Goal: Information Seeking & Learning: Learn about a topic

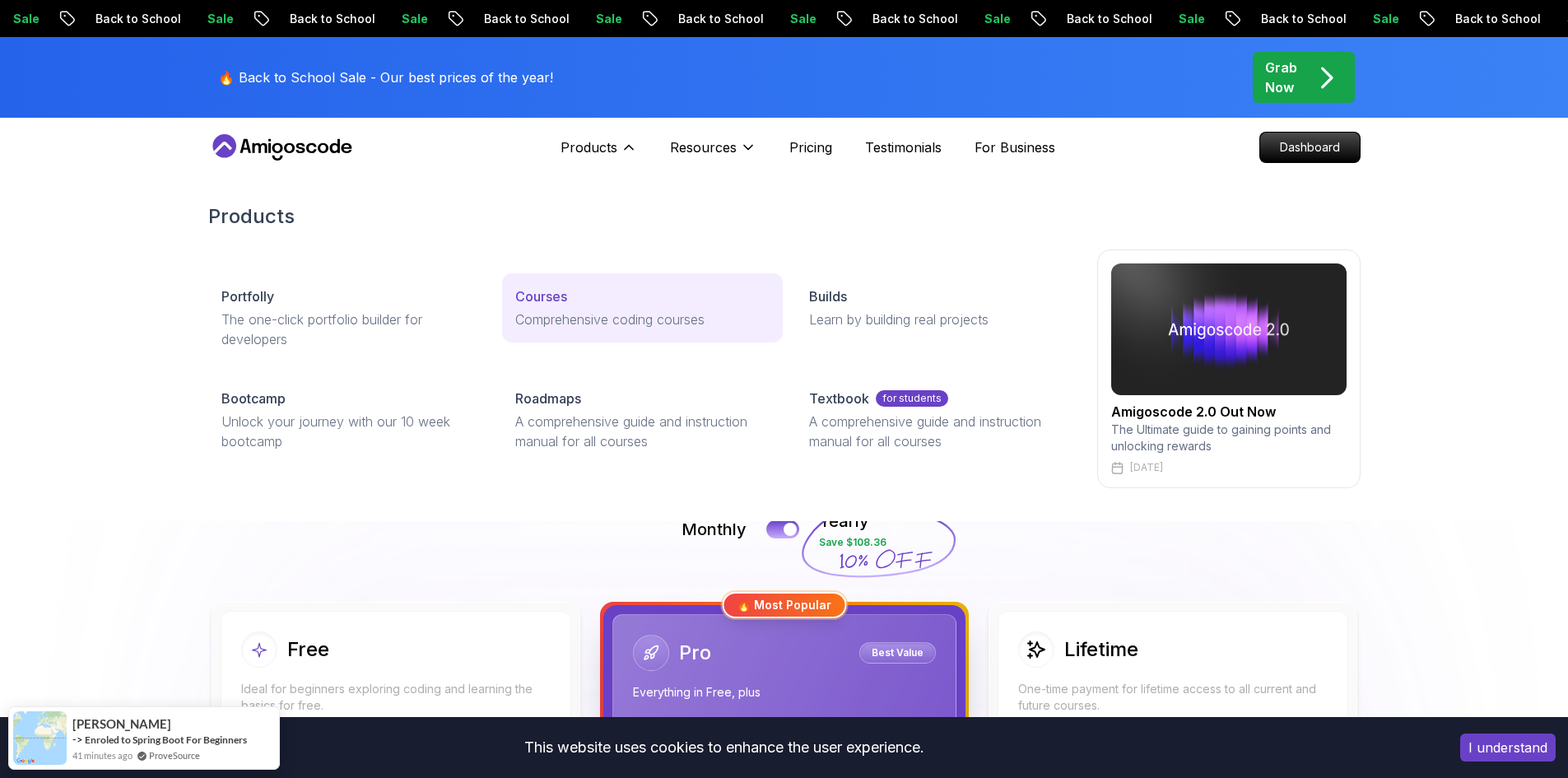
click at [601, 321] on p "Comprehensive coding courses" at bounding box center [643, 319] width 255 height 20
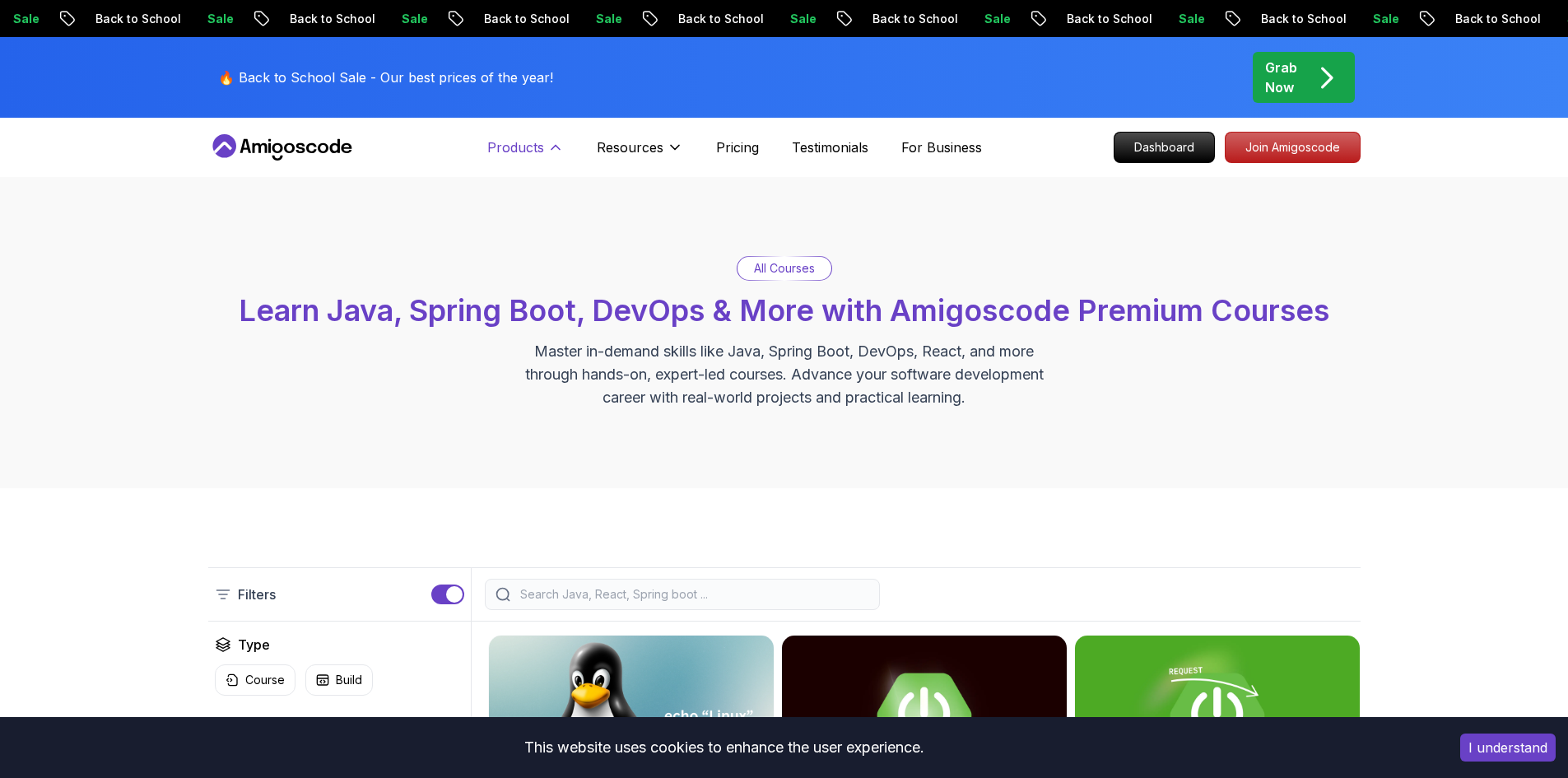
click at [553, 151] on icon at bounding box center [555, 147] width 16 height 16
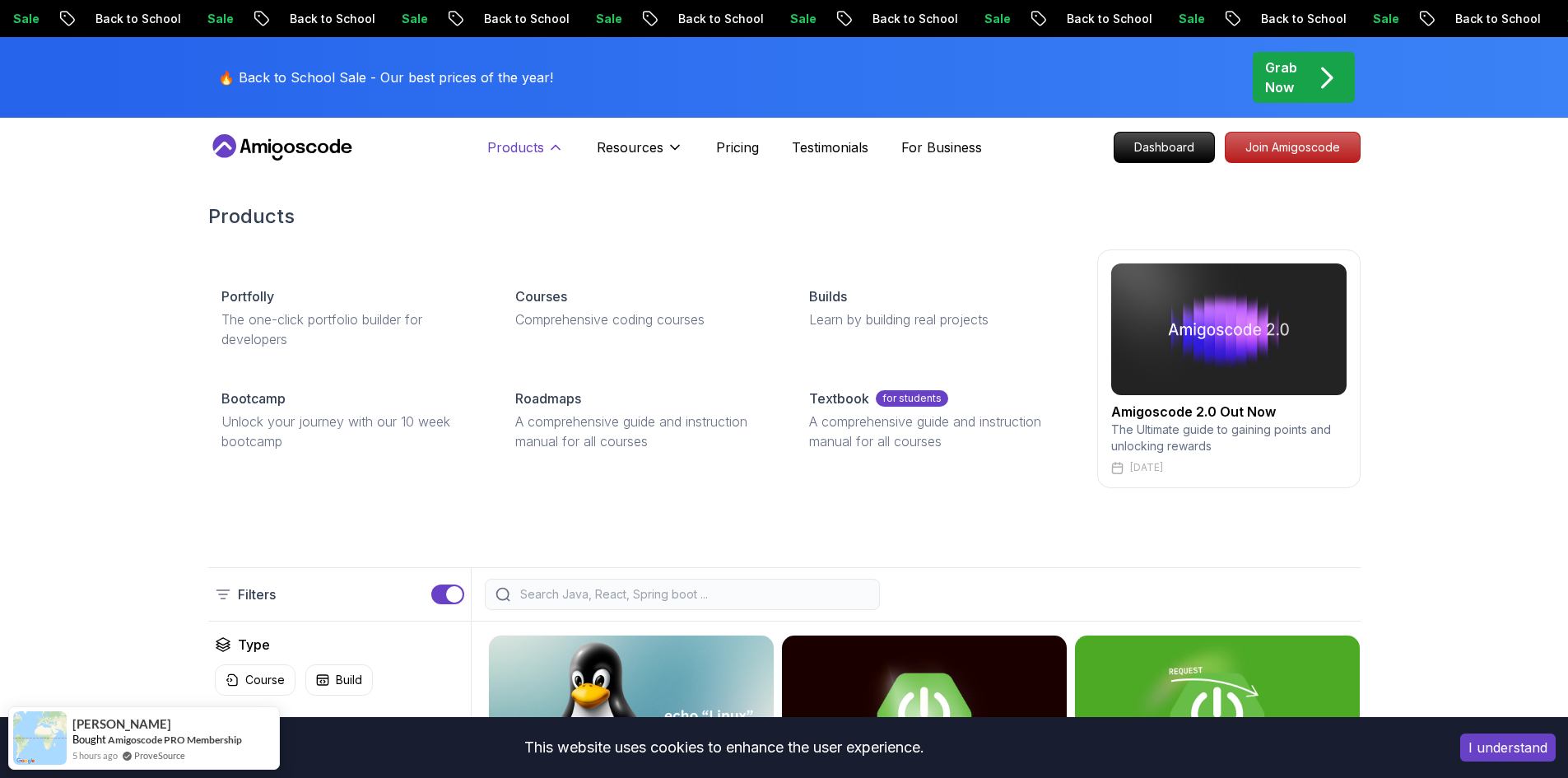
click at [536, 162] on button "Products" at bounding box center [526, 154] width 77 height 33
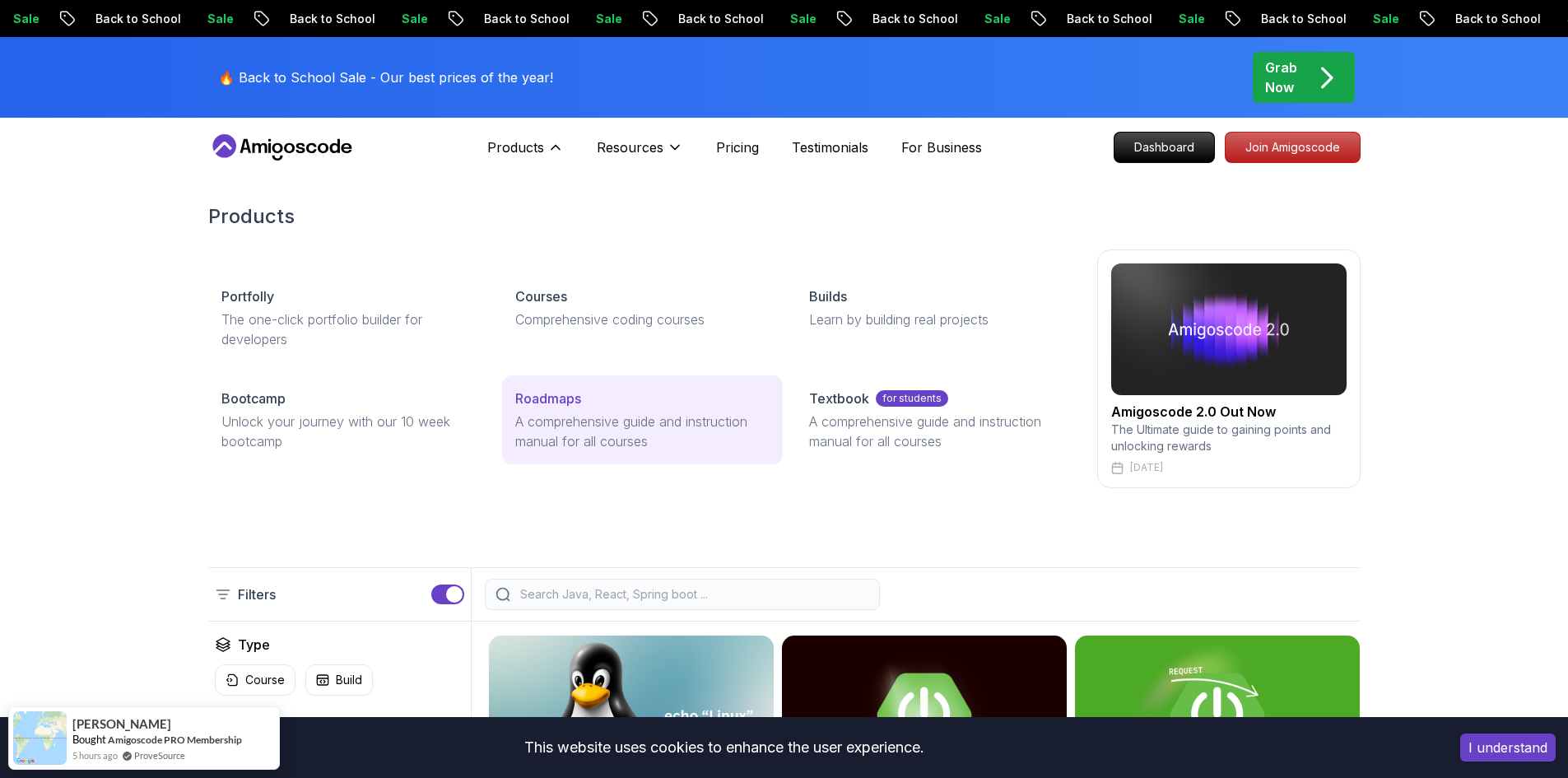
click at [566, 394] on p "Roadmaps" at bounding box center [548, 398] width 66 height 20
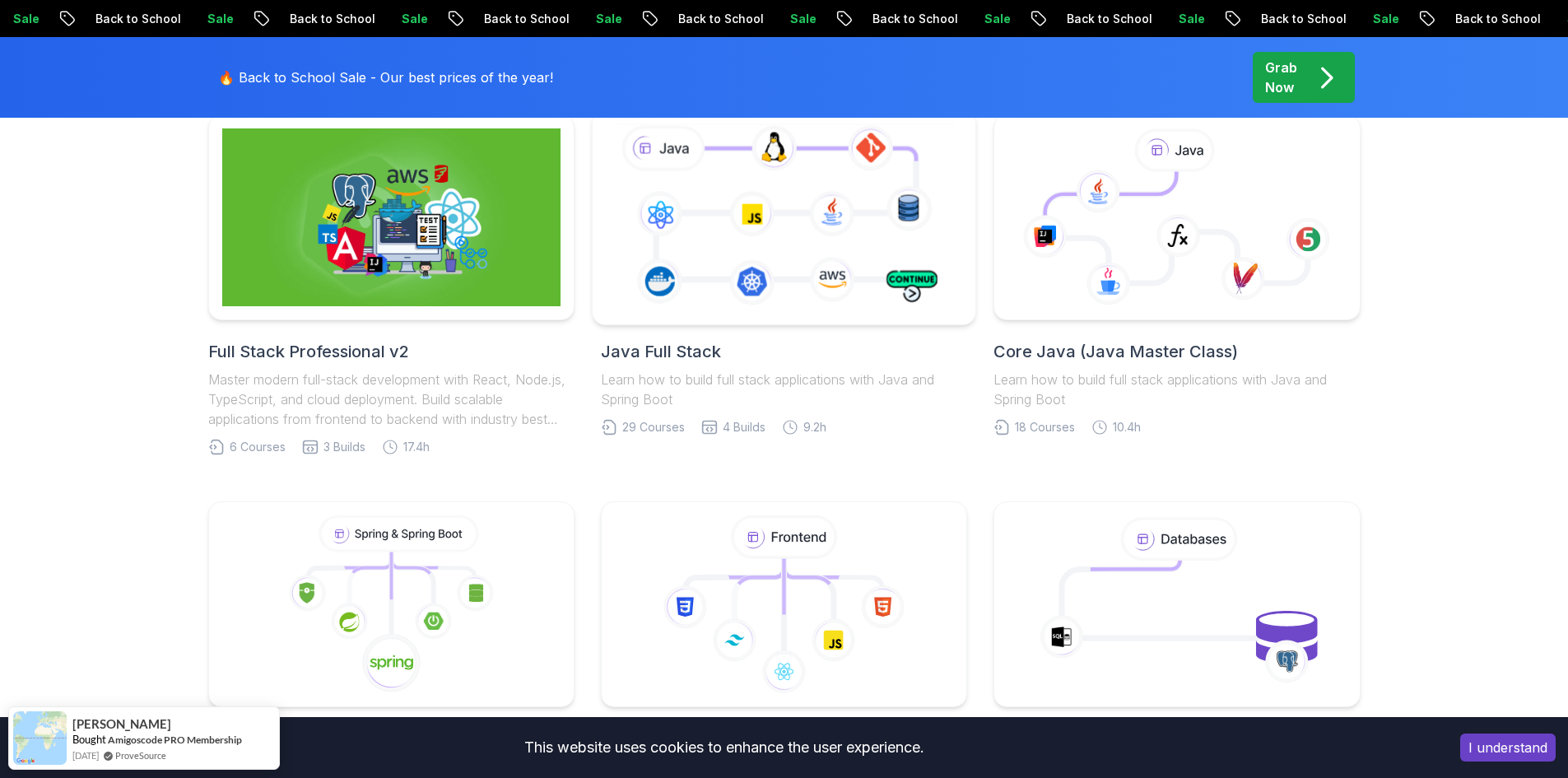
scroll to position [411, 0]
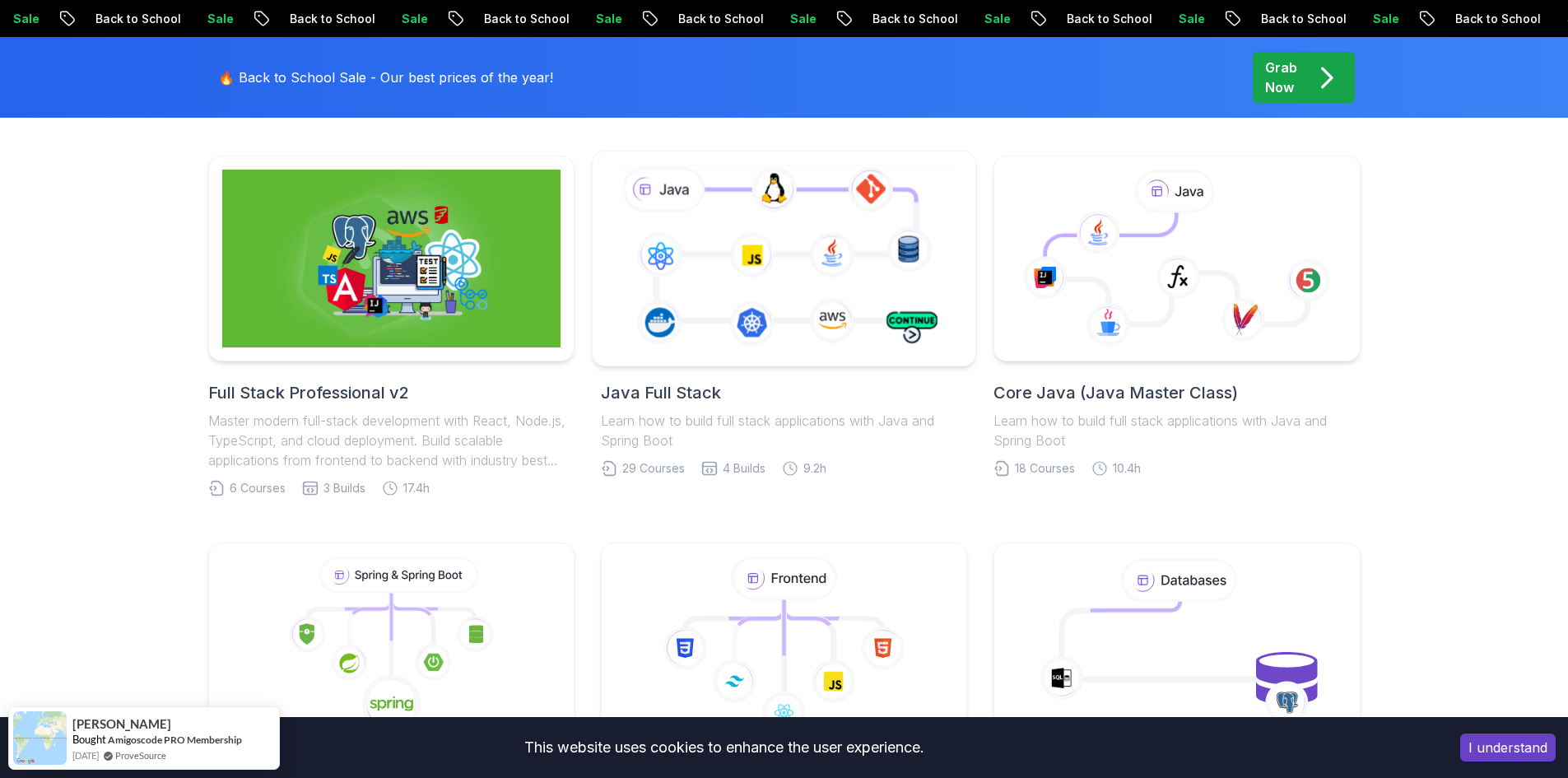
click at [740, 286] on icon at bounding box center [784, 258] width 348 height 193
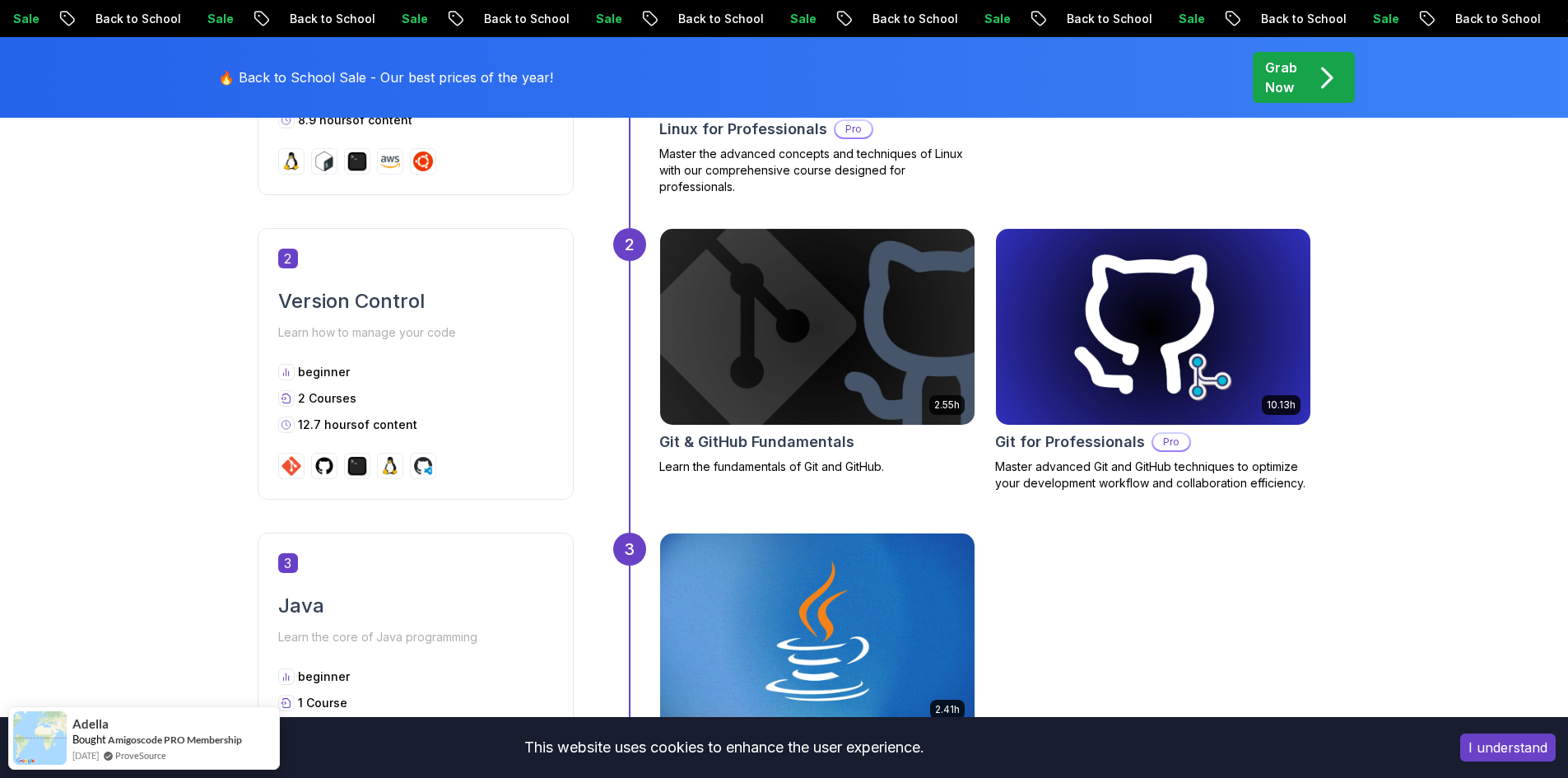
scroll to position [1647, 0]
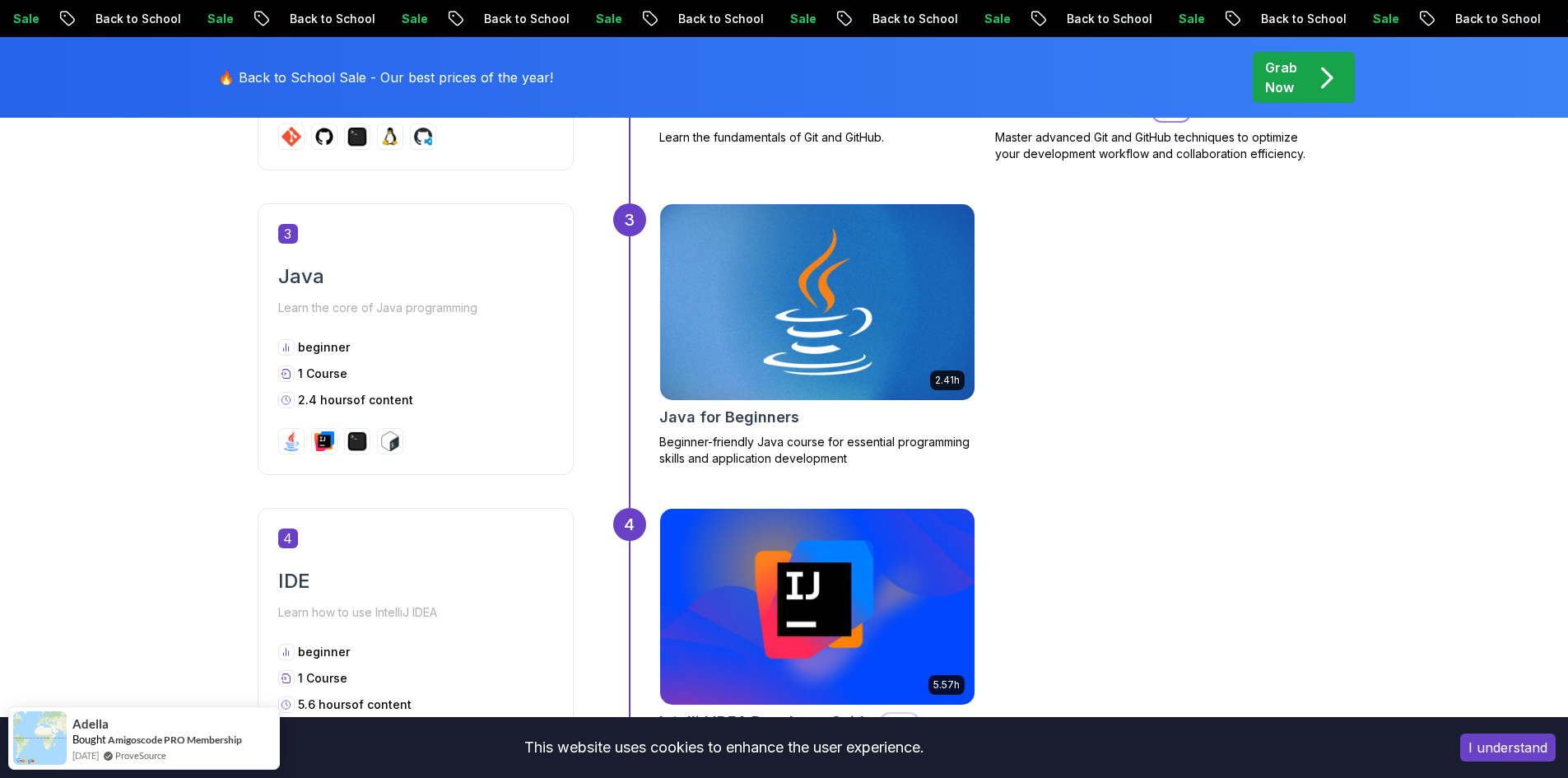
click at [771, 304] on img at bounding box center [817, 302] width 330 height 206
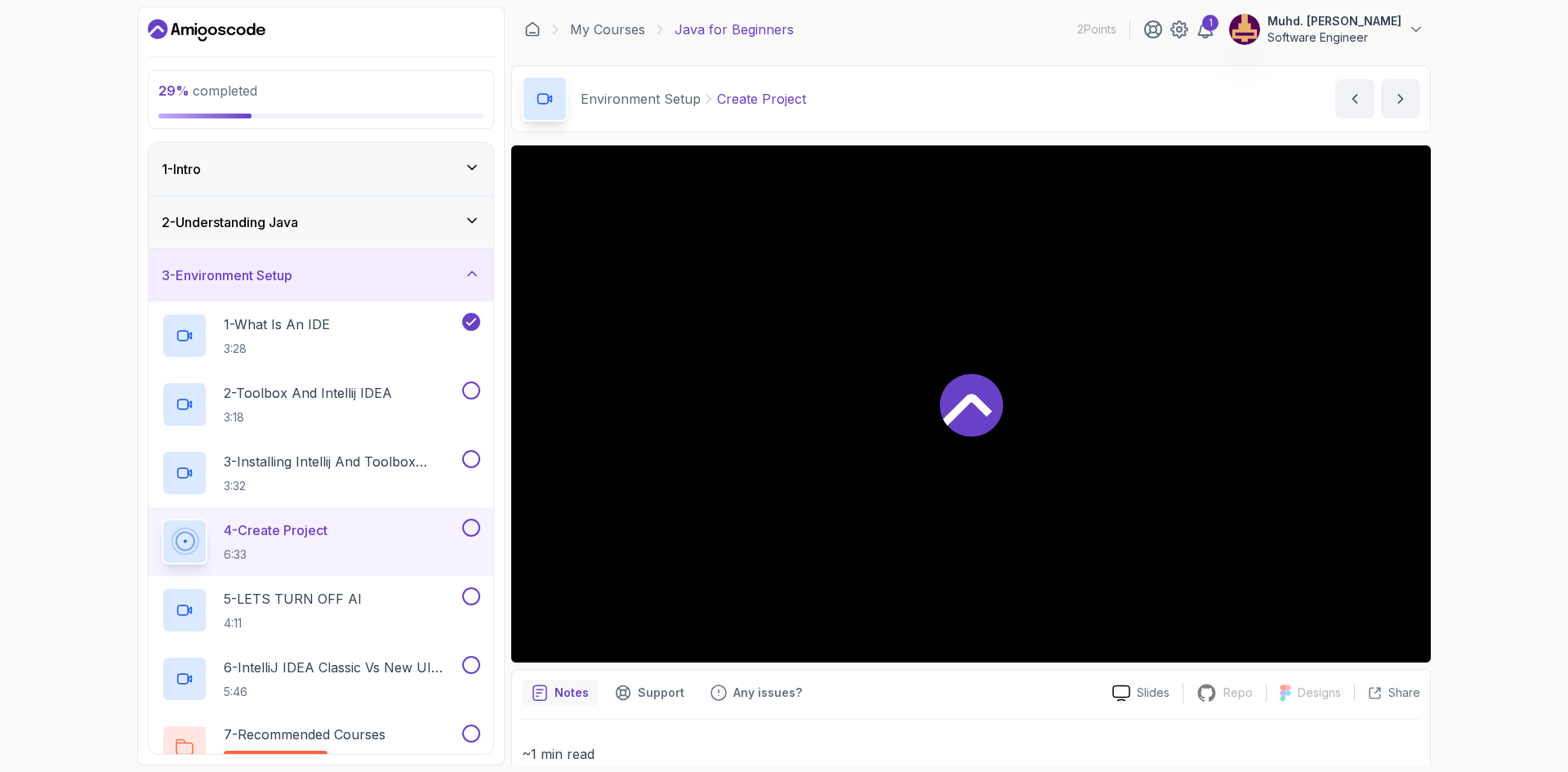
click at [324, 167] on div "1 - Intro" at bounding box center [321, 169] width 319 height 20
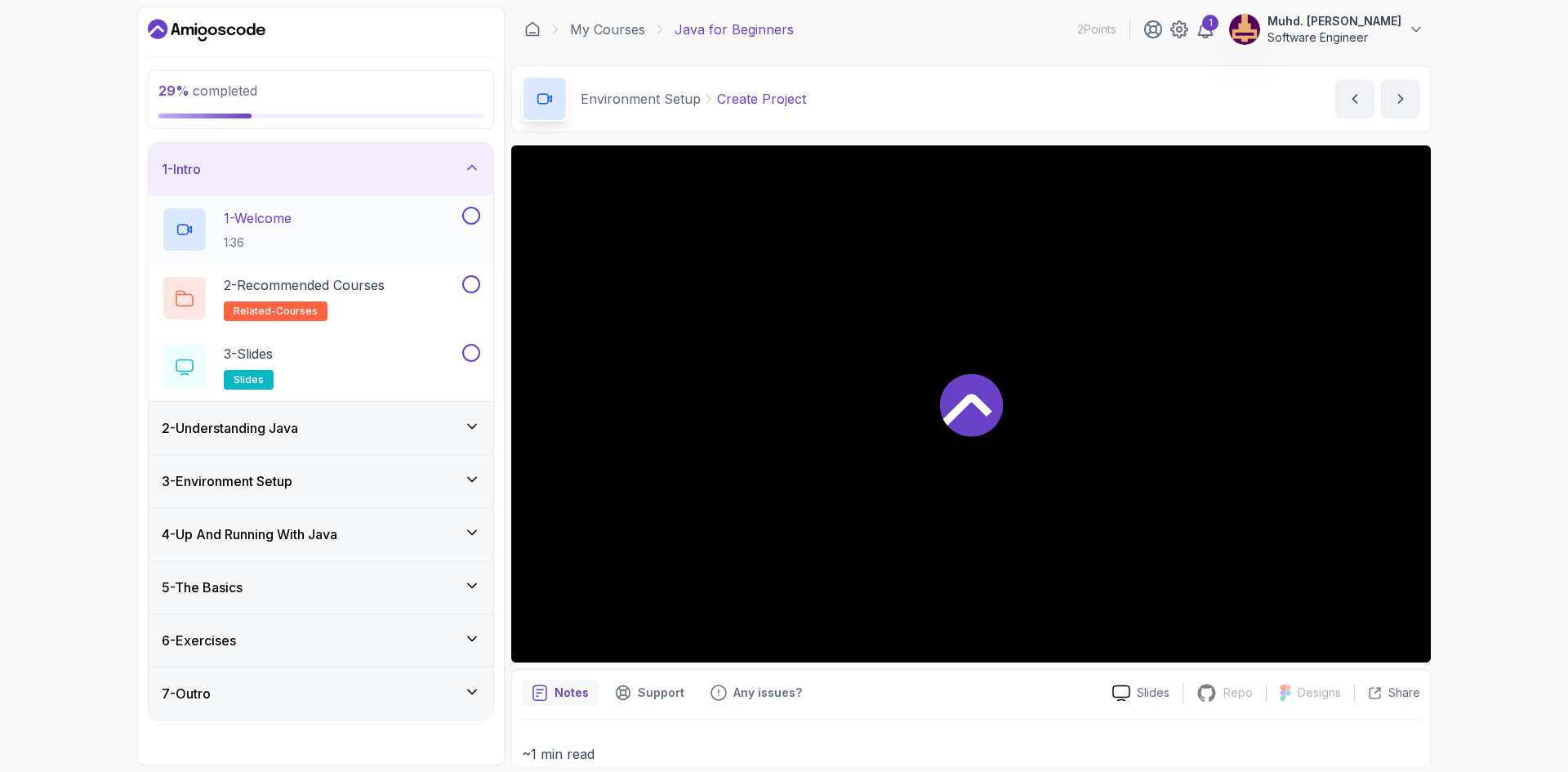
click at [427, 250] on div "1 - Welcome 1:36" at bounding box center [310, 230] width 298 height 46
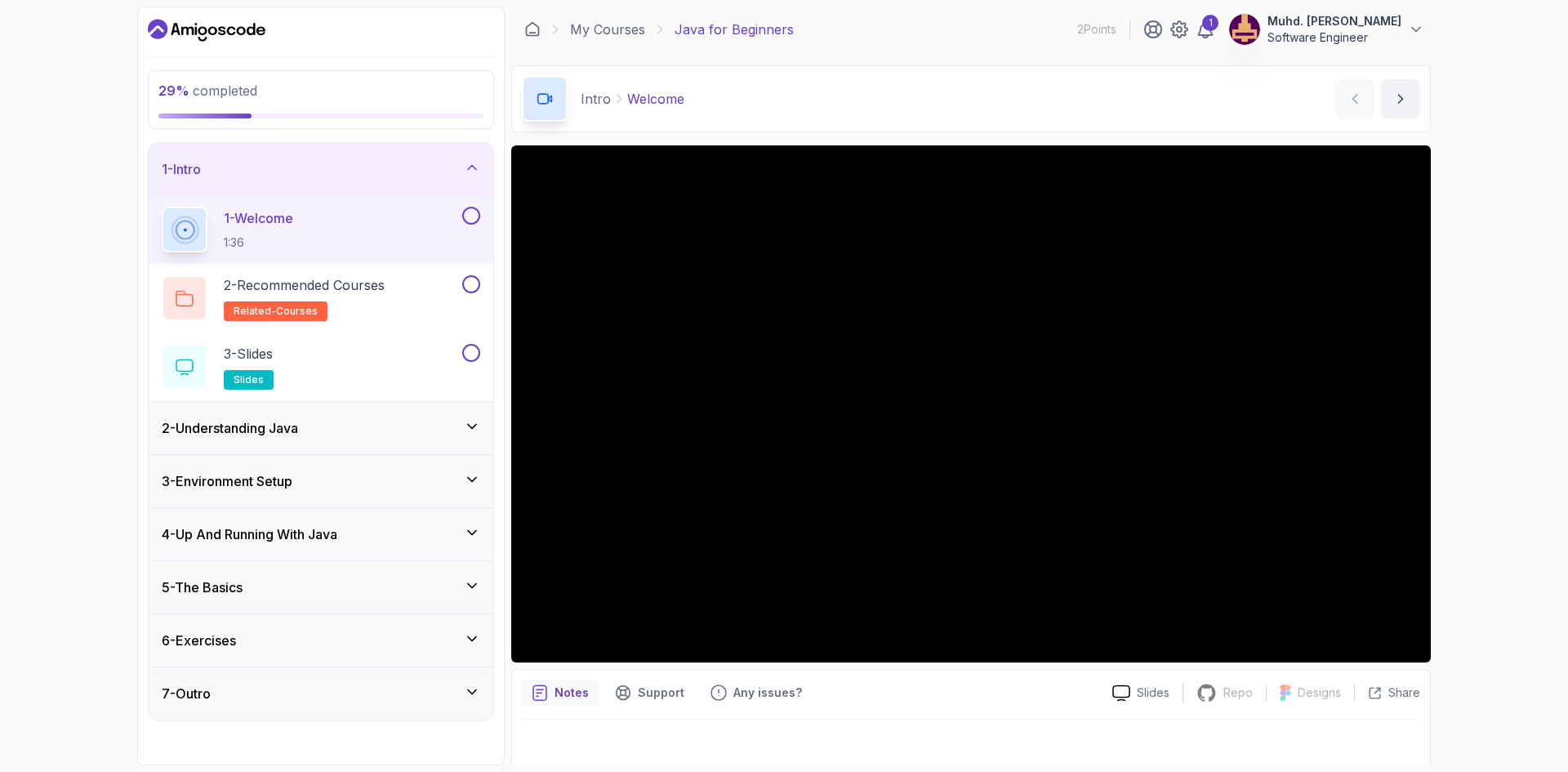
click at [377, 425] on div "2 - Understanding Java" at bounding box center [321, 428] width 319 height 20
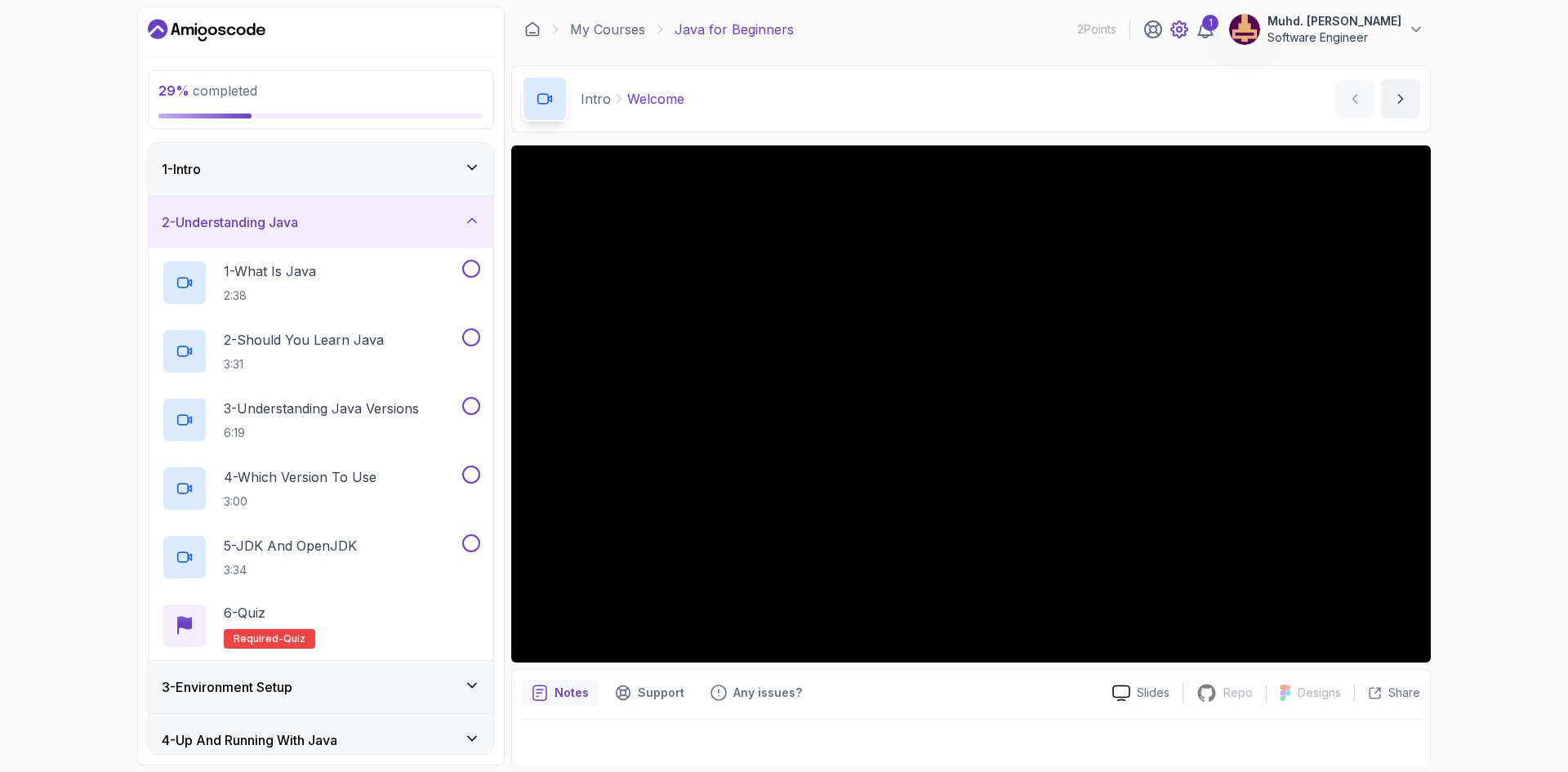
click at [1177, 31] on icon at bounding box center [1180, 30] width 5 height 5
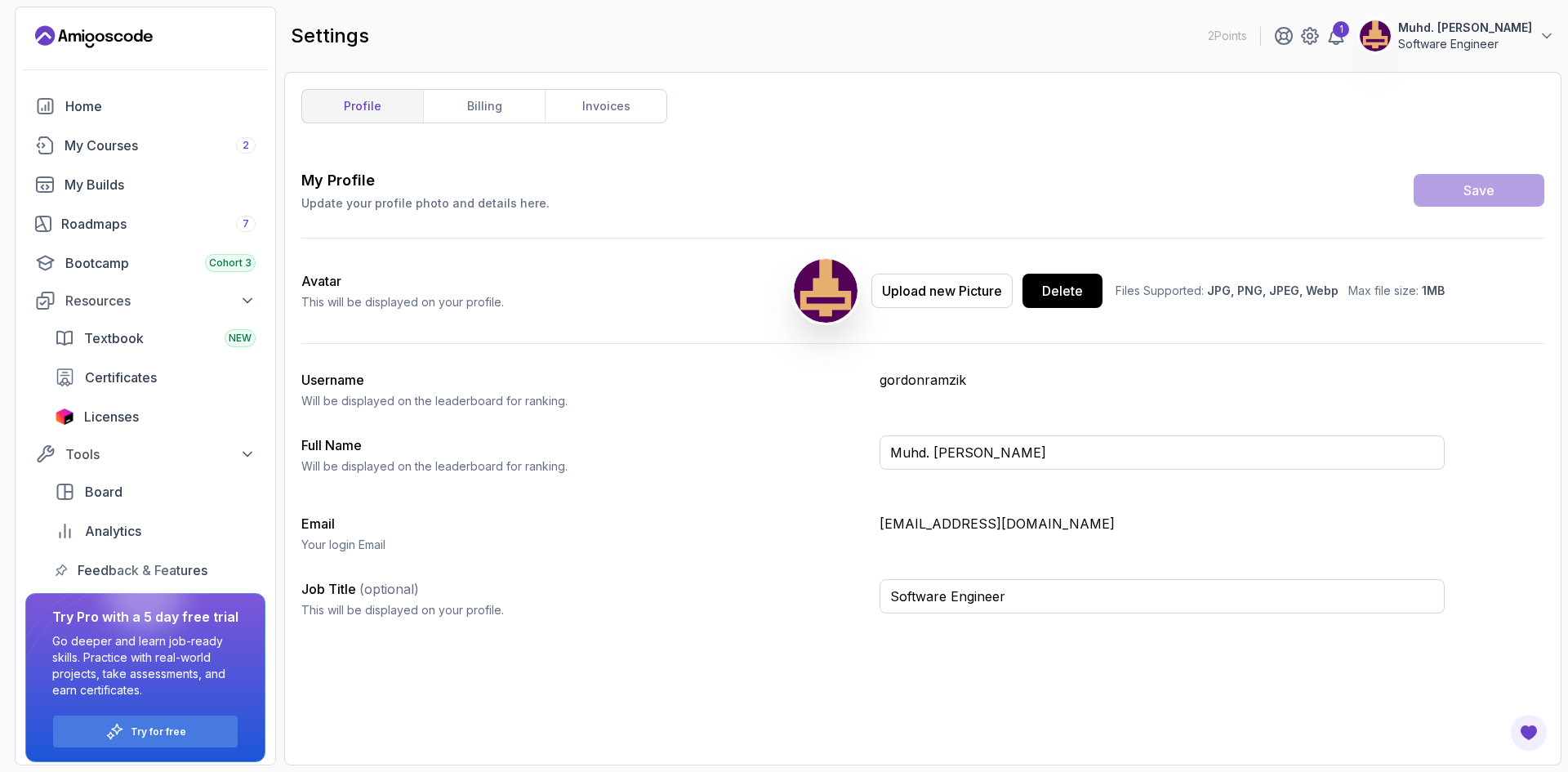
click at [321, 685] on div "My Profile Update your profile photo and details here. Save Avatar This will be…" at bounding box center [923, 458] width 1243 height 579
drag, startPoint x: 190, startPoint y: 647, endPoint x: 207, endPoint y: 629, distance: 24.8
click at [207, 629] on div "Try Pro with a 5 day free trial Go deeper and learn job-ready skills. Practice …" at bounding box center [146, 652] width 187 height 92
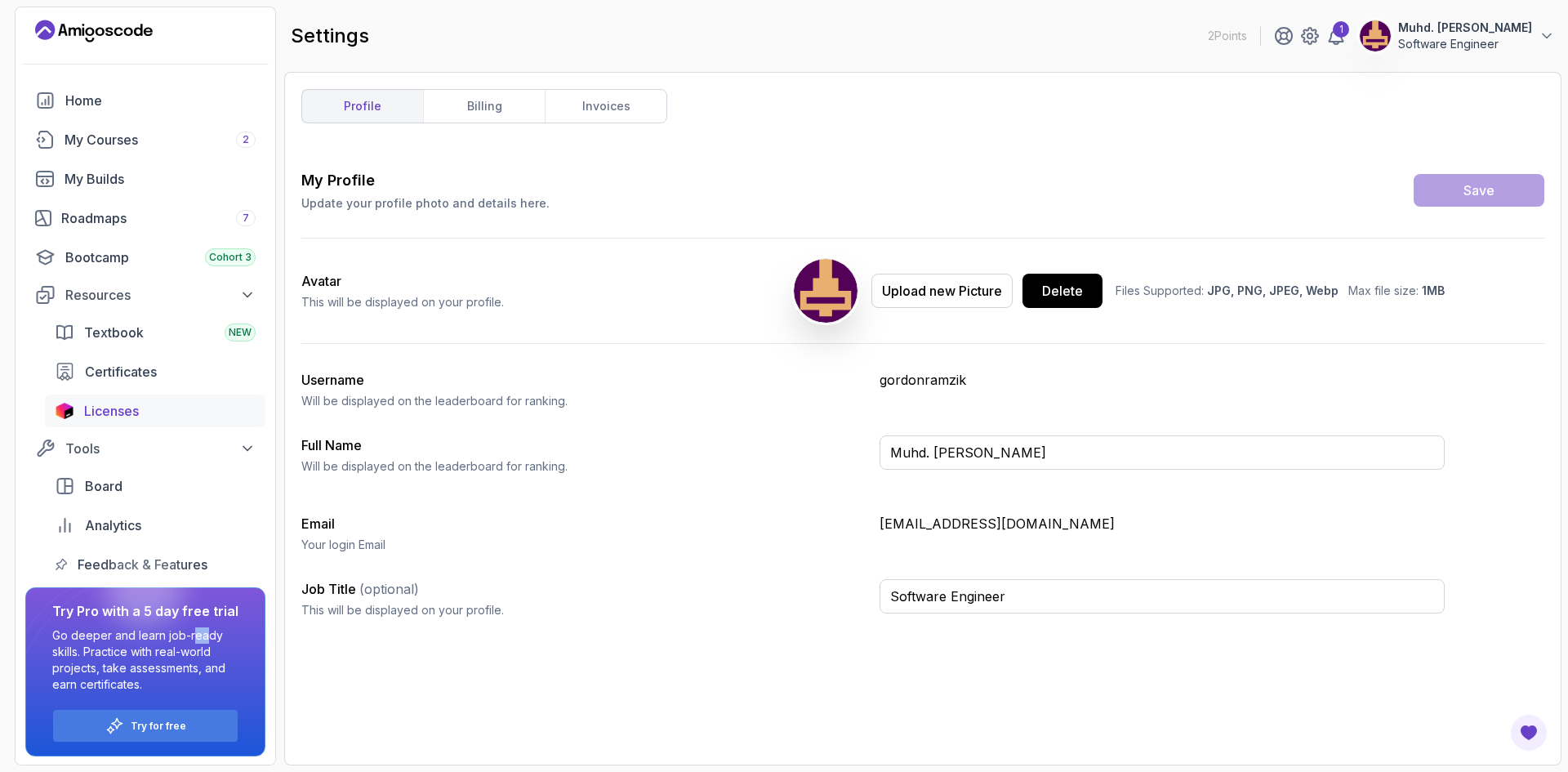
scroll to position [8, 0]
click at [606, 105] on link "invoices" at bounding box center [605, 106] width 121 height 33
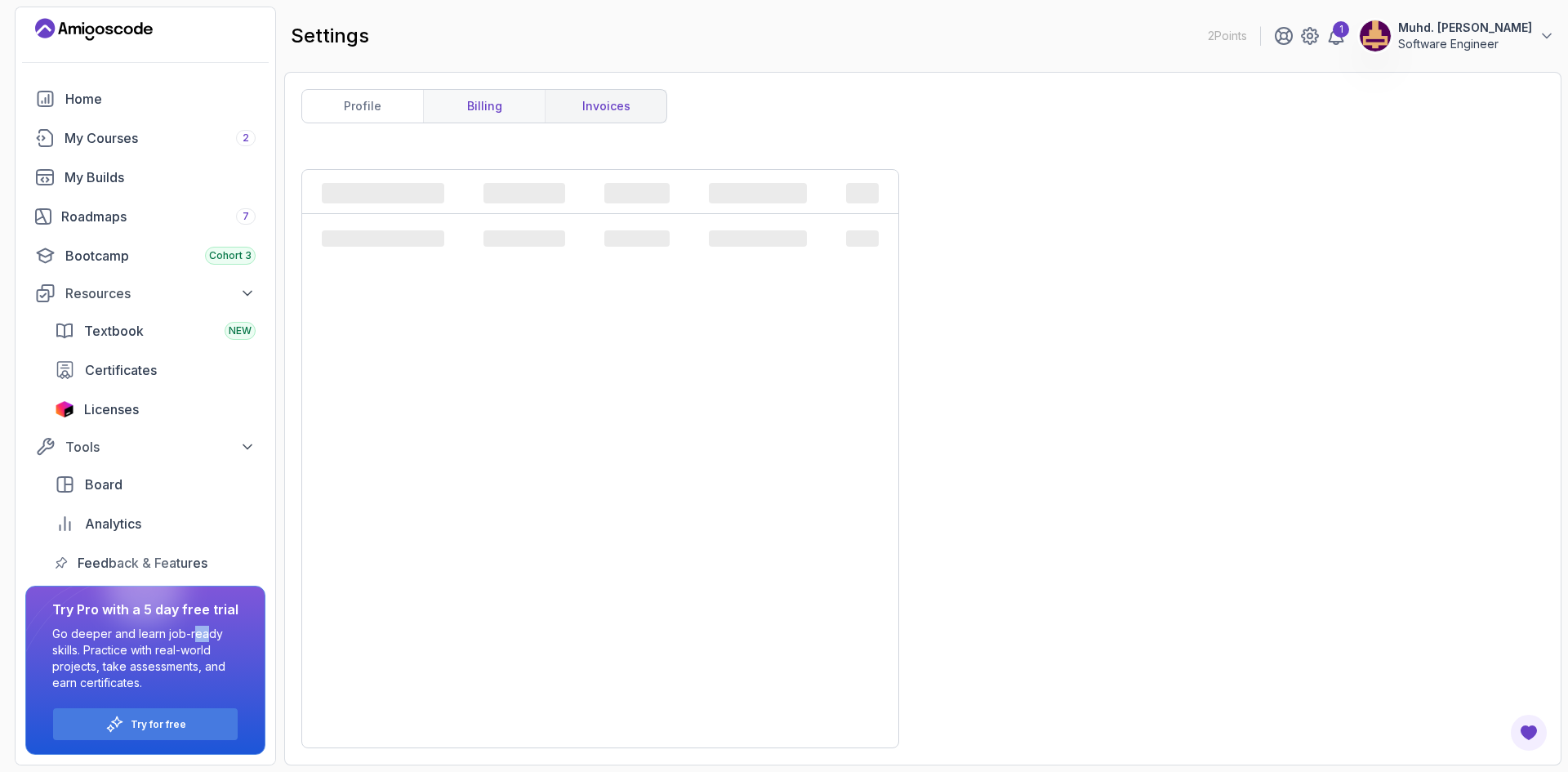
click at [517, 103] on link "billing" at bounding box center [483, 106] width 121 height 33
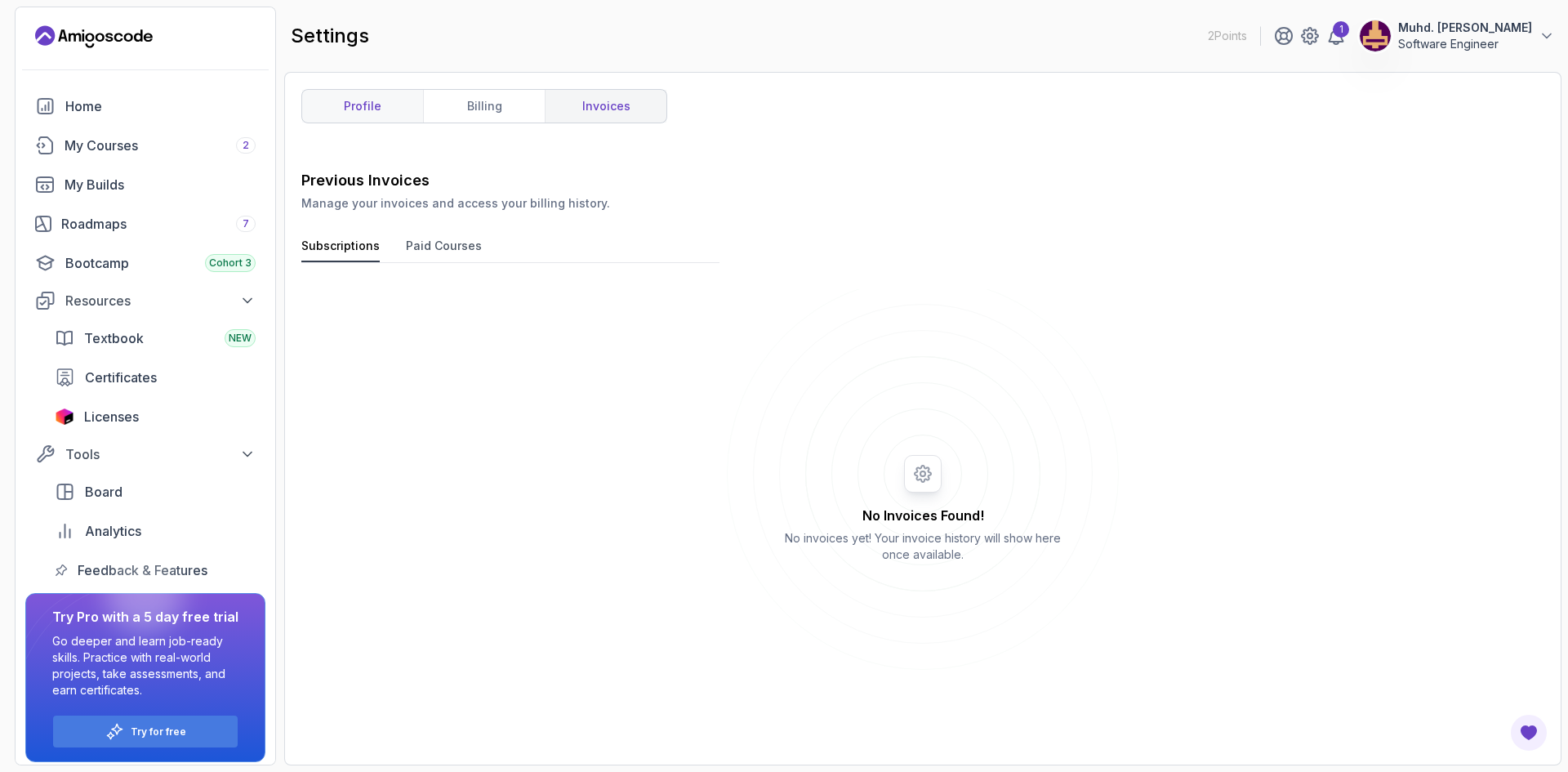
click at [362, 115] on link "profile" at bounding box center [362, 106] width 121 height 33
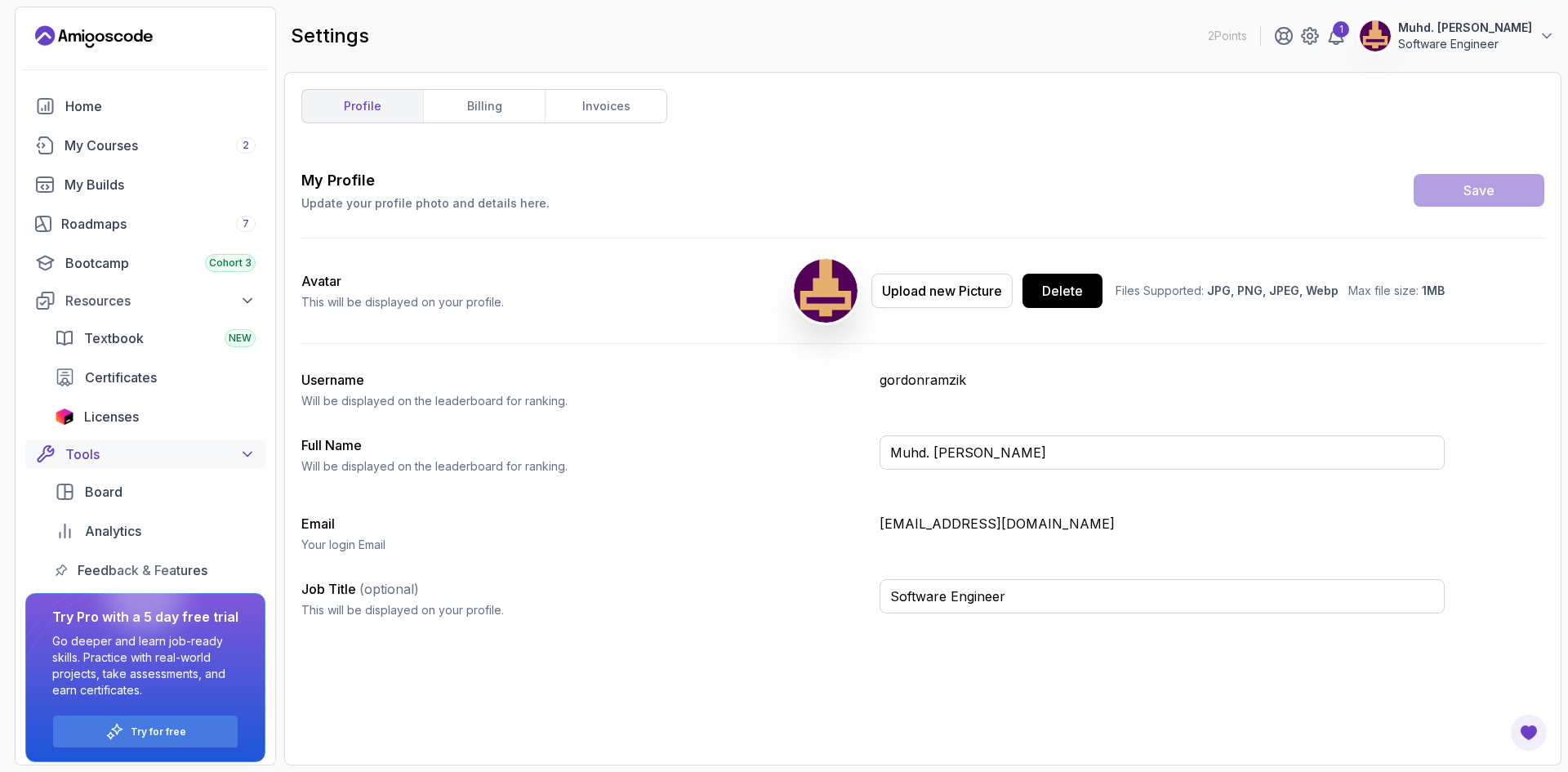
click at [232, 447] on div "Tools" at bounding box center [160, 454] width 190 height 20
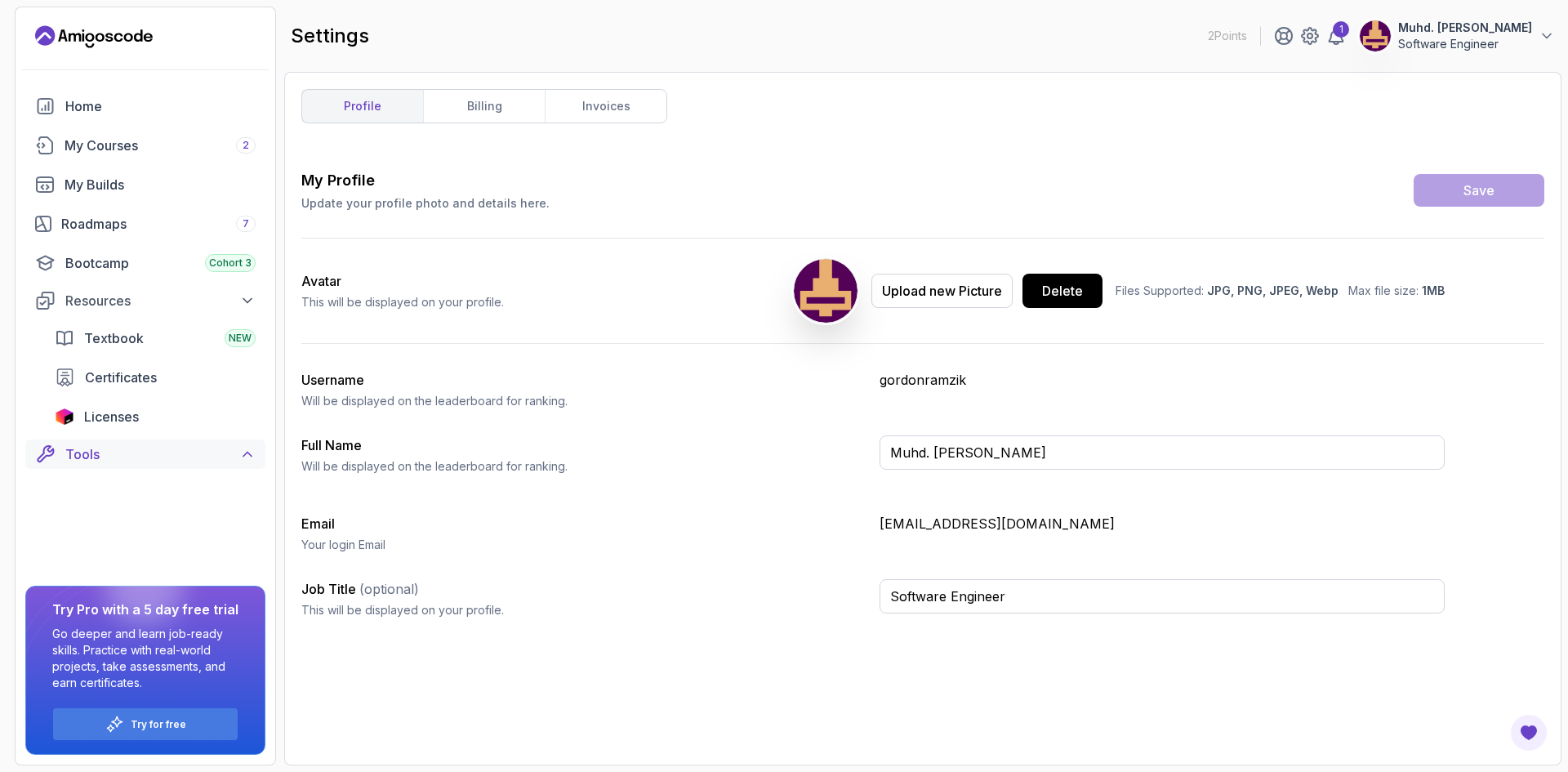
click at [232, 447] on div "Tools" at bounding box center [160, 454] width 190 height 20
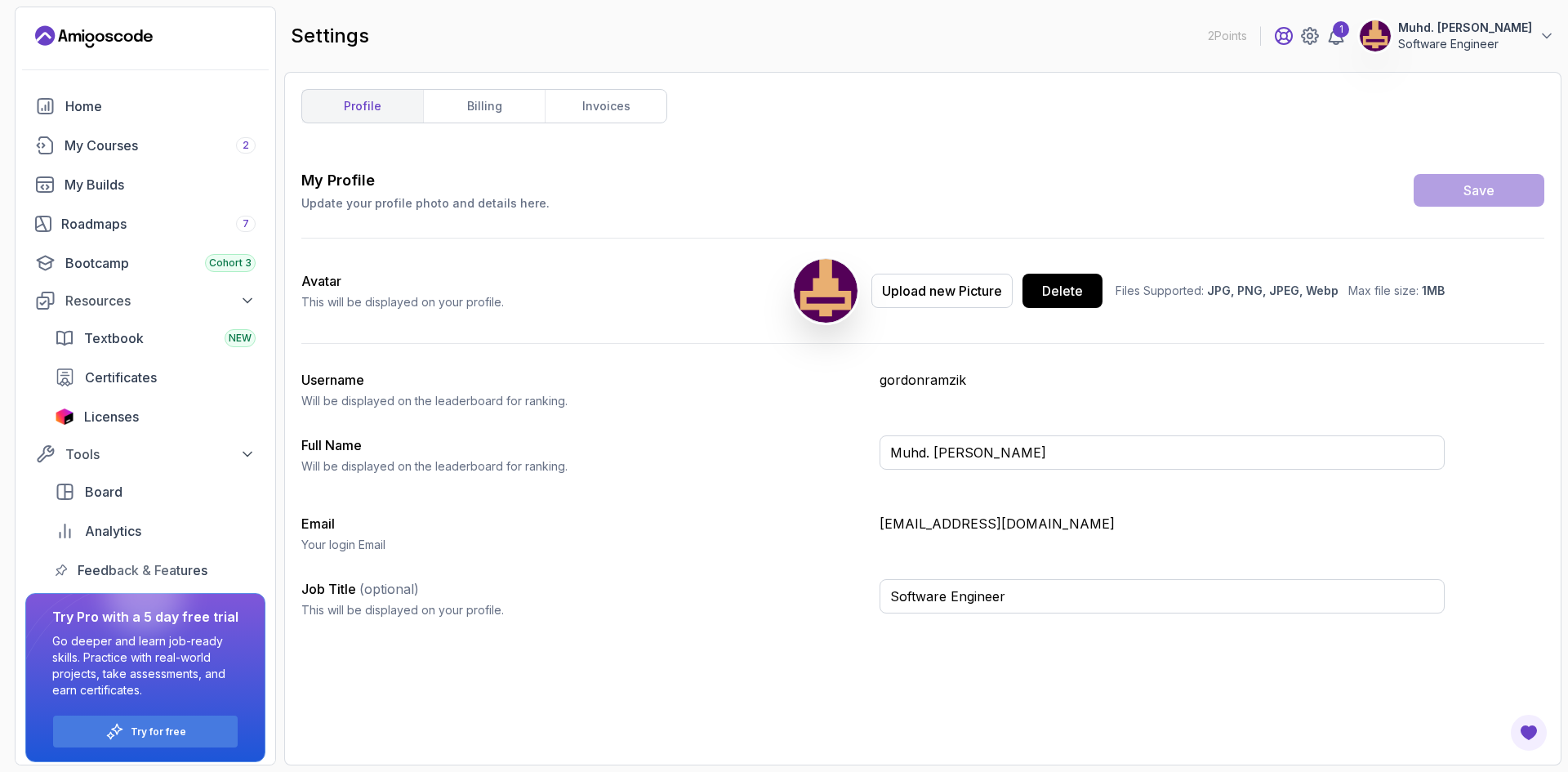
click at [1274, 36] on icon at bounding box center [1283, 36] width 20 height 20
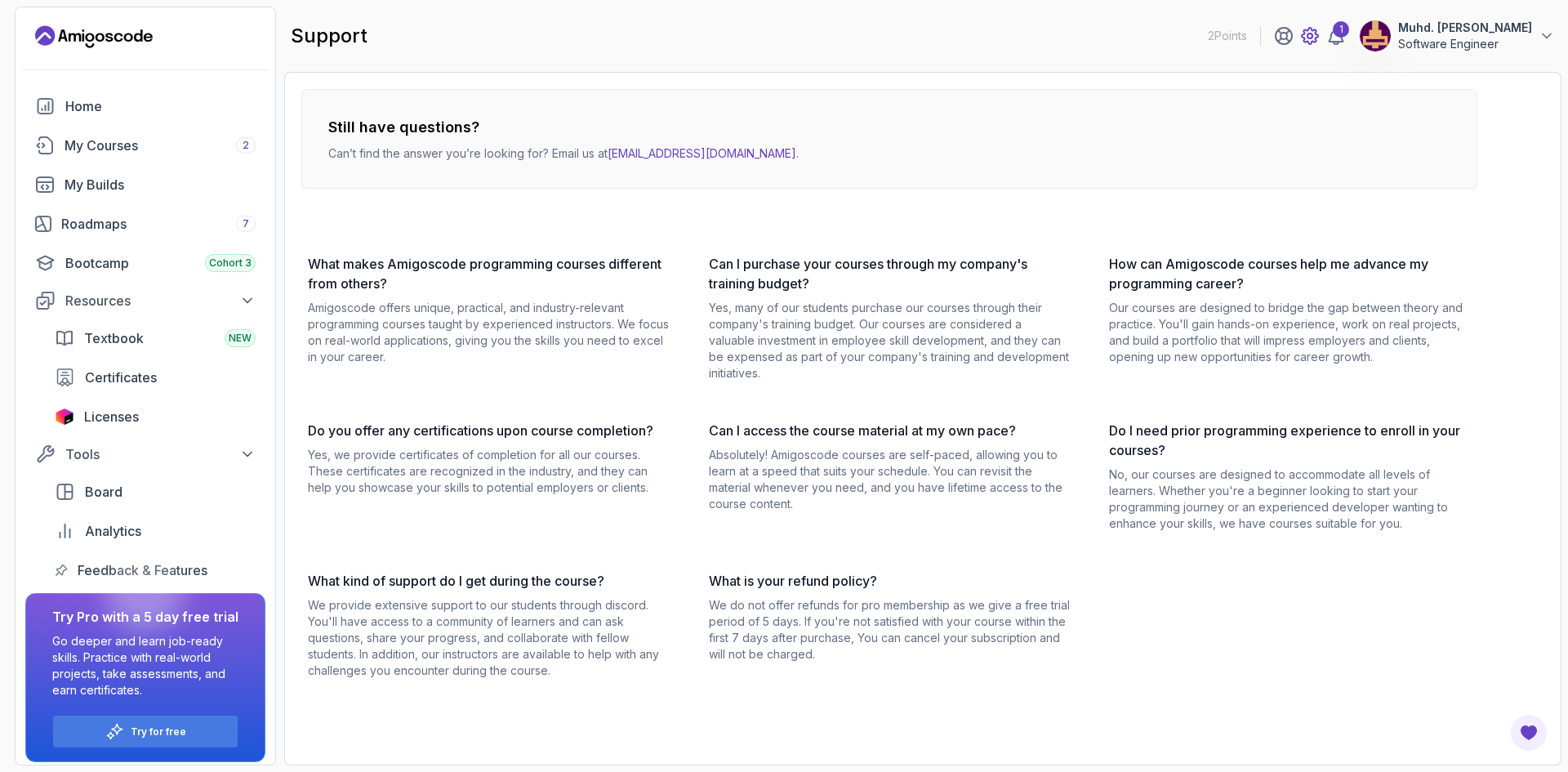
click at [1300, 39] on icon at bounding box center [1309, 36] width 20 height 20
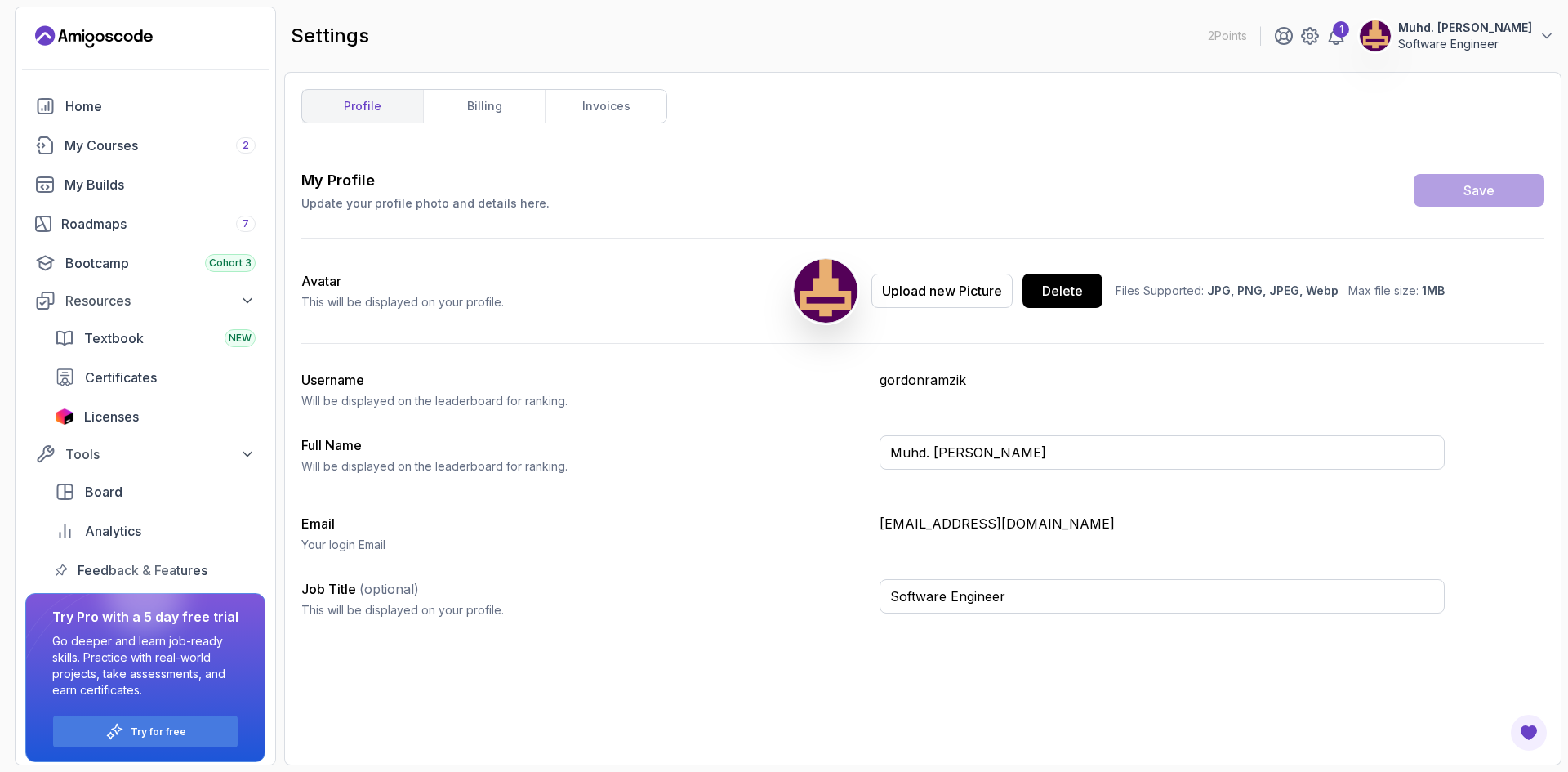
click at [1536, 27] on button "Muhd. [PERSON_NAME] Software Engineer" at bounding box center [1456, 36] width 196 height 33
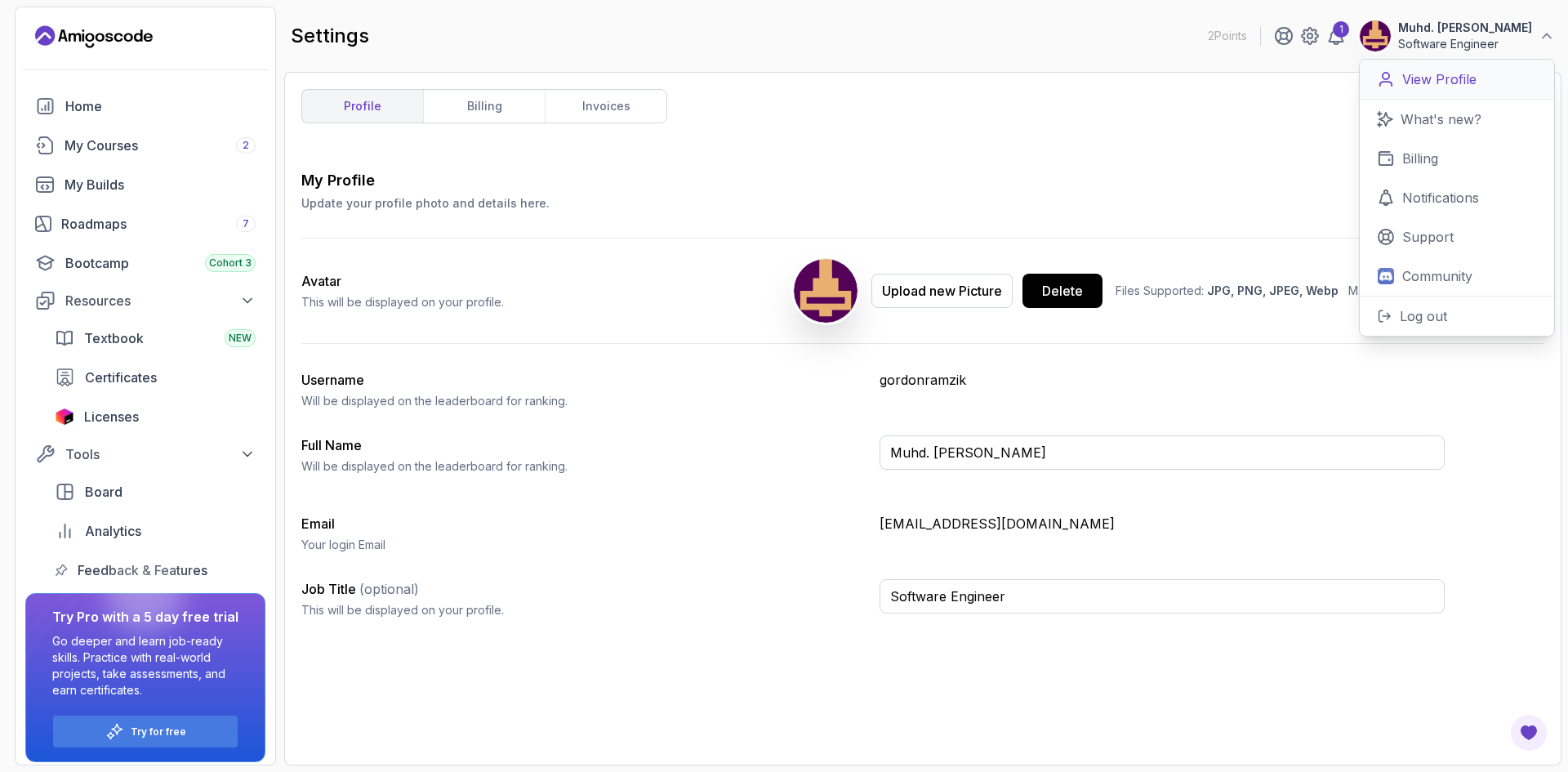
click at [1442, 87] on p "View Profile" at bounding box center [1439, 79] width 75 height 20
click at [1450, 72] on p "View Profile" at bounding box center [1439, 79] width 75 height 20
click at [170, 310] on button "Resources" at bounding box center [145, 300] width 240 height 30
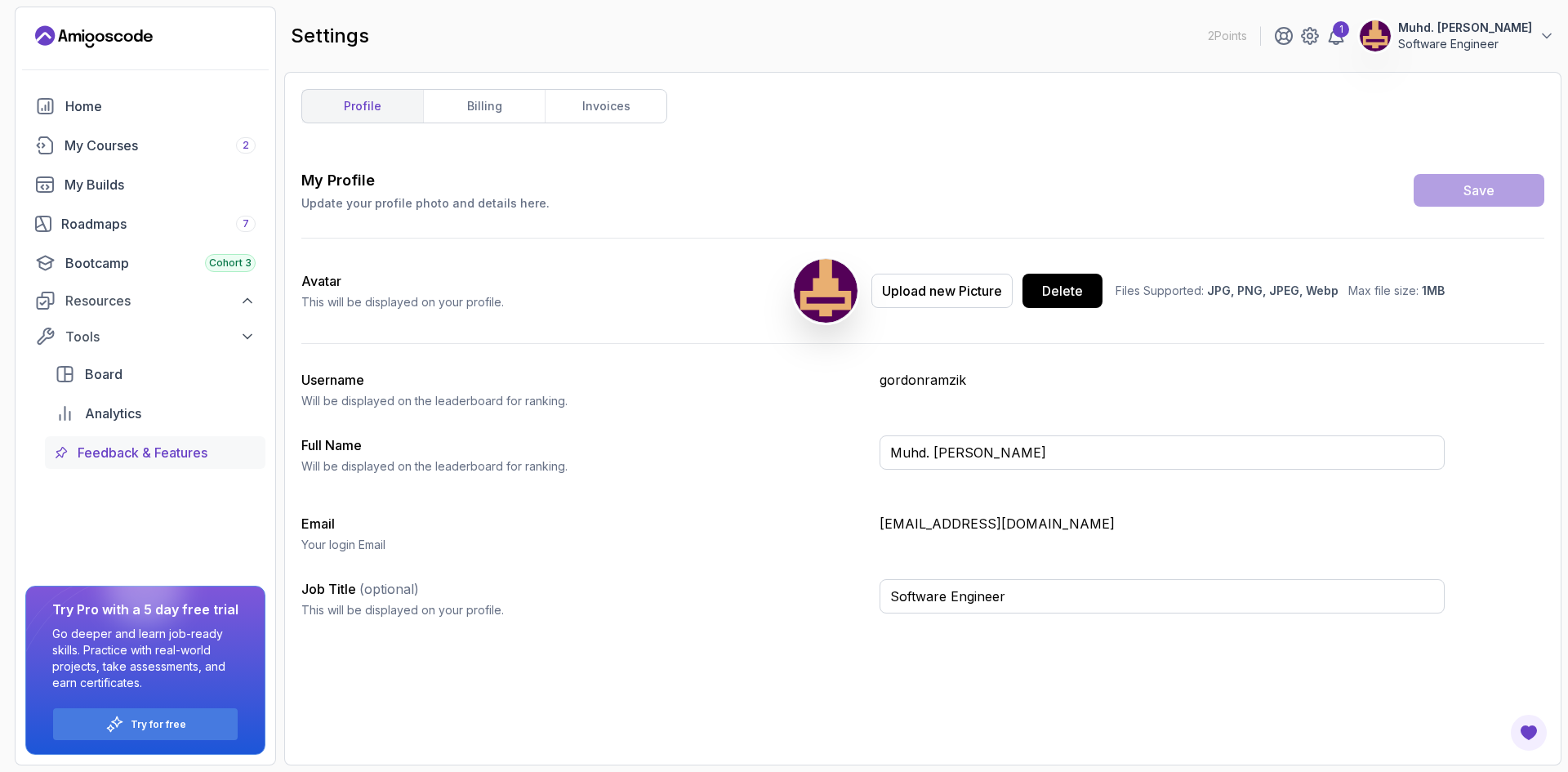
click at [179, 456] on span "Feedback & Features" at bounding box center [142, 452] width 130 height 20
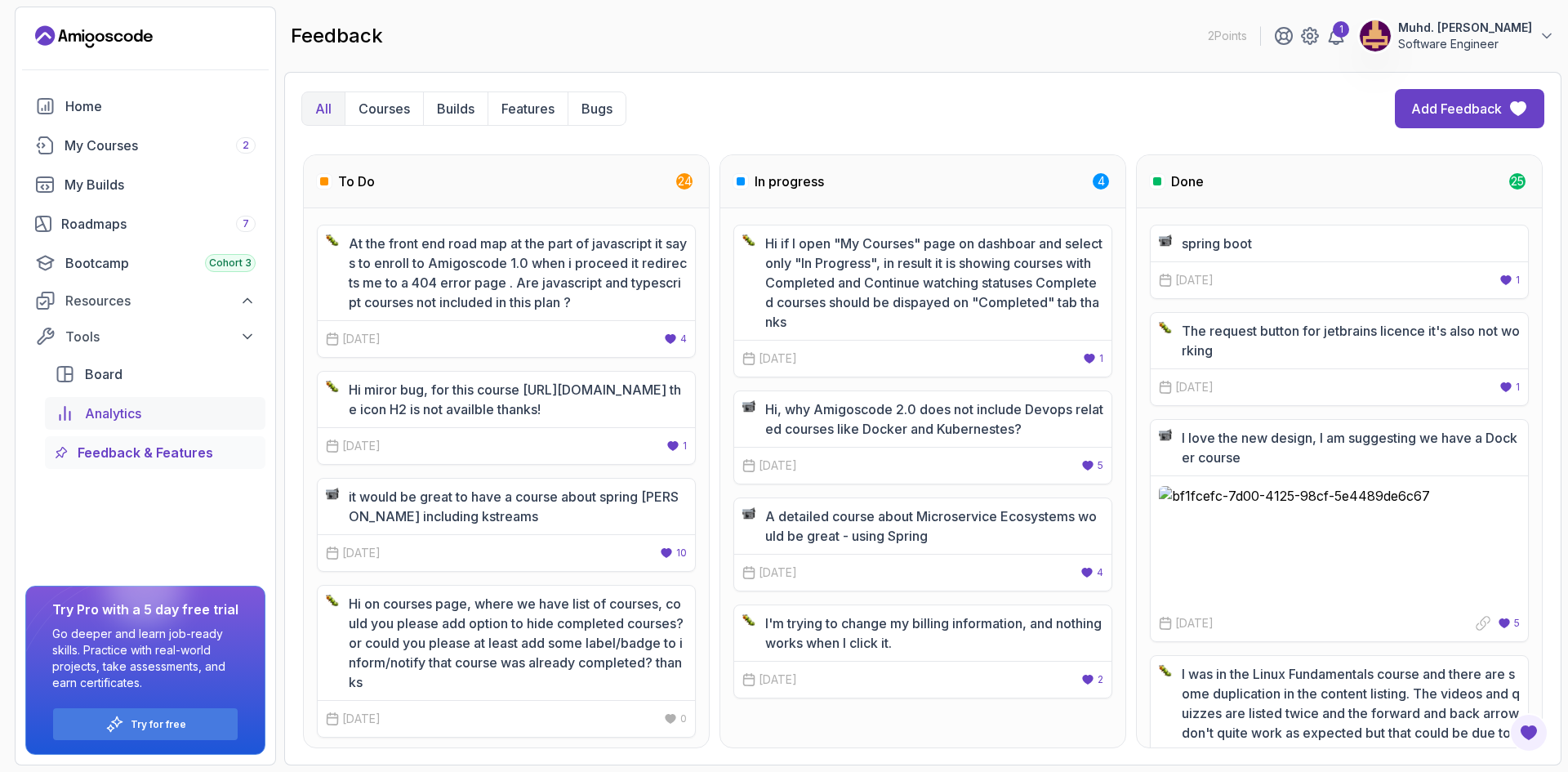
click at [160, 428] on link "Analytics" at bounding box center [155, 413] width 220 height 33
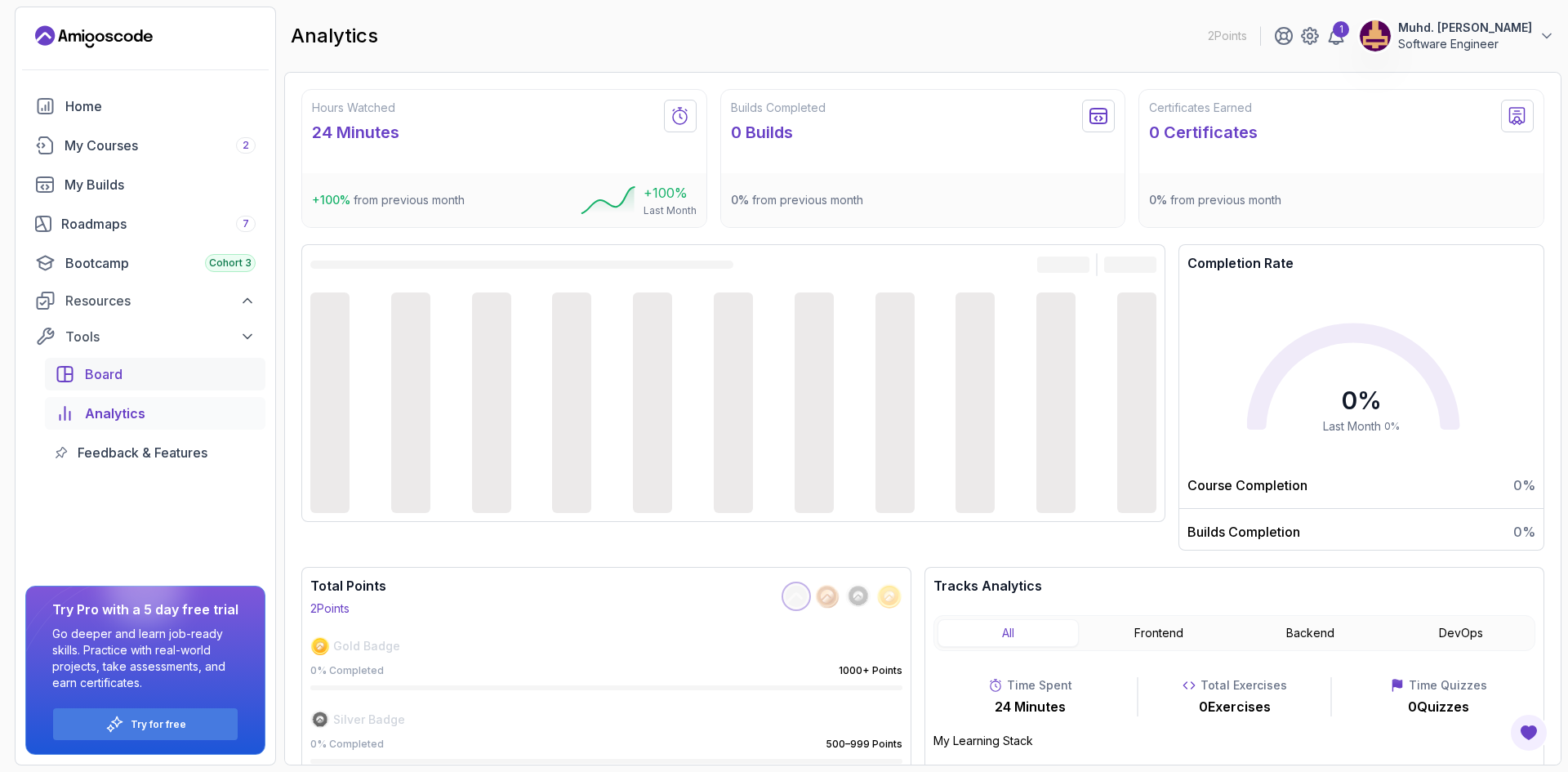
click at [121, 385] on link "Board" at bounding box center [155, 374] width 220 height 33
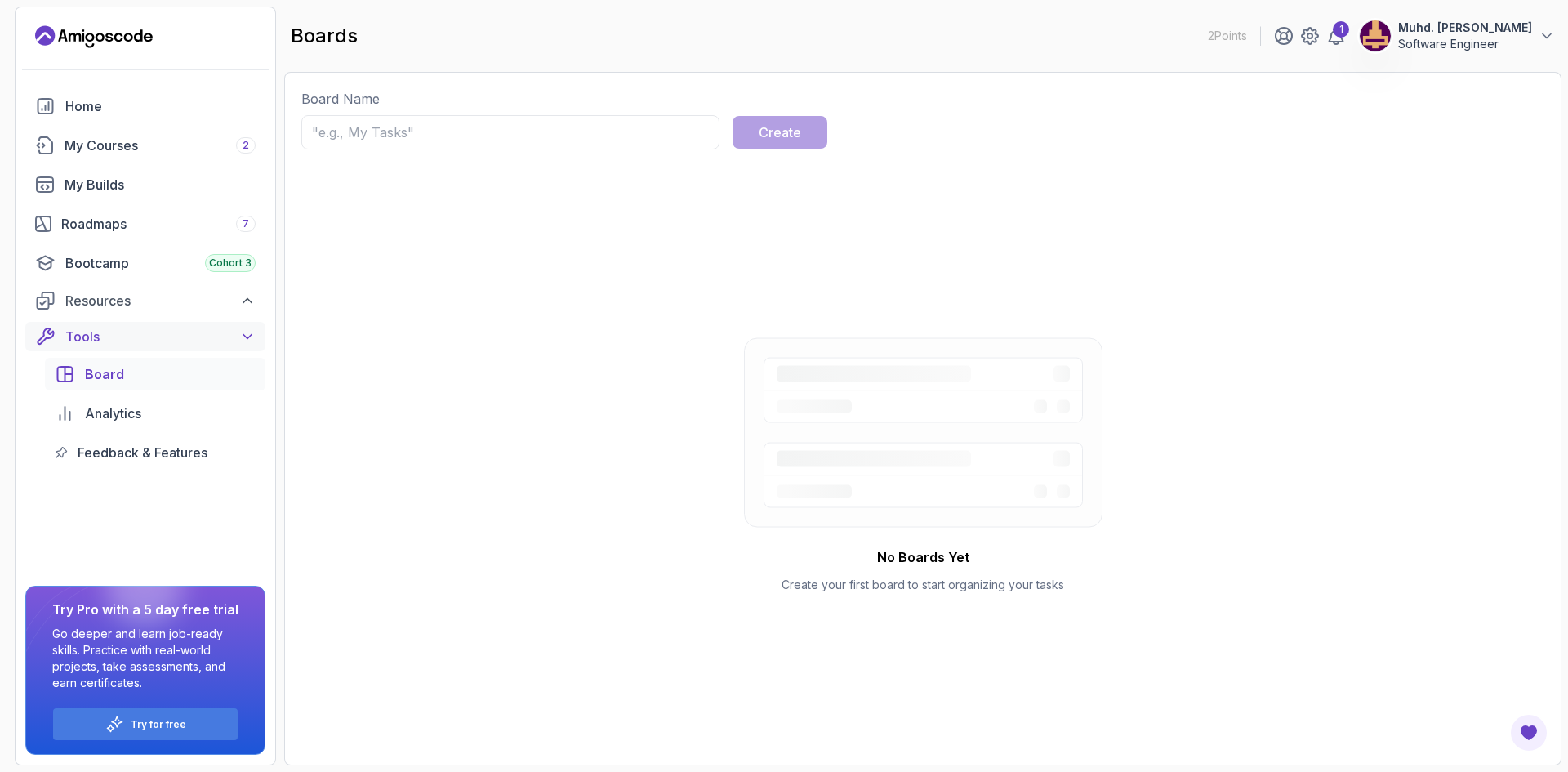
click at [121, 342] on div "Tools" at bounding box center [160, 336] width 190 height 20
click at [135, 306] on div "Resources" at bounding box center [160, 300] width 190 height 20
click at [120, 218] on div "Roadmaps 7" at bounding box center [158, 223] width 194 height 20
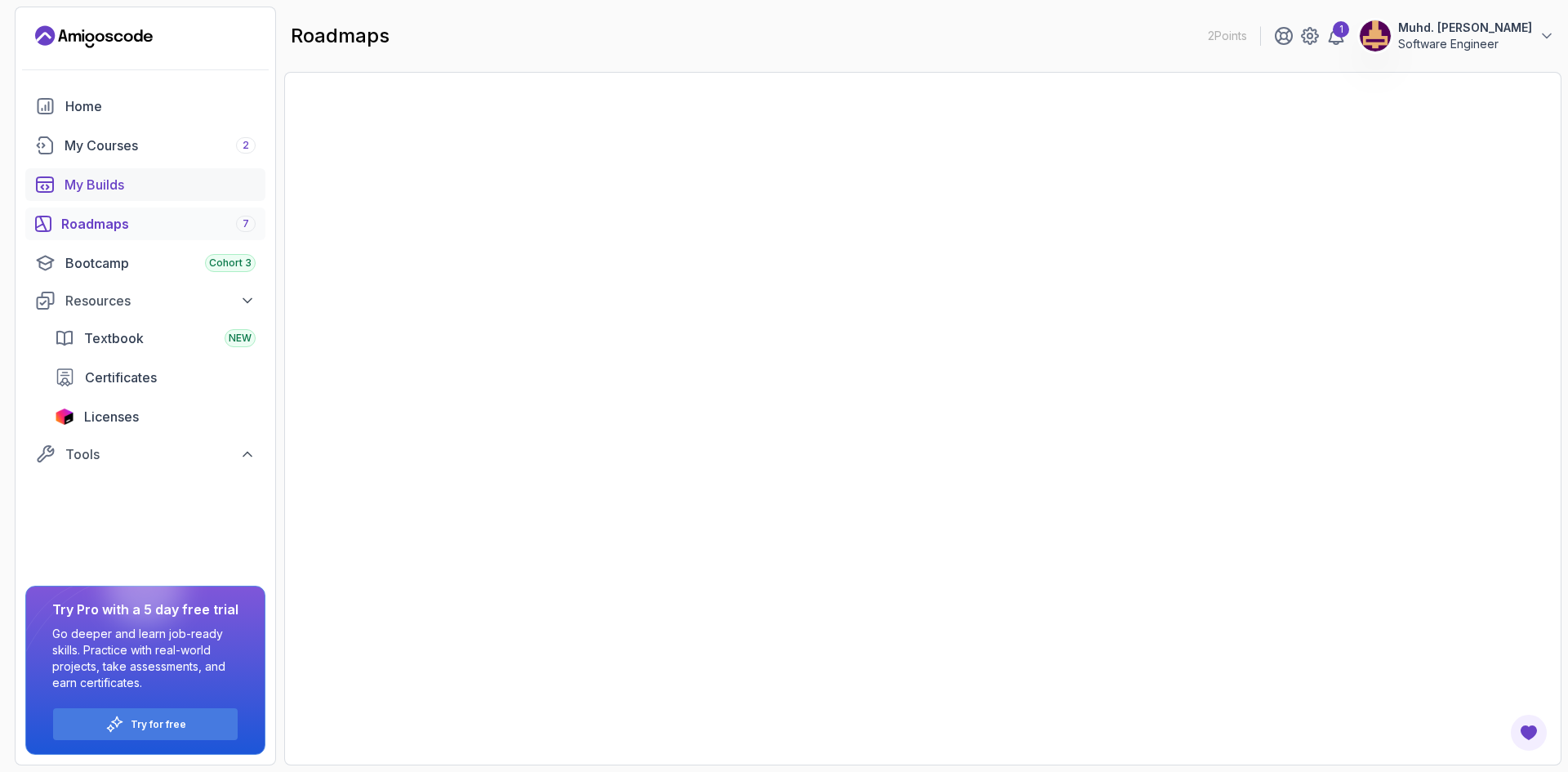
click at [120, 182] on div "My Builds" at bounding box center [159, 184] width 191 height 20
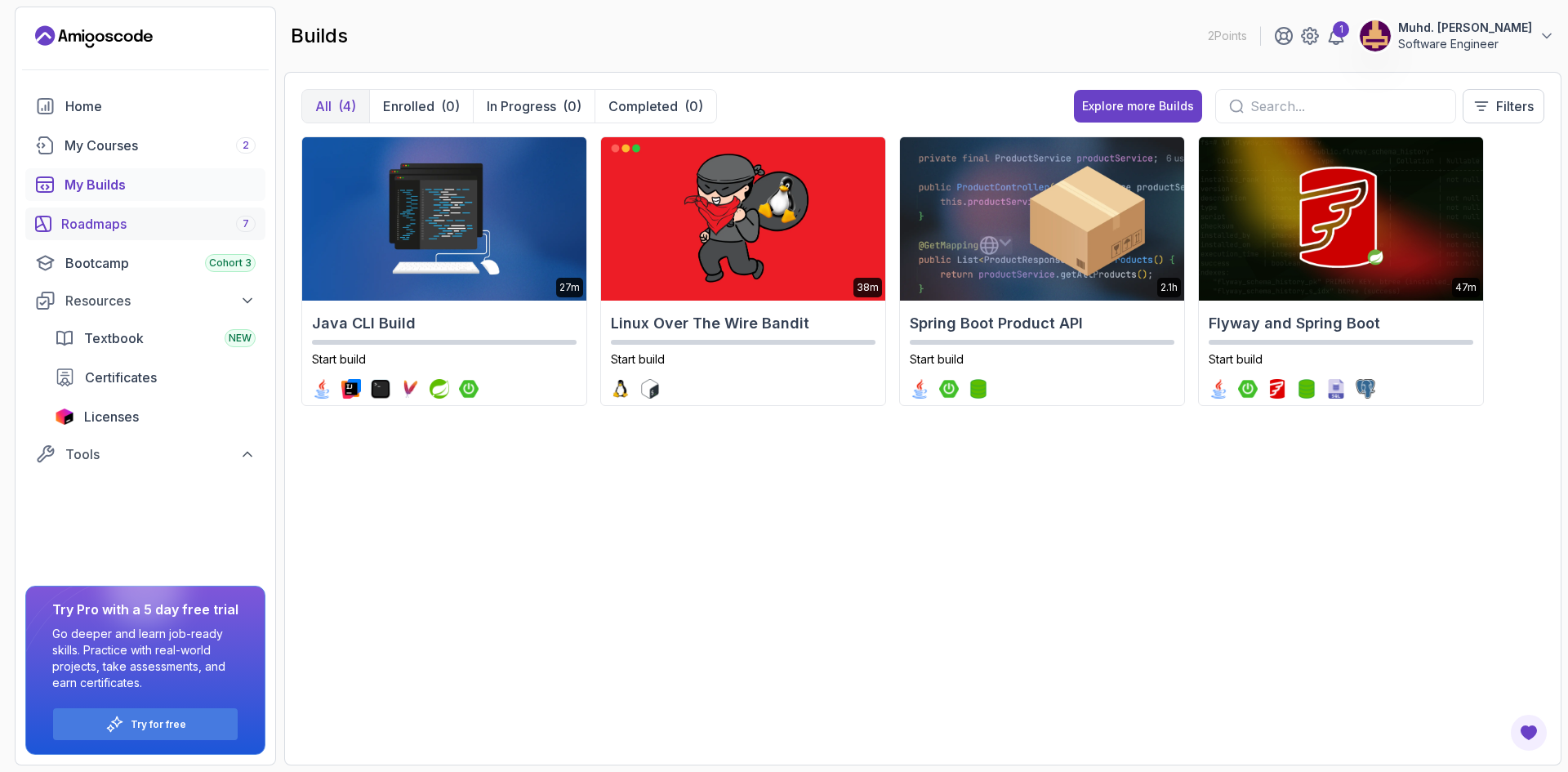
click at [140, 218] on div "Roadmaps 7" at bounding box center [158, 223] width 194 height 20
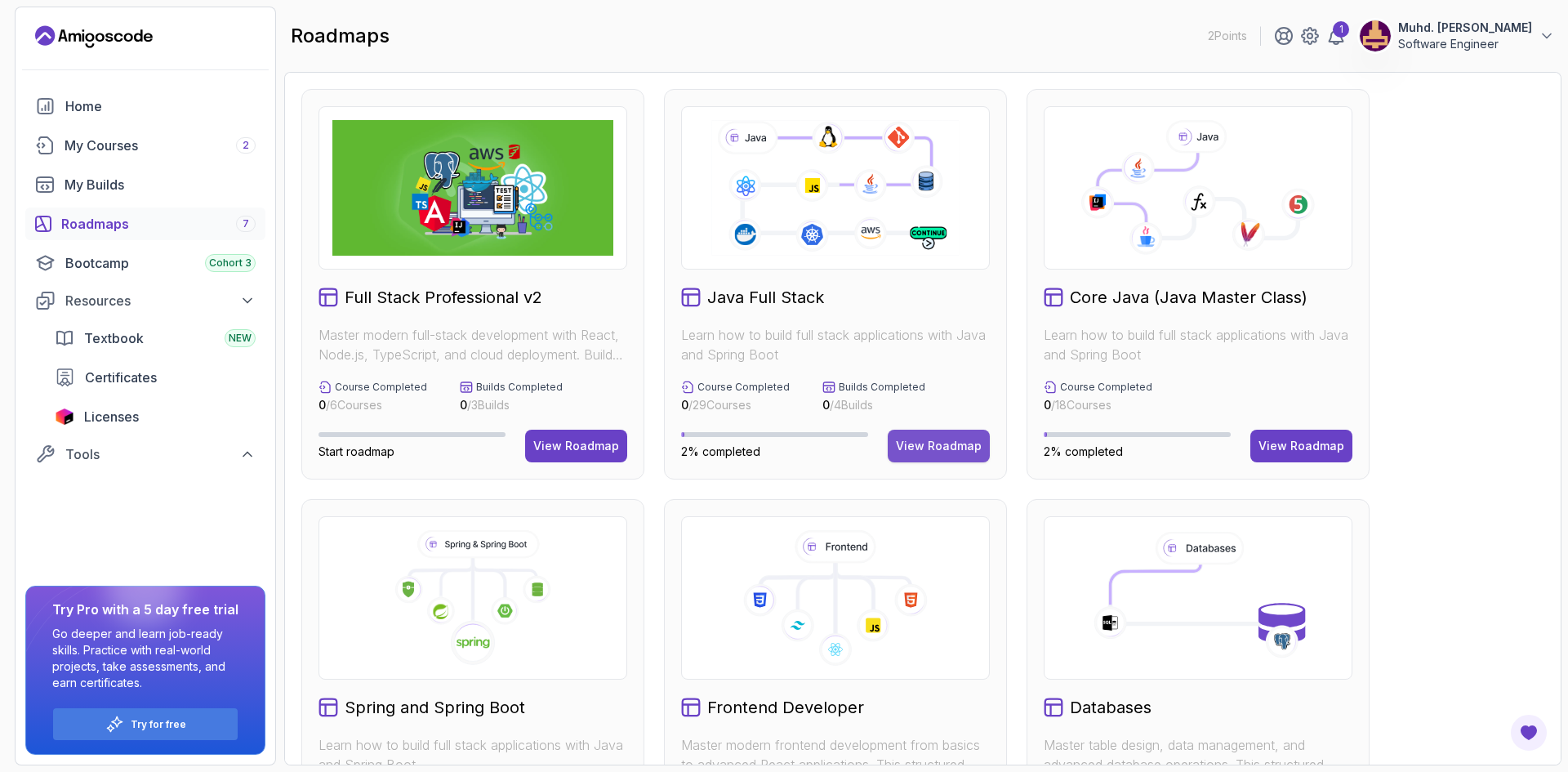
click at [958, 443] on div "View Roadmap" at bounding box center [938, 445] width 86 height 16
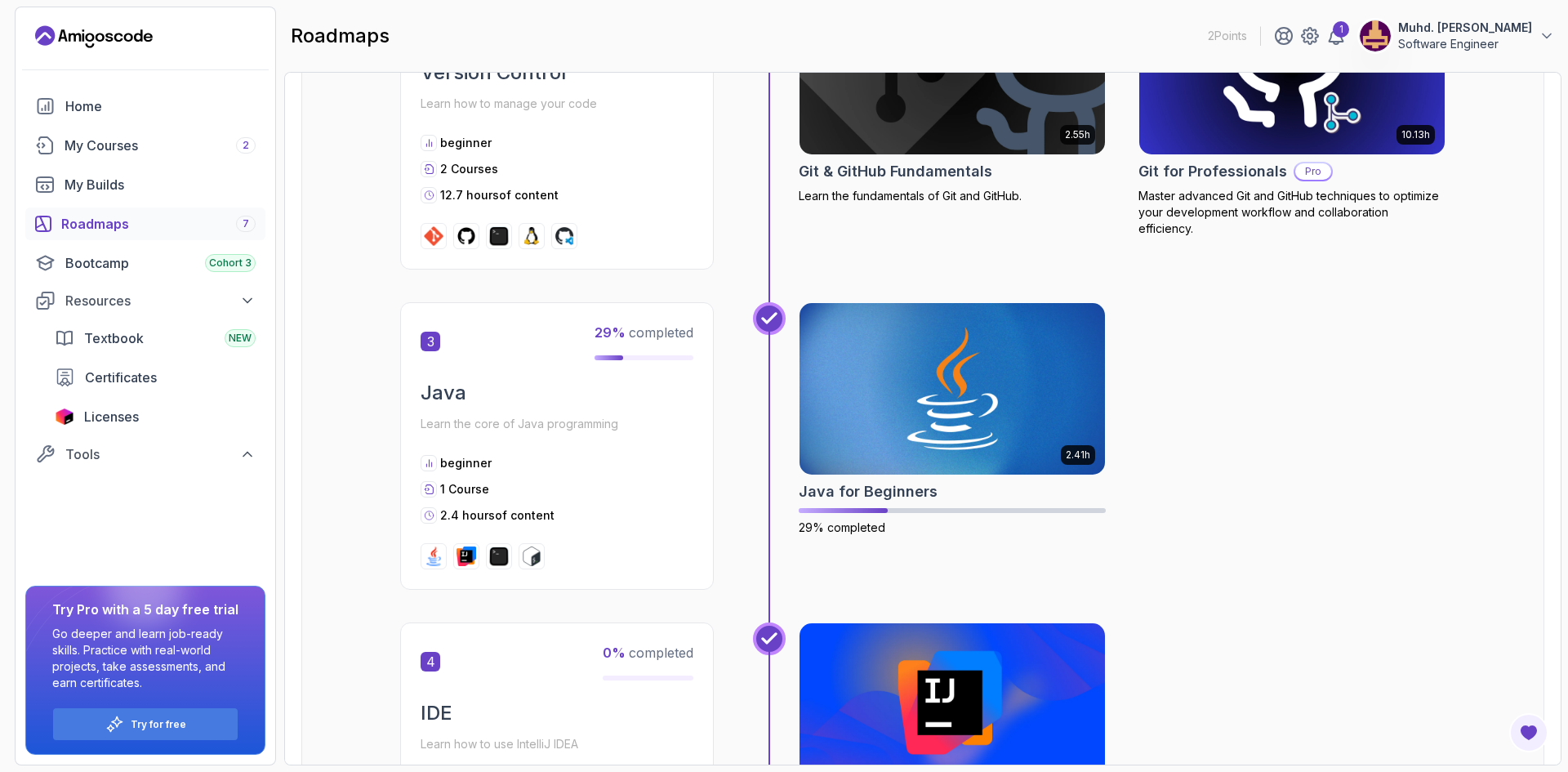
scroll to position [1225, 0]
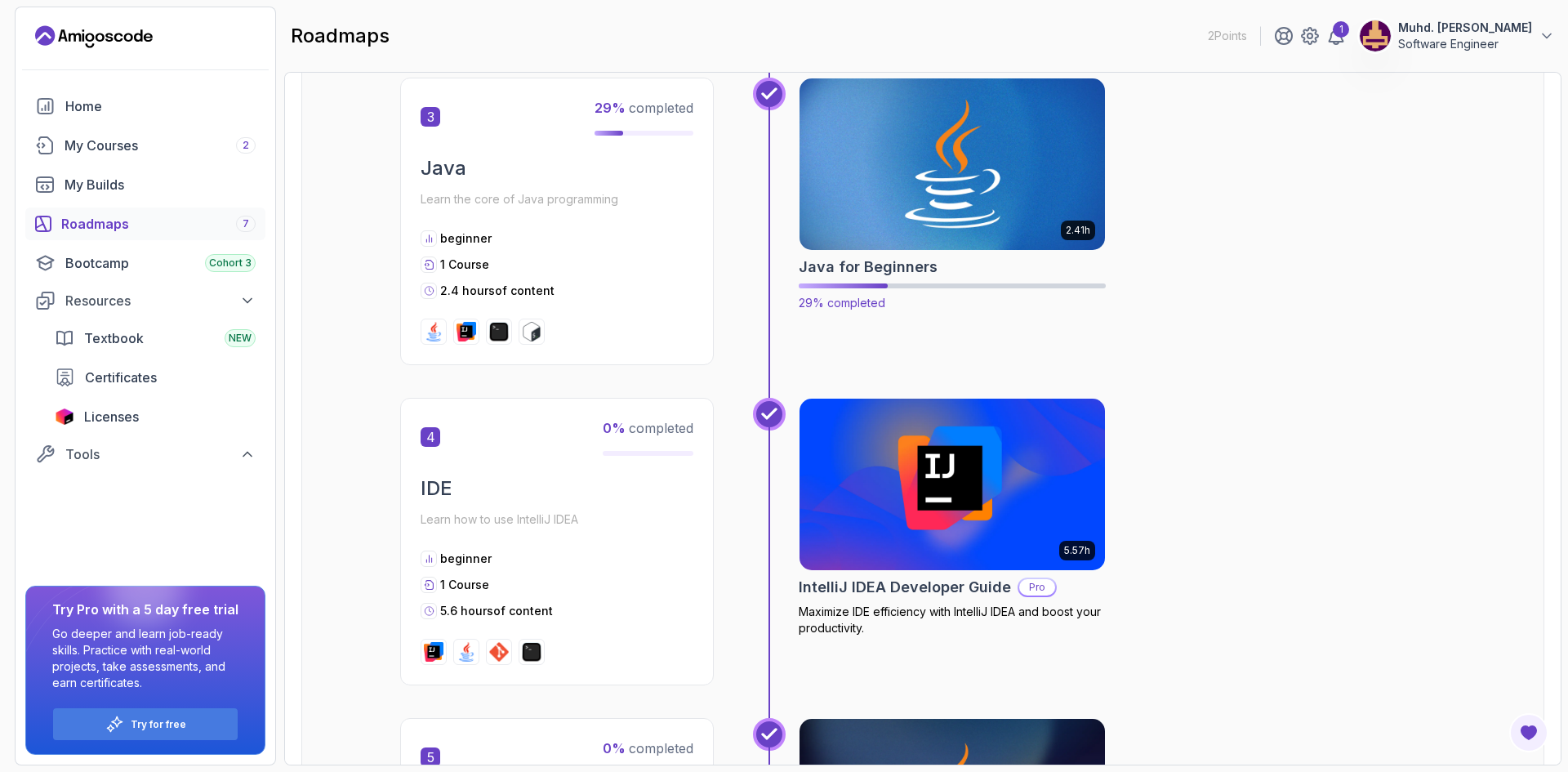
click at [919, 213] on img at bounding box center [952, 165] width 321 height 180
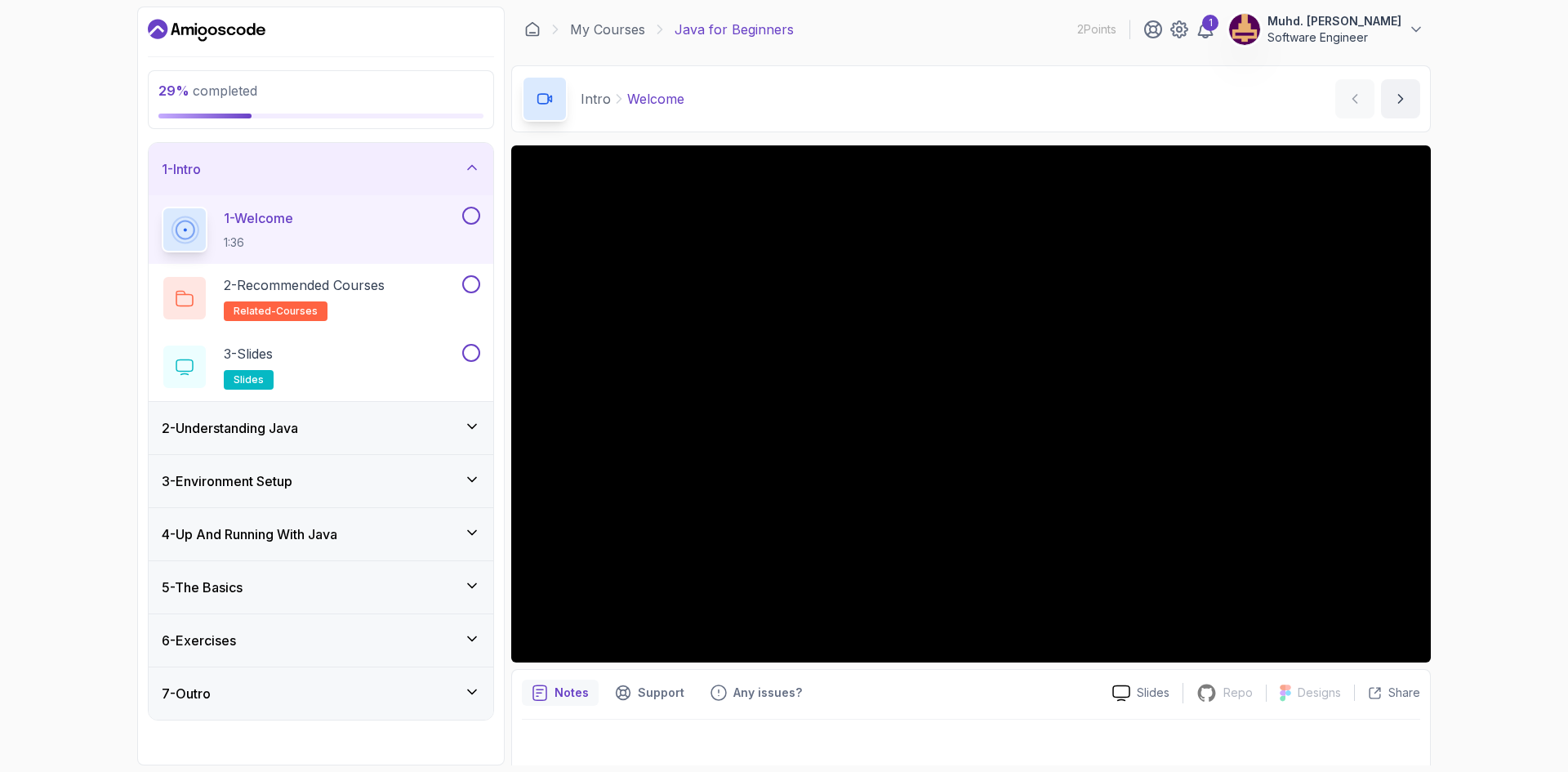
scroll to position [11, 0]
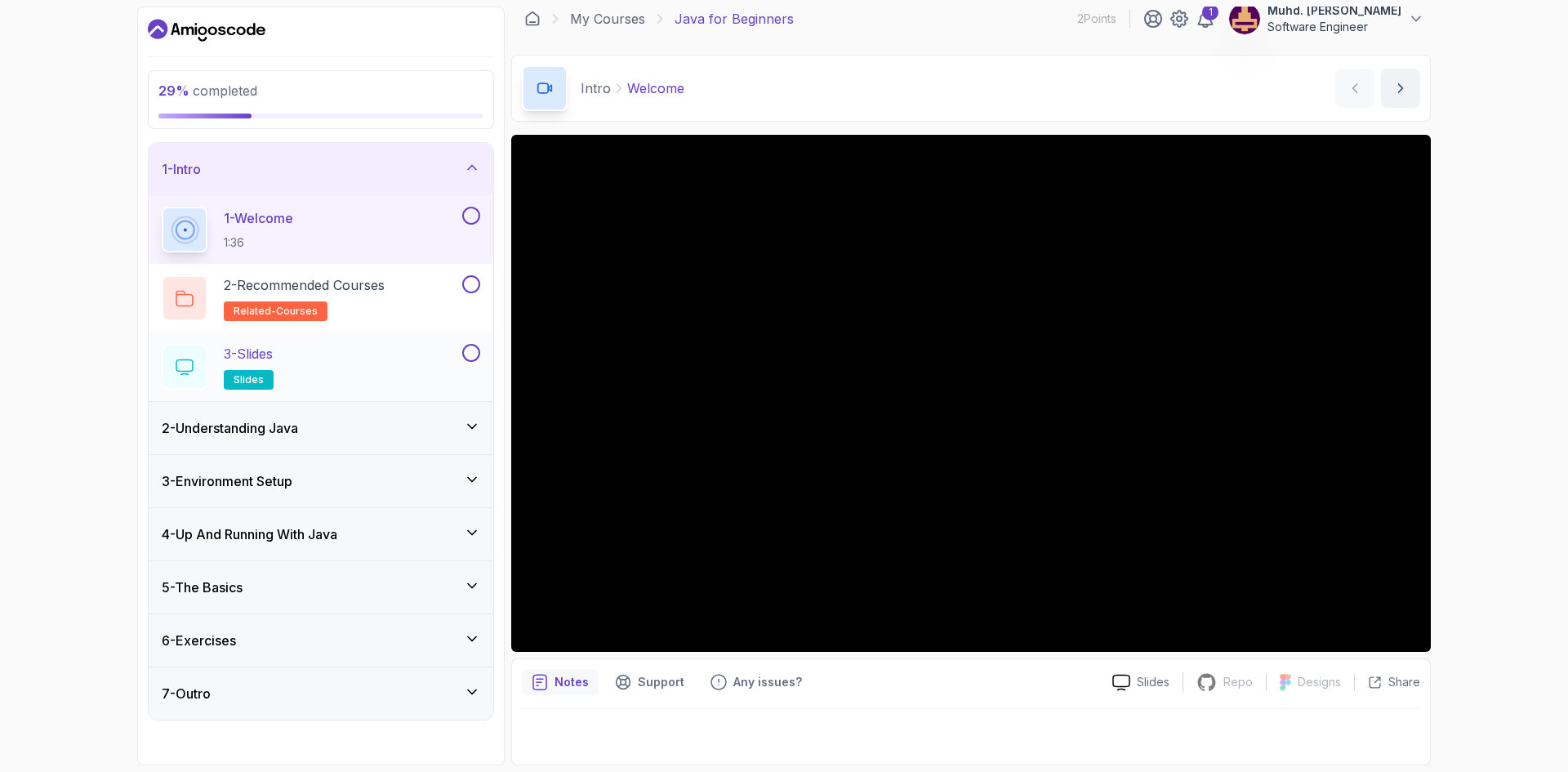
click at [354, 362] on div "3 - Slides slides" at bounding box center [310, 366] width 298 height 46
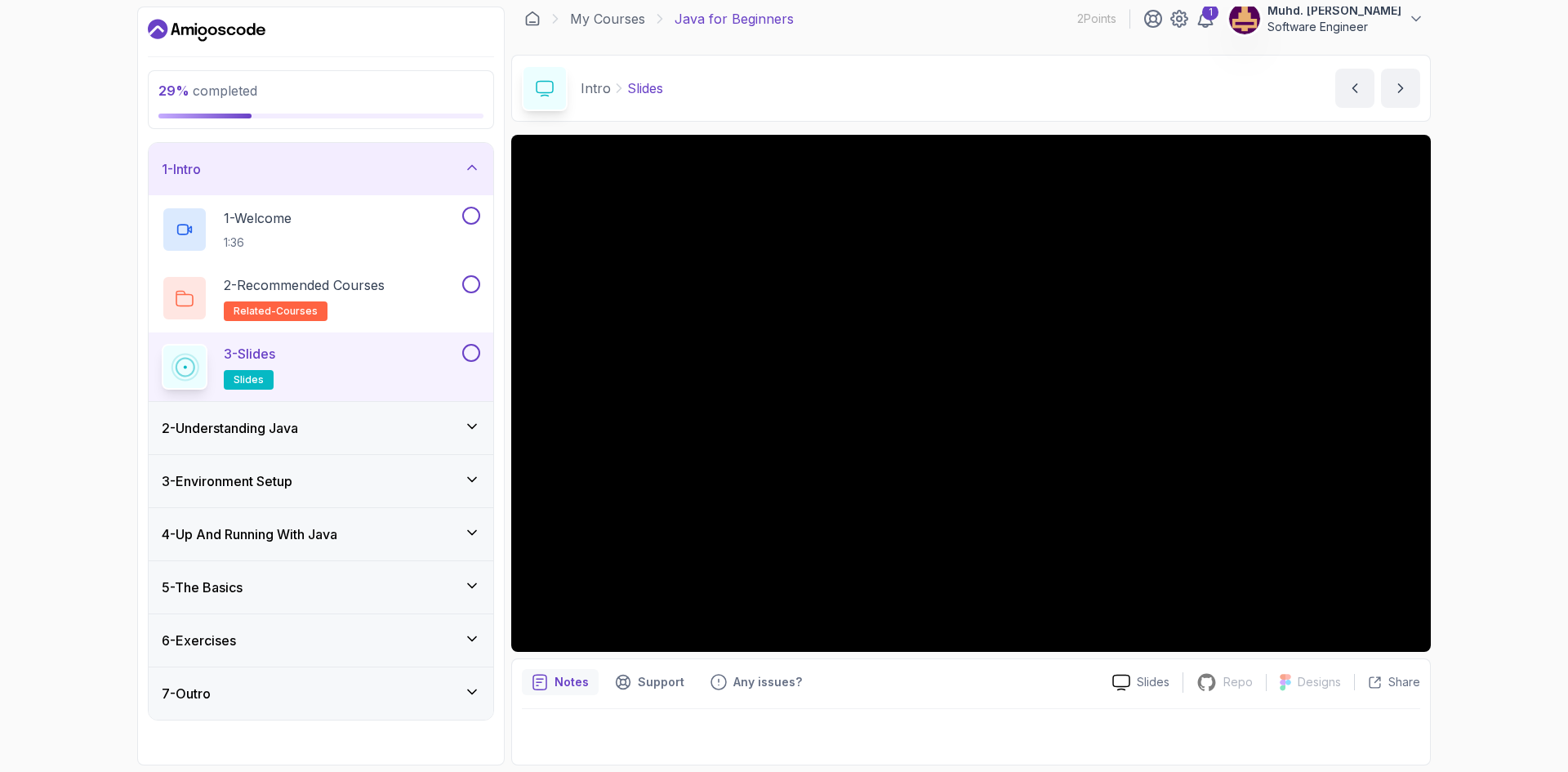
click at [325, 604] on div "5 - The Basics" at bounding box center [321, 588] width 344 height 53
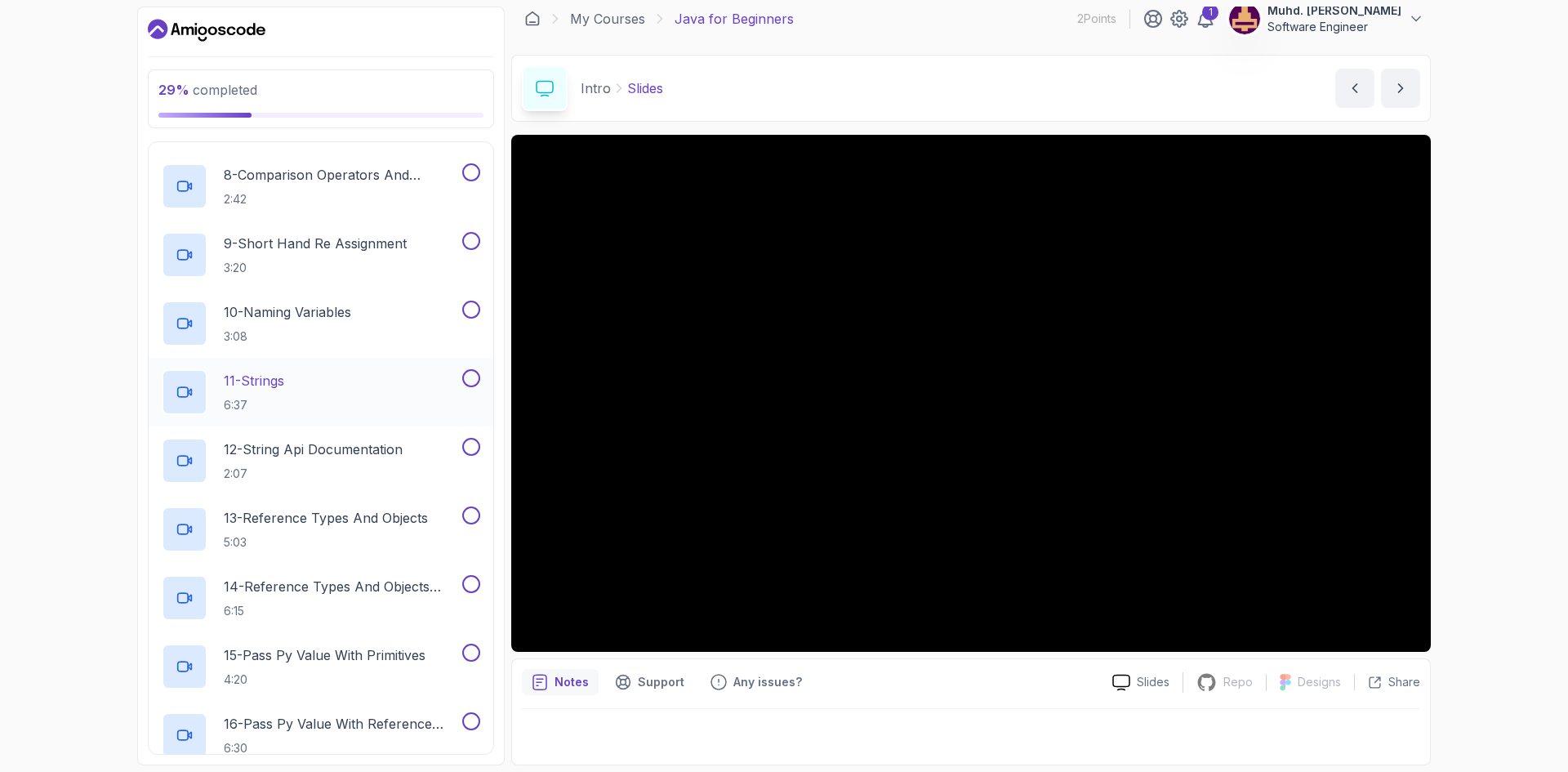
scroll to position [788, 0]
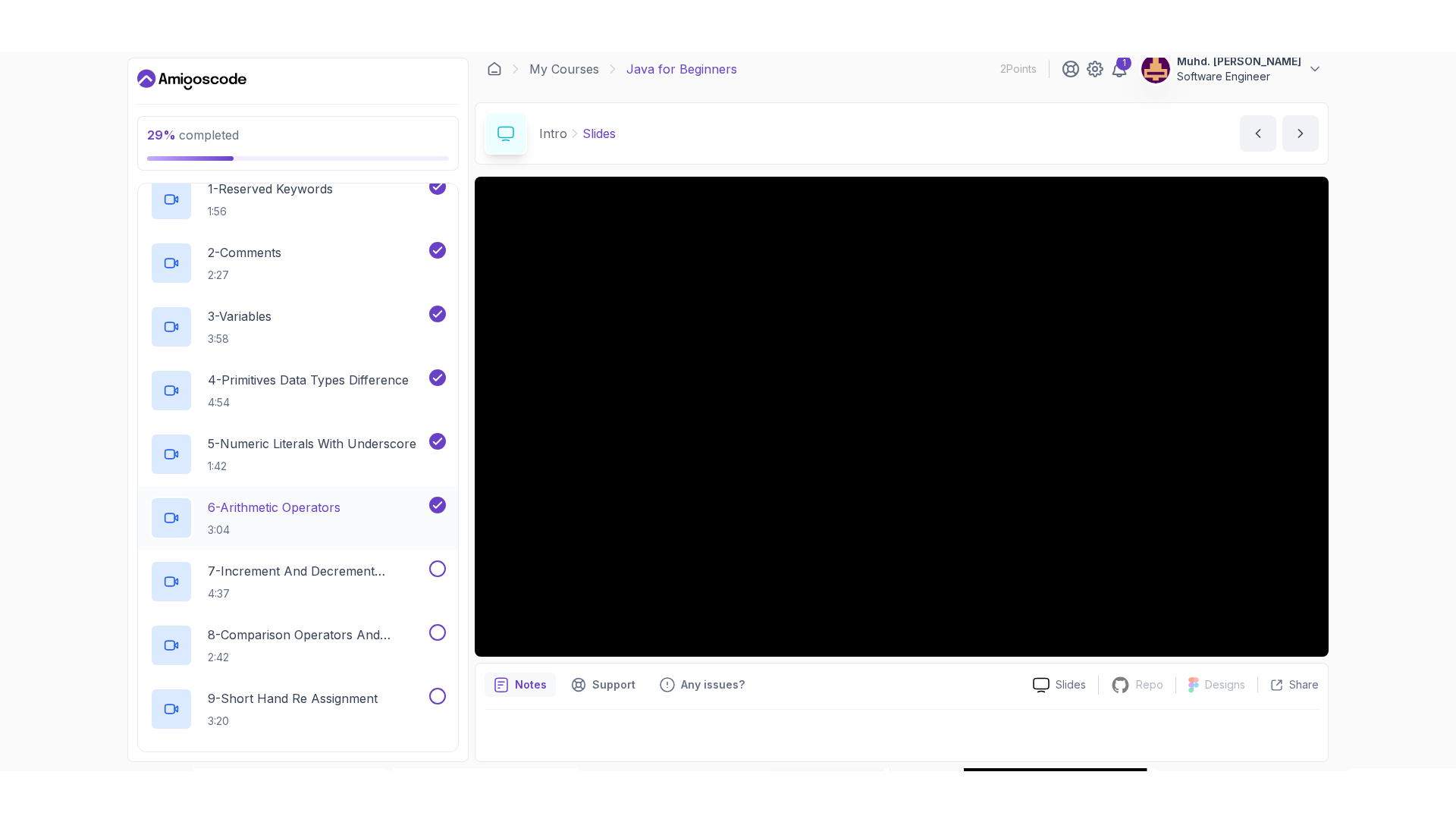
scroll to position [216, 0]
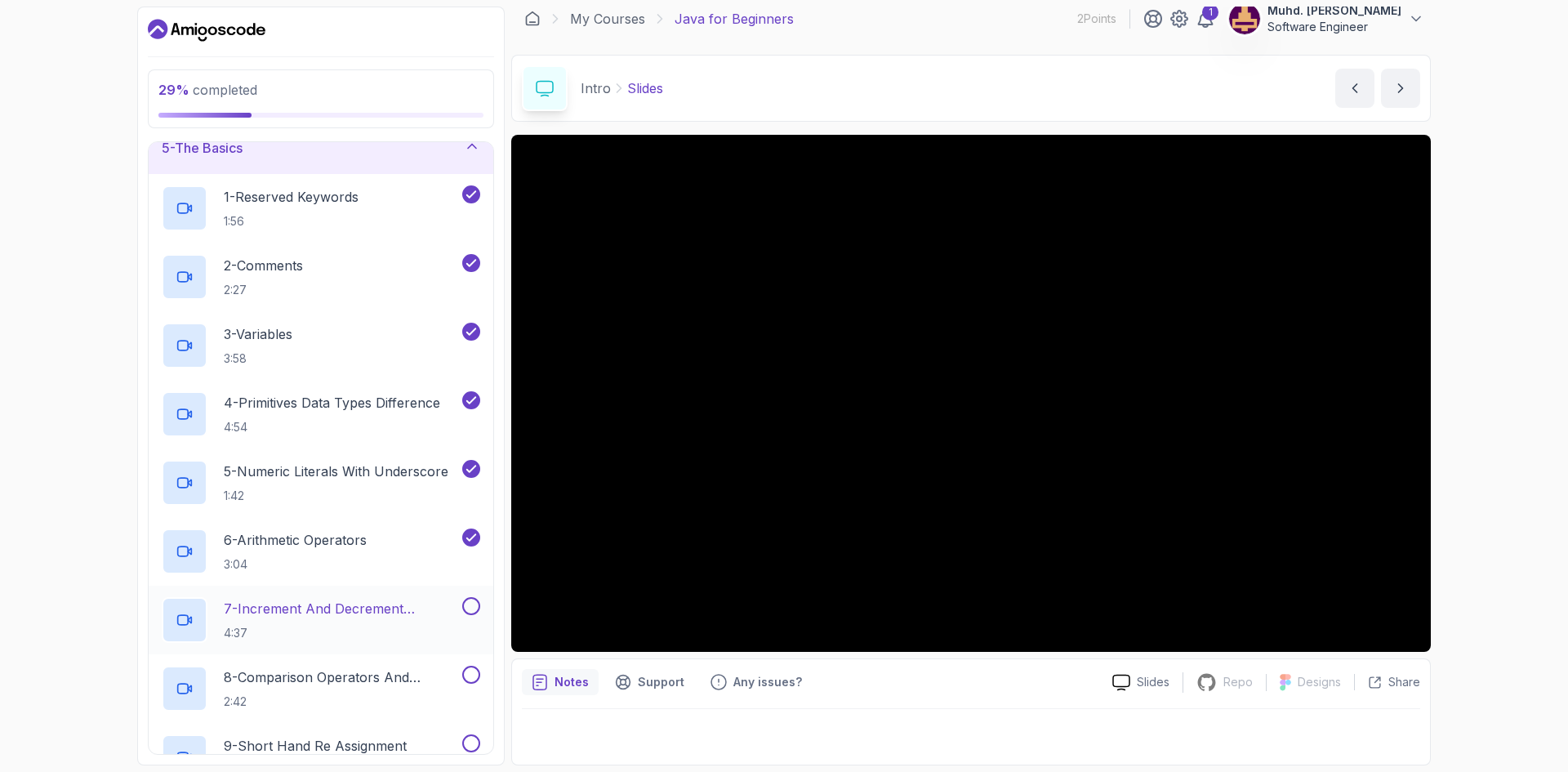
click at [367, 590] on div "7 - Increment And Decrement Operators 4:37" at bounding box center [321, 619] width 344 height 69
click at [425, 609] on p "7 - Increment And Decrement Operators" at bounding box center [341, 608] width 235 height 20
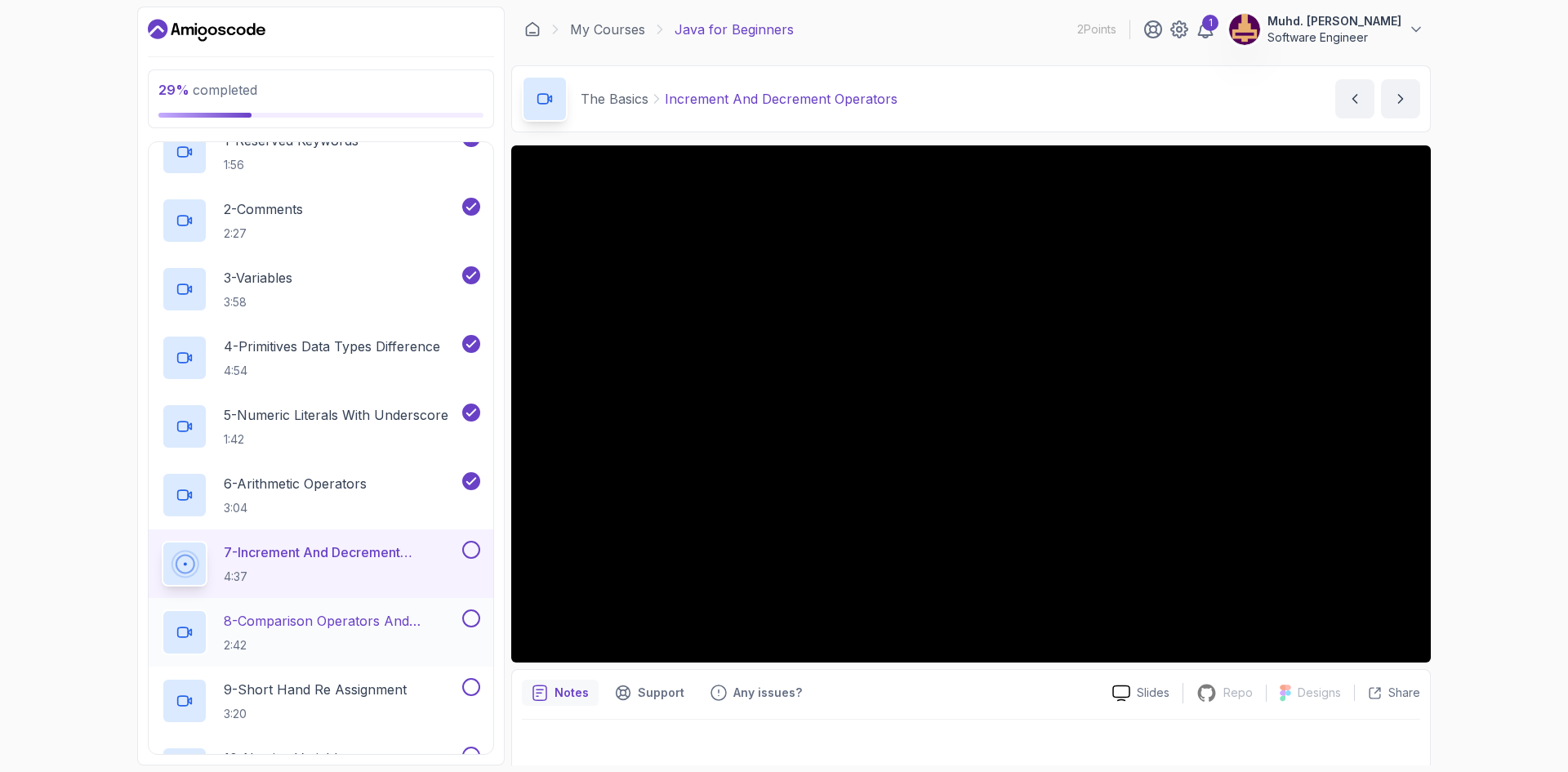
scroll to position [396, 0]
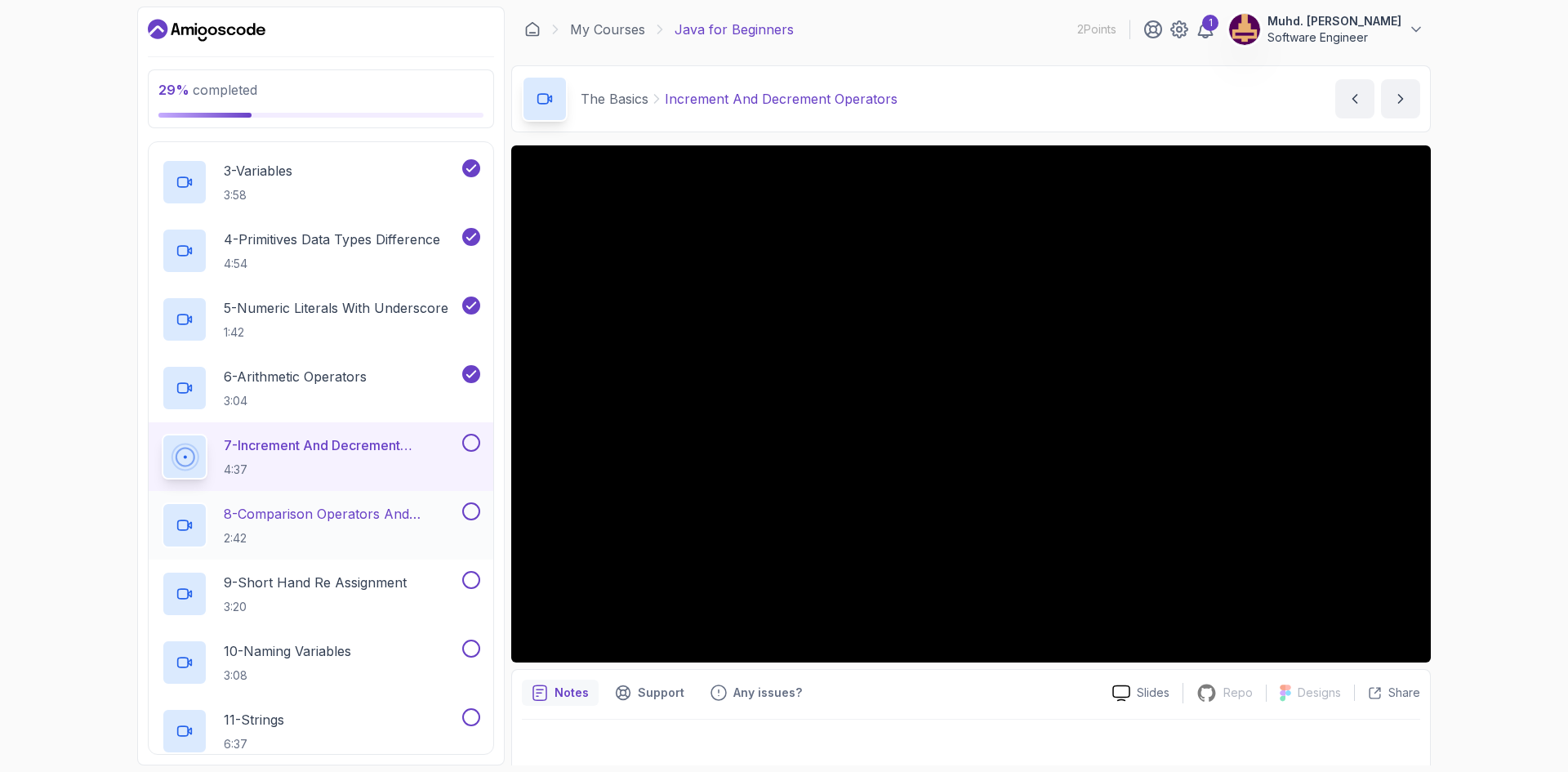
click at [379, 527] on h2 "8 - Comparison Operators and Booleans 2:42" at bounding box center [341, 525] width 235 height 42
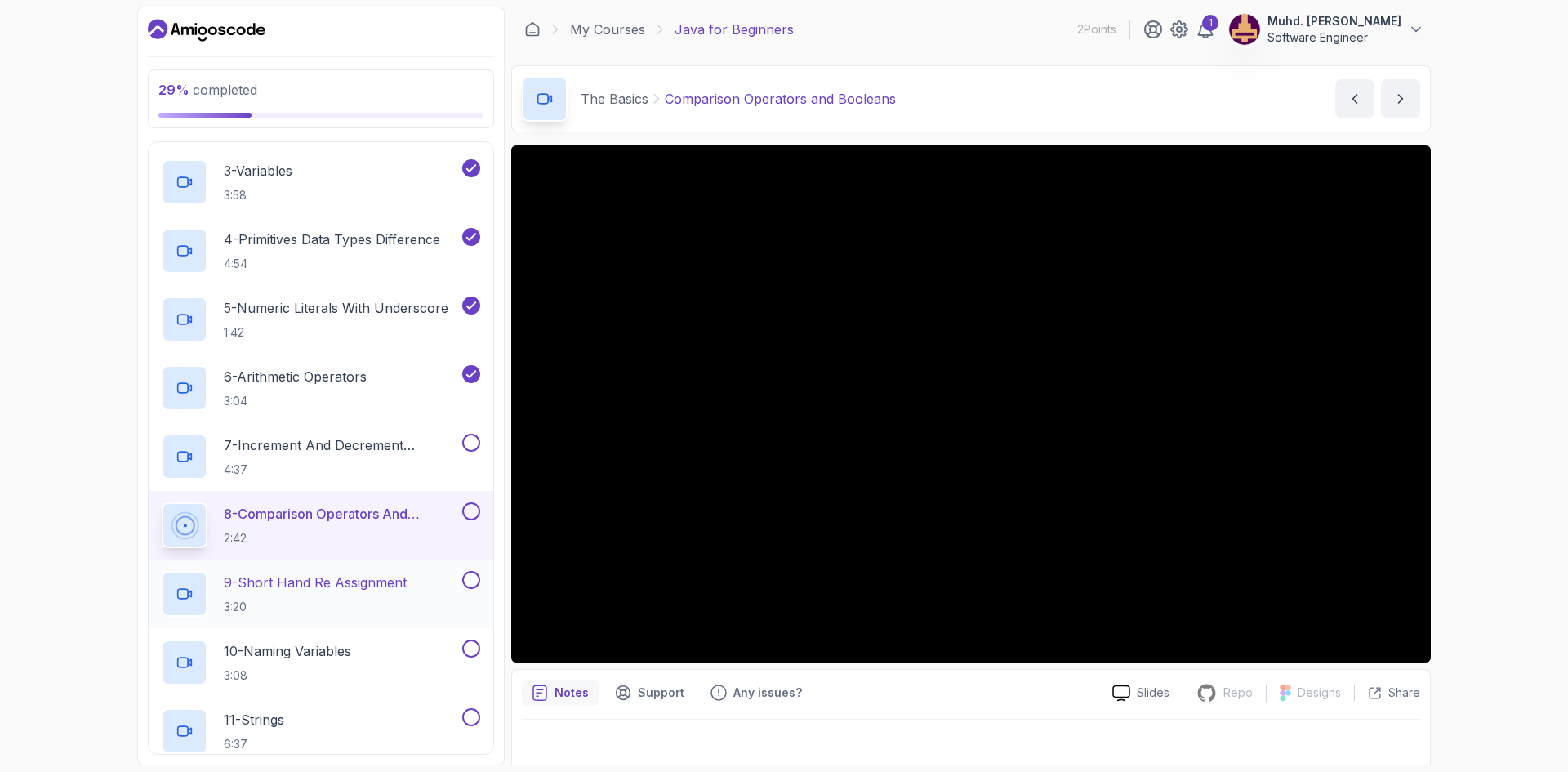
click at [341, 594] on h2 "9 - Short Hand Re Assignment 3:20" at bounding box center [315, 594] width 183 height 42
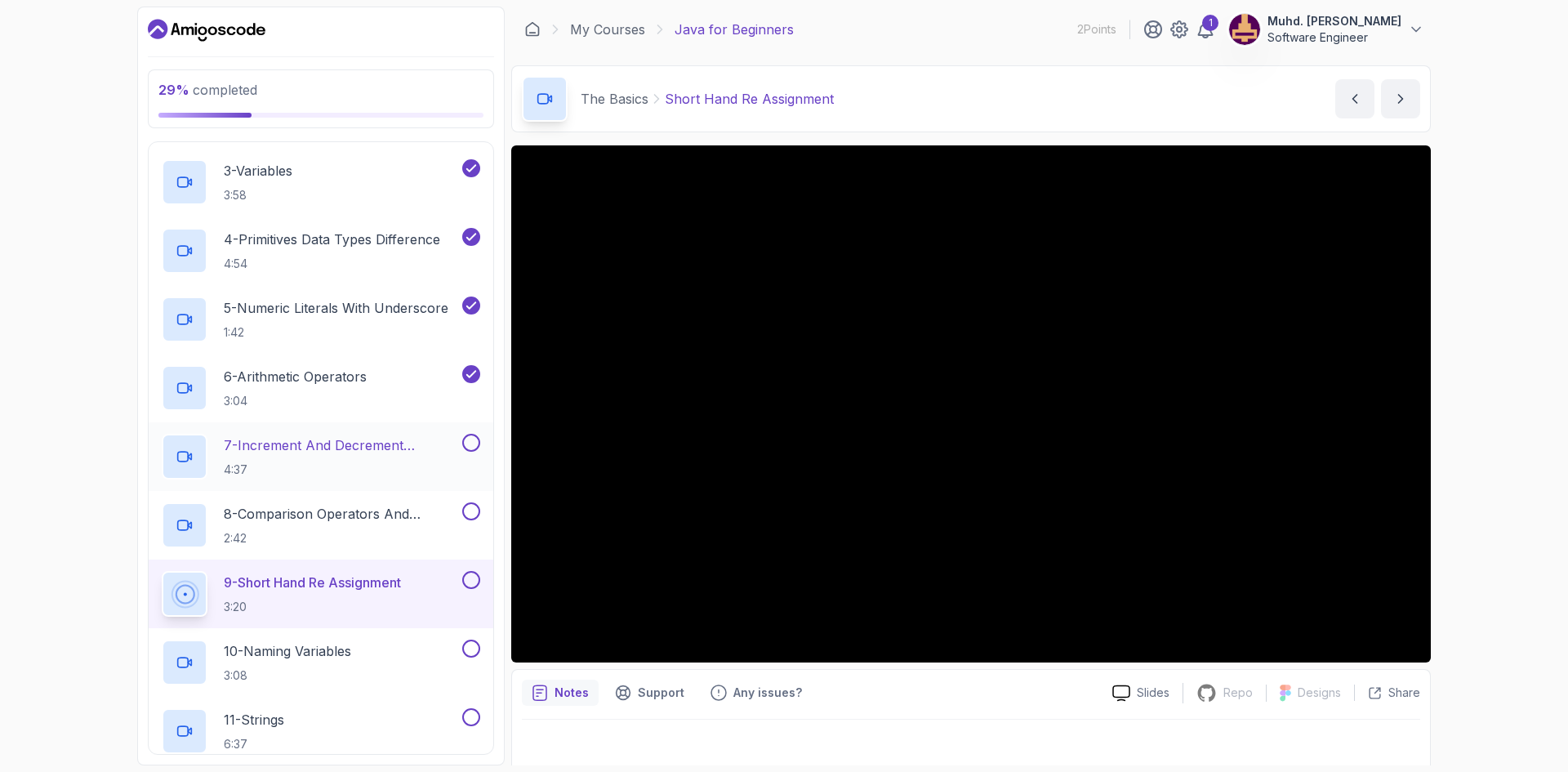
click at [475, 443] on button at bounding box center [471, 442] width 18 height 18
click at [473, 510] on button at bounding box center [471, 511] width 18 height 18
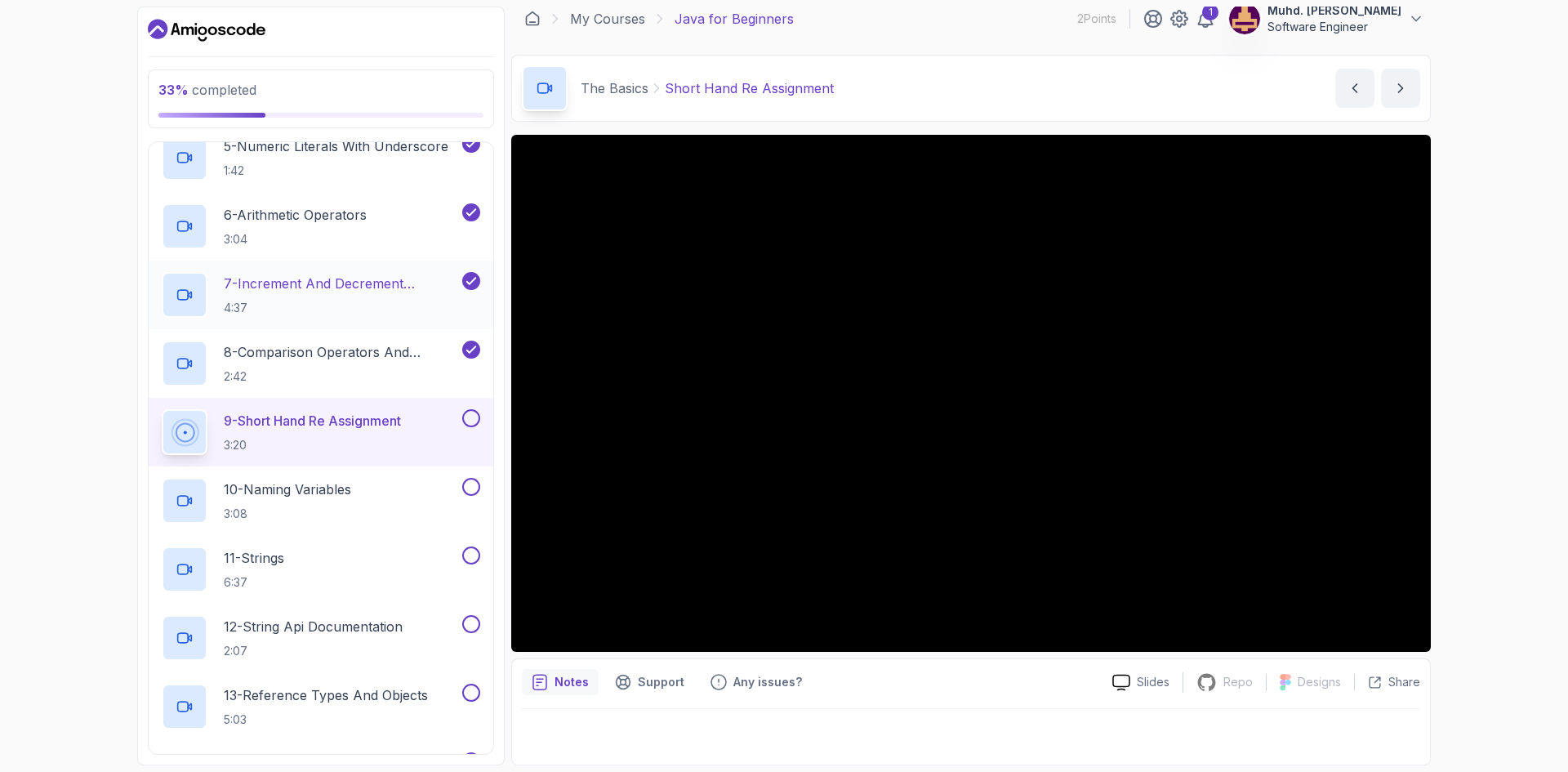
scroll to position [560, 0]
click at [333, 501] on h2 "10 - Naming Variables 3:08" at bounding box center [287, 499] width 127 height 42
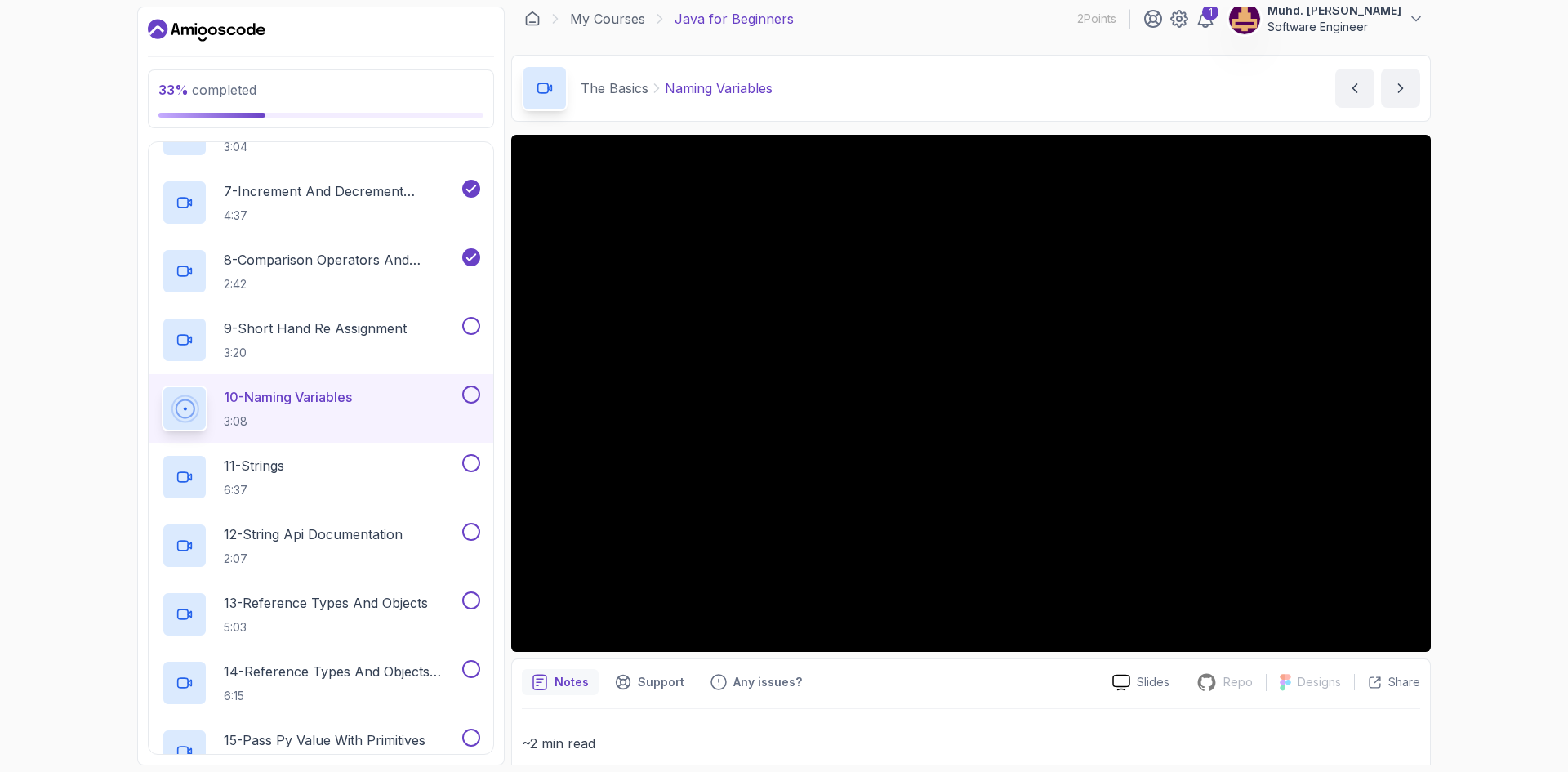
scroll to position [641, 0]
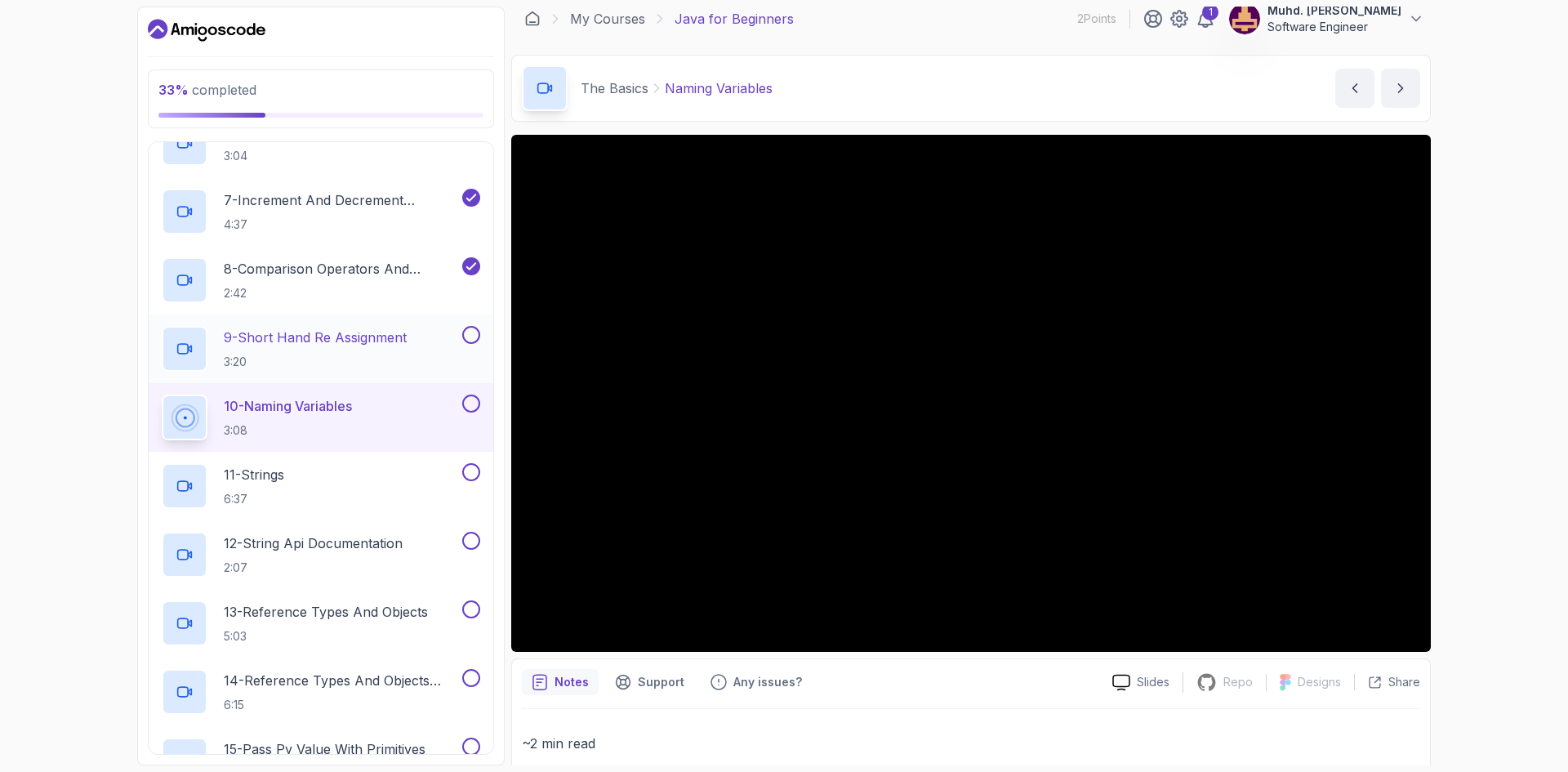
click at [475, 336] on button at bounding box center [471, 334] width 18 height 18
click at [473, 406] on button at bounding box center [471, 403] width 18 height 18
click at [350, 487] on div "11 - Strings 6:37" at bounding box center [310, 486] width 298 height 46
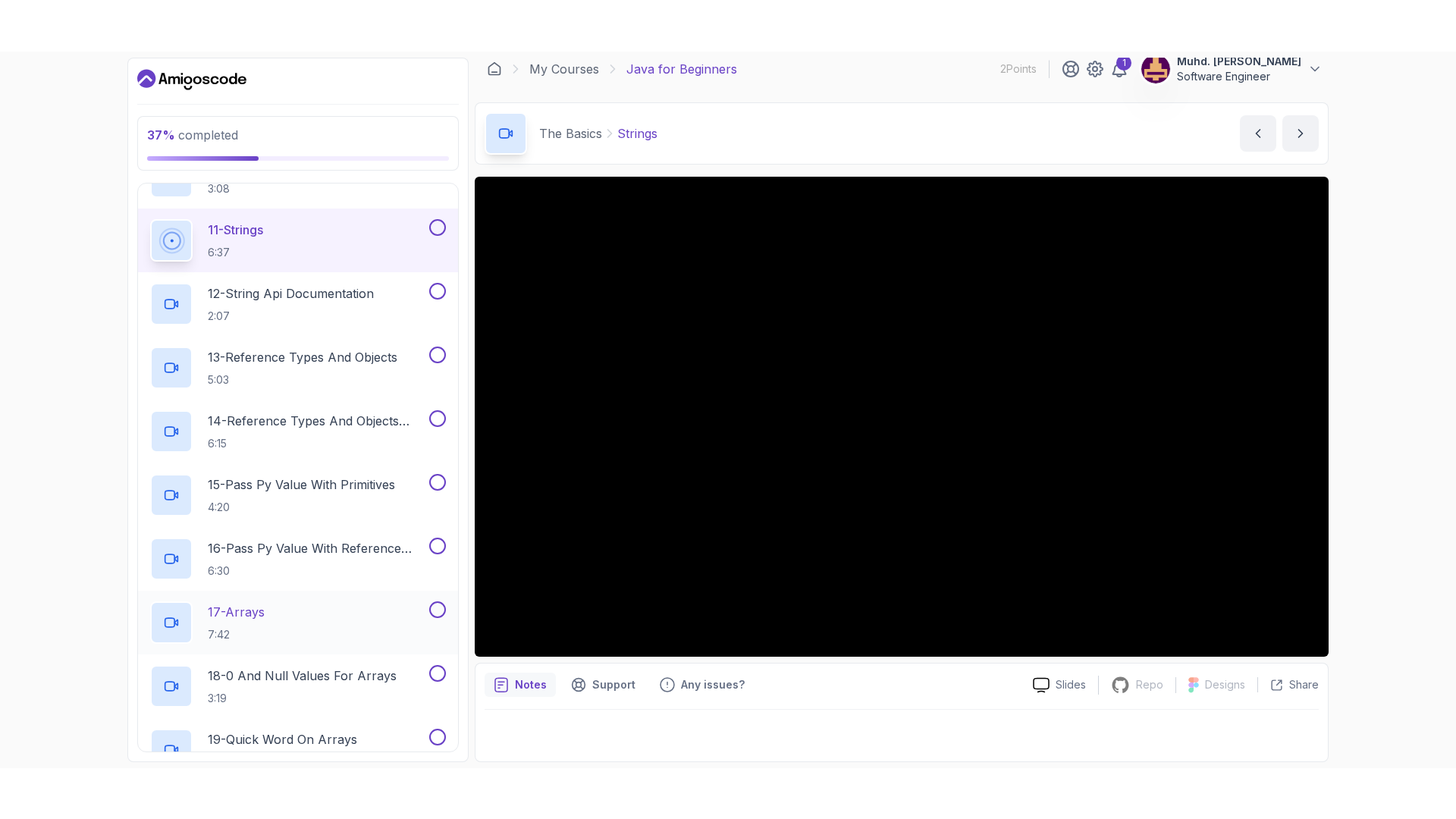
scroll to position [747, 0]
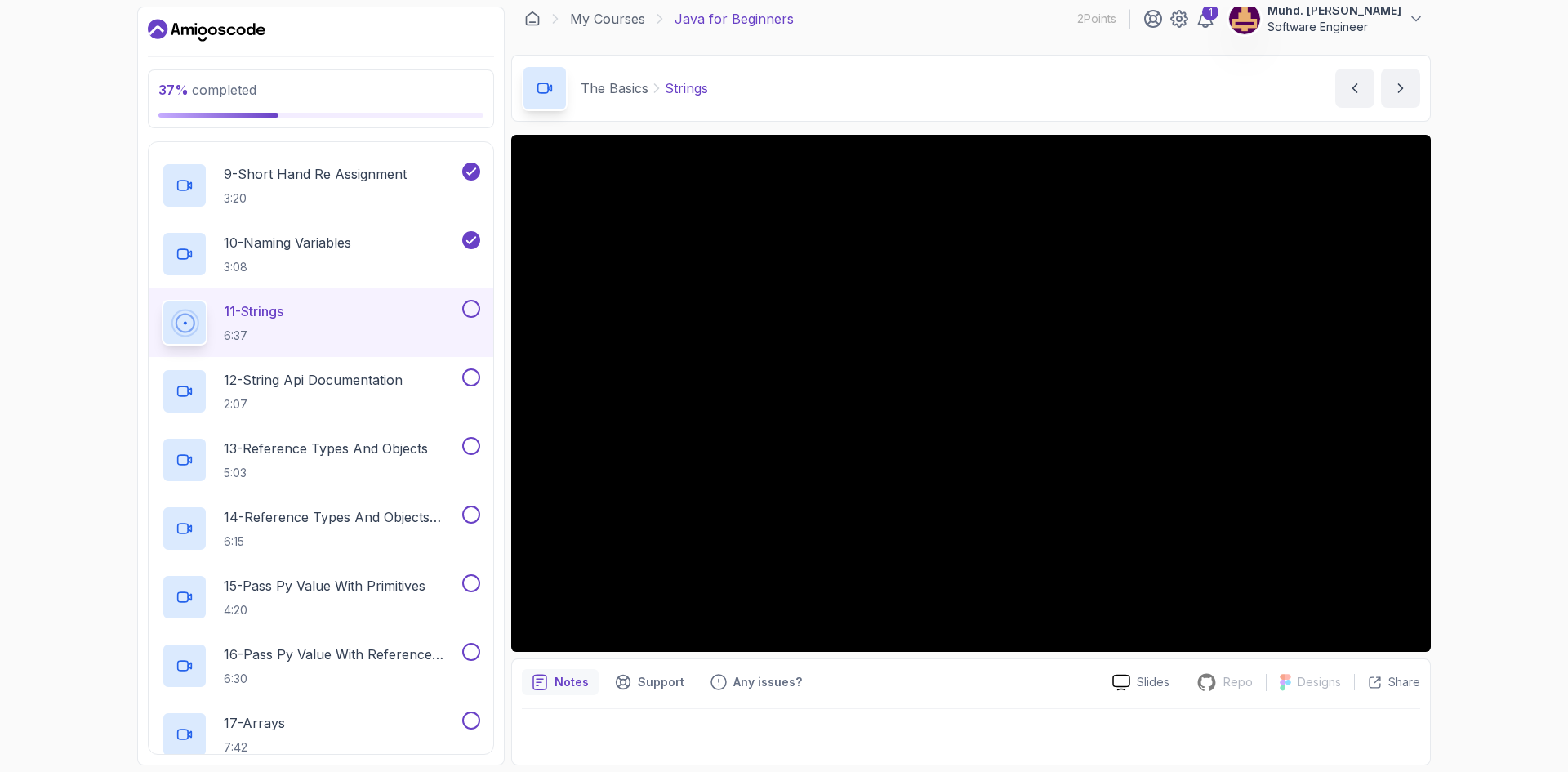
click at [477, 309] on button at bounding box center [471, 308] width 18 height 18
click at [398, 383] on p "12 - String Api Documentation" at bounding box center [313, 379] width 179 height 20
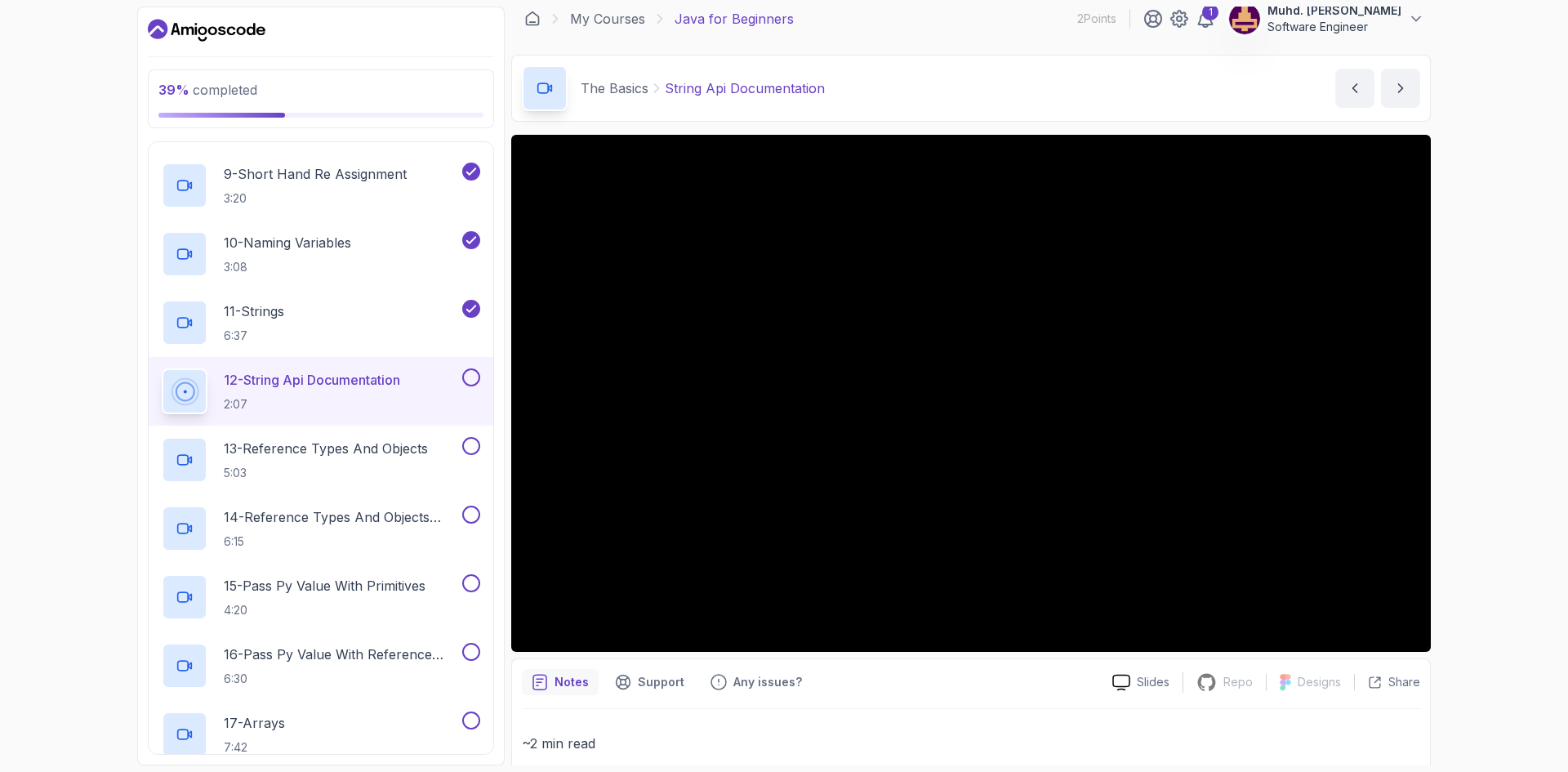
click at [477, 374] on button at bounding box center [471, 377] width 18 height 18
click at [387, 453] on p "13 - Reference Types And Objects" at bounding box center [326, 448] width 204 height 20
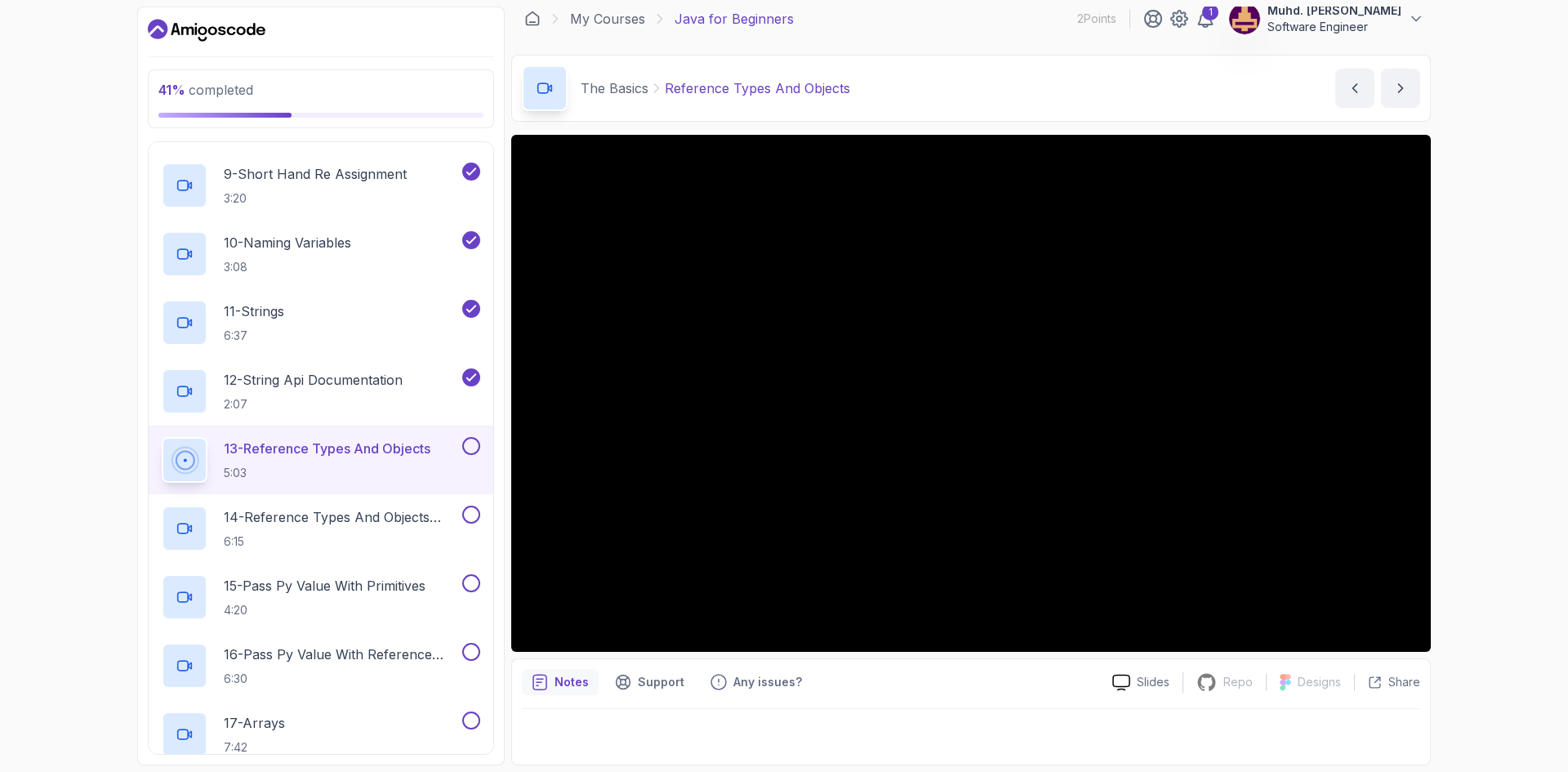
click at [469, 438] on button at bounding box center [471, 445] width 18 height 18
click at [392, 510] on p "14 - Reference Types And Objects Diferences" at bounding box center [341, 517] width 235 height 20
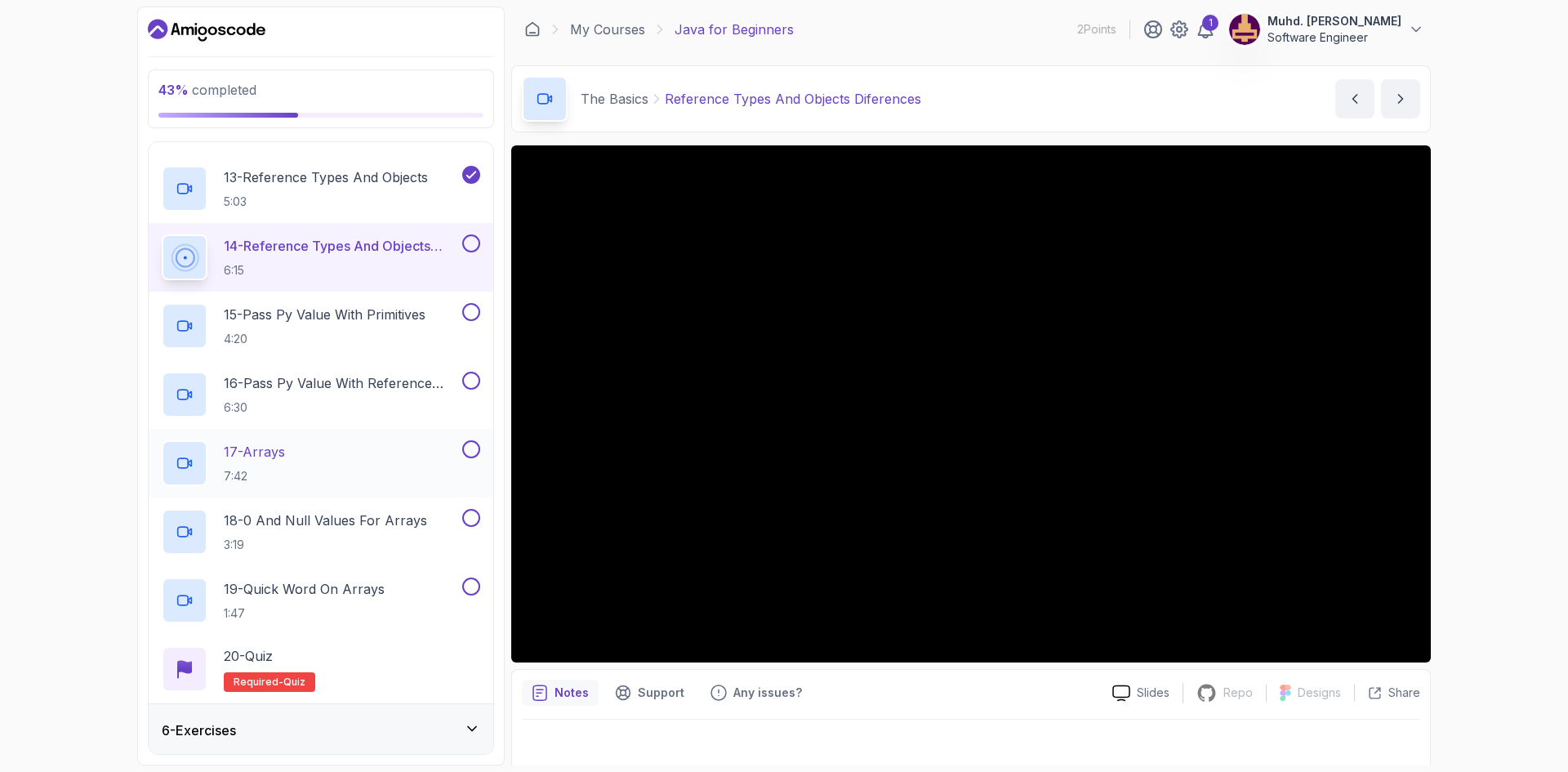
scroll to position [1049, 0]
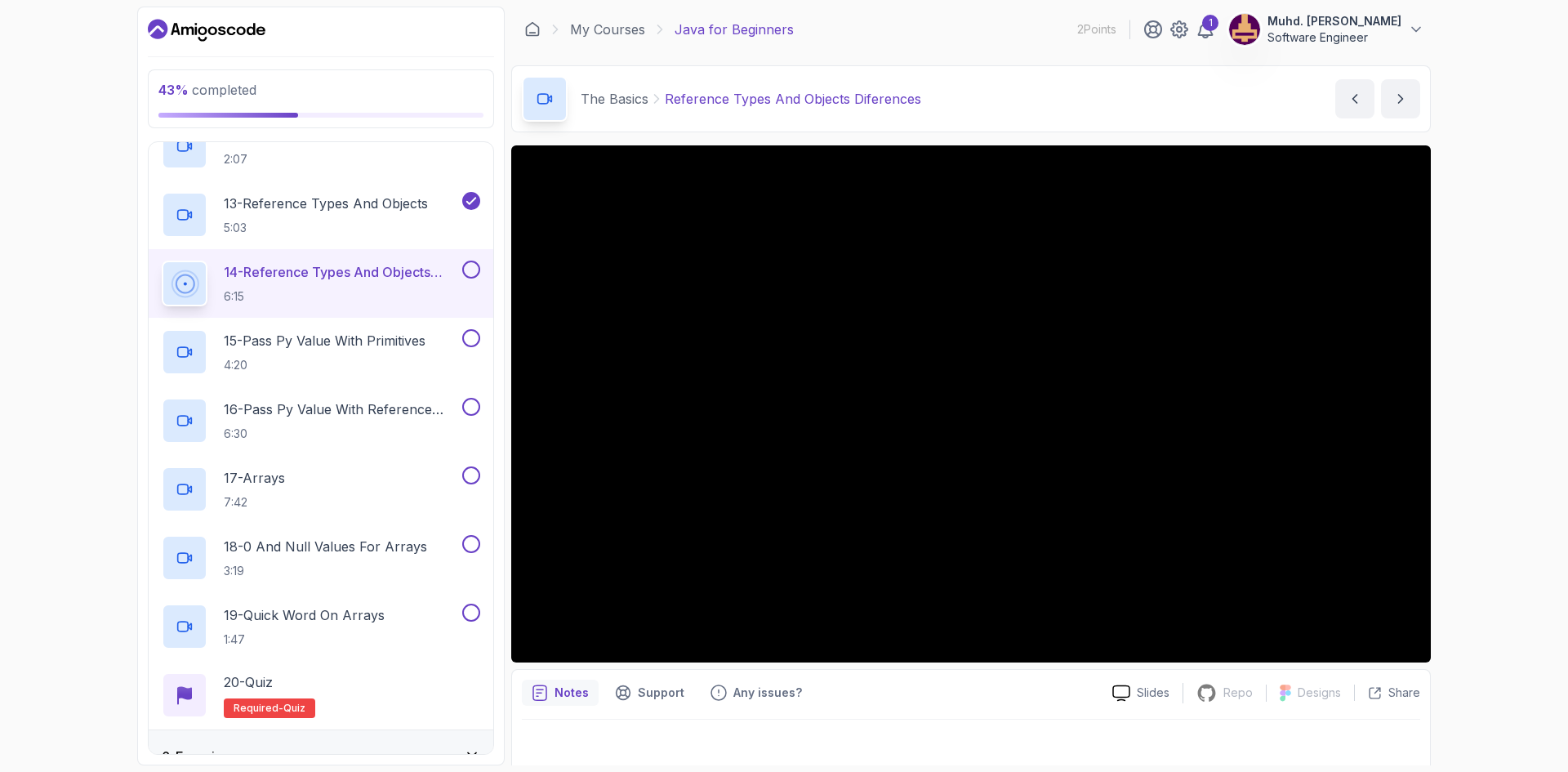
click at [473, 269] on button at bounding box center [471, 269] width 18 height 18
click at [365, 348] on p "15 - Pass Py Value With Primitives" at bounding box center [325, 340] width 202 height 20
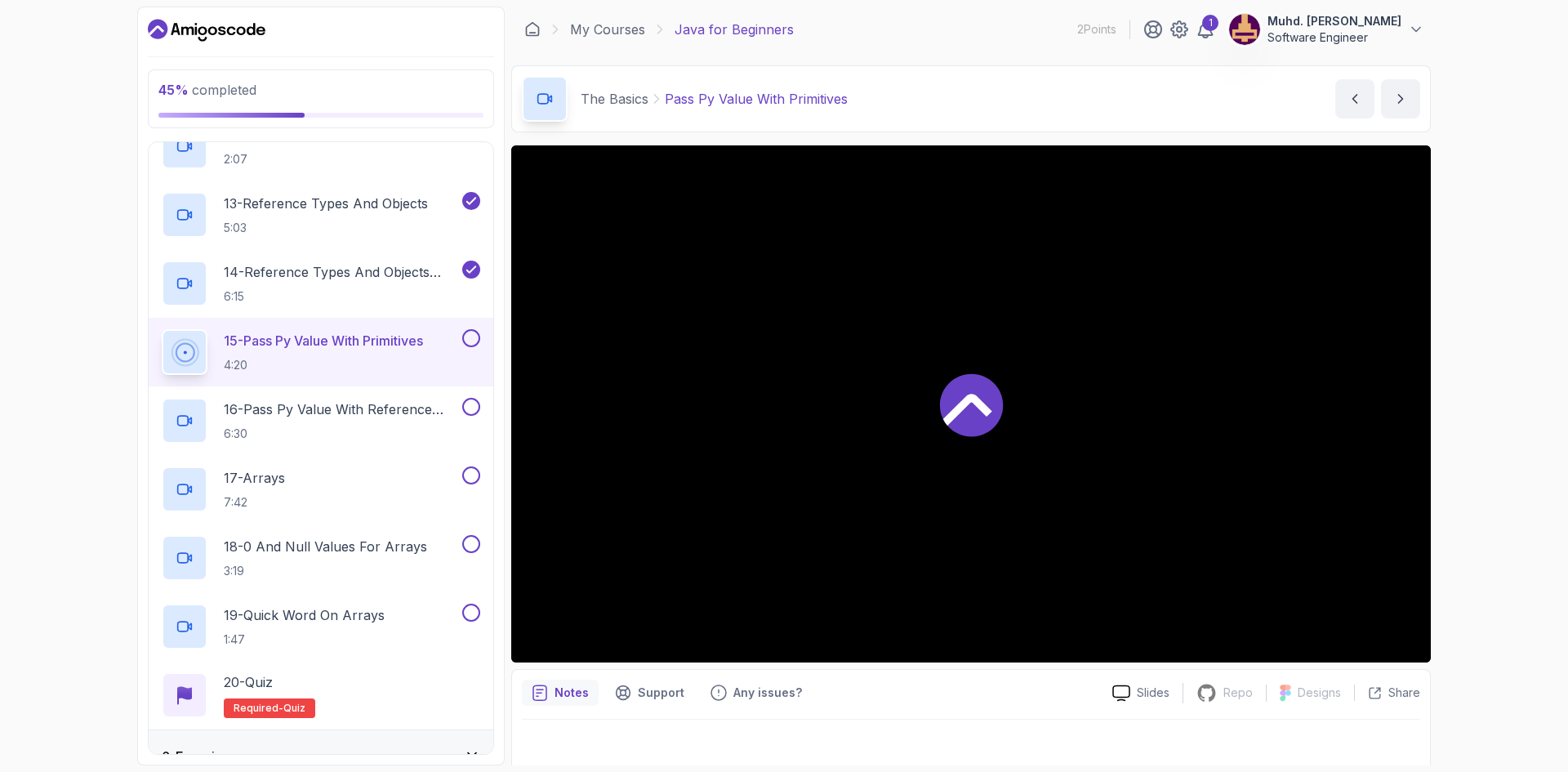
click at [1030, 365] on div at bounding box center [971, 404] width 919 height 517
click at [375, 348] on p "15 - Pass Py Value With Primitives" at bounding box center [323, 340] width 199 height 20
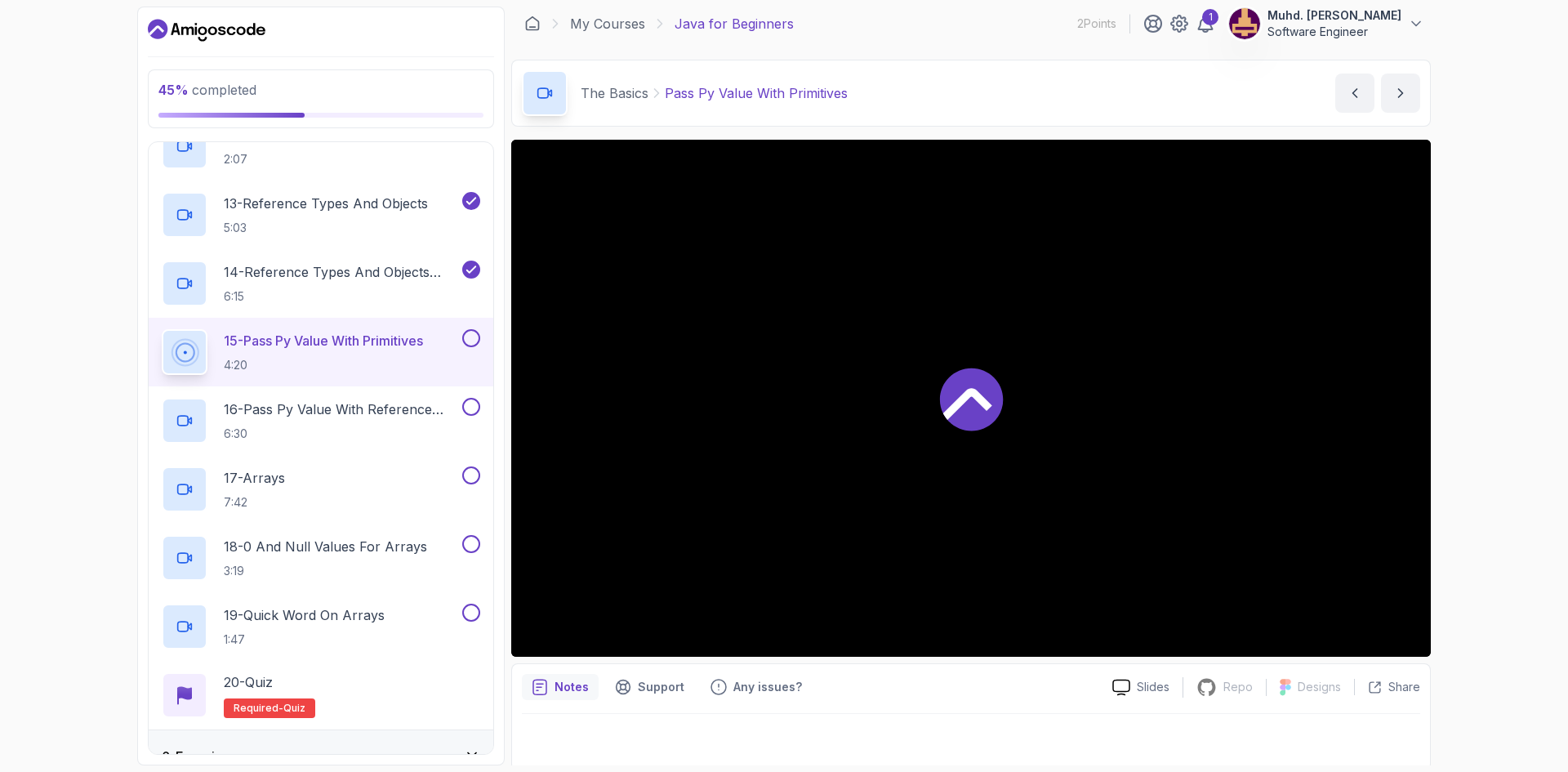
scroll to position [11, 0]
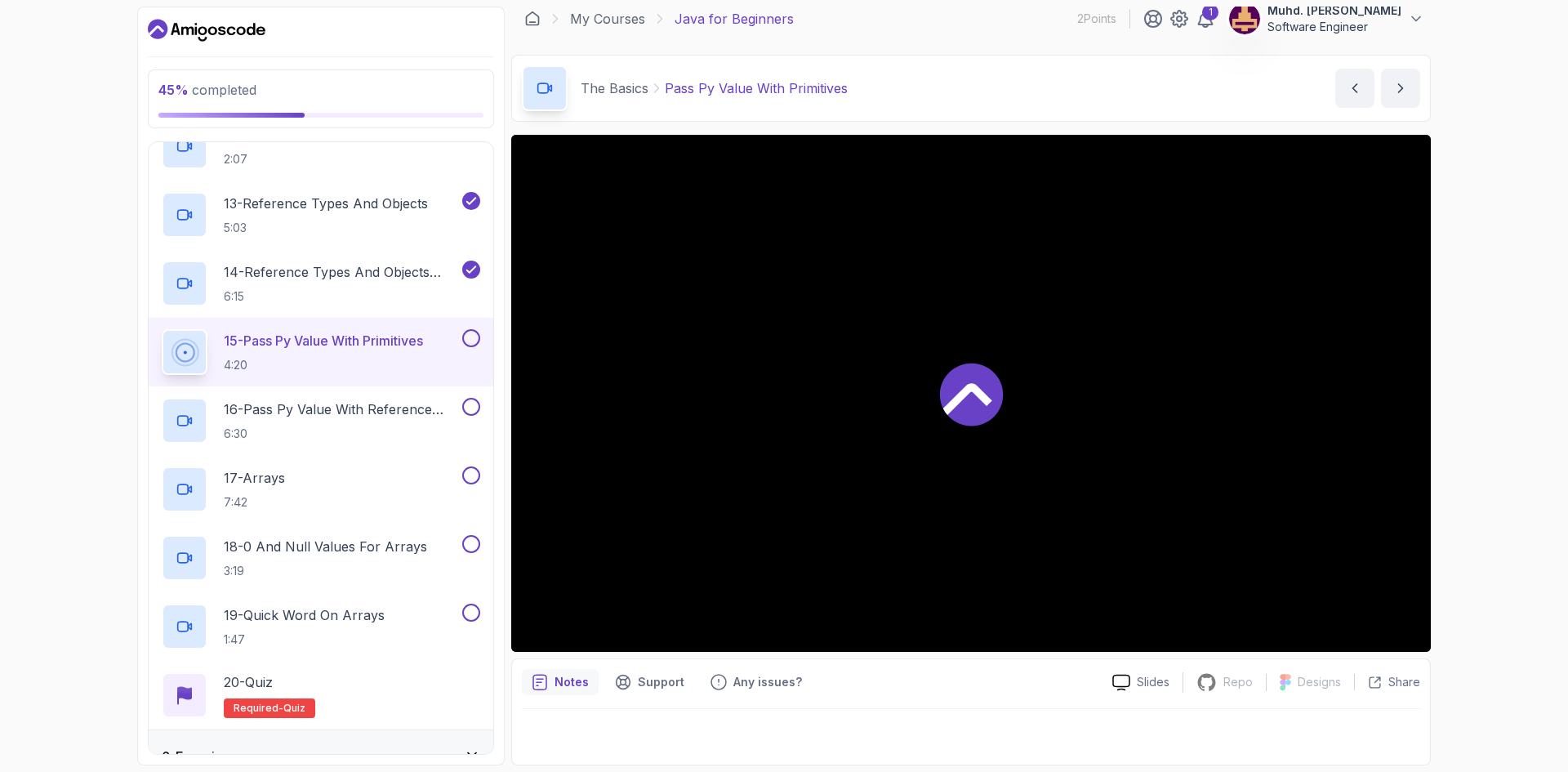
click at [362, 341] on p "15 - Pass Py Value With Primitives" at bounding box center [323, 340] width 199 height 20
click at [175, 344] on icon at bounding box center [184, 351] width 20 height 20
click at [338, 269] on p "14 - Reference Types And Objects Diferences" at bounding box center [341, 271] width 235 height 20
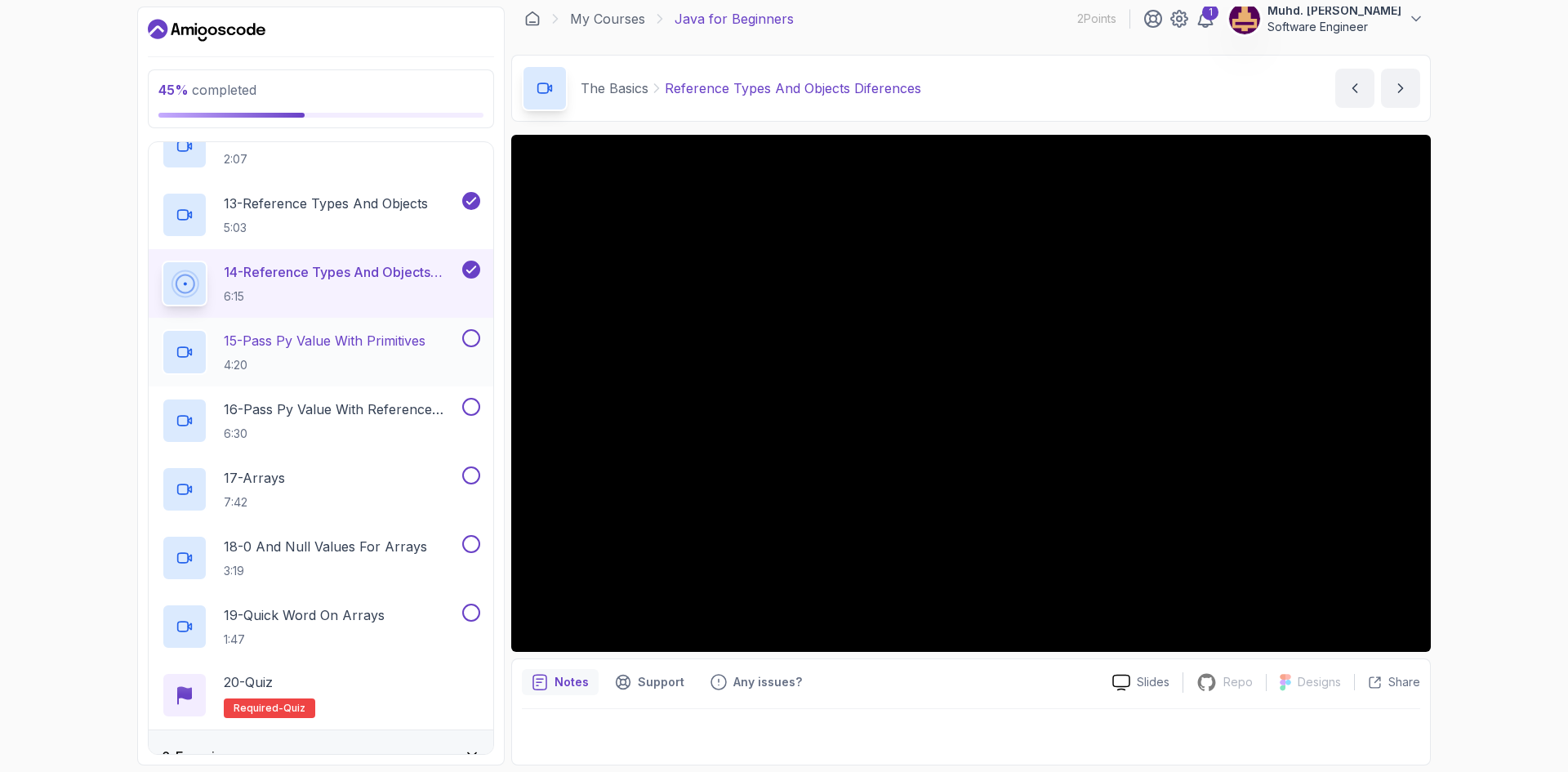
click at [347, 334] on p "15 - Pass Py Value With Primitives" at bounding box center [325, 340] width 202 height 20
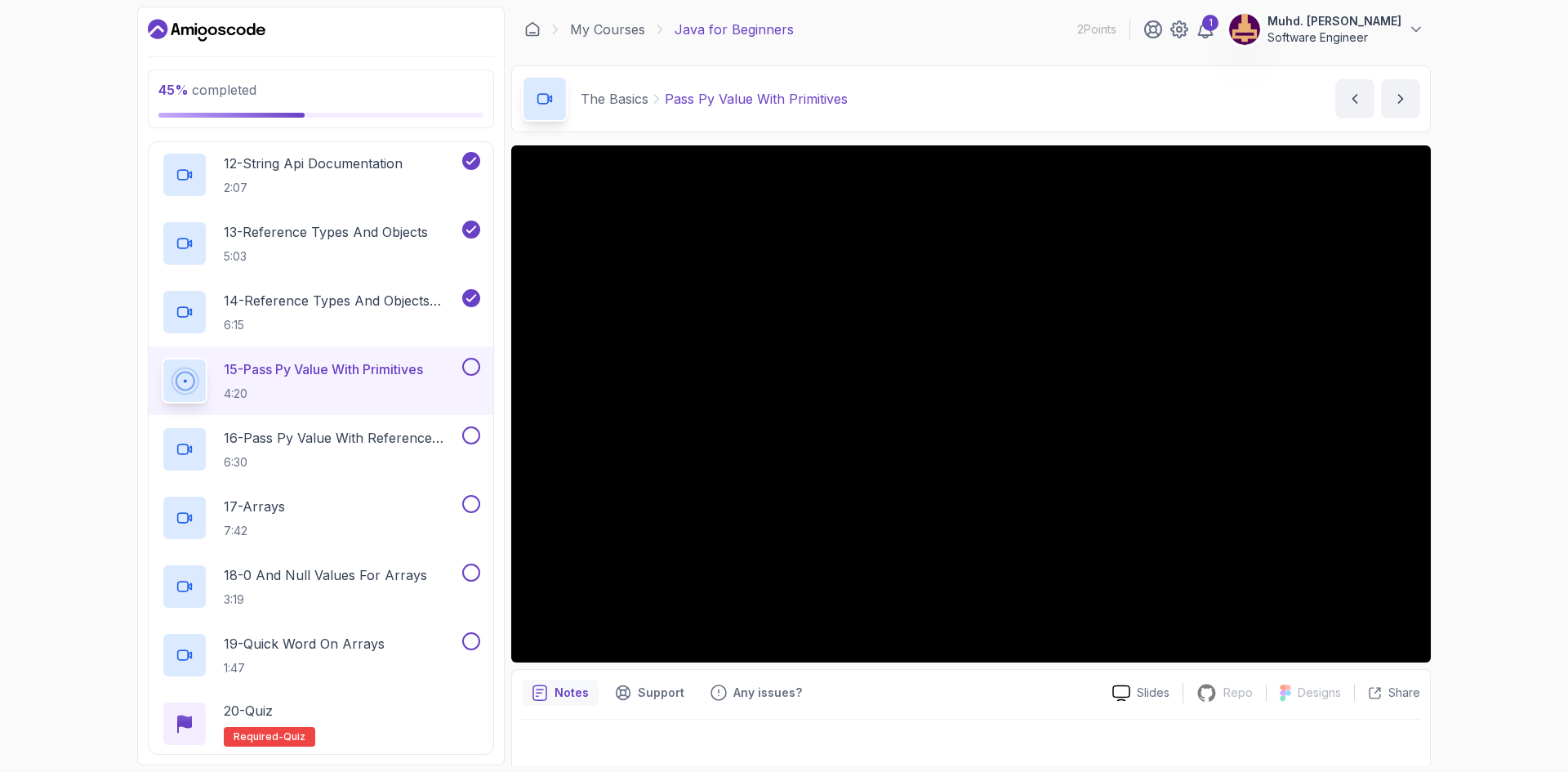
scroll to position [1132, 0]
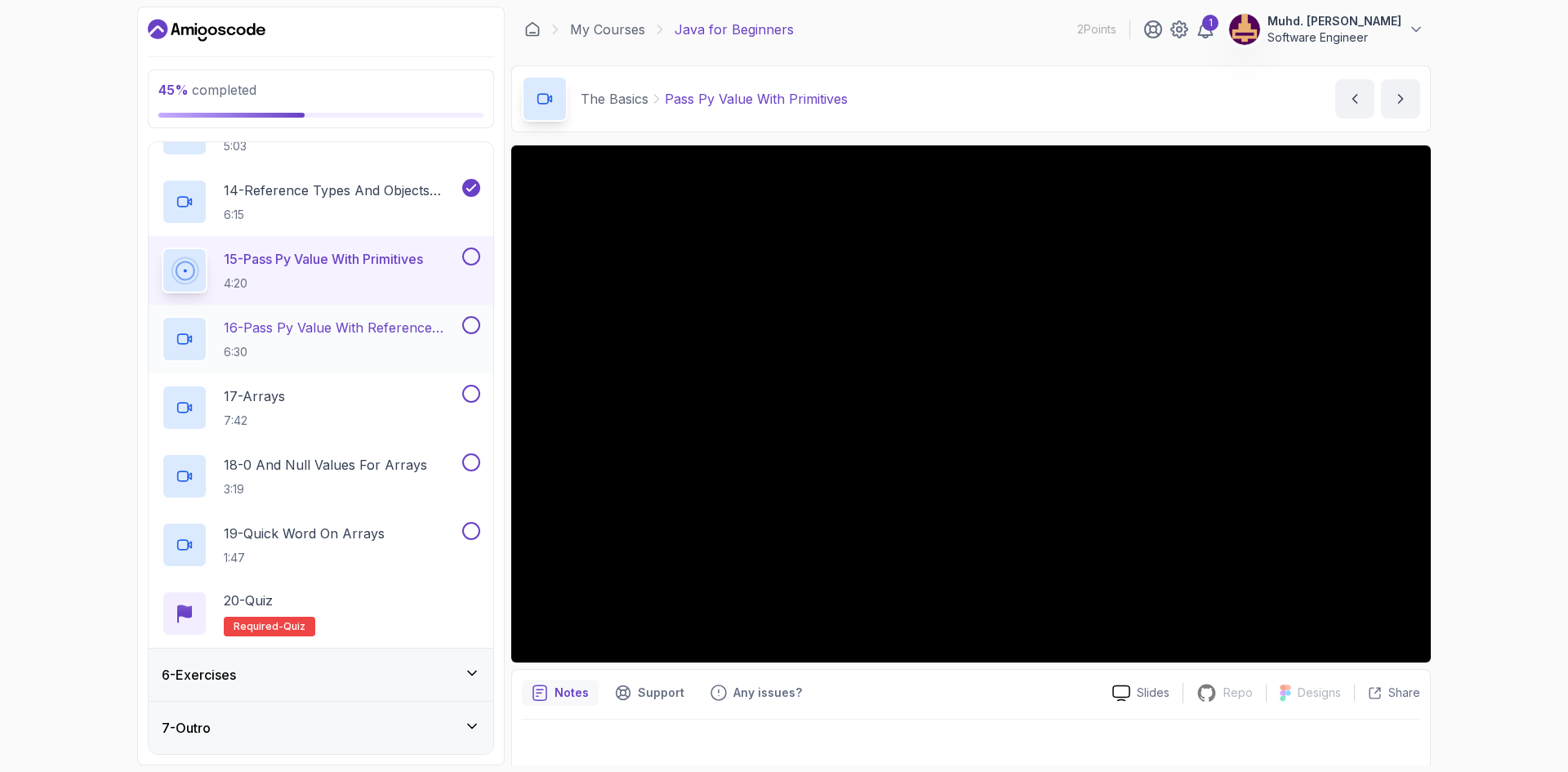
click at [398, 337] on p "16 - Pass Py Value With Reference Types" at bounding box center [341, 327] width 235 height 20
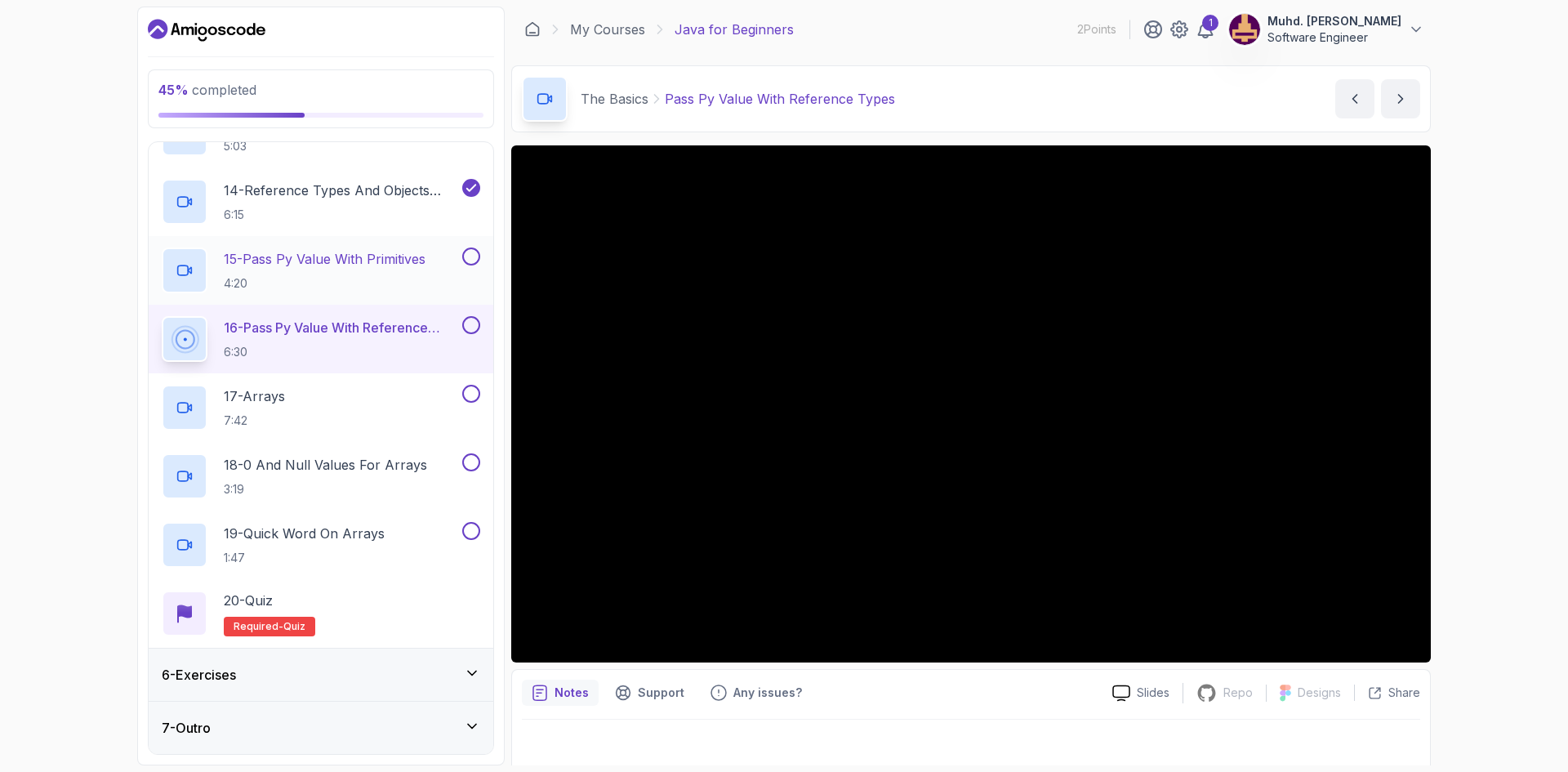
click at [472, 255] on button at bounding box center [471, 256] width 18 height 18
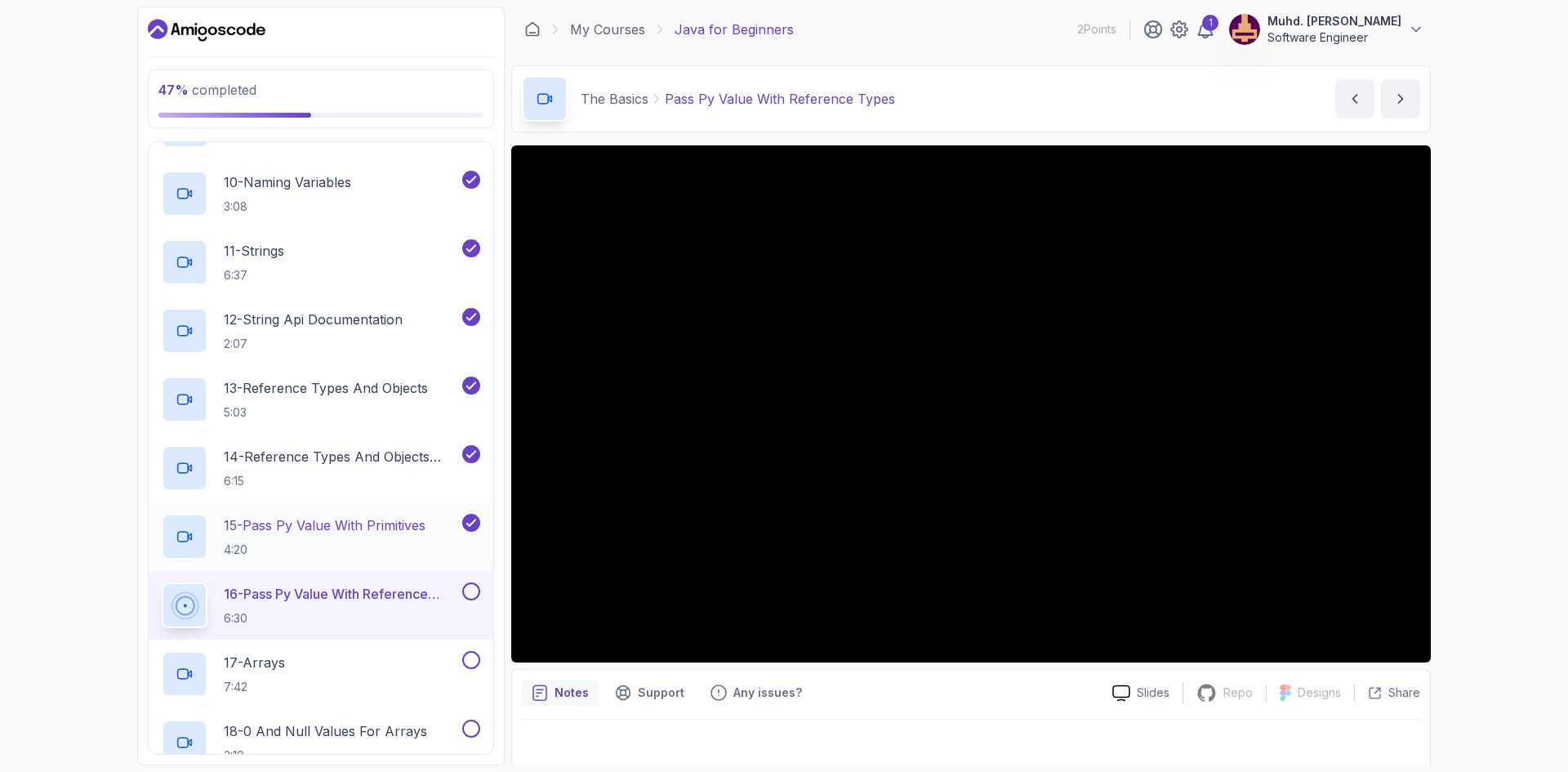
scroll to position [898, 0]
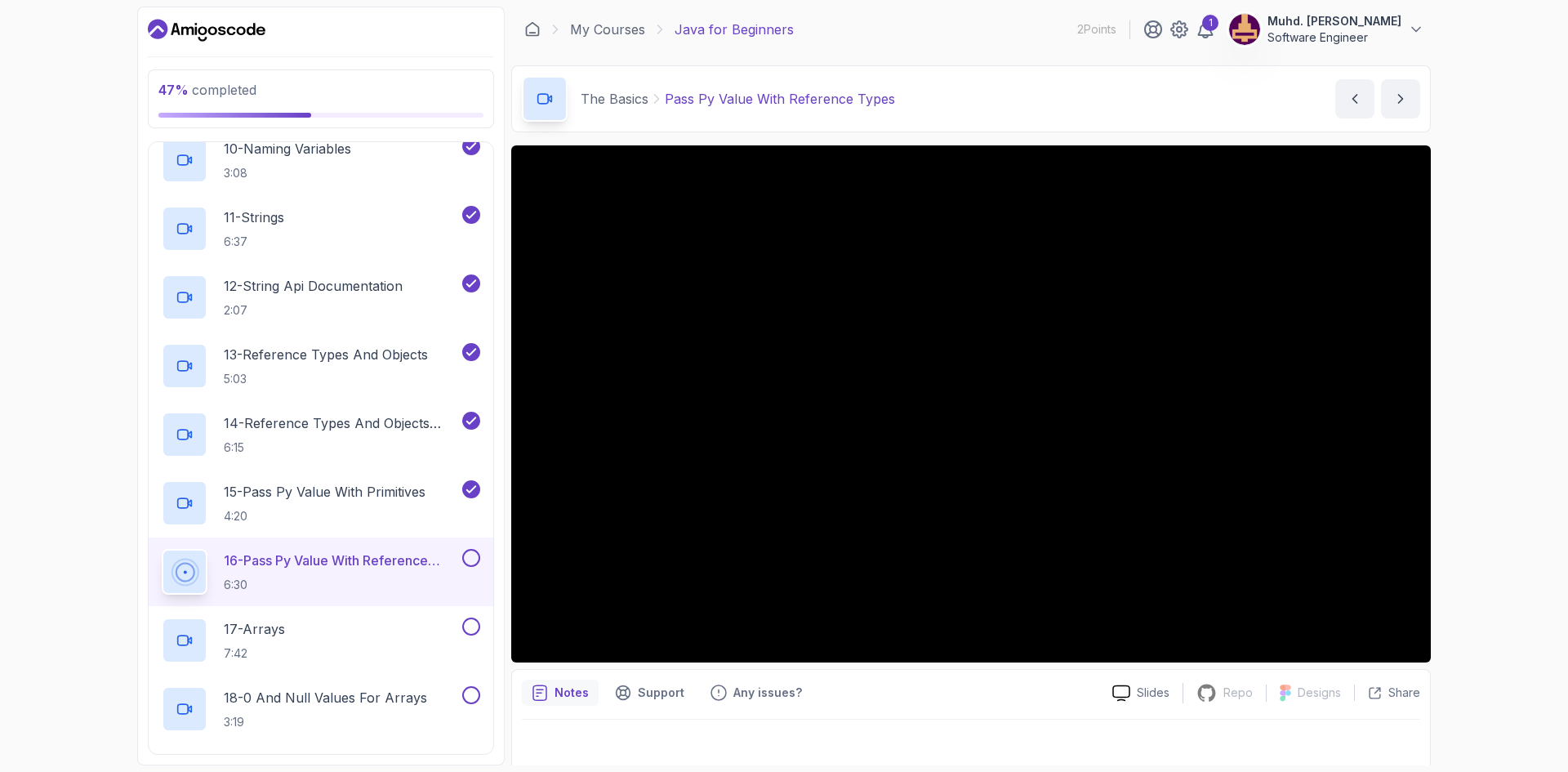
click at [475, 554] on button at bounding box center [471, 557] width 18 height 18
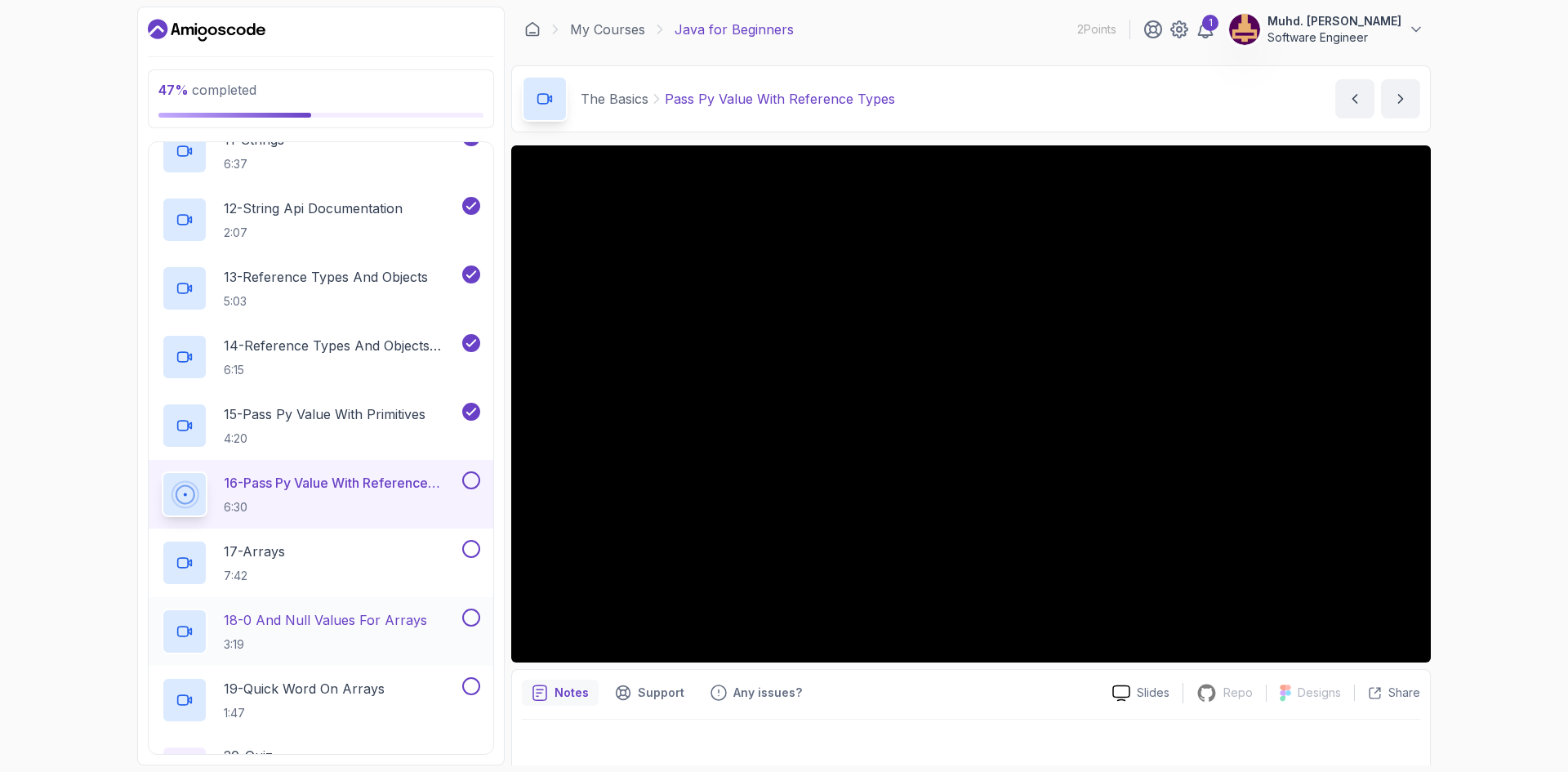
scroll to position [1062, 0]
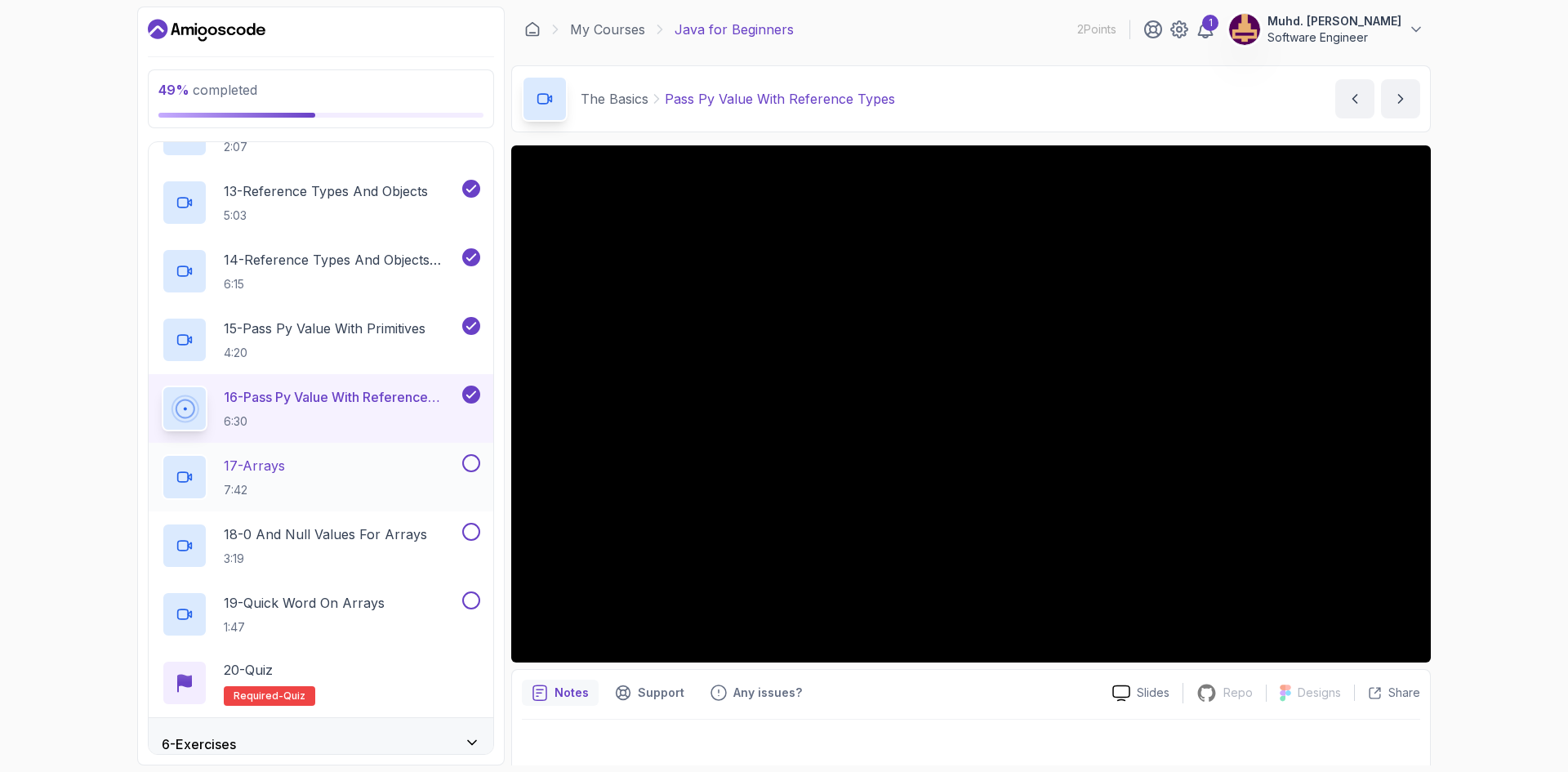
click at [415, 464] on div "17 - Arrays 7:42" at bounding box center [310, 477] width 298 height 46
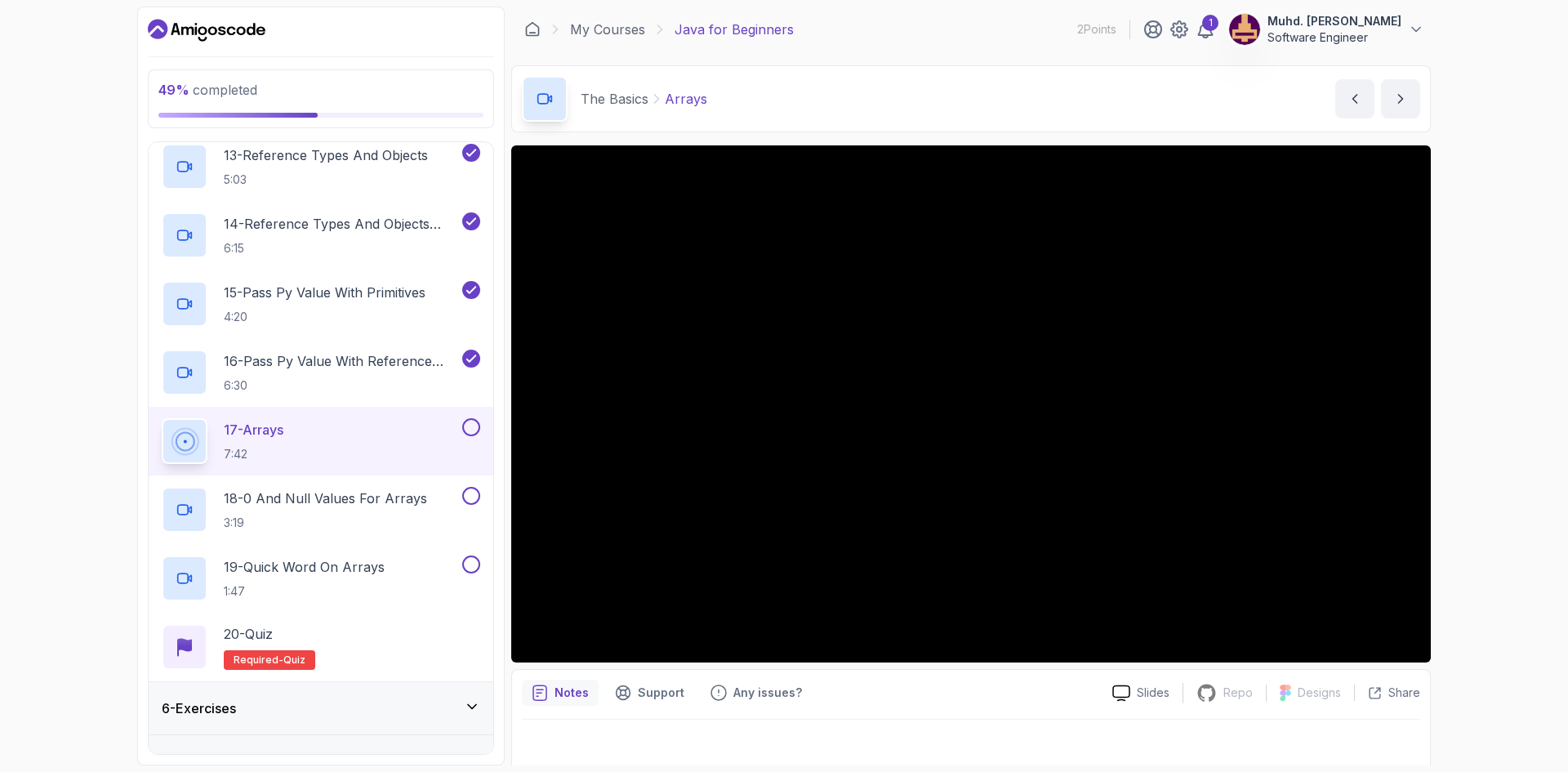
scroll to position [1132, 0]
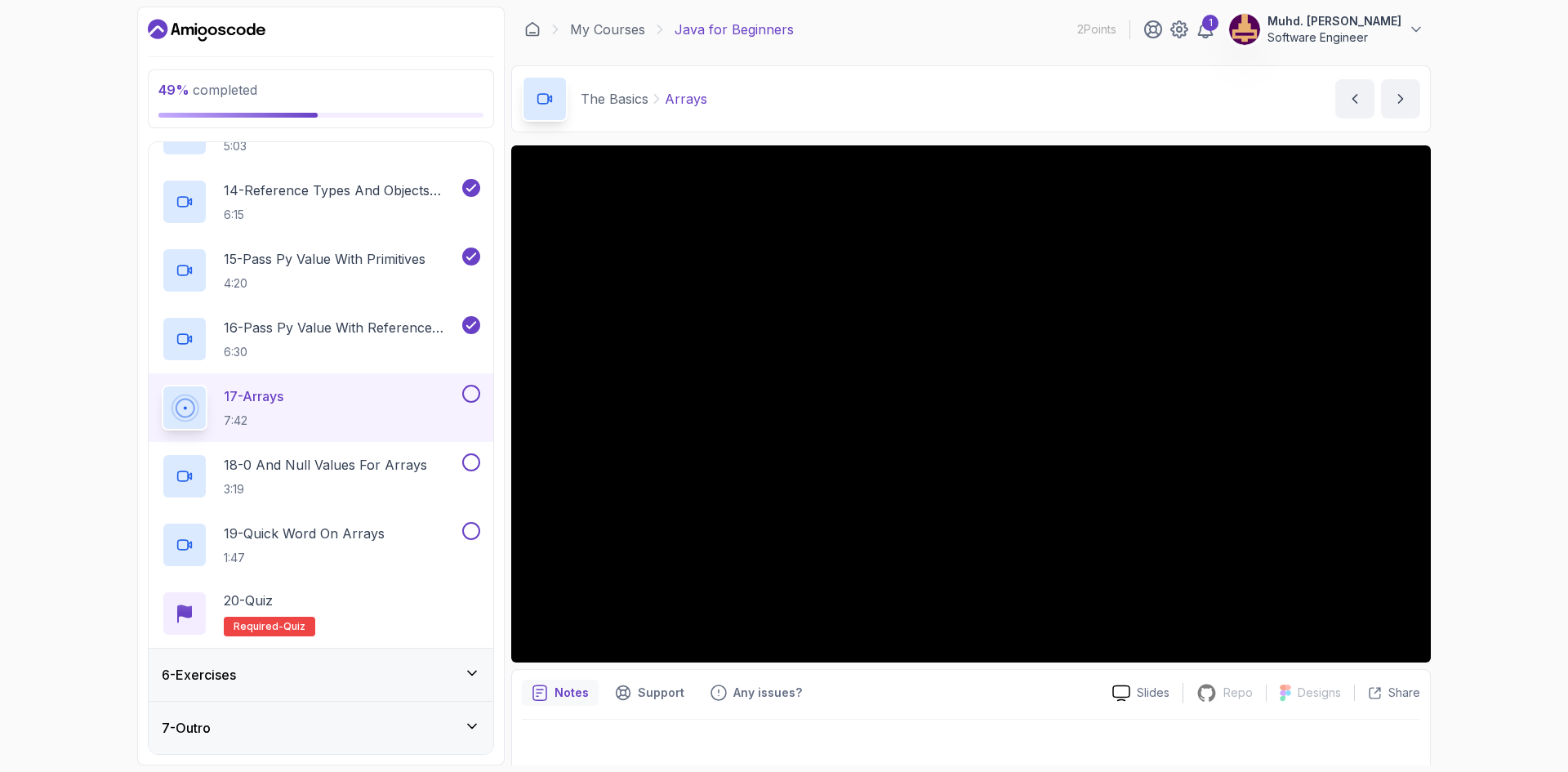
click at [470, 666] on icon at bounding box center [472, 673] width 16 height 16
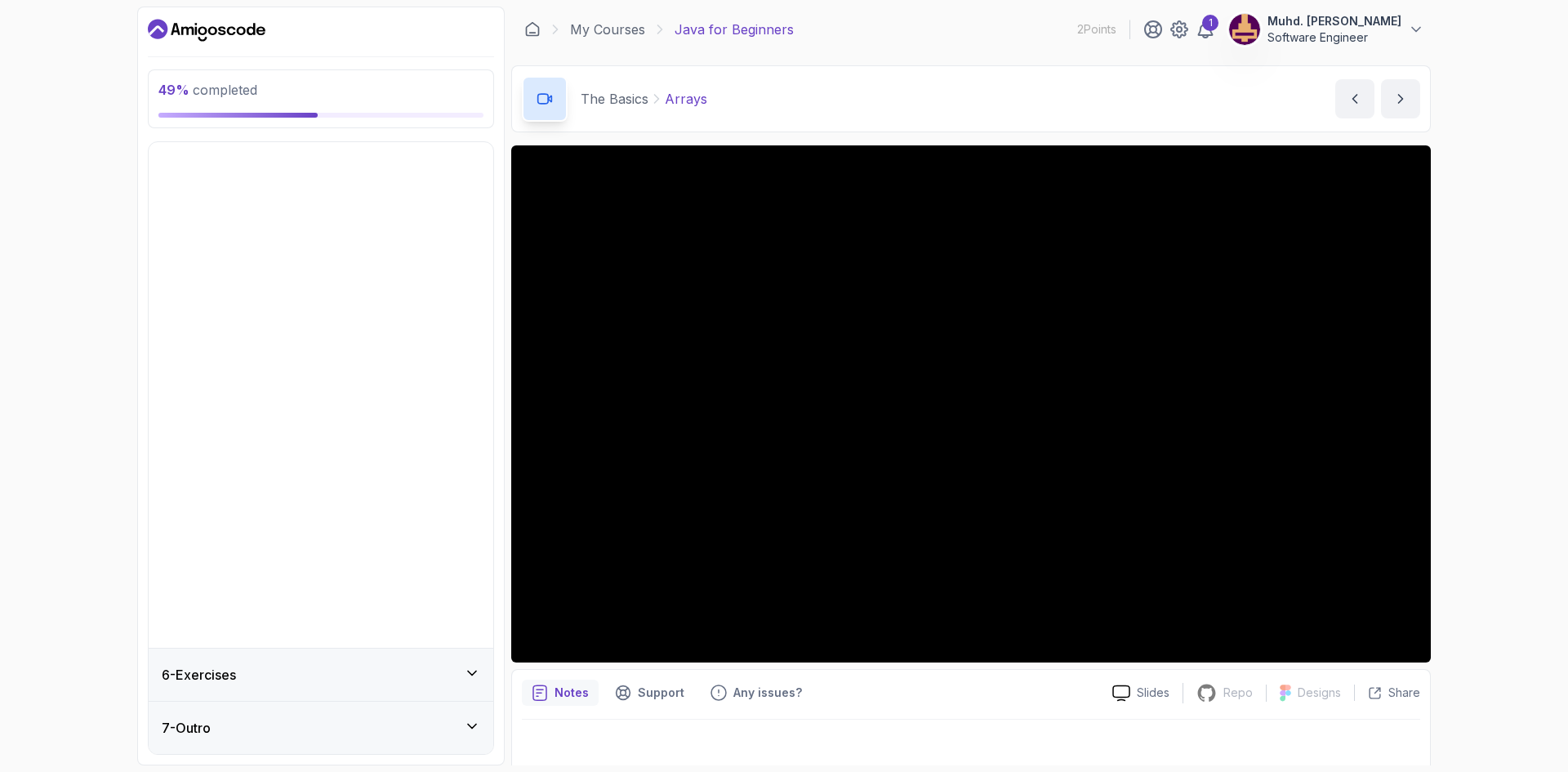
scroll to position [0, 0]
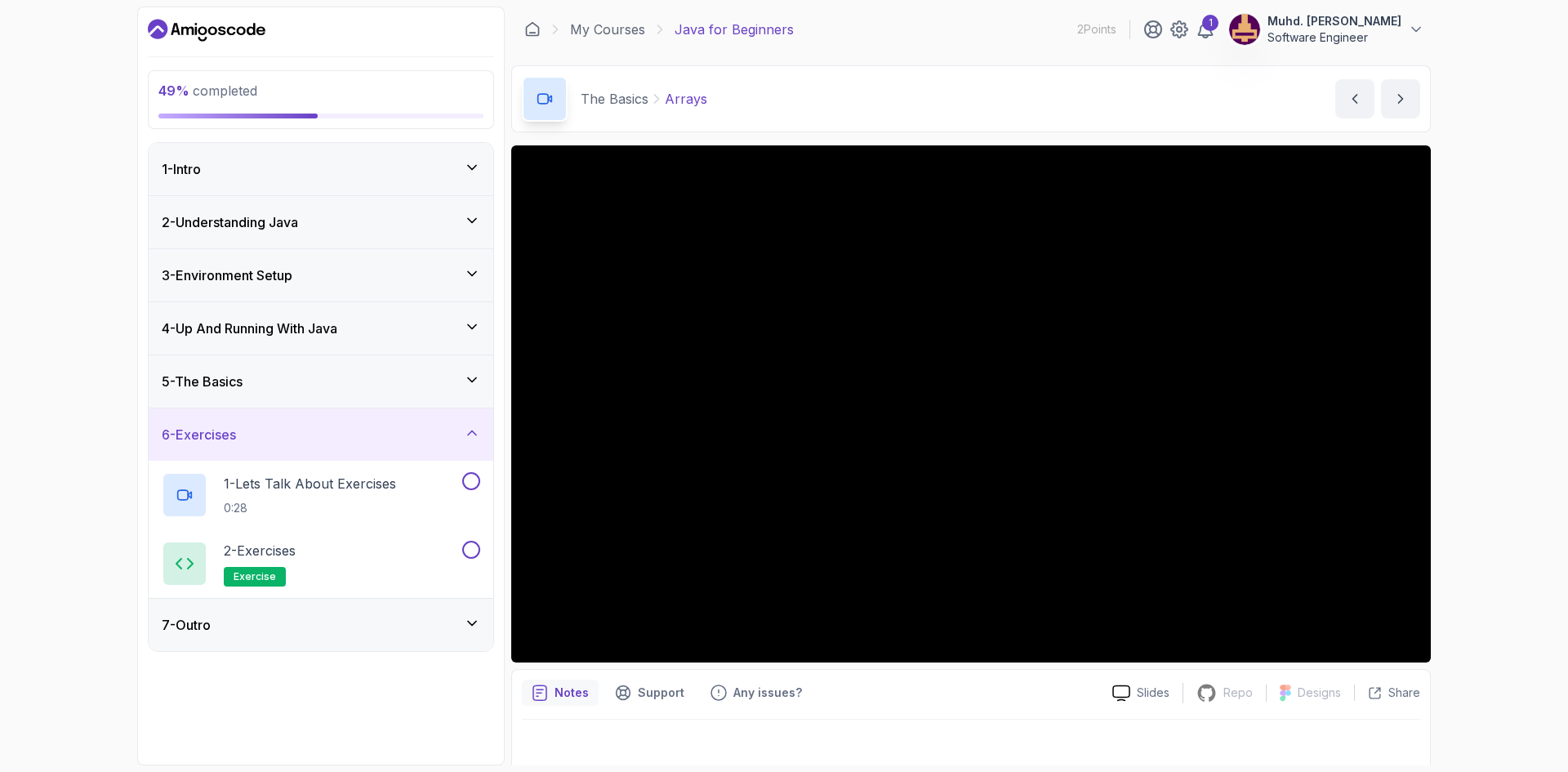
click at [469, 640] on div "7 - Outro" at bounding box center [321, 625] width 344 height 53
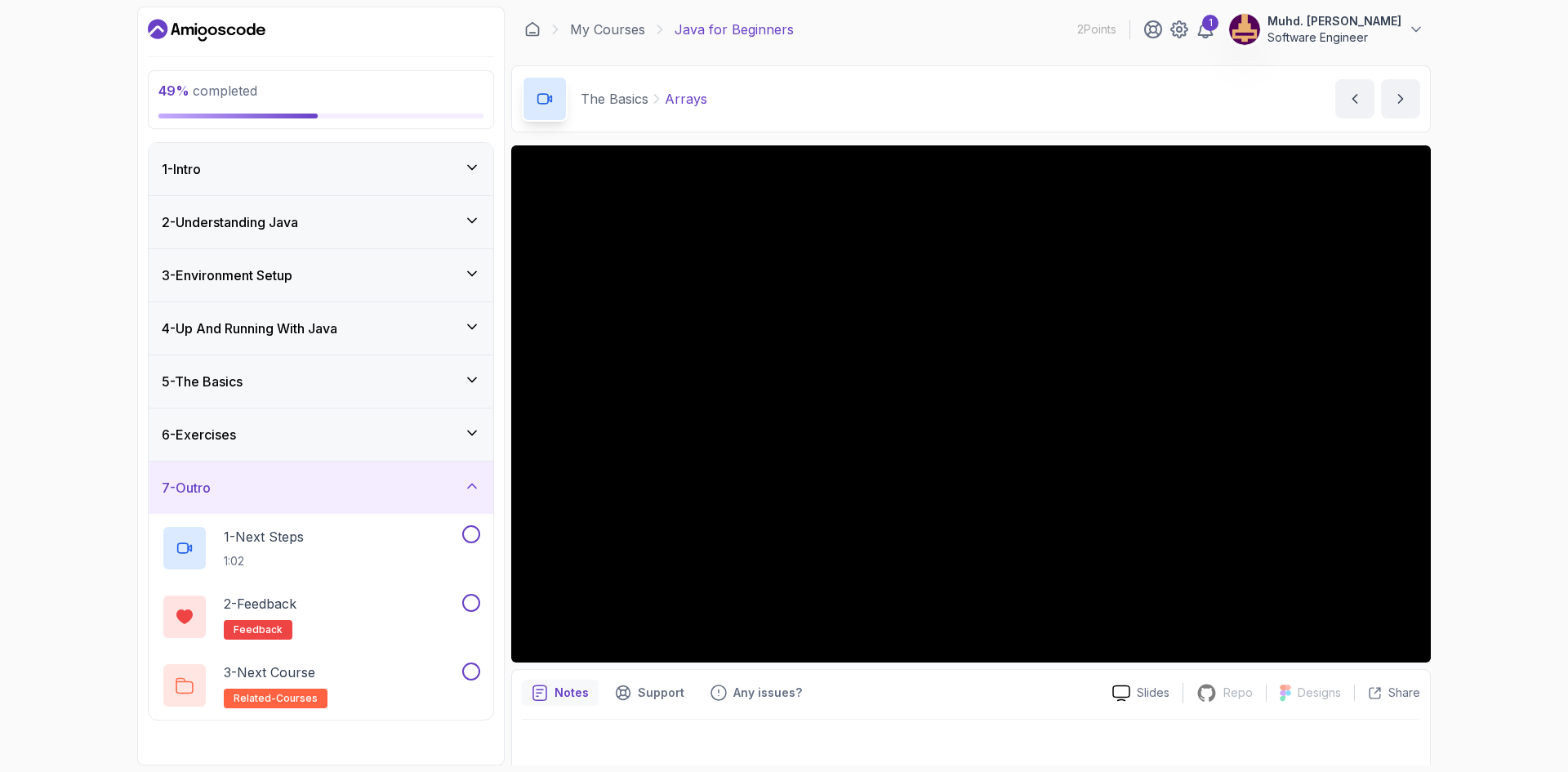
click at [466, 439] on icon at bounding box center [472, 433] width 16 height 16
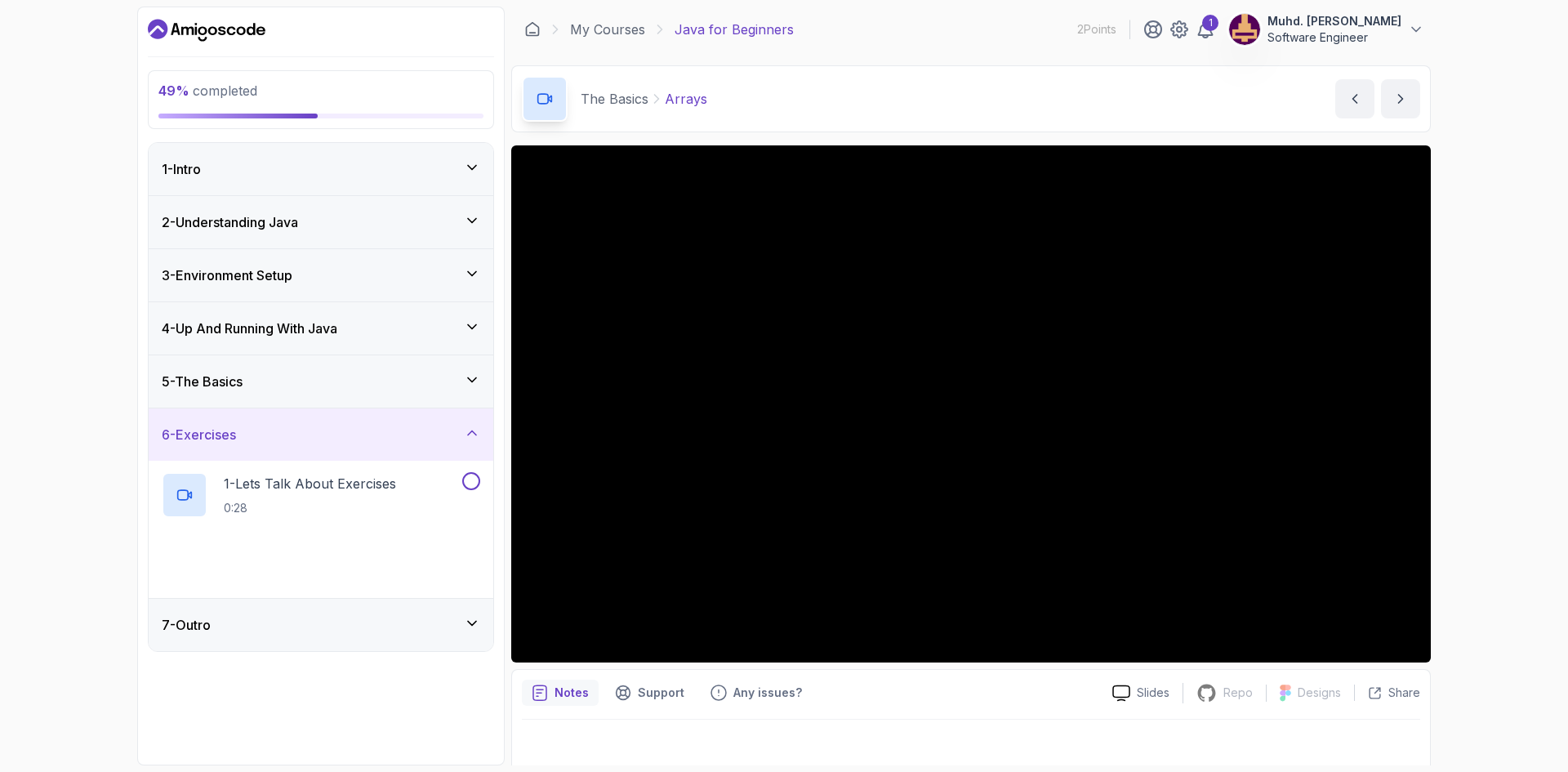
click at [456, 389] on div "5 - The Basics" at bounding box center [321, 381] width 319 height 20
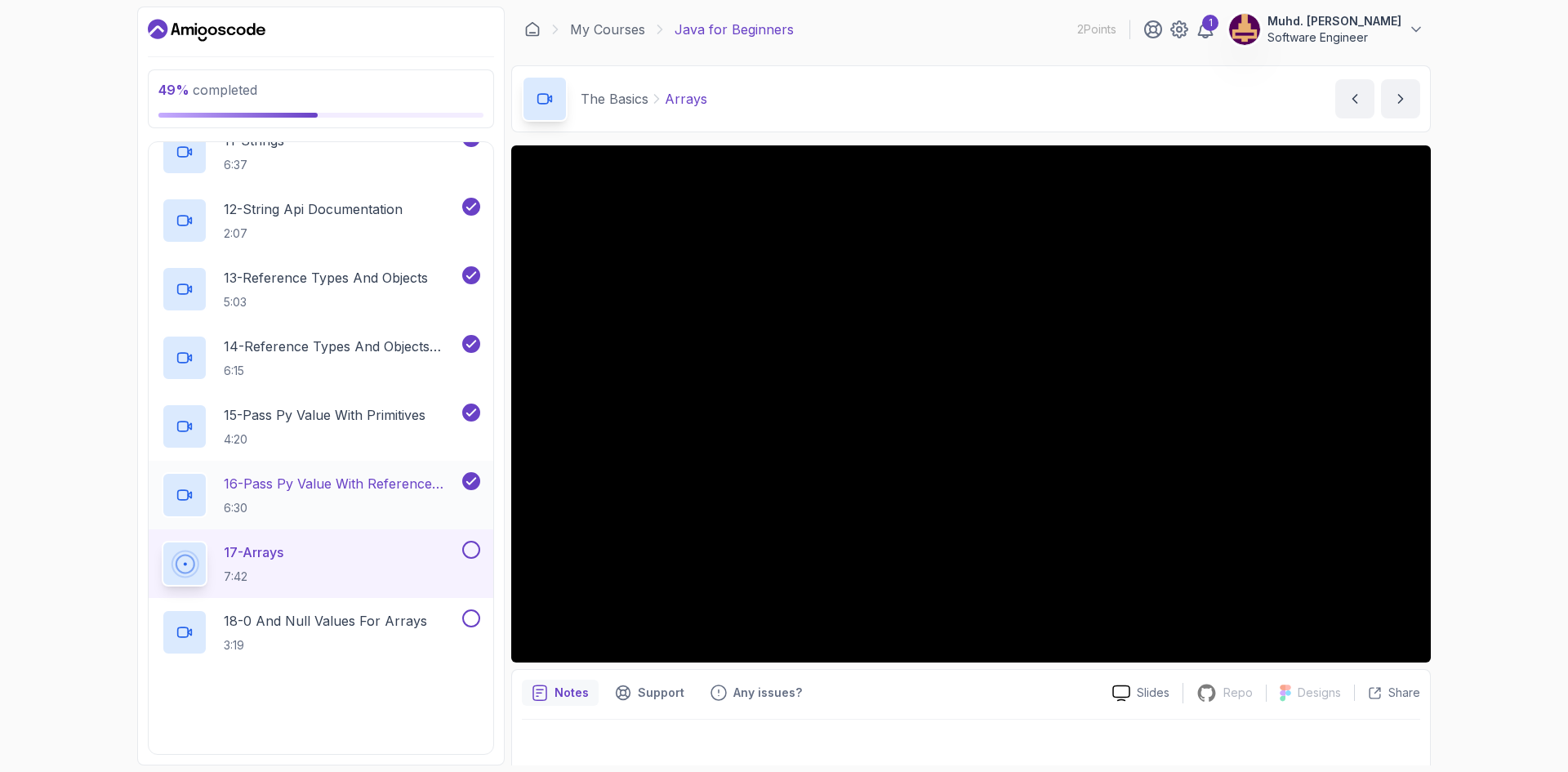
scroll to position [1132, 0]
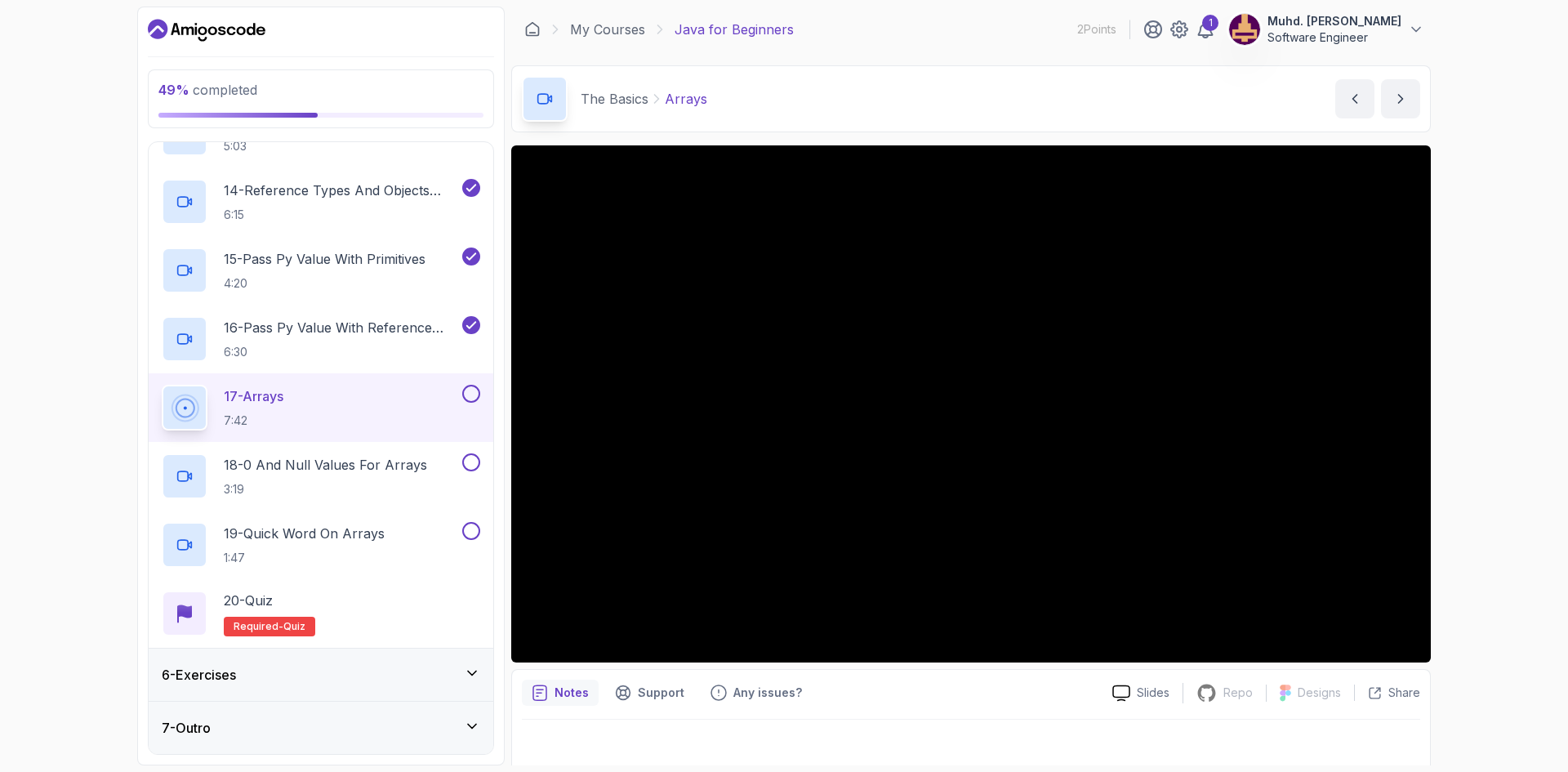
click at [471, 394] on button at bounding box center [471, 394] width 18 height 18
click at [399, 467] on p "18 - 0 And Null Values For Arrays" at bounding box center [326, 464] width 204 height 20
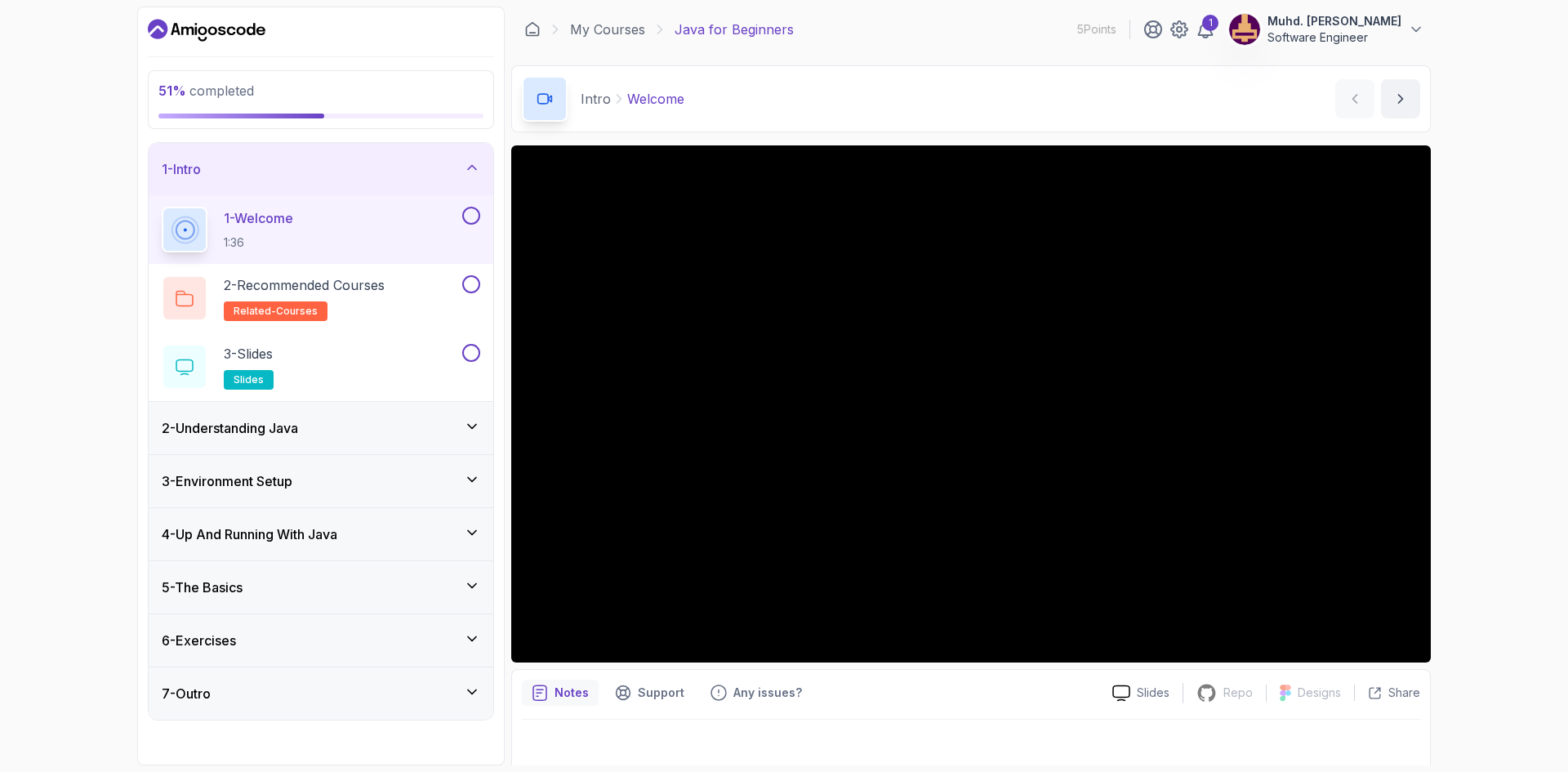
click at [445, 592] on div "5 - The Basics" at bounding box center [321, 587] width 319 height 20
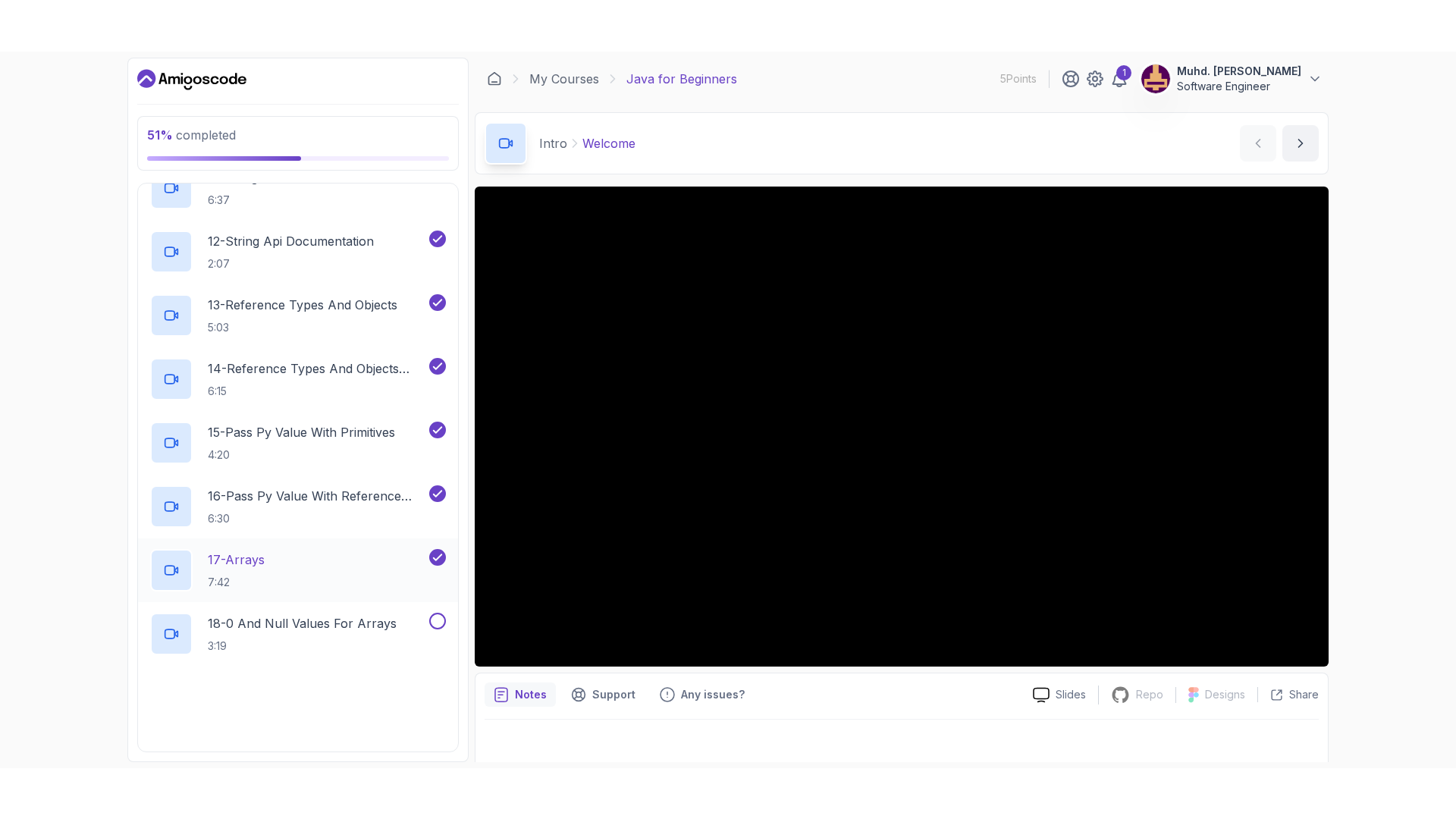
scroll to position [1051, 0]
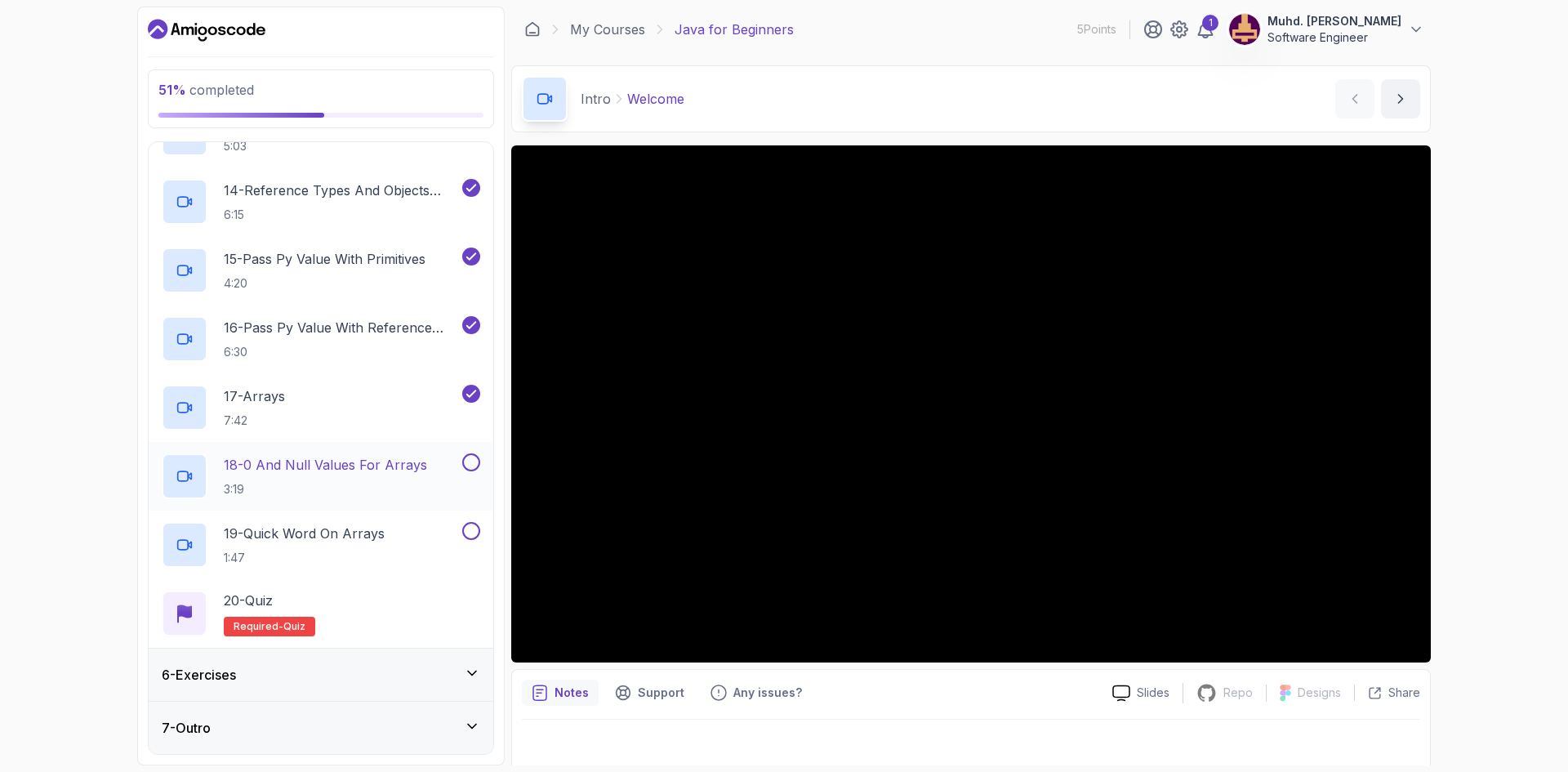
click at [399, 476] on h2 "18 - 0 And Null Values For Arrays 3:19" at bounding box center [326, 476] width 204 height 42
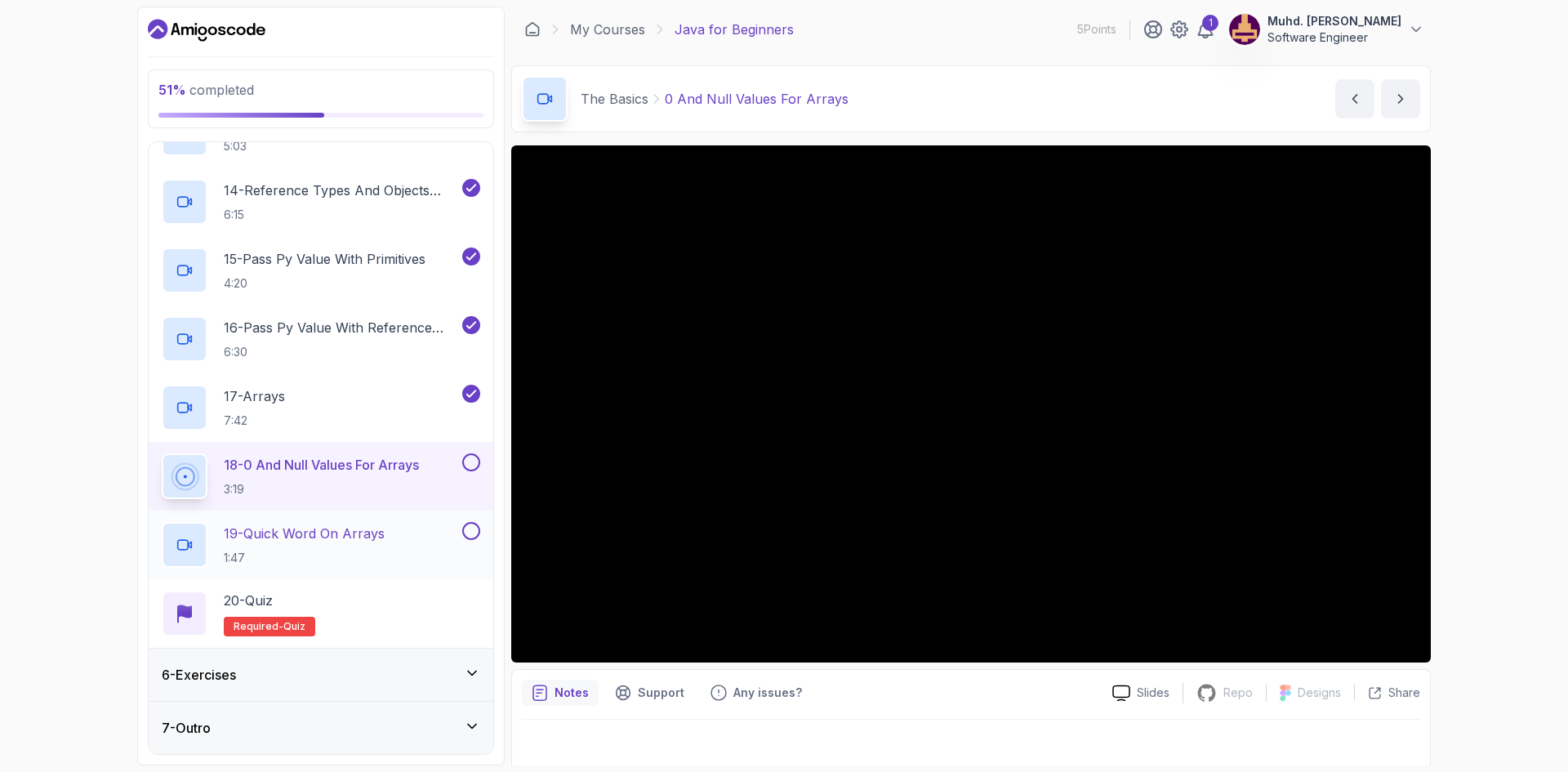
click at [348, 529] on p "19 - Quick Word On Arrays" at bounding box center [304, 533] width 161 height 20
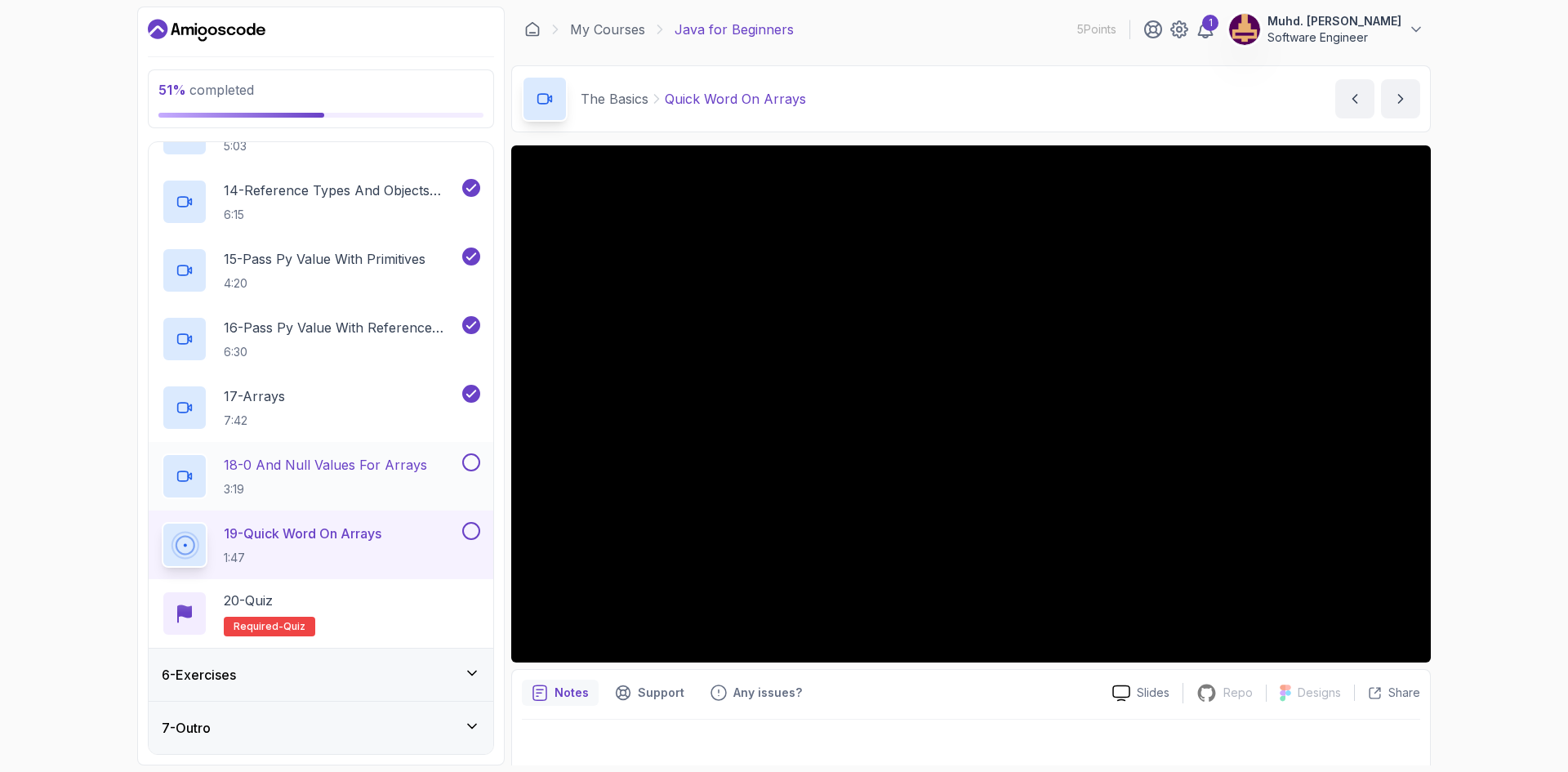
click at [364, 473] on p "18 - 0 And Null Values For Arrays" at bounding box center [326, 464] width 204 height 20
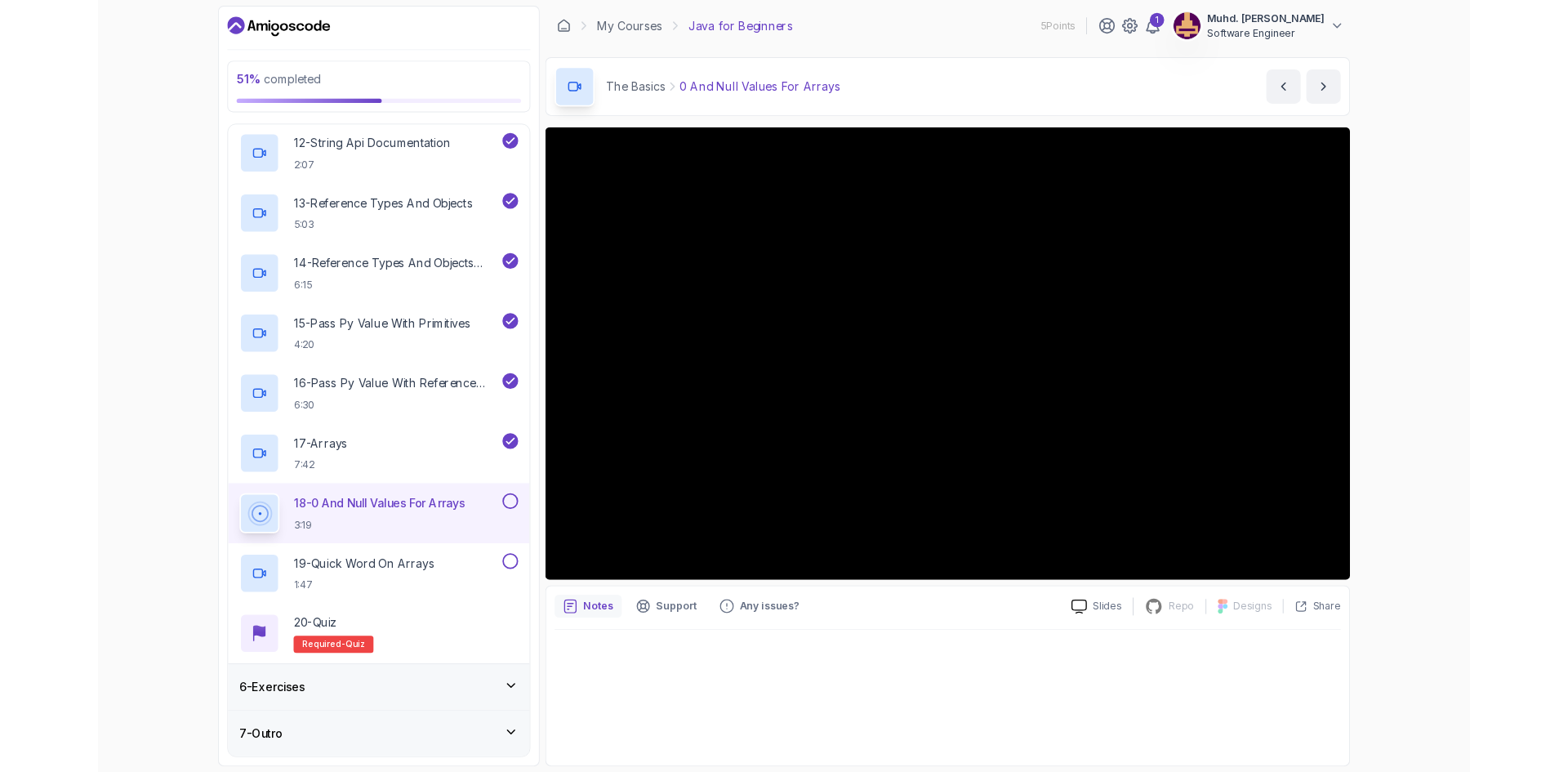
scroll to position [1132, 0]
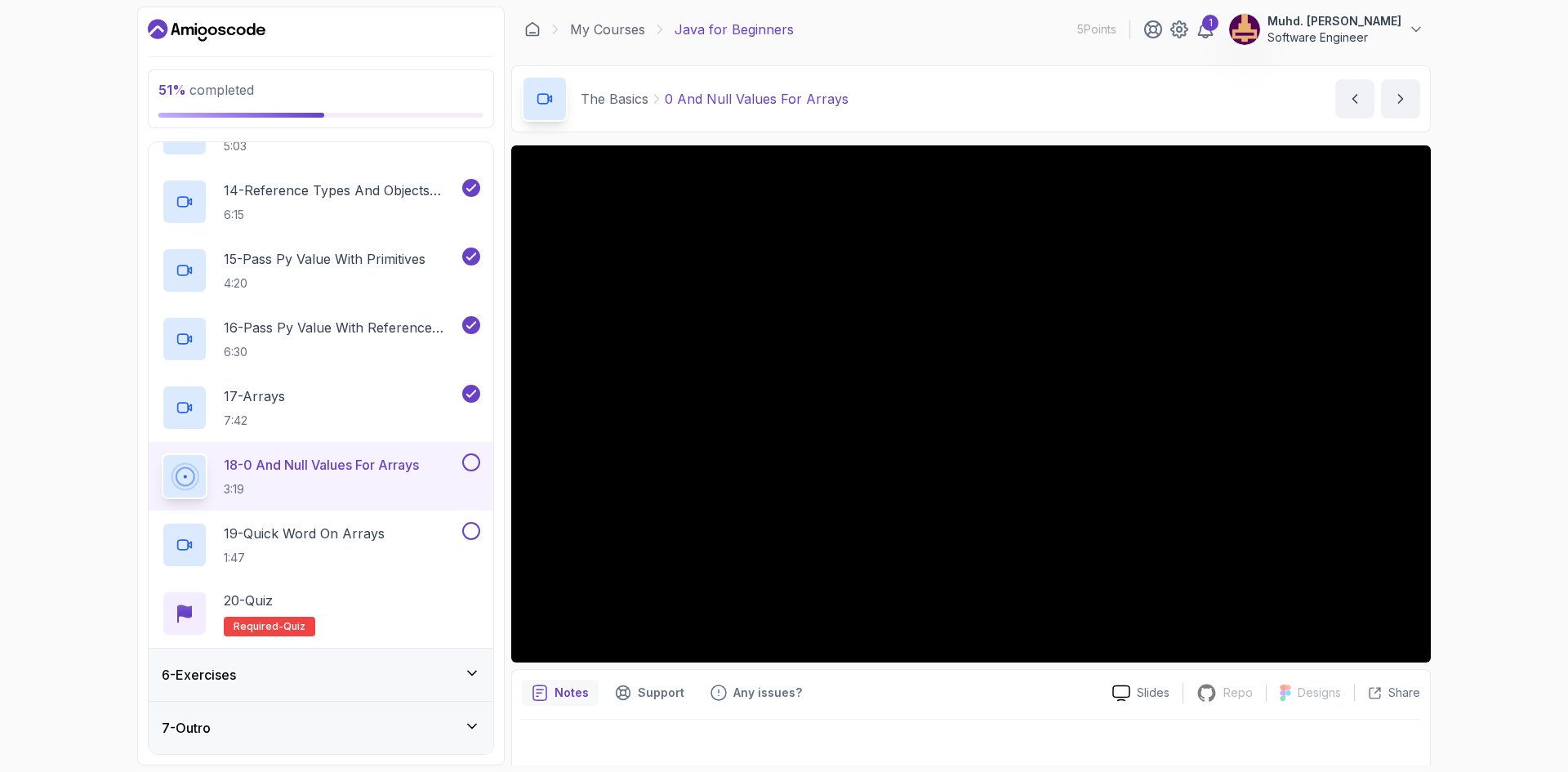
click at [472, 463] on button at bounding box center [471, 462] width 18 height 18
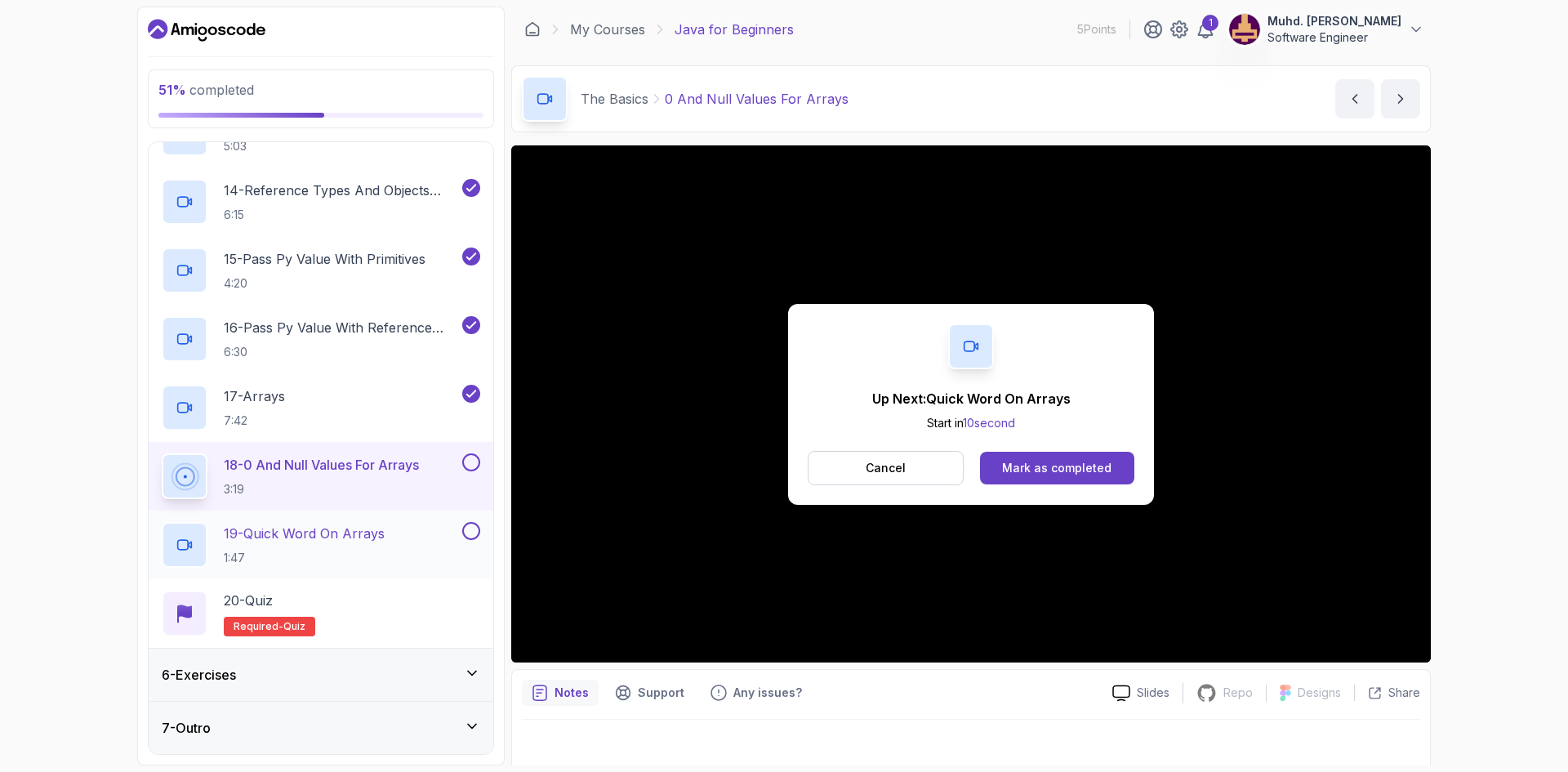
click at [407, 534] on div "19 - Quick Word On Arrays 1:47" at bounding box center [310, 545] width 298 height 46
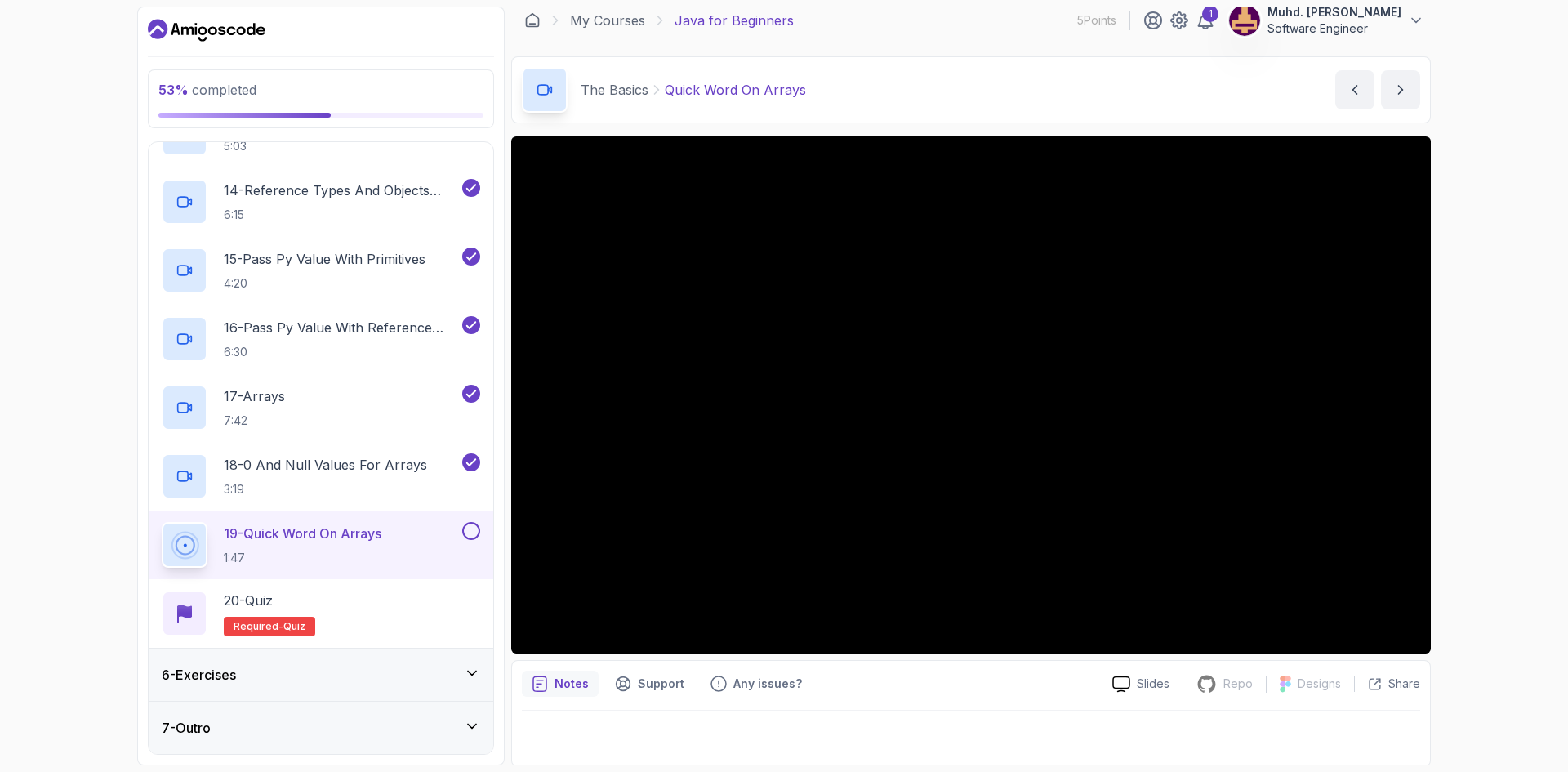
scroll to position [11, 0]
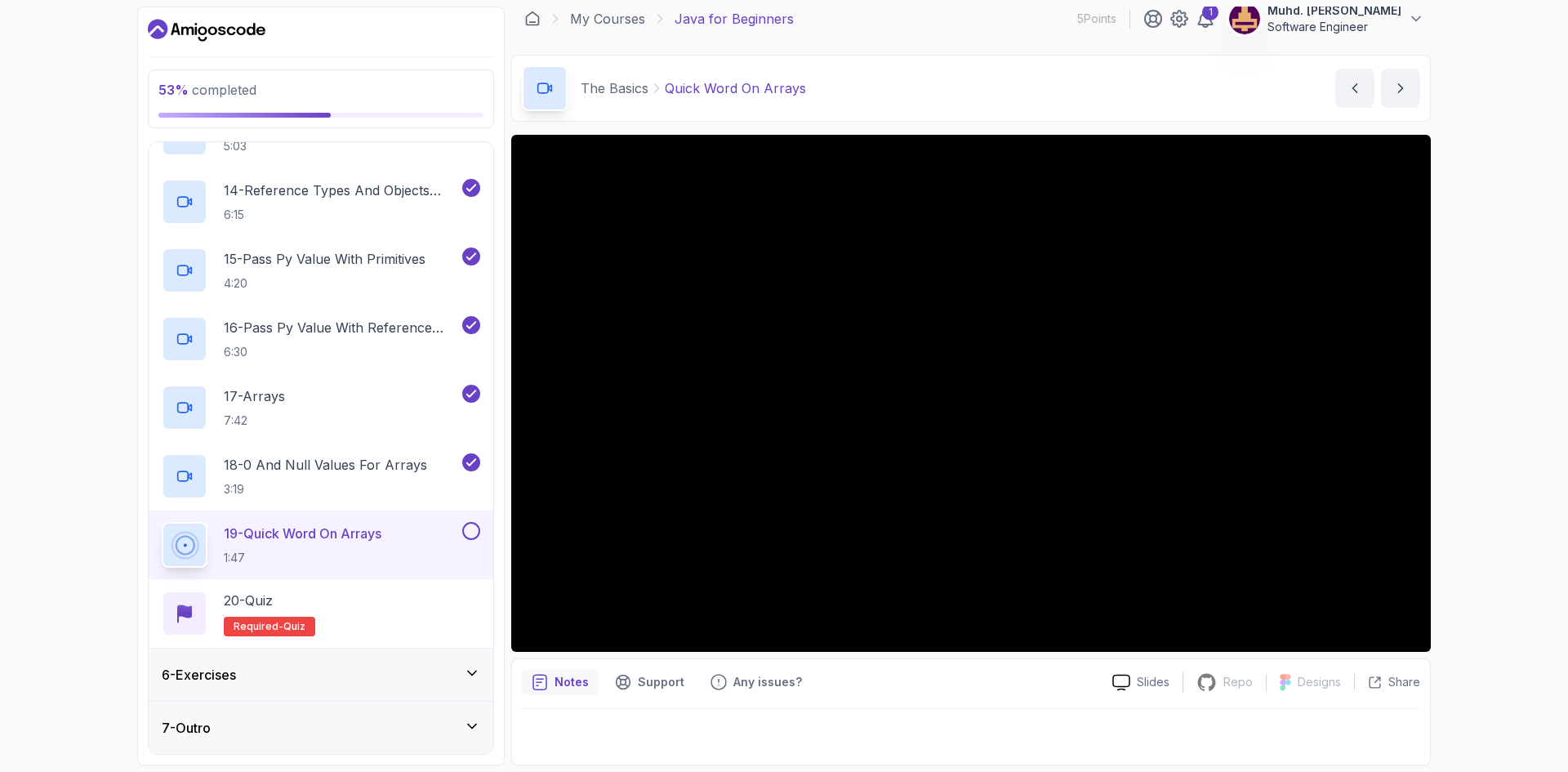
click at [1539, 509] on div "53 % completed 1 - Intro 2 - Understanding Java 3 - Environment Setup 4 - Up An…" at bounding box center [784, 386] width 1568 height 772
click at [477, 528] on button at bounding box center [471, 530] width 18 height 18
click at [371, 606] on div "20 - Quiz Required- quiz" at bounding box center [321, 613] width 319 height 46
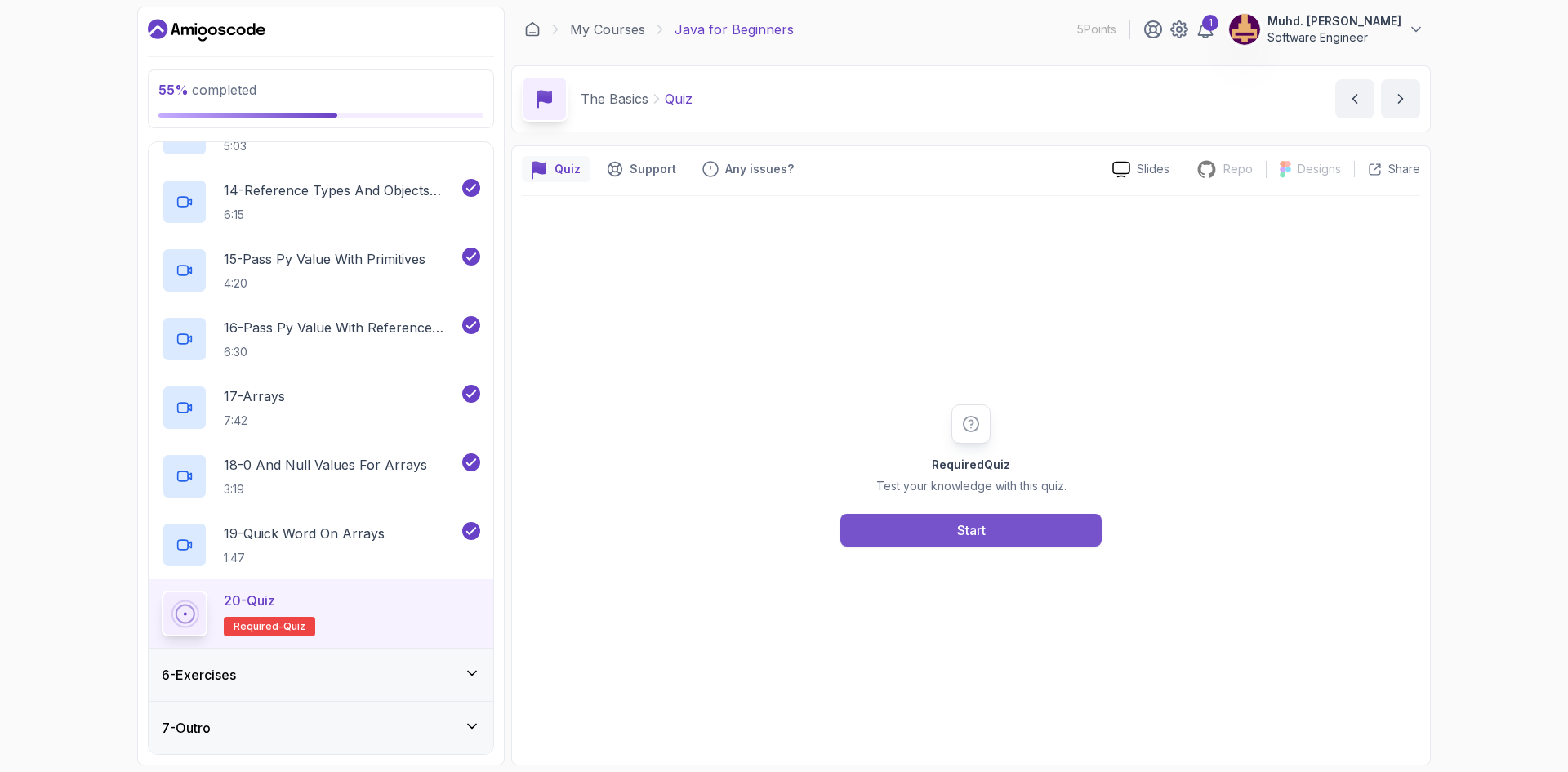
click at [947, 540] on button "Start" at bounding box center [971, 530] width 261 height 33
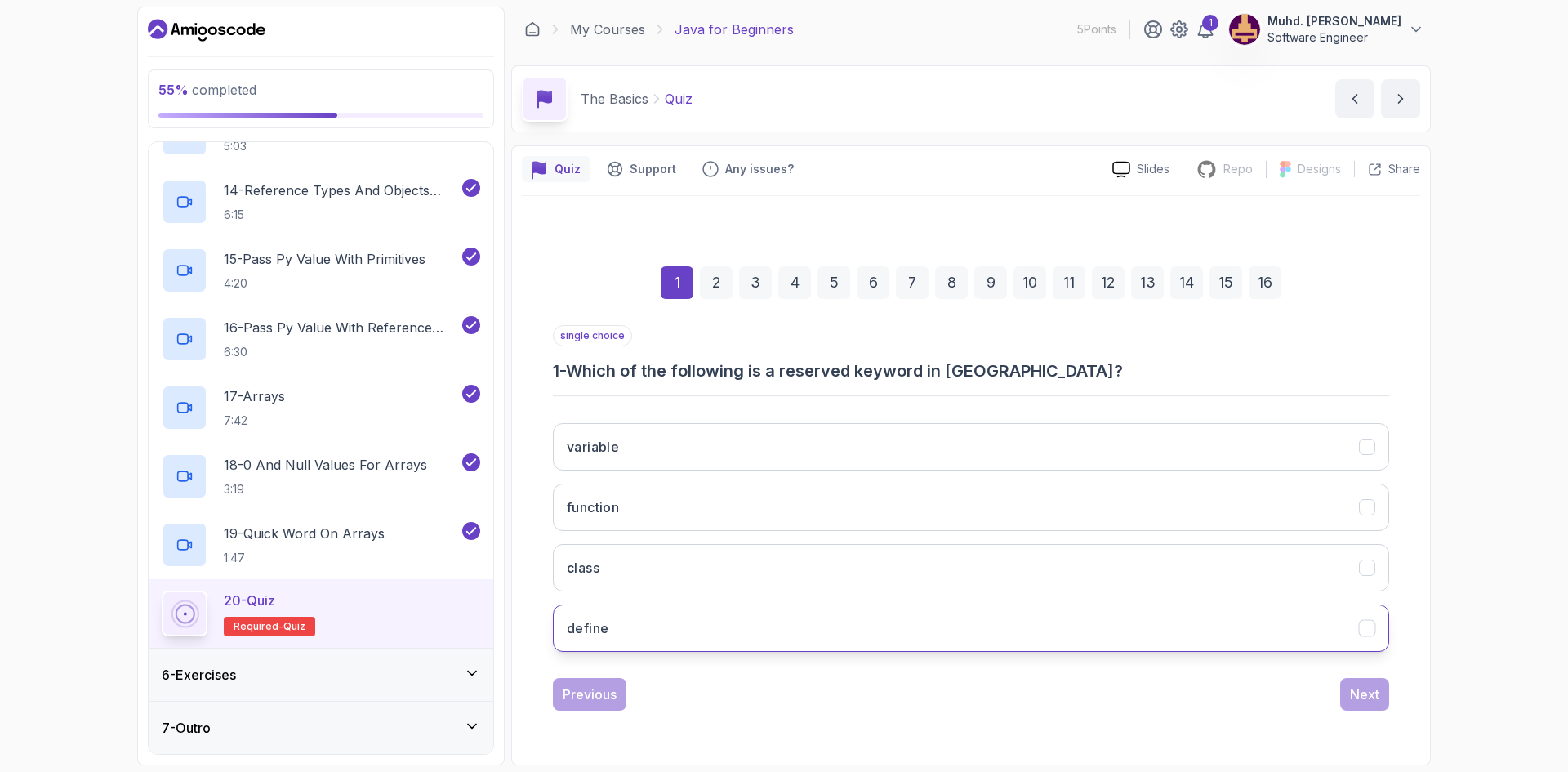
click at [727, 624] on button "define" at bounding box center [971, 629] width 836 height 48
click at [1371, 696] on div "Next" at bounding box center [1364, 694] width 30 height 20
click at [672, 613] on button "camelCase" at bounding box center [971, 629] width 836 height 48
click at [1348, 685] on button "Next" at bounding box center [1364, 694] width 49 height 33
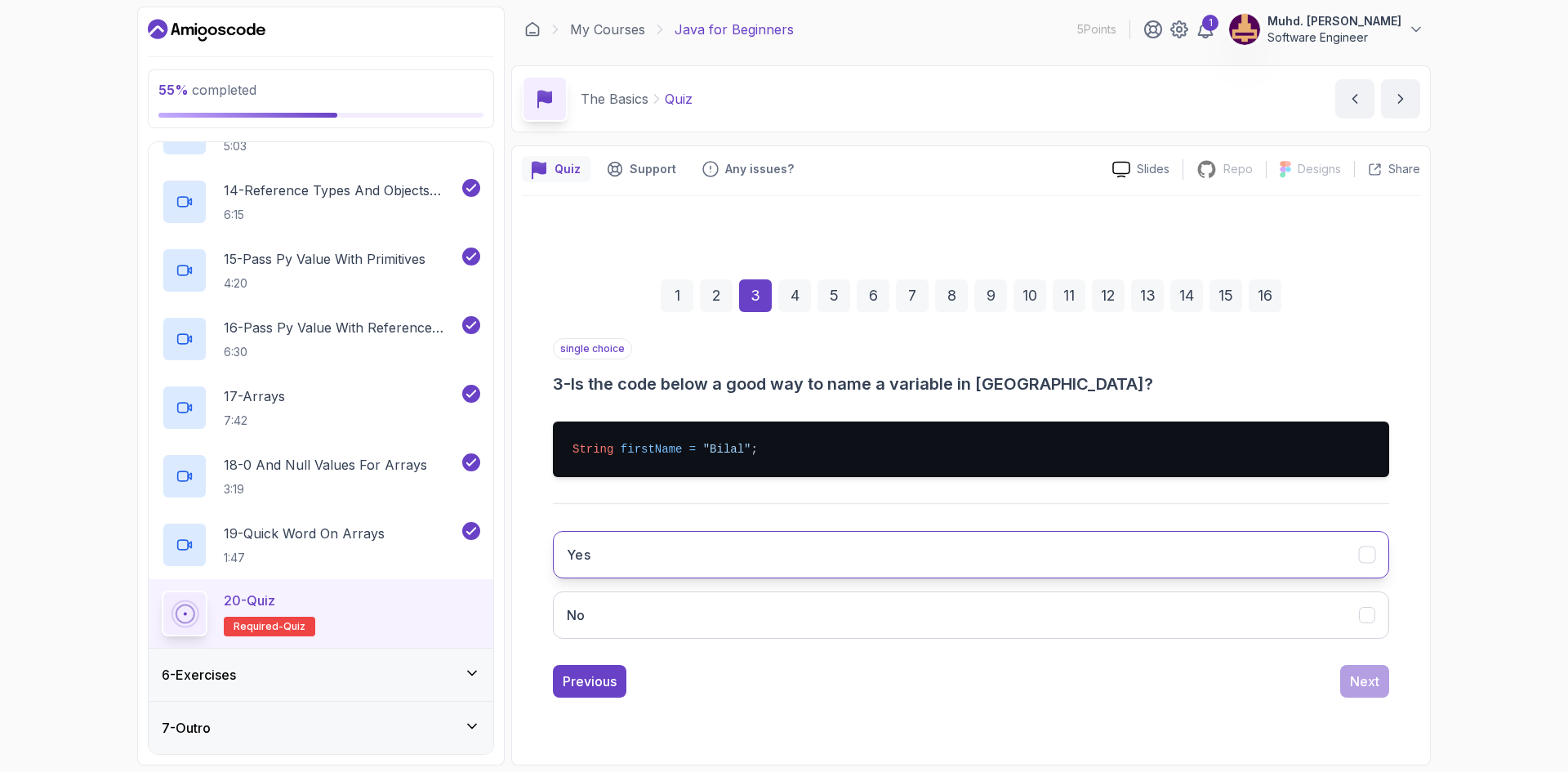
click at [696, 541] on button "Yes" at bounding box center [971, 555] width 836 height 48
click at [1376, 680] on div "Next" at bounding box center [1364, 681] width 30 height 20
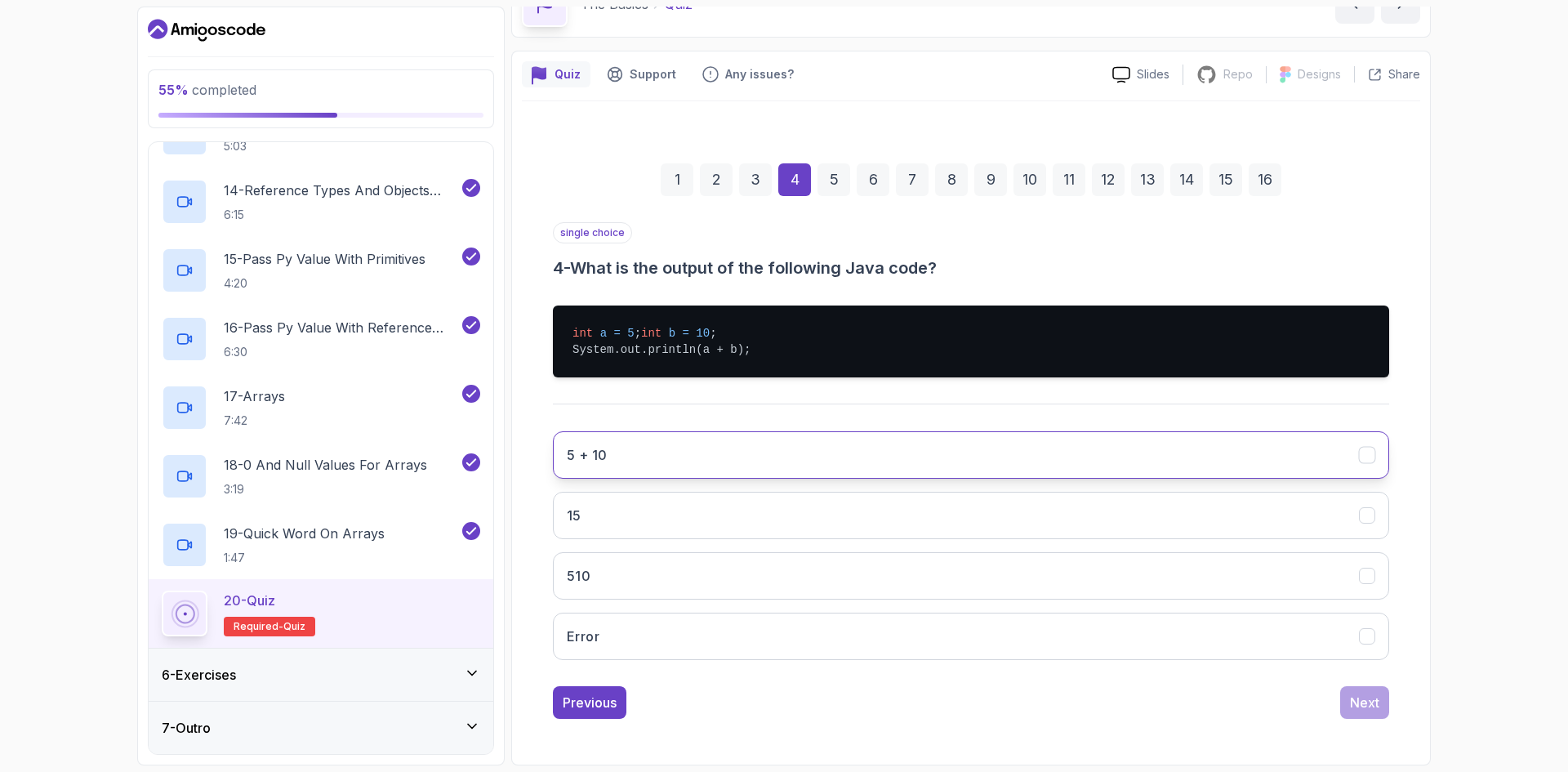
scroll to position [111, 0]
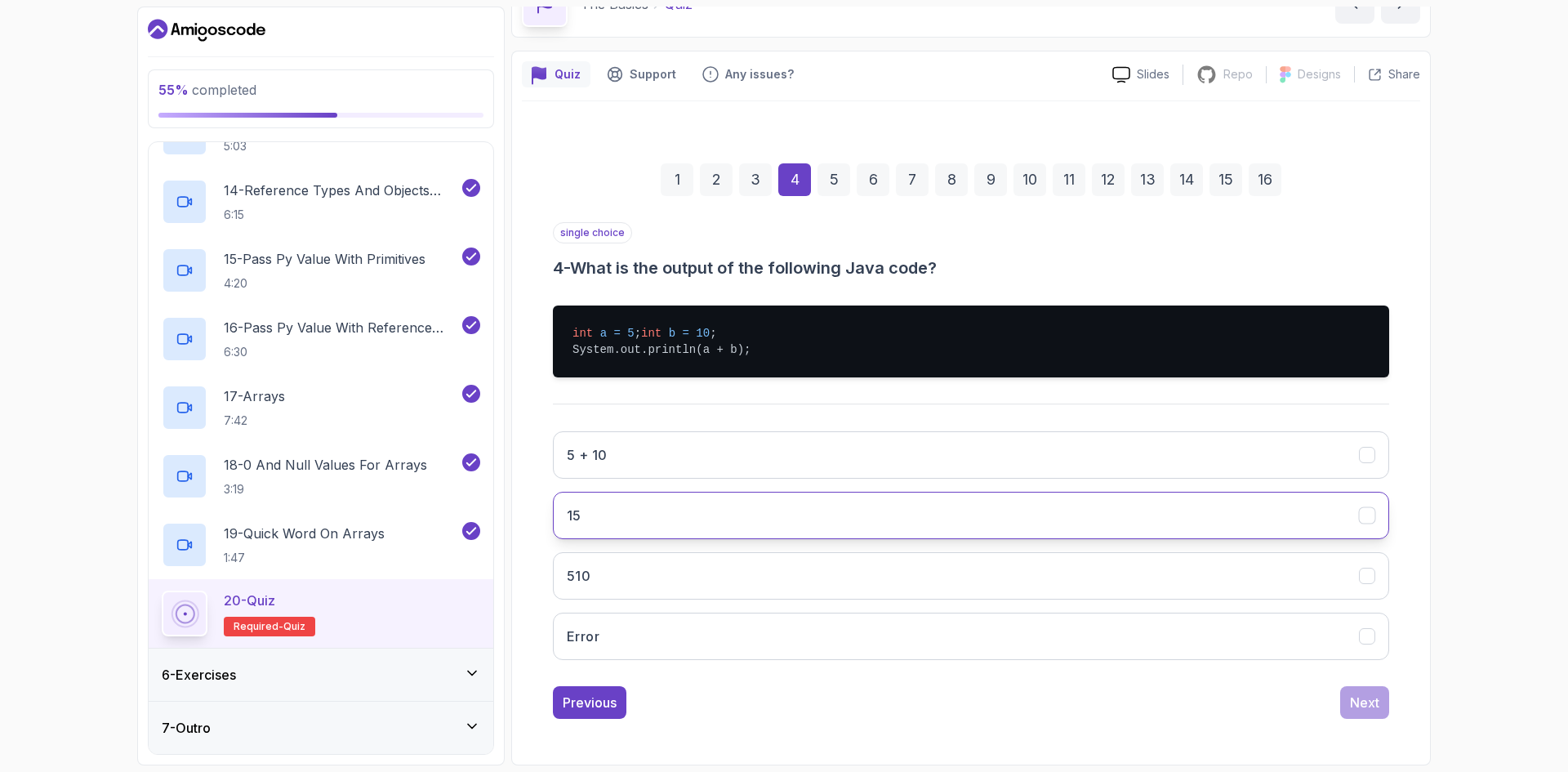
click at [572, 512] on h3 "15" at bounding box center [573, 515] width 14 height 20
click at [1359, 694] on div "Next" at bounding box center [1364, 702] width 30 height 20
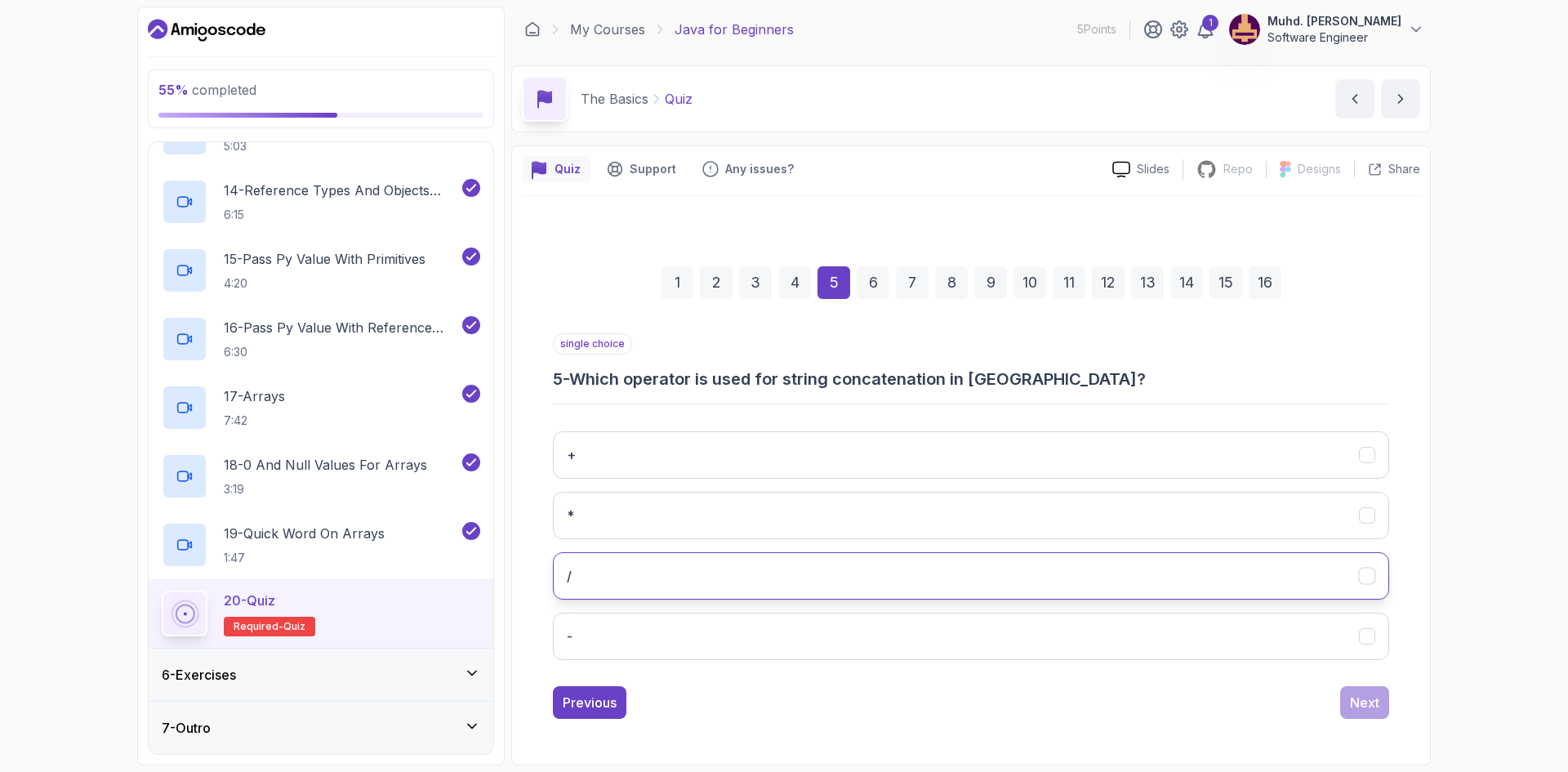
scroll to position [0, 0]
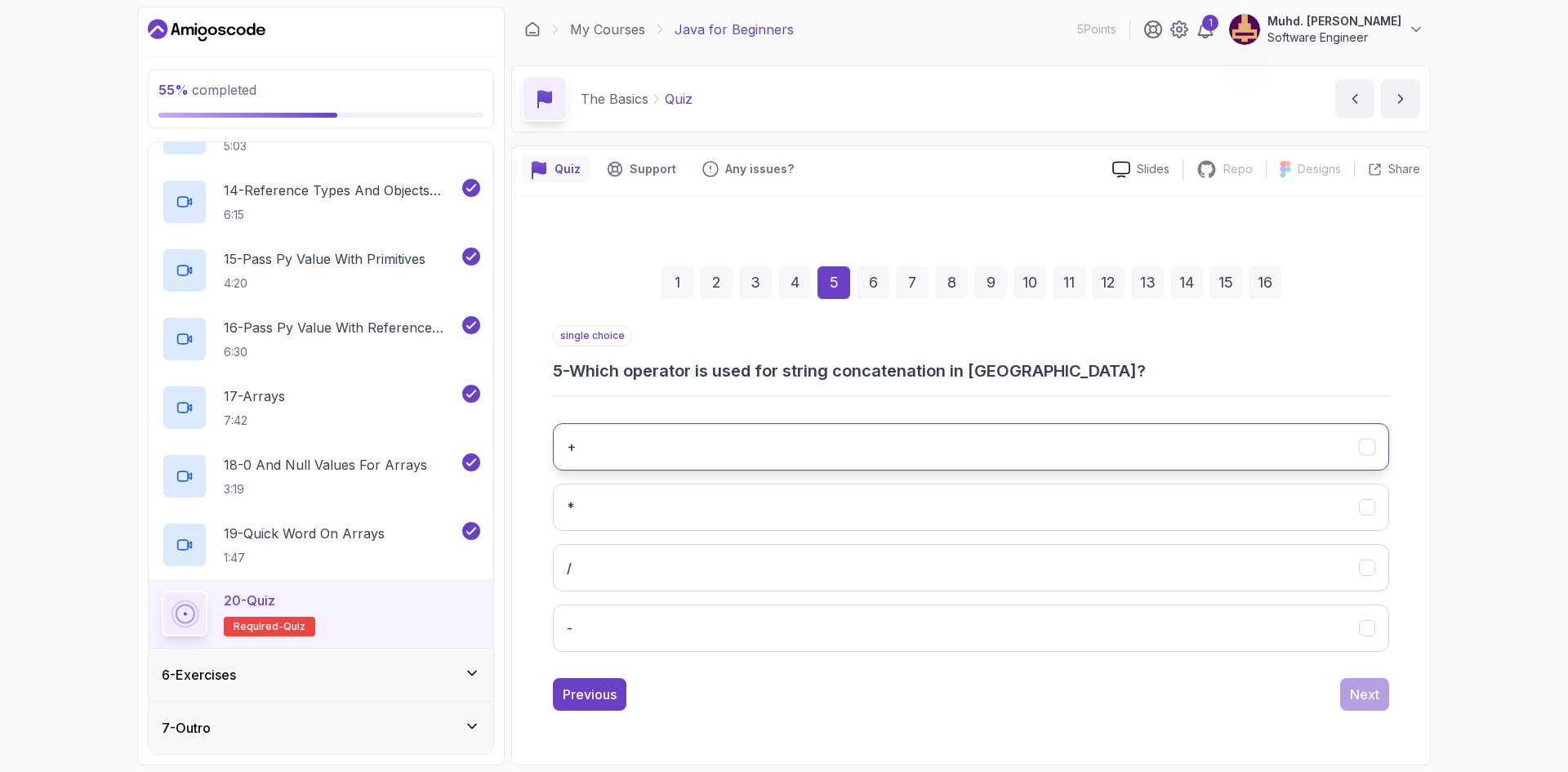
click at [783, 448] on button "+" at bounding box center [971, 447] width 836 height 48
click at [1364, 687] on div "Next" at bounding box center [1364, 694] width 30 height 20
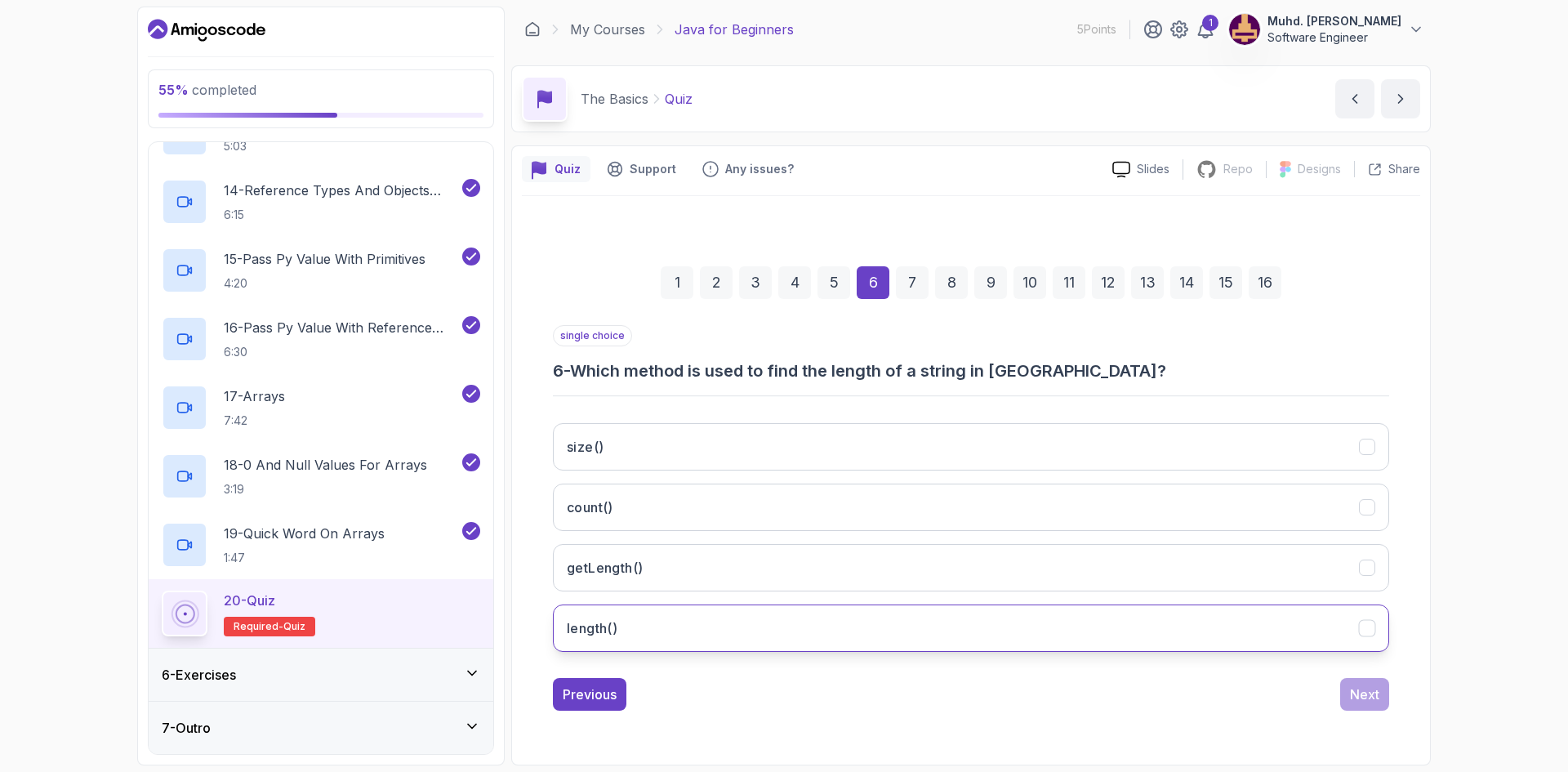
click at [640, 624] on button "length()" at bounding box center [971, 629] width 836 height 48
click at [1353, 698] on div "Next" at bounding box center [1364, 694] width 30 height 20
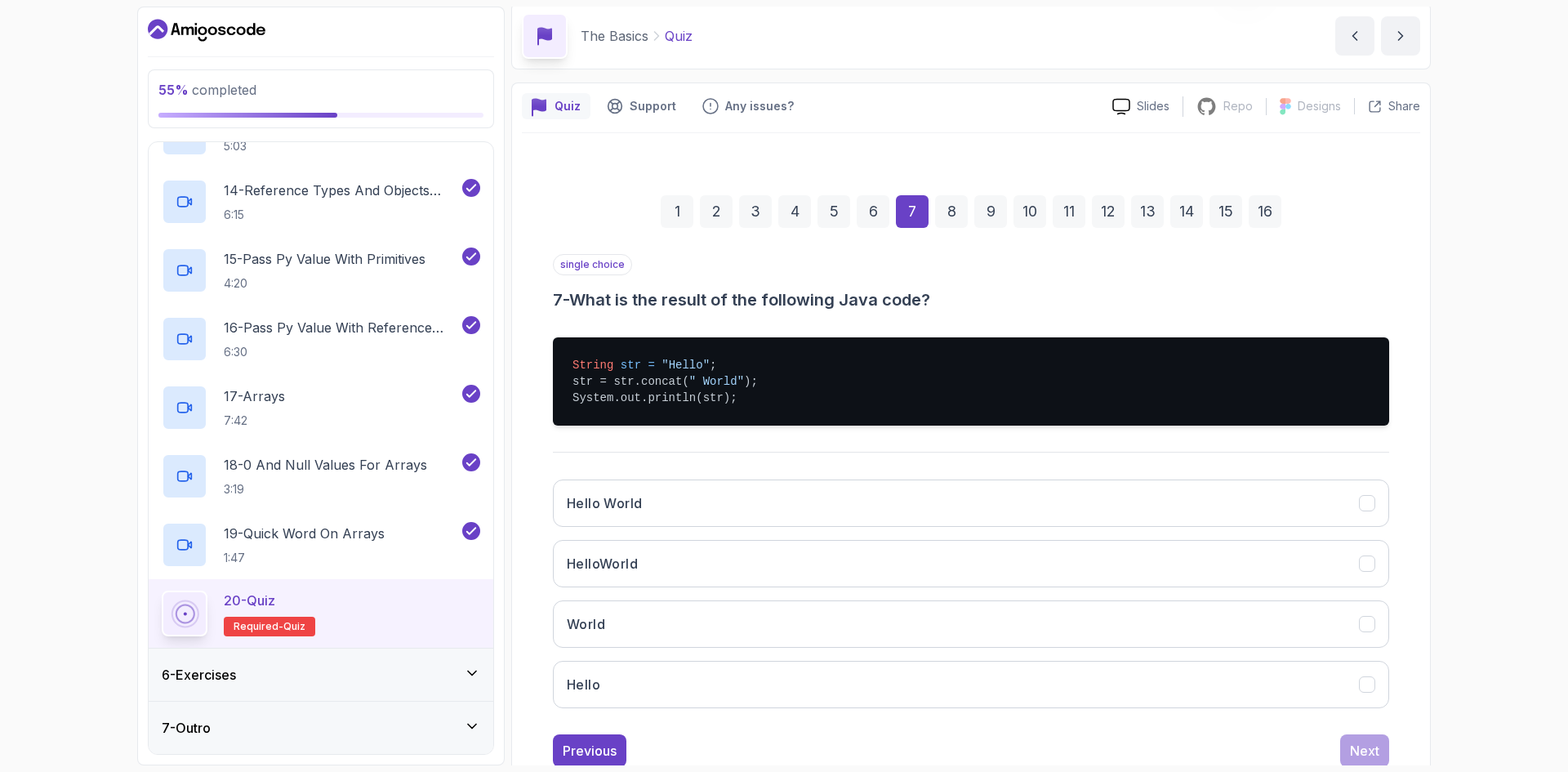
scroll to position [111, 0]
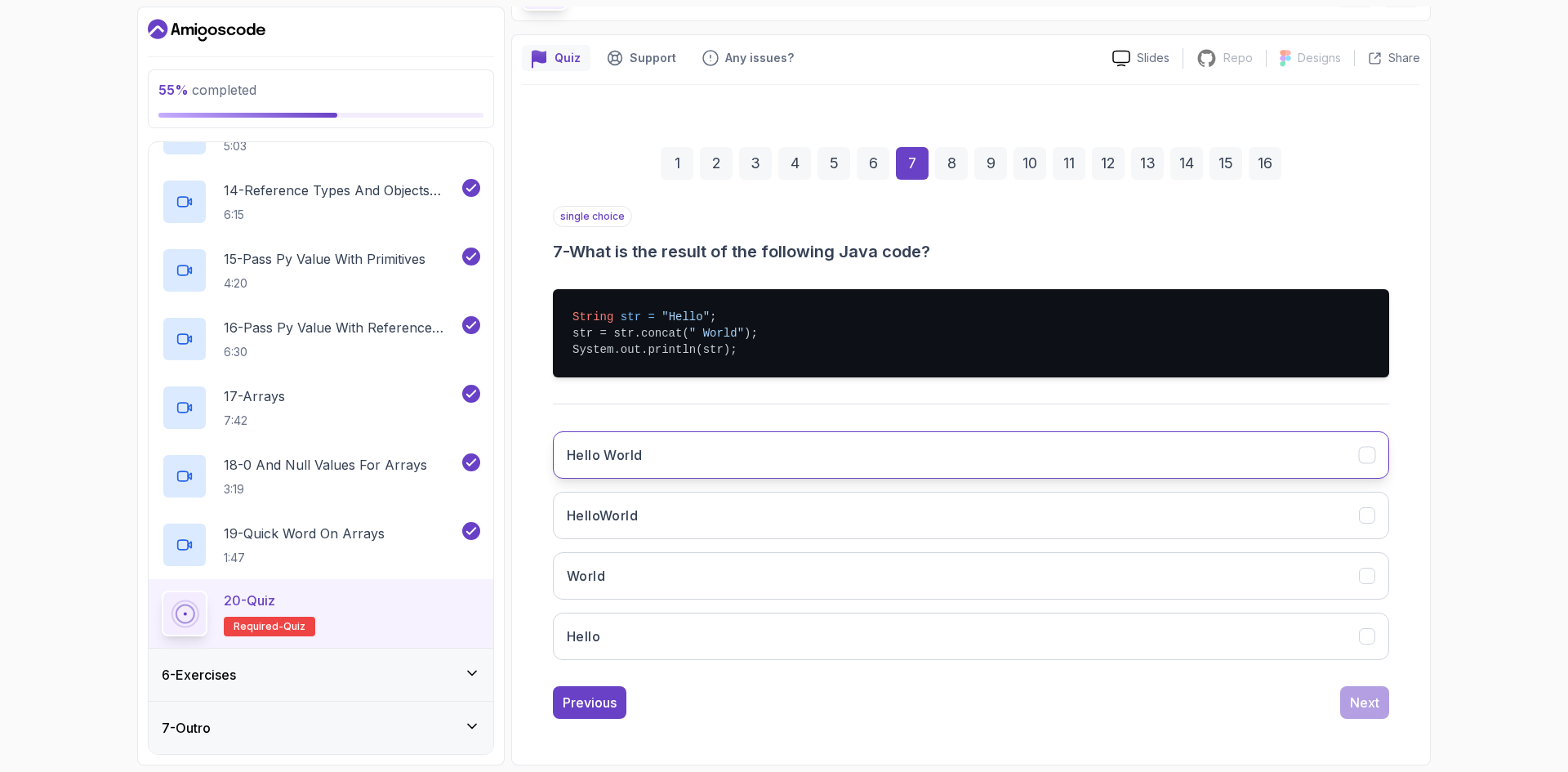
drag, startPoint x: 720, startPoint y: 461, endPoint x: 1058, endPoint y: 529, distance: 344.8
click at [721, 461] on button "Hello World" at bounding box center [971, 455] width 836 height 48
click at [1377, 701] on div "Next" at bounding box center [1364, 702] width 30 height 20
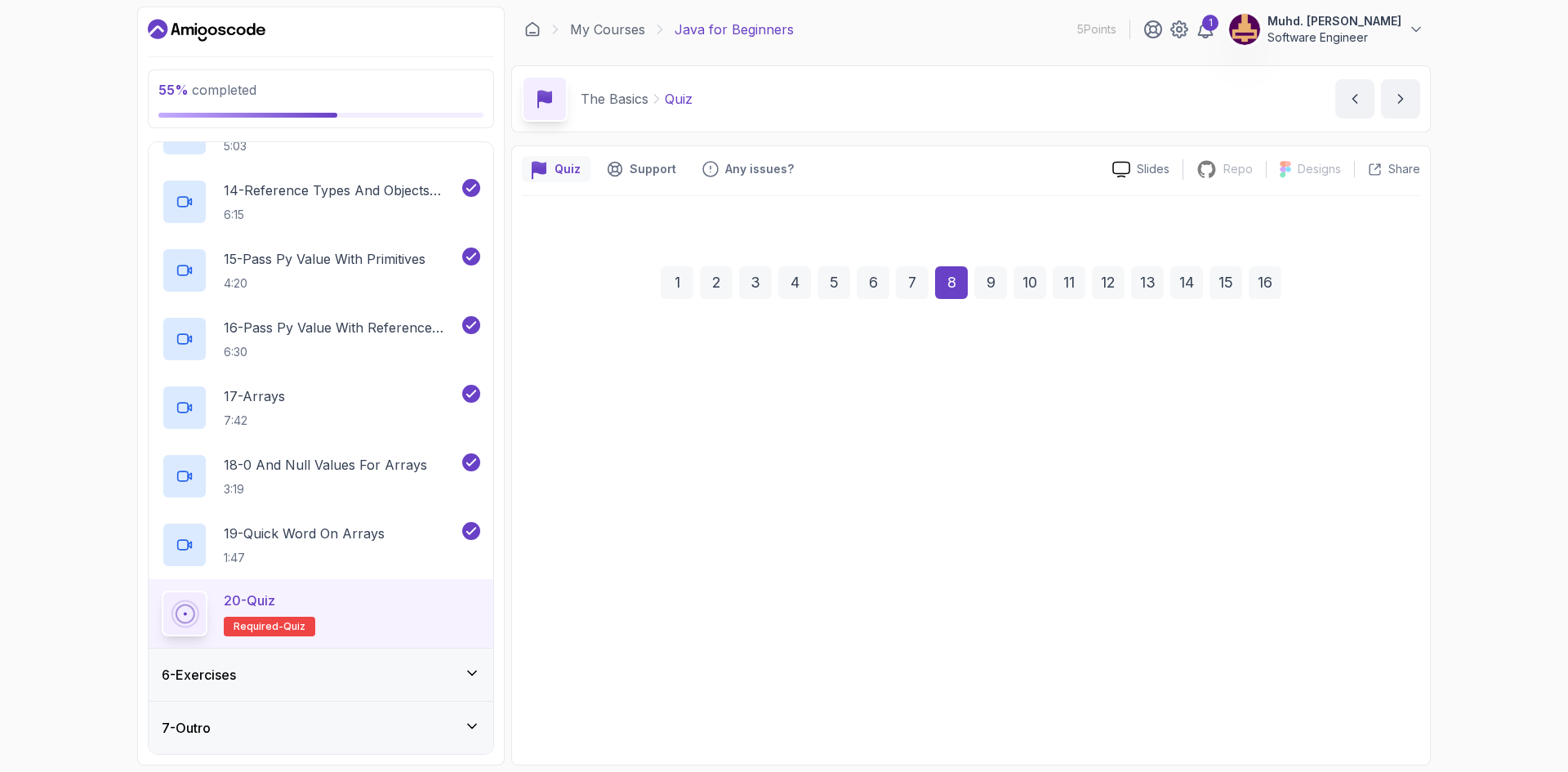
scroll to position [0, 0]
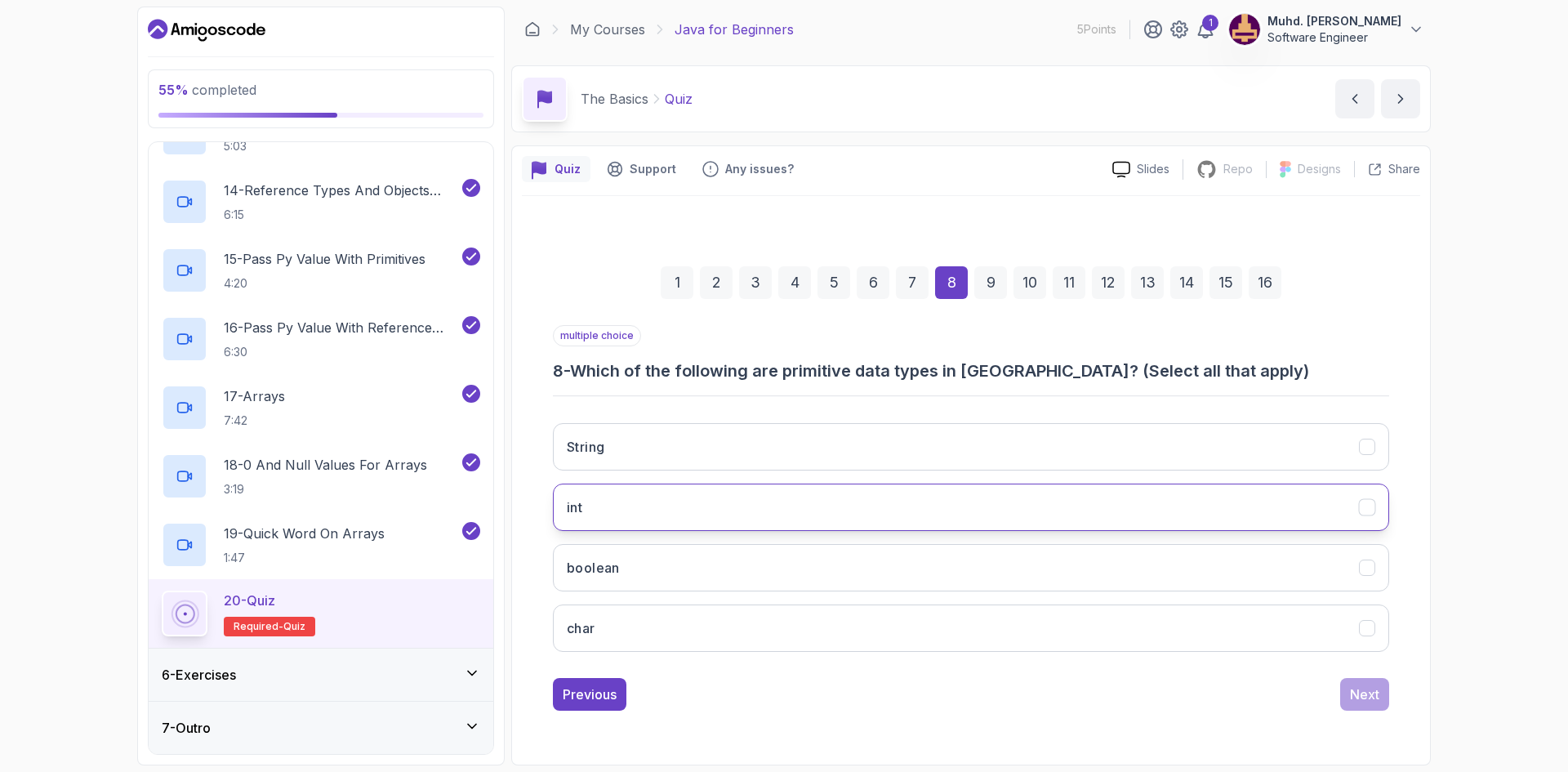
click at [1334, 505] on button "int" at bounding box center [971, 507] width 836 height 48
click at [1331, 568] on button "boolean" at bounding box center [971, 568] width 836 height 48
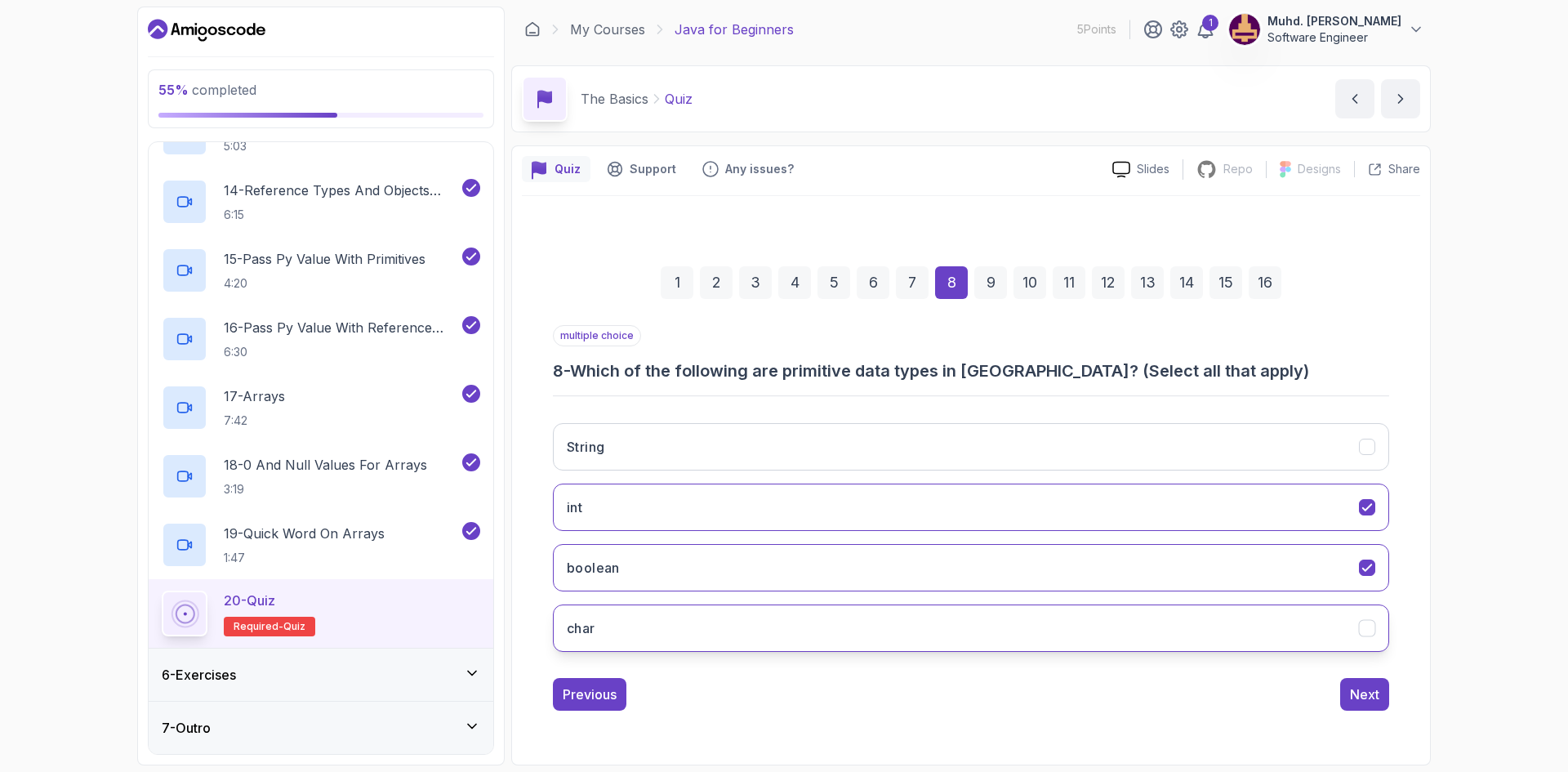
click at [1322, 621] on button "char" at bounding box center [971, 629] width 836 height 48
click at [1384, 694] on button "Next" at bounding box center [1364, 694] width 49 height 33
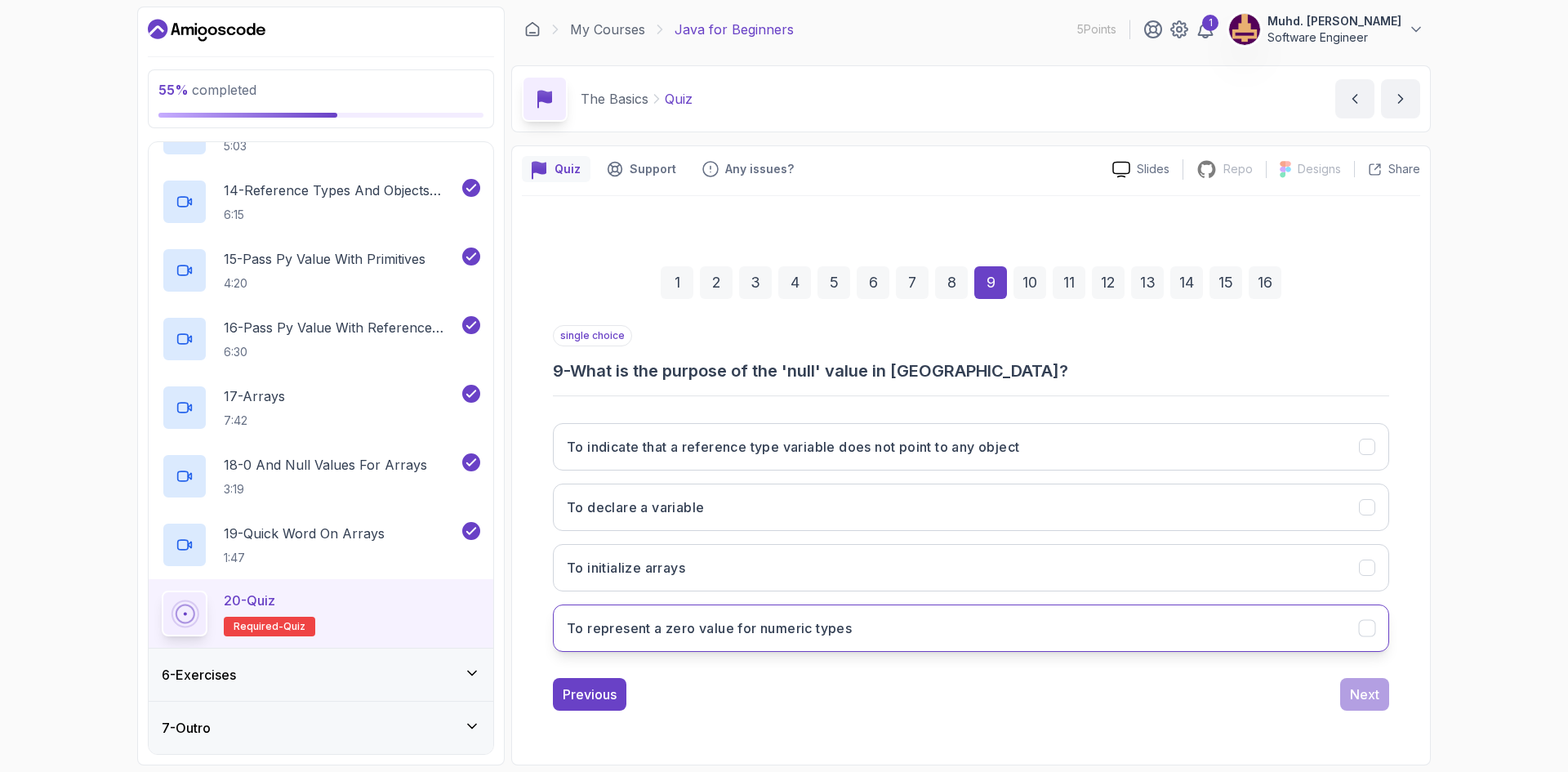
click at [814, 637] on h3 "To represent a zero value for numeric types" at bounding box center [709, 628] width 285 height 20
click at [870, 648] on button "To represent a zero value for numeric types" at bounding box center [971, 629] width 836 height 48
click at [1367, 628] on icon "To represent a zero value for numeric types" at bounding box center [1367, 629] width 15 height 15
click at [1299, 574] on button "To initialize arrays" at bounding box center [971, 568] width 836 height 48
click at [918, 626] on button "To represent a zero value for numeric types" at bounding box center [971, 629] width 836 height 48
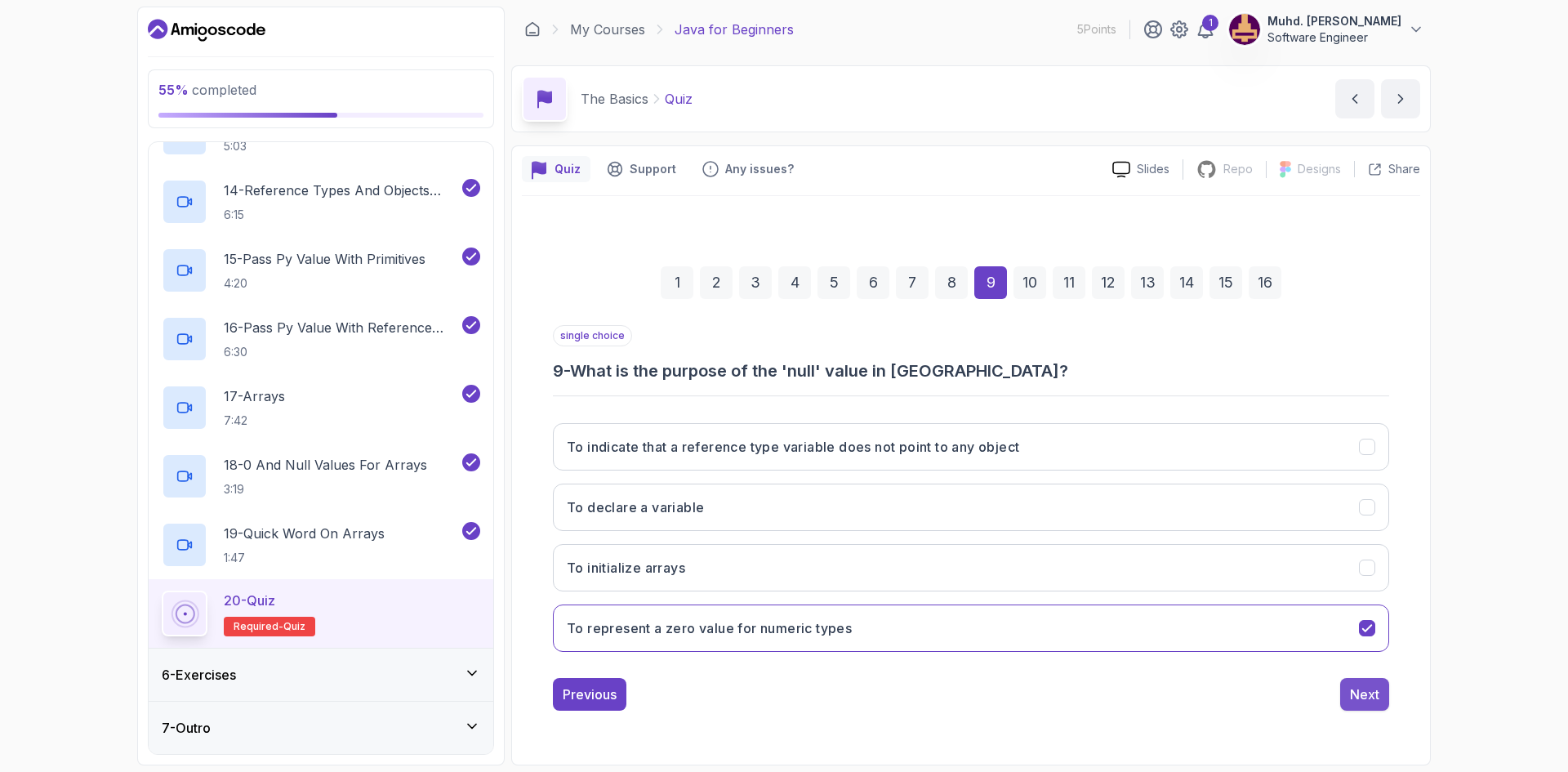
click at [1383, 687] on button "Next" at bounding box center [1364, 694] width 49 height 33
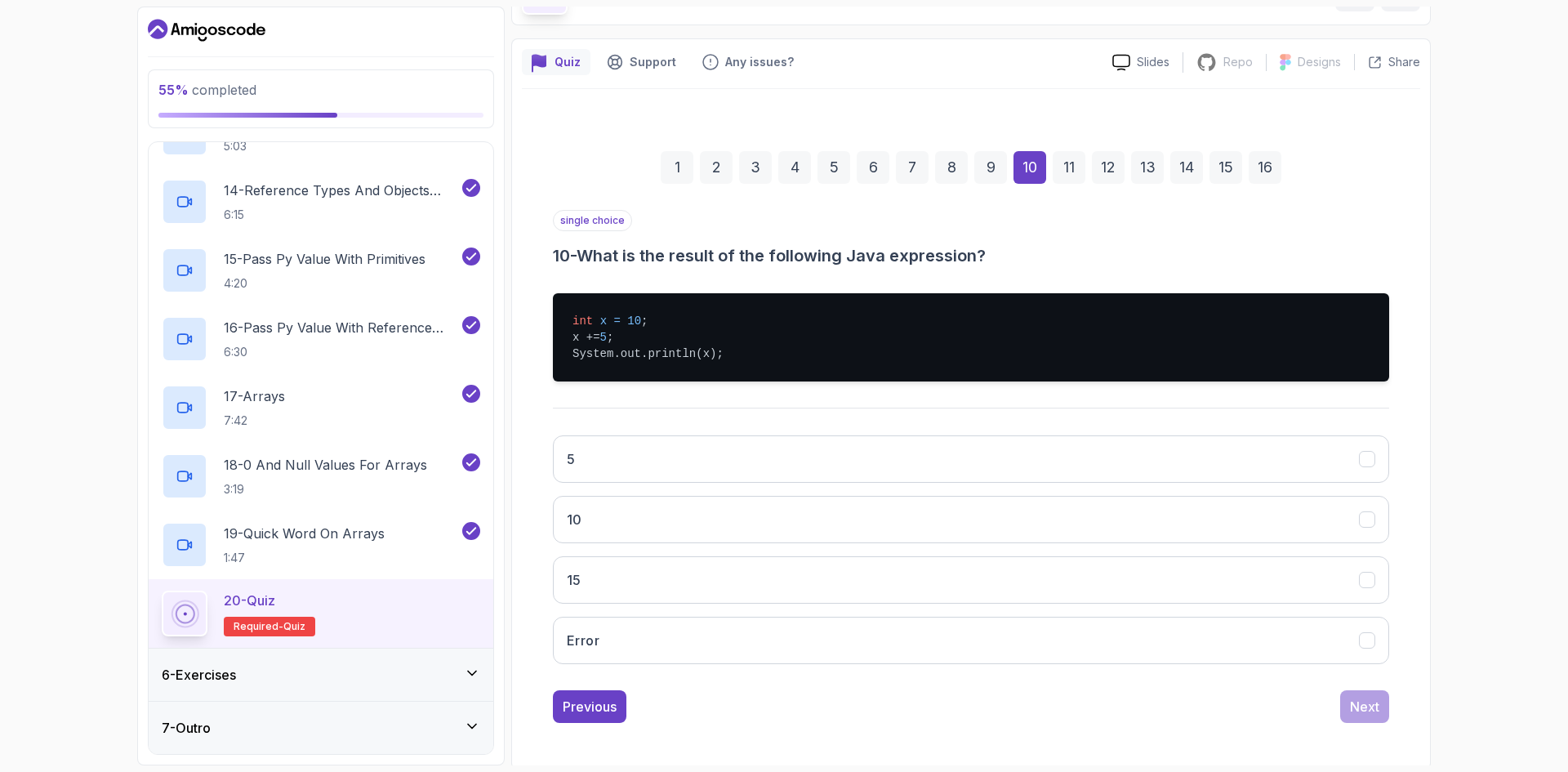
scroll to position [111, 0]
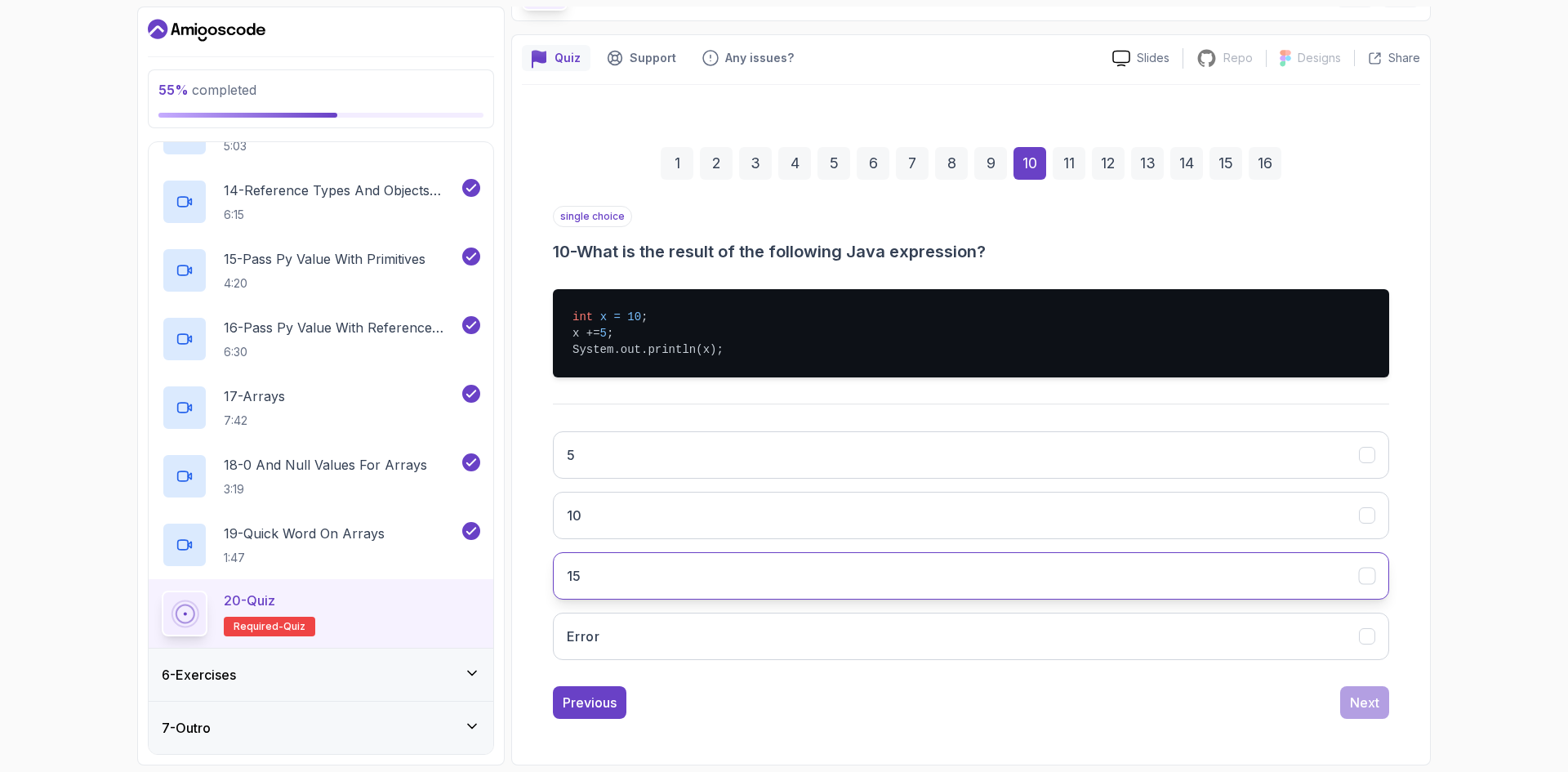
click at [633, 575] on button "15" at bounding box center [971, 576] width 836 height 48
click at [1367, 698] on div "Next" at bounding box center [1364, 702] width 30 height 20
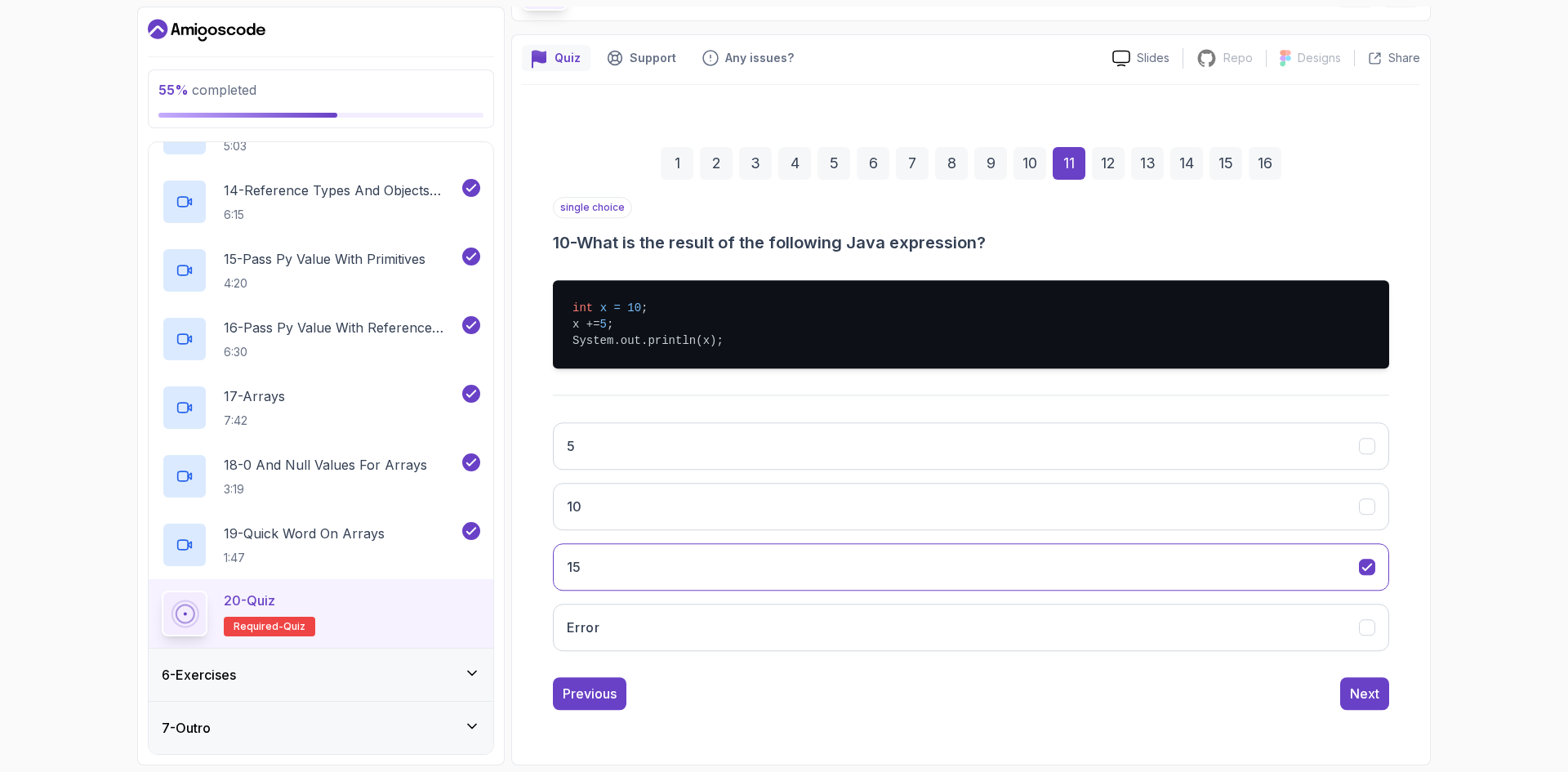
scroll to position [44, 0]
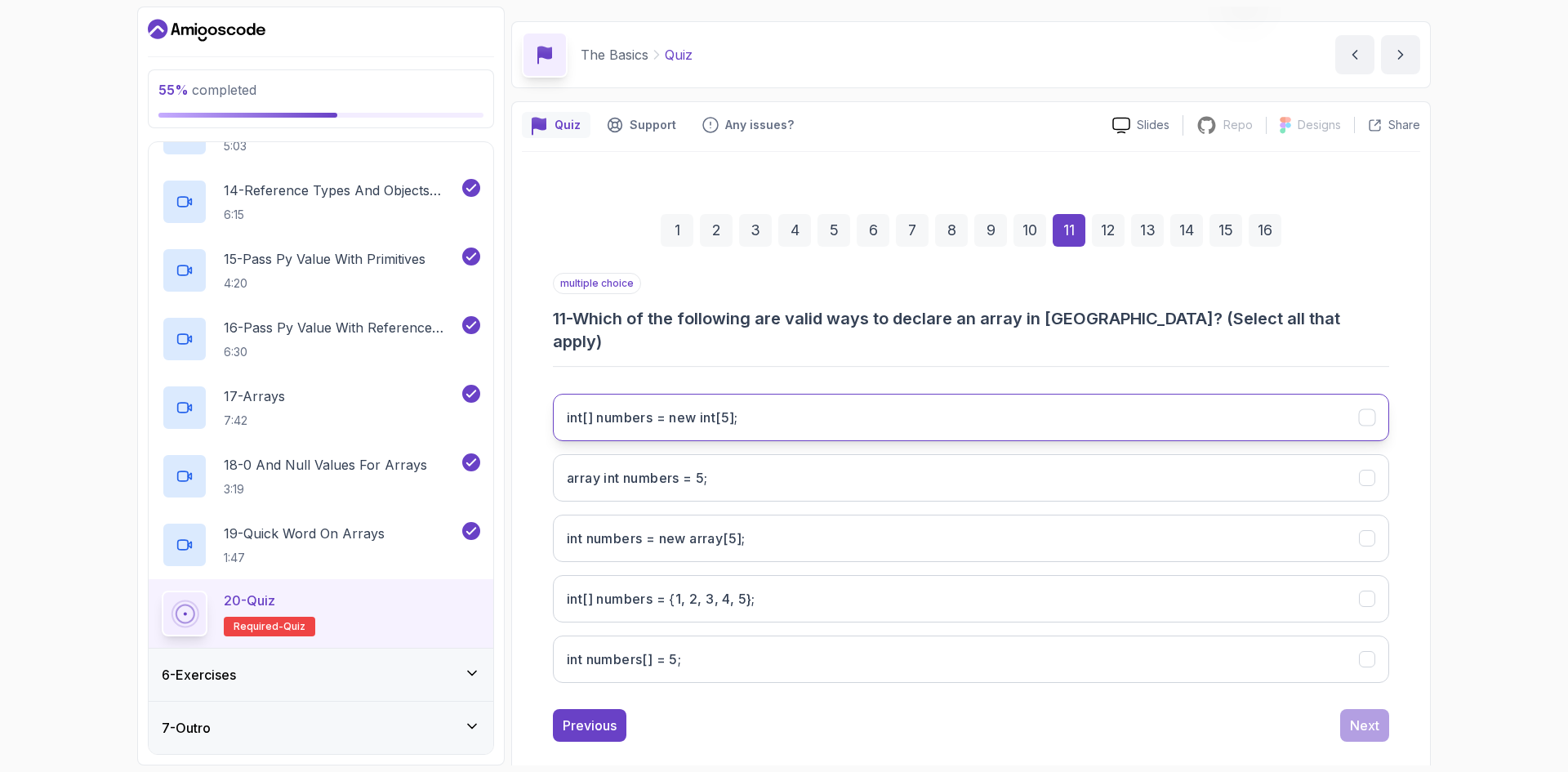
click at [848, 395] on int;"] "int[] numbers = new int[5];" at bounding box center [971, 417] width 836 height 48
click at [763, 397] on int;"] "int[] numbers = new int[5];" at bounding box center [971, 417] width 836 height 48
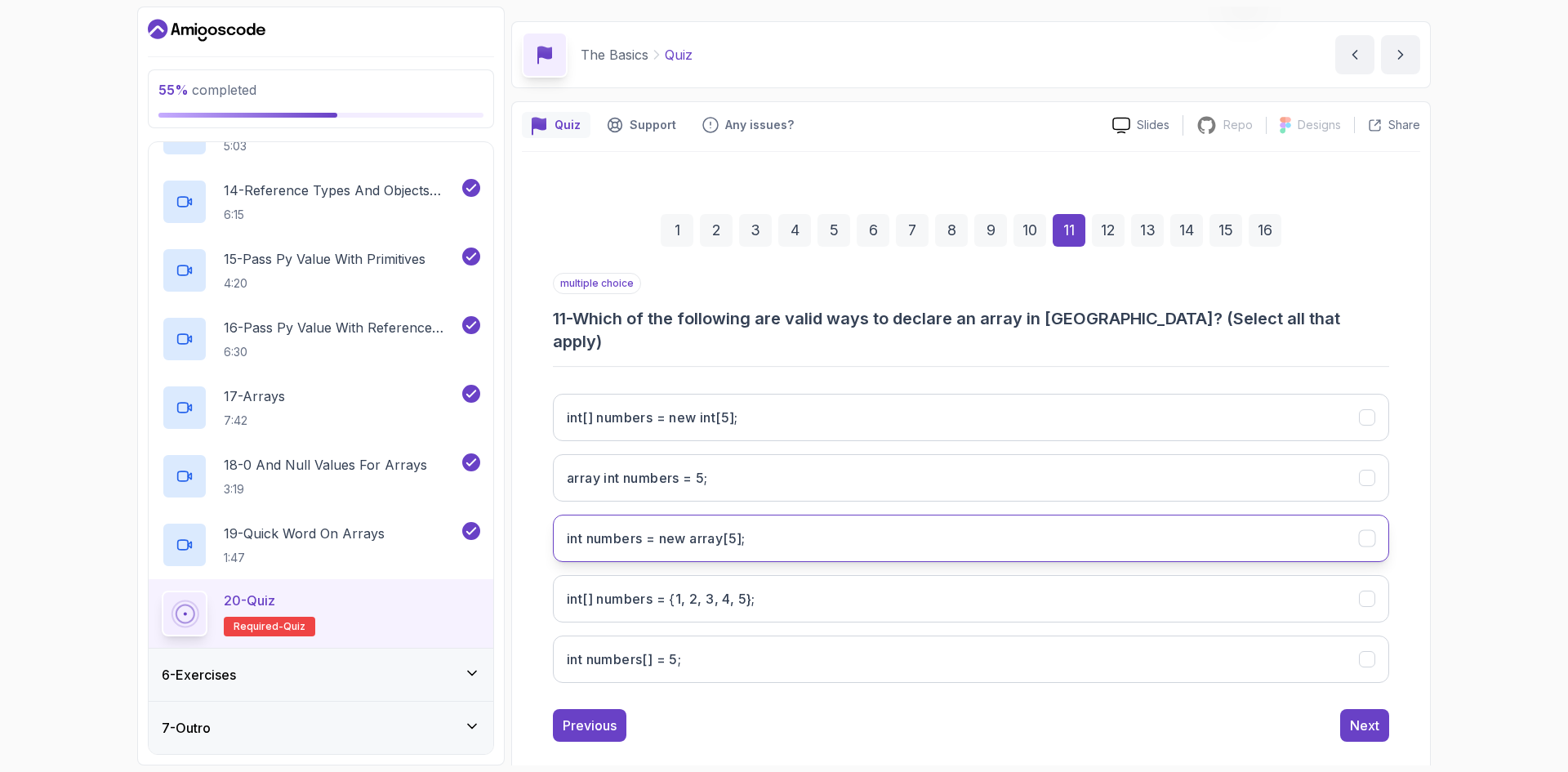
drag, startPoint x: 801, startPoint y: 508, endPoint x: 834, endPoint y: 497, distance: 34.8
click at [804, 515] on button "int numbers = new array[5];" at bounding box center [971, 539] width 836 height 48
click at [734, 589] on h3 "int[] numbers = {1, 2, 3, 4, 5};" at bounding box center [661, 598] width 188 height 20
click at [1354, 716] on div "Next" at bounding box center [1364, 725] width 30 height 20
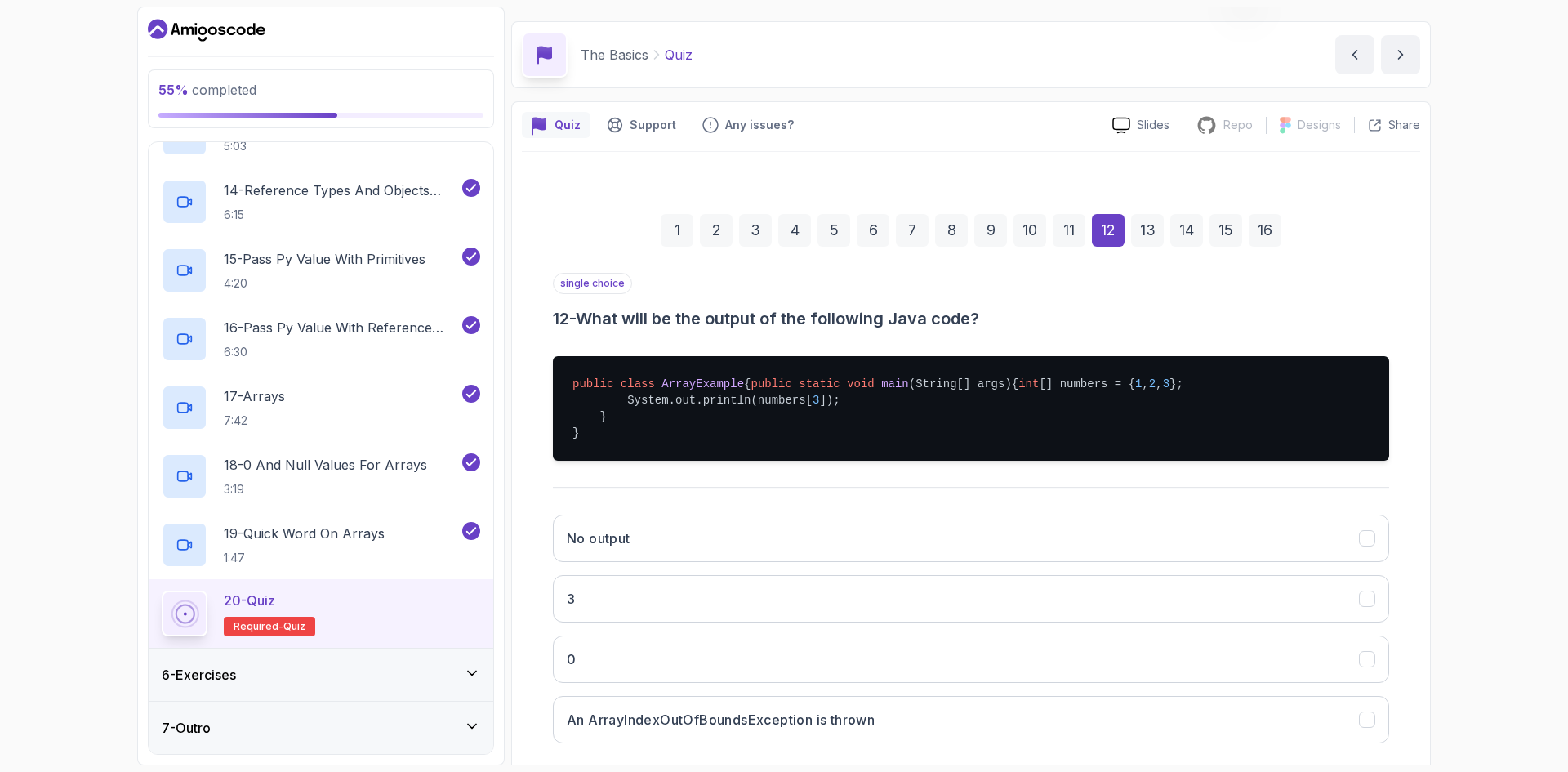
scroll to position [126, 0]
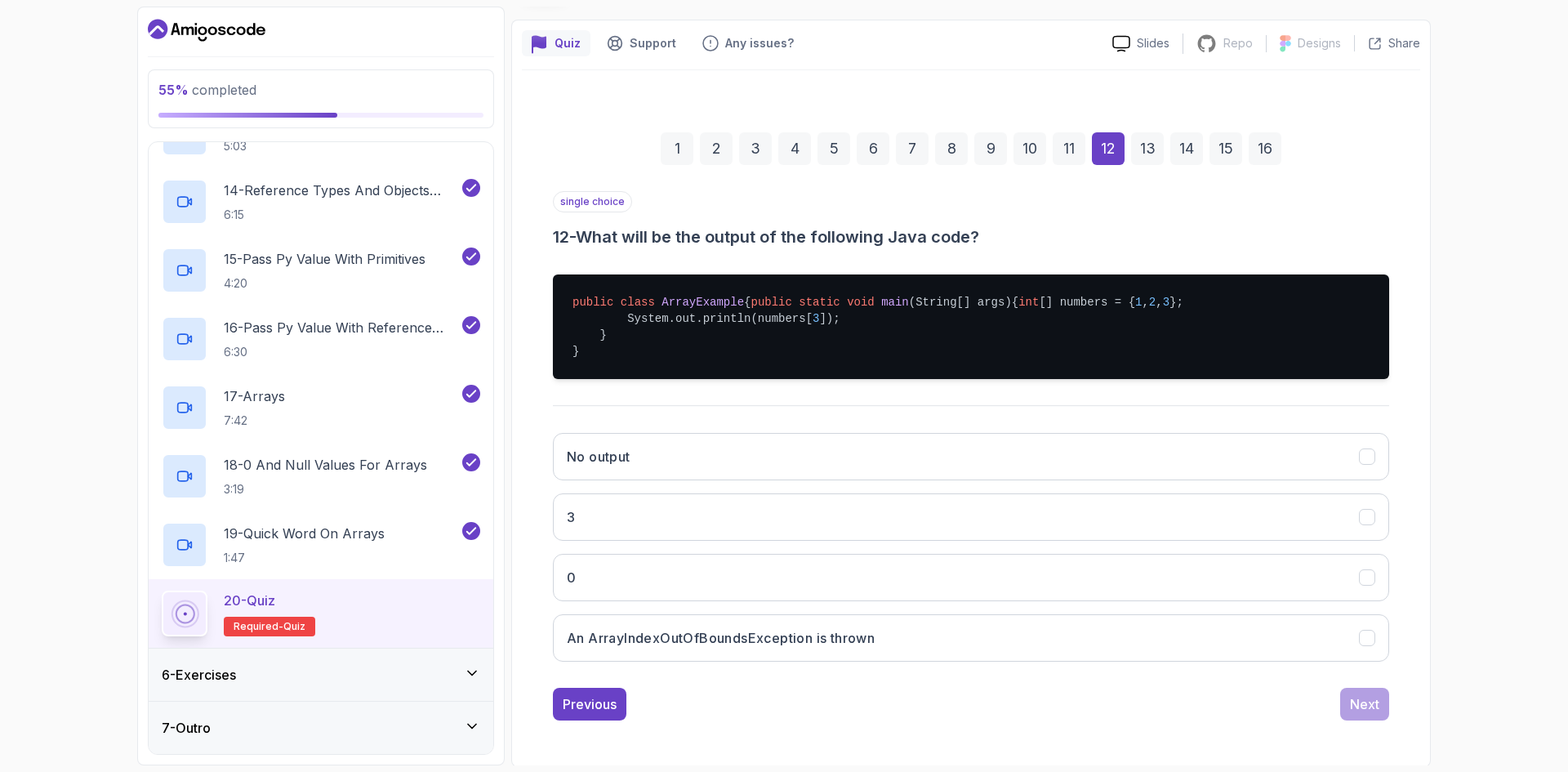
drag, startPoint x: 645, startPoint y: 301, endPoint x: 779, endPoint y: 305, distance: 134.1
click at [779, 305] on pre "public class ArrayExample { public static void main (String[] args) { int [] nu…" at bounding box center [971, 327] width 836 height 104
click at [782, 371] on pre "public class ArrayExample { public static void main (String[] args) { int [] nu…" at bounding box center [971, 327] width 836 height 104
drag, startPoint x: 662, startPoint y: 300, endPoint x: 705, endPoint y: 301, distance: 43.0
click at [705, 301] on span "ArrayExample" at bounding box center [702, 302] width 82 height 13
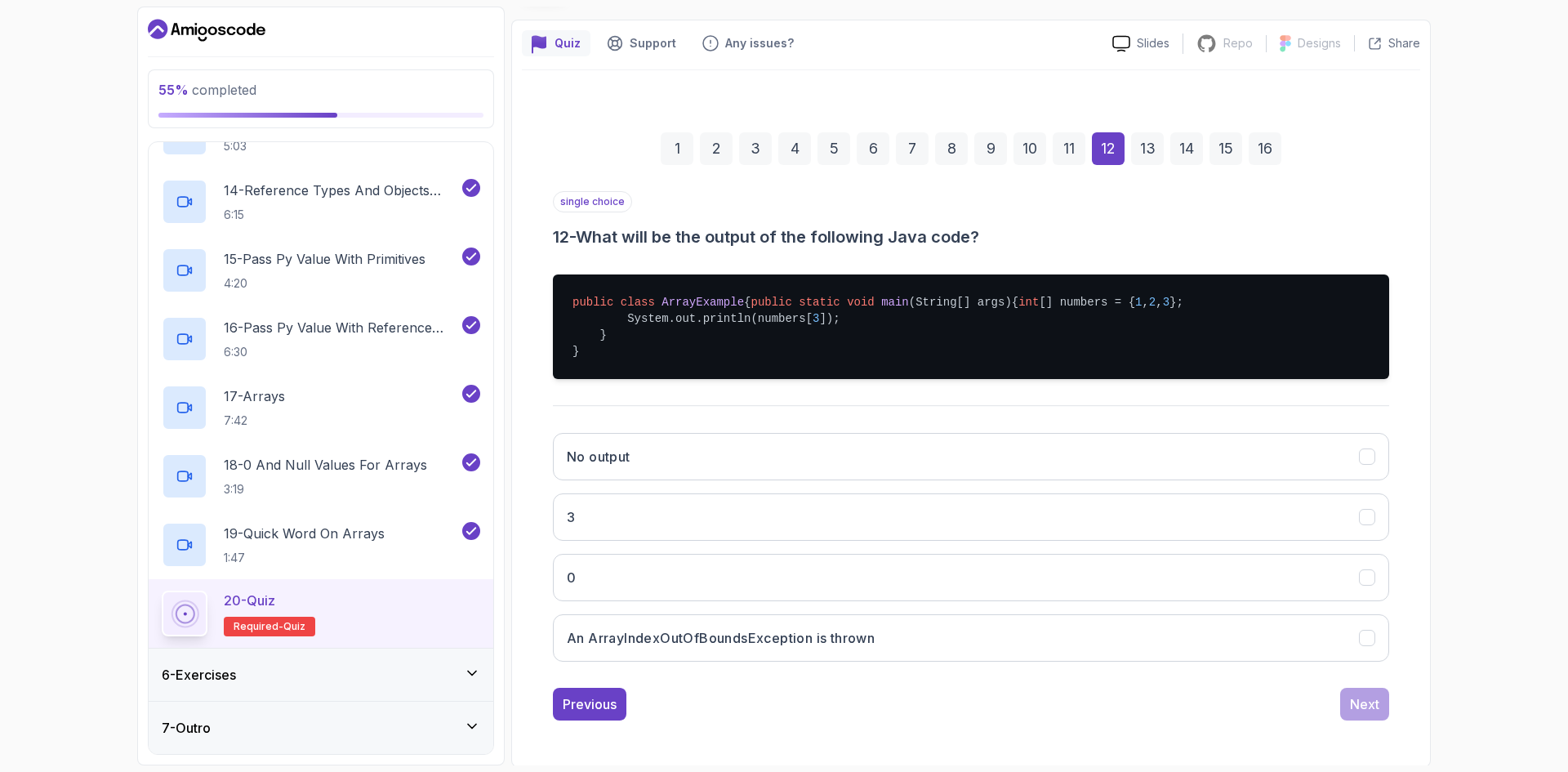
click at [717, 327] on pre "public class ArrayExample { public static void main (String[] args) { int [] nu…" at bounding box center [971, 327] width 836 height 104
click at [1135, 309] on span "1" at bounding box center [1138, 302] width 7 height 13
click at [1149, 309] on span "2" at bounding box center [1152, 302] width 7 height 13
click at [775, 332] on pre "public class ArrayExample { public static void main (String[] args) { int [] nu…" at bounding box center [971, 327] width 836 height 104
drag, startPoint x: 688, startPoint y: 349, endPoint x: 801, endPoint y: 350, distance: 113.0
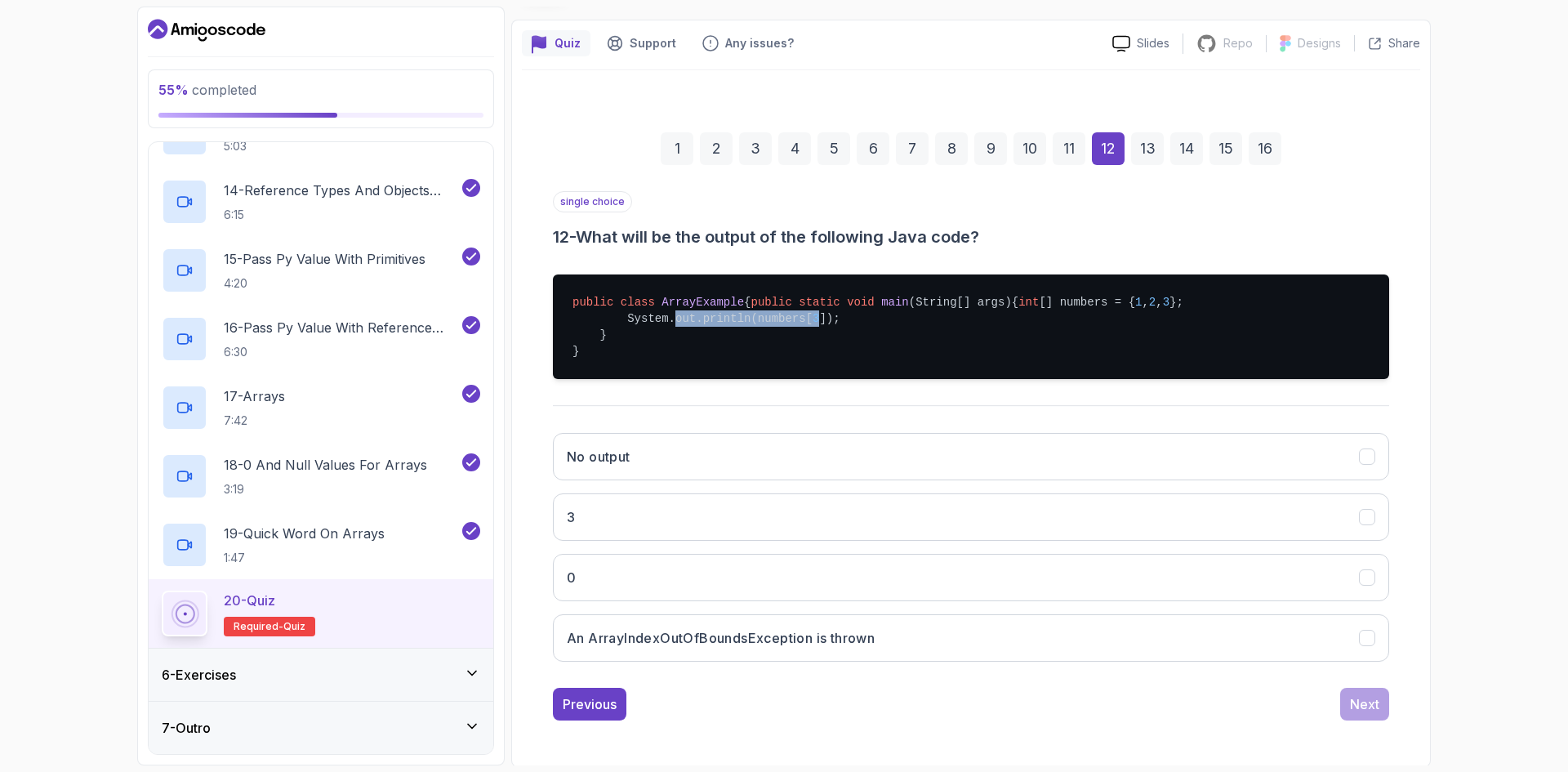
click at [801, 350] on pre "public class ArrayExample { public static void main (String[] args) { int [] nu…" at bounding box center [971, 327] width 836 height 104
click at [818, 372] on pre "public class ArrayExample { public static void main (String[] args) { int [] nu…" at bounding box center [971, 327] width 836 height 104
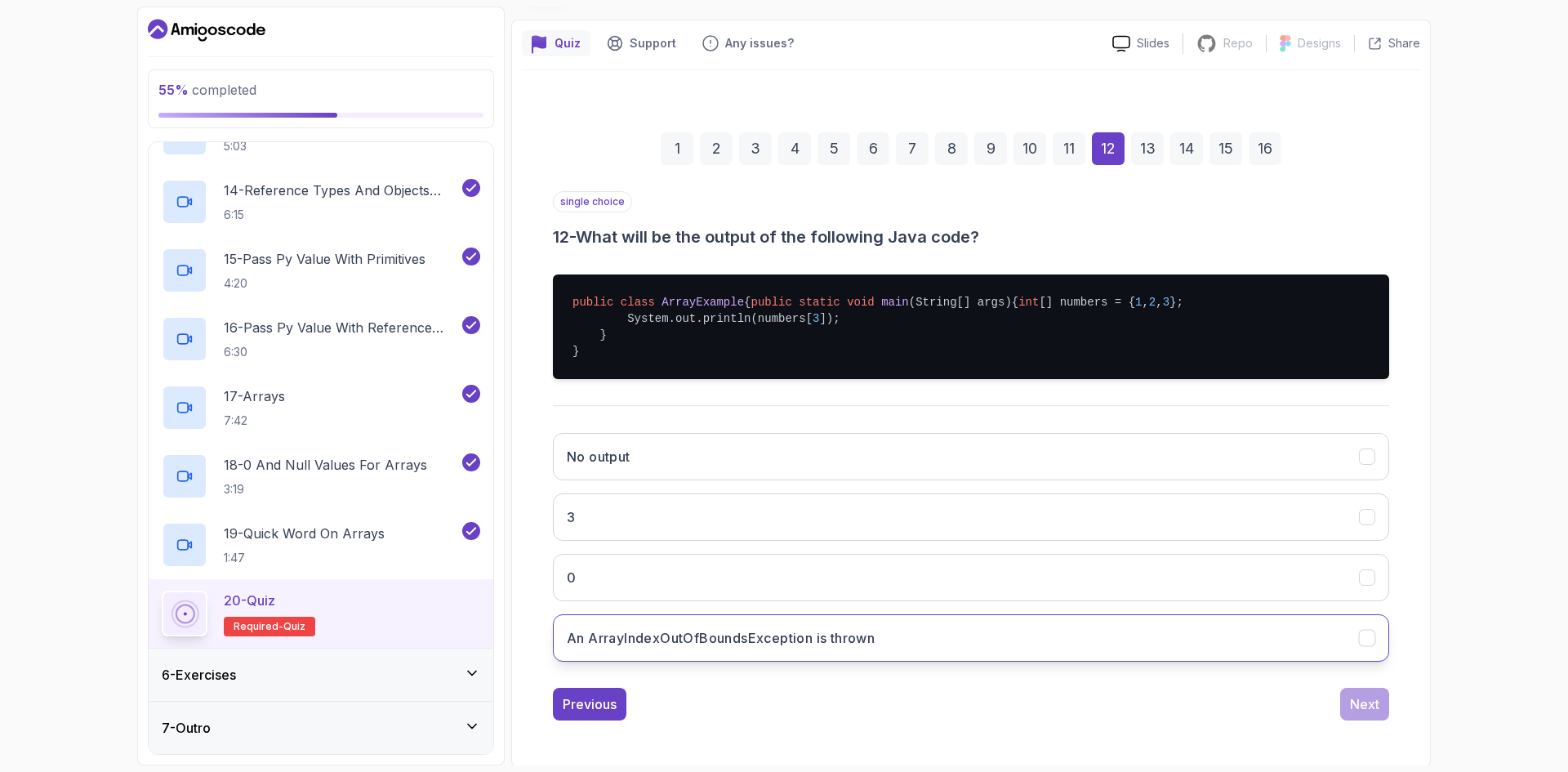
click at [716, 648] on h3 "An ArrayIndexOutOfBoundsException is thrown" at bounding box center [720, 637] width 308 height 20
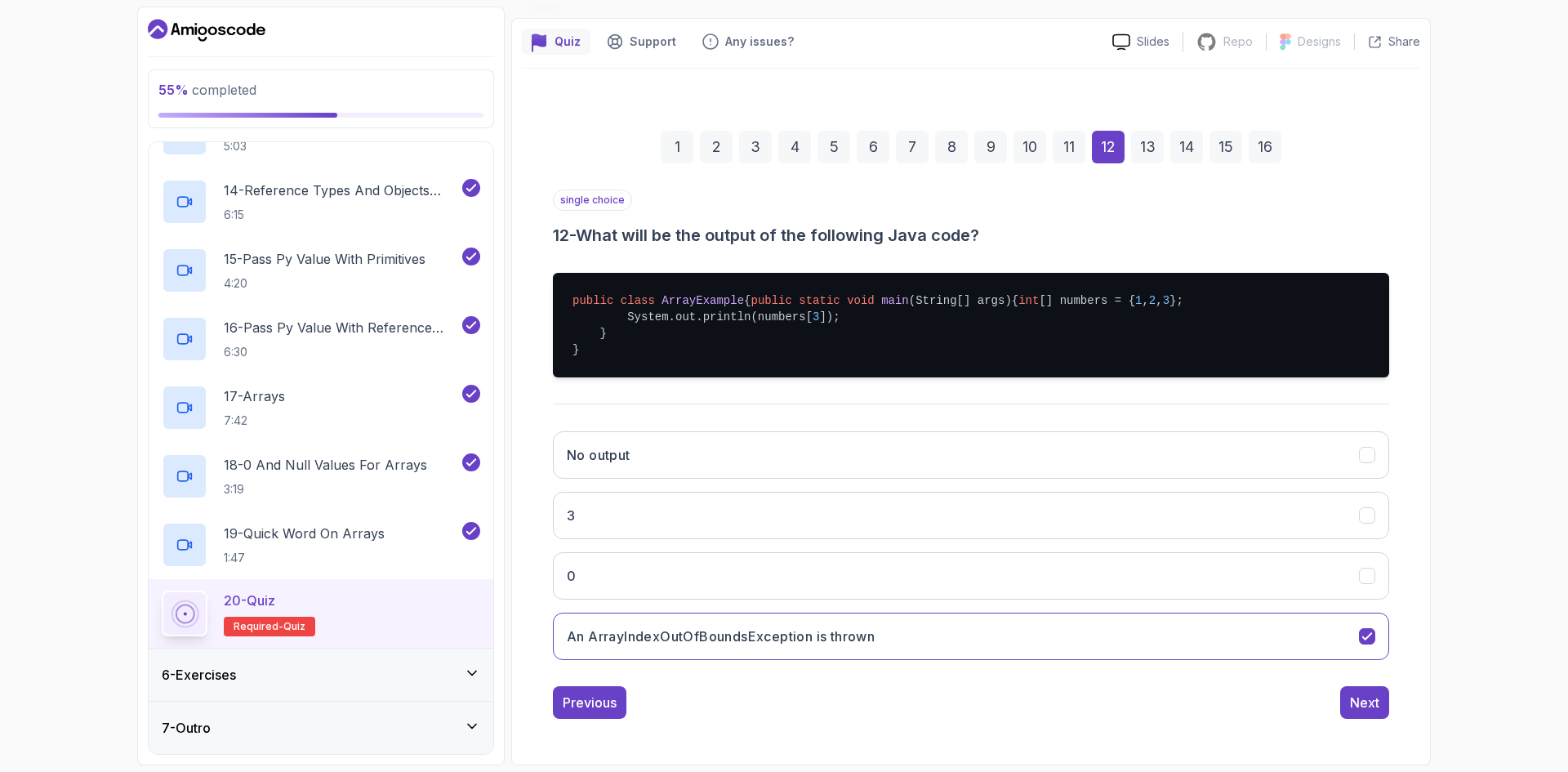
scroll to position [160, 0]
click at [1378, 695] on div "Next" at bounding box center [1364, 702] width 30 height 20
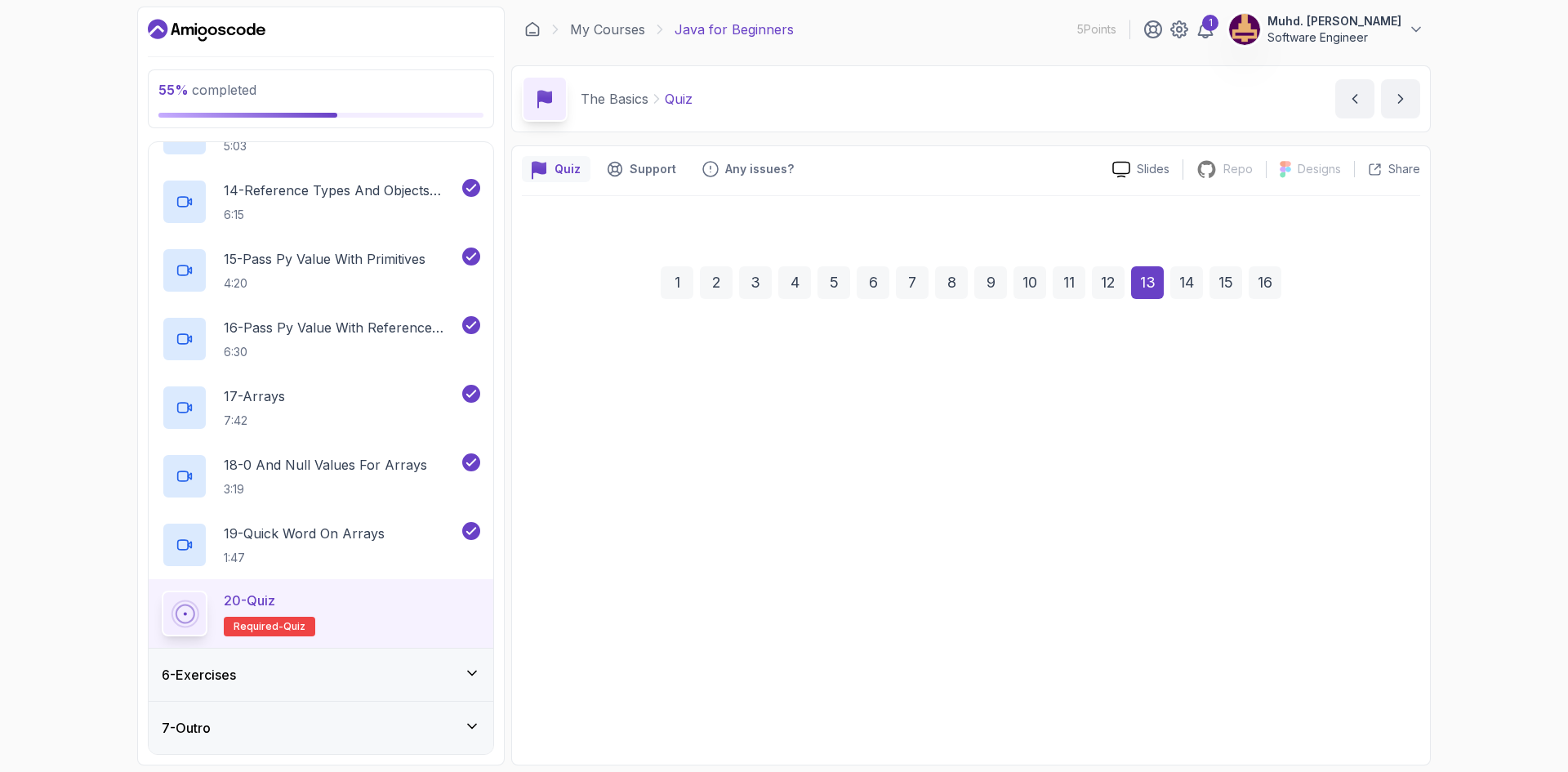
scroll to position [0, 0]
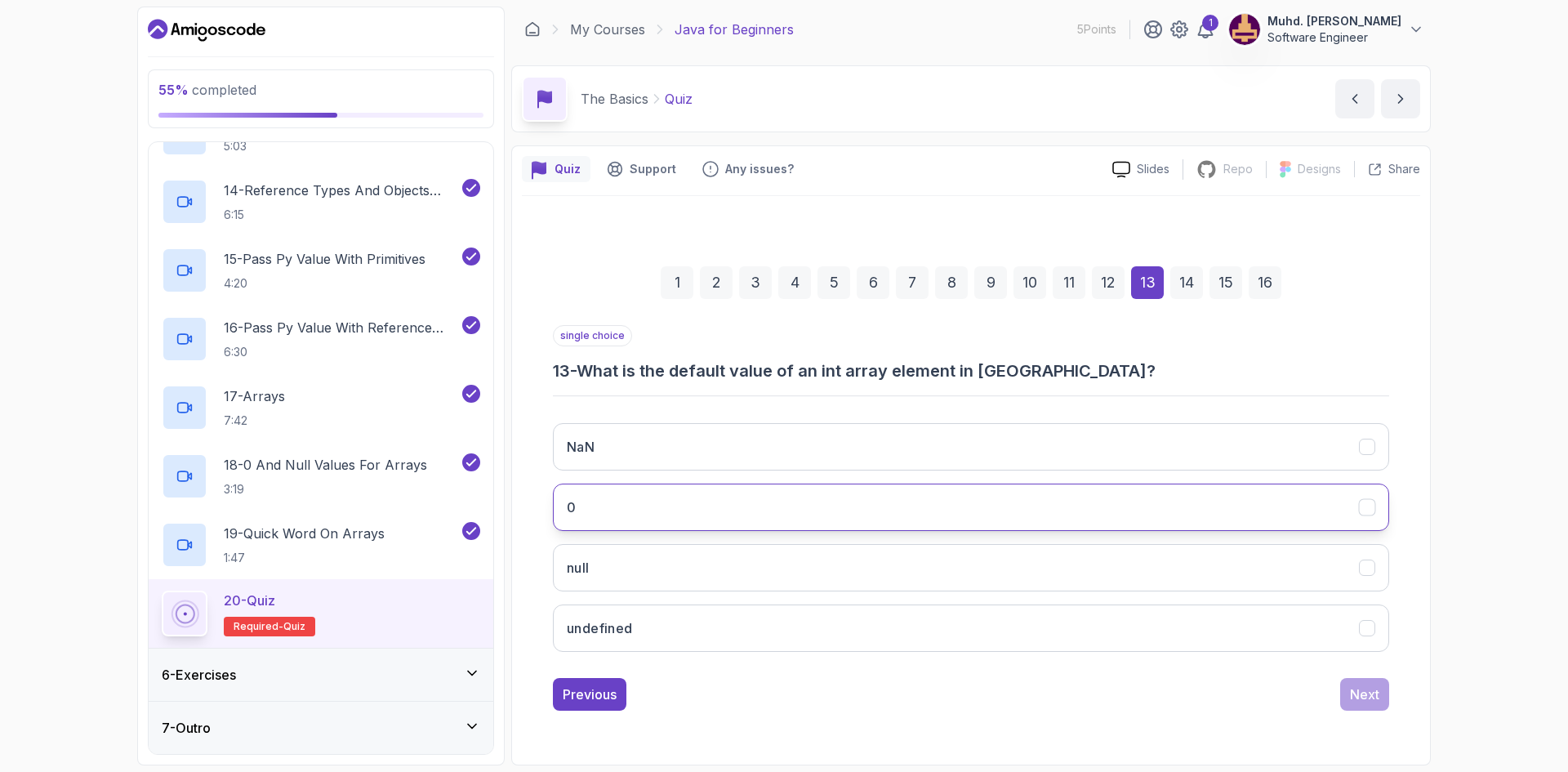
click at [632, 522] on button "0" at bounding box center [971, 507] width 836 height 48
click at [1370, 695] on div "Next" at bounding box center [1364, 694] width 30 height 20
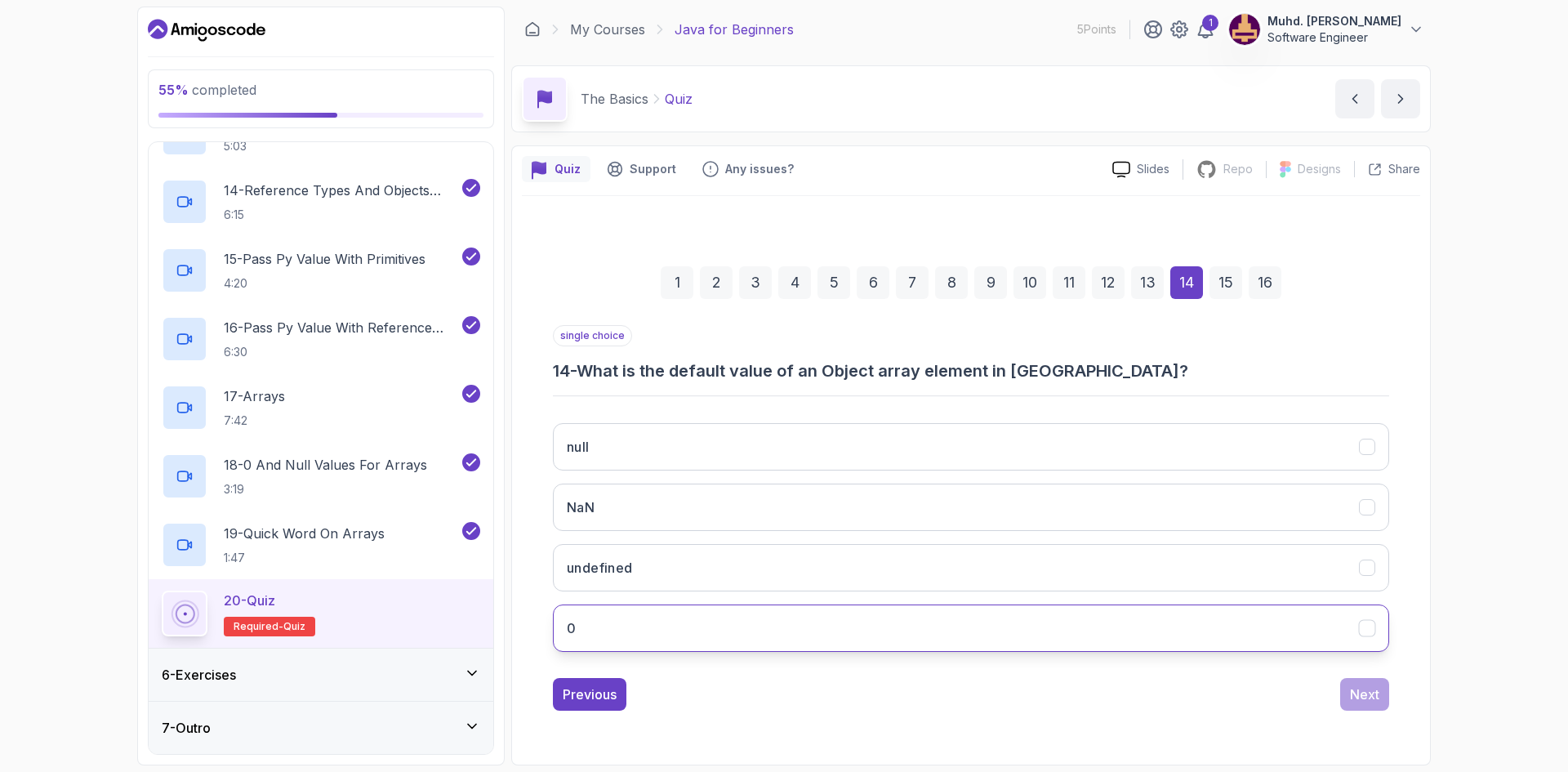
drag, startPoint x: 695, startPoint y: 440, endPoint x: 1156, endPoint y: 616, distance: 493.5
click at [702, 441] on button "null" at bounding box center [971, 447] width 836 height 48
click at [1370, 703] on div "Next" at bounding box center [1364, 694] width 30 height 20
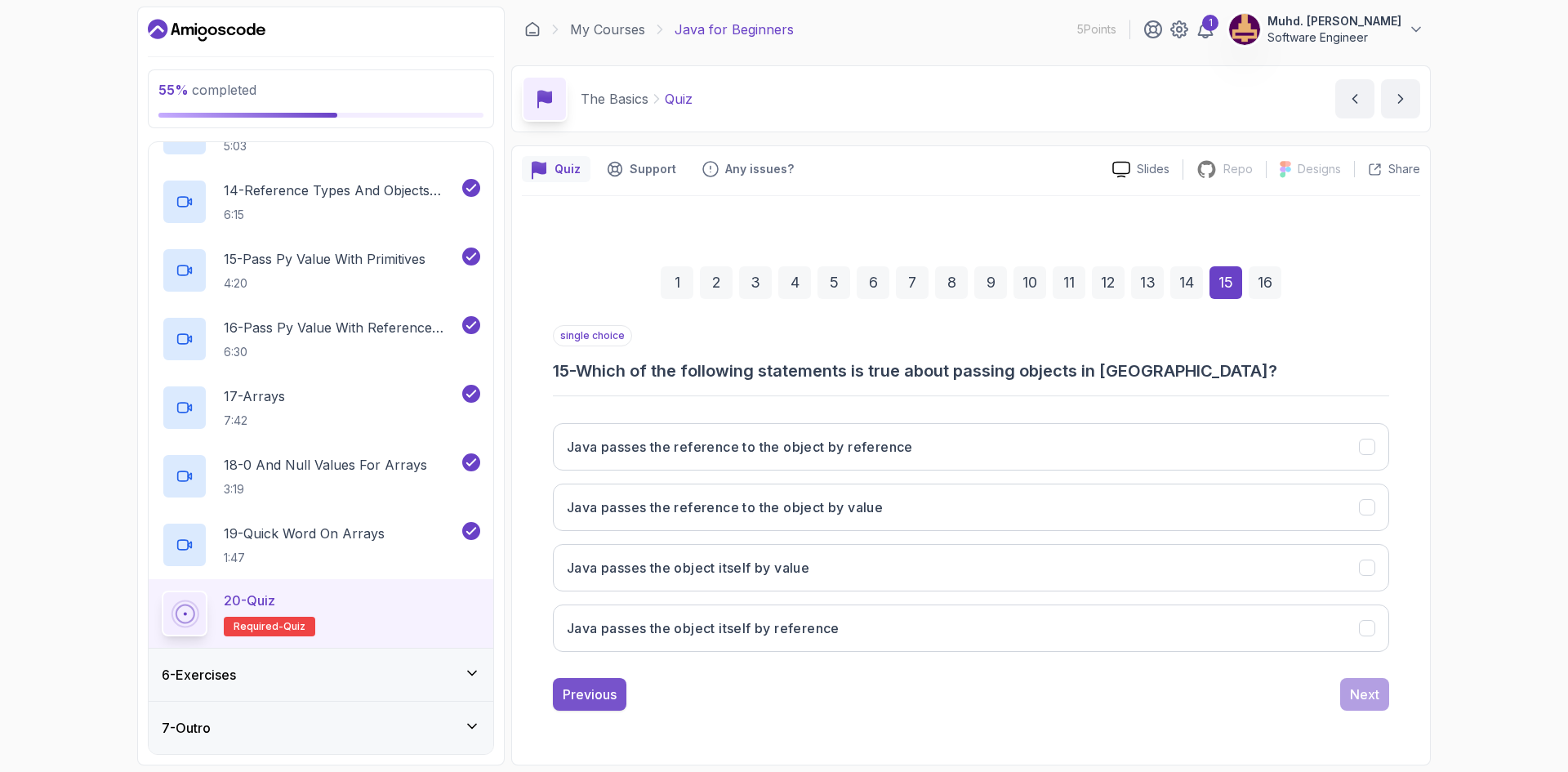
click at [575, 697] on div "Previous" at bounding box center [589, 694] width 54 height 20
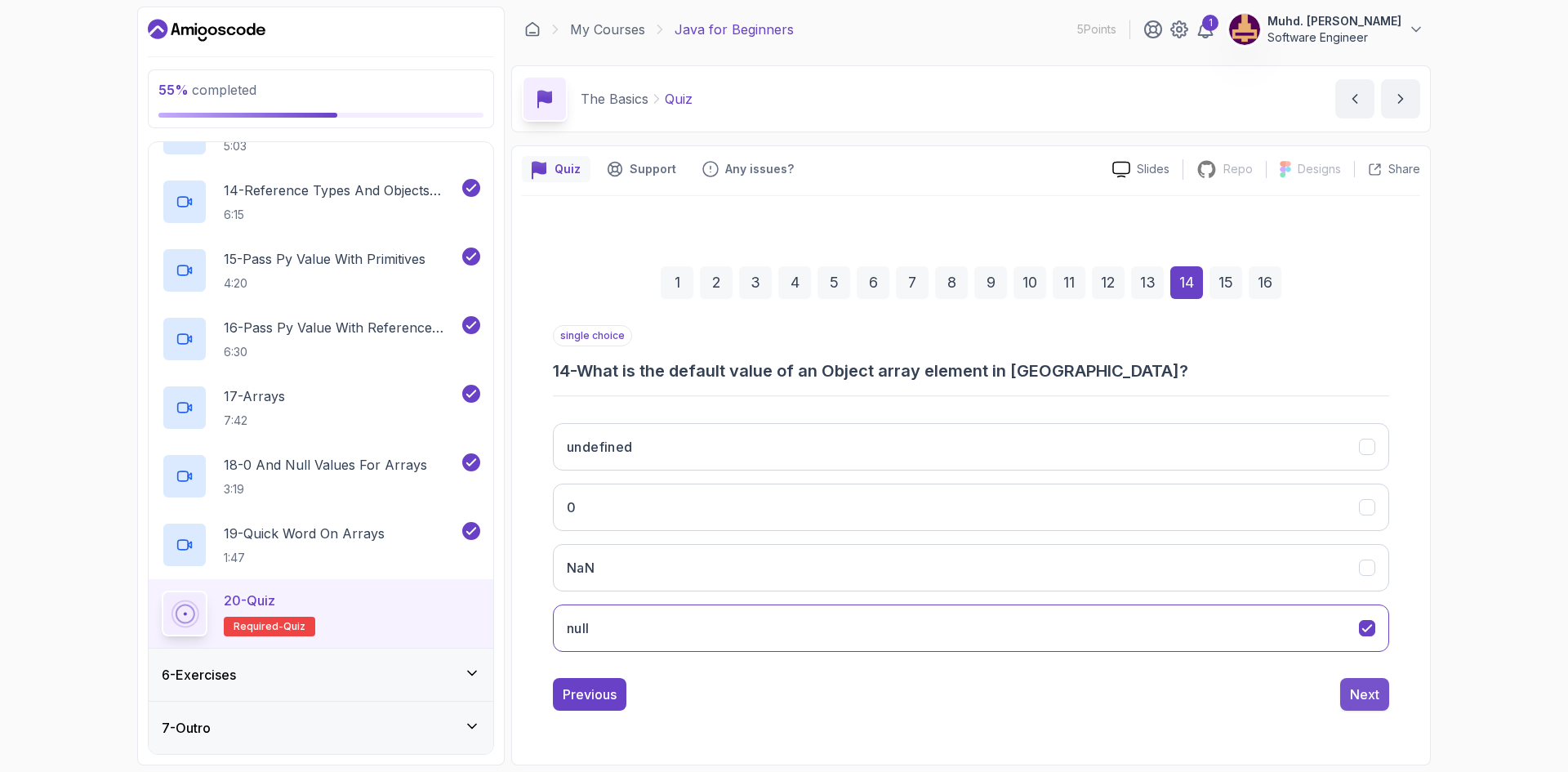
click at [1358, 692] on div "Next" at bounding box center [1364, 694] width 30 height 20
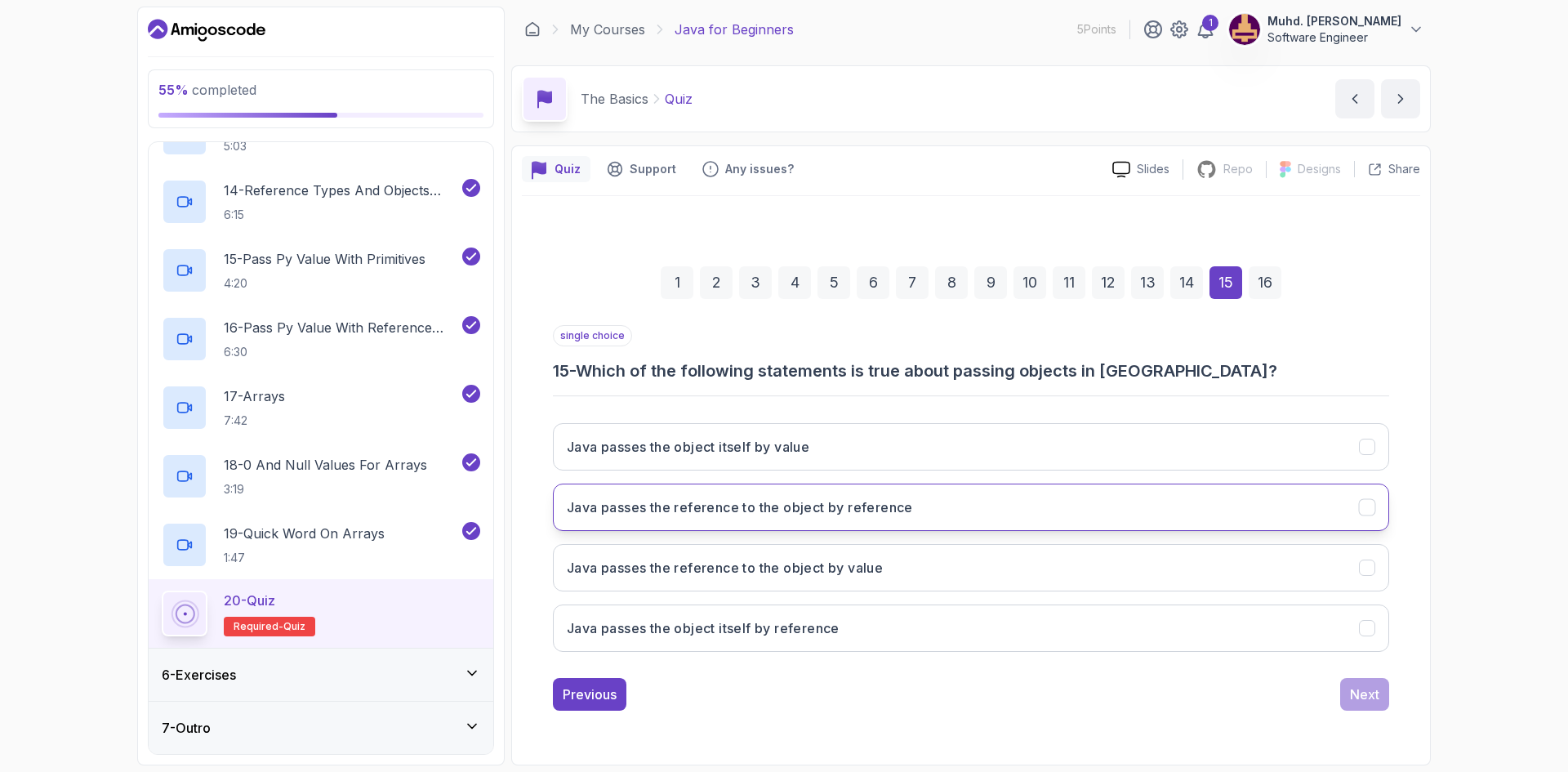
click at [785, 517] on button "Java passes the reference to the object by reference" at bounding box center [971, 507] width 836 height 48
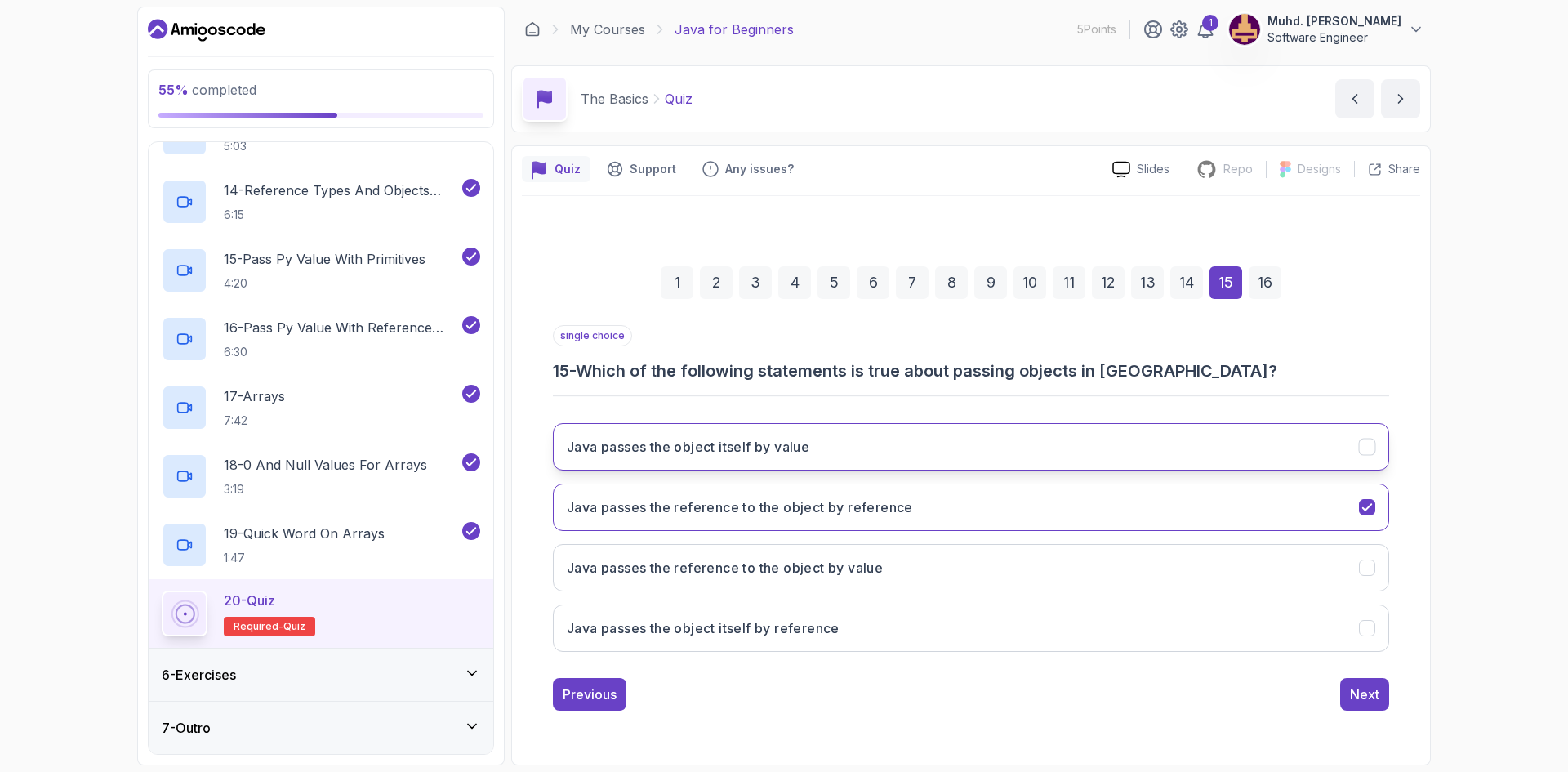
click at [734, 460] on button "Java passes the object itself by value" at bounding box center [971, 447] width 836 height 48
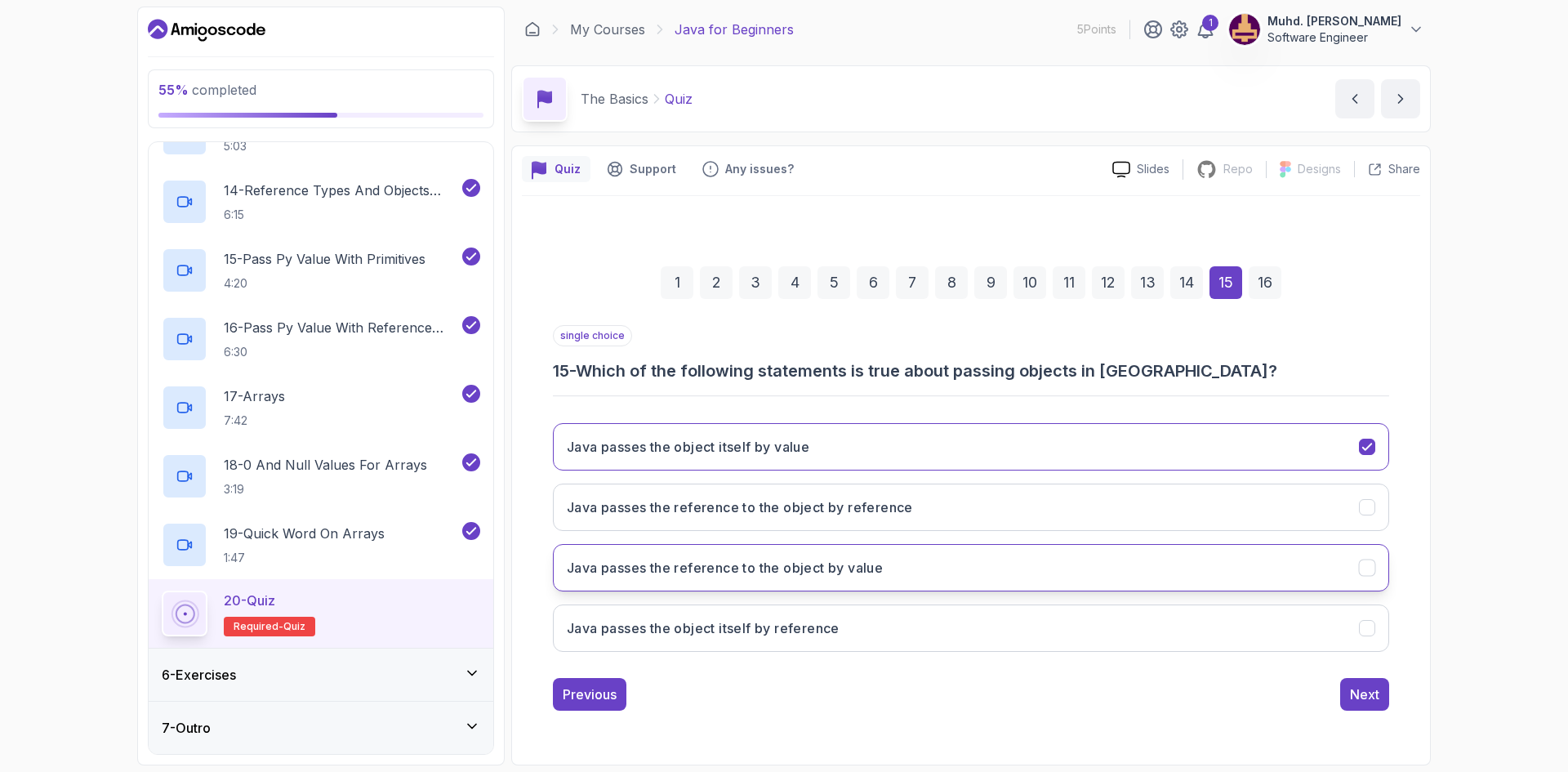
click at [826, 581] on button "Java passes the reference to the object by value" at bounding box center [971, 568] width 836 height 48
click at [1371, 699] on div "Next" at bounding box center [1364, 694] width 30 height 20
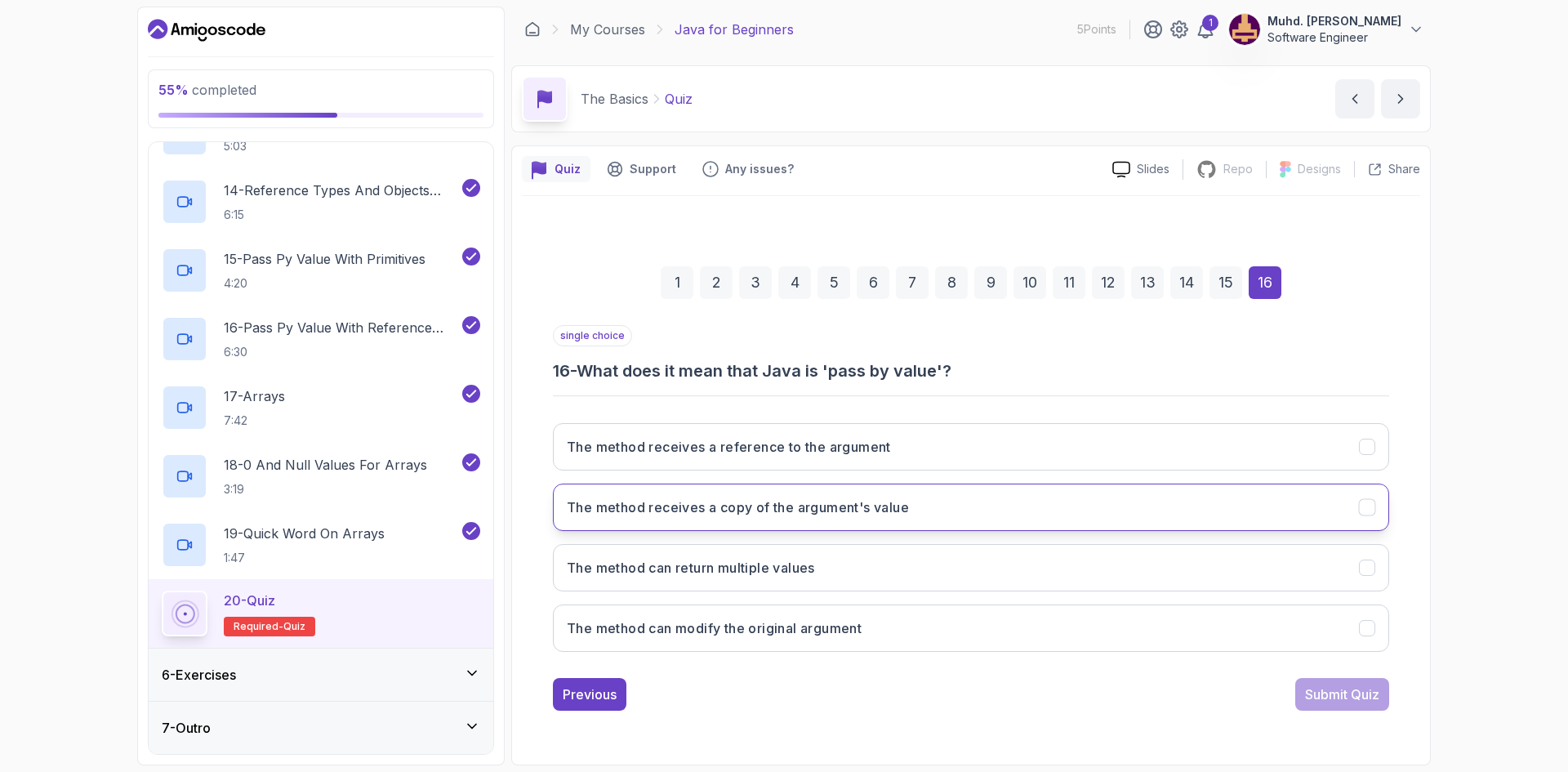
click at [867, 525] on button "The method receives a copy of the argument's value" at bounding box center [971, 507] width 836 height 48
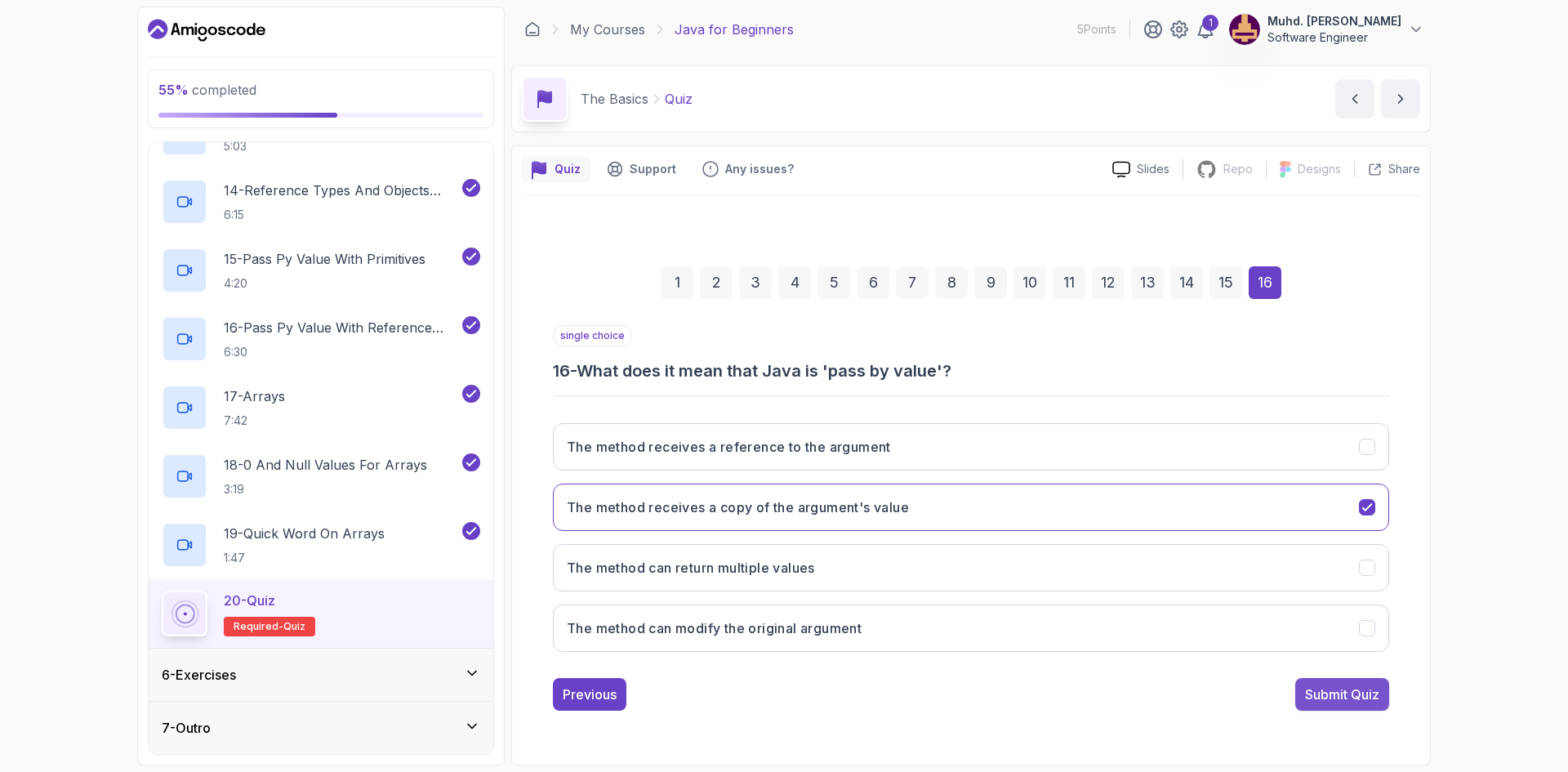
click at [1322, 692] on div "Submit Quiz" at bounding box center [1342, 694] width 75 height 20
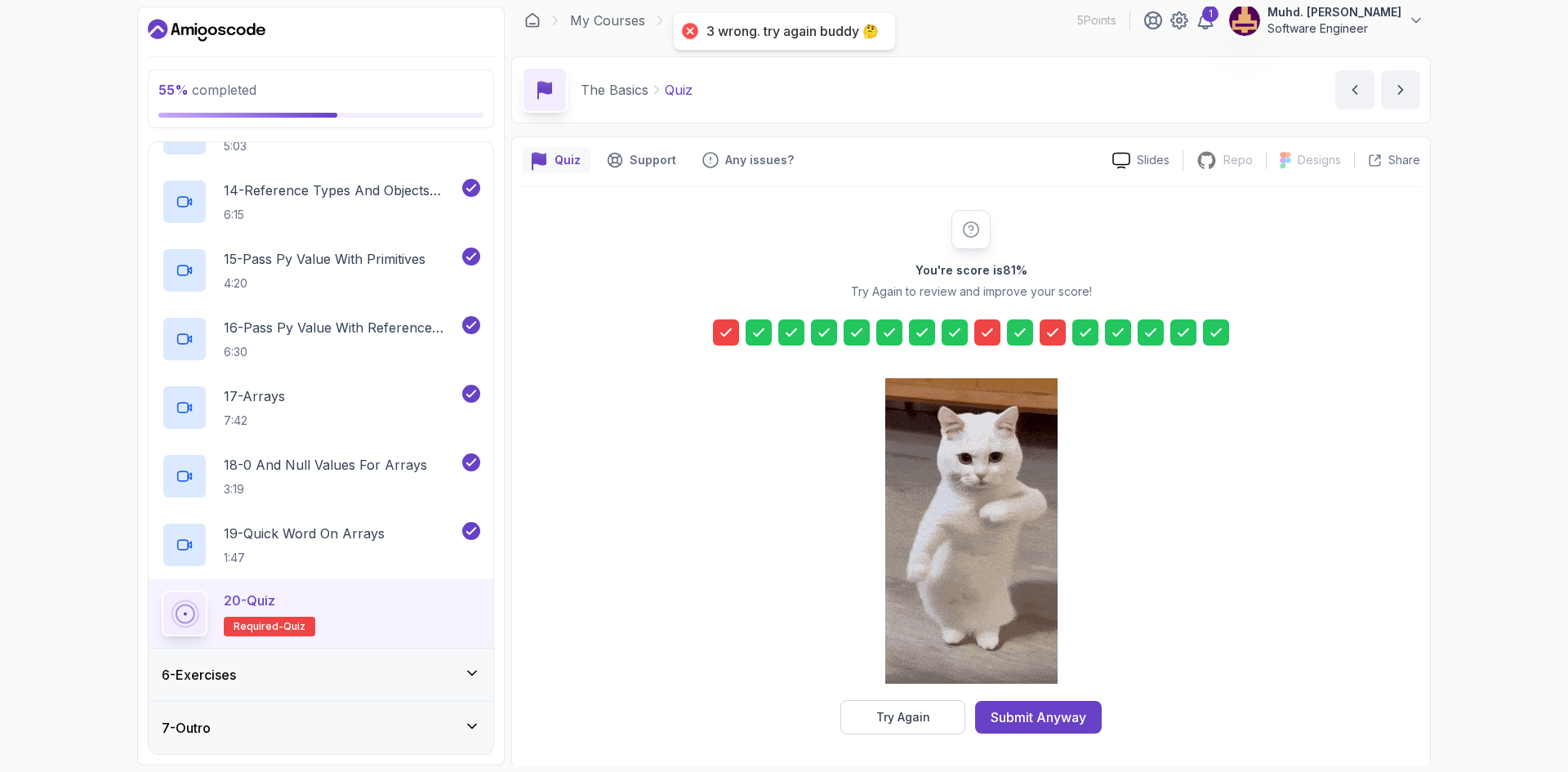
scroll to position [11, 0]
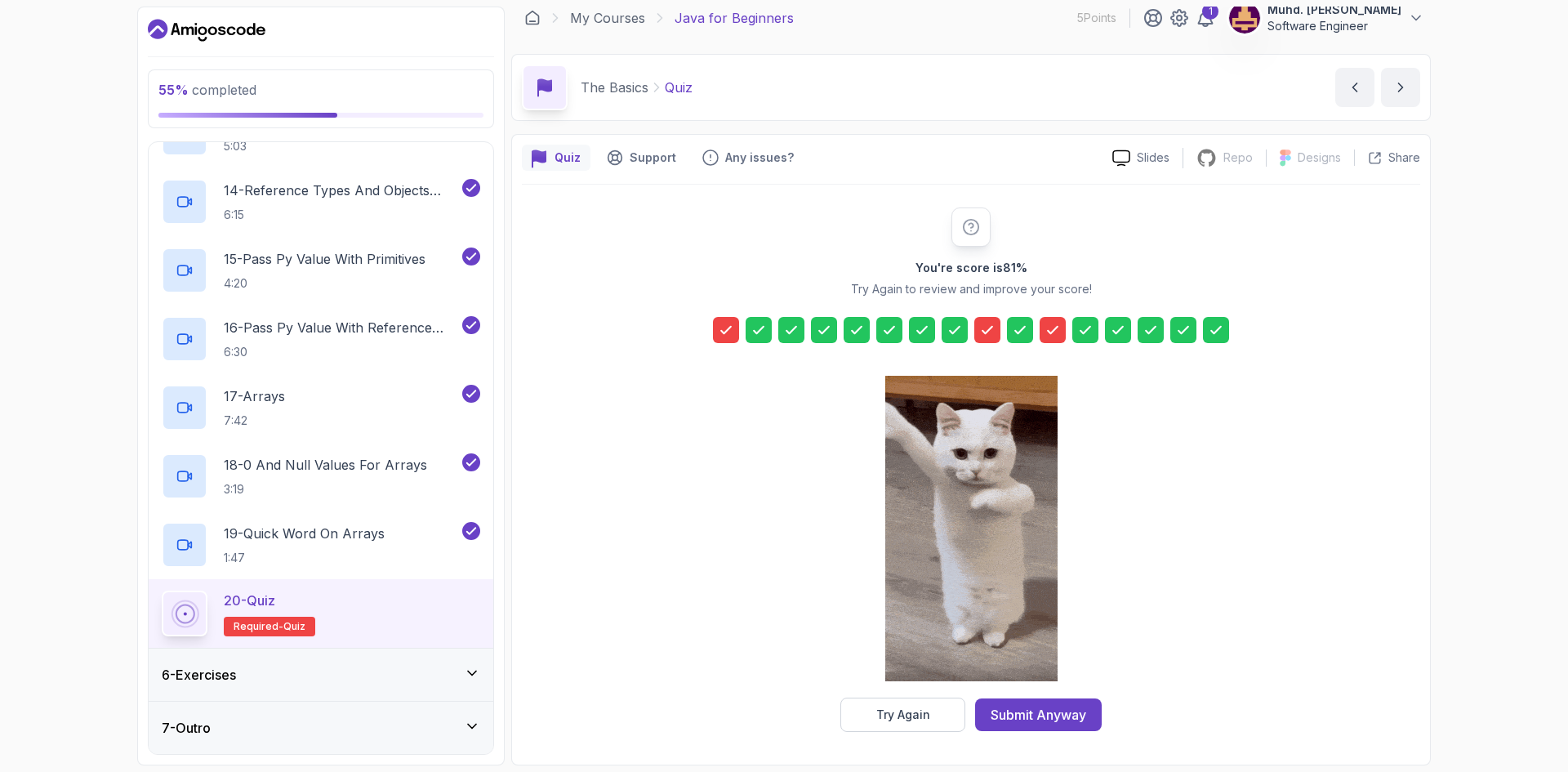
click at [734, 321] on div at bounding box center [726, 330] width 26 height 26
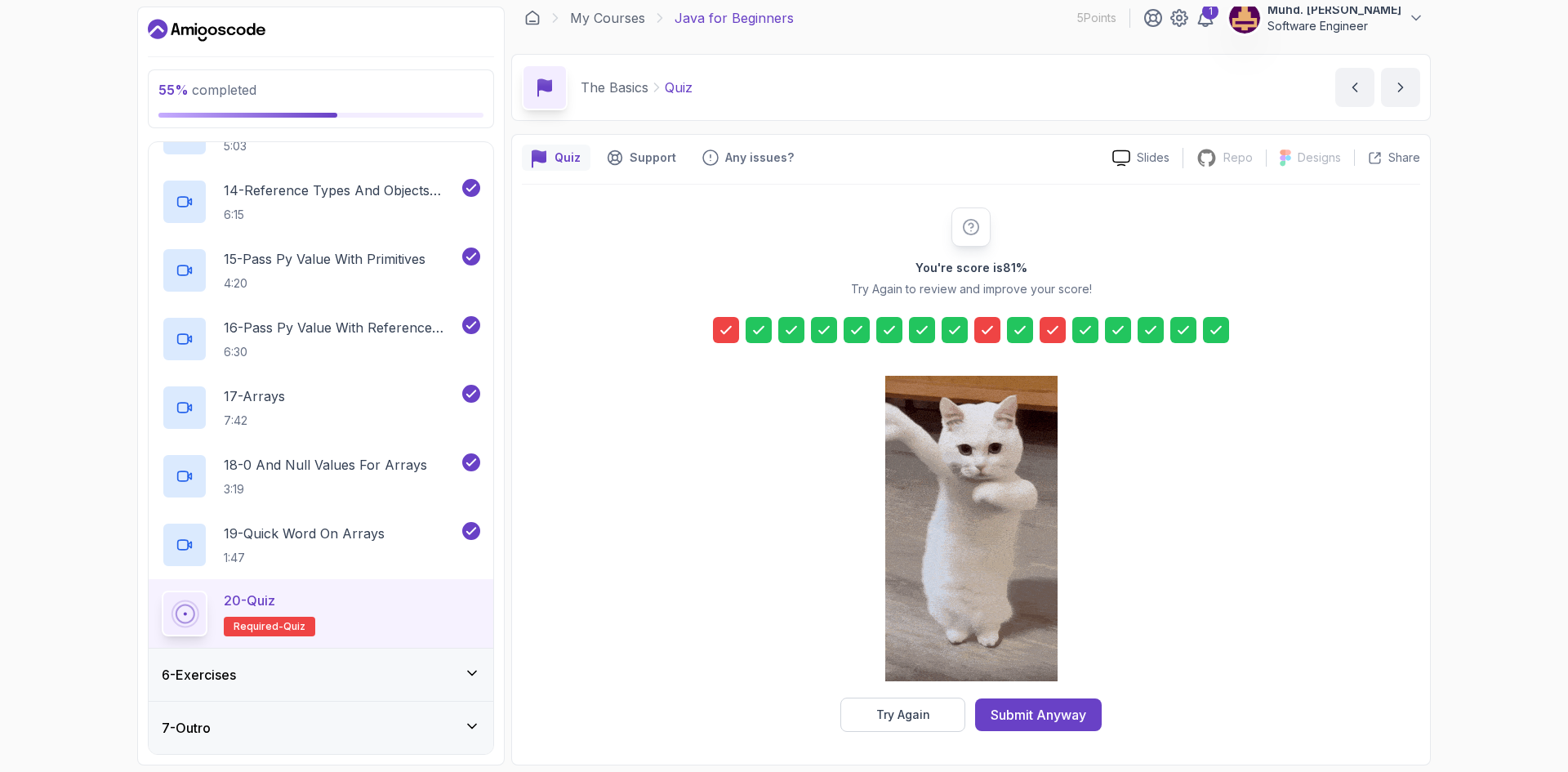
click at [735, 326] on div at bounding box center [726, 330] width 26 height 26
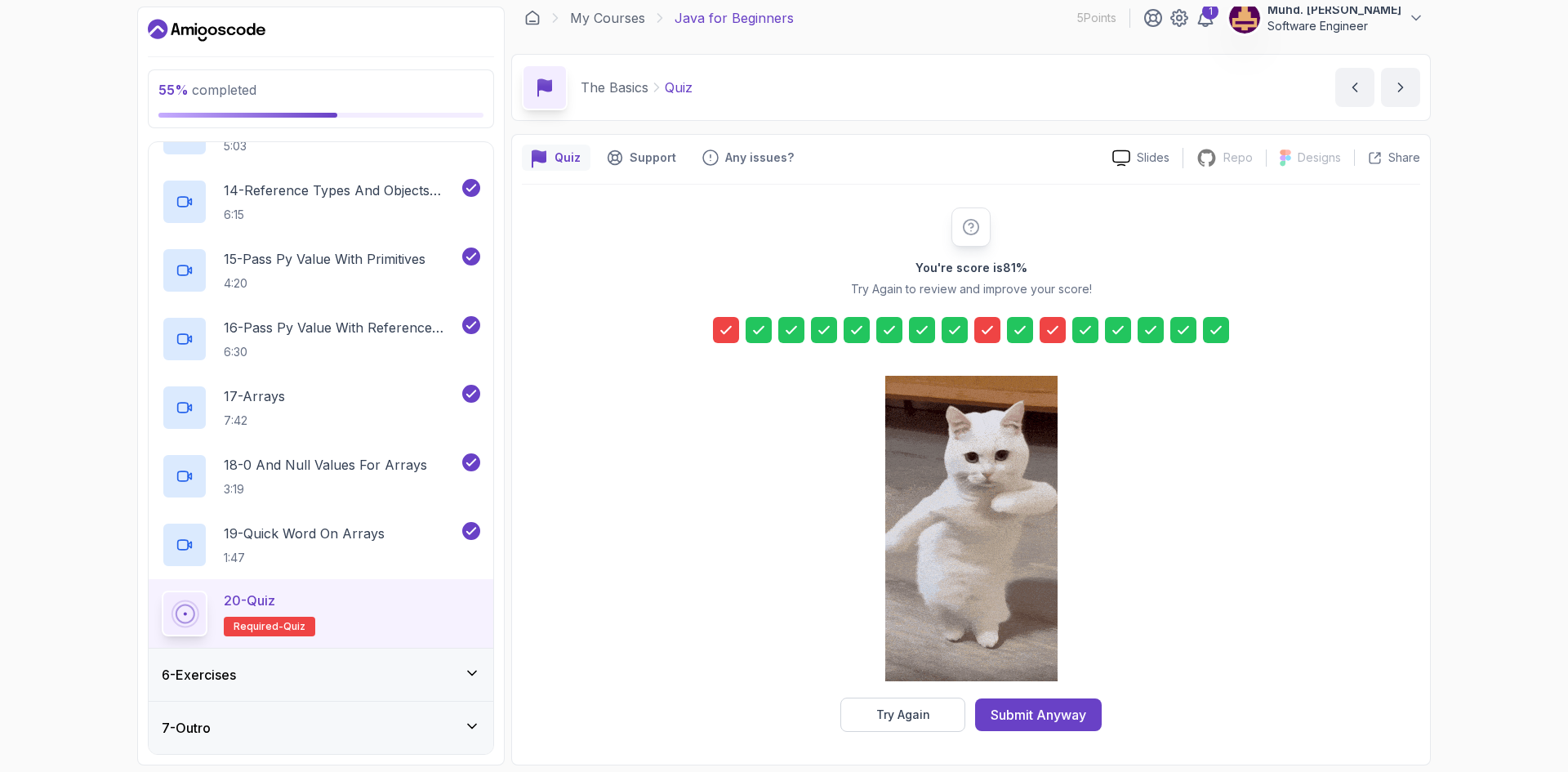
click at [998, 325] on div at bounding box center [987, 330] width 26 height 26
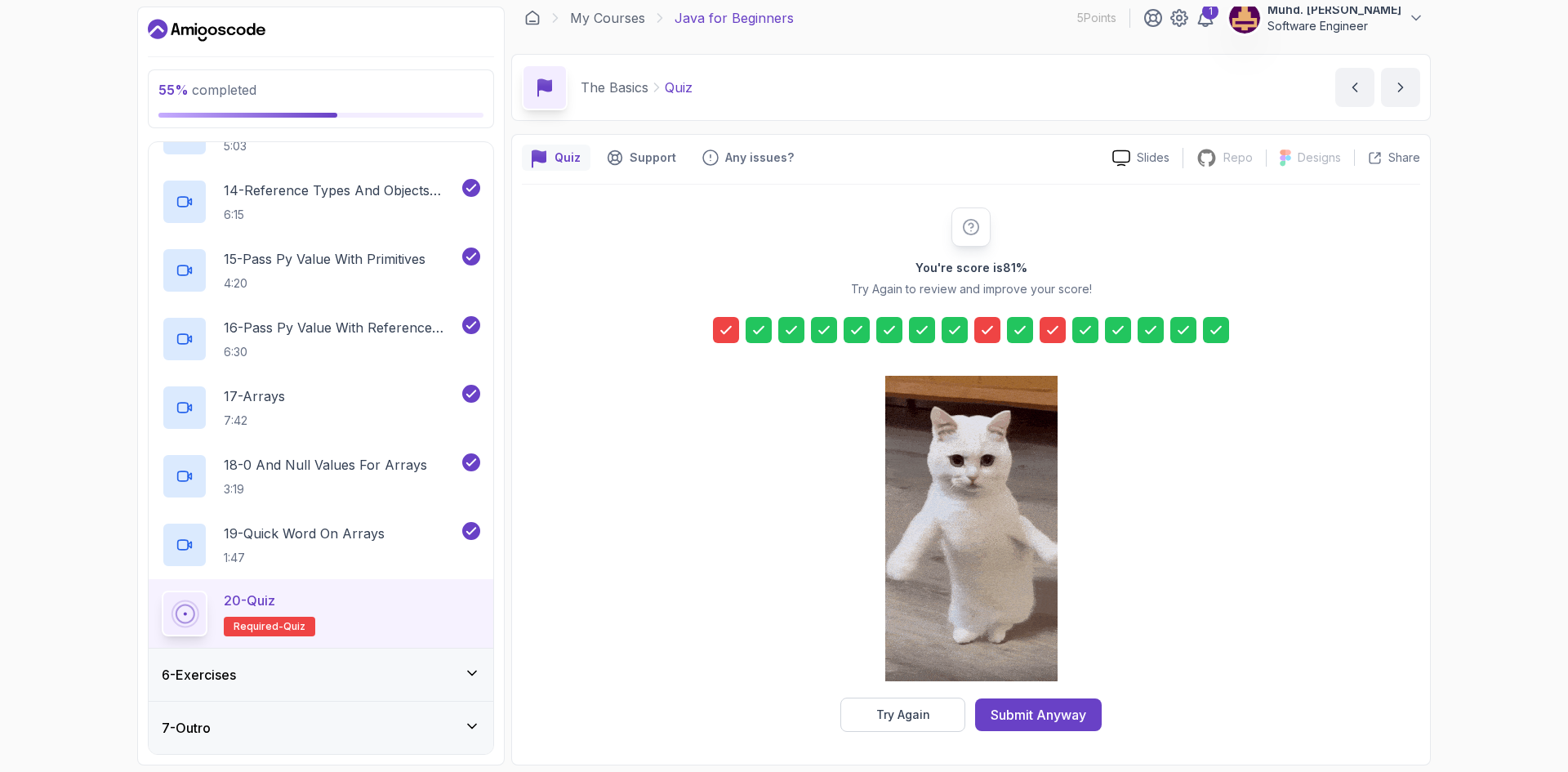
click at [1074, 331] on div at bounding box center [1085, 330] width 26 height 26
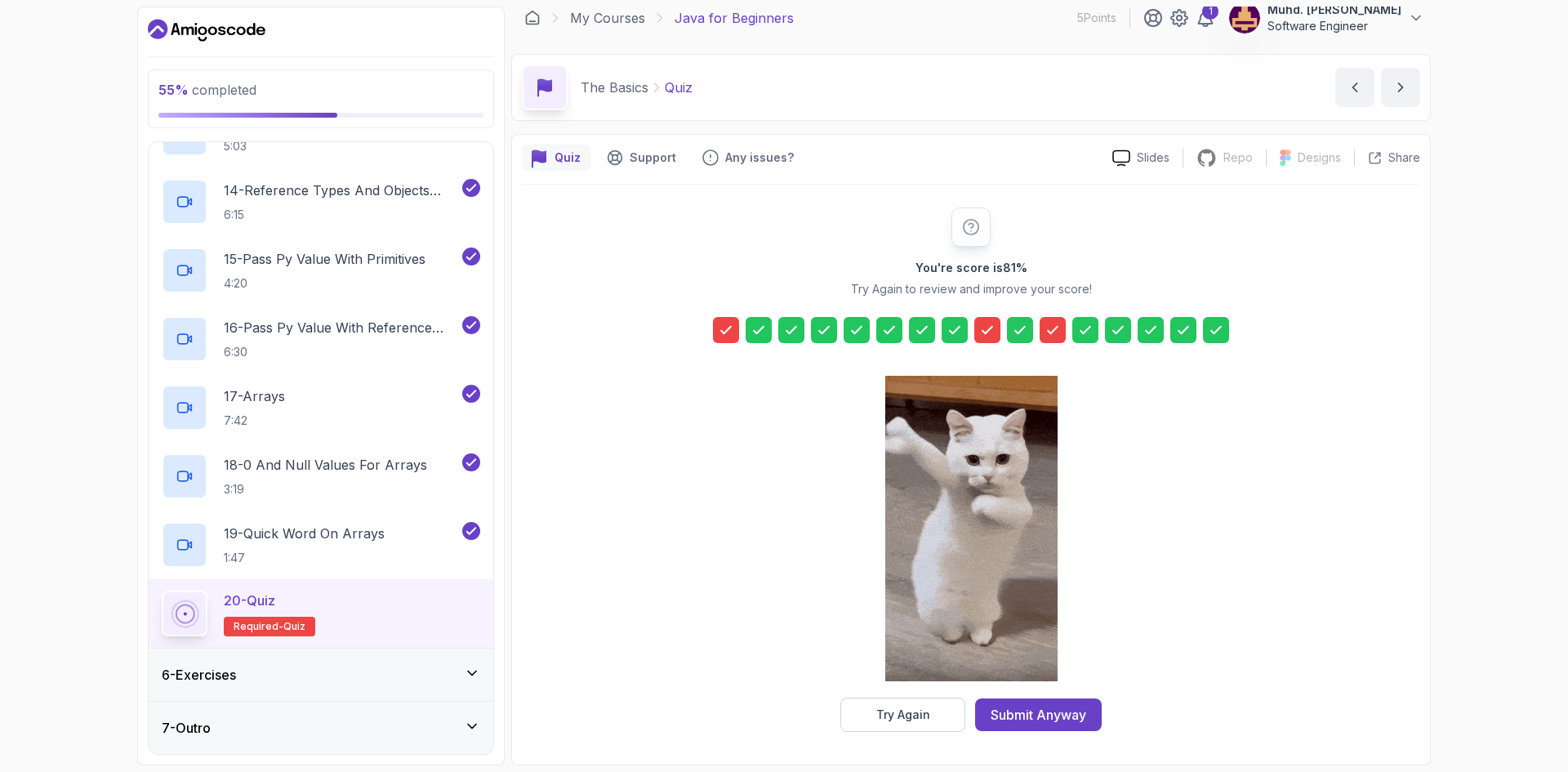
click at [1054, 330] on icon at bounding box center [1052, 330] width 10 height 7
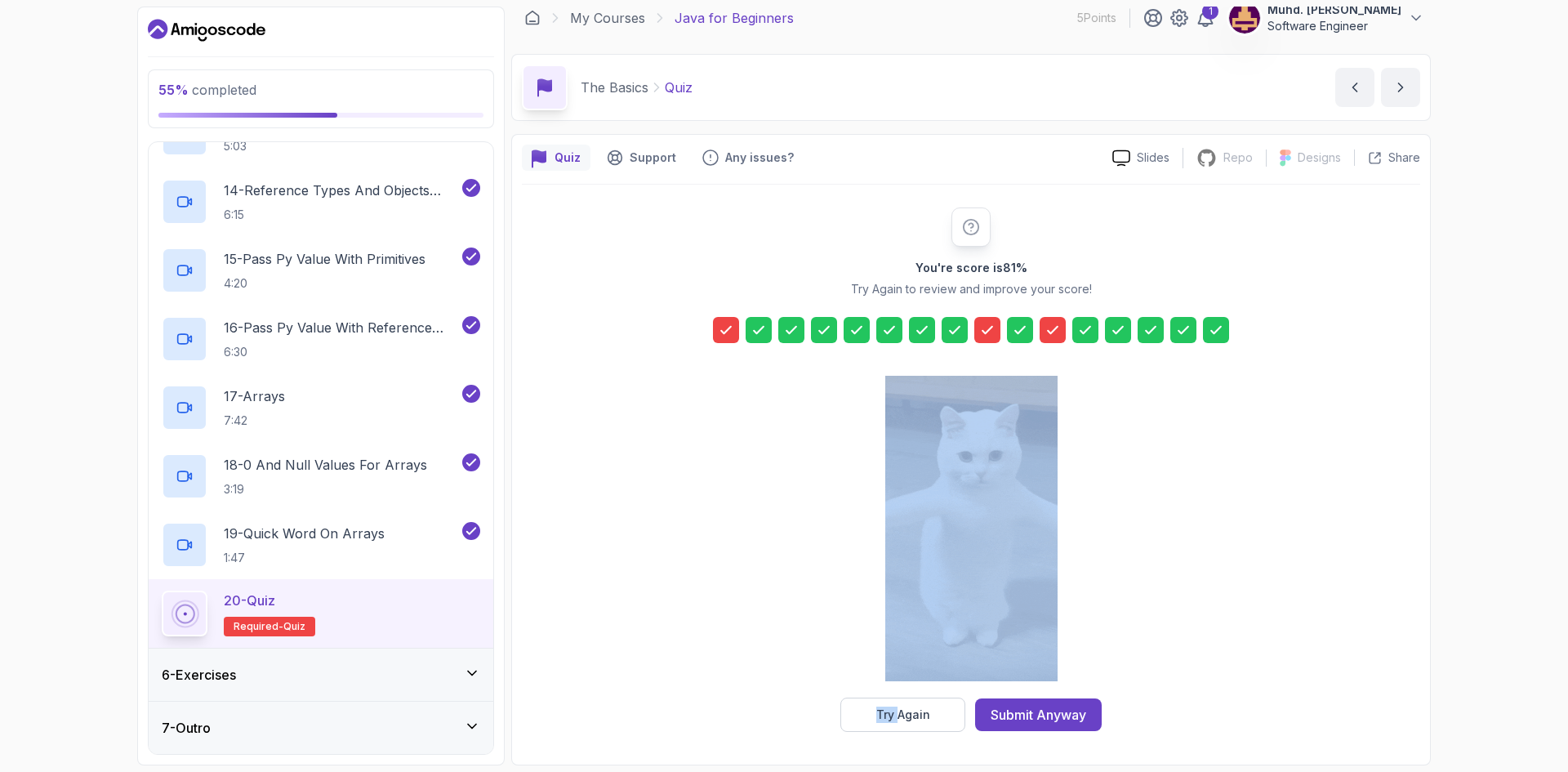
click at [1054, 330] on icon at bounding box center [1052, 330] width 10 height 7
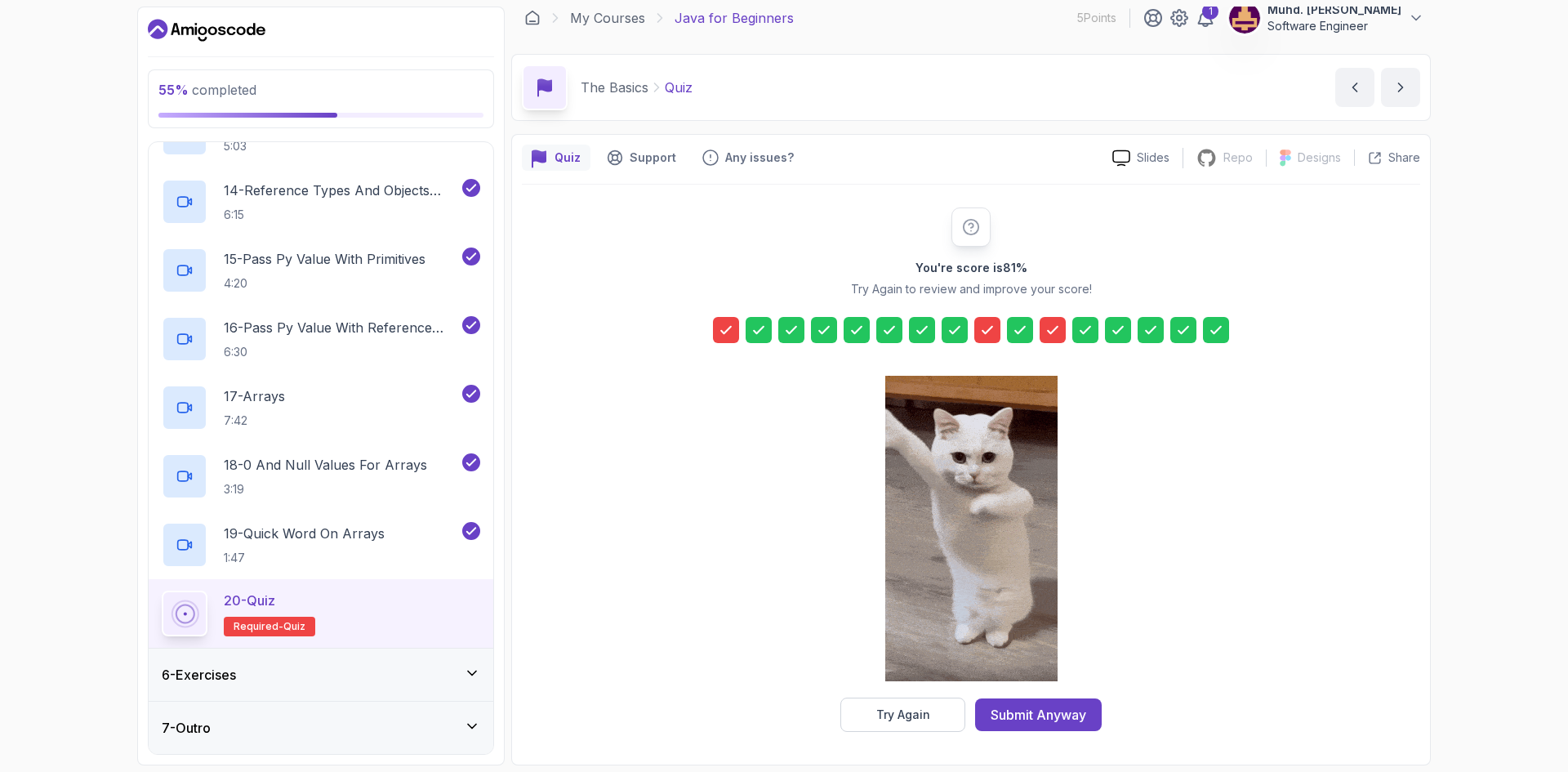
click at [1187, 407] on div "You're score is 81 % Try Again to review and improve your score! Try Again Subm…" at bounding box center [970, 470] width 898 height 524
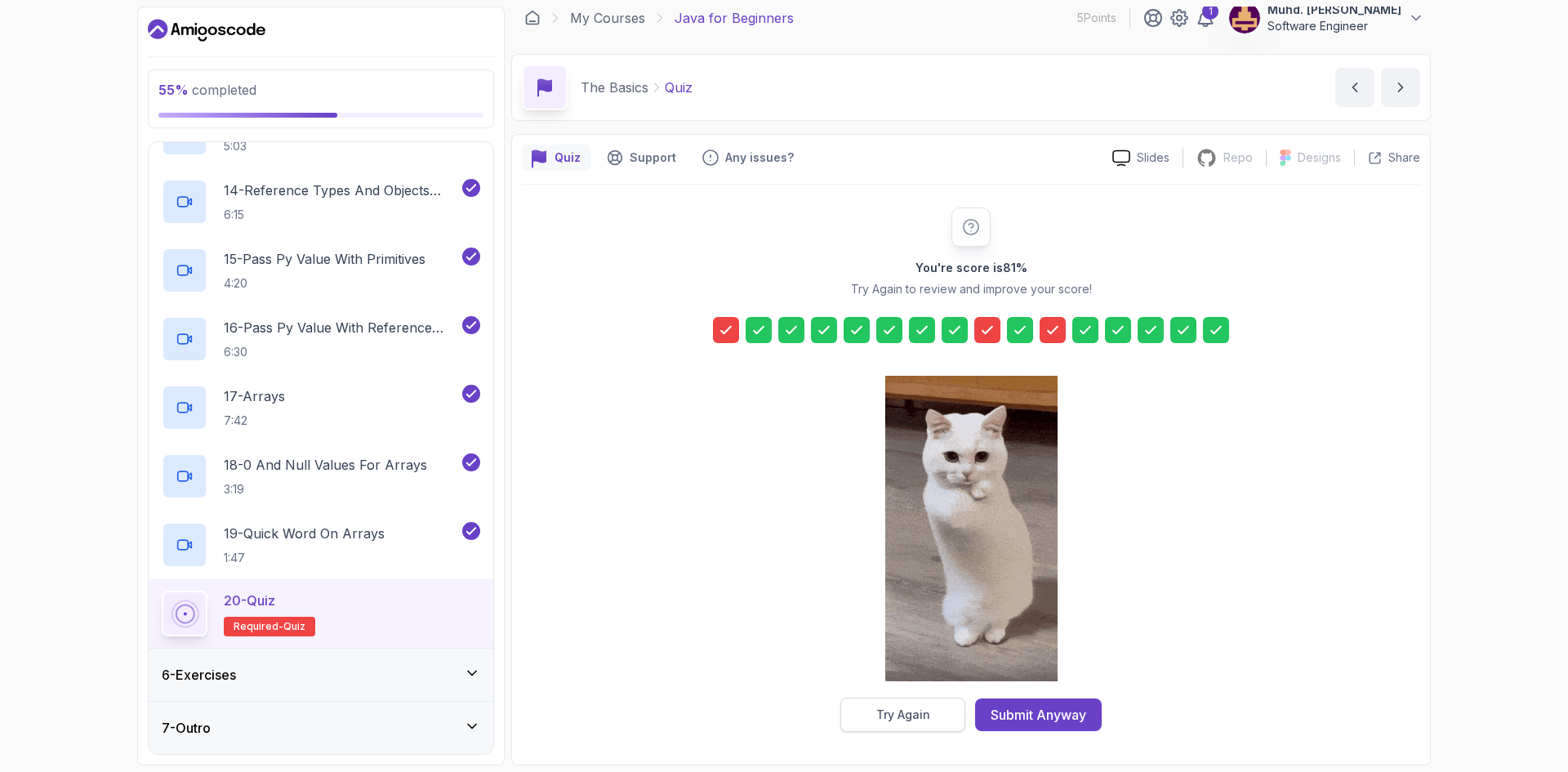
click at [895, 709] on div "Try Again" at bounding box center [903, 714] width 54 height 16
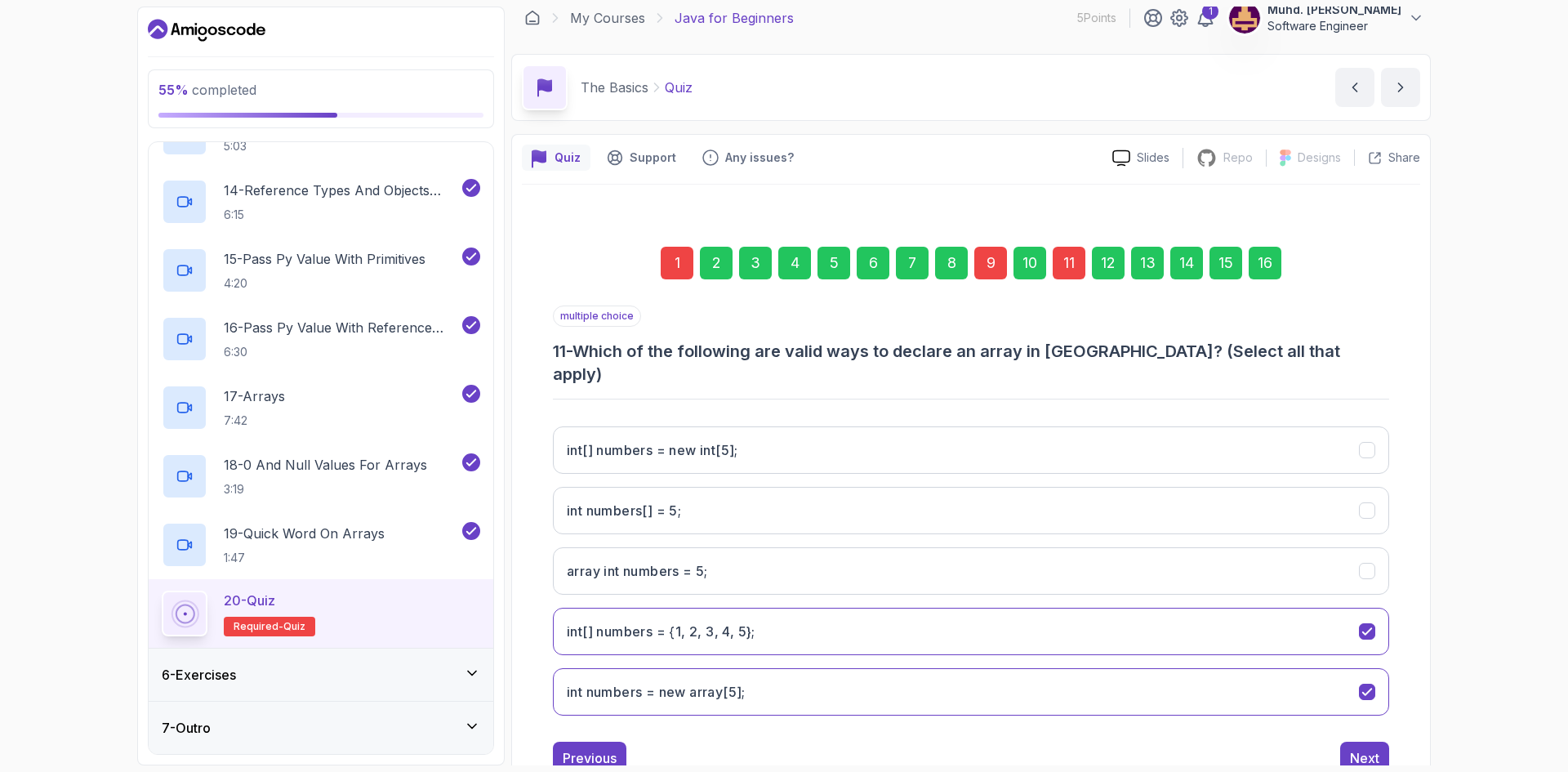
click at [670, 260] on div "1" at bounding box center [677, 263] width 33 height 33
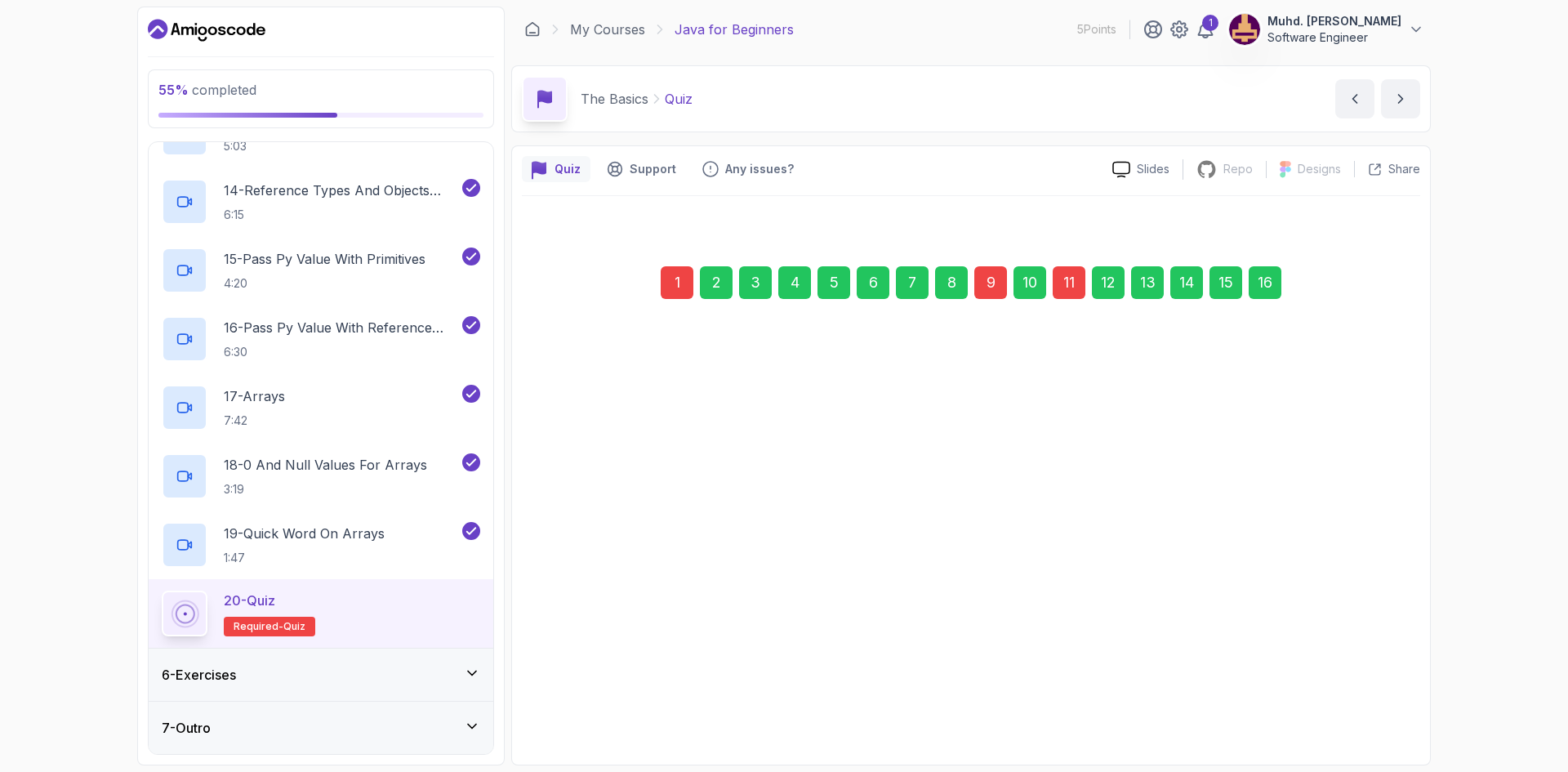
scroll to position [0, 0]
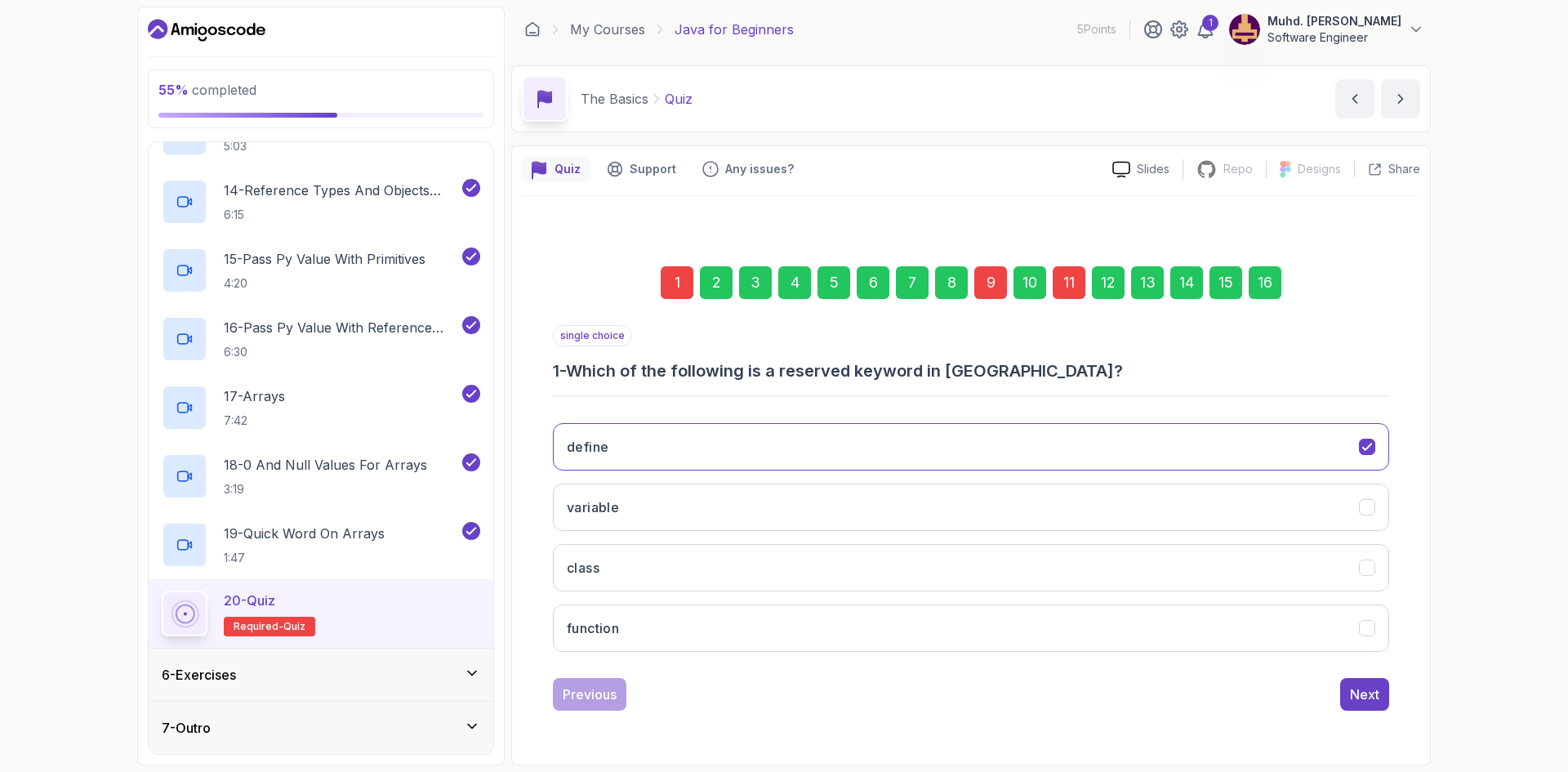
drag, startPoint x: 938, startPoint y: 726, endPoint x: 940, endPoint y: 700, distance: 26.1
click at [938, 726] on div "1 2 3 4 5 6 7 8 9 10 11 12 13 14 15 16 single choice 1 - Which of the following…" at bounding box center [970, 475] width 898 height 559
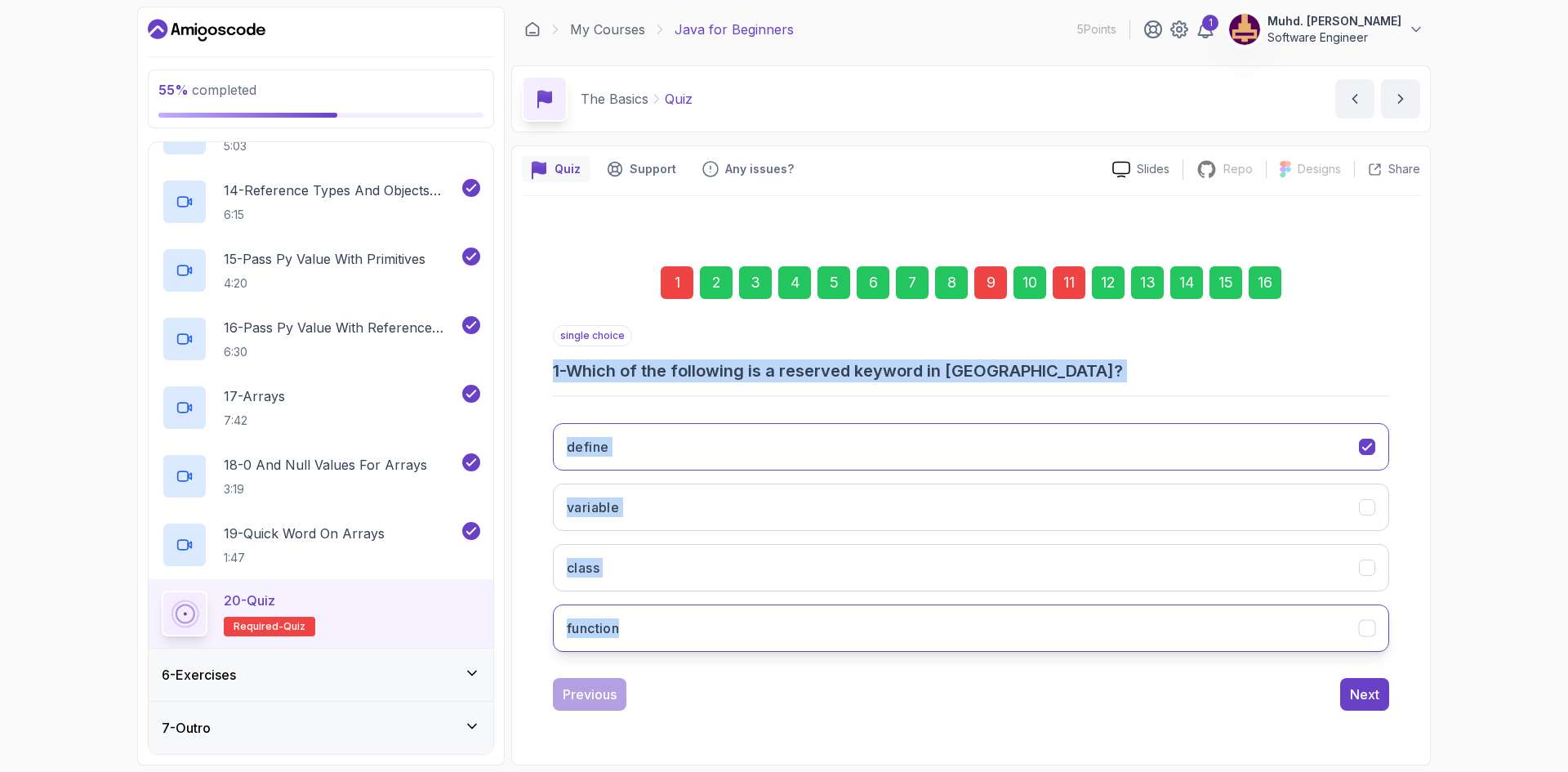
drag, startPoint x: 550, startPoint y: 366, endPoint x: 826, endPoint y: 639, distance: 388.2
click at [826, 639] on div "1 2 3 4 5 6 7 8 9 10 11 12 13 14 15 16 single choice 1 - Which of the following…" at bounding box center [970, 475] width 898 height 496
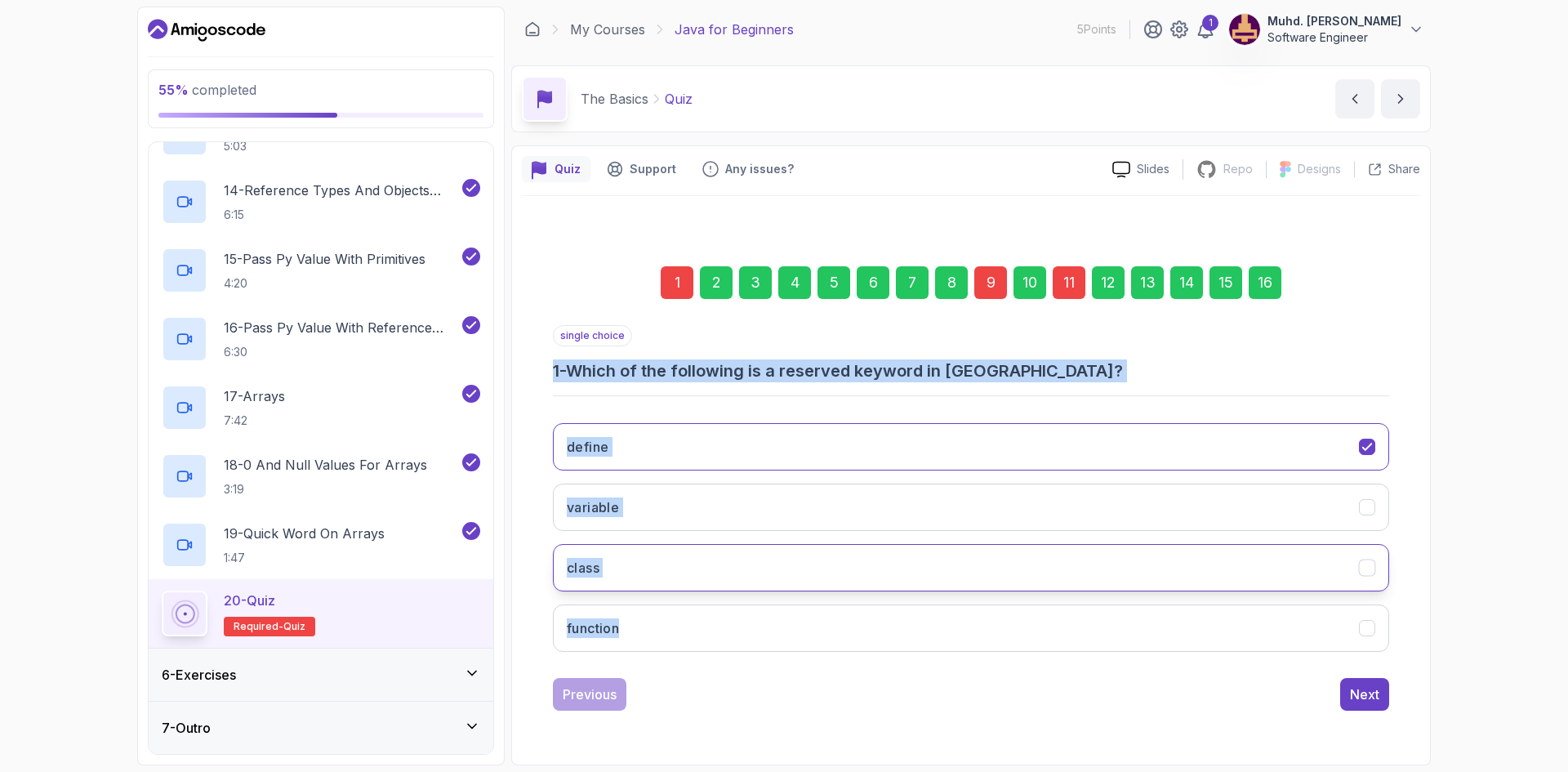
copy div "1 - Which of the following is a reserved keyword in Java? define variable class…"
click at [655, 558] on button "class" at bounding box center [971, 568] width 836 height 48
click at [1471, 490] on div "55 % completed 1 - Intro 2 - Understanding Java 3 - Environment Setup 4 - Up An…" at bounding box center [784, 386] width 1568 height 772
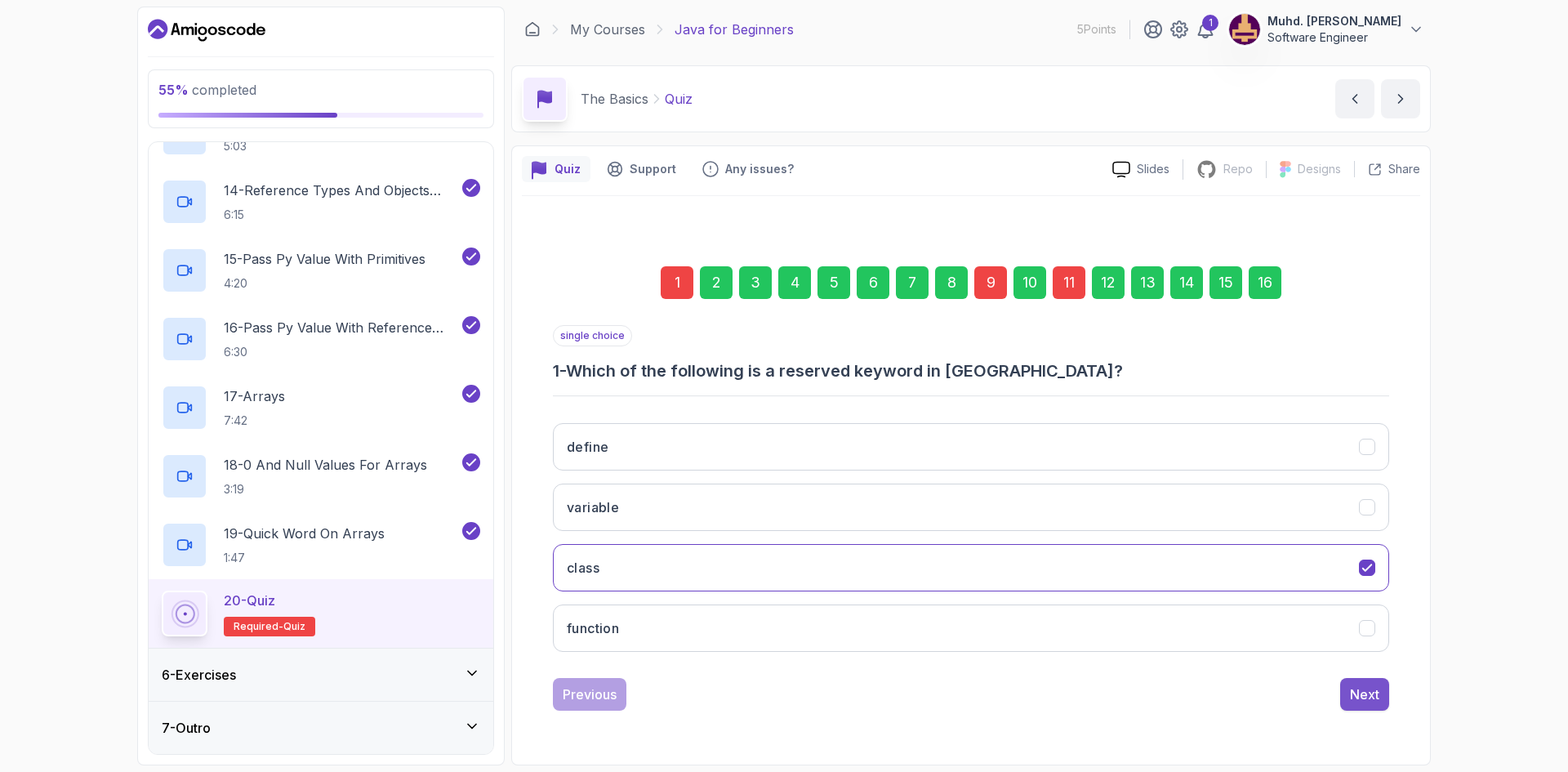
click at [1356, 694] on div "Next" at bounding box center [1364, 694] width 30 height 20
click at [982, 289] on div "9" at bounding box center [990, 283] width 33 height 33
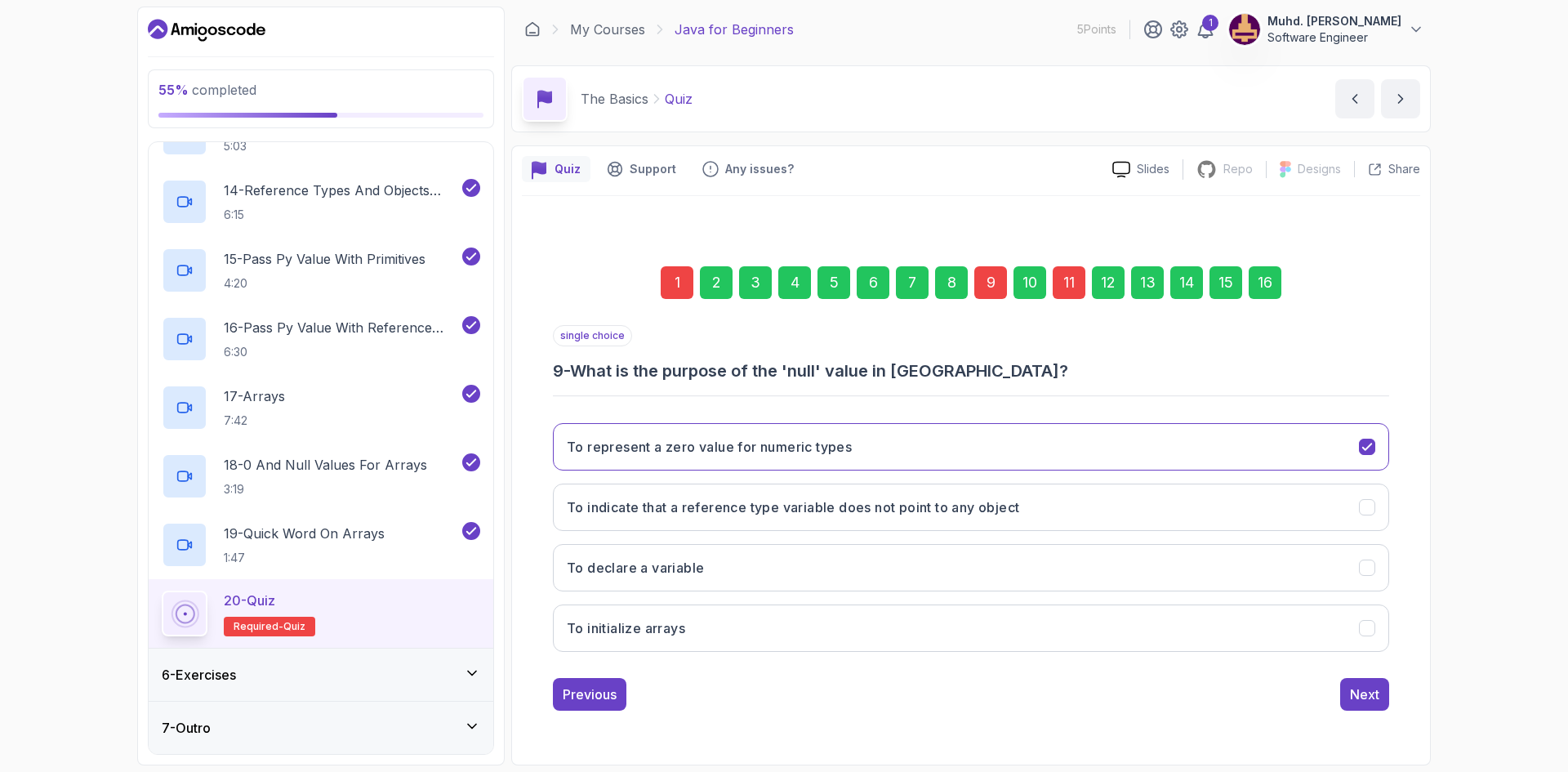
click at [716, 278] on div "2" at bounding box center [716, 283] width 33 height 33
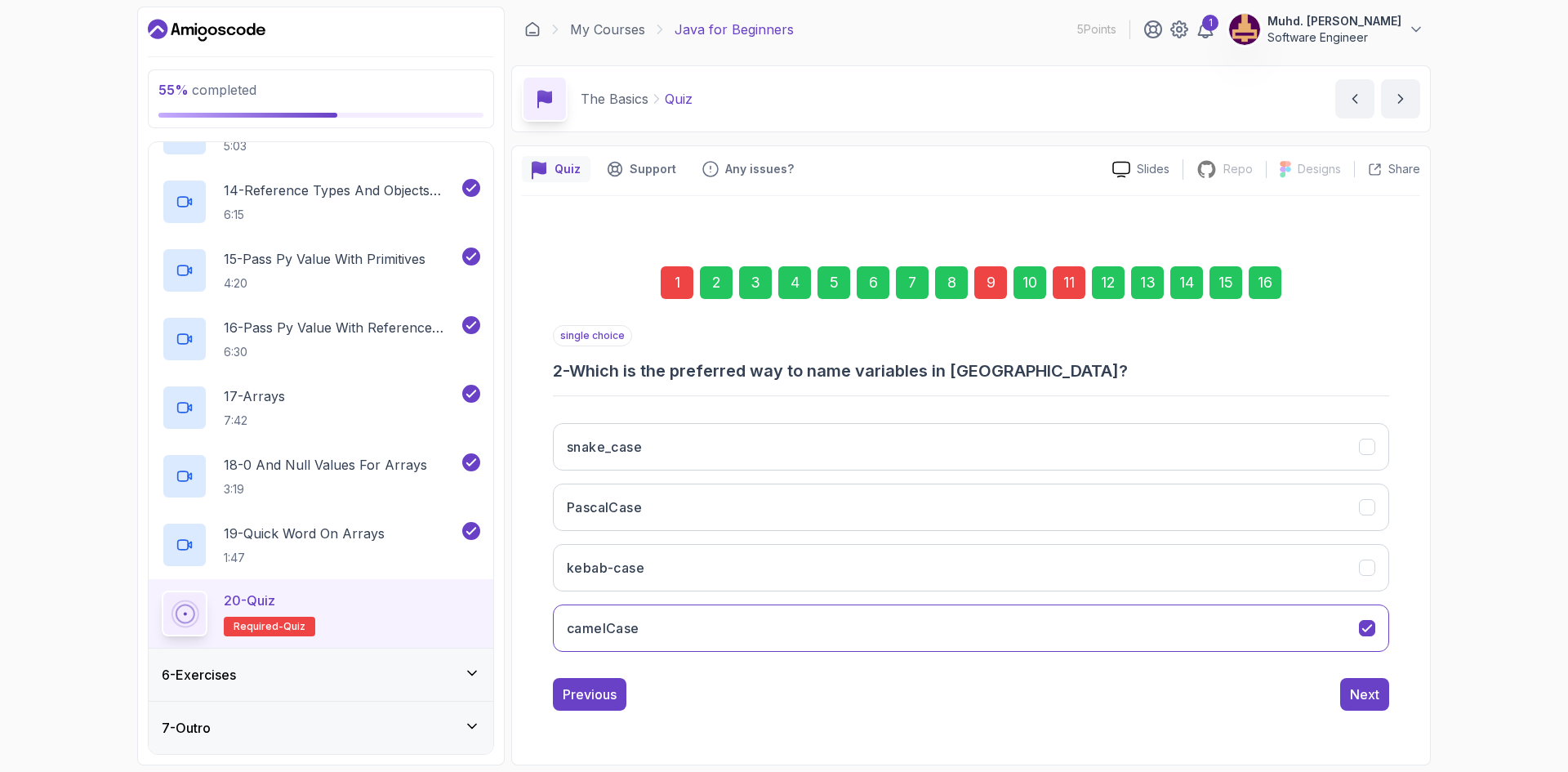
click at [996, 275] on div "9" at bounding box center [990, 283] width 33 height 33
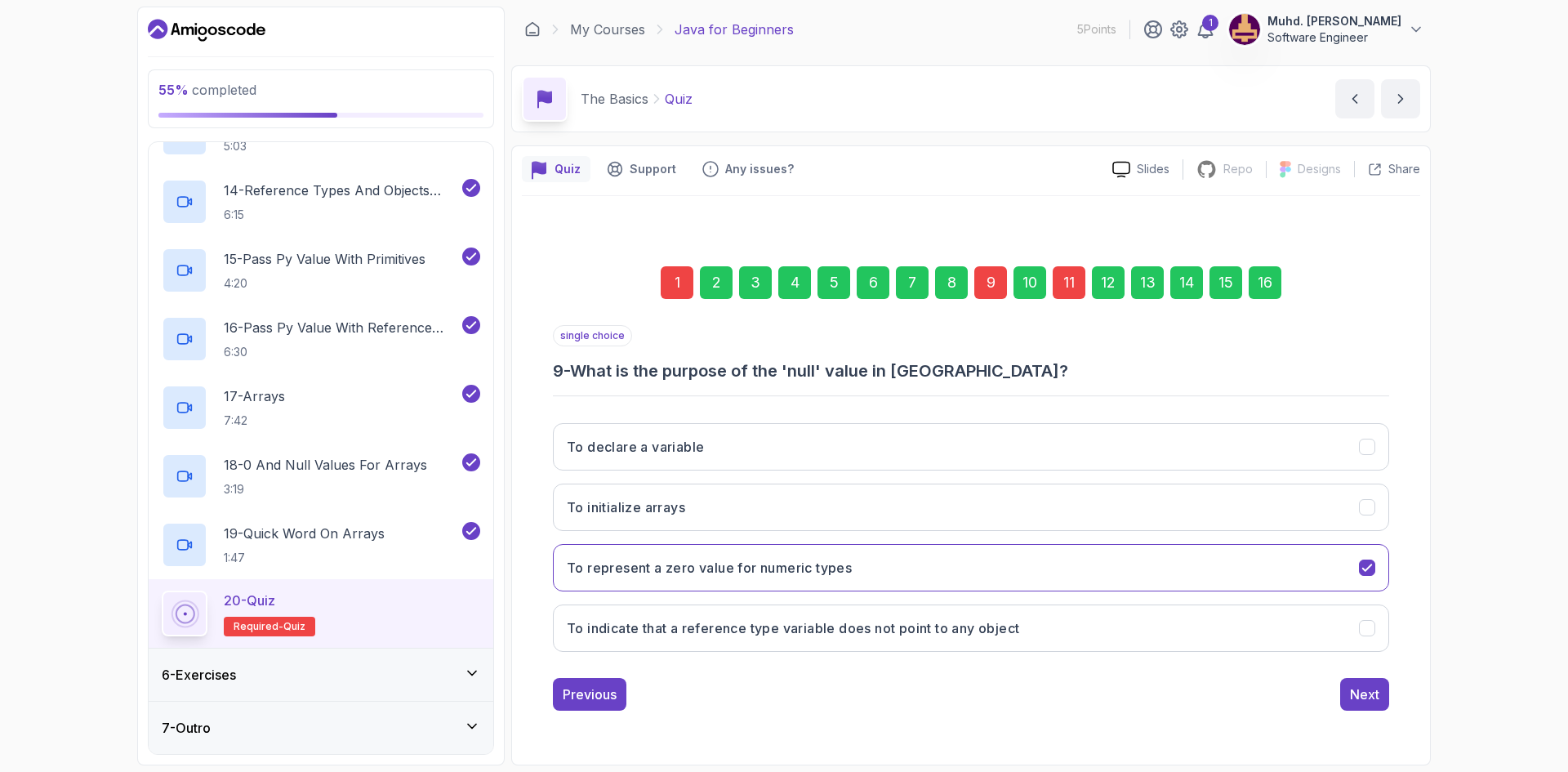
drag, startPoint x: 1040, startPoint y: 635, endPoint x: 567, endPoint y: 372, distance: 541.2
click at [589, 372] on div "single choice 9 - What is the purpose of the 'null' value in Java? To declare a…" at bounding box center [971, 495] width 836 height 340
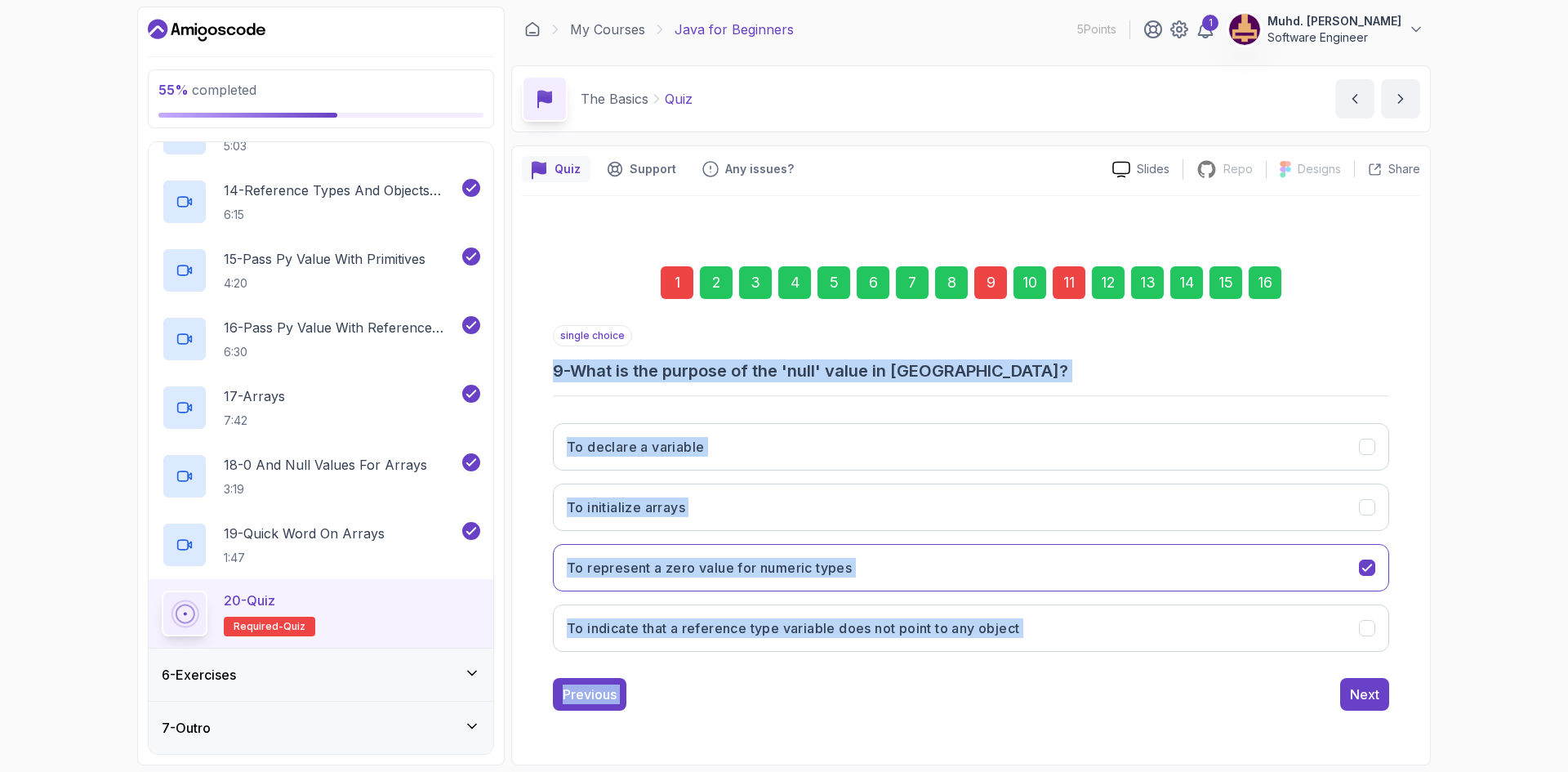
drag, startPoint x: 641, startPoint y: 413, endPoint x: 1141, endPoint y: 681, distance: 567.3
click at [1141, 681] on div "single choice 9 - What is the purpose of the 'null' value in Java? To declare a…" at bounding box center [971, 517] width 836 height 385
copy div "9 - What is the purpose of the 'null' value in Java? To declare a variable To i…"
click at [743, 656] on div "To declare a variable To initialize arrays To represent a zero value for numeri…" at bounding box center [971, 537] width 836 height 255
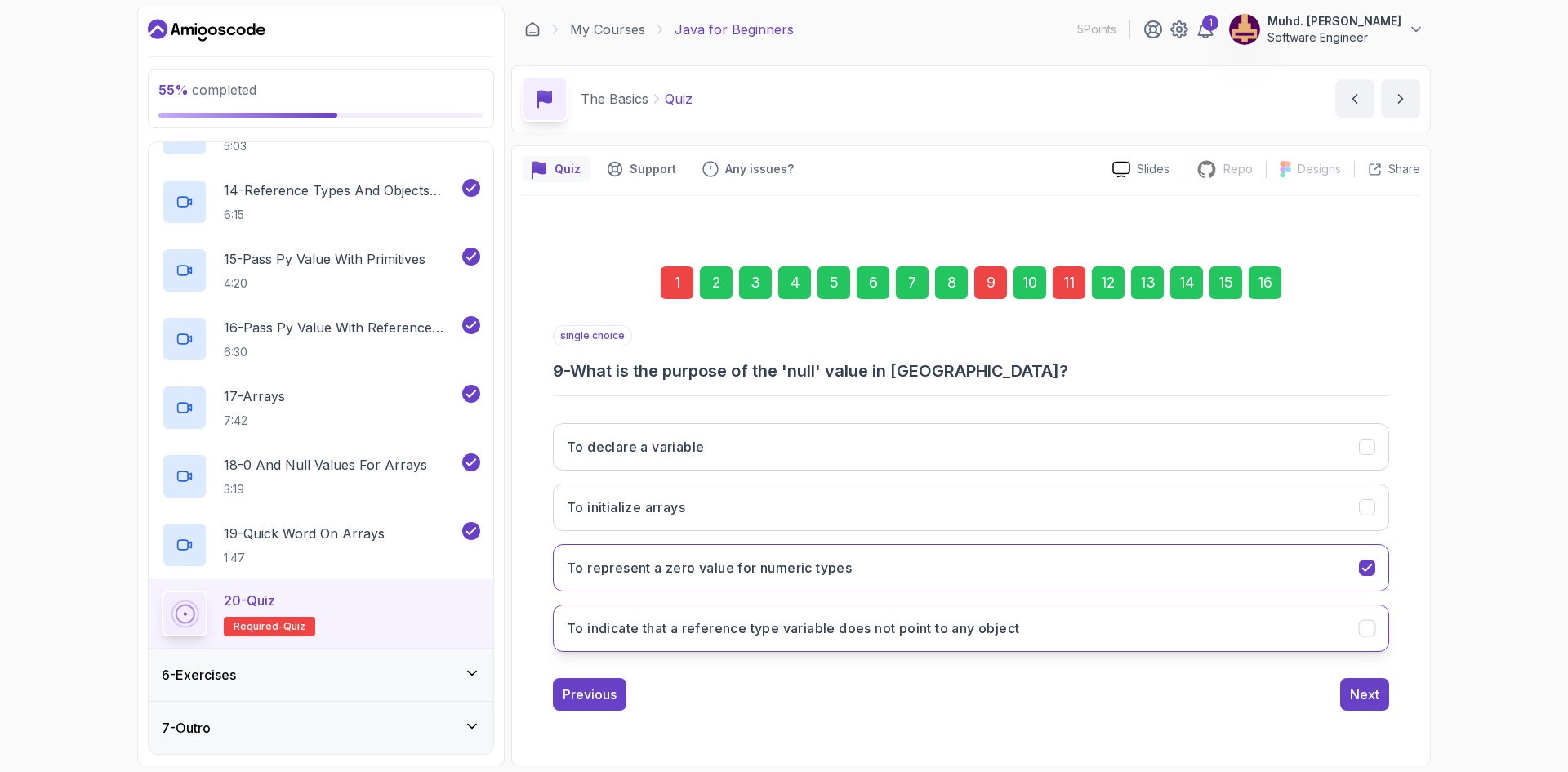
click at [758, 641] on button "To indicate that a reference type variable does not point to any object" at bounding box center [971, 629] width 836 height 48
click at [1364, 698] on div "Next" at bounding box center [1364, 694] width 30 height 20
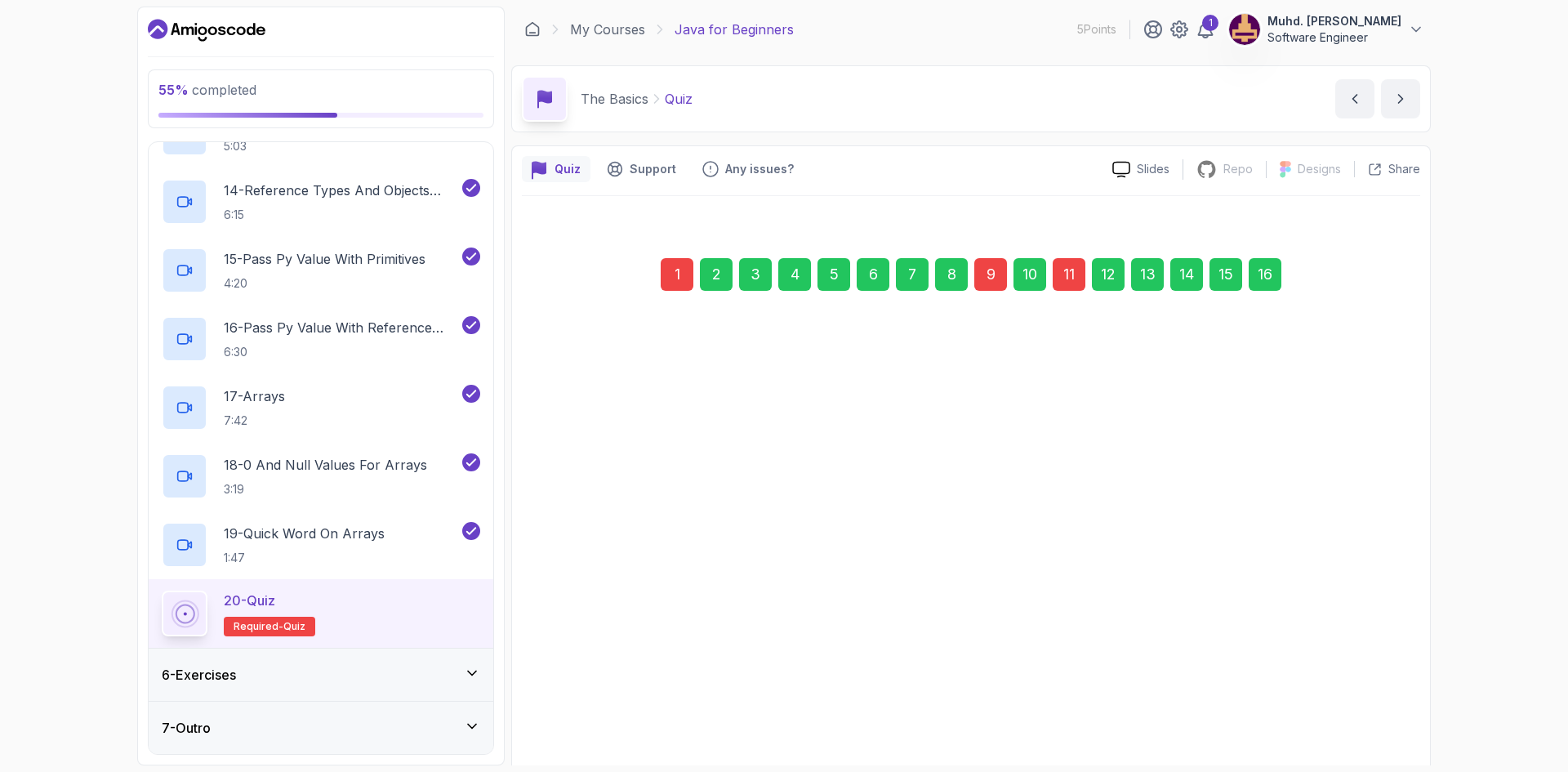
click at [1076, 278] on div "11" at bounding box center [1069, 274] width 33 height 33
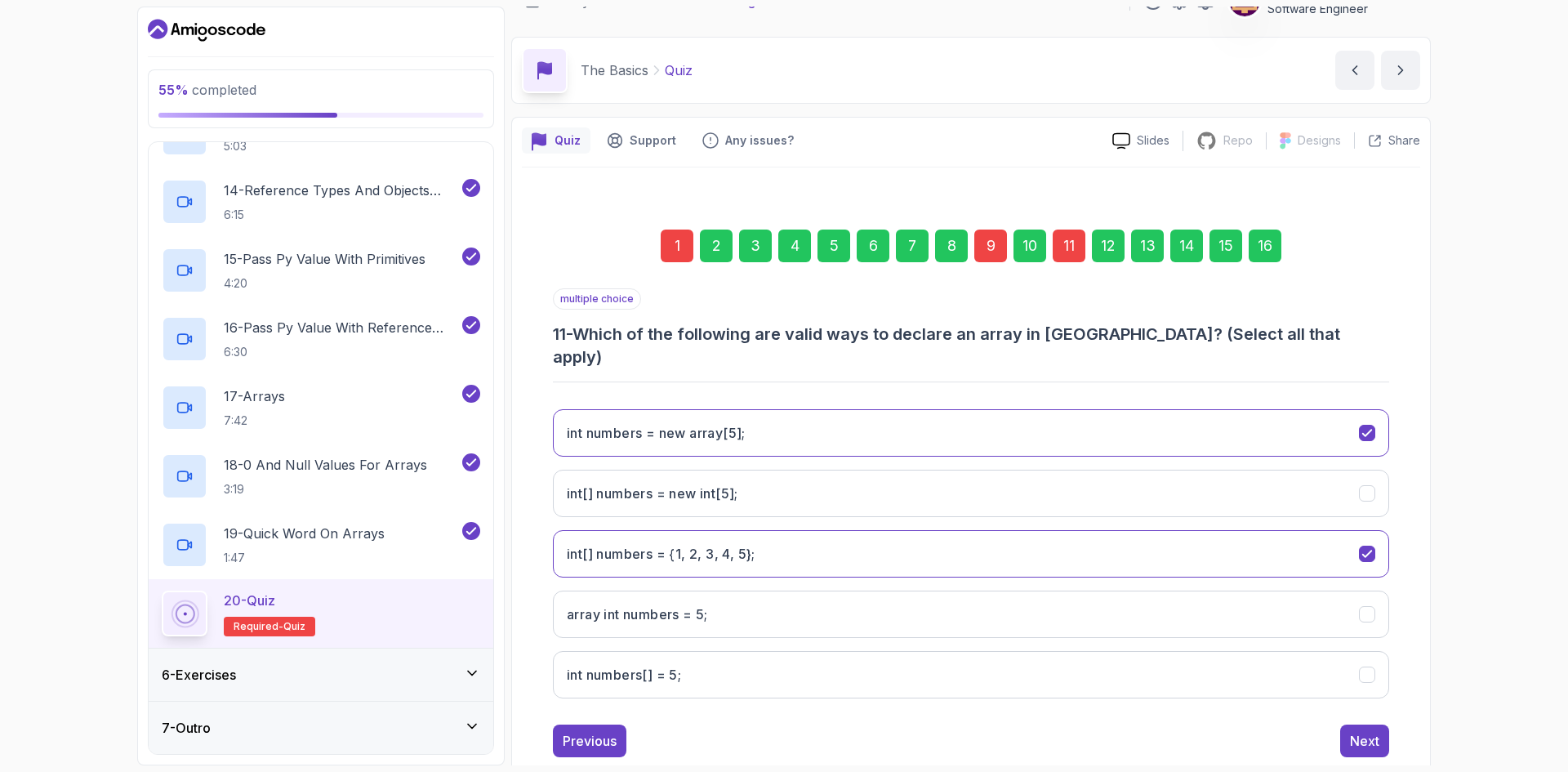
scroll to position [44, 0]
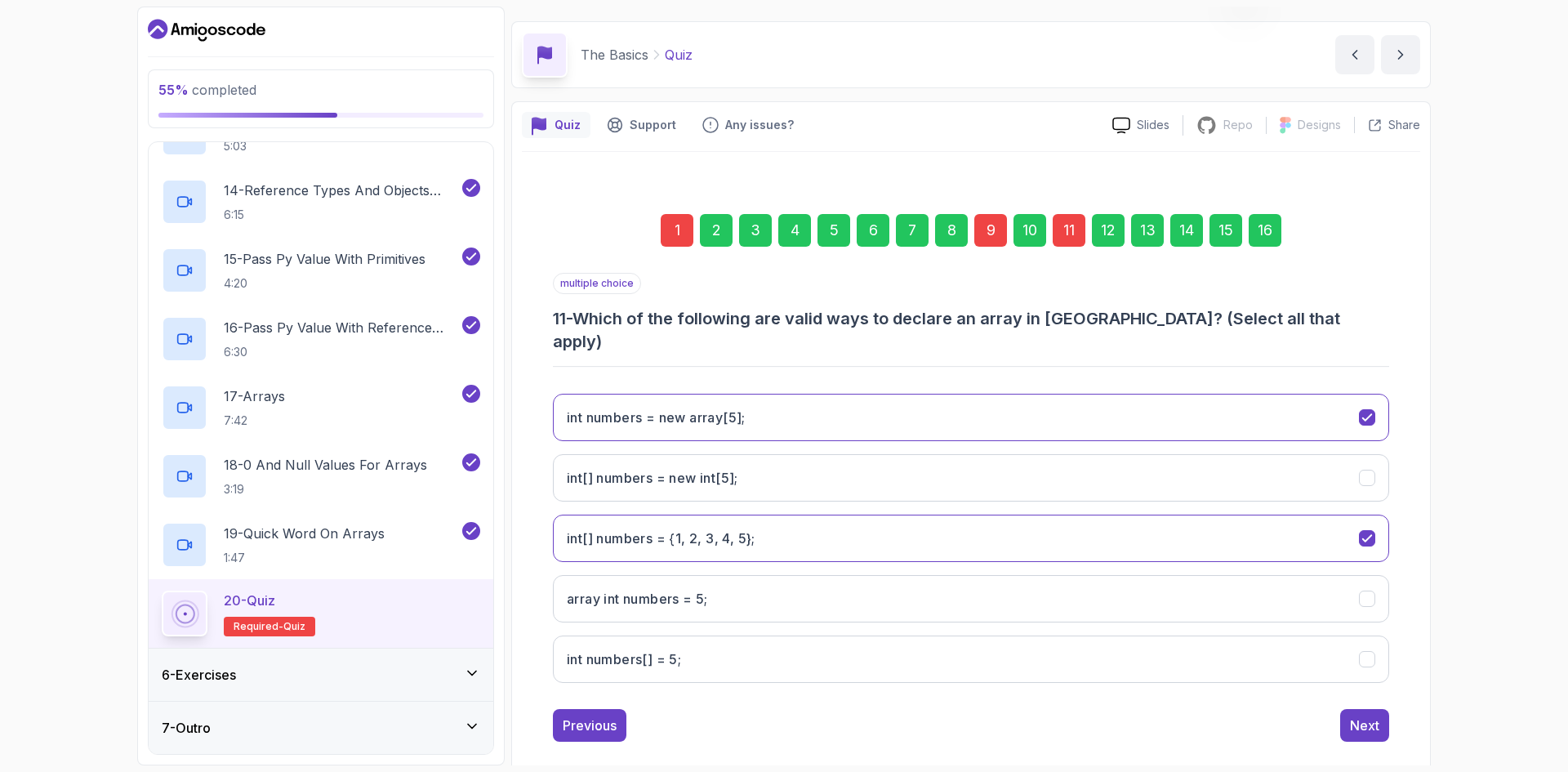
click at [984, 727] on div "1 2 3 4 5 6 7 8 9 10 11 12 13 14 15 16 multiple choice 11 - Which of the follow…" at bounding box center [970, 465] width 898 height 580
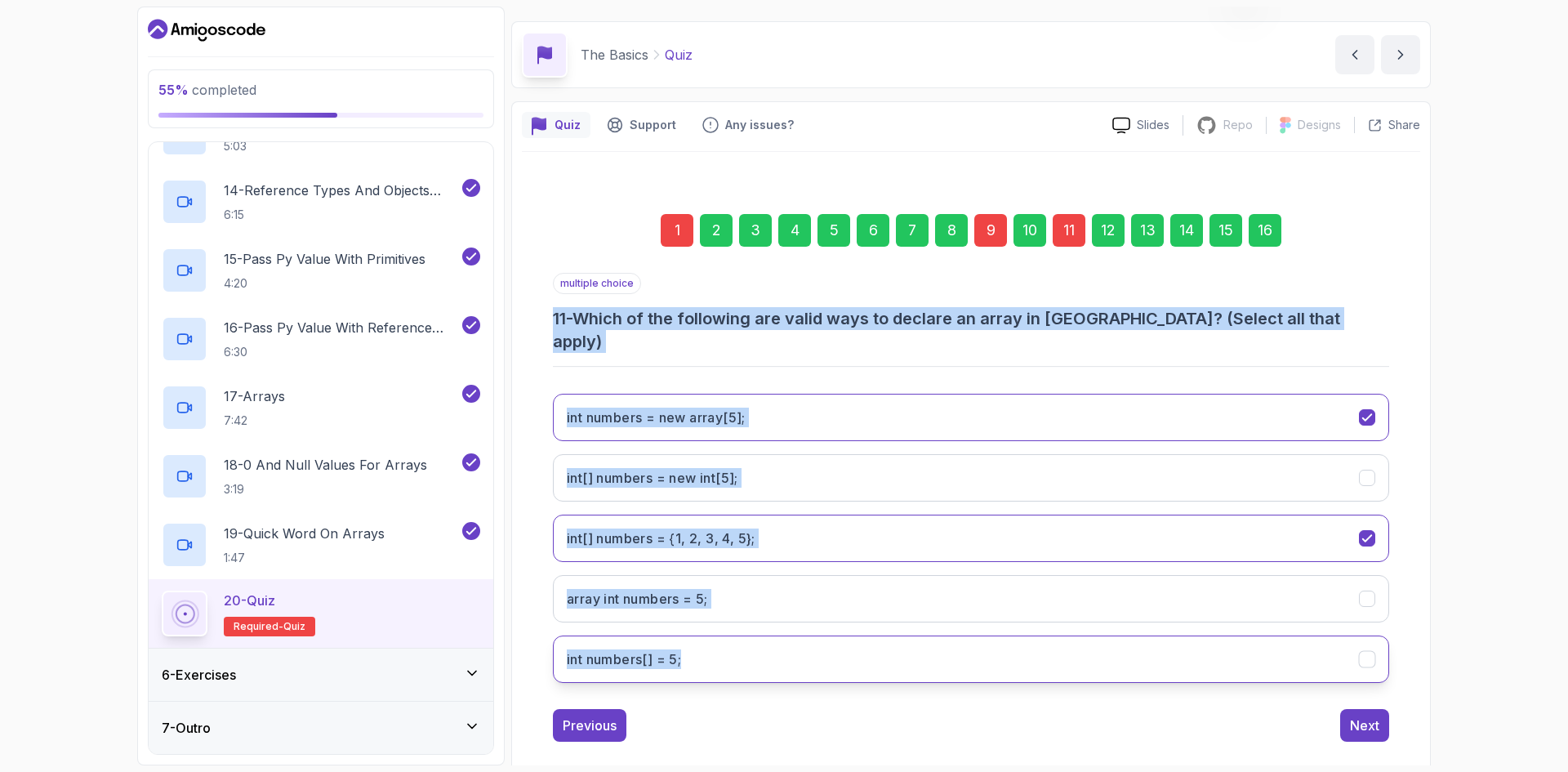
drag, startPoint x: 561, startPoint y: 319, endPoint x: 752, endPoint y: 634, distance: 368.4
click at [752, 634] on div "1 2 3 4 5 6 7 8 9 10 11 12 13 14 15 16 multiple choice 11 - Which of the follow…" at bounding box center [970, 465] width 898 height 580
copy div "11 - Which of the following are valid ways to declare an array in Java? (Select…"
click at [1407, 355] on div "1 2 3 4 5 6 7 8 9 10 11 12 13 14 15 16 multiple choice 11 - Which of the follow…" at bounding box center [970, 465] width 898 height 580
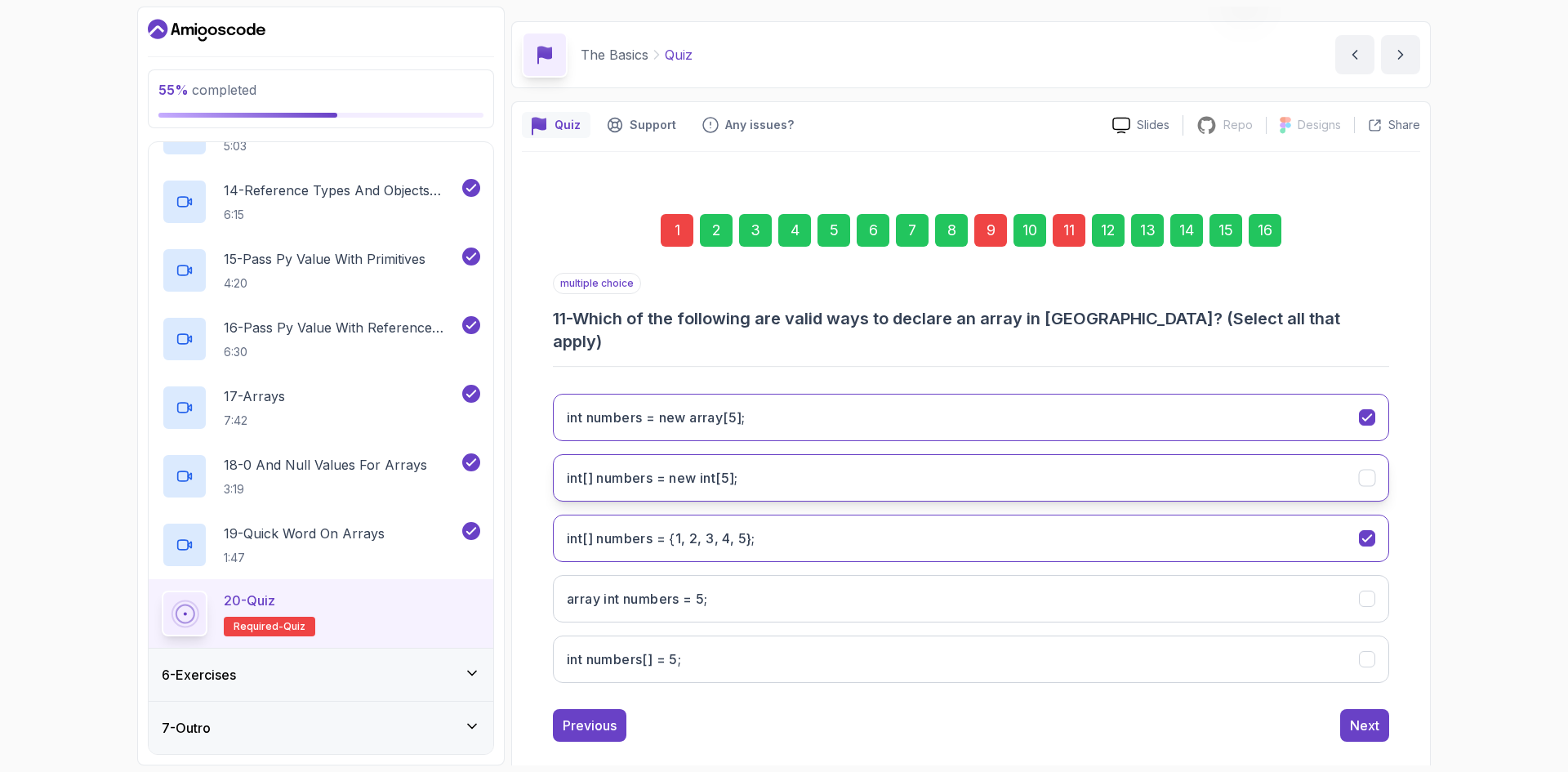
click at [738, 468] on h3 "int[] numbers = new int[5];" at bounding box center [652, 478] width 171 height 20
click at [1159, 394] on button "int numbers = new array[5];" at bounding box center [971, 417] width 836 height 48
click at [1158, 394] on button "int numbers = new array[5];" at bounding box center [971, 417] width 836 height 48
click at [1160, 394] on button "int numbers = new array[5];" at bounding box center [971, 417] width 836 height 48
click at [1371, 716] on div "Next" at bounding box center [1364, 725] width 30 height 20
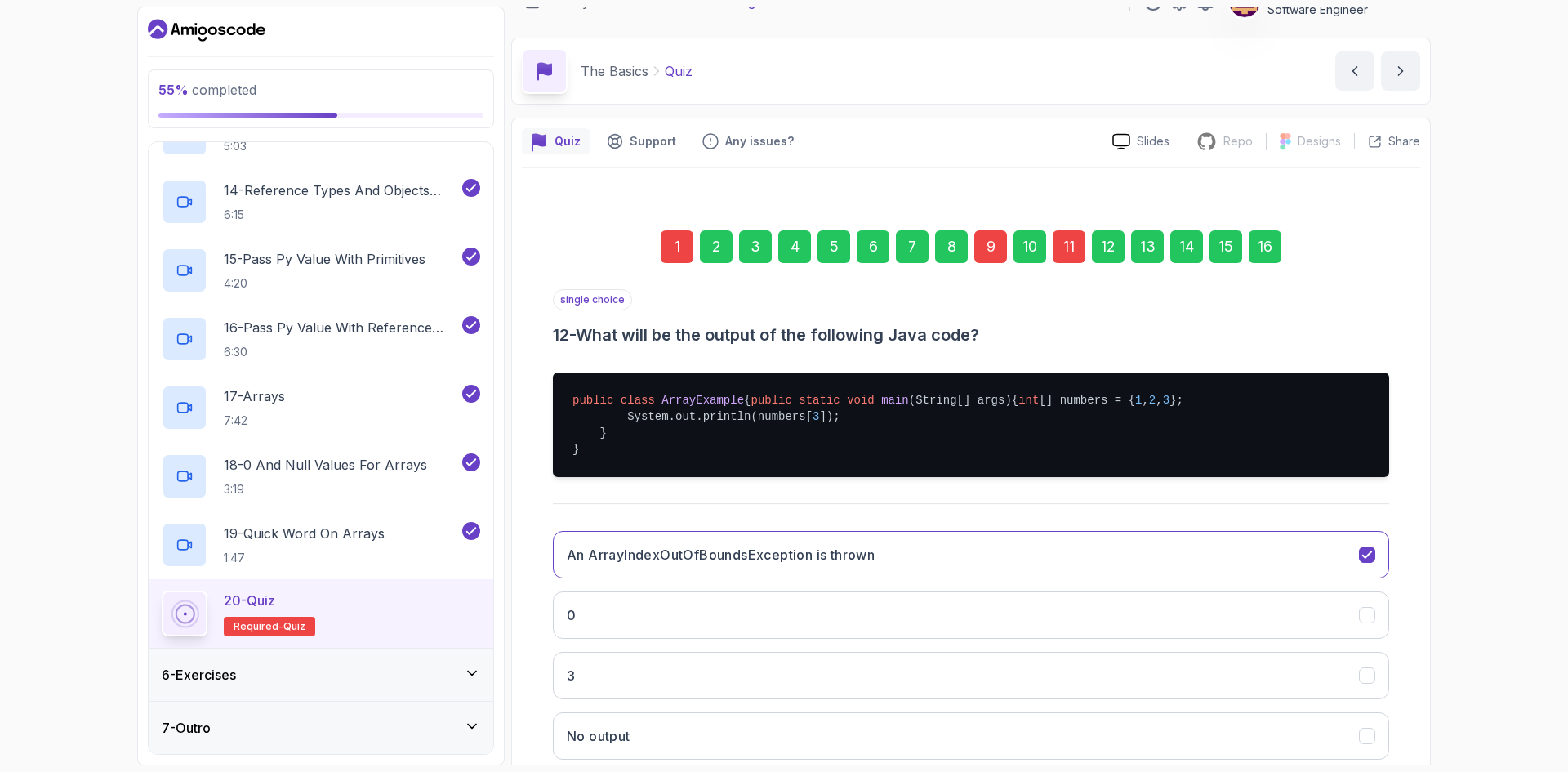
scroll to position [0, 0]
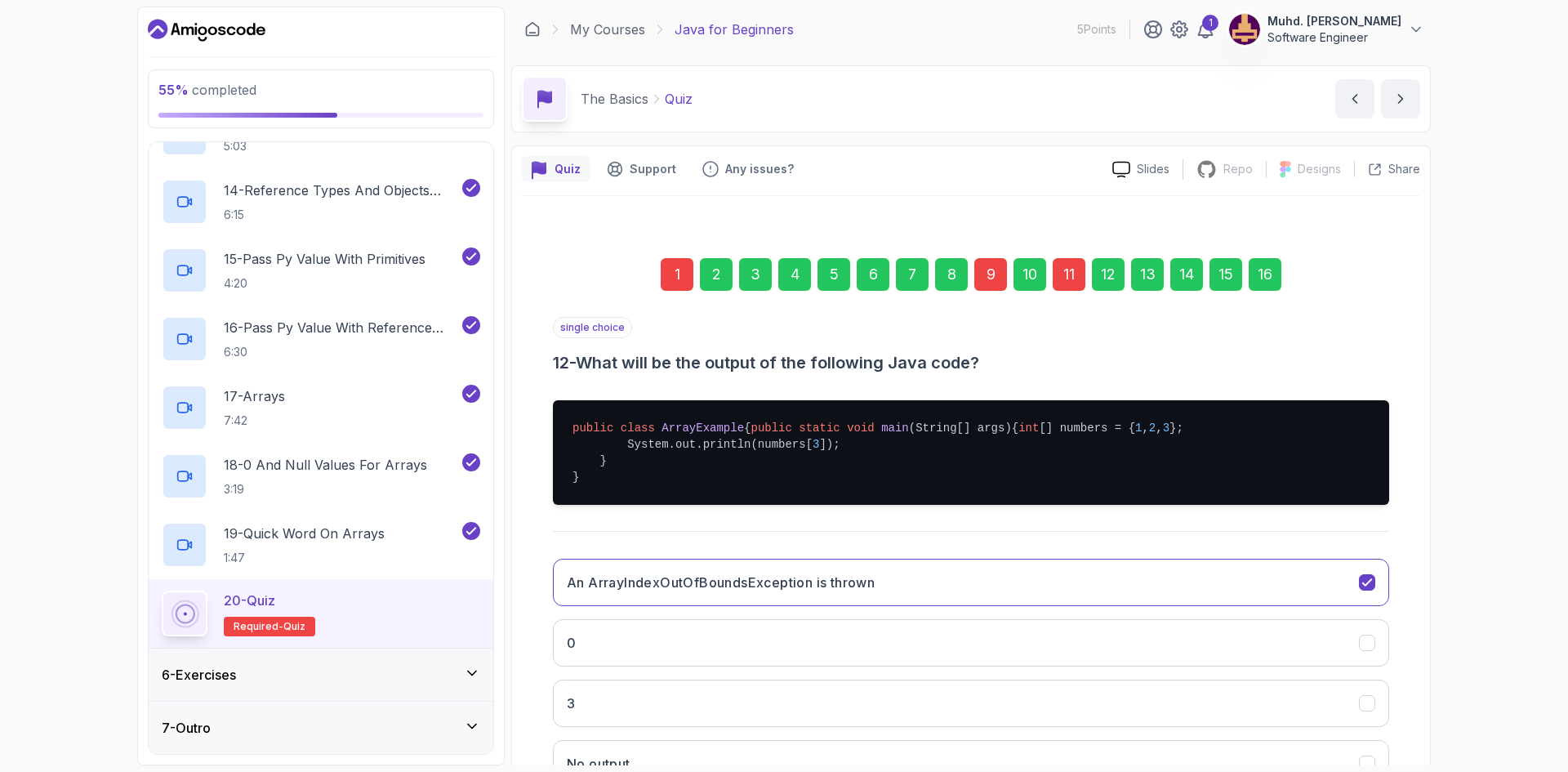
click at [1266, 268] on div "16" at bounding box center [1264, 274] width 33 height 33
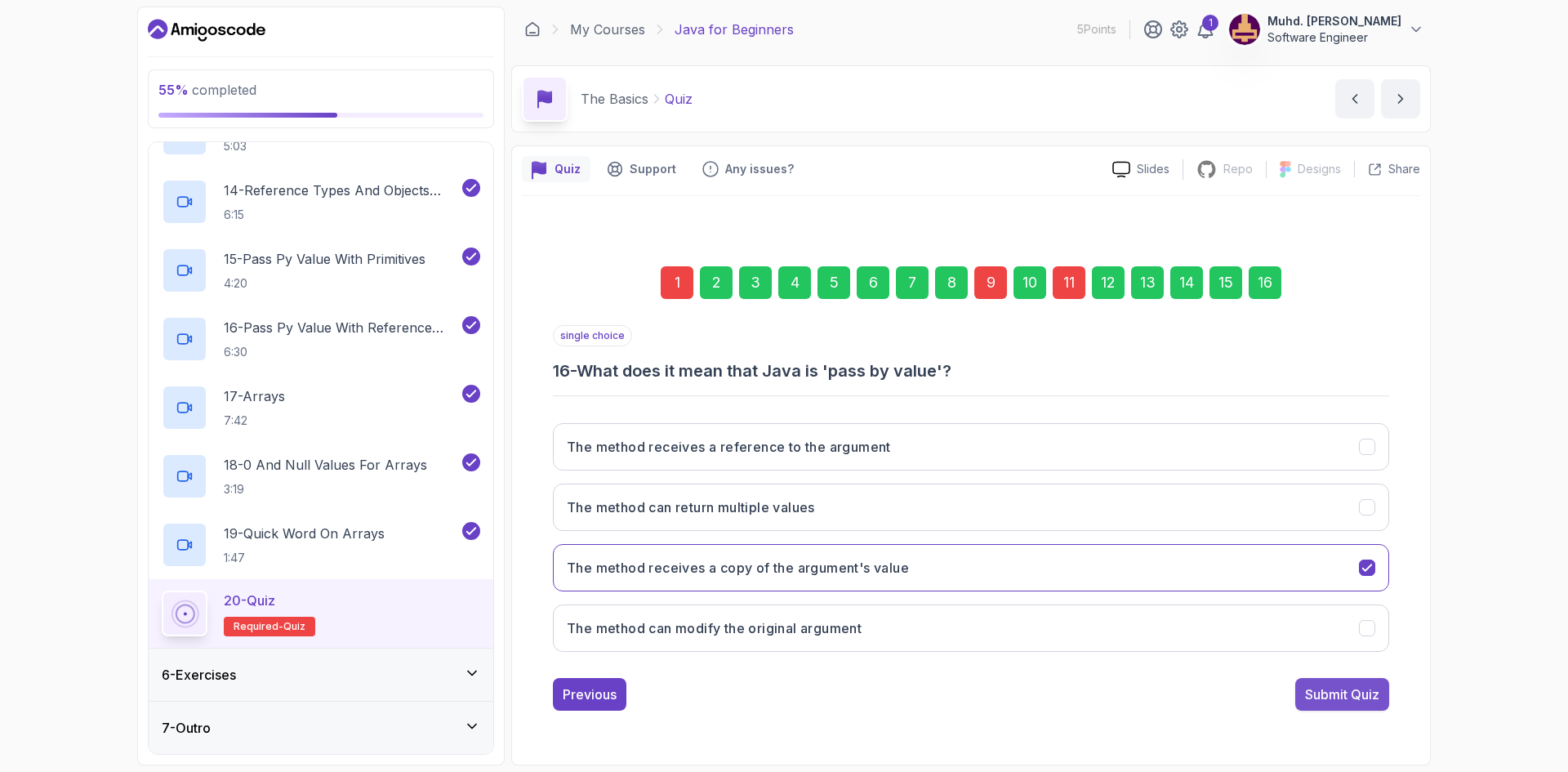
click at [1354, 702] on div "Submit Quiz" at bounding box center [1342, 694] width 75 height 20
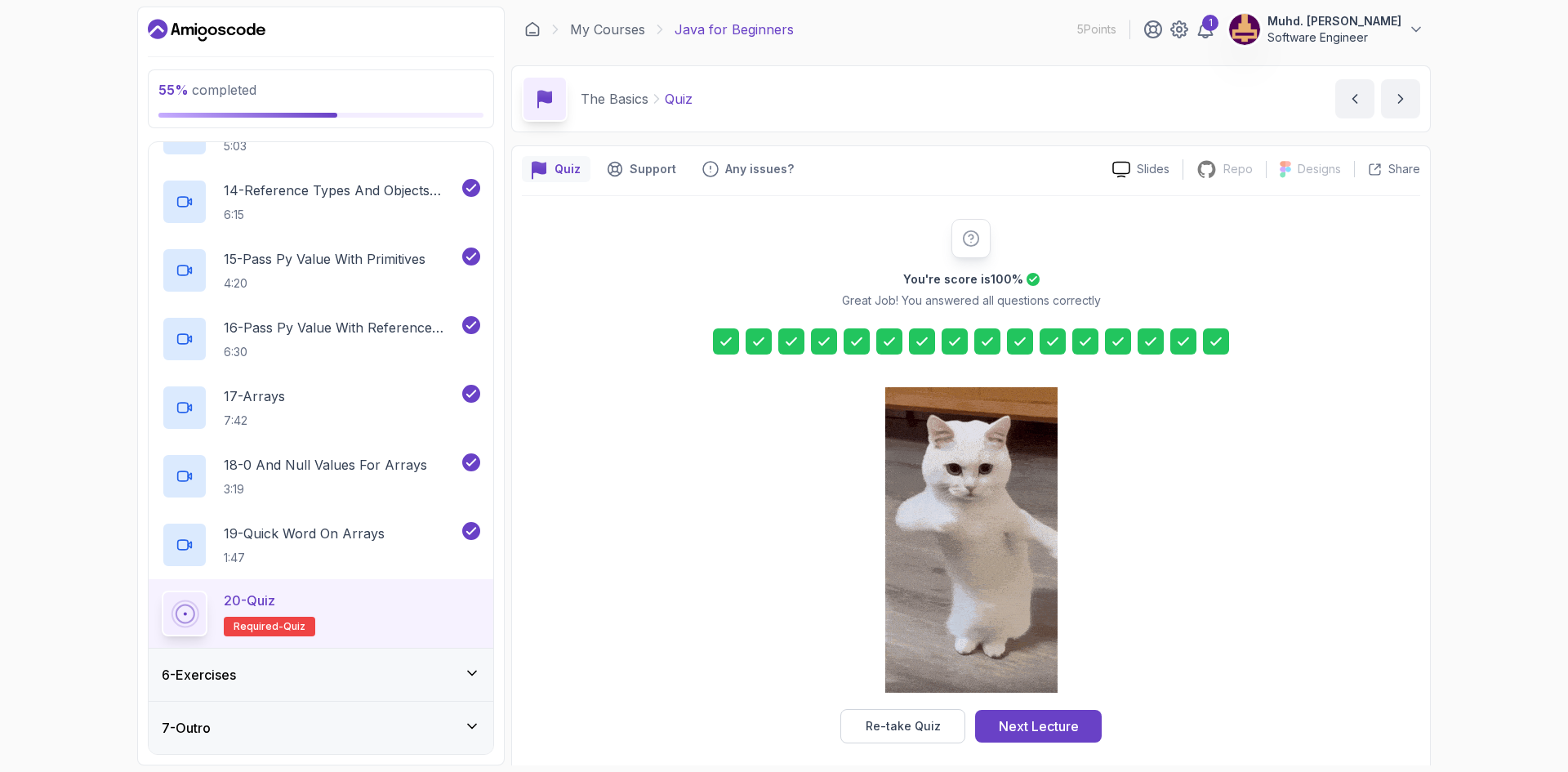
scroll to position [11, 0]
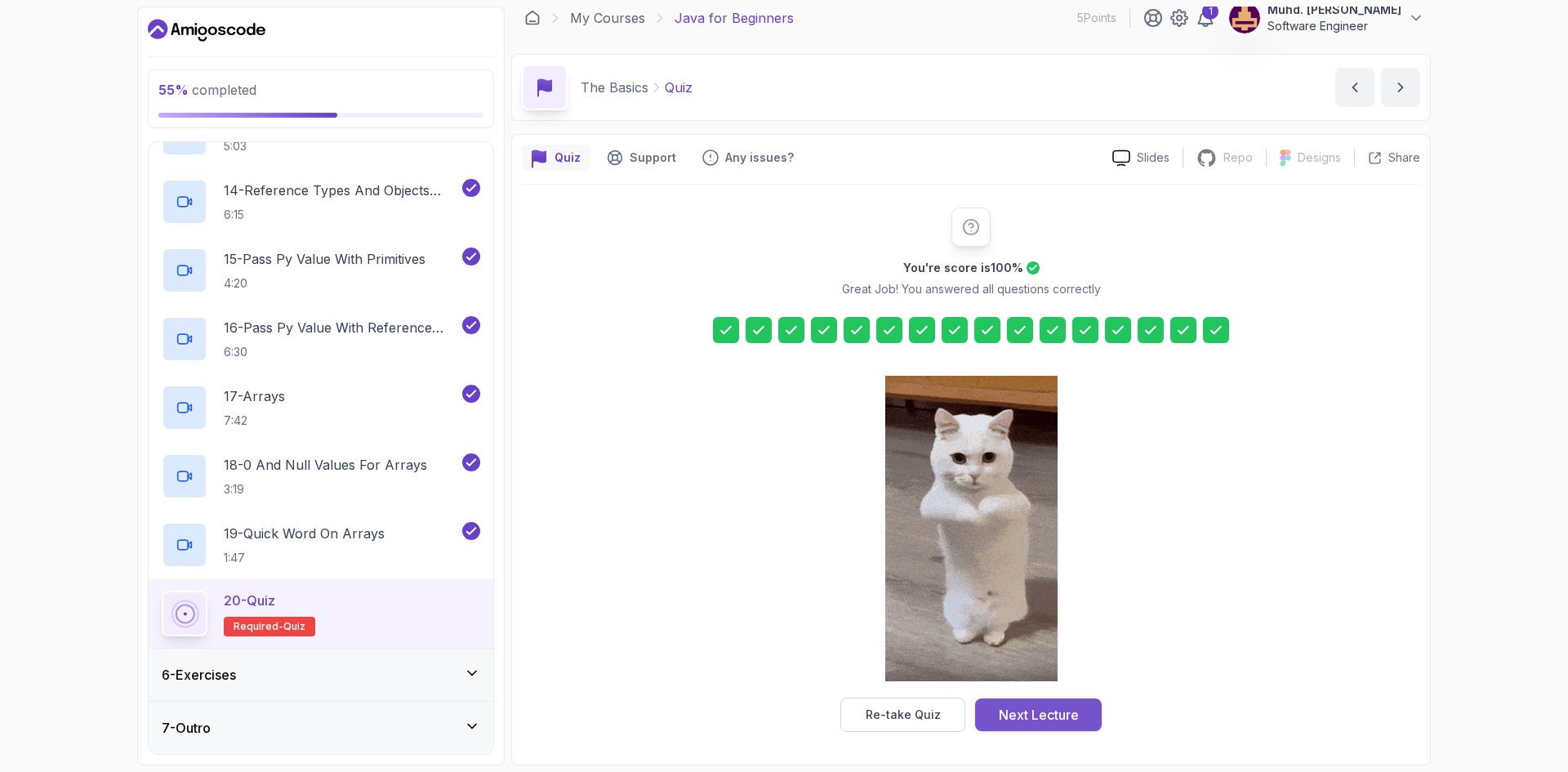
click at [1036, 724] on button "Next Lecture" at bounding box center [1038, 714] width 126 height 33
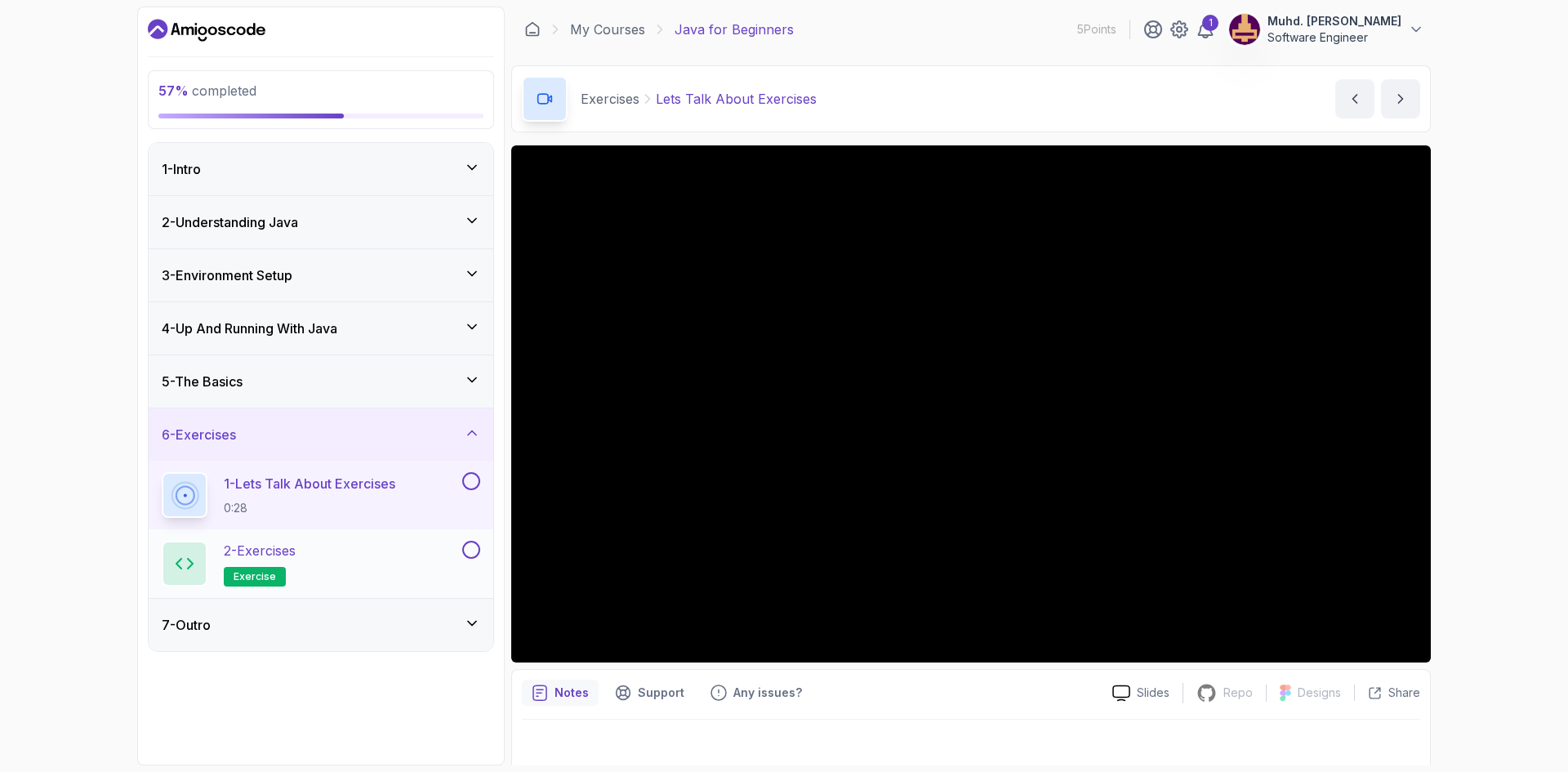
click at [332, 557] on div "2 - Exercises exercise" at bounding box center [310, 563] width 298 height 46
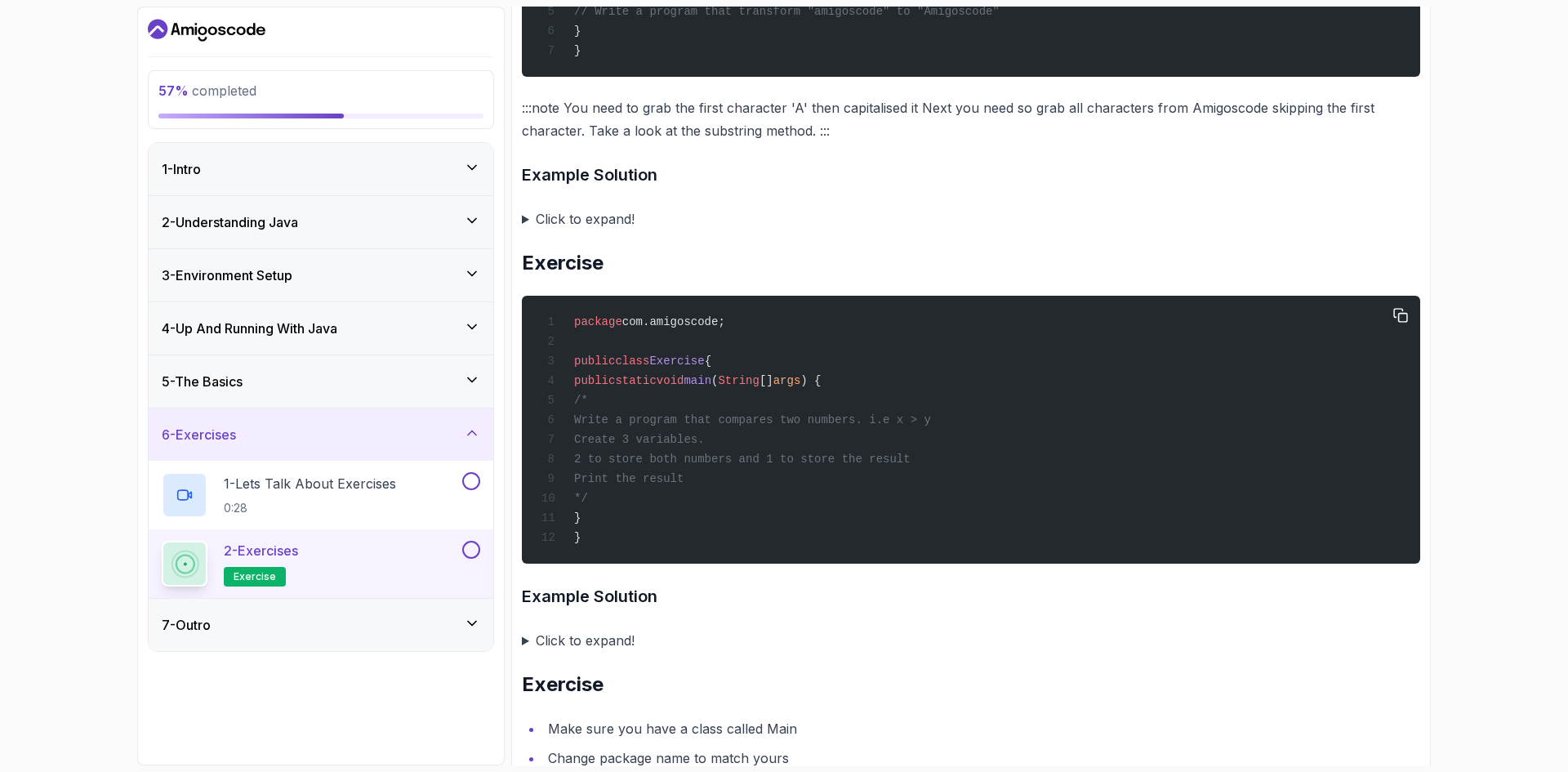
scroll to position [2979, 0]
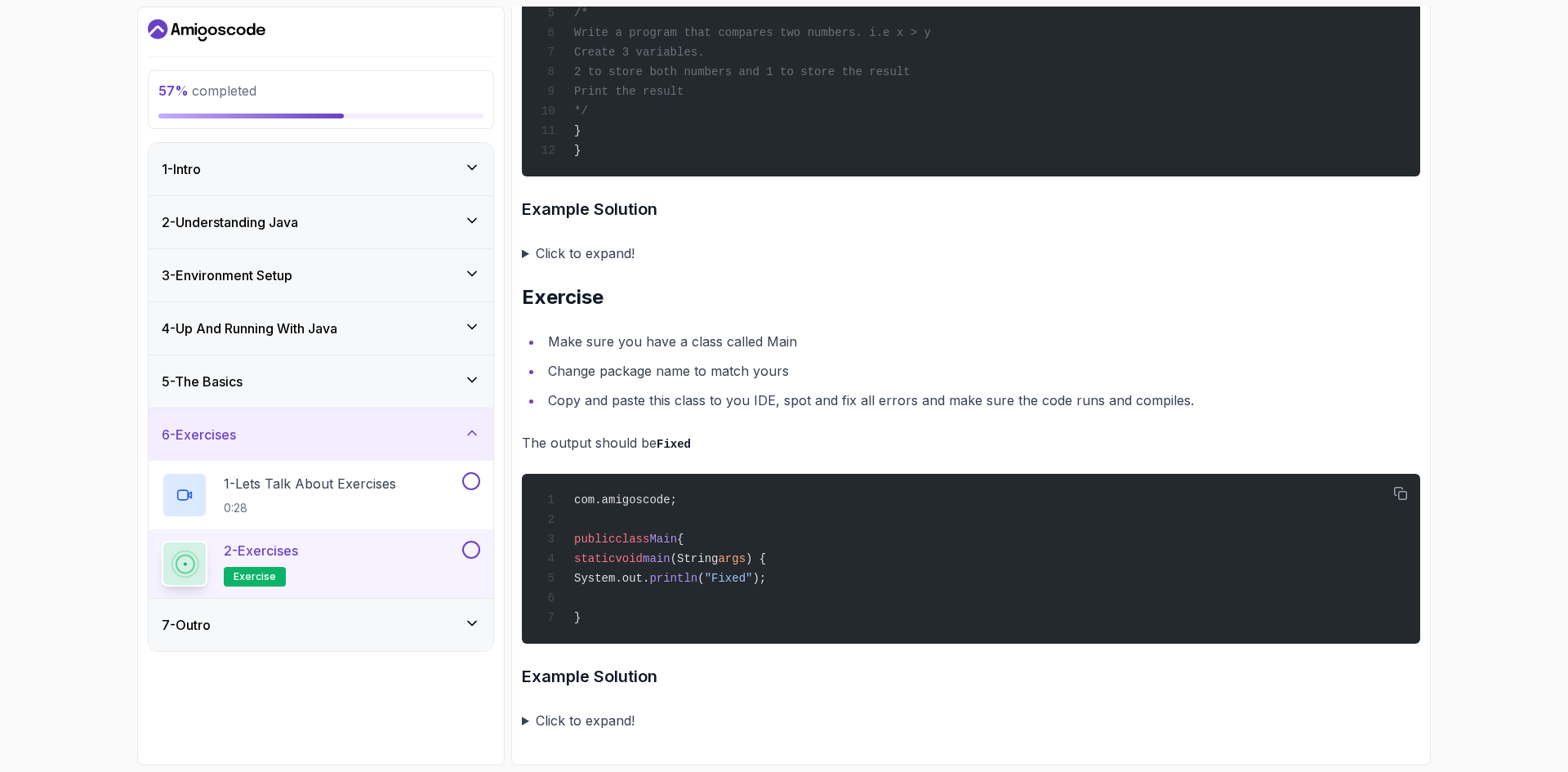
click at [472, 546] on button at bounding box center [471, 549] width 18 height 18
click at [474, 477] on button at bounding box center [471, 481] width 18 height 18
click at [471, 427] on icon at bounding box center [472, 433] width 16 height 16
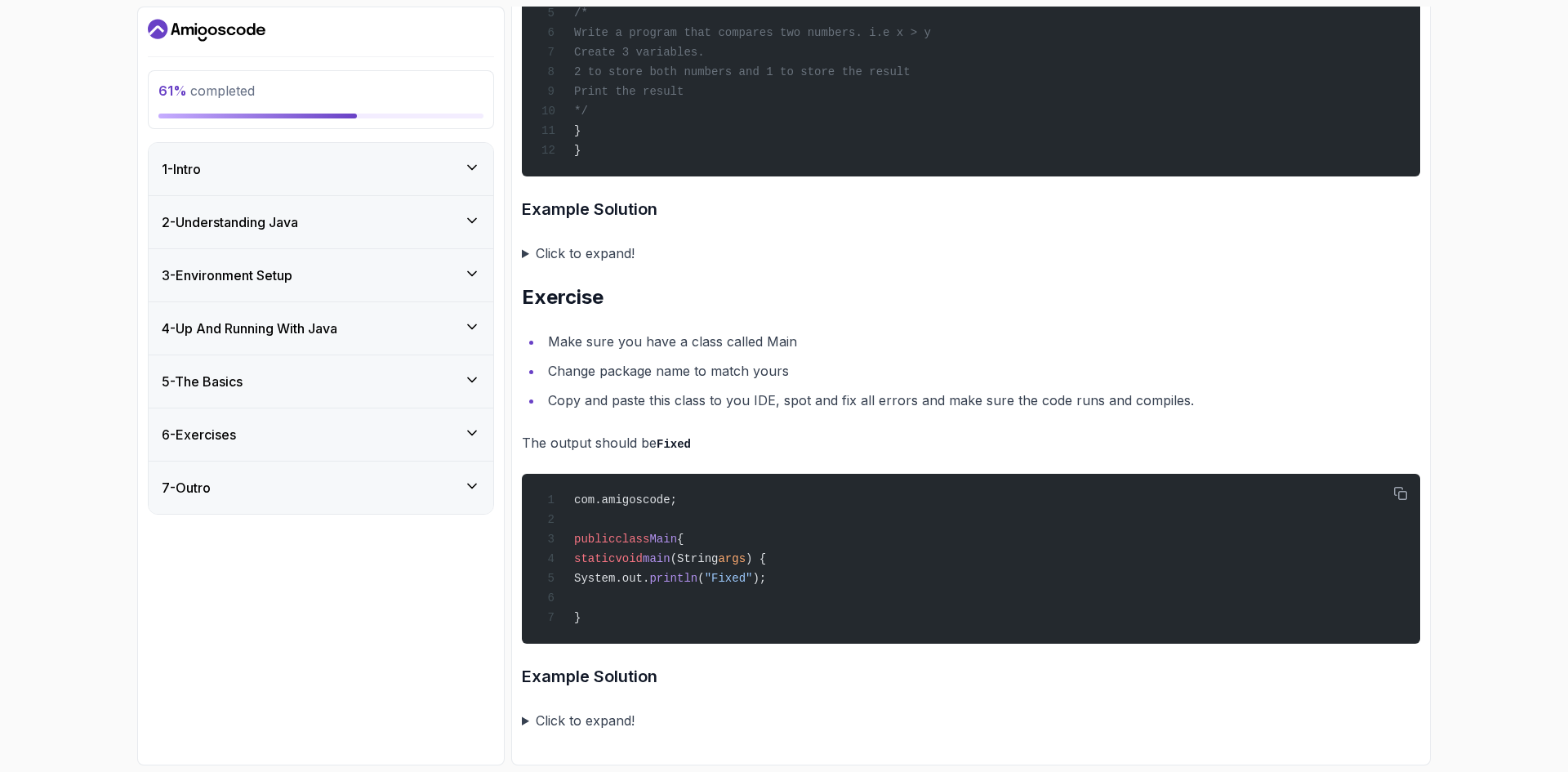
click at [466, 232] on div "2 - Understanding Java" at bounding box center [321, 221] width 319 height 20
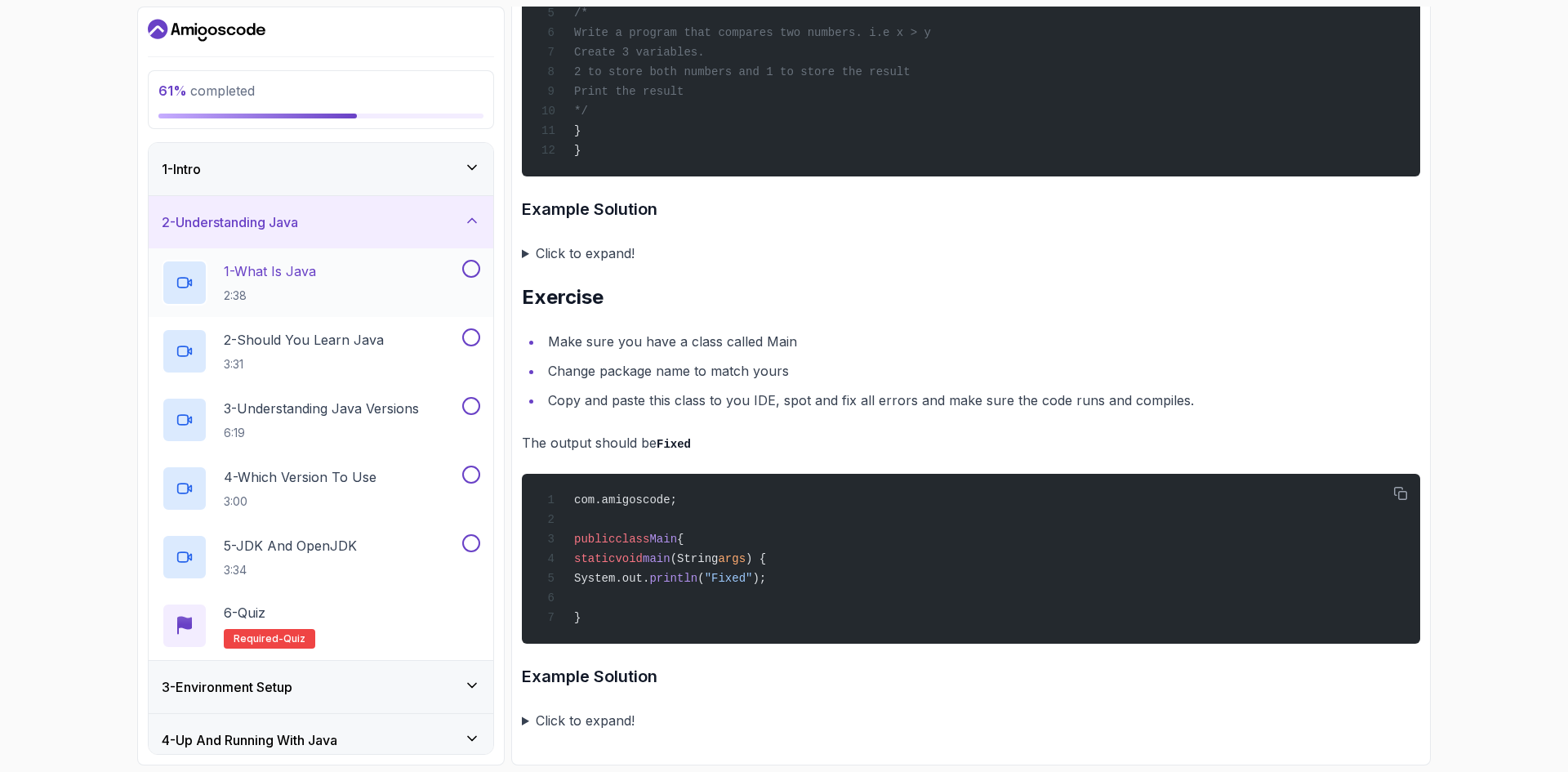
click at [472, 276] on button at bounding box center [471, 268] width 18 height 18
click at [477, 342] on button at bounding box center [471, 337] width 18 height 18
click at [478, 411] on button at bounding box center [471, 406] width 18 height 18
click at [472, 480] on button at bounding box center [471, 474] width 18 height 18
click at [475, 542] on button at bounding box center [471, 543] width 18 height 18
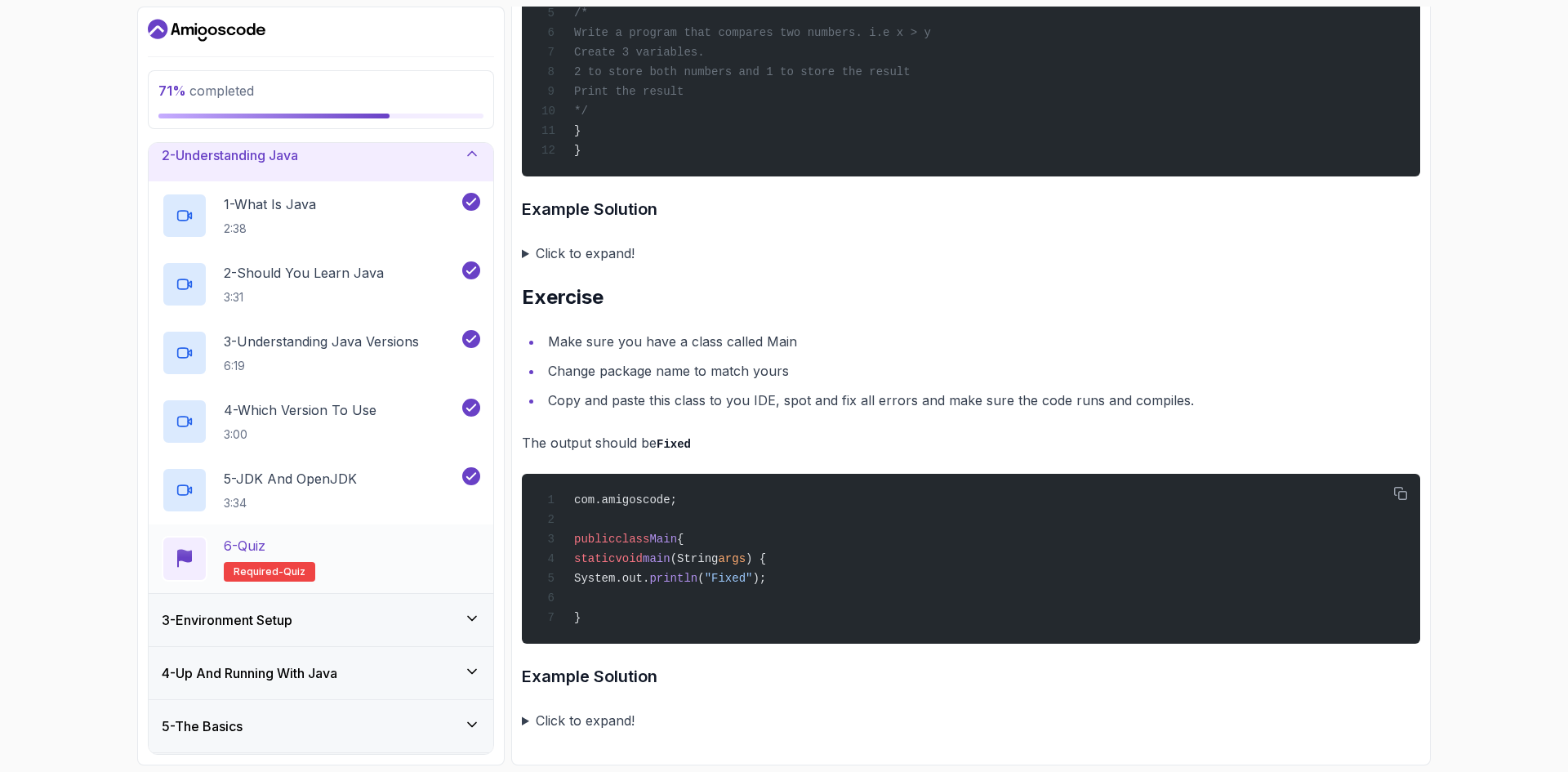
scroll to position [0, 0]
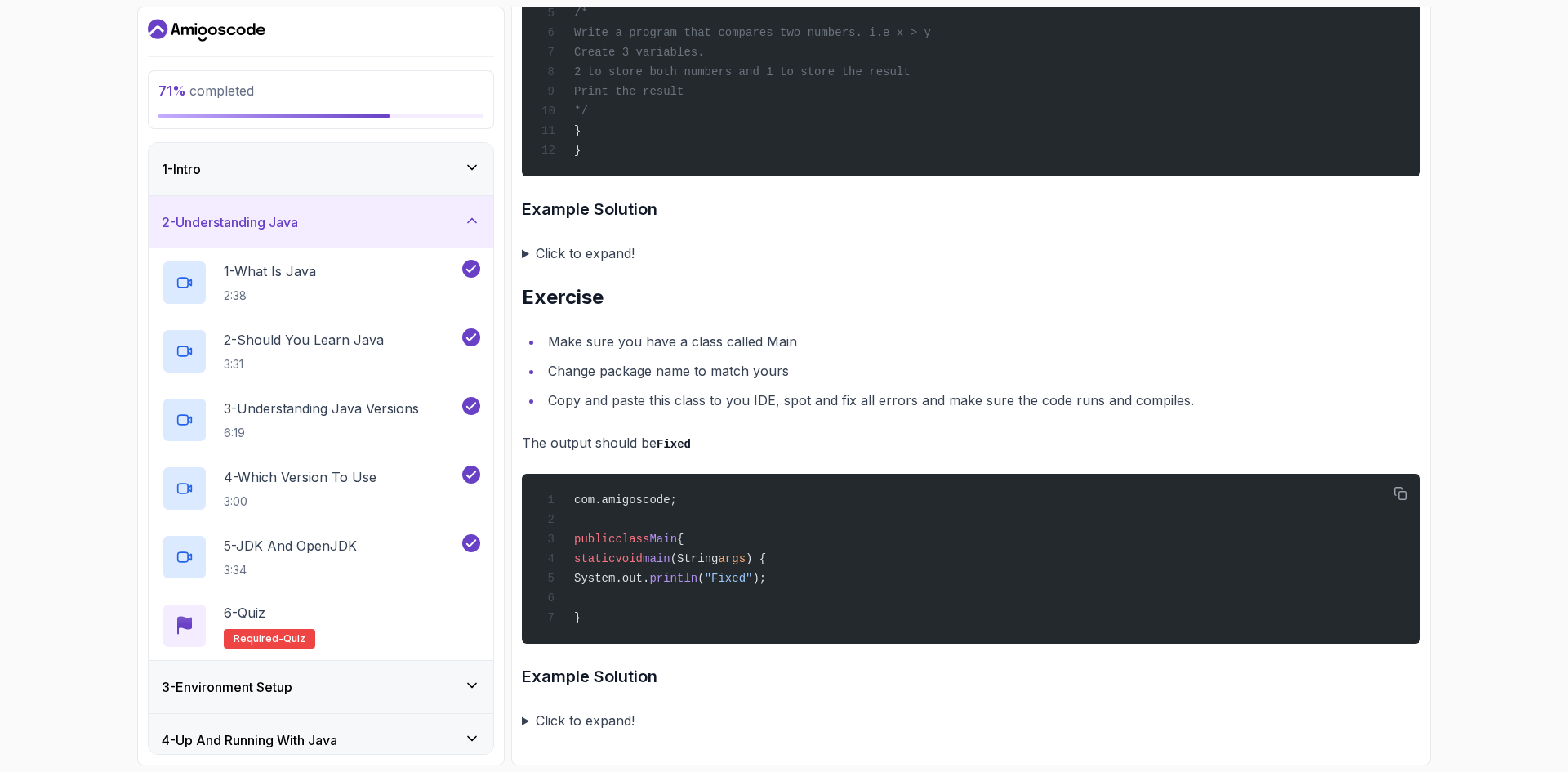
click at [428, 219] on div "2 - Understanding Java" at bounding box center [321, 221] width 319 height 20
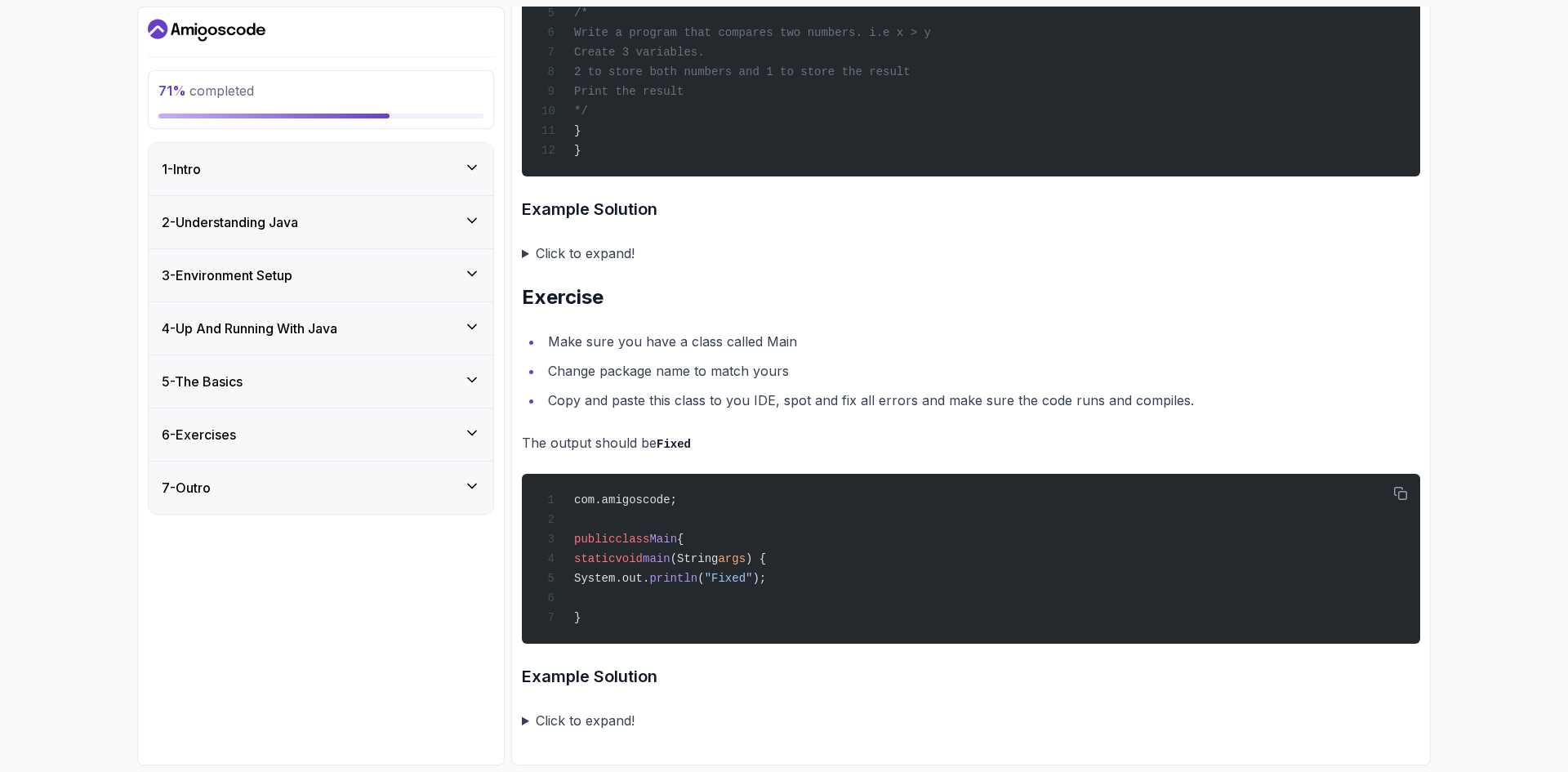
click at [457, 166] on div "1 - Intro" at bounding box center [321, 169] width 319 height 20
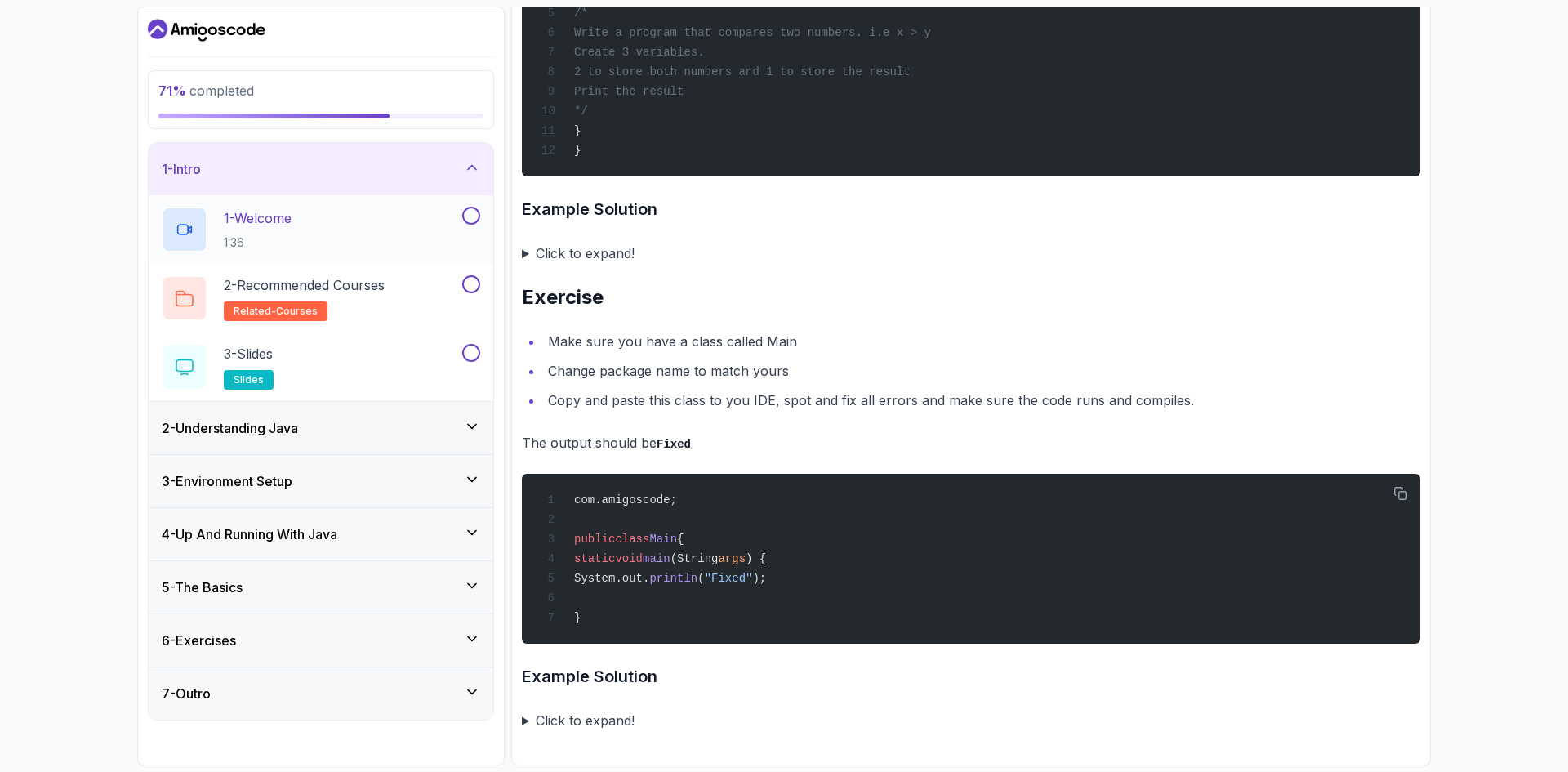
click at [477, 213] on button at bounding box center [471, 215] width 18 height 18
click at [468, 283] on button at bounding box center [471, 284] width 18 height 18
click at [468, 358] on button at bounding box center [471, 352] width 18 height 18
click at [410, 285] on div "2 - Recommended Courses related-courses" at bounding box center [310, 299] width 298 height 46
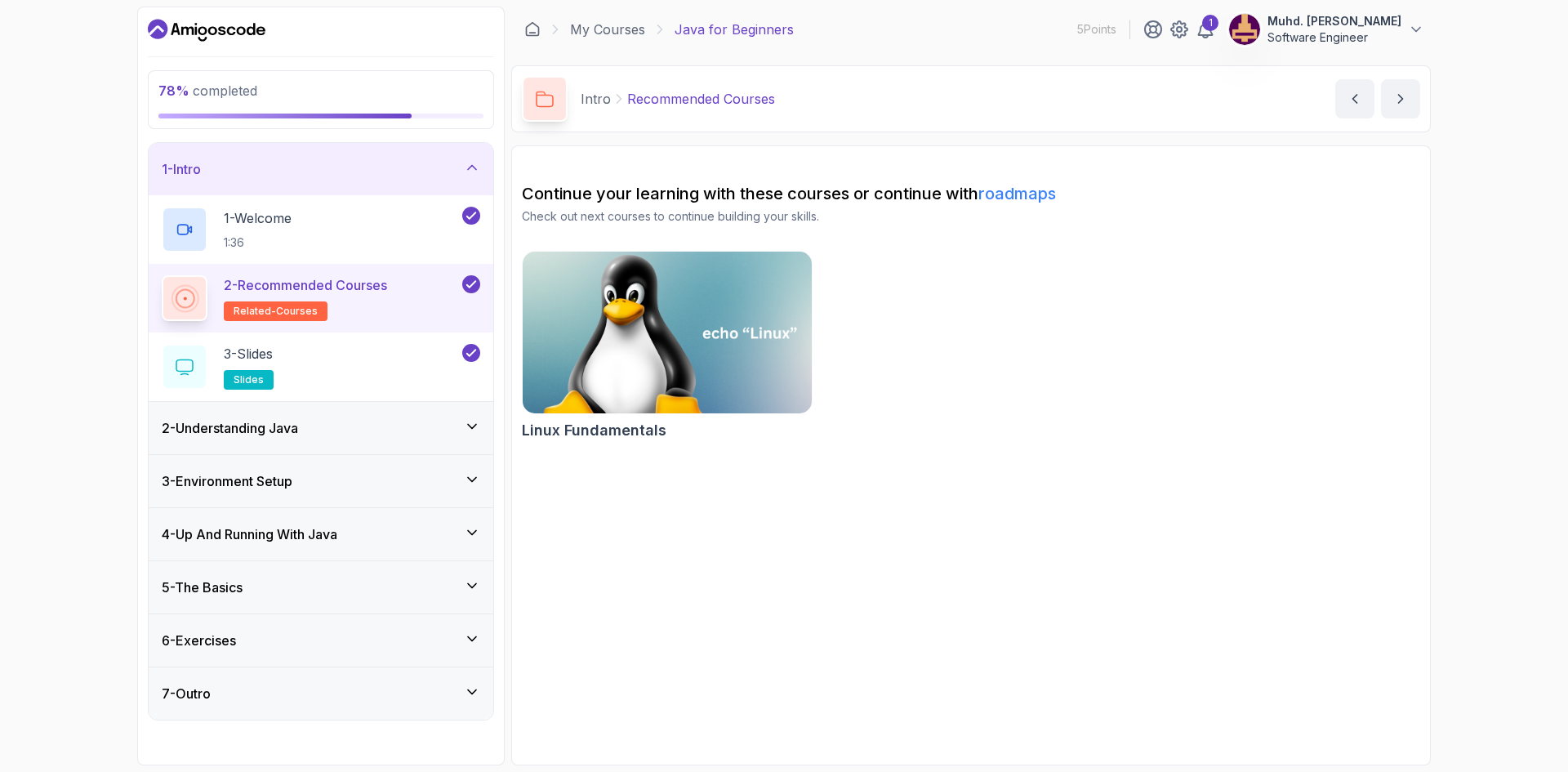
click at [650, 327] on img at bounding box center [667, 333] width 304 height 170
click at [474, 171] on icon at bounding box center [472, 167] width 16 height 16
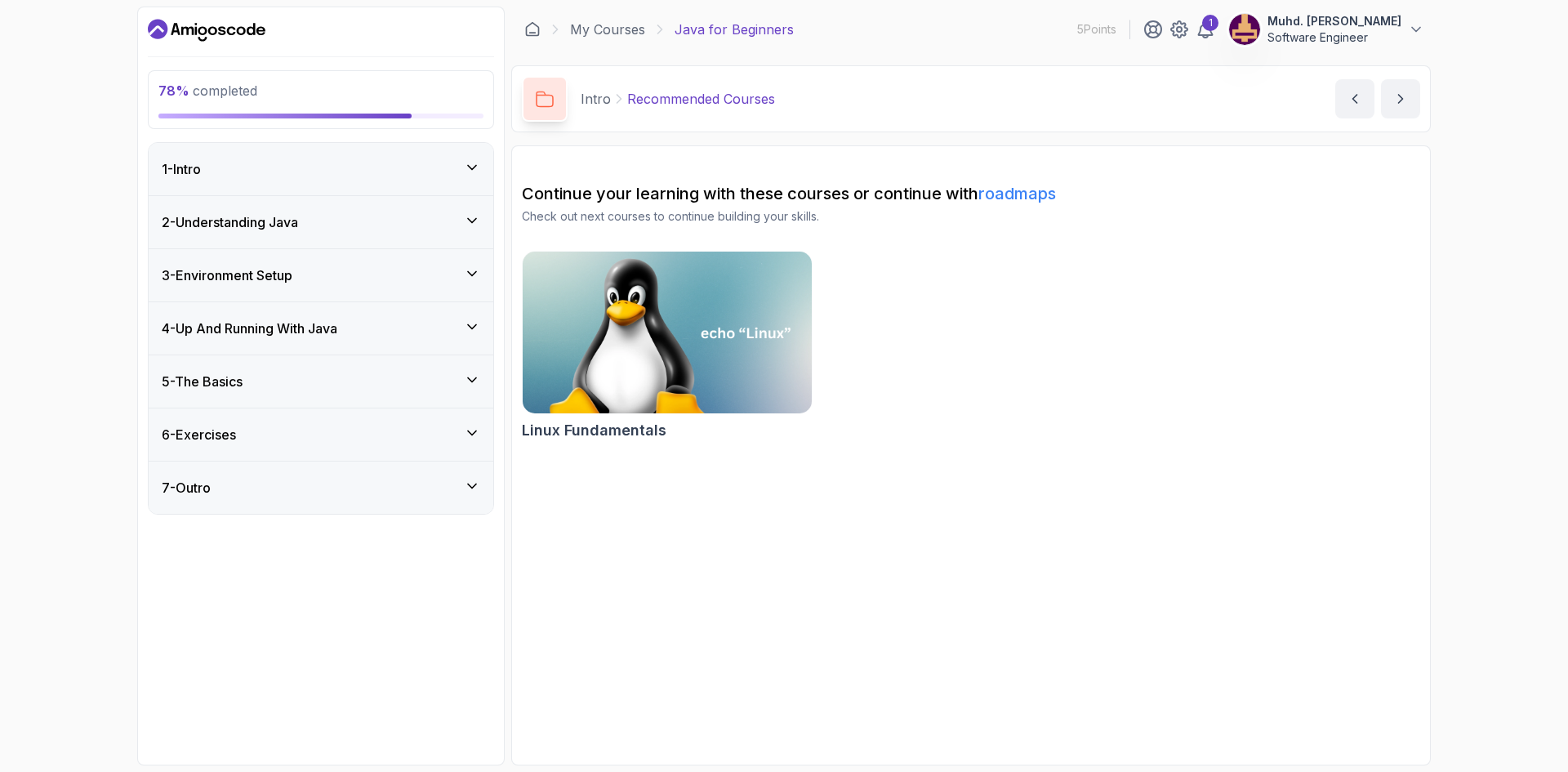
click at [460, 247] on div "2 - Understanding Java" at bounding box center [321, 222] width 344 height 53
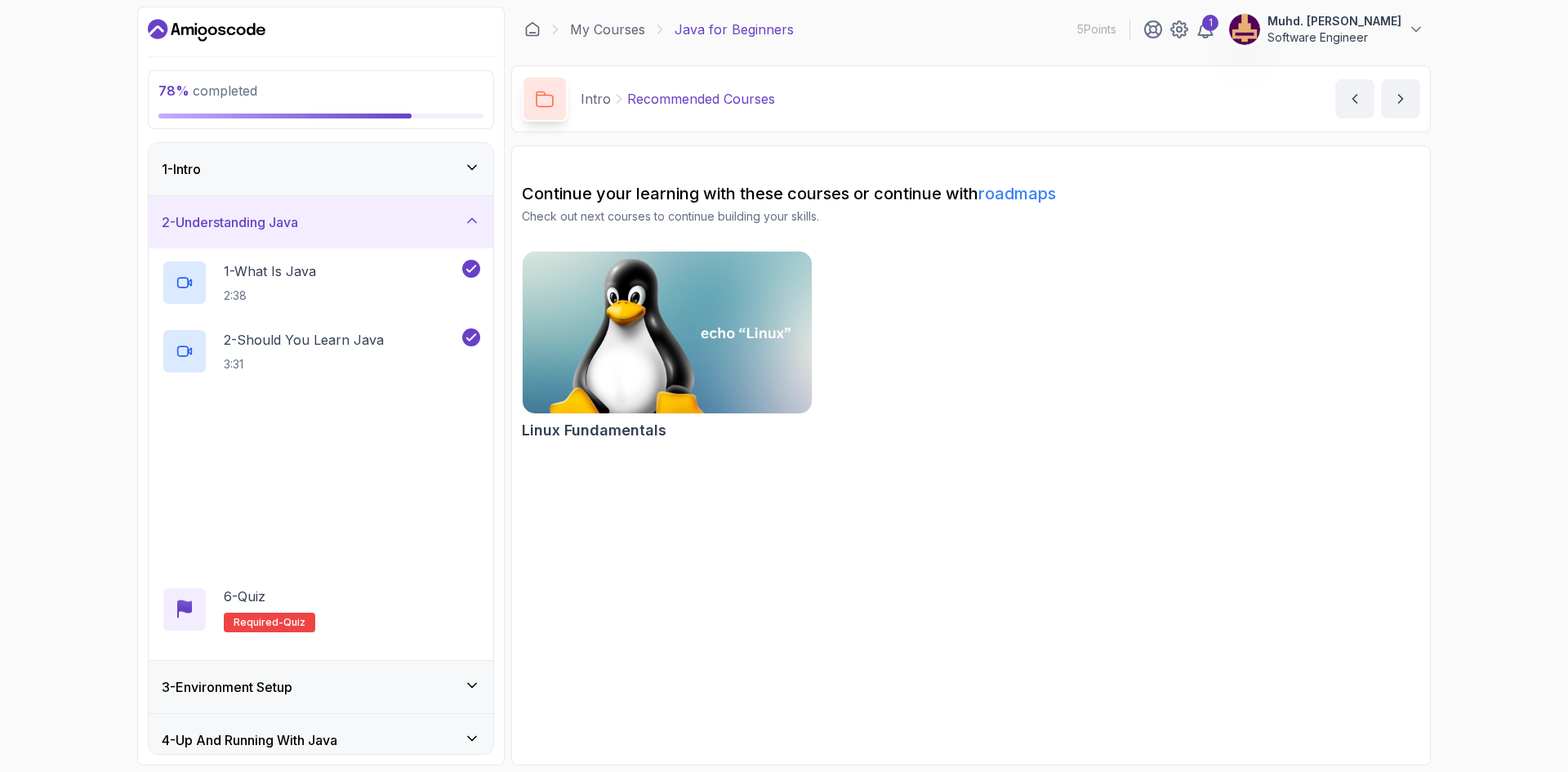
click at [461, 235] on div "2 - Understanding Java" at bounding box center [321, 222] width 344 height 53
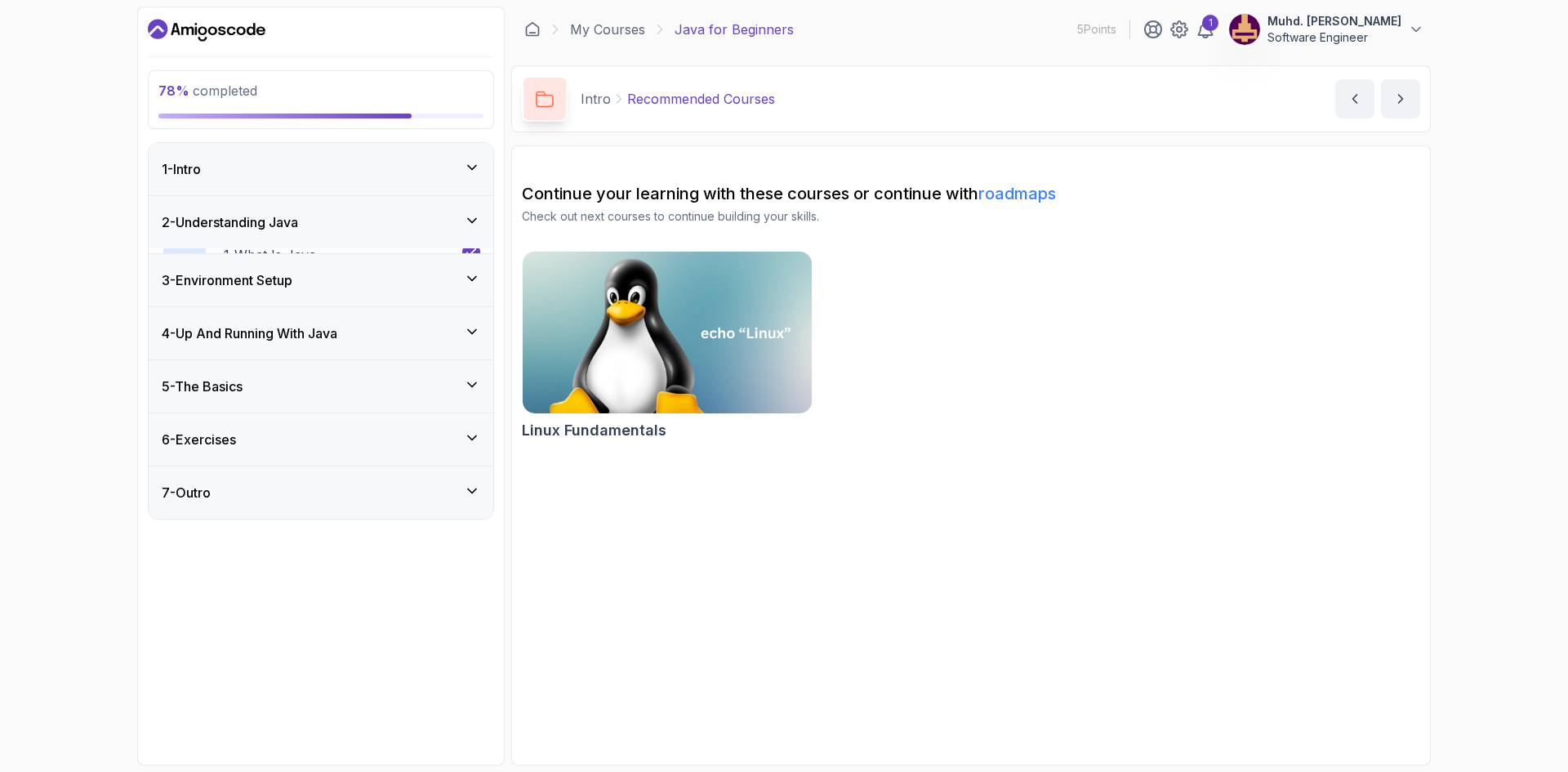
click at [461, 235] on div "2 - Understanding Java" at bounding box center [321, 222] width 344 height 53
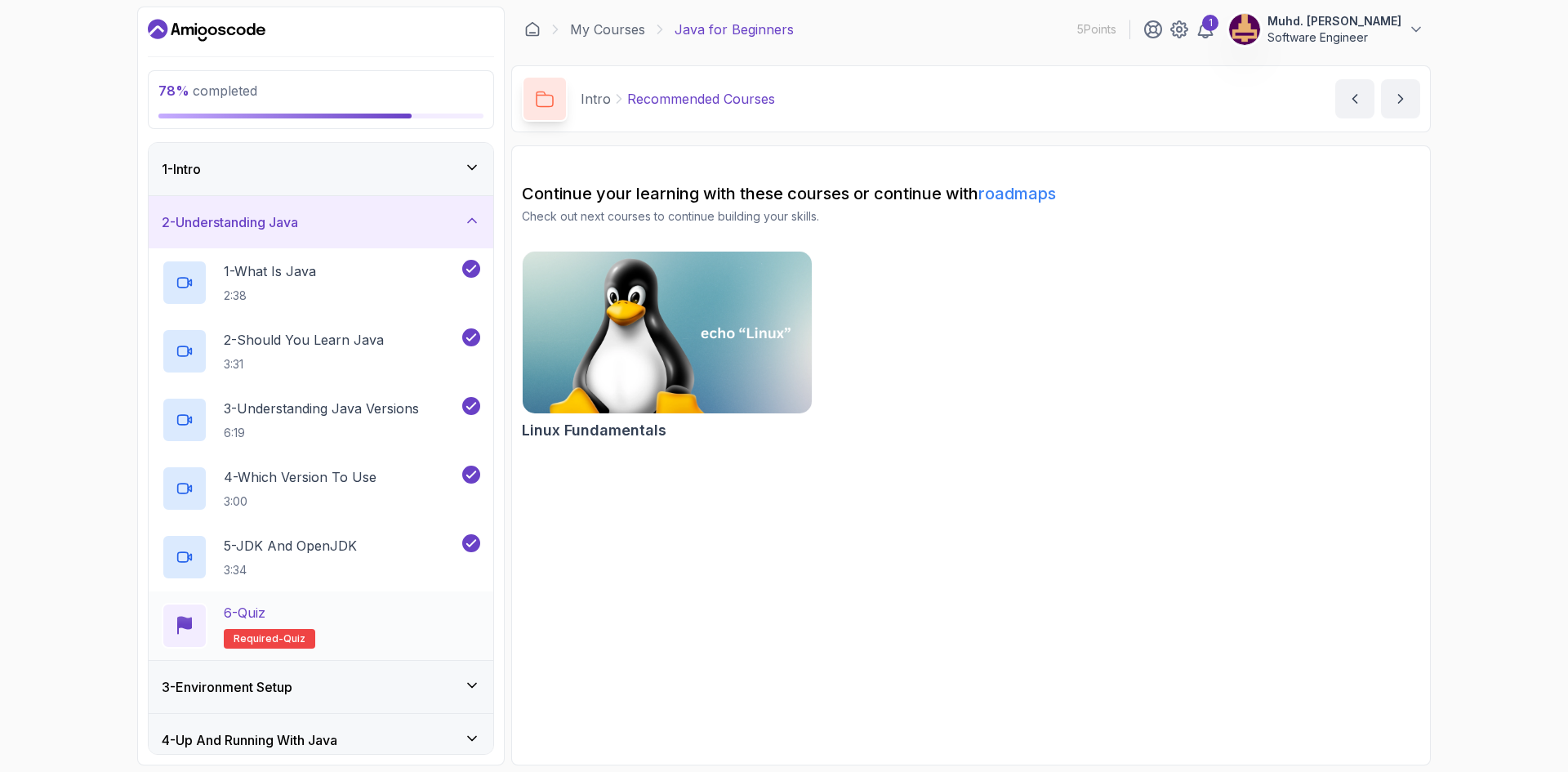
click at [320, 605] on div "6 - Quiz Required- quiz" at bounding box center [321, 626] width 319 height 46
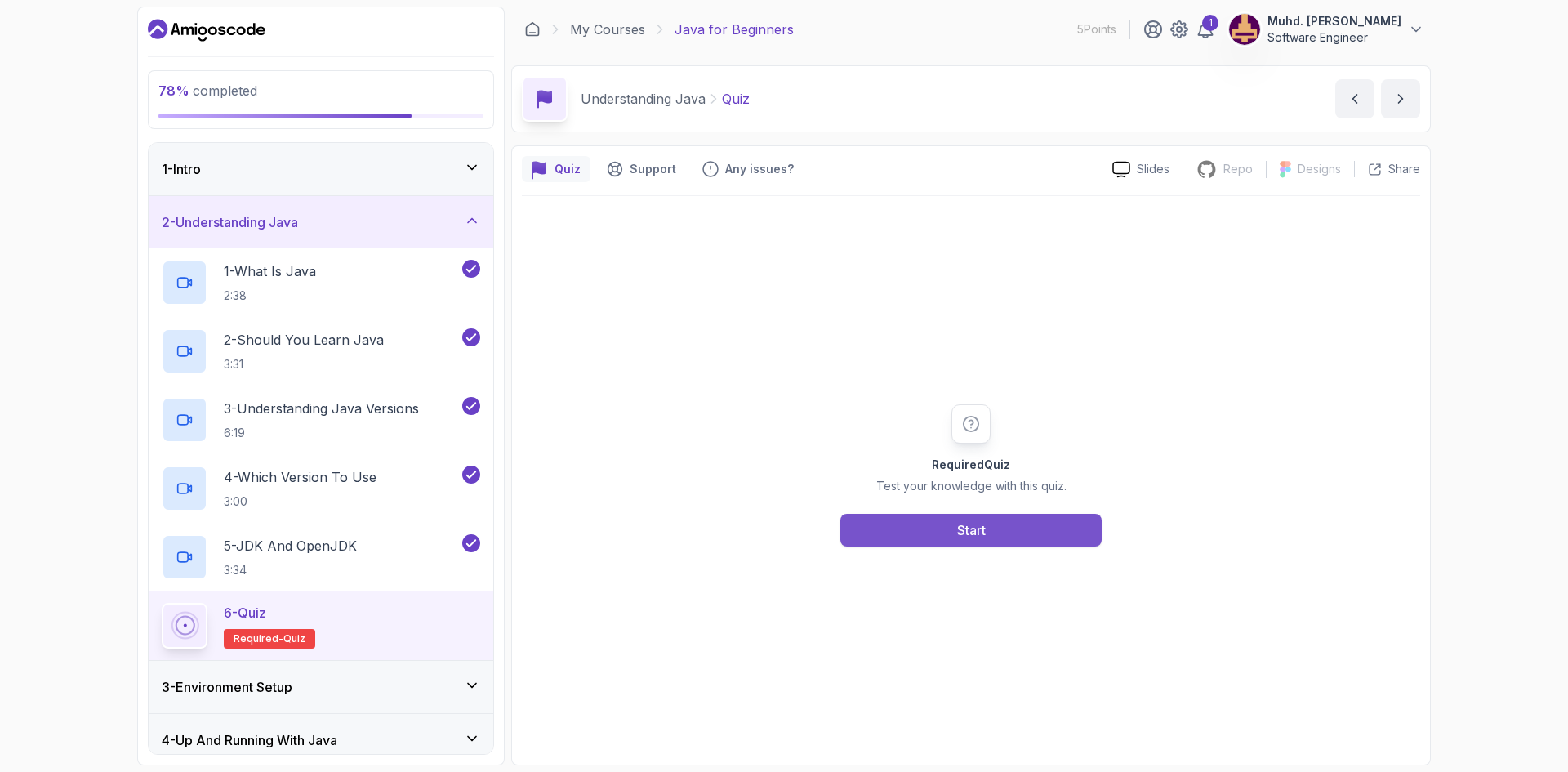
click at [884, 522] on button "Start" at bounding box center [971, 530] width 261 height 33
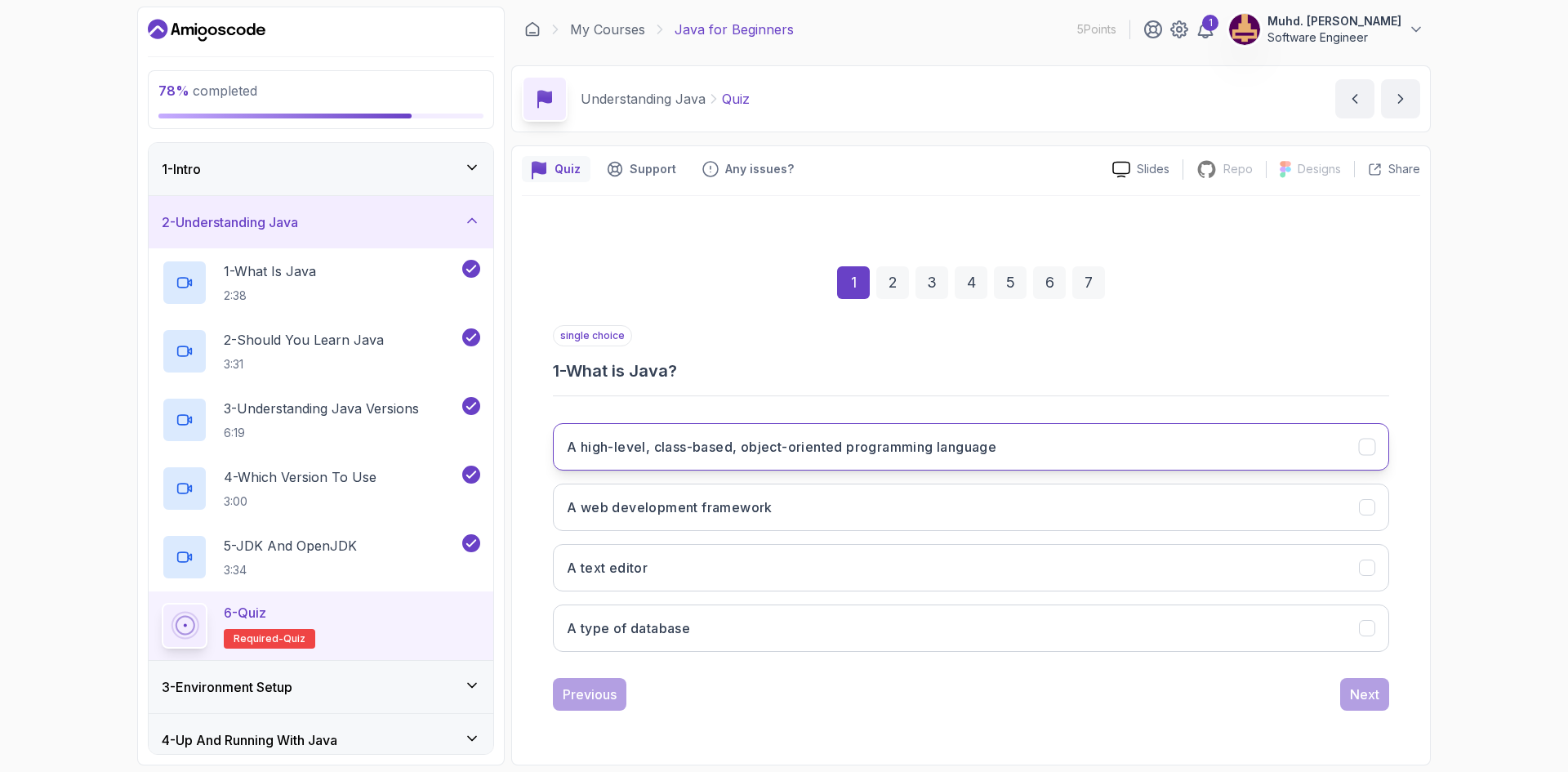
click at [724, 459] on button "A high-level, class-based, object-oriented programming language" at bounding box center [971, 447] width 836 height 48
click at [901, 294] on div "2" at bounding box center [892, 283] width 33 height 33
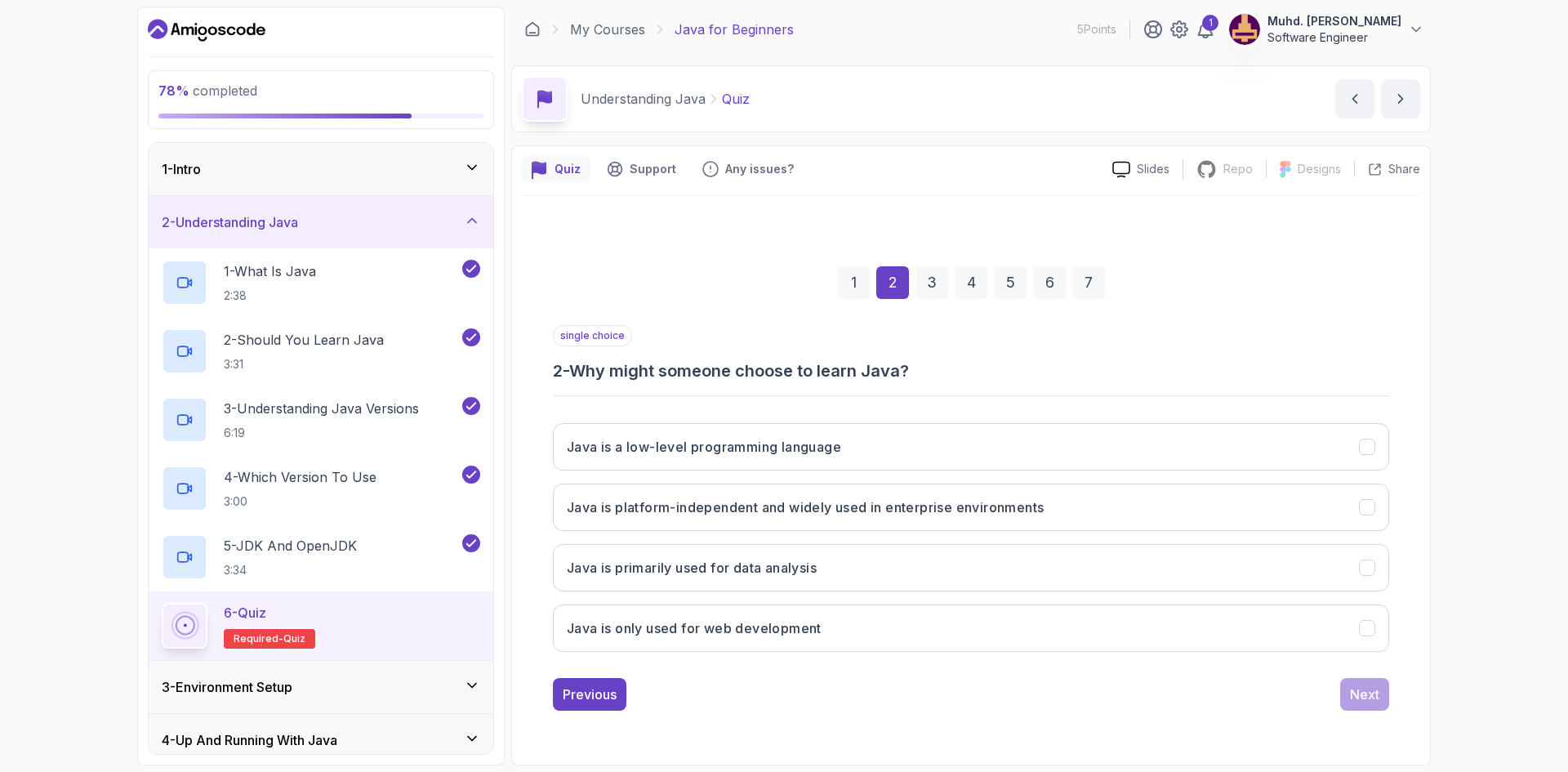
click at [867, 281] on div "1" at bounding box center [853, 283] width 33 height 33
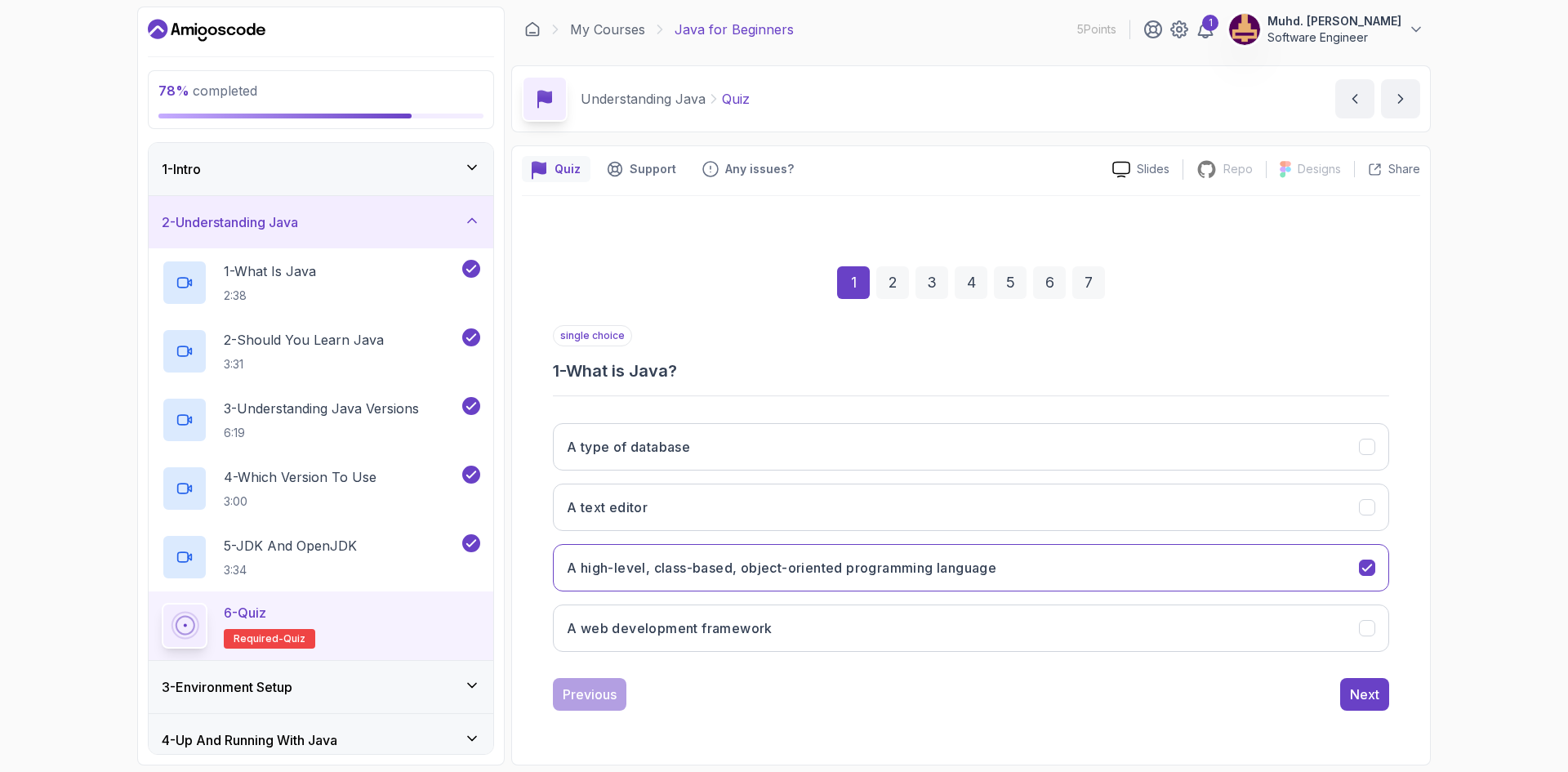
click at [901, 277] on div "2" at bounding box center [892, 283] width 33 height 33
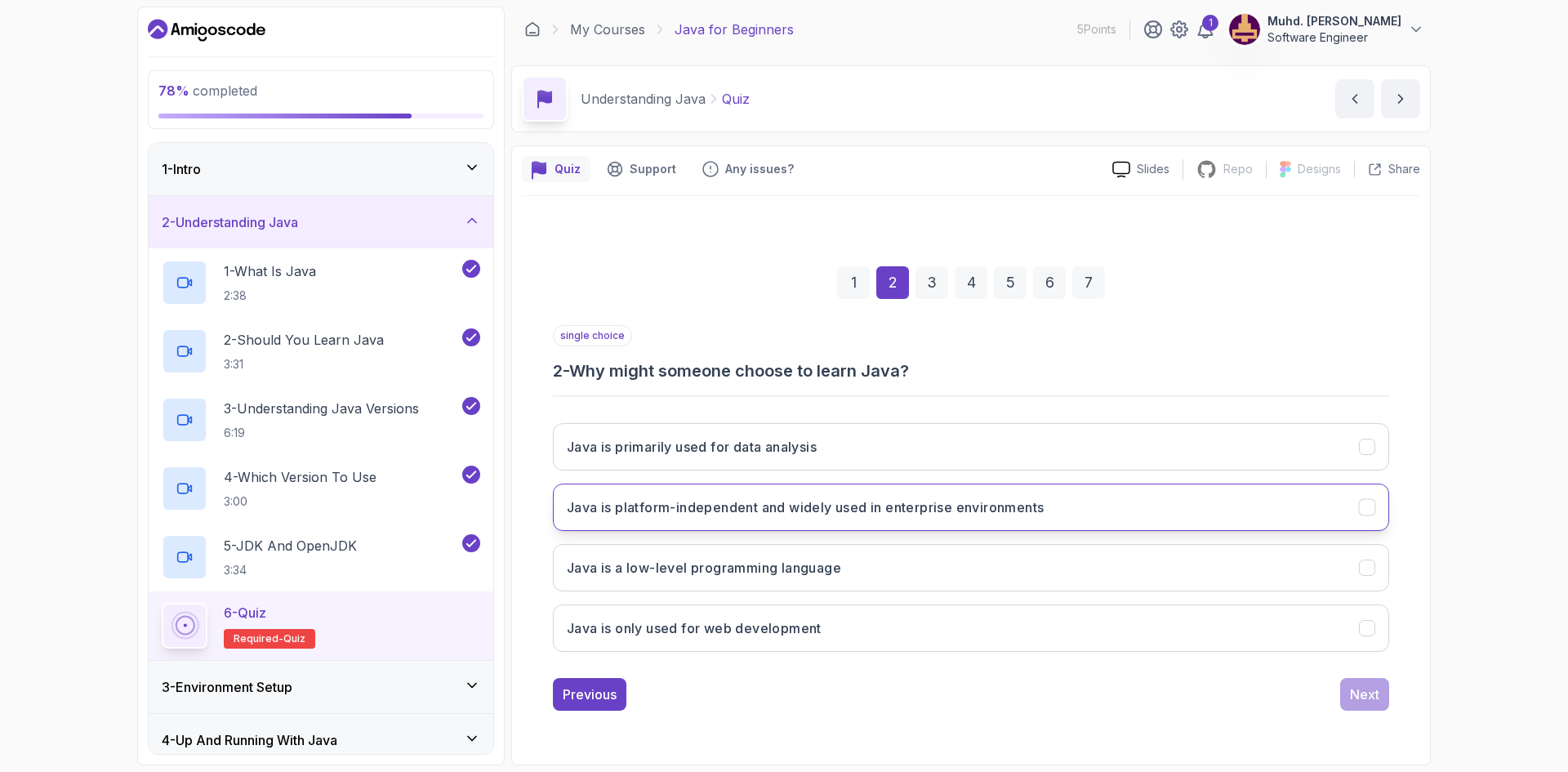
click at [963, 512] on h3 "Java is platform-independent and widely used in enterprise environments" at bounding box center [805, 506] width 477 height 20
click at [1366, 699] on div "Next" at bounding box center [1364, 694] width 30 height 20
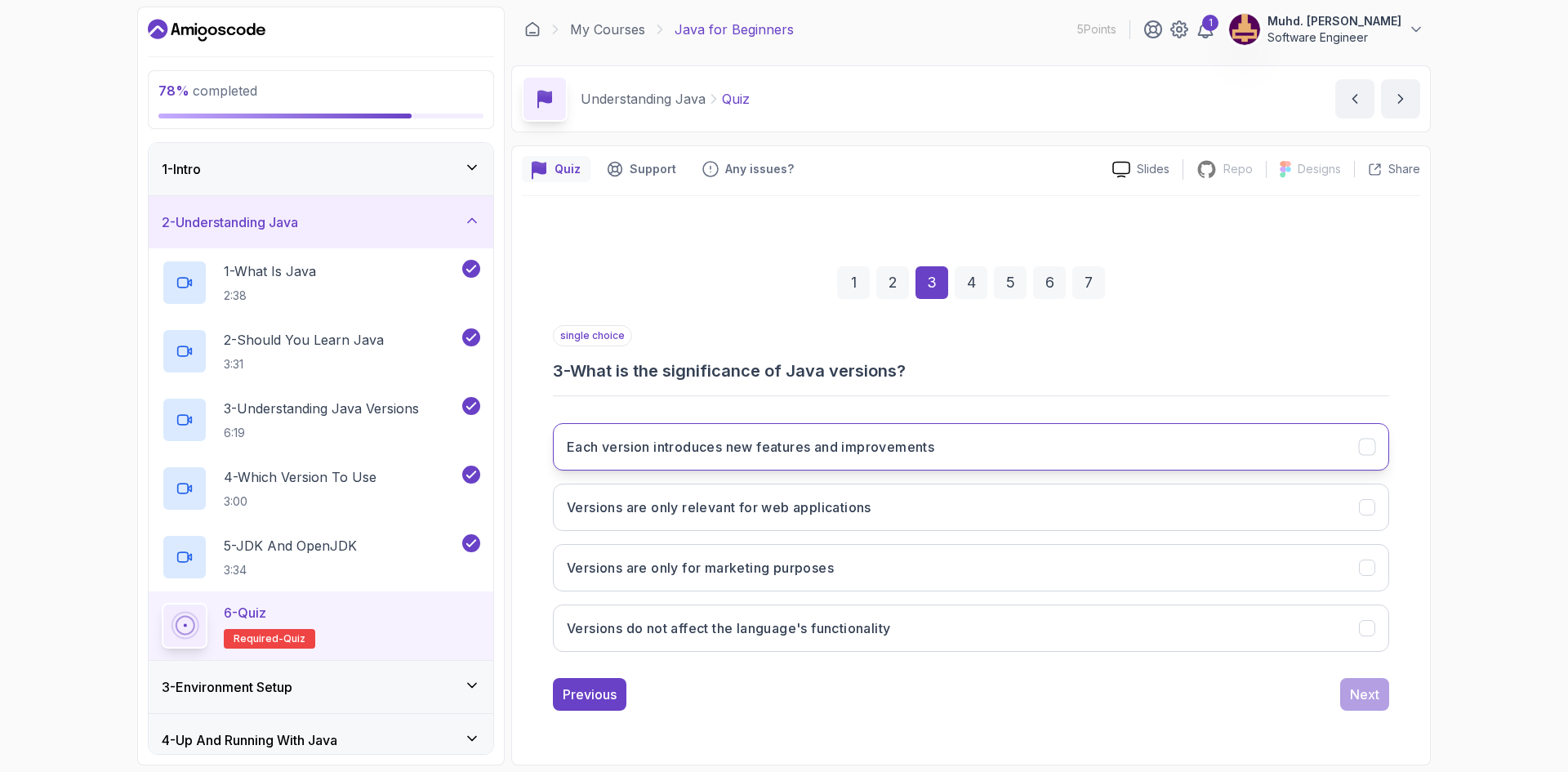
click at [708, 465] on button "Each version introduces new features and improvements" at bounding box center [971, 447] width 836 height 48
click at [1360, 684] on button "Next" at bounding box center [1364, 694] width 49 height 33
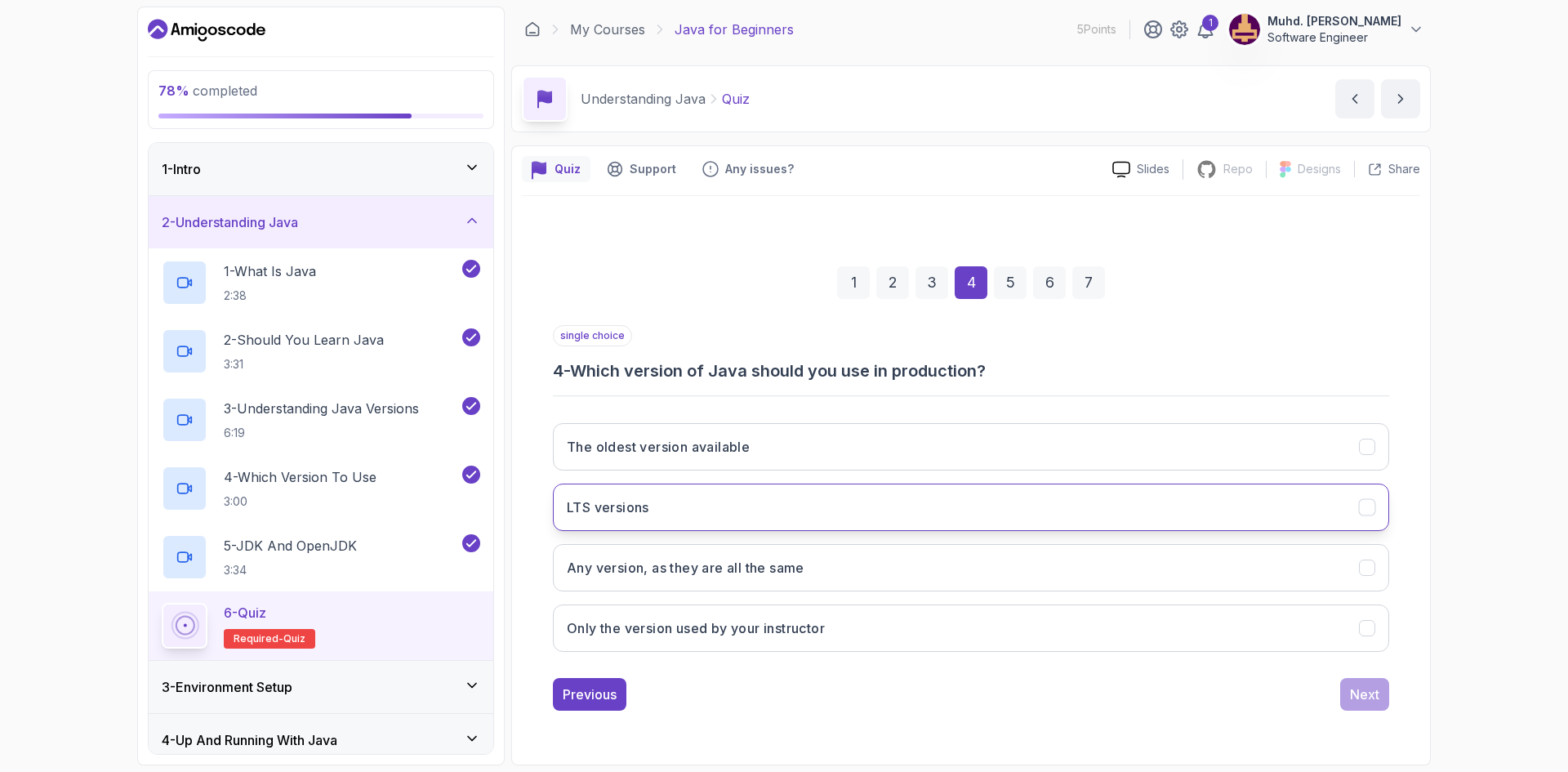
click at [845, 499] on button "LTS versions" at bounding box center [971, 507] width 836 height 48
click at [1357, 691] on div "Next" at bounding box center [1364, 694] width 30 height 20
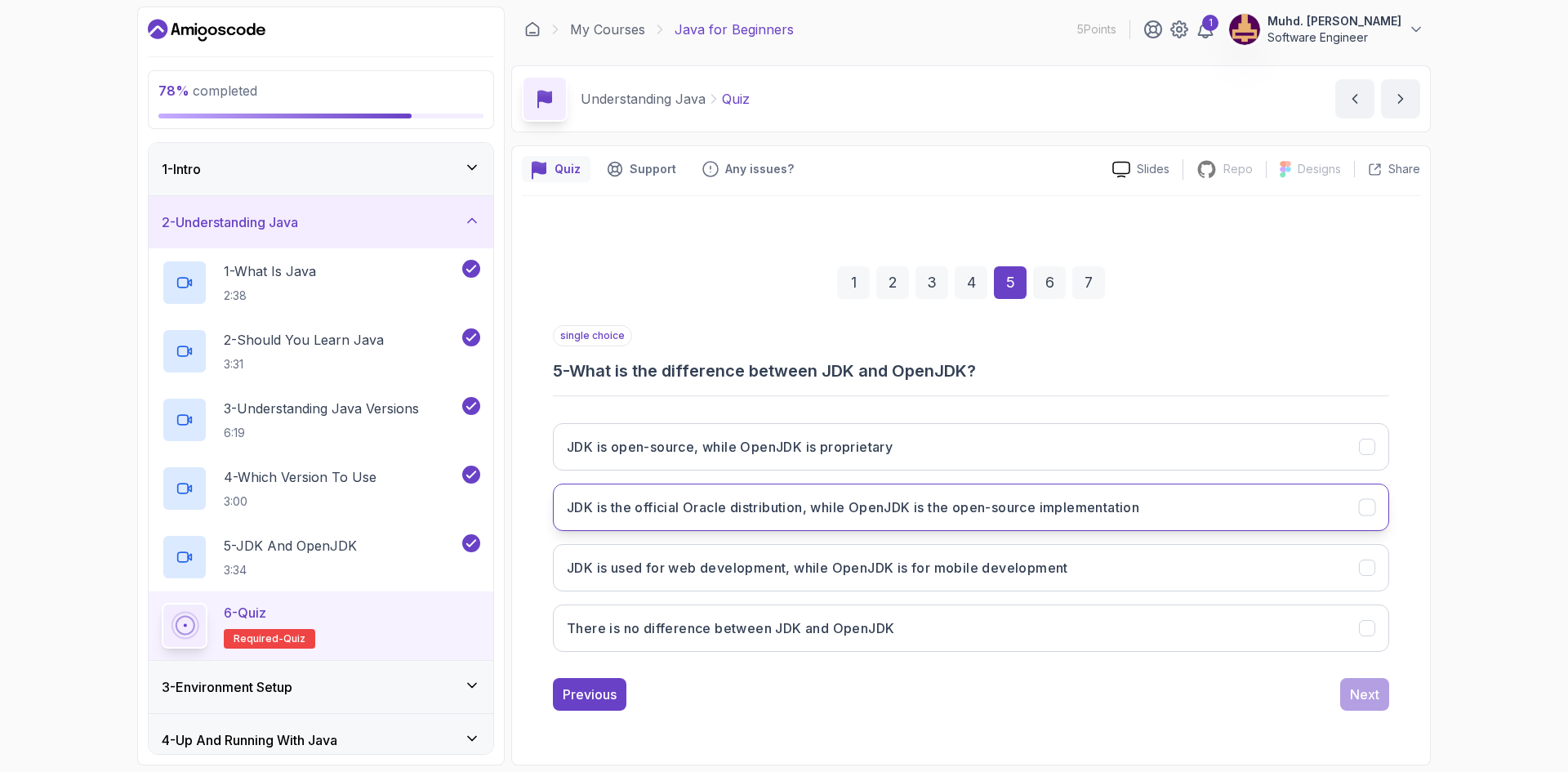
click at [1097, 502] on h3 "JDK is the official Oracle distribution, while OpenJDK is the open-source imple…" at bounding box center [852, 506] width 572 height 20
click at [1355, 697] on div "Next" at bounding box center [1364, 694] width 30 height 20
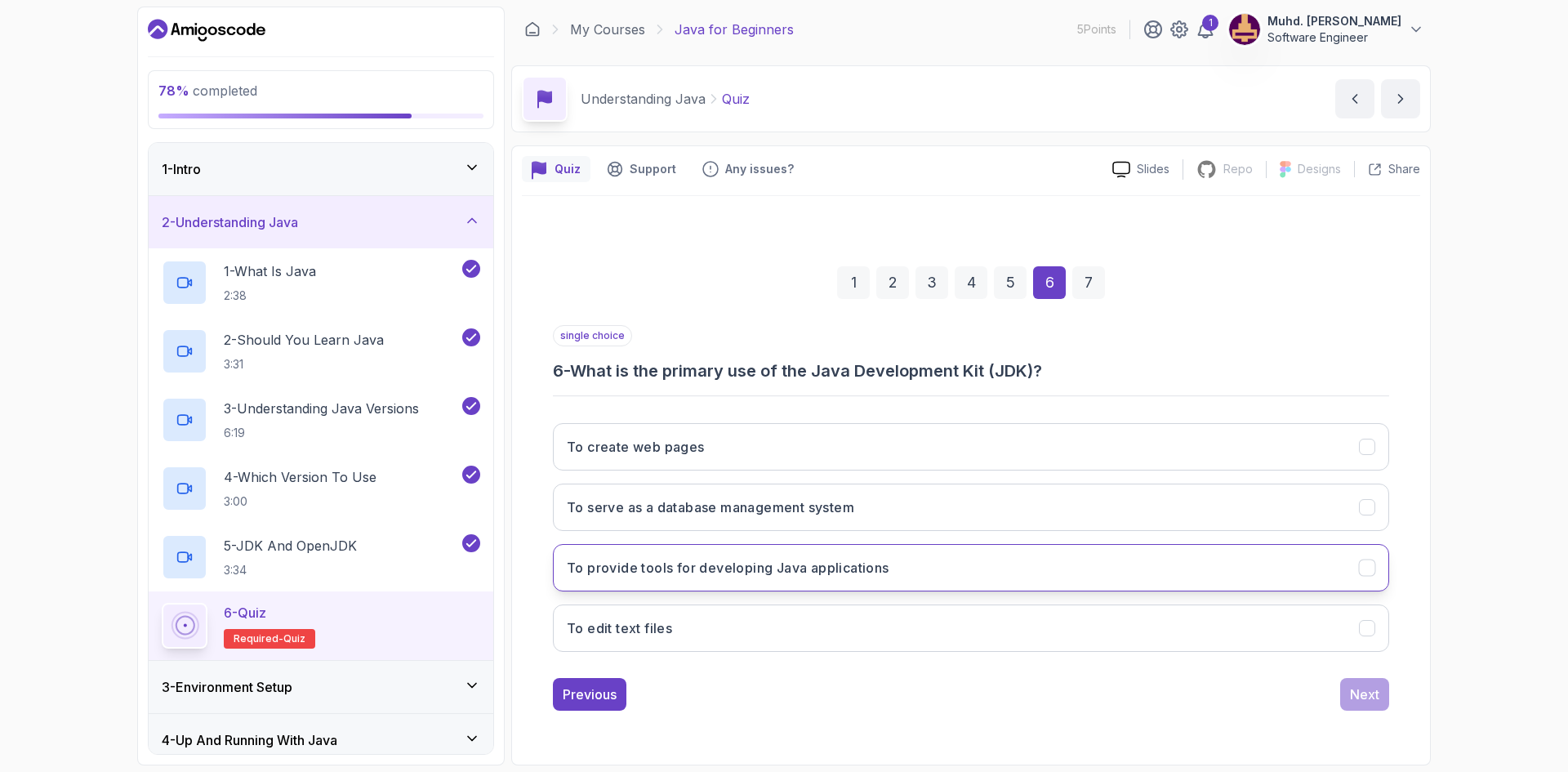
click at [914, 554] on button "To provide tools for developing Java applications" at bounding box center [971, 568] width 836 height 48
click at [1355, 698] on div "Next" at bounding box center [1364, 694] width 30 height 20
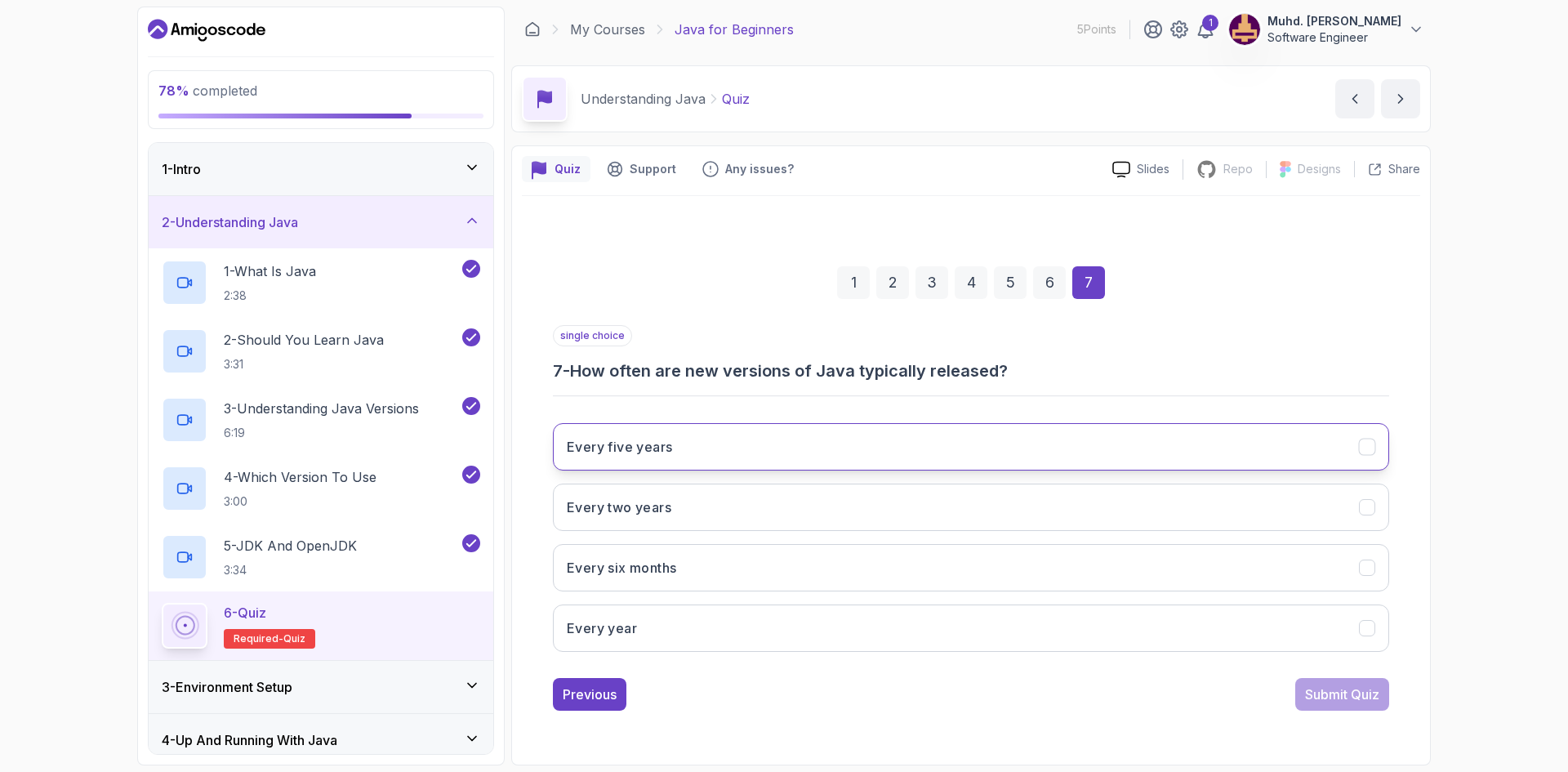
click at [806, 445] on button "Every five years" at bounding box center [971, 447] width 836 height 48
click at [1324, 690] on div "Submit Quiz" at bounding box center [1342, 694] width 75 height 20
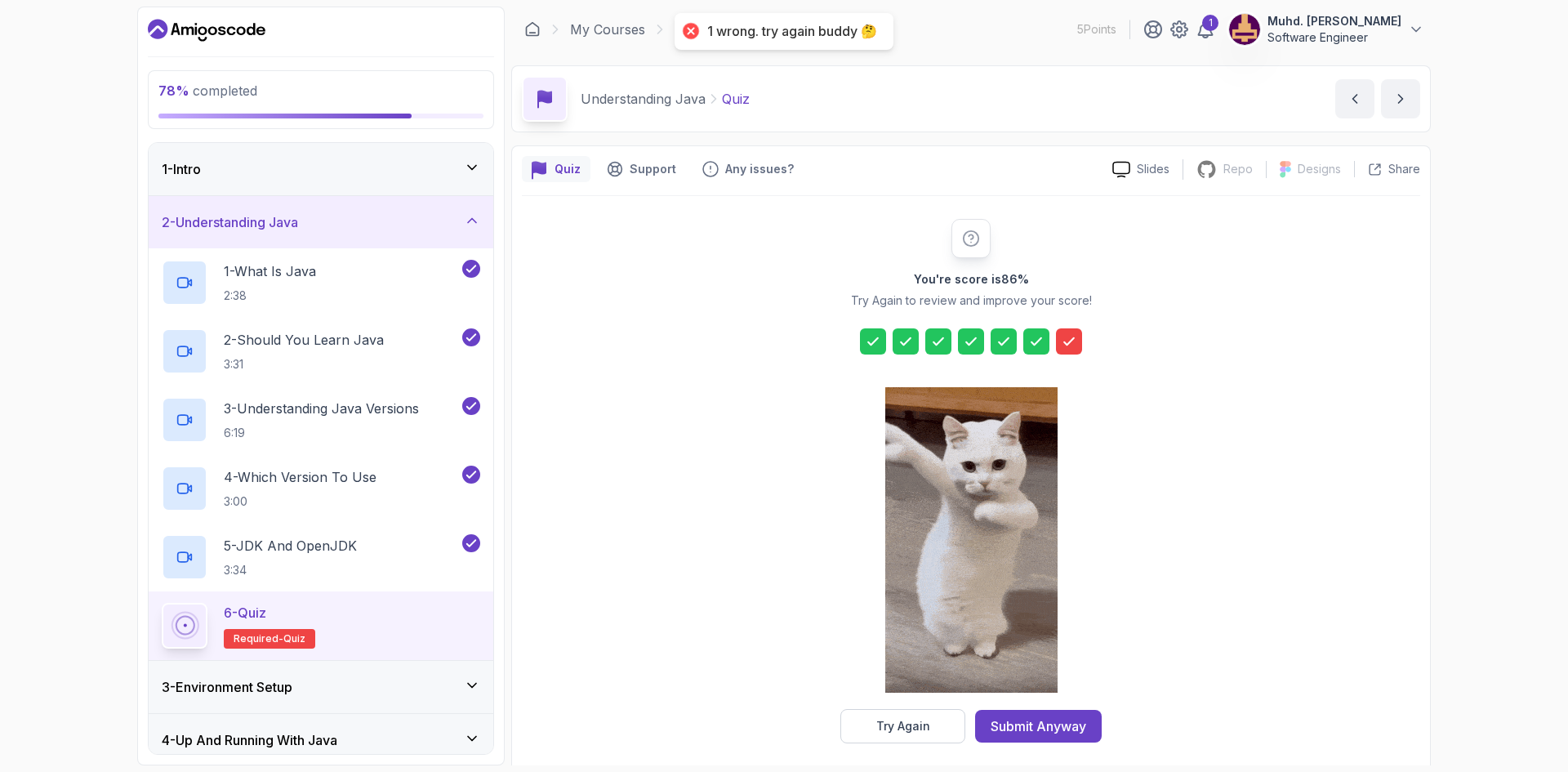
click at [1063, 342] on icon at bounding box center [1069, 341] width 16 height 16
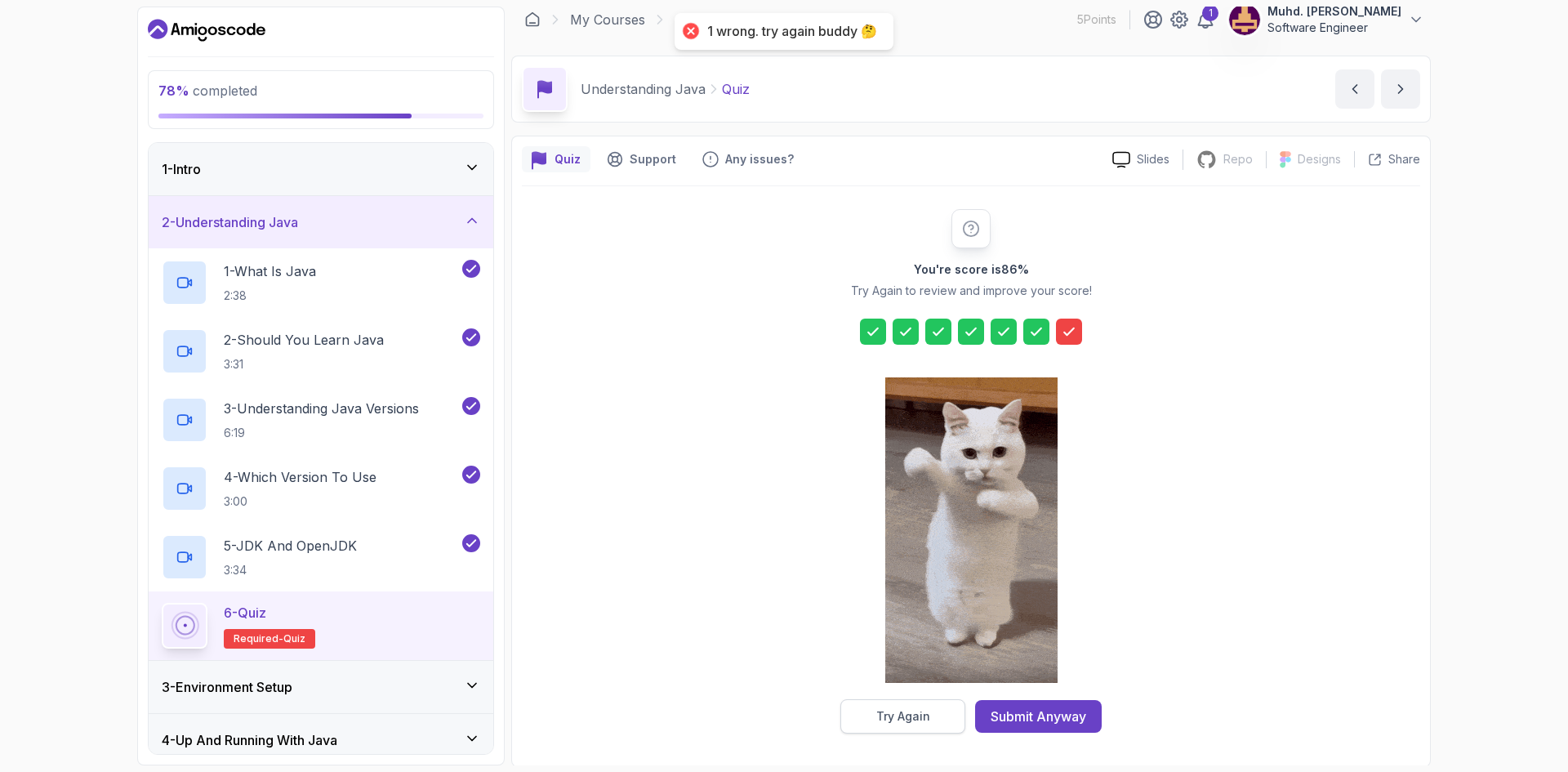
scroll to position [11, 0]
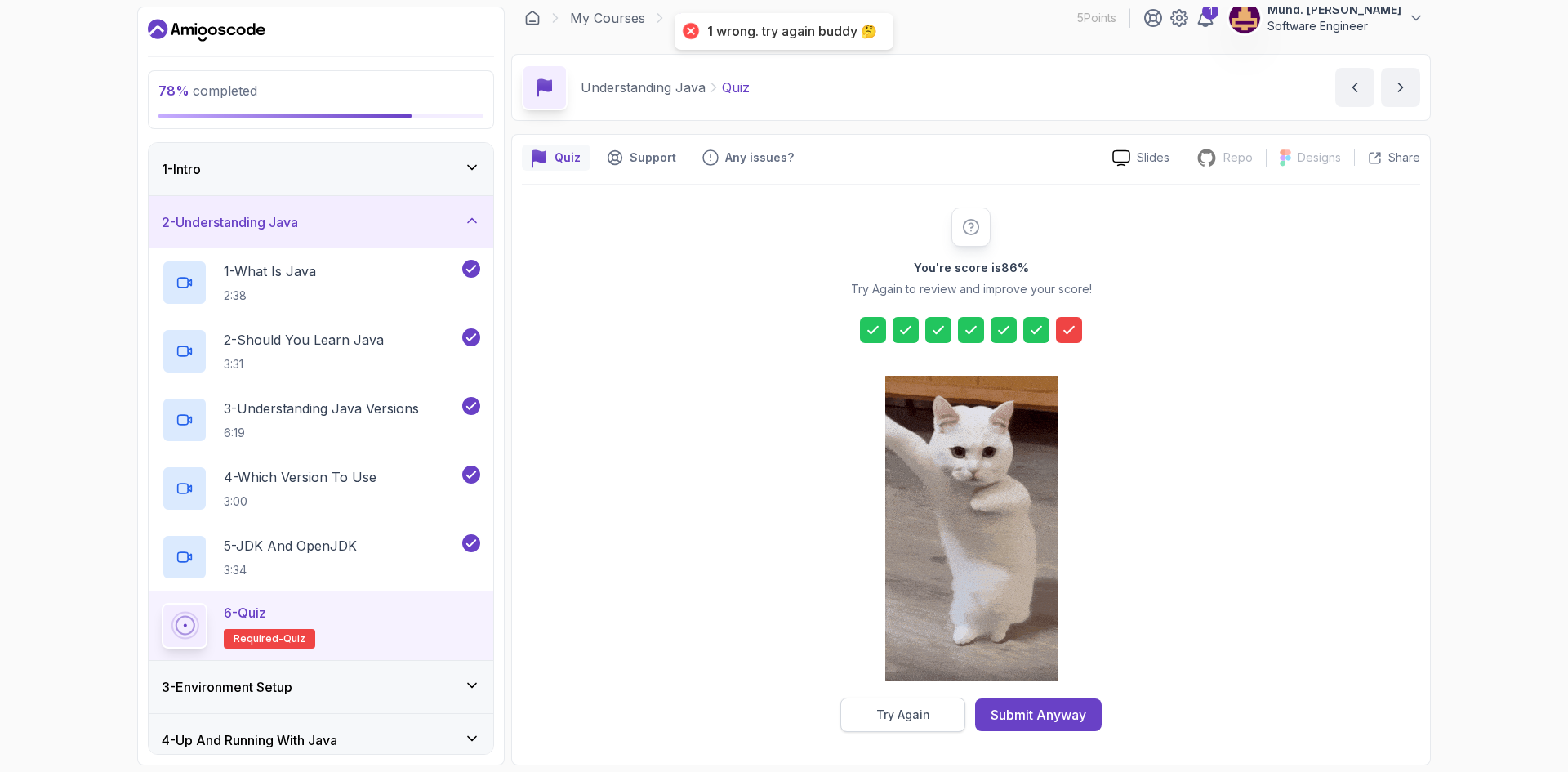
click at [912, 708] on div "Try Again" at bounding box center [903, 714] width 54 height 16
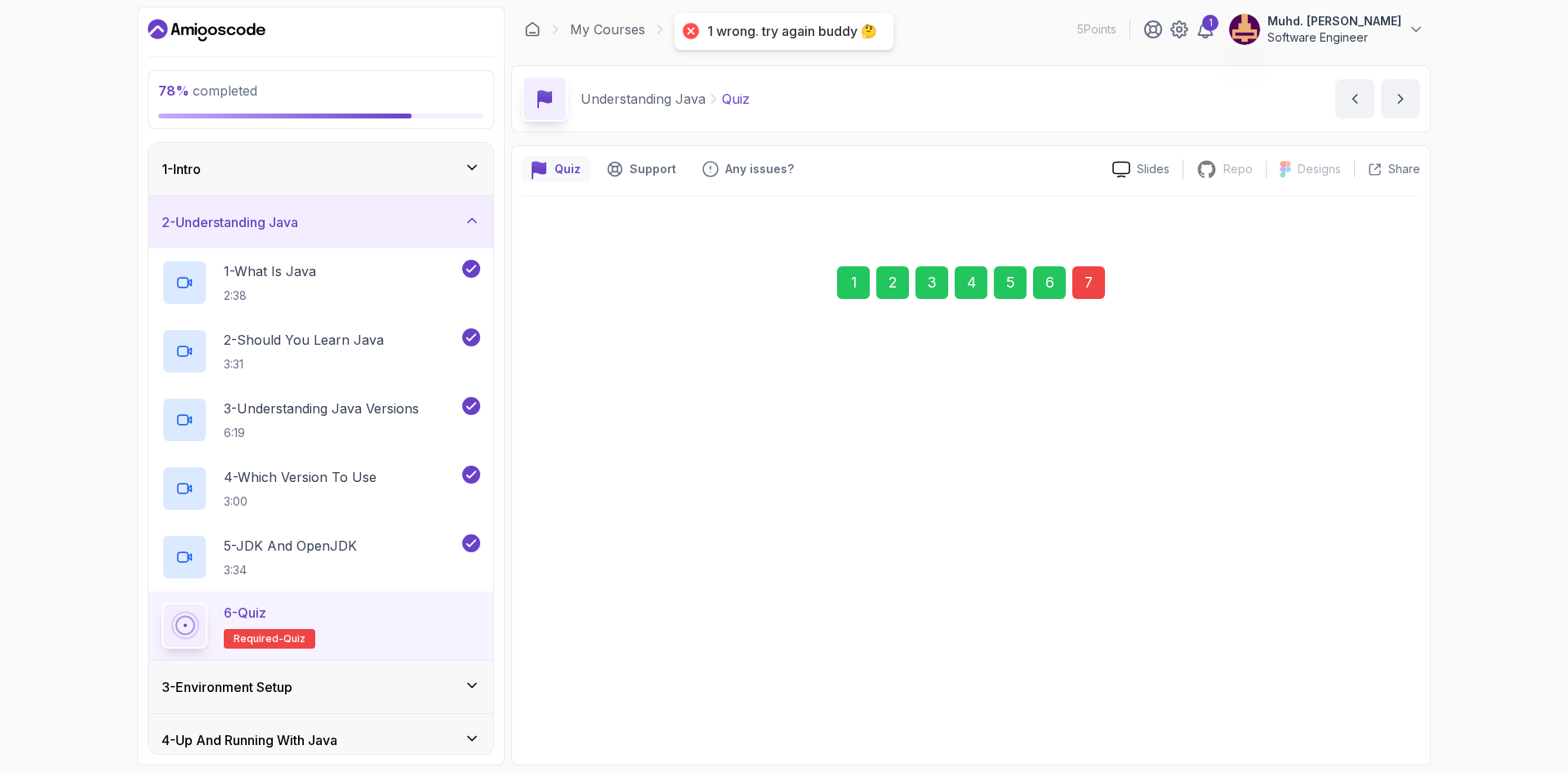
scroll to position [0, 0]
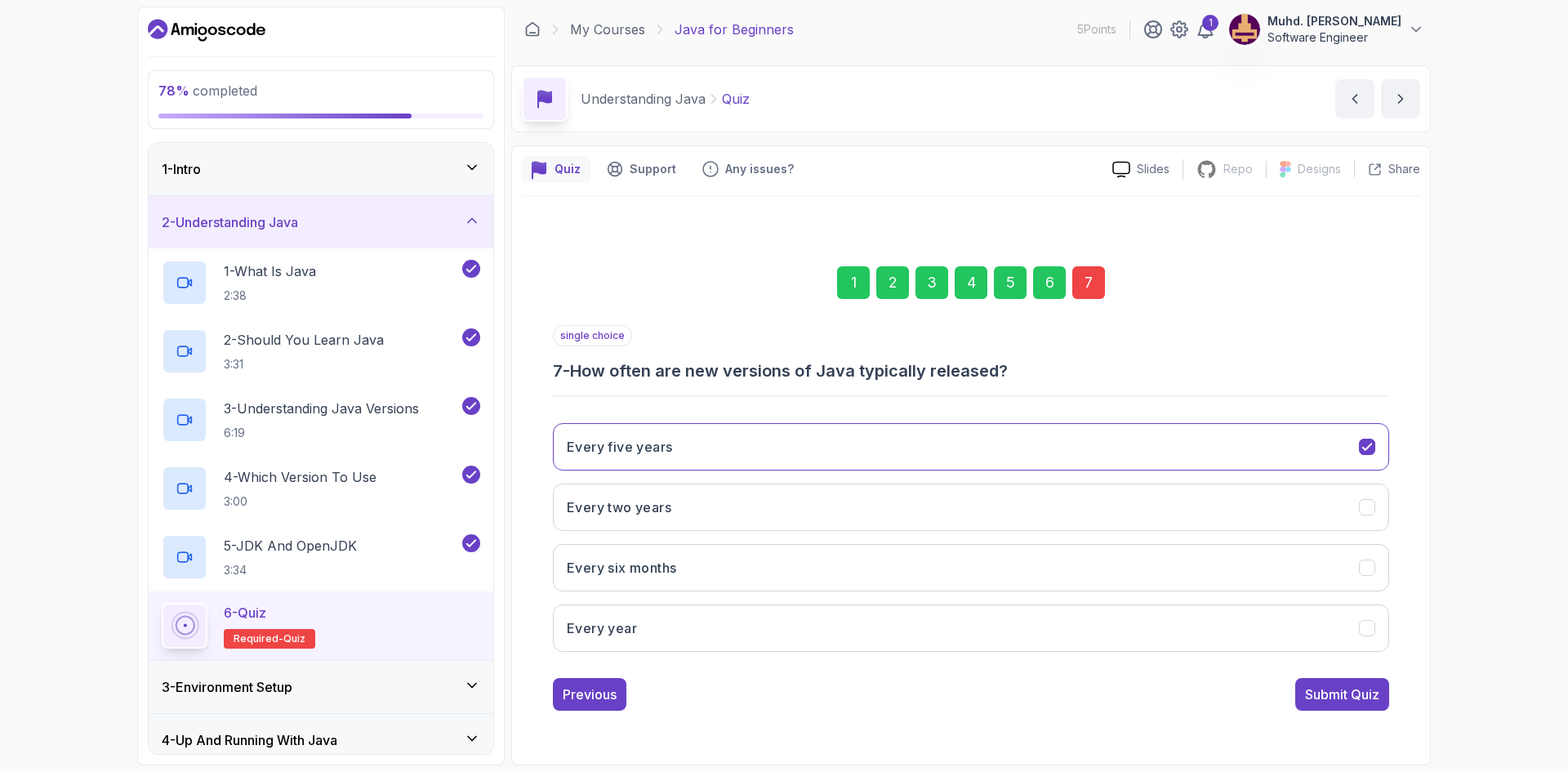
click at [1085, 291] on div "7" at bounding box center [1088, 283] width 33 height 33
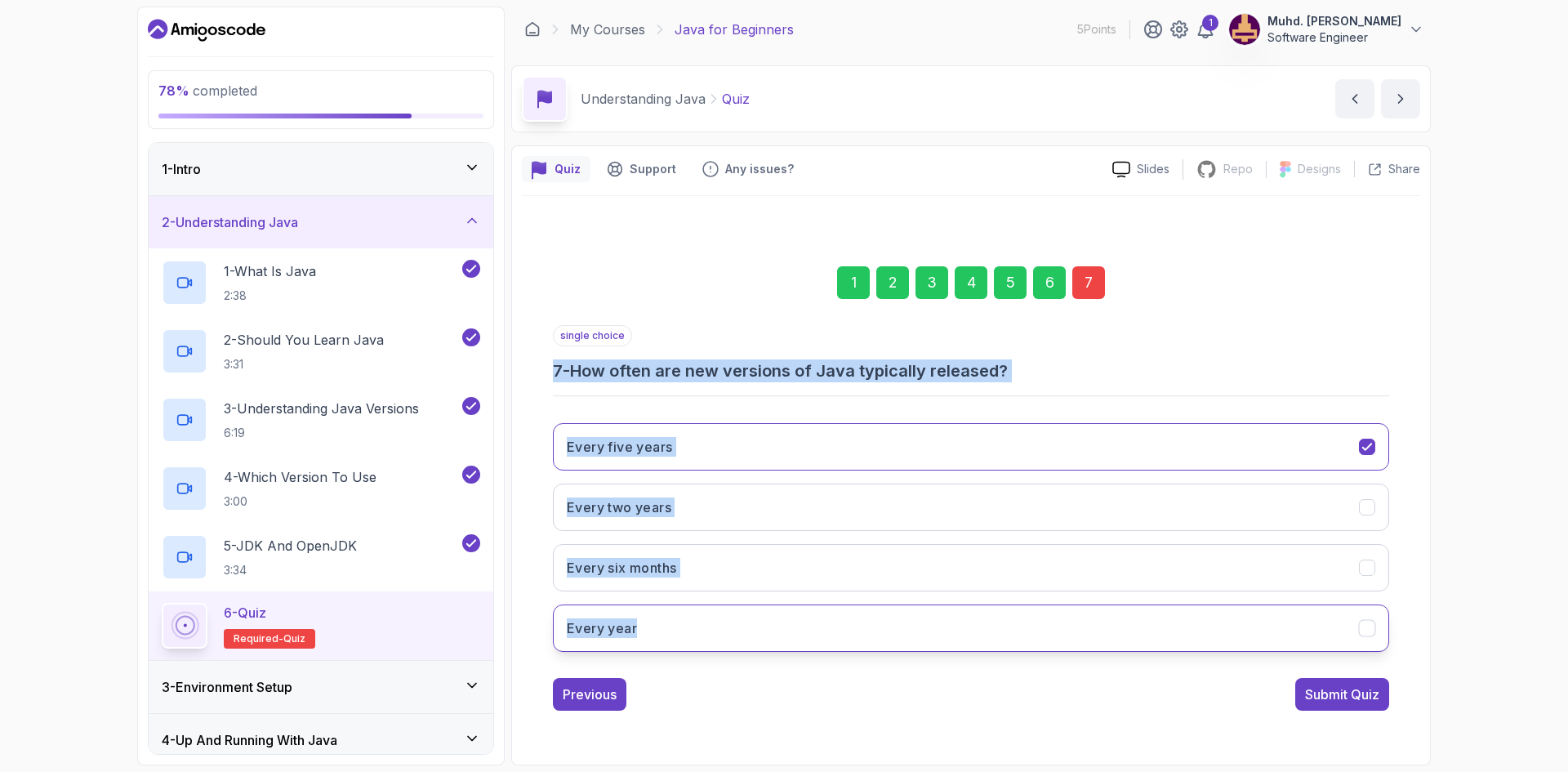
drag, startPoint x: 545, startPoint y: 373, endPoint x: 732, endPoint y: 619, distance: 309.0
click at [732, 619] on div "1 2 3 4 5 6 7 single choice 7 - How often are new versions of Java typically re…" at bounding box center [970, 475] width 898 height 496
copy div "7 - How often are new versions of Java typically released? Every five years Eve…"
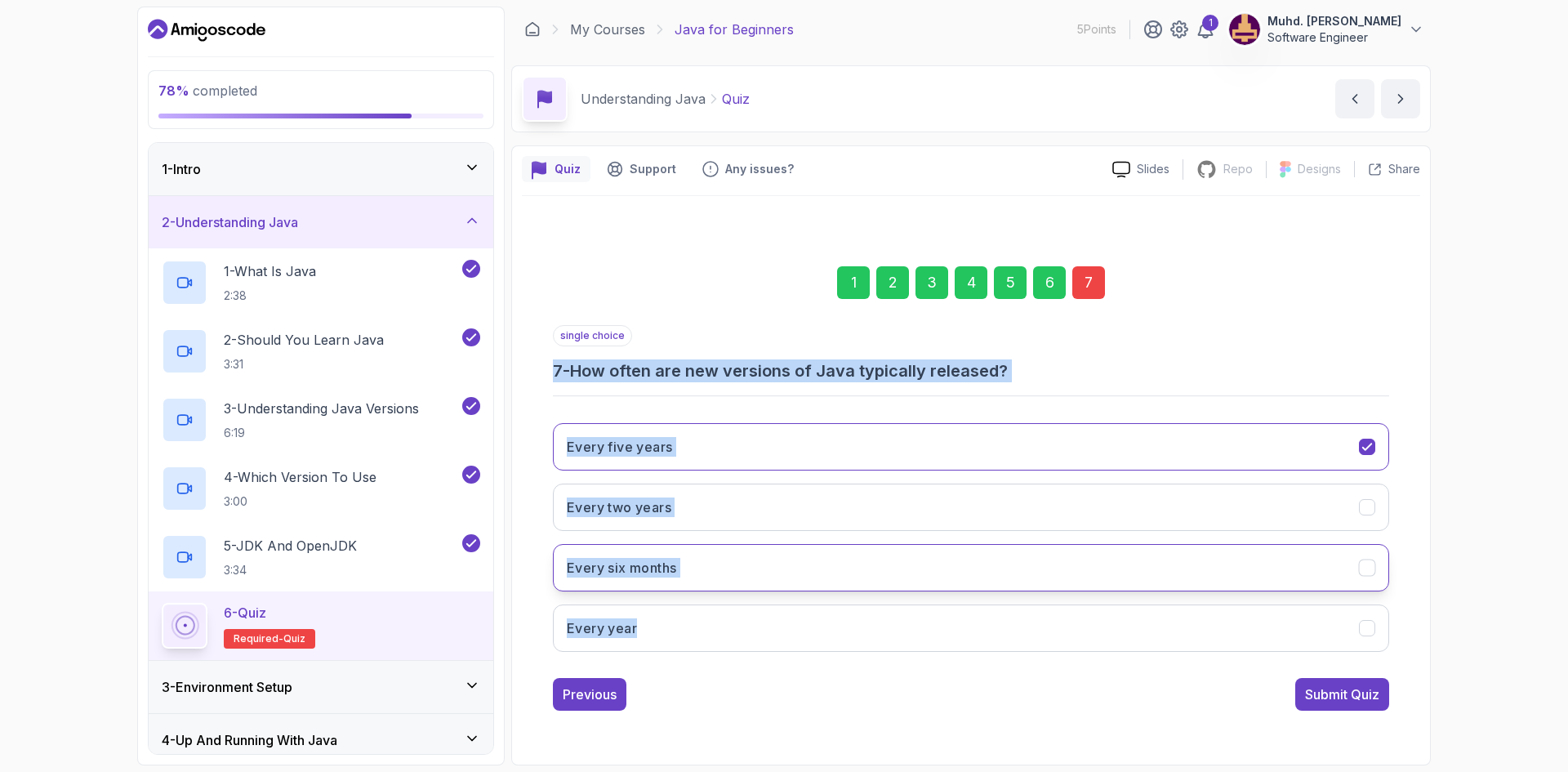
click at [690, 571] on button "Every six months" at bounding box center [971, 568] width 836 height 48
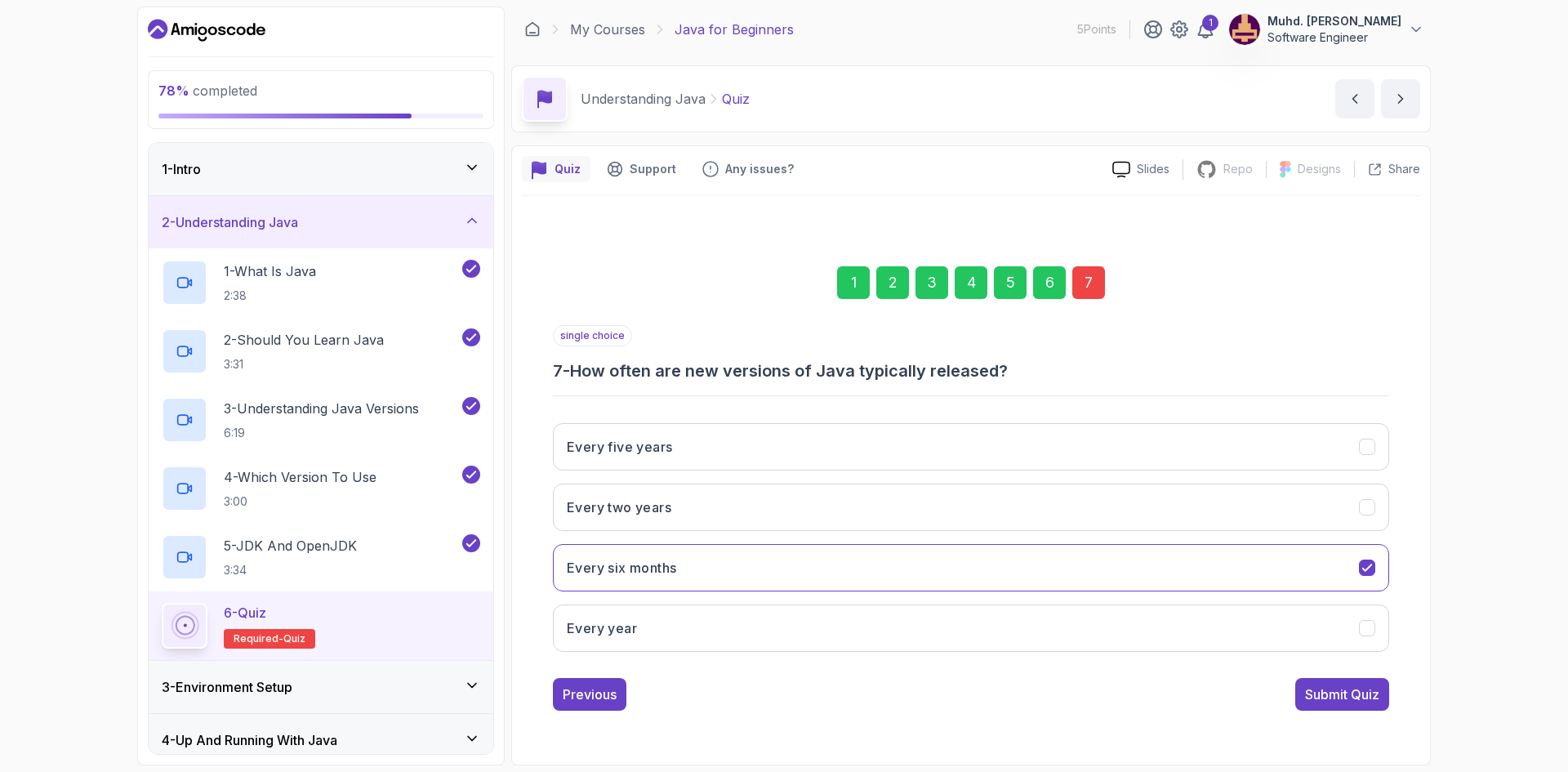
click at [1007, 702] on div "Previous Submit Quiz" at bounding box center [971, 694] width 836 height 33
click at [1342, 689] on div "Submit Quiz" at bounding box center [1342, 694] width 75 height 20
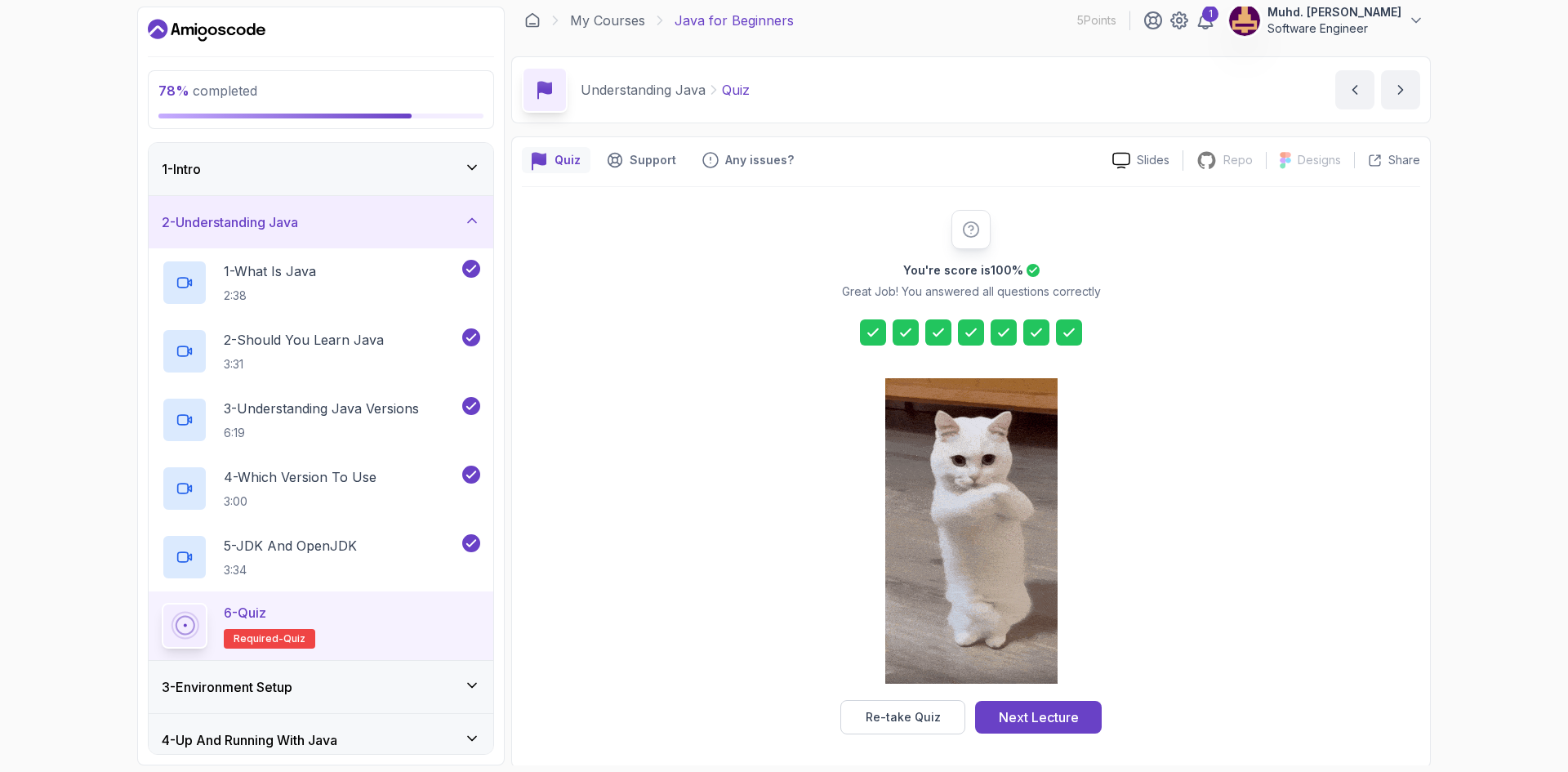
scroll to position [11, 0]
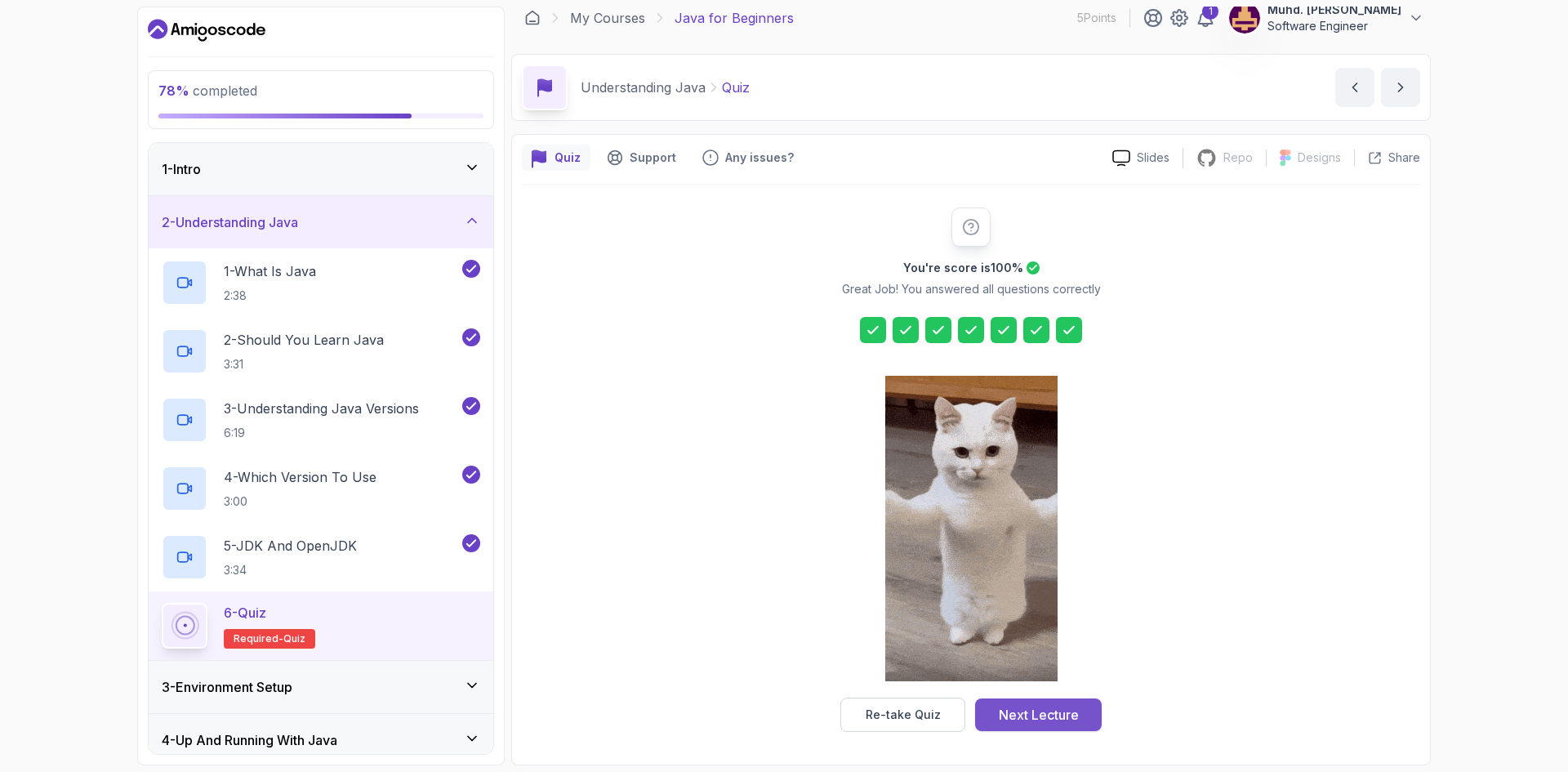
click at [1050, 710] on div "Next Lecture" at bounding box center [1039, 714] width 80 height 20
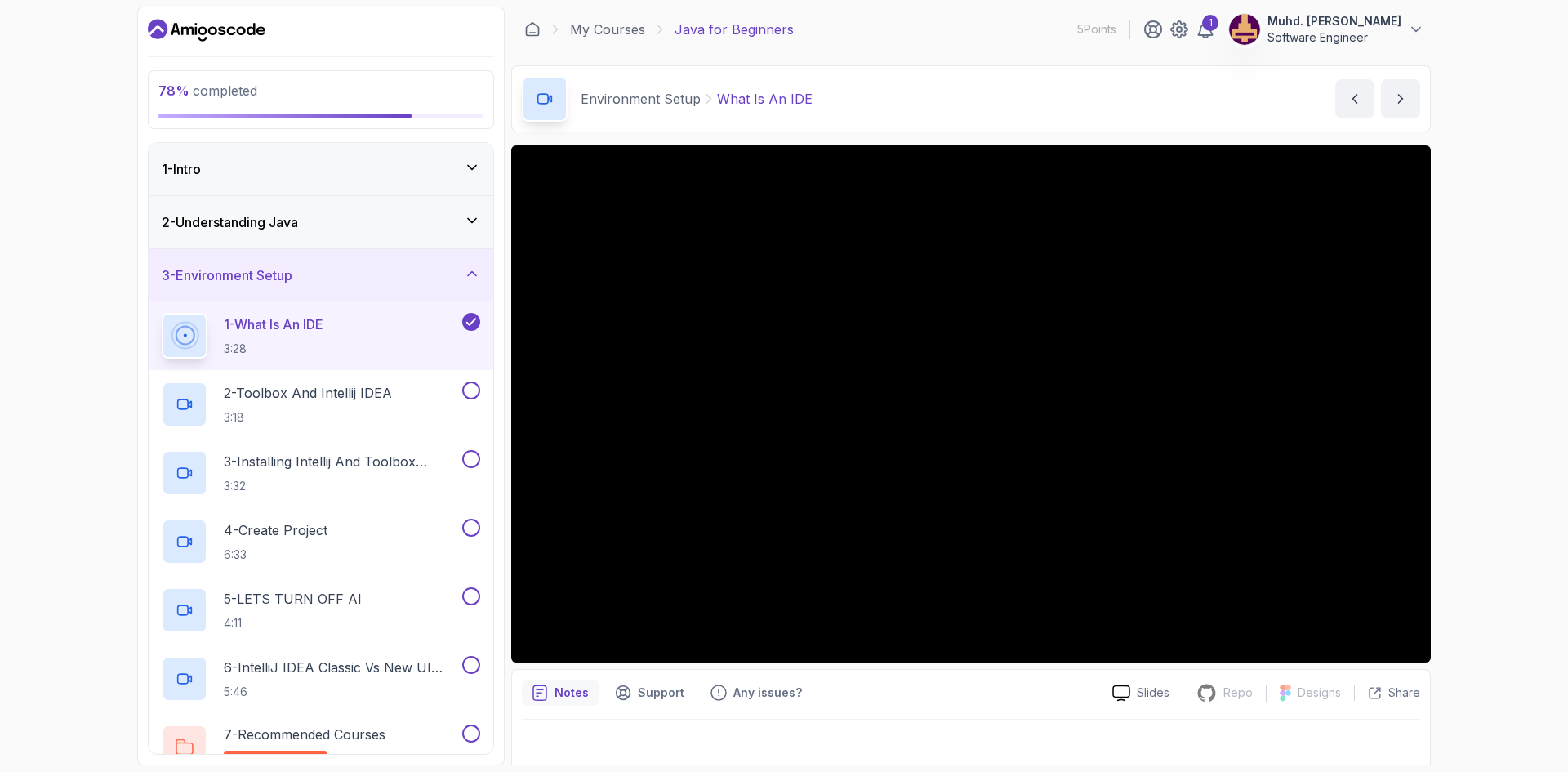
click at [448, 181] on div "1 - Intro" at bounding box center [321, 170] width 344 height 53
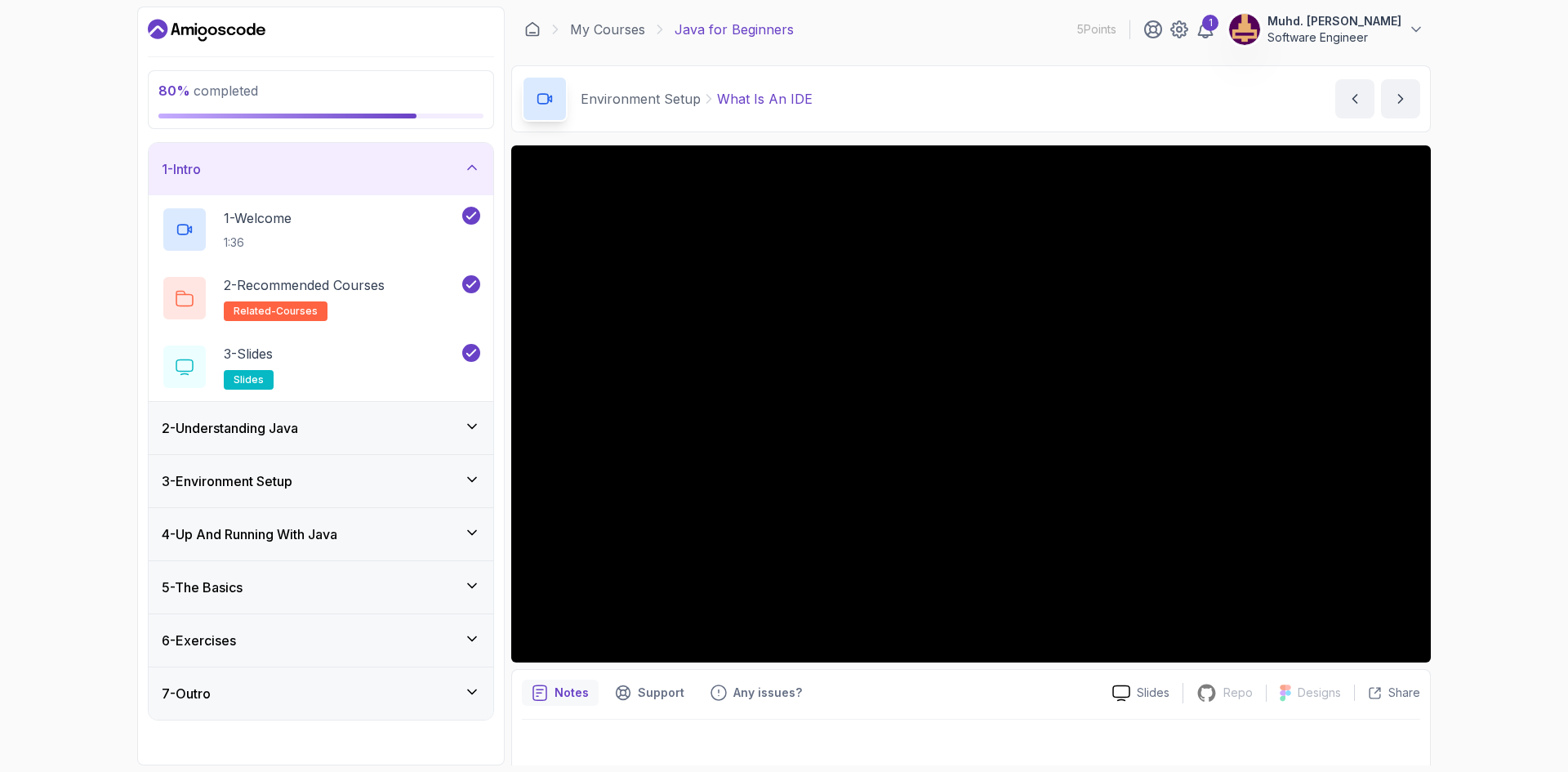
click at [448, 181] on div "1 - Intro" at bounding box center [321, 170] width 344 height 53
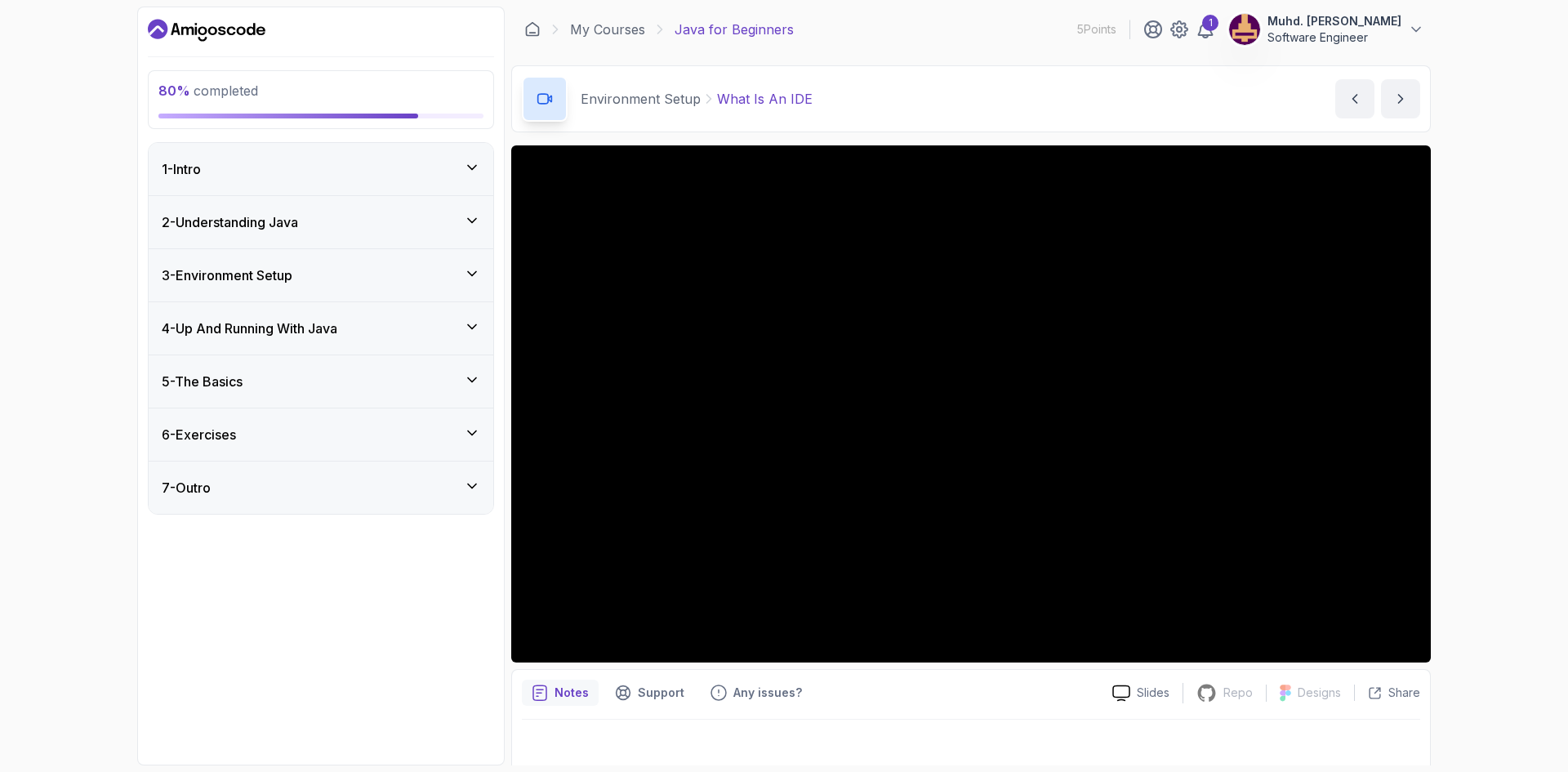
click at [438, 316] on div "4 - Up And Running With Java" at bounding box center [321, 328] width 344 height 53
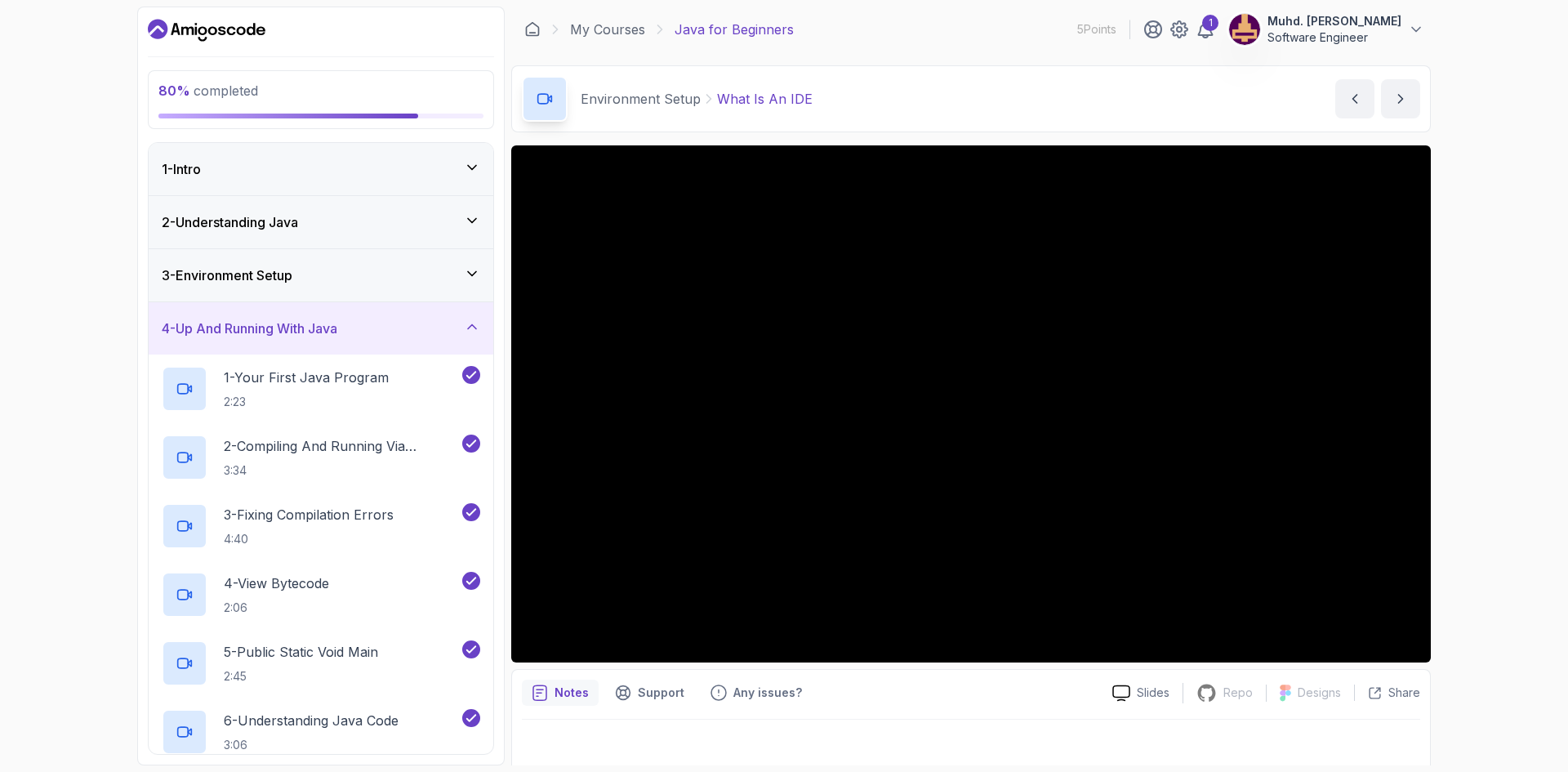
click at [441, 283] on div "3 - Environment Setup" at bounding box center [321, 275] width 319 height 20
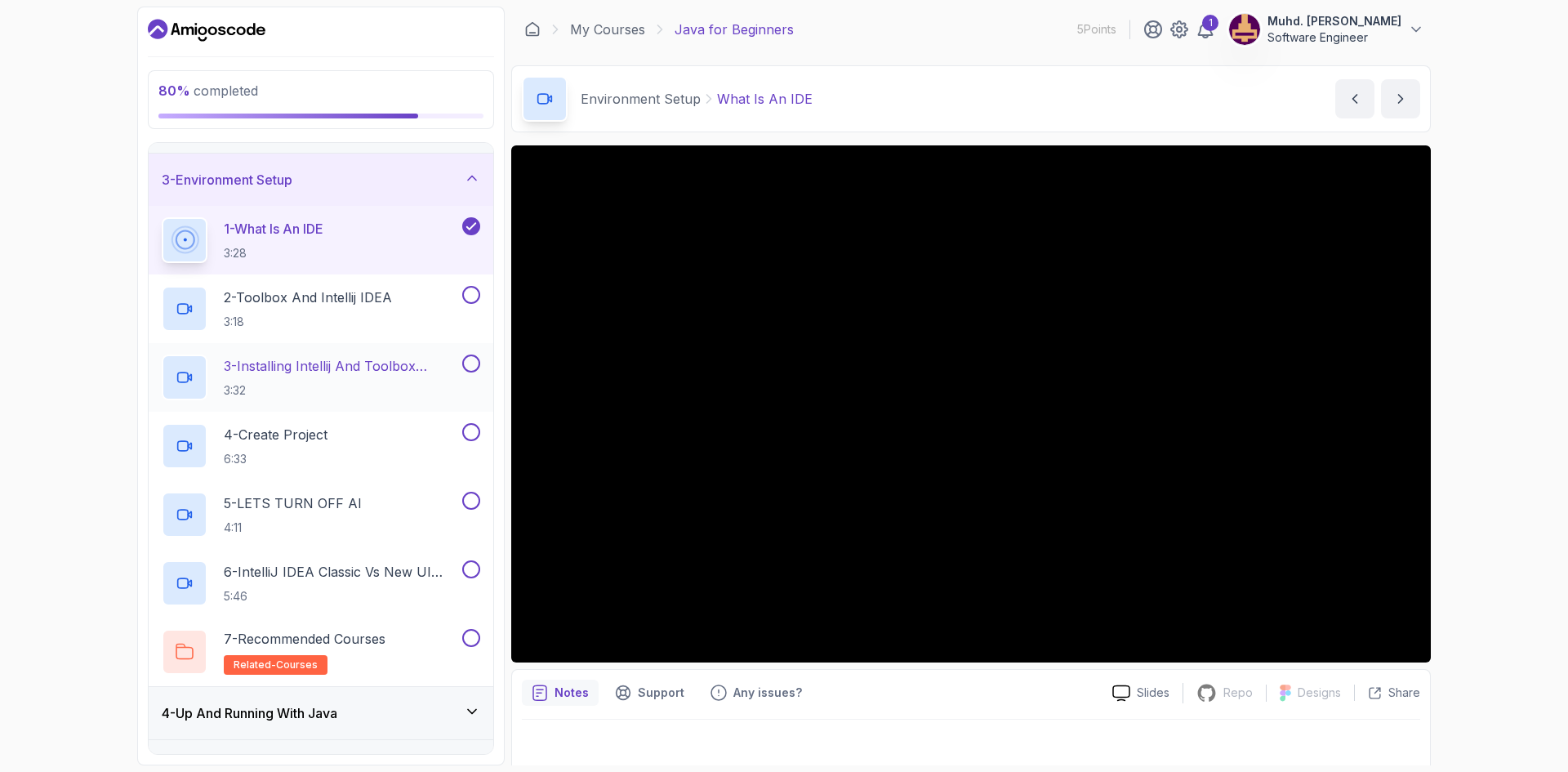
scroll to position [164, 0]
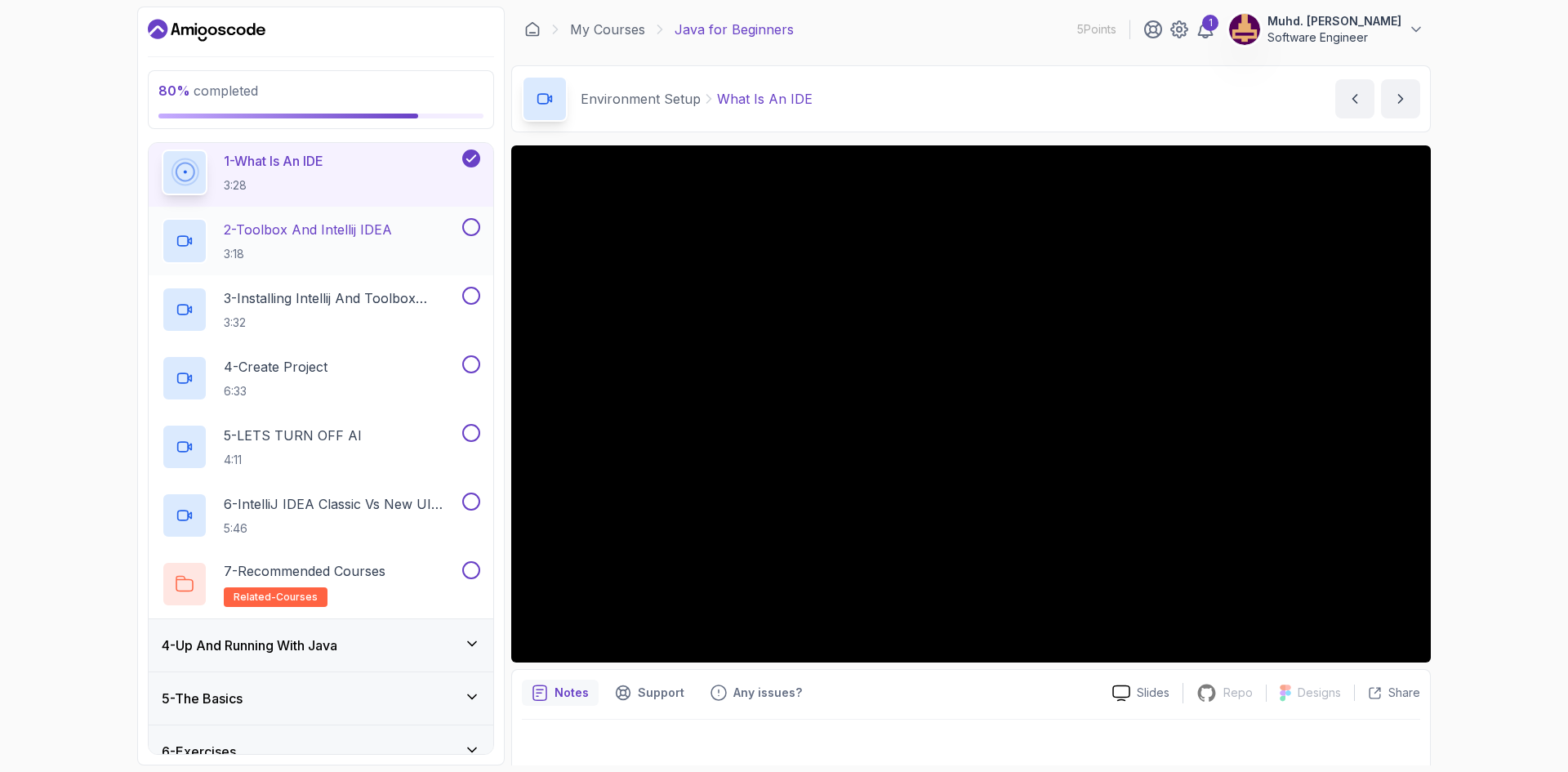
click at [475, 232] on button at bounding box center [471, 227] width 18 height 18
click at [472, 290] on button at bounding box center [471, 295] width 18 height 18
click at [475, 361] on button at bounding box center [471, 364] width 18 height 18
click at [471, 428] on button at bounding box center [471, 433] width 18 height 18
click at [476, 499] on button at bounding box center [471, 501] width 18 height 18
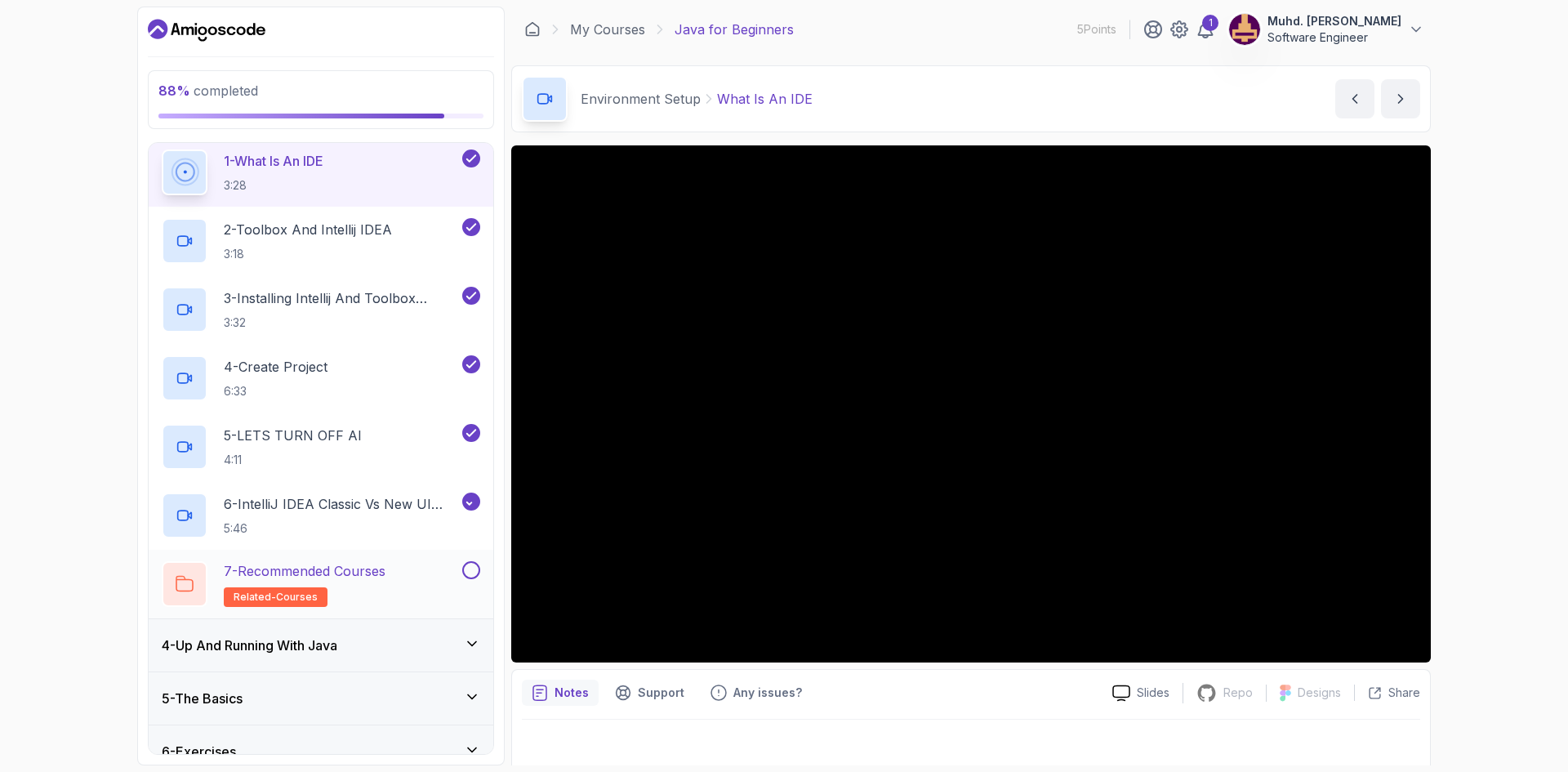
click at [477, 566] on button at bounding box center [471, 570] width 18 height 18
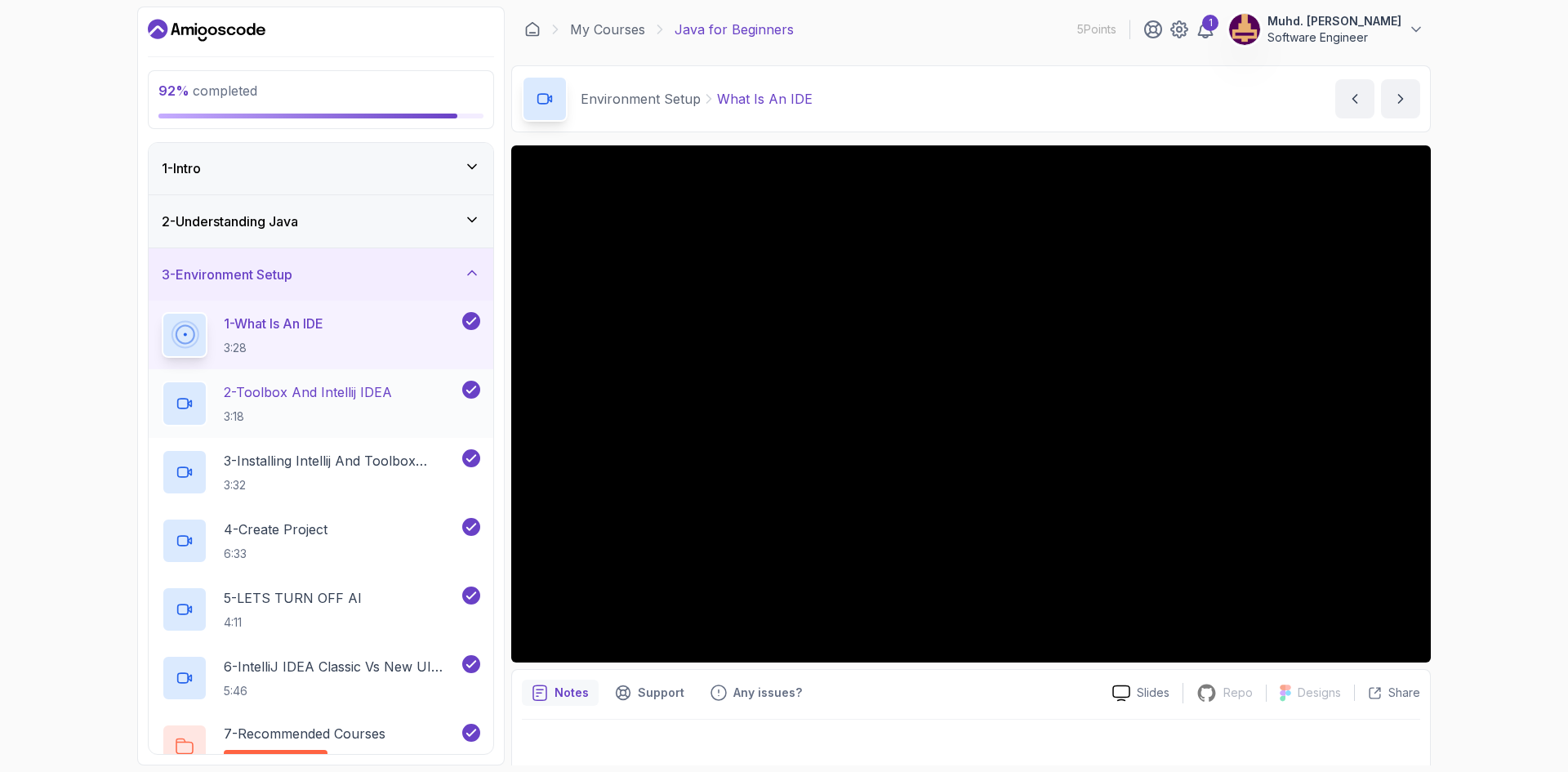
scroll to position [0, 0]
click at [475, 276] on icon at bounding box center [472, 273] width 8 height 4
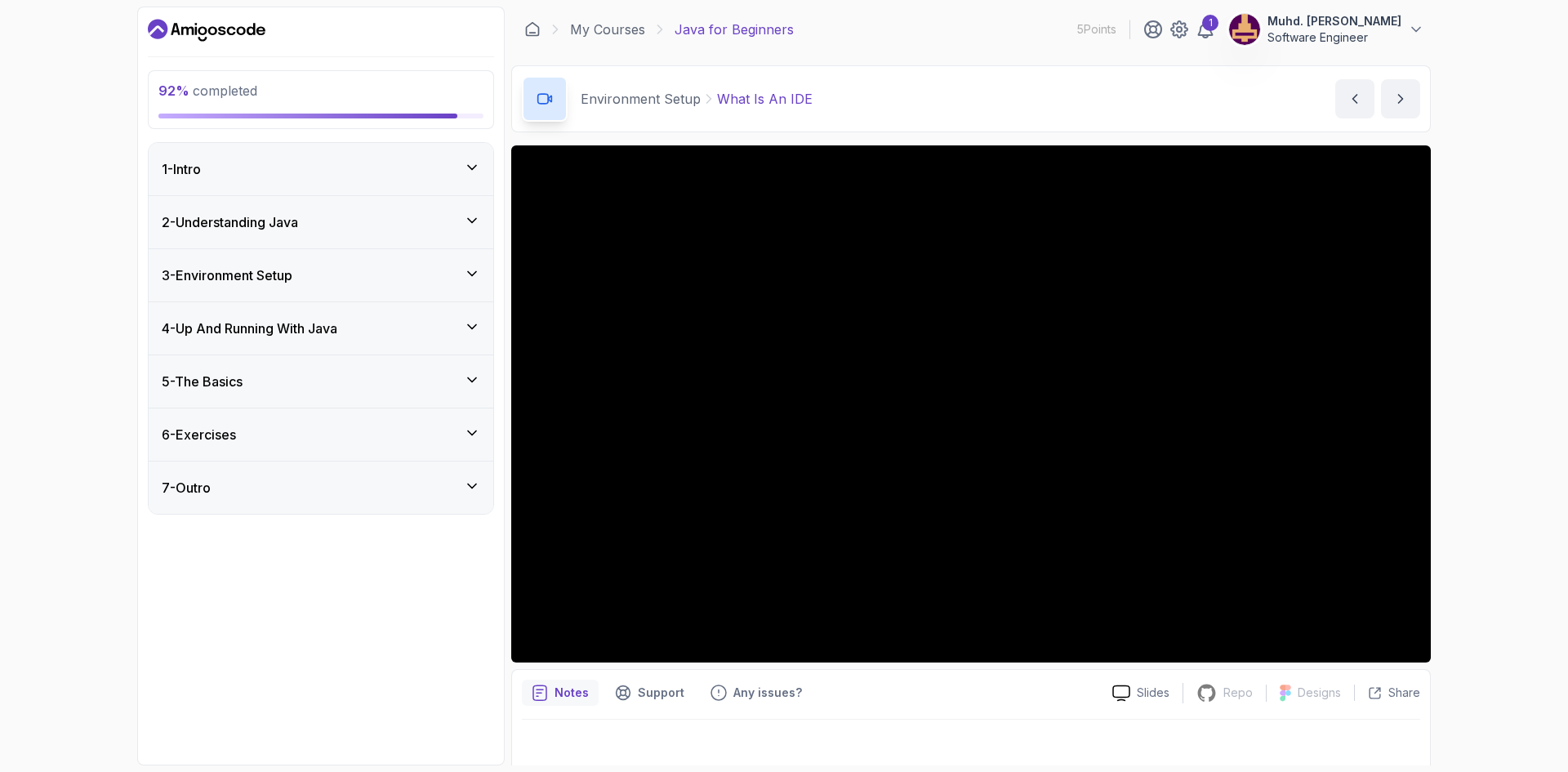
click at [439, 475] on div "7 - Outro" at bounding box center [321, 488] width 344 height 53
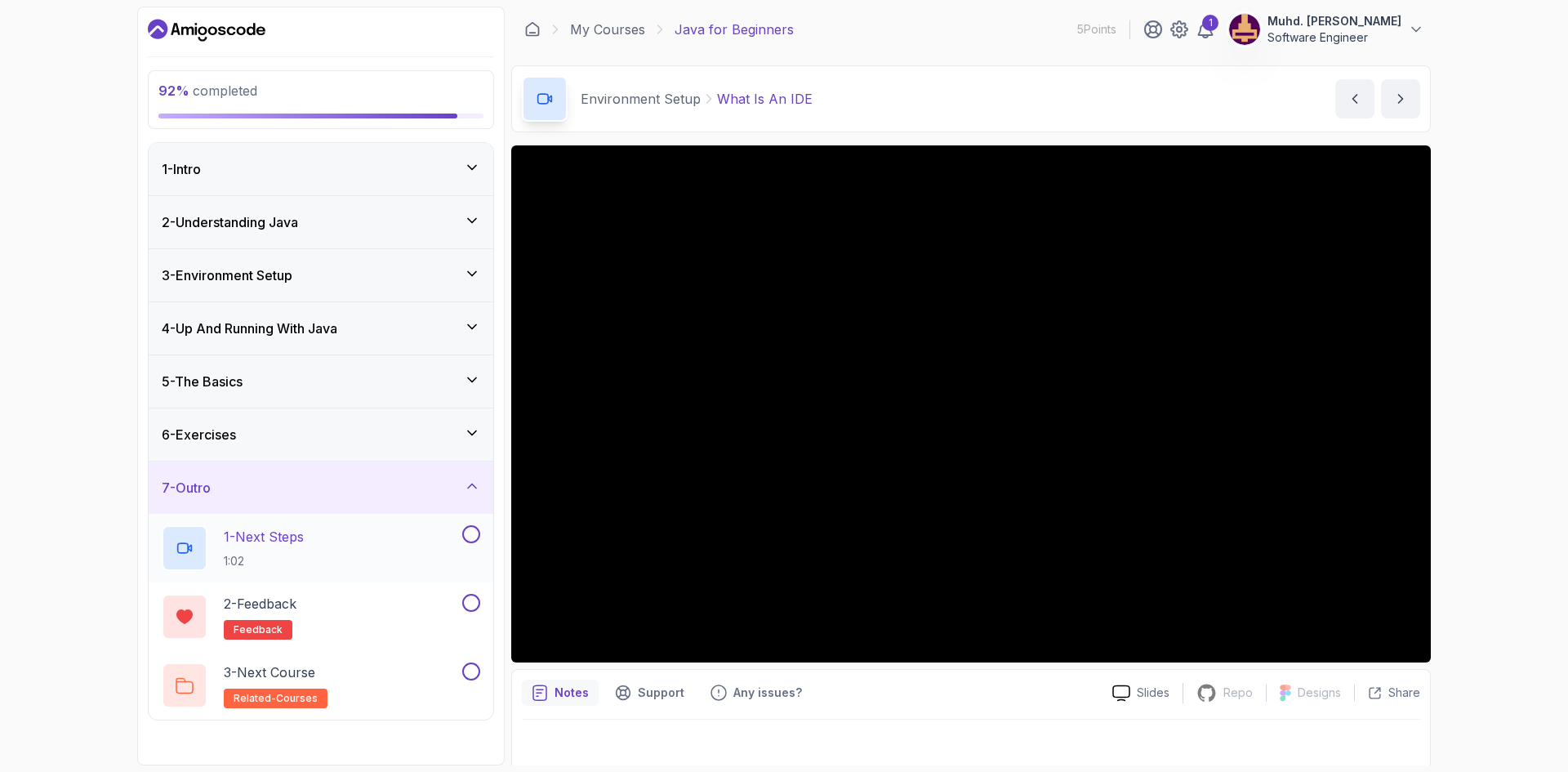
click at [470, 539] on button at bounding box center [471, 534] width 18 height 18
click at [412, 600] on div "2 - Feedback feedback" at bounding box center [310, 617] width 298 height 46
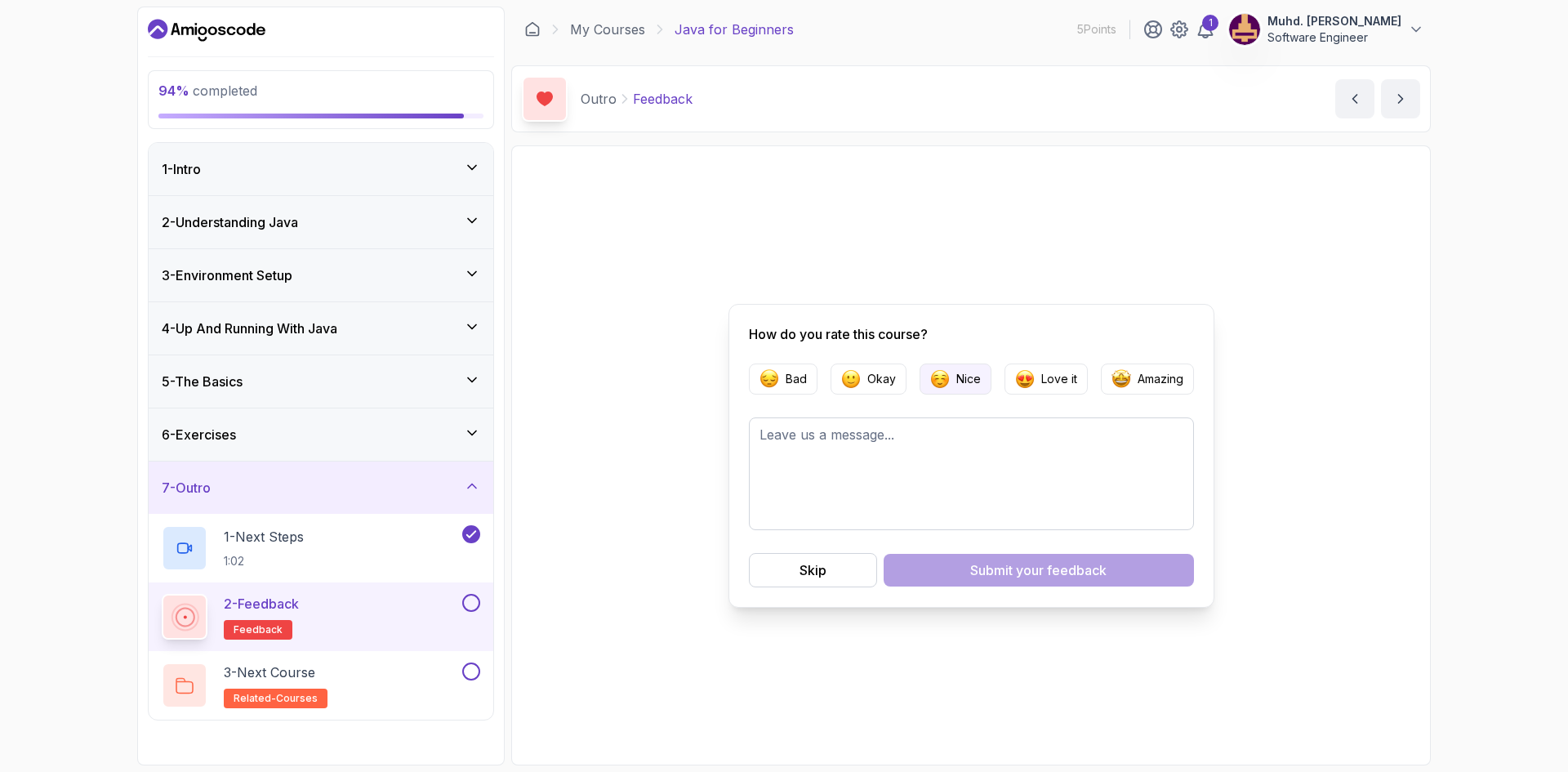
click at [938, 384] on img "button" at bounding box center [940, 378] width 20 height 20
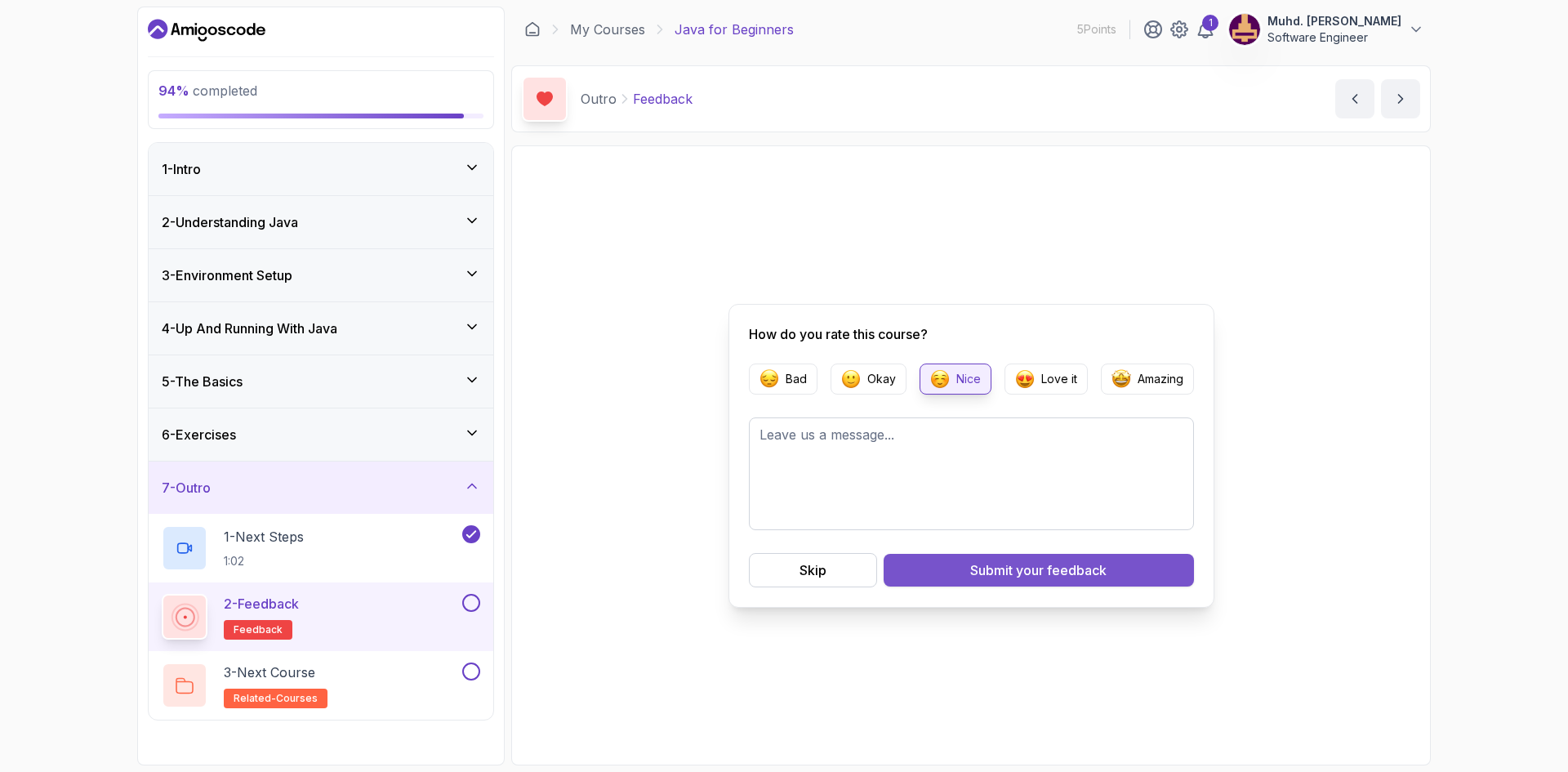
click at [984, 579] on div "Submit your feedback" at bounding box center [1038, 570] width 137 height 20
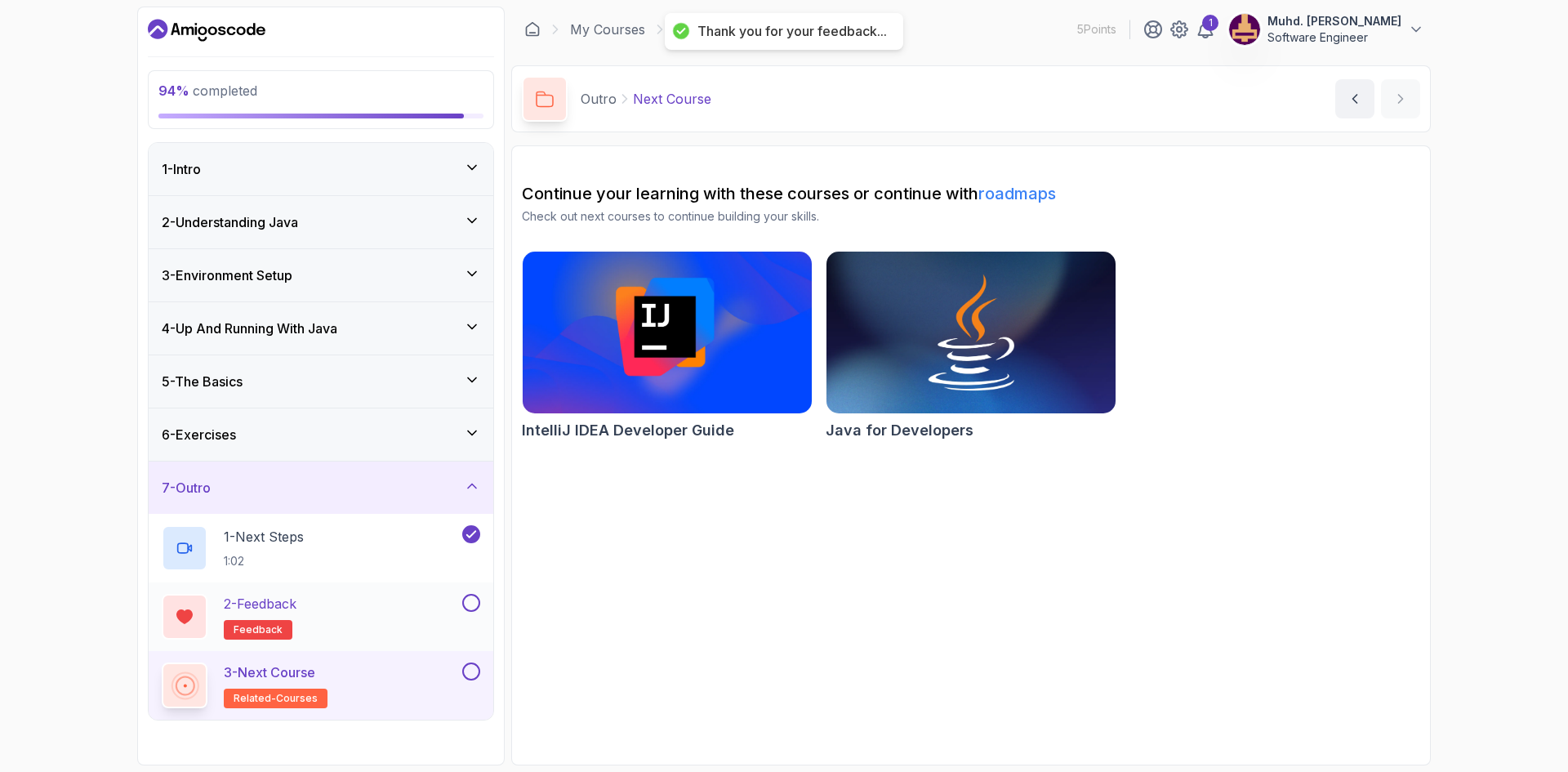
click at [468, 600] on button at bounding box center [471, 602] width 18 height 18
click at [413, 691] on div "3 - Next Course related-courses" at bounding box center [310, 685] width 298 height 46
click at [1005, 355] on img at bounding box center [971, 333] width 304 height 170
click at [470, 669] on button at bounding box center [471, 671] width 18 height 18
click at [472, 495] on div "7 - Outro" at bounding box center [321, 487] width 319 height 20
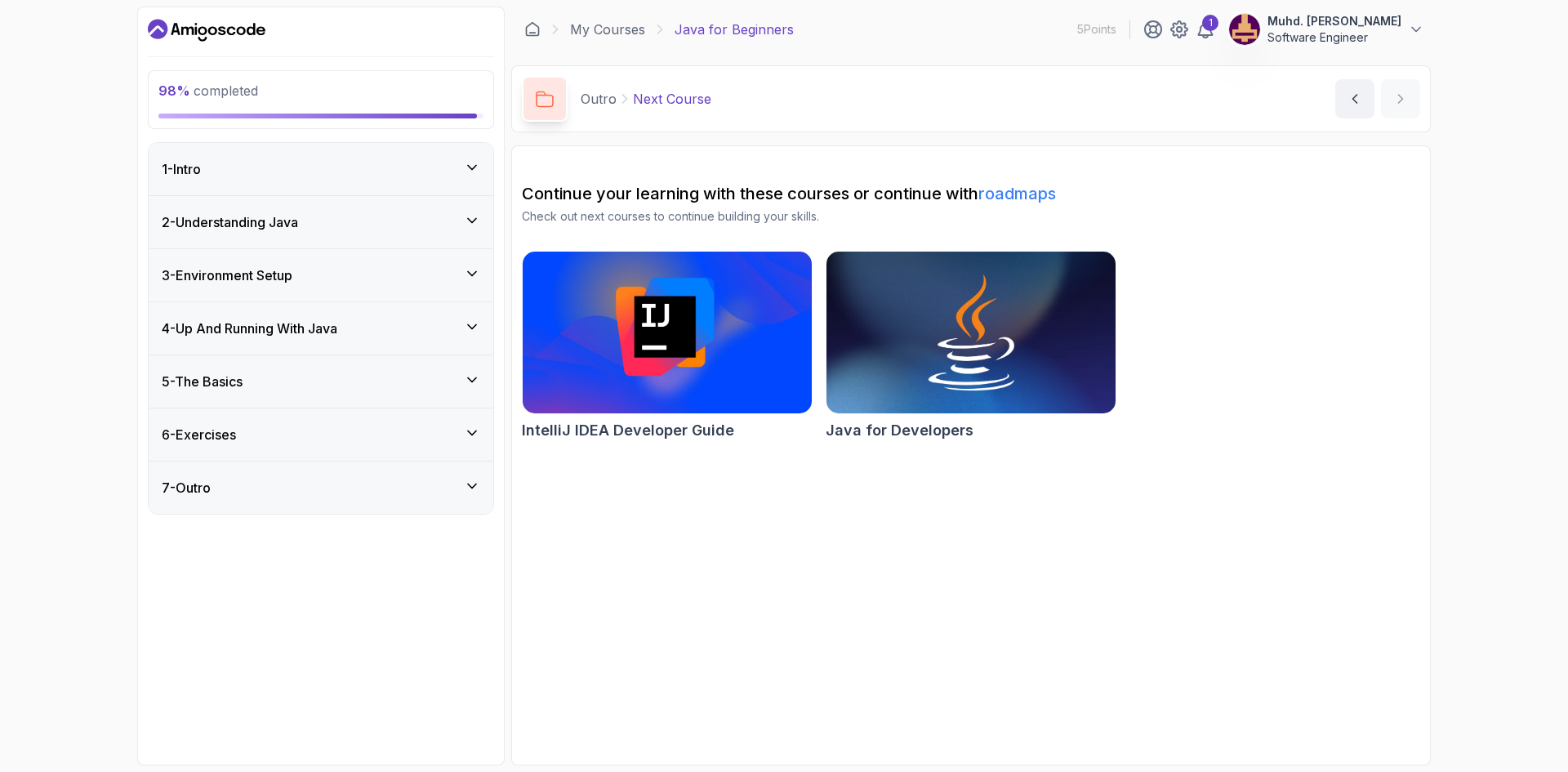
click at [415, 170] on div "1 - Intro" at bounding box center [321, 169] width 319 height 20
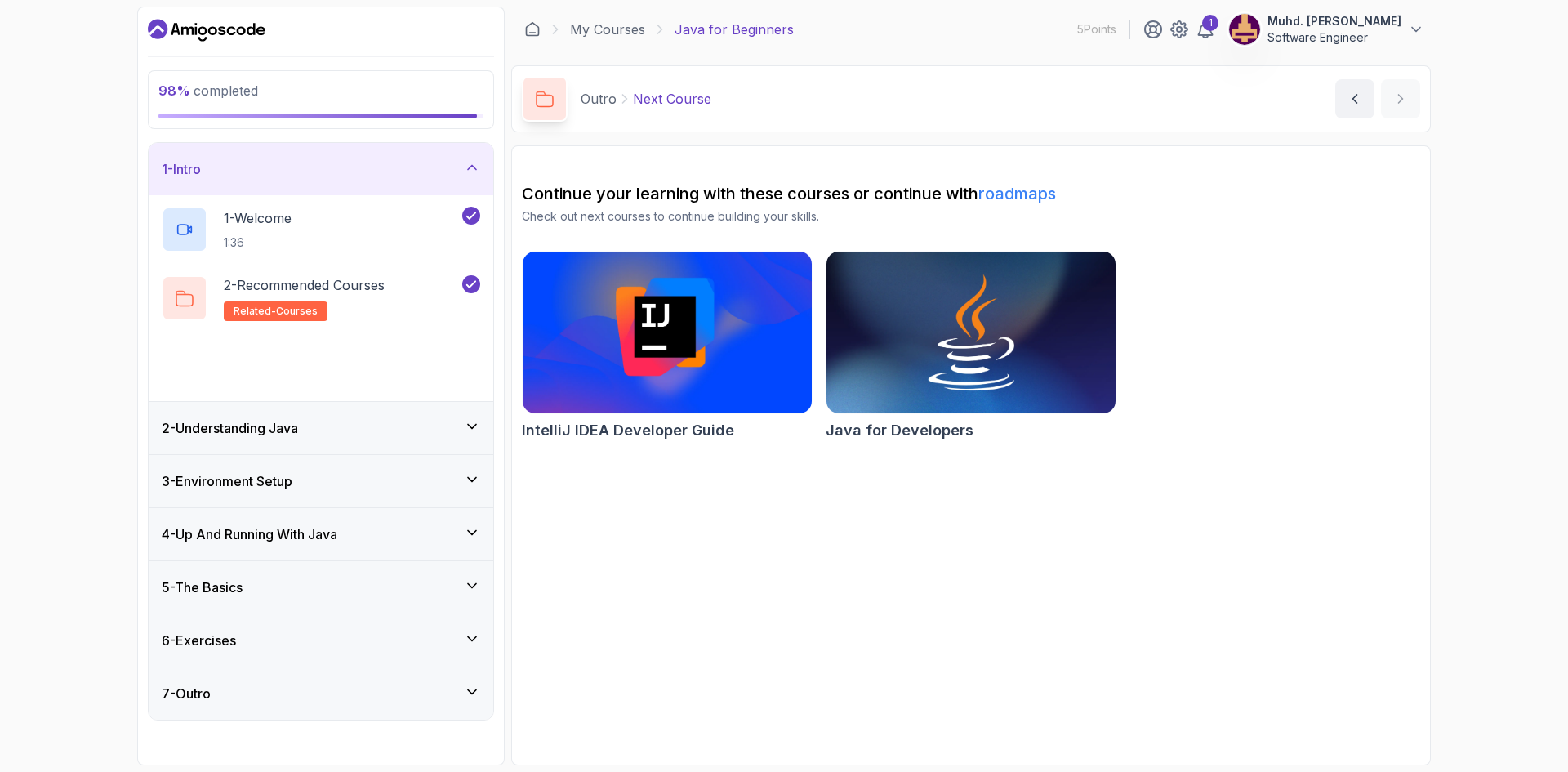
click at [415, 170] on div "1 - Intro" at bounding box center [321, 169] width 319 height 20
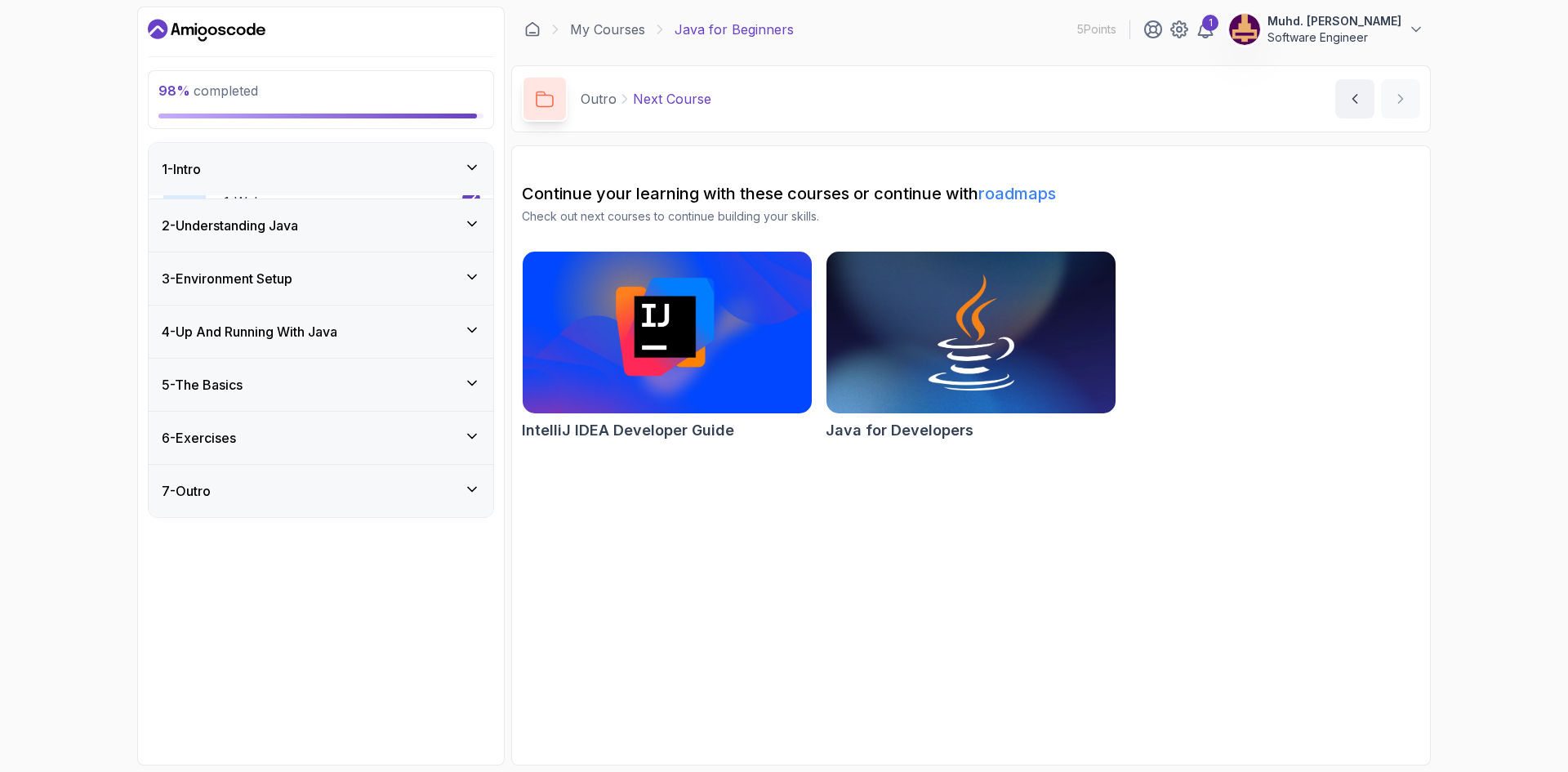
click at [415, 221] on div "2 - Understanding Java" at bounding box center [321, 225] width 319 height 20
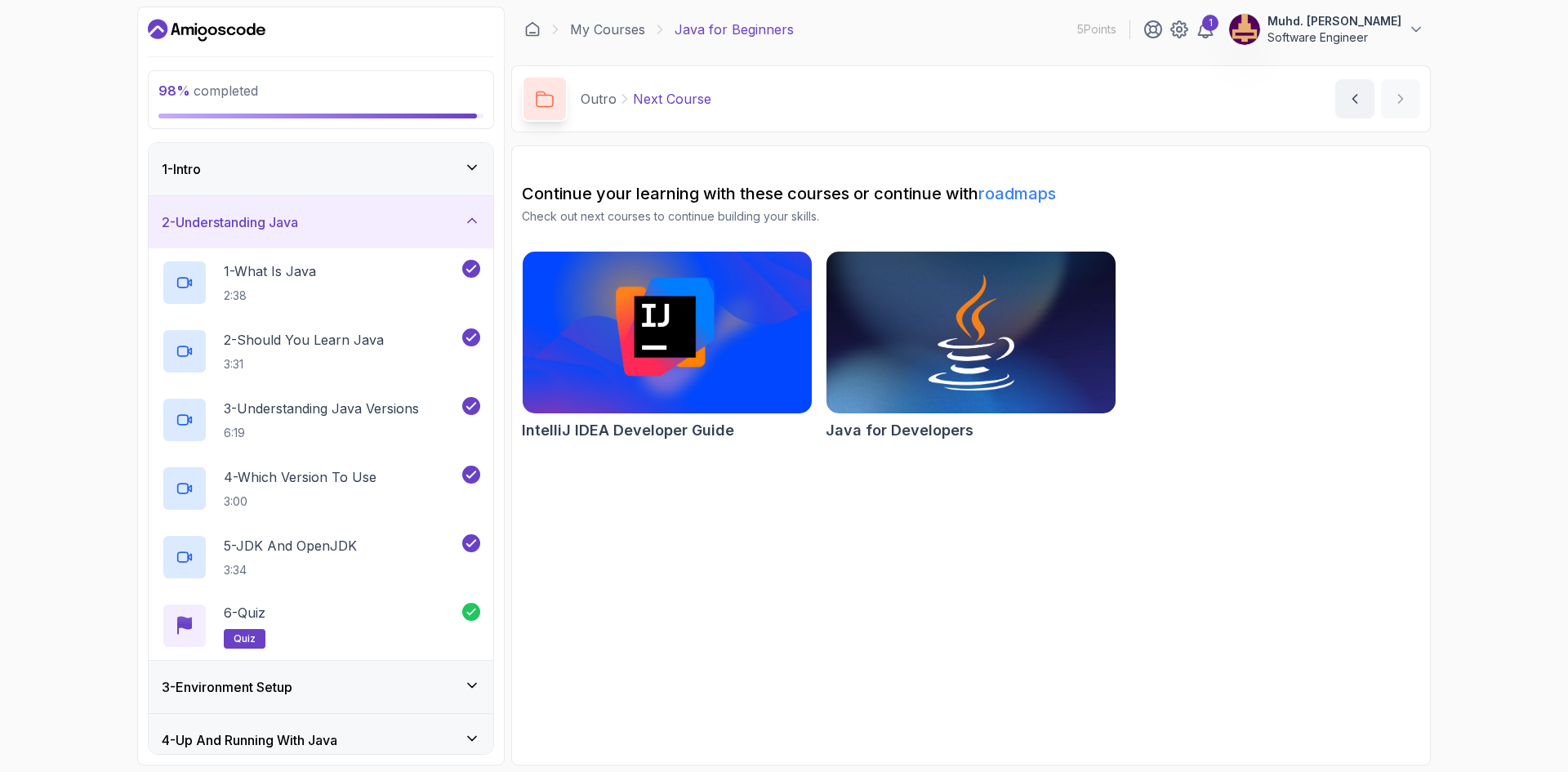
click at [415, 221] on div "2 - Understanding Java" at bounding box center [321, 221] width 319 height 20
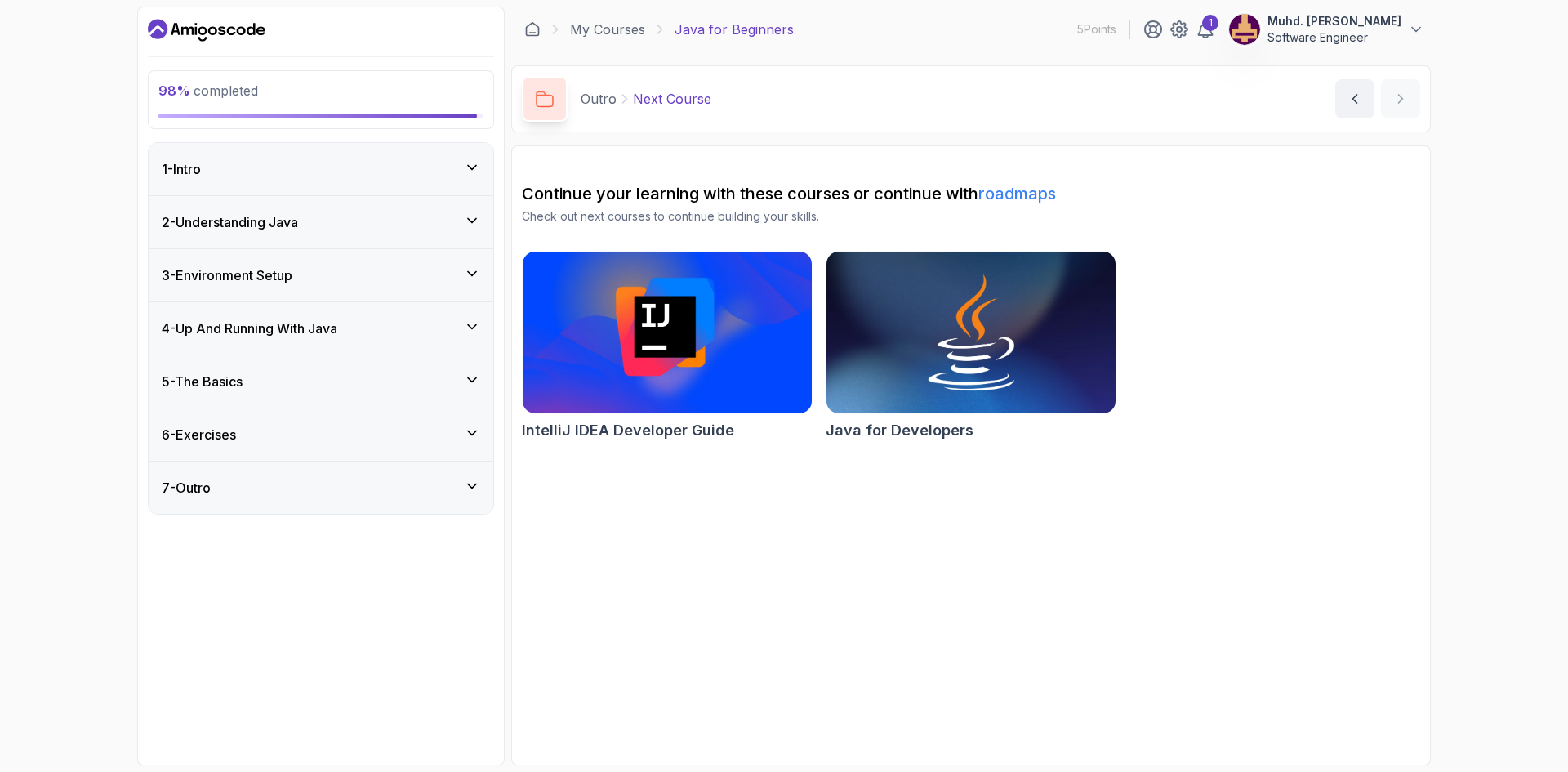
click at [407, 267] on div "3 - Environment Setup" at bounding box center [321, 275] width 319 height 20
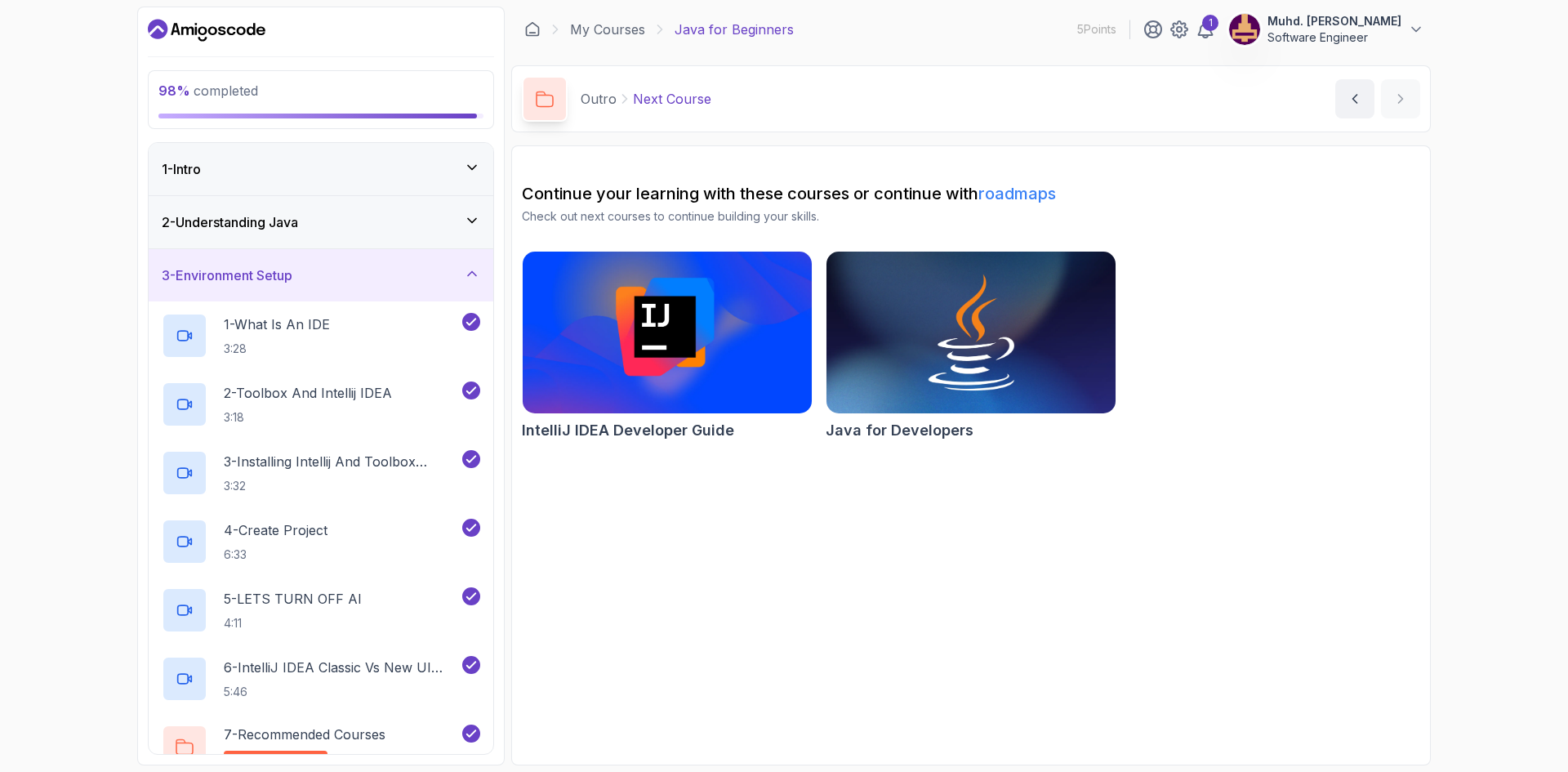
click at [438, 274] on div "3 - Environment Setup" at bounding box center [321, 275] width 319 height 20
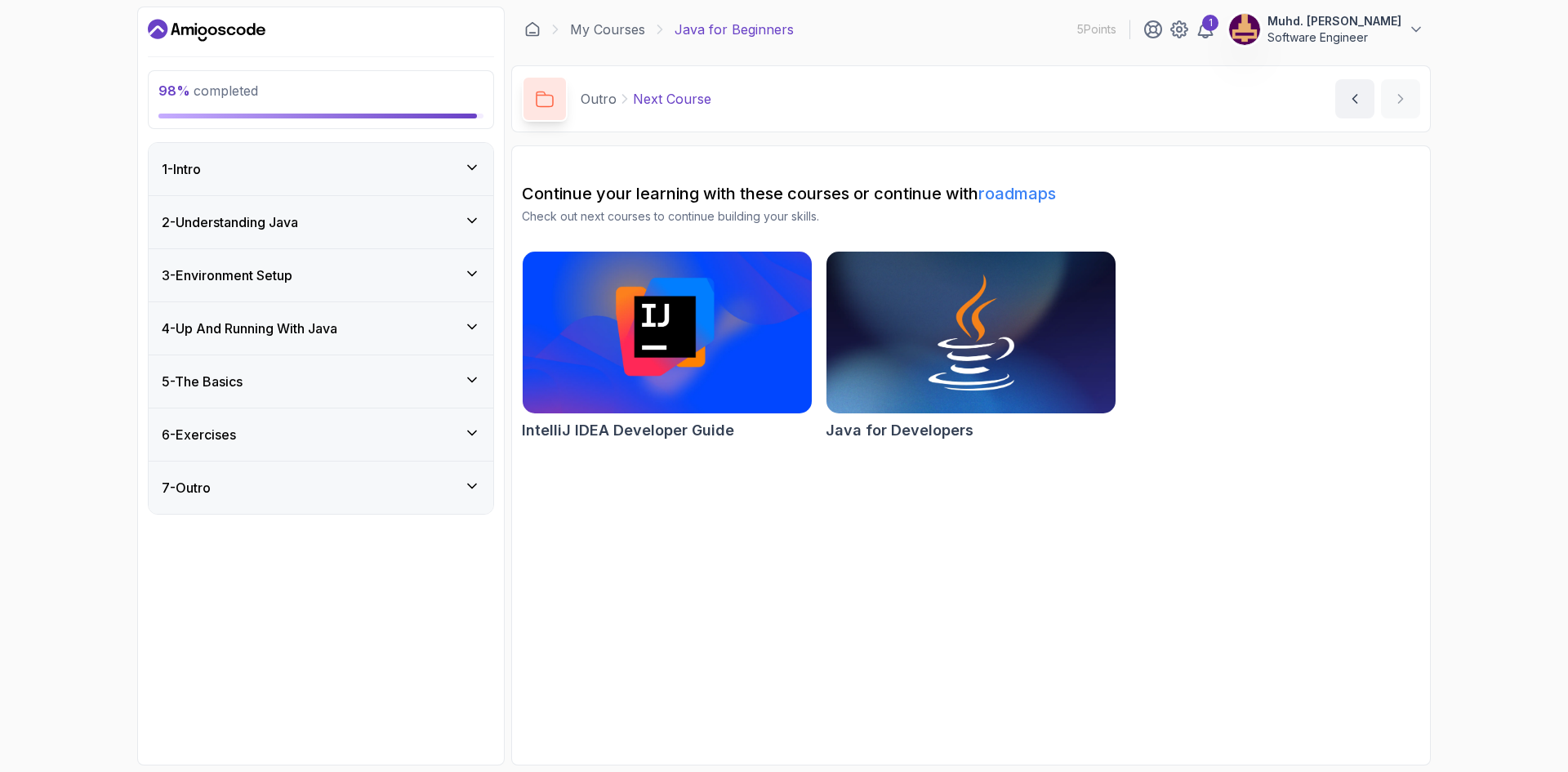
click at [437, 332] on div "4 - Up And Running With Java" at bounding box center [321, 328] width 319 height 20
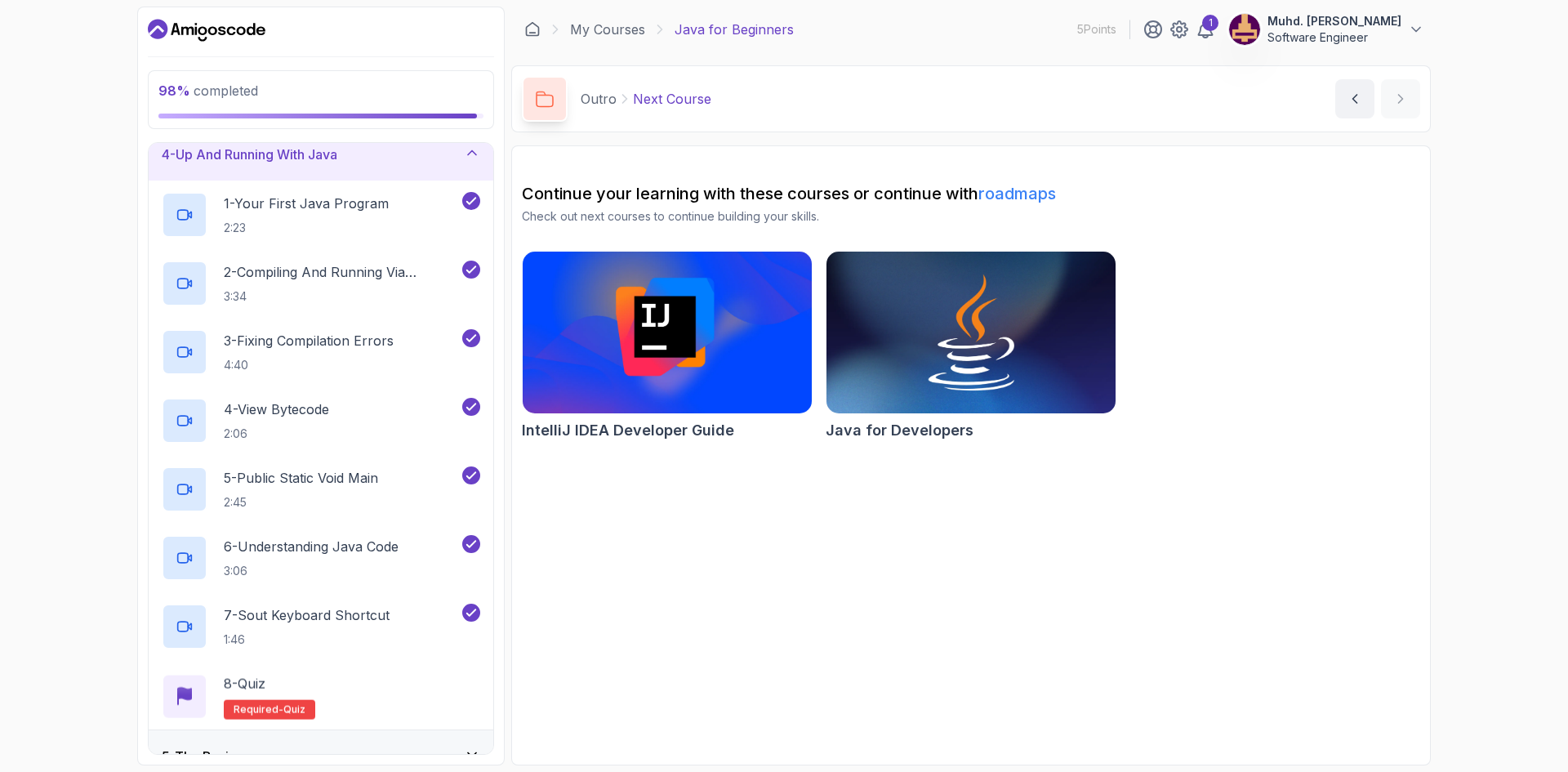
scroll to position [309, 0]
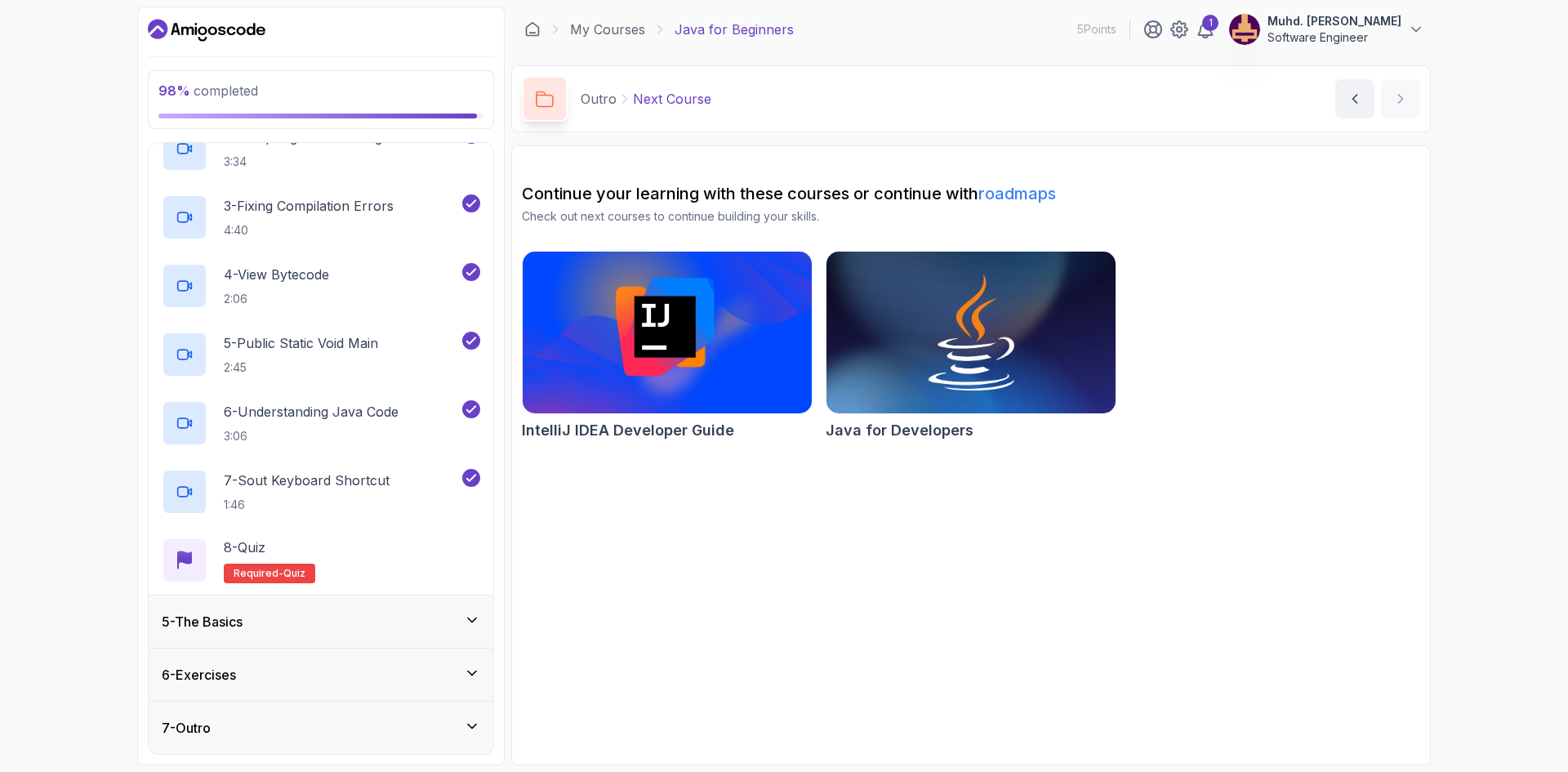
click at [442, 603] on div "5 - The Basics" at bounding box center [321, 622] width 344 height 53
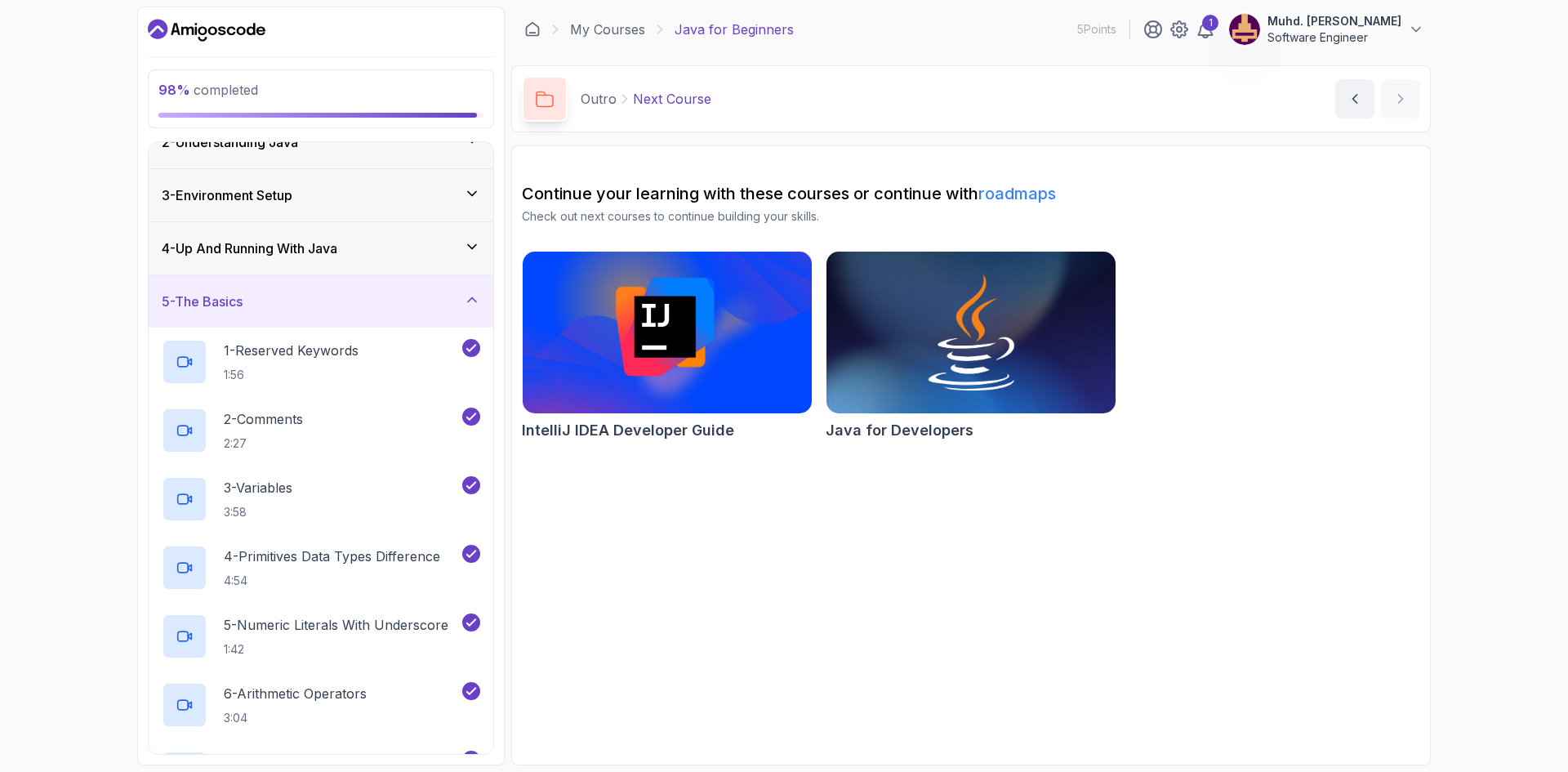
scroll to position [0, 0]
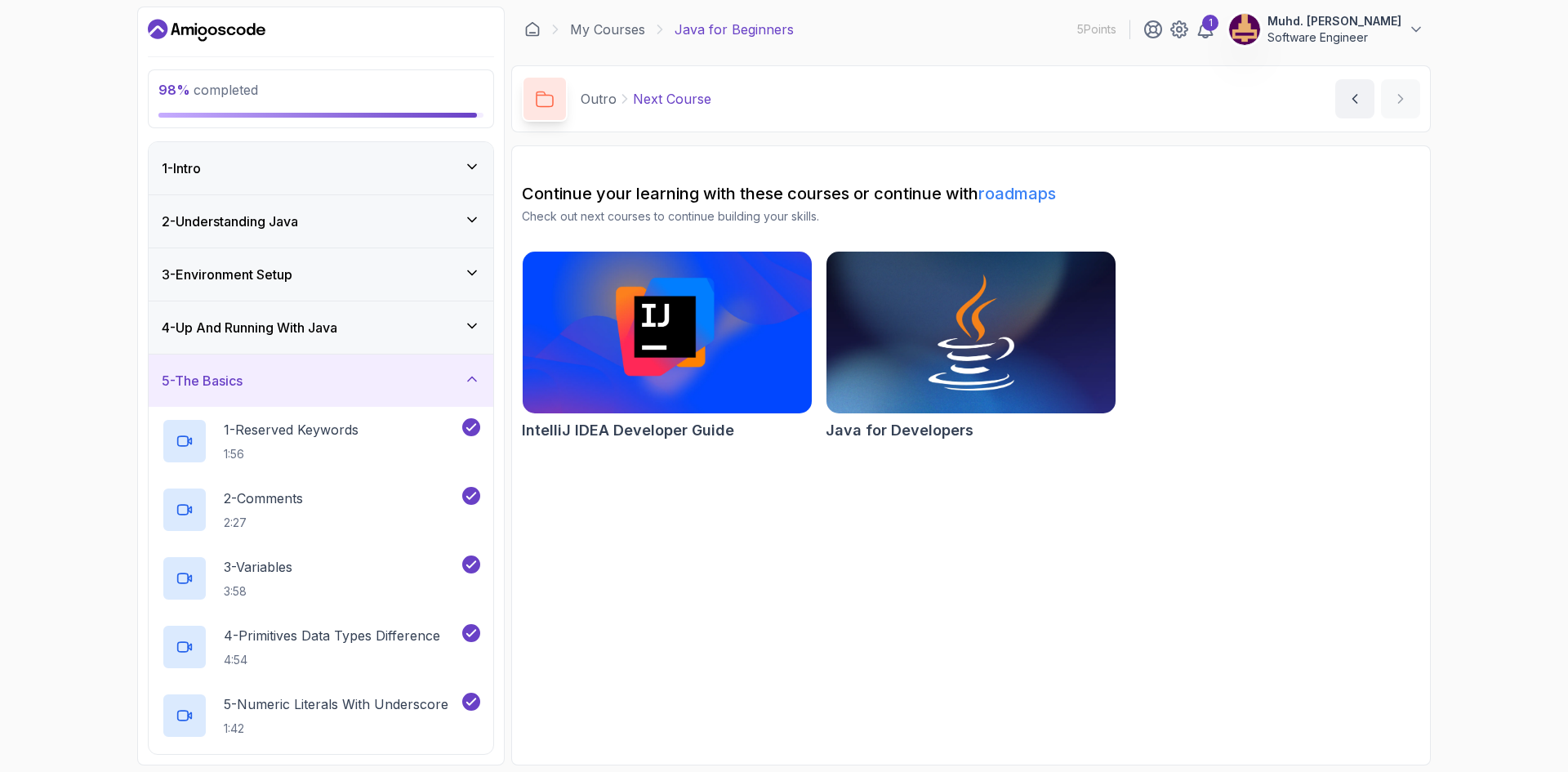
click at [414, 333] on div "4 - Up And Running With Java" at bounding box center [321, 327] width 319 height 20
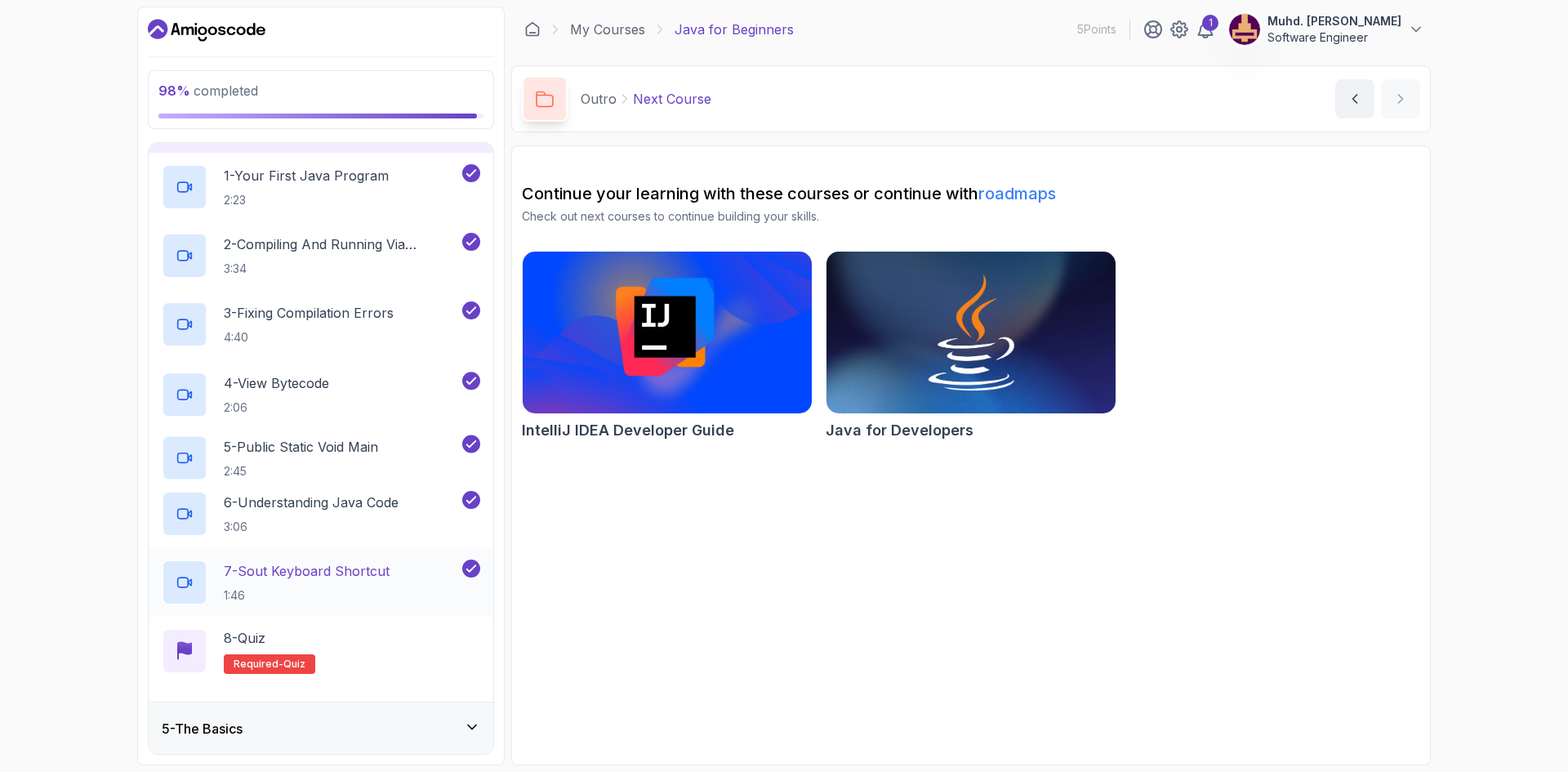
scroll to position [309, 0]
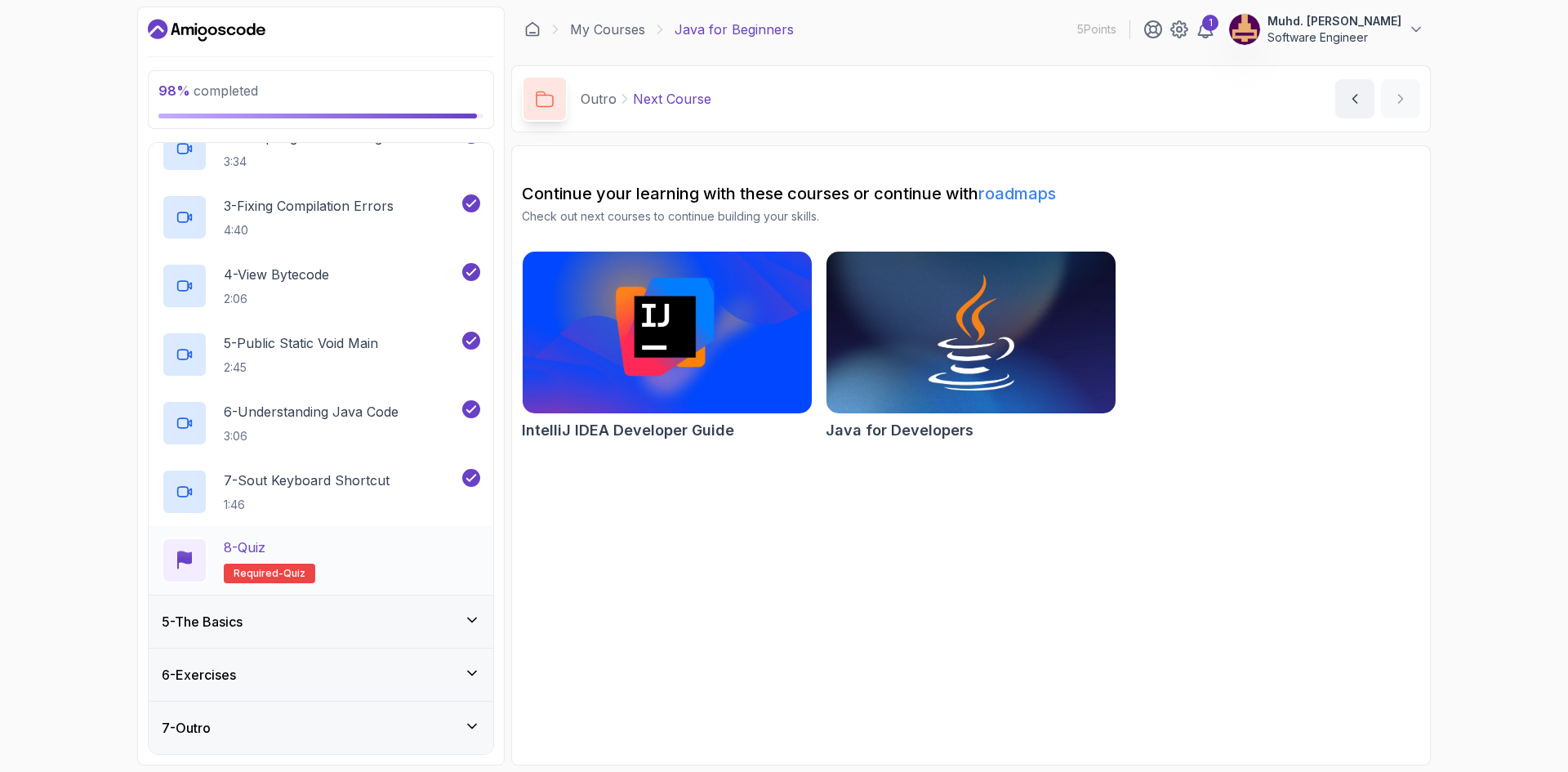
click at [367, 582] on div "8 - Quiz Required- quiz" at bounding box center [321, 561] width 319 height 46
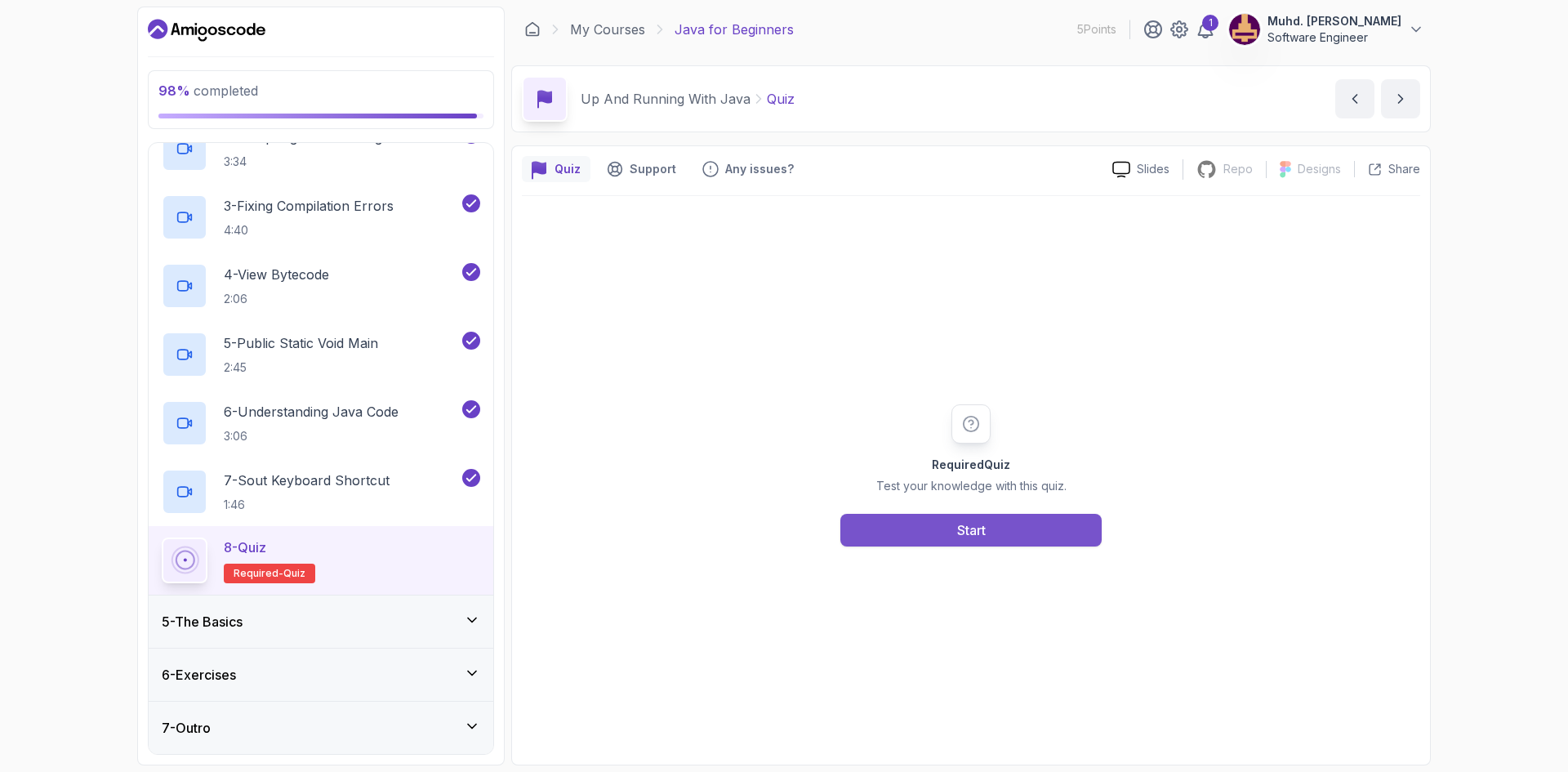
click at [977, 544] on button "Start" at bounding box center [971, 530] width 261 height 33
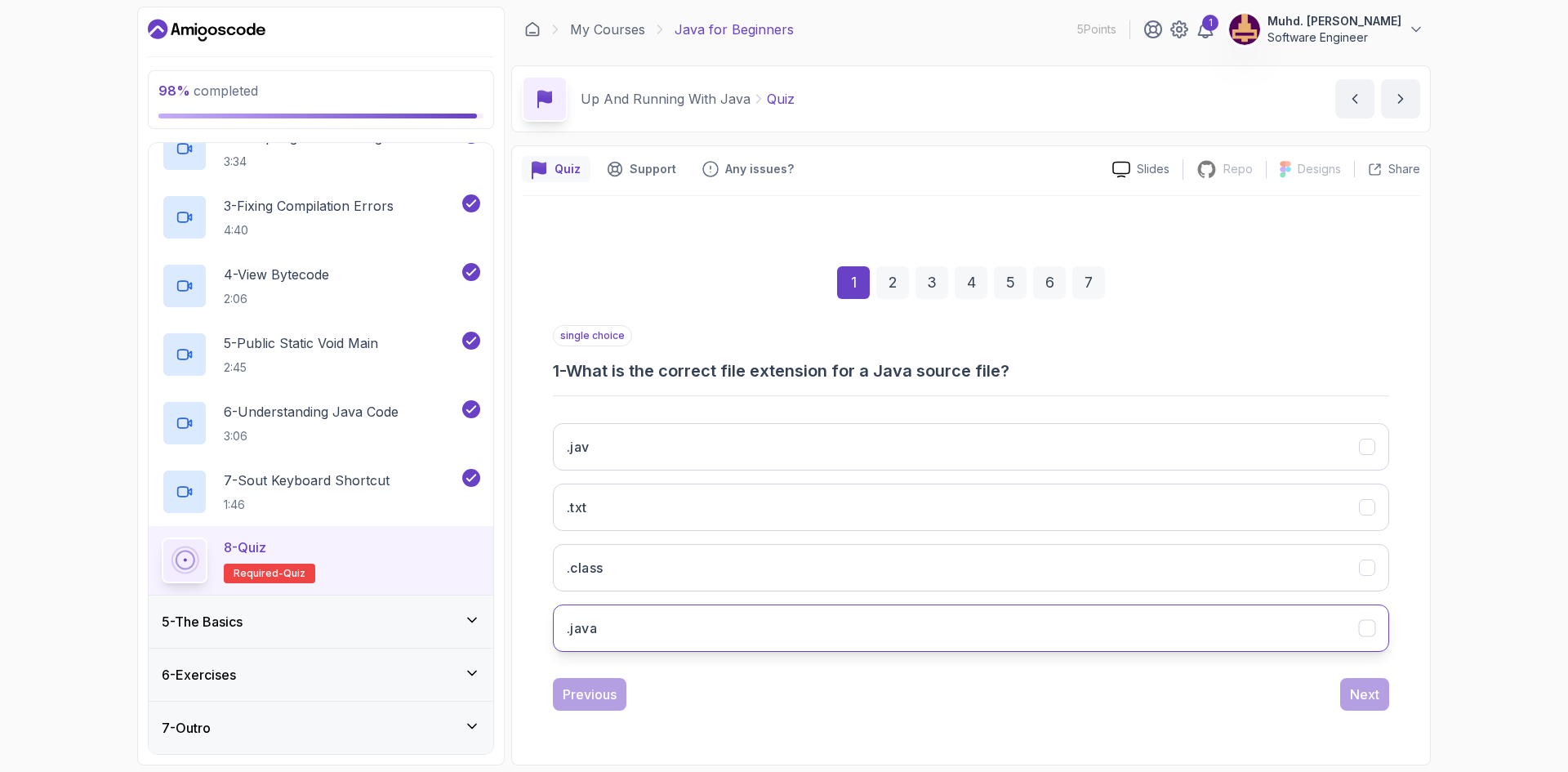
click at [630, 628] on button ".java" at bounding box center [971, 629] width 836 height 48
click at [1370, 698] on div "Next" at bounding box center [1364, 694] width 30 height 20
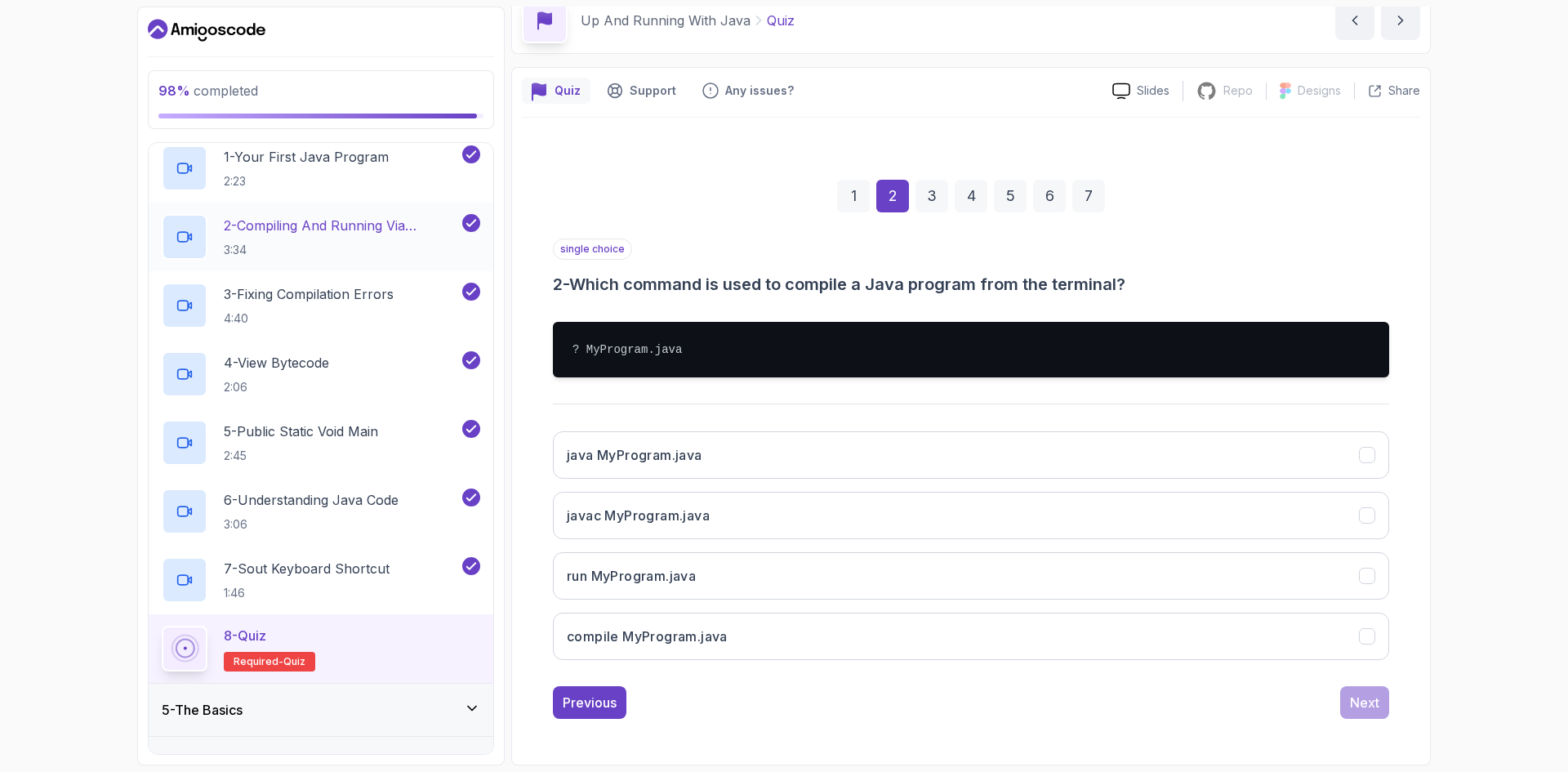
scroll to position [145, 0]
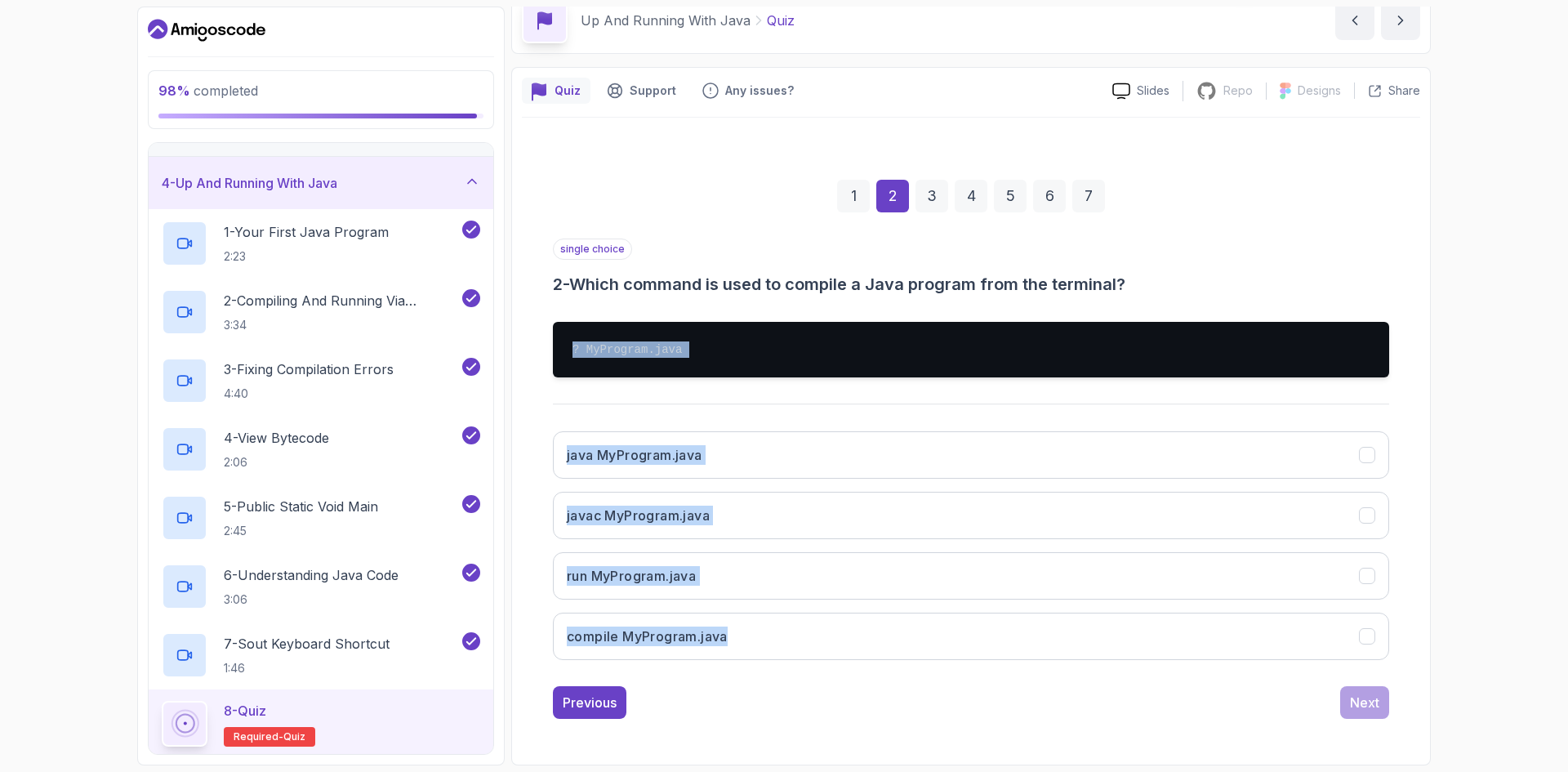
drag, startPoint x: 567, startPoint y: 342, endPoint x: 775, endPoint y: 672, distance: 390.1
click at [775, 672] on div "single choice 2 - Which command is used to compile a Java program from the term…" at bounding box center [971, 456] width 836 height 434
copy div "? MyProgram.java java MyProgram.java javac MyProgram.java run MyProgram.java co…"
click at [578, 512] on h3 "javac MyProgram.java" at bounding box center [638, 515] width 143 height 20
click at [1364, 696] on div "Next" at bounding box center [1364, 702] width 30 height 20
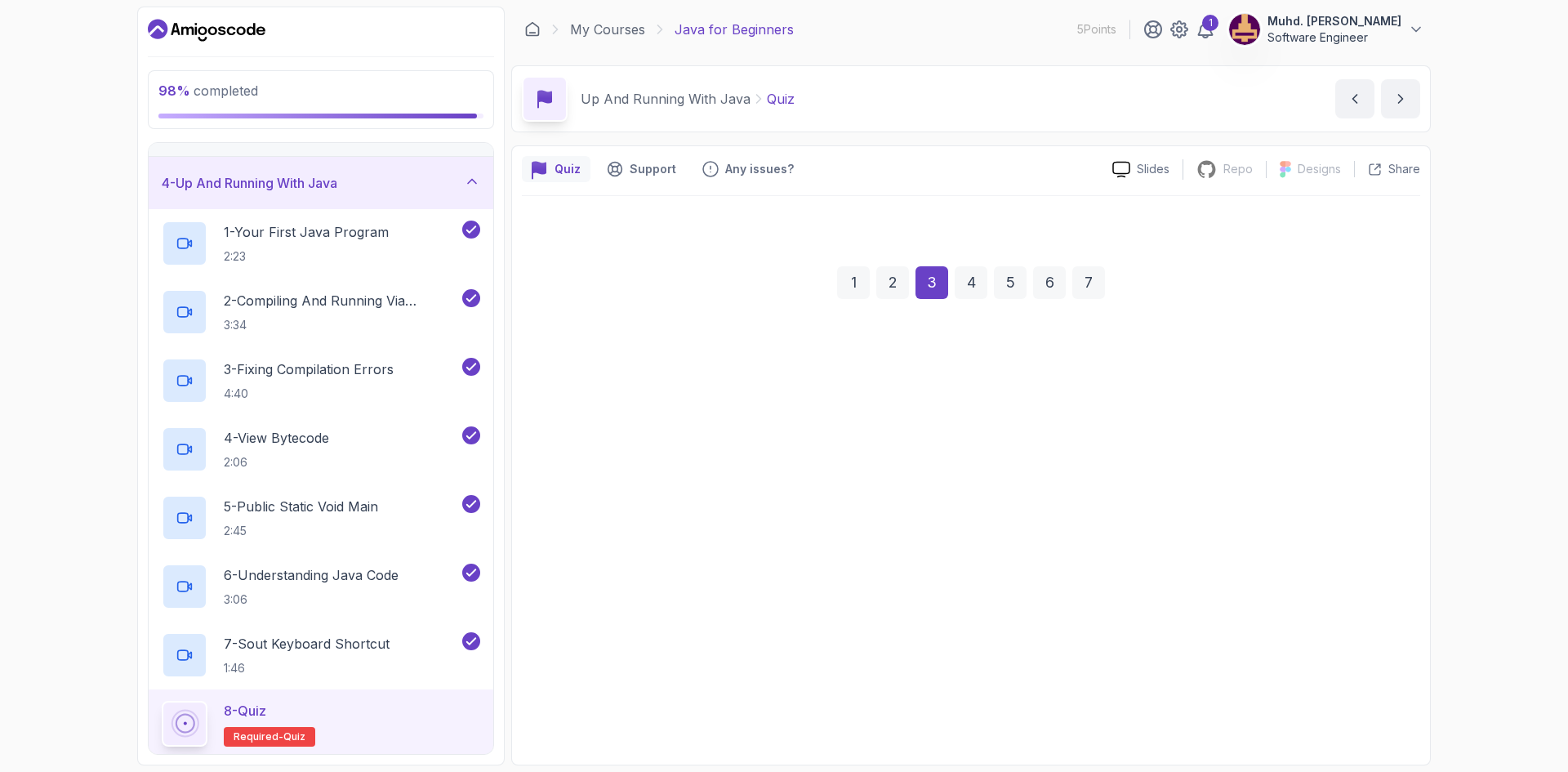
scroll to position [0, 0]
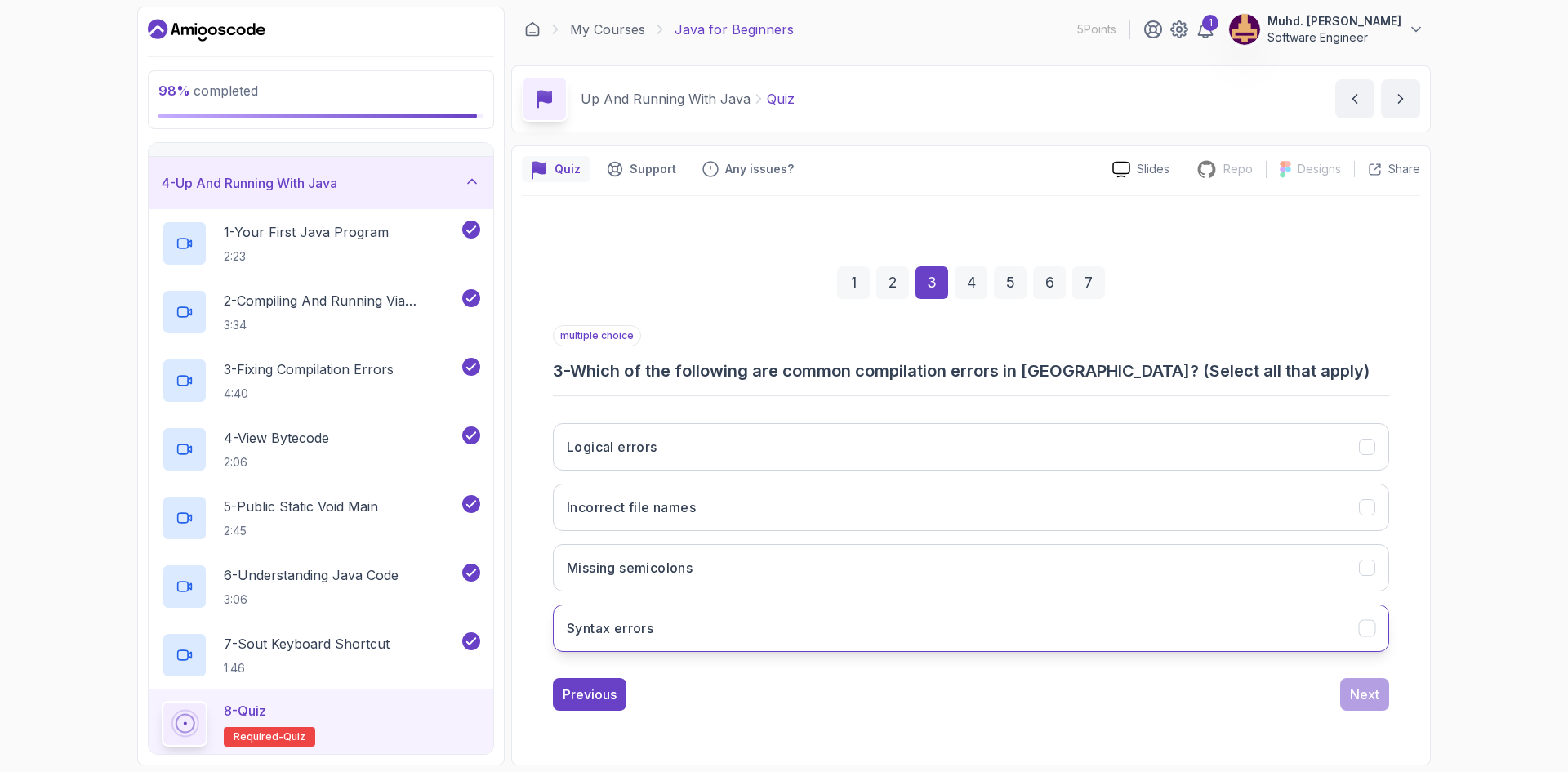
click at [650, 641] on button "Syntax errors" at bounding box center [971, 629] width 836 height 48
click at [657, 574] on h3 "Missing semicolons" at bounding box center [629, 568] width 126 height 20
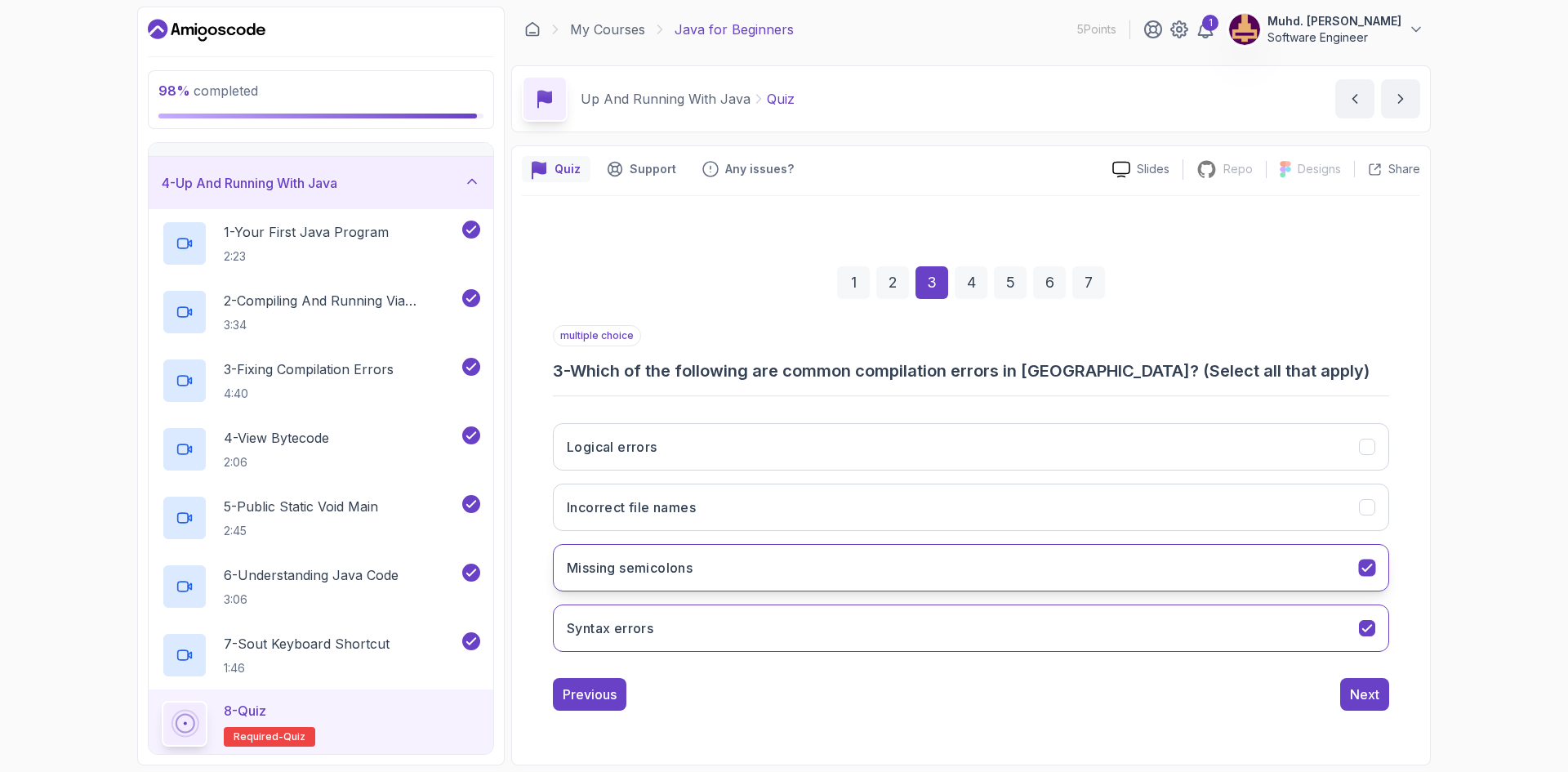
drag, startPoint x: 1081, startPoint y: 508, endPoint x: 1284, endPoint y: 574, distance: 213.5
click at [1081, 509] on button "Incorrect file names" at bounding box center [971, 507] width 836 height 48
click at [1357, 692] on div "Next" at bounding box center [1364, 694] width 30 height 20
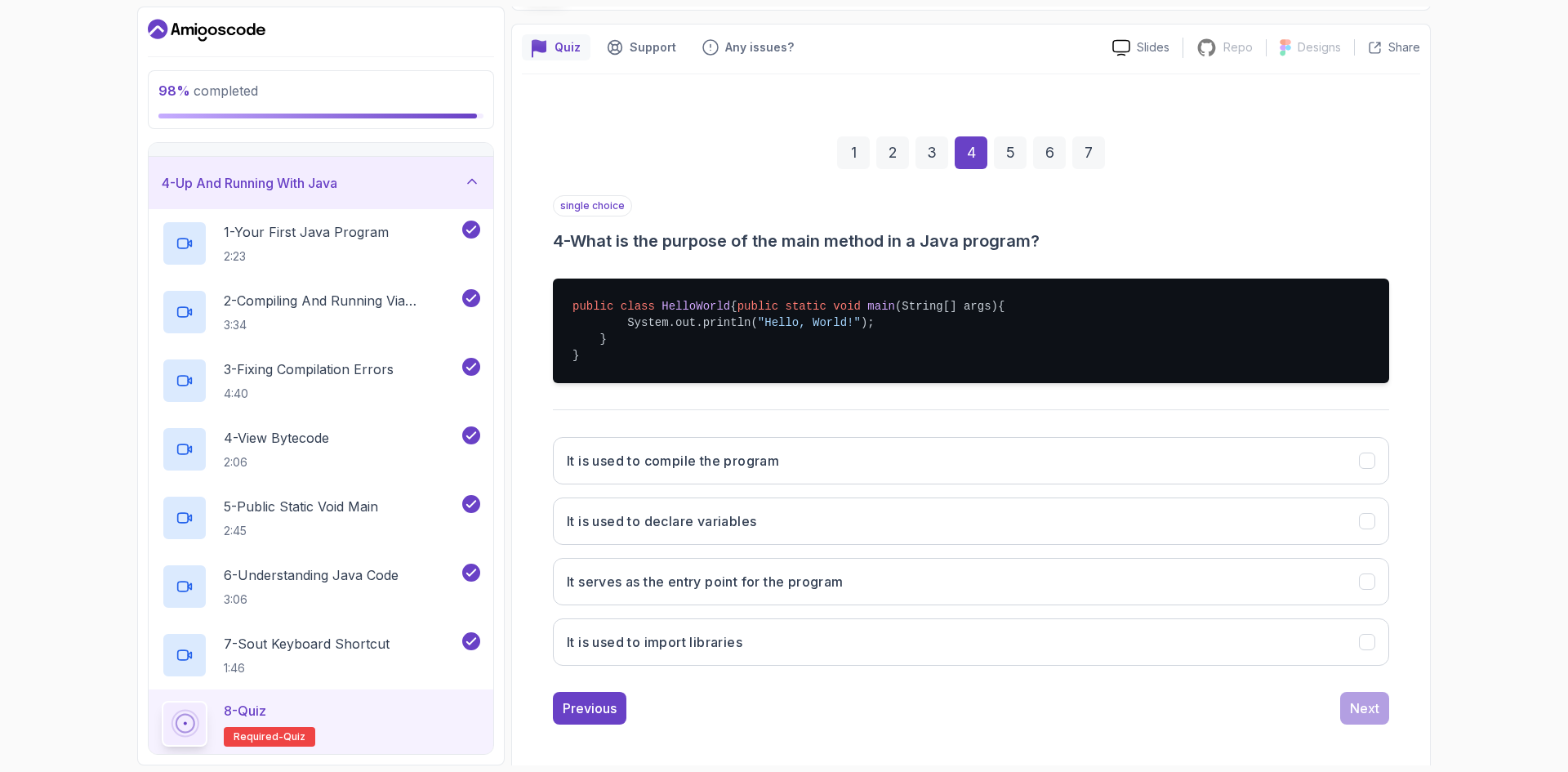
scroll to position [143, 0]
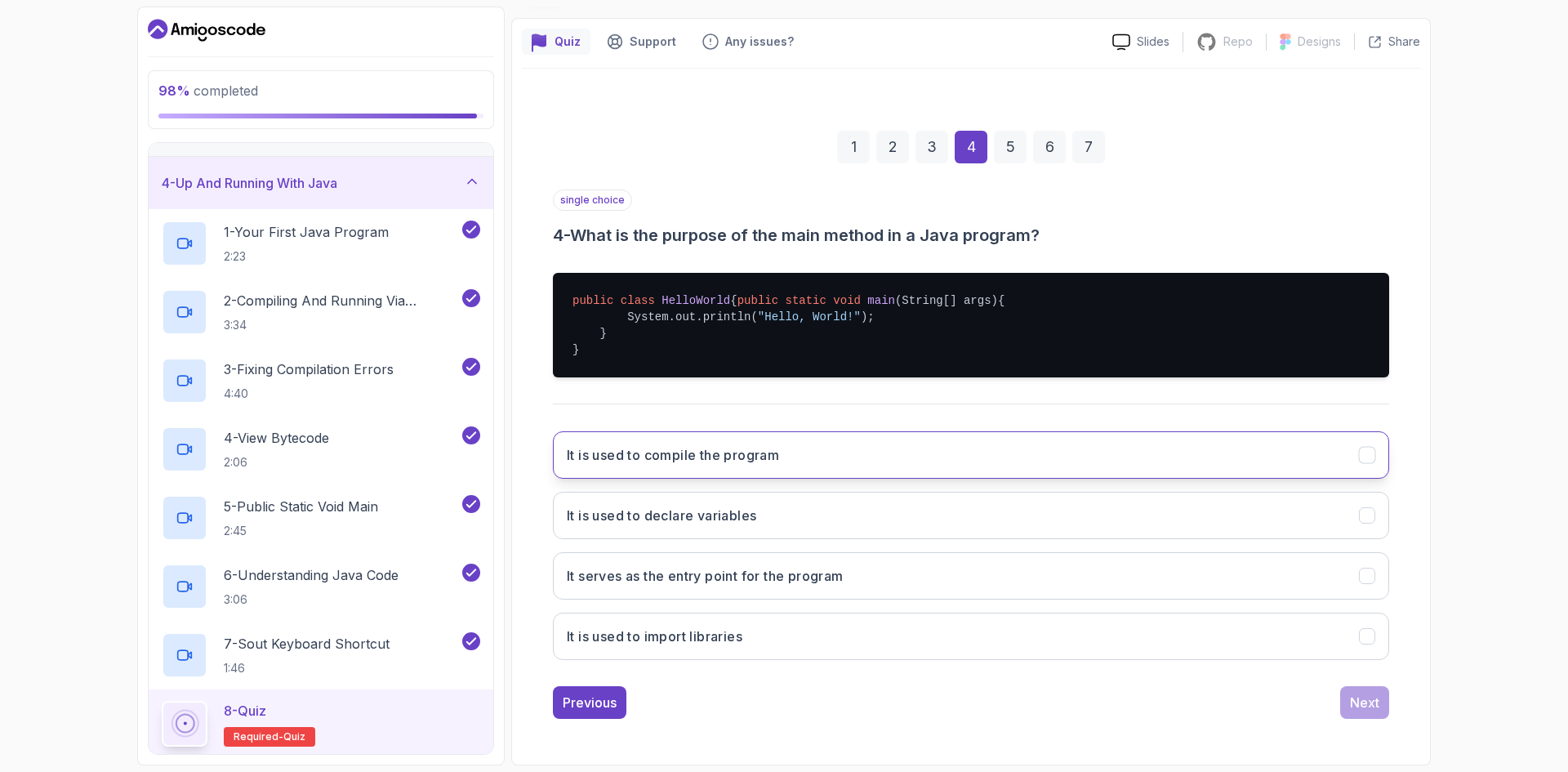
click at [773, 453] on h3 "It is used to compile the program" at bounding box center [672, 455] width 212 height 20
click at [620, 509] on h3 "It is used to declare variables" at bounding box center [661, 515] width 189 height 20
click at [666, 451] on h3 "It is used to compile the program" at bounding box center [672, 455] width 212 height 20
click at [1376, 705] on div "Next" at bounding box center [1364, 702] width 30 height 20
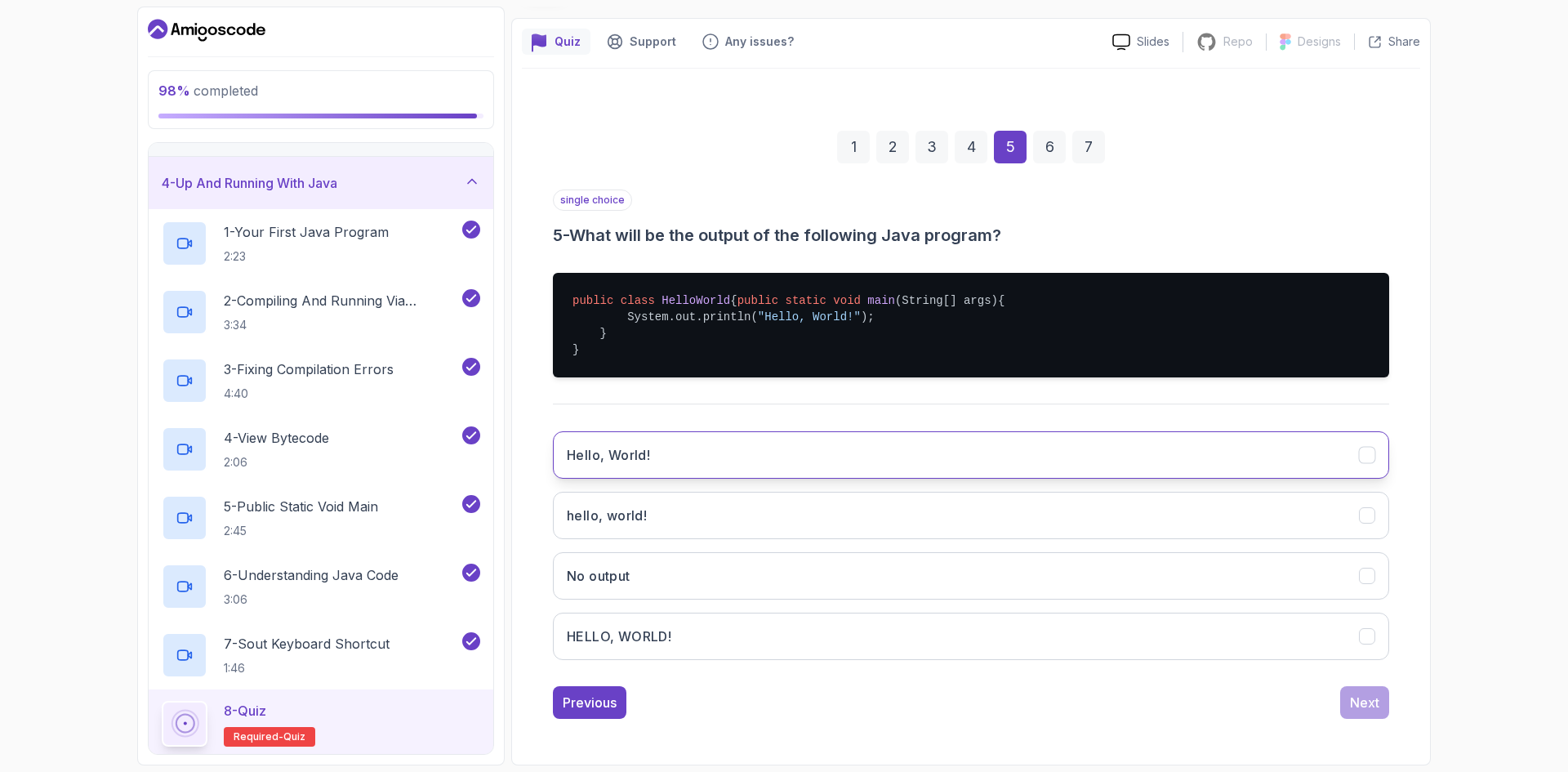
click at [816, 447] on button "Hello, World!" at bounding box center [971, 455] width 836 height 48
click at [1362, 696] on div "Next" at bounding box center [1364, 702] width 30 height 20
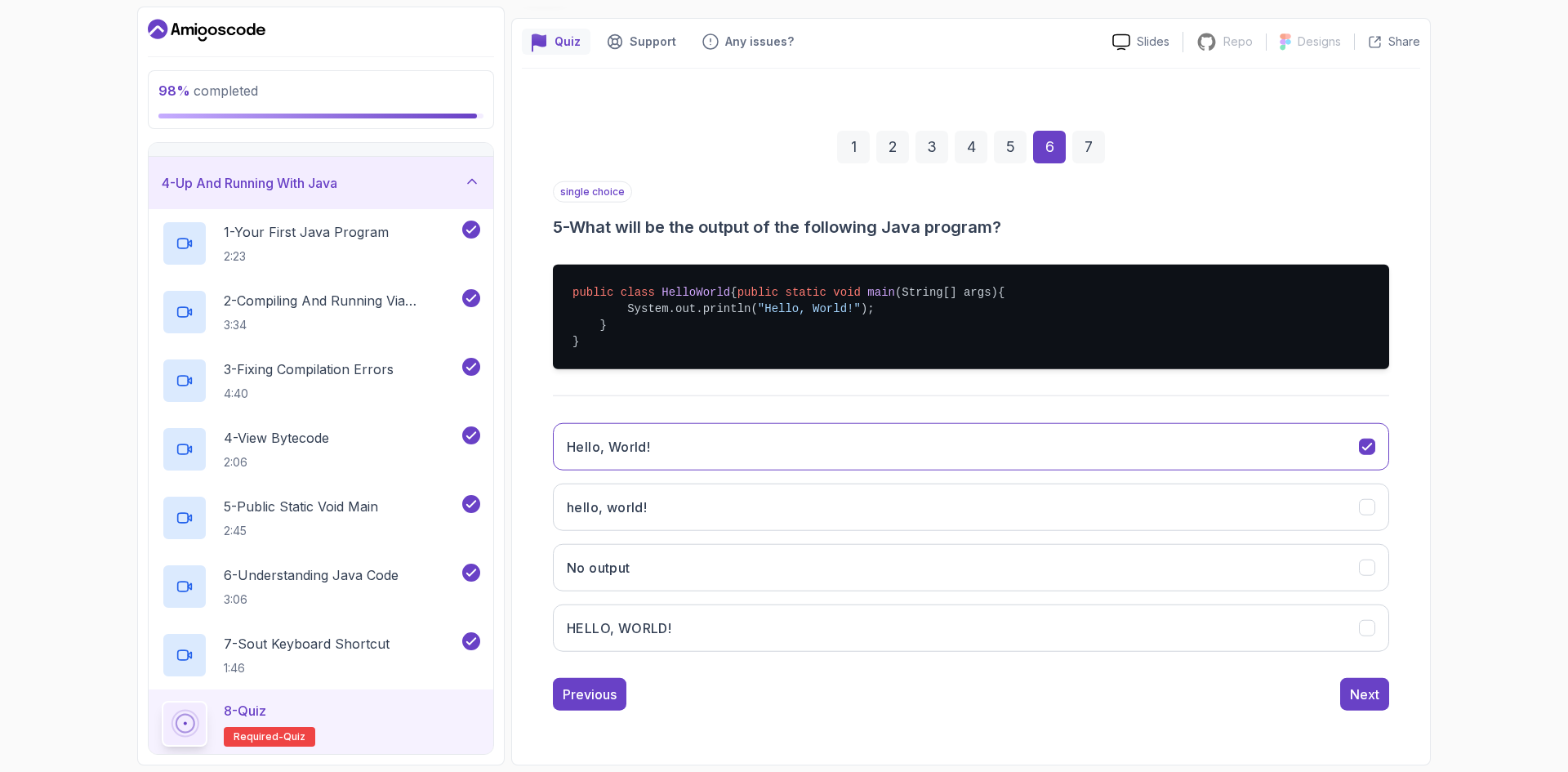
scroll to position [0, 0]
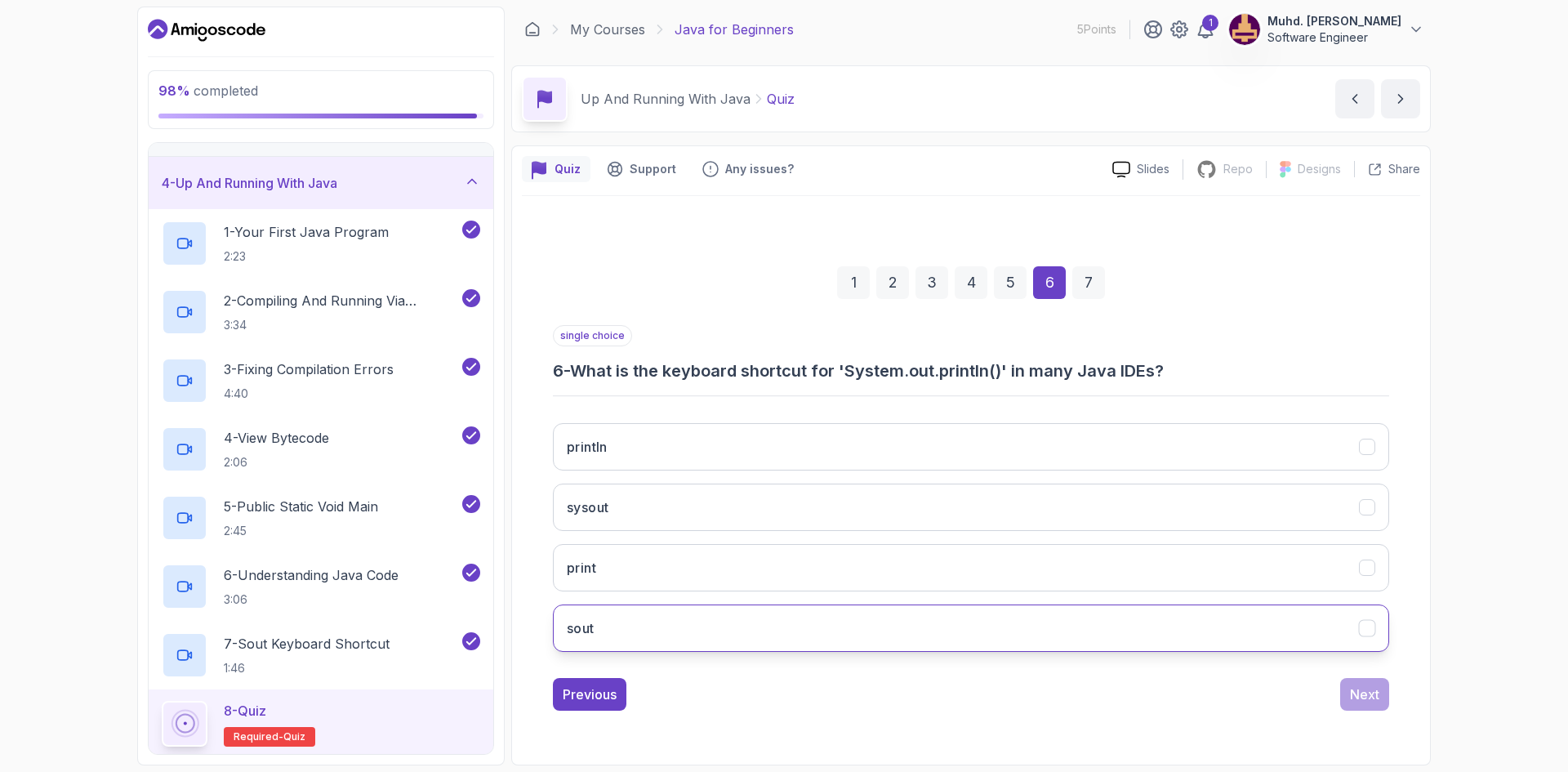
click at [927, 624] on button "sout" at bounding box center [971, 629] width 836 height 48
click at [1350, 687] on div "Next" at bounding box center [1364, 694] width 30 height 20
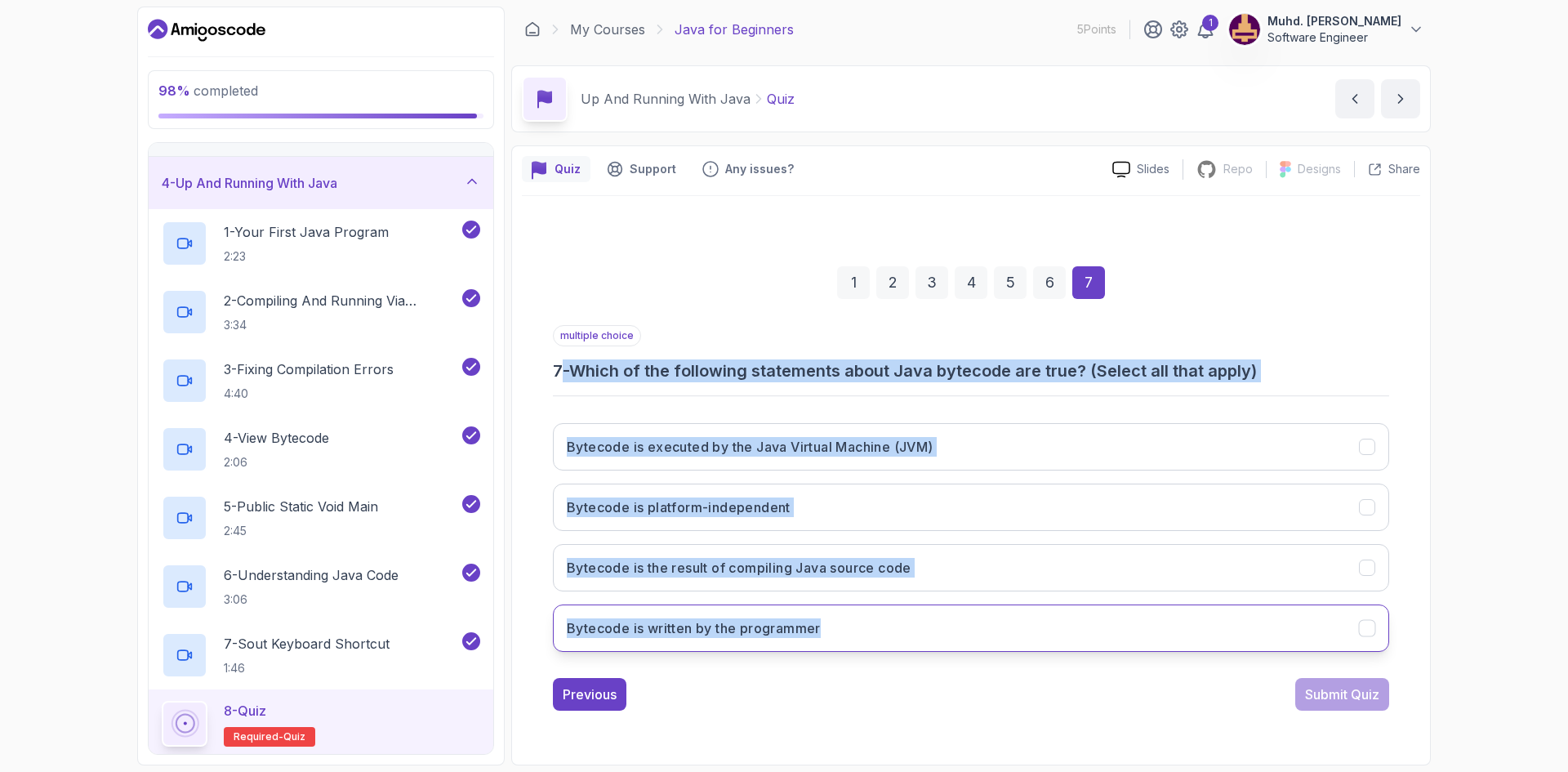
drag, startPoint x: 578, startPoint y: 386, endPoint x: 837, endPoint y: 646, distance: 367.0
click at [837, 646] on div "multiple choice 7 - Which of the following statements about Java bytecode are t…" at bounding box center [971, 495] width 836 height 340
copy div "- Which of the following statements about Java bytecode are true? (Select all t…"
click at [1391, 388] on div "1 2 3 4 5 6 7 multiple choice 7 - Which of the following statements about Java …" at bounding box center [970, 475] width 898 height 496
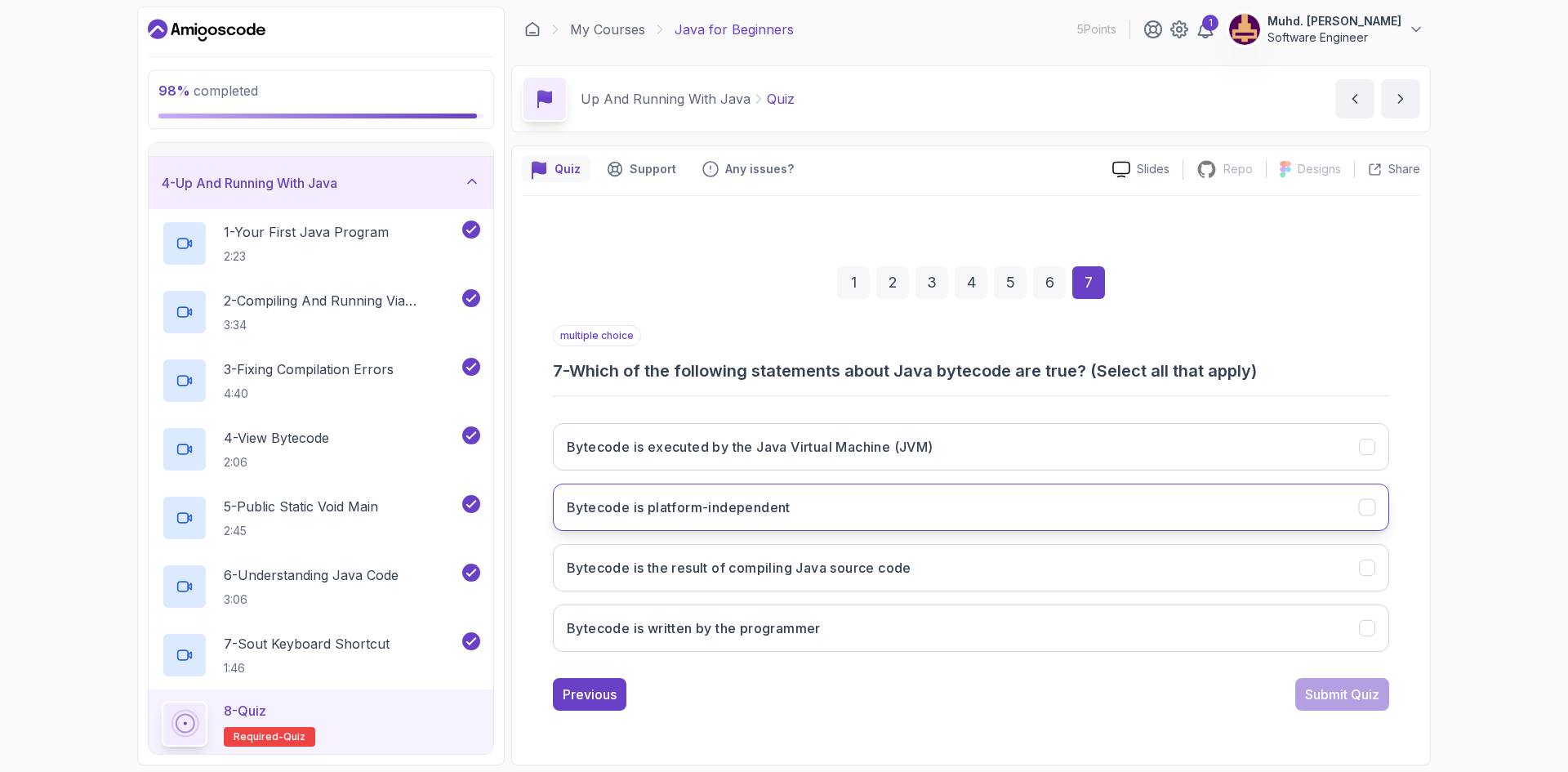
click at [1096, 466] on button "Bytecode is executed by the Java Virtual Machine (JVM)" at bounding box center [971, 447] width 836 height 48
click at [1045, 526] on button "Bytecode is platform-independent" at bounding box center [971, 507] width 836 height 48
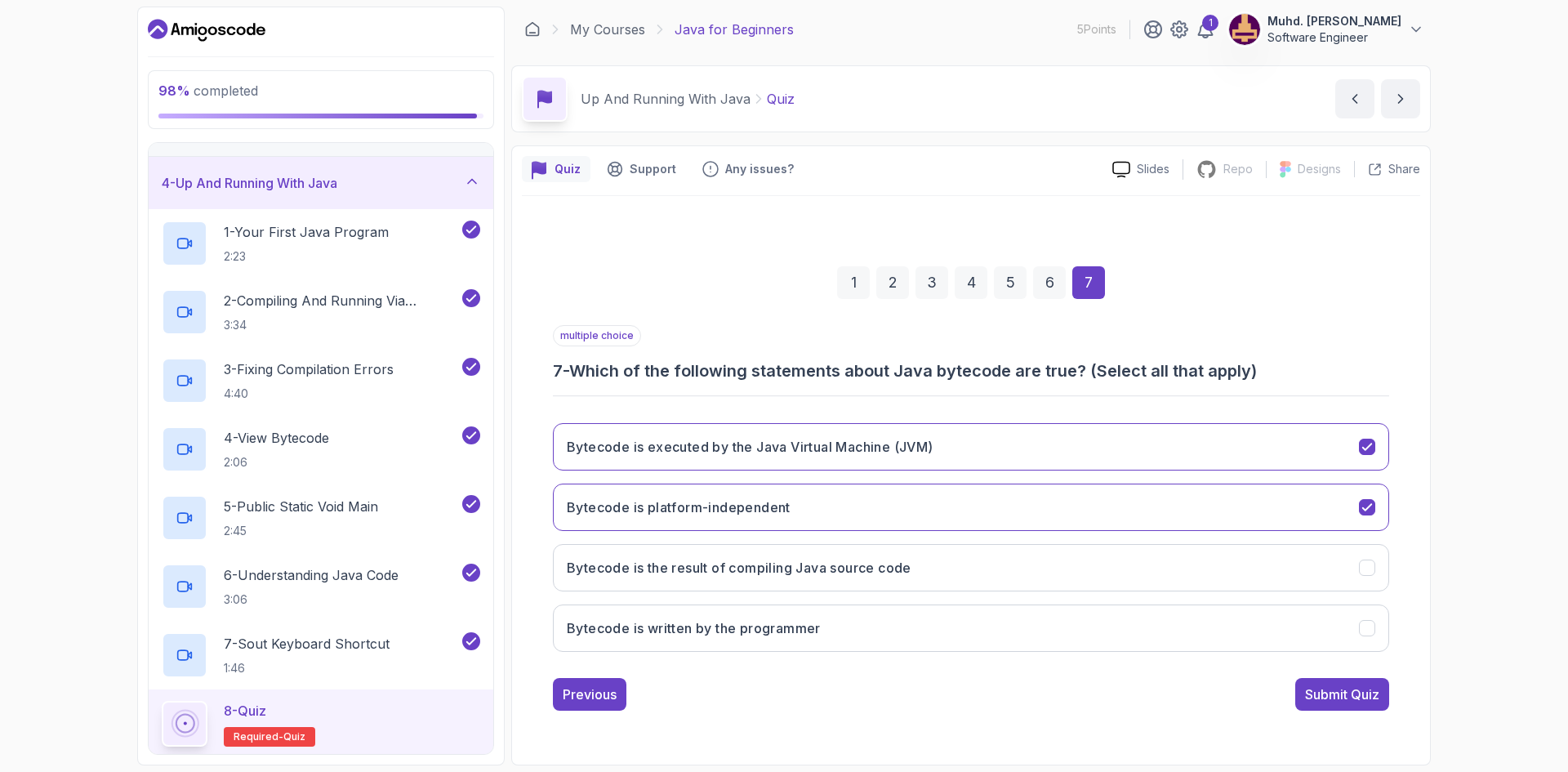
click at [1035, 591] on div "Bytecode is executed by the Java Virtual Machine (JVM) Bytecode is platform-ind…" at bounding box center [971, 537] width 836 height 255
click at [1270, 581] on button "Bytecode is the result of compiling Java source code" at bounding box center [971, 568] width 836 height 48
click at [1370, 704] on button "Submit Quiz" at bounding box center [1342, 694] width 94 height 33
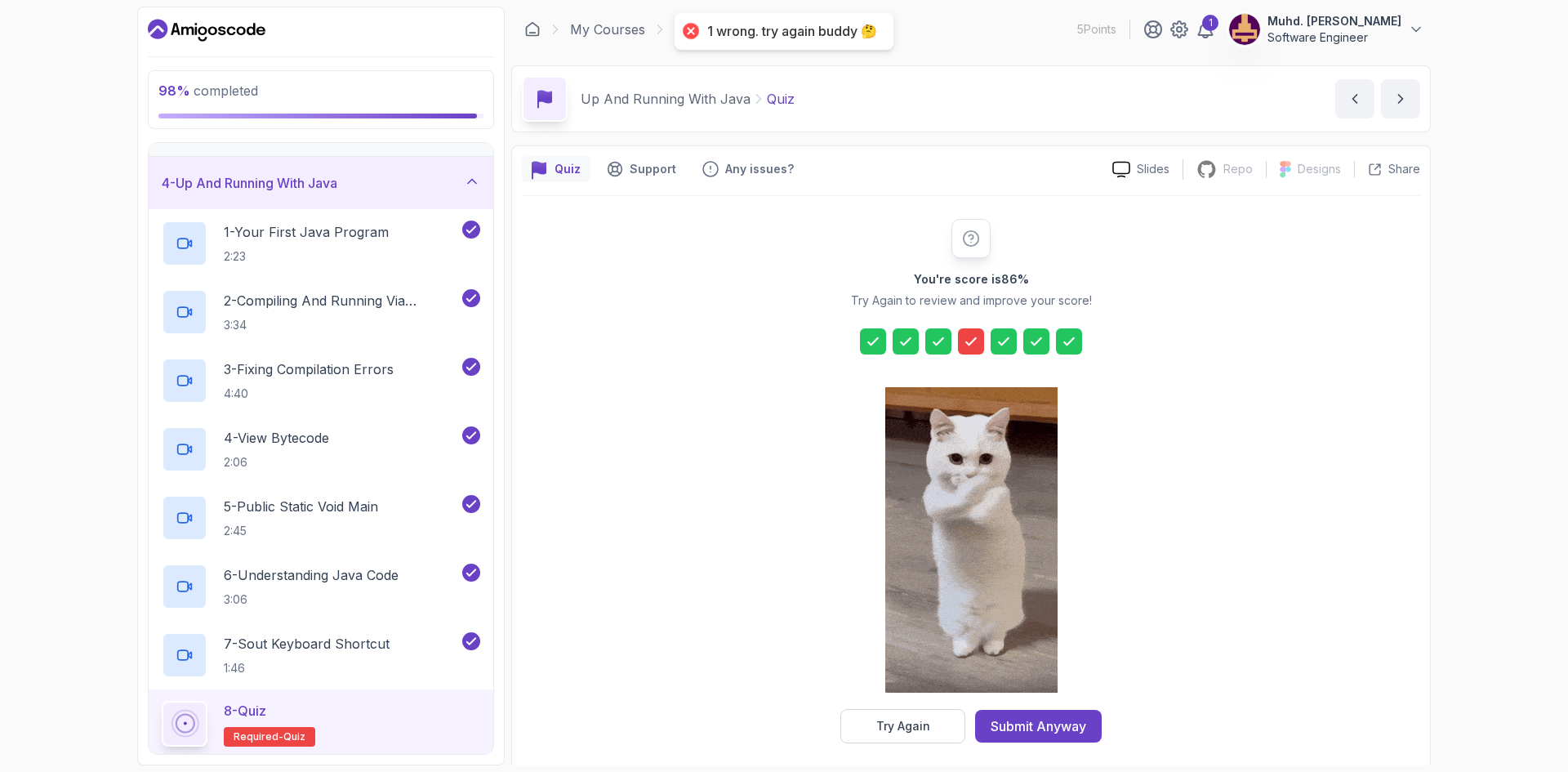
click at [970, 335] on icon at bounding box center [970, 341] width 16 height 16
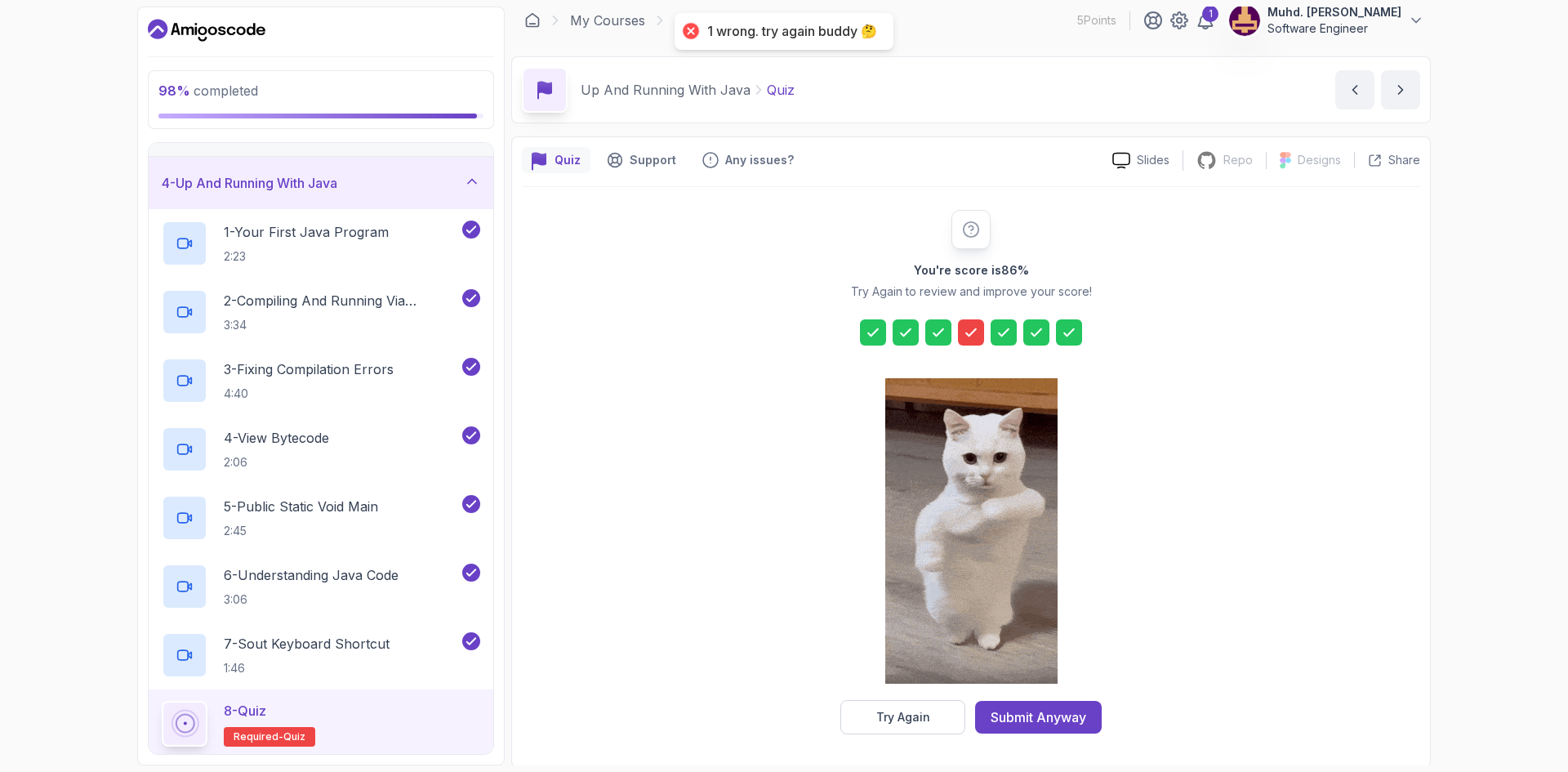
scroll to position [11, 0]
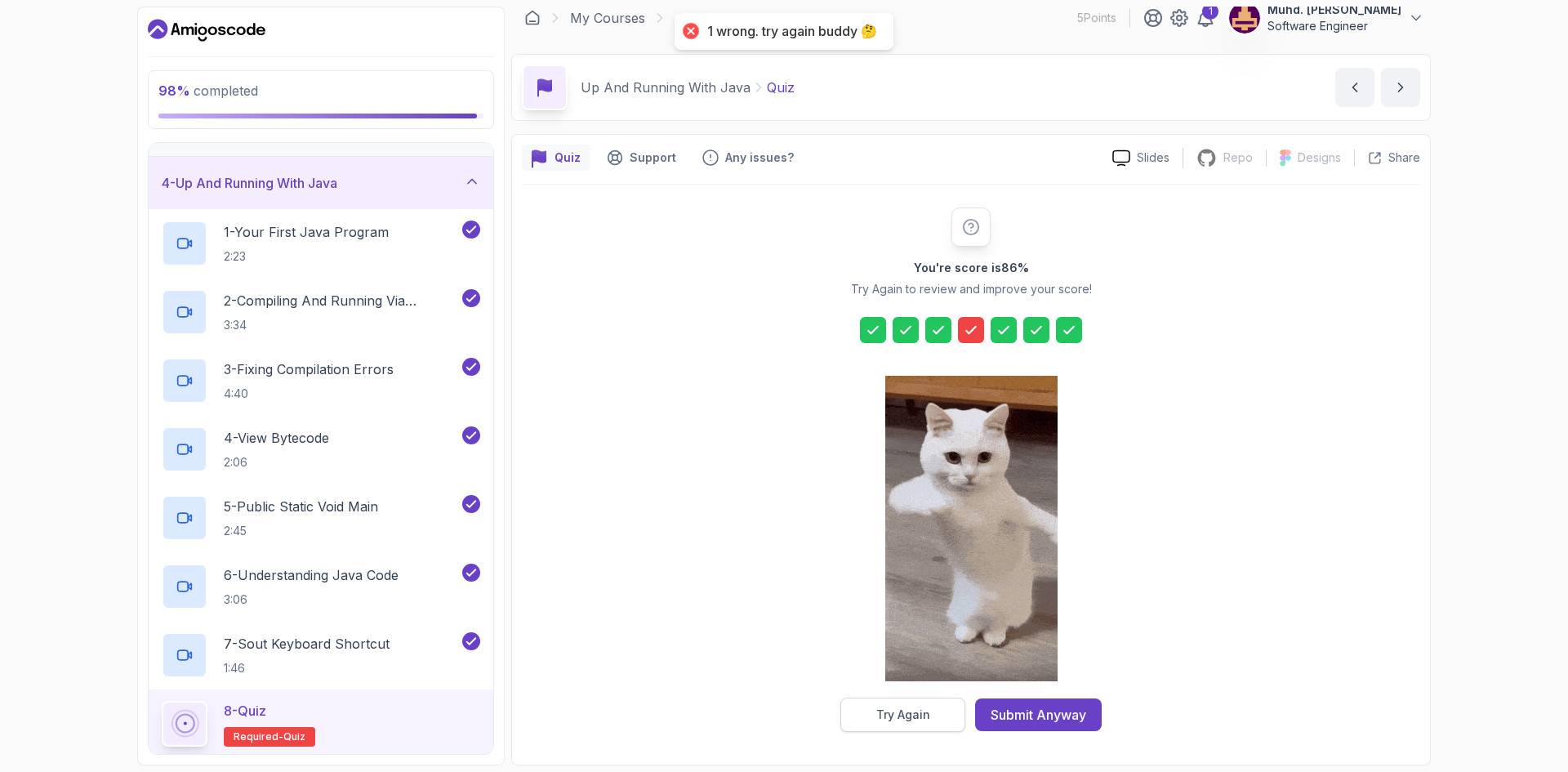
click at [902, 709] on div "Try Again" at bounding box center [903, 714] width 54 height 16
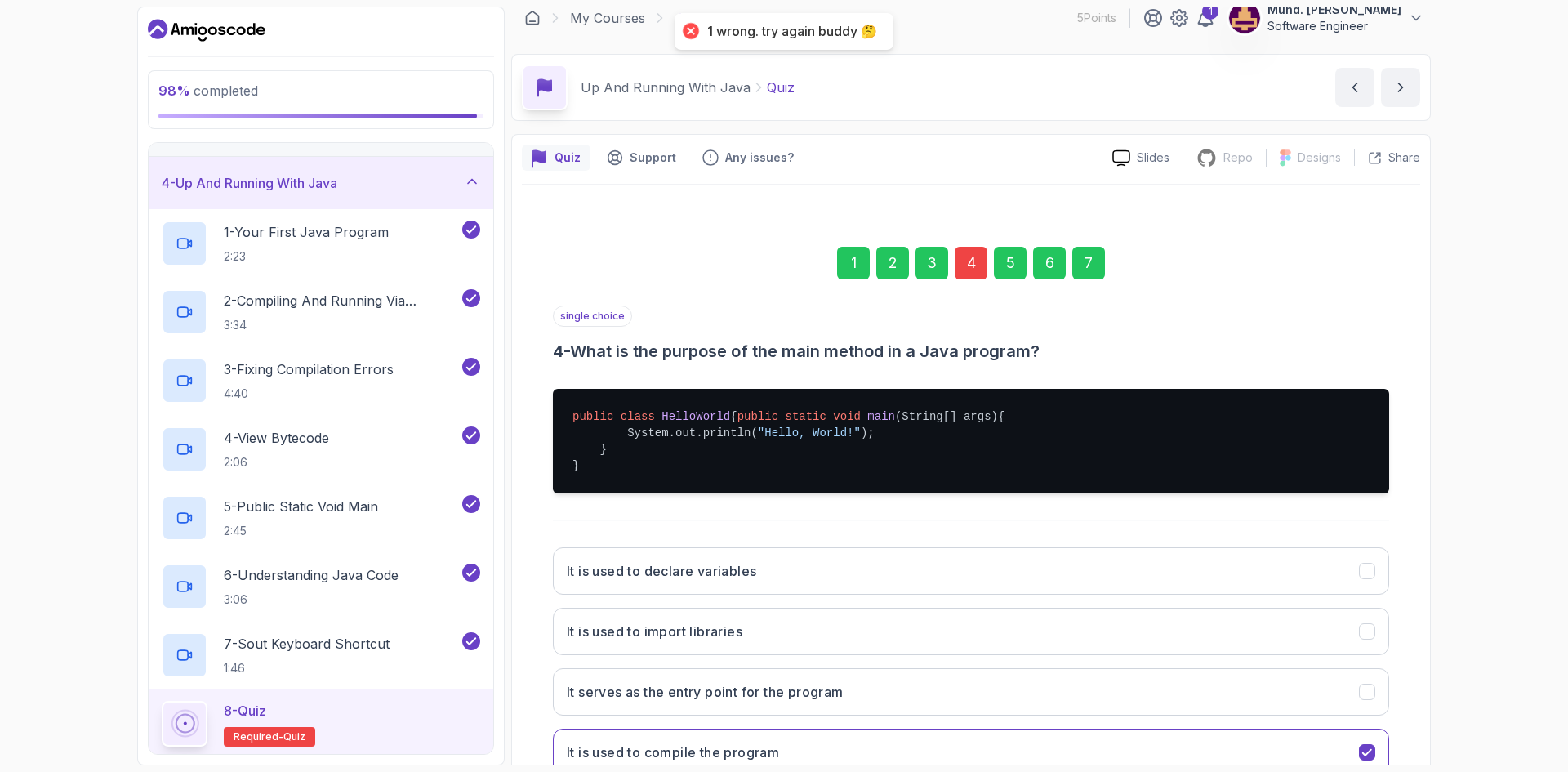
click at [971, 276] on div "4" at bounding box center [971, 263] width 33 height 33
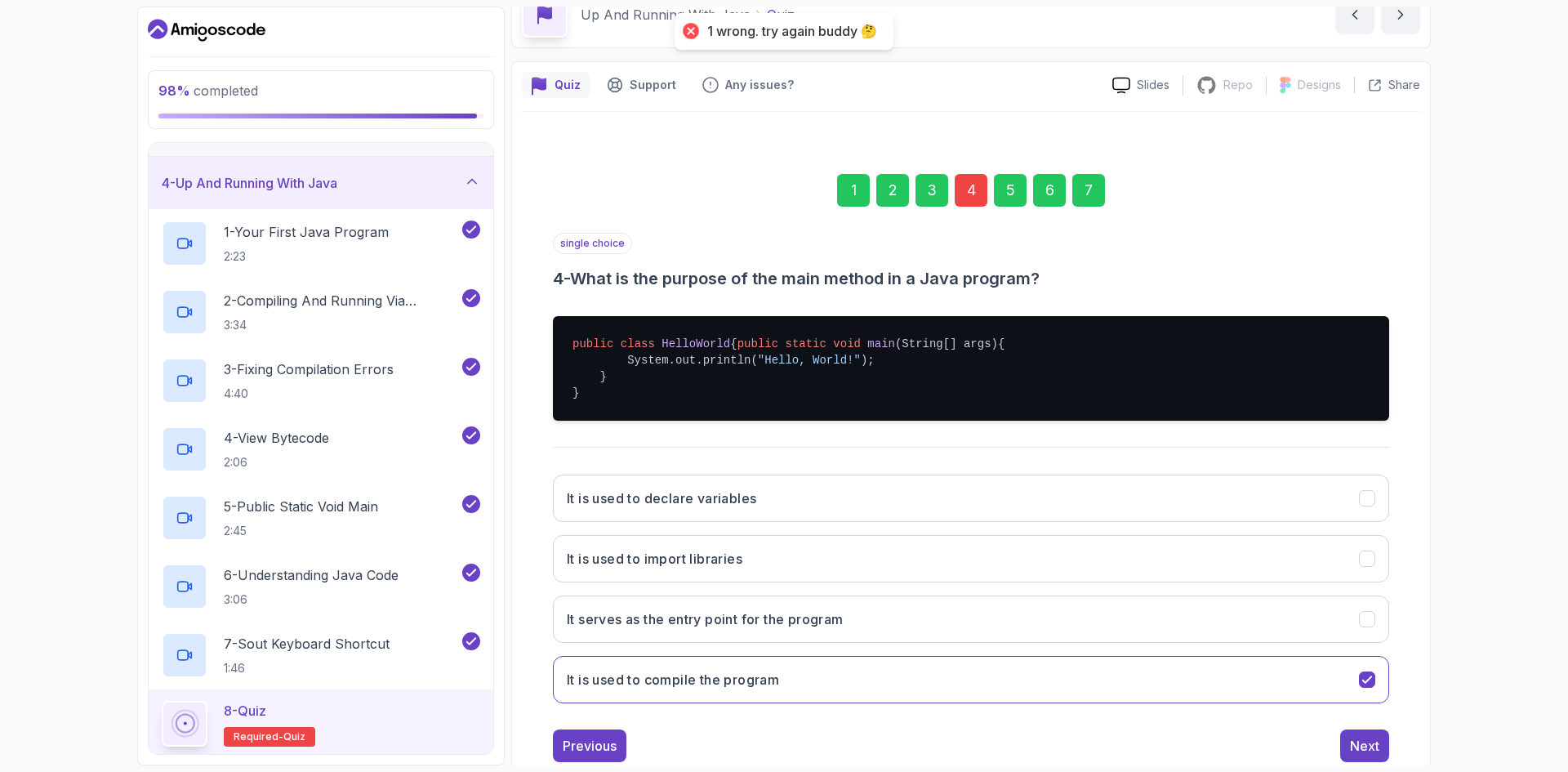
scroll to position [143, 0]
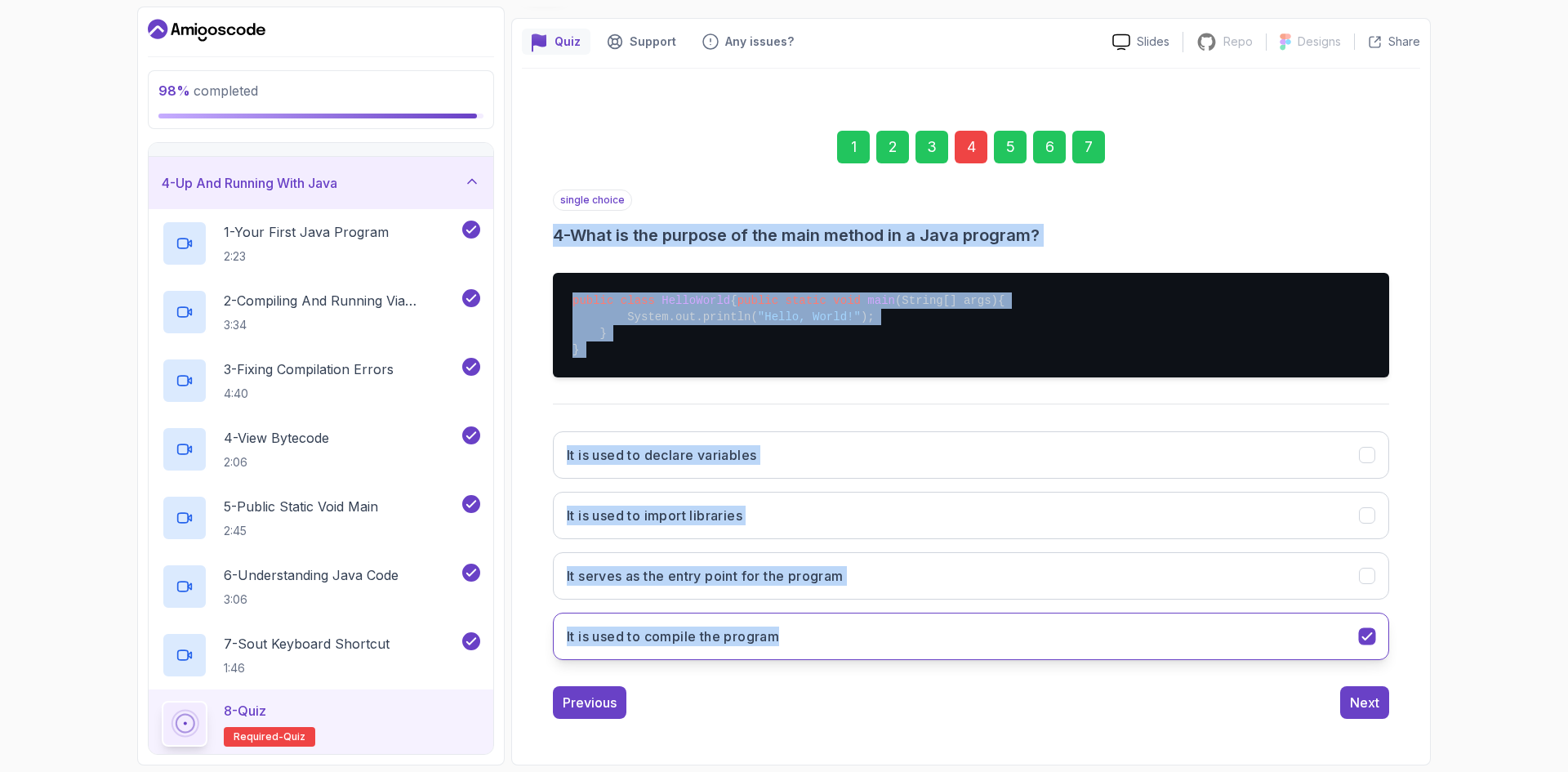
drag, startPoint x: 548, startPoint y: 219, endPoint x: 805, endPoint y: 624, distance: 479.7
click at [805, 624] on div "1 2 3 4 5 6 7 single choice 4 - What is the purpose of the main method in a Jav…" at bounding box center [970, 411] width 898 height 641
copy div "4 - What is the purpose of the main method in a Java program? public class Hell…"
click at [537, 578] on div "1 2 3 4 5 6 7 single choice 4 - What is the purpose of the main method in a Jav…" at bounding box center [970, 411] width 898 height 641
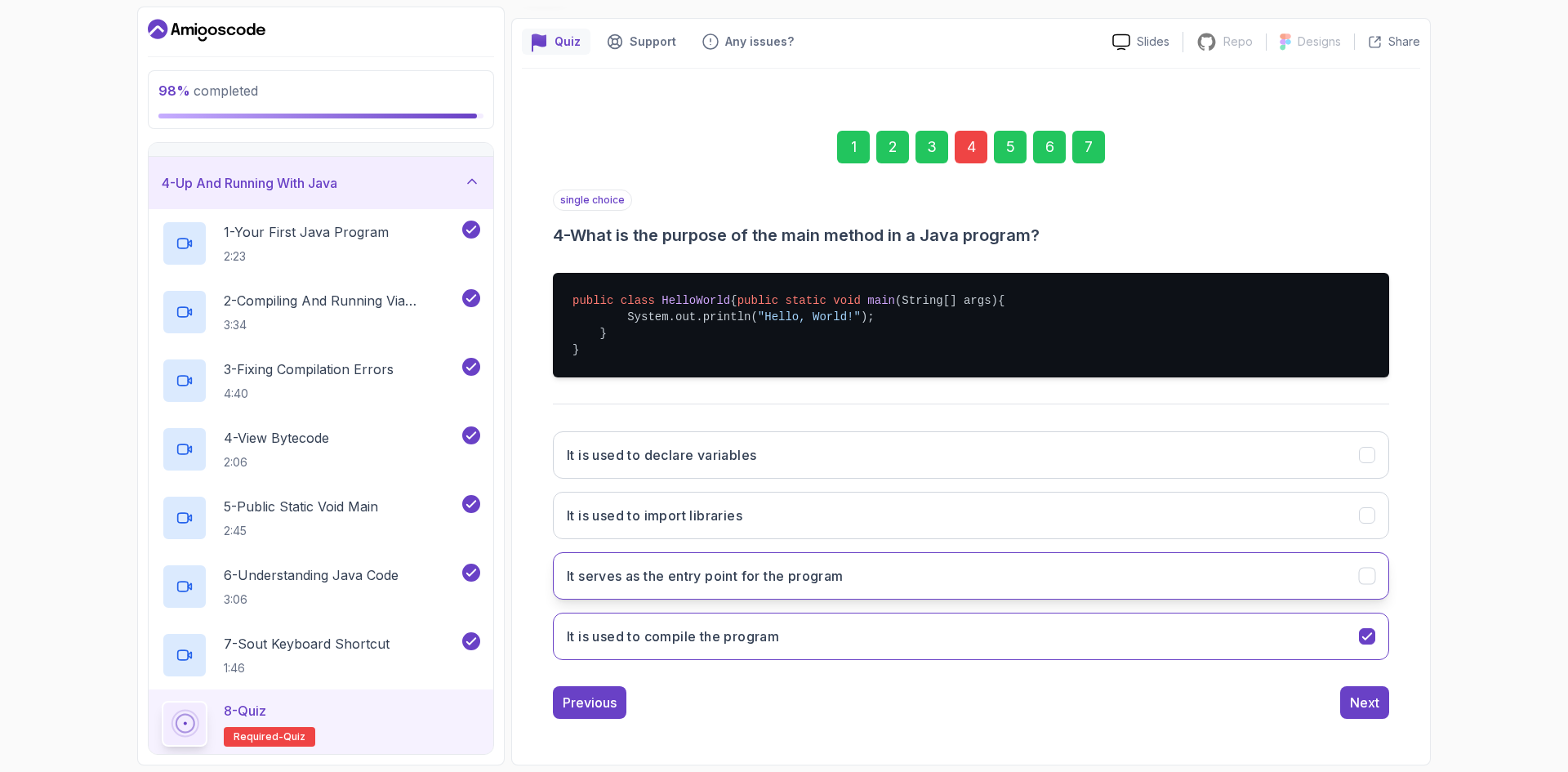
click at [641, 579] on h3 "It serves as the entry point for the program" at bounding box center [705, 575] width 276 height 20
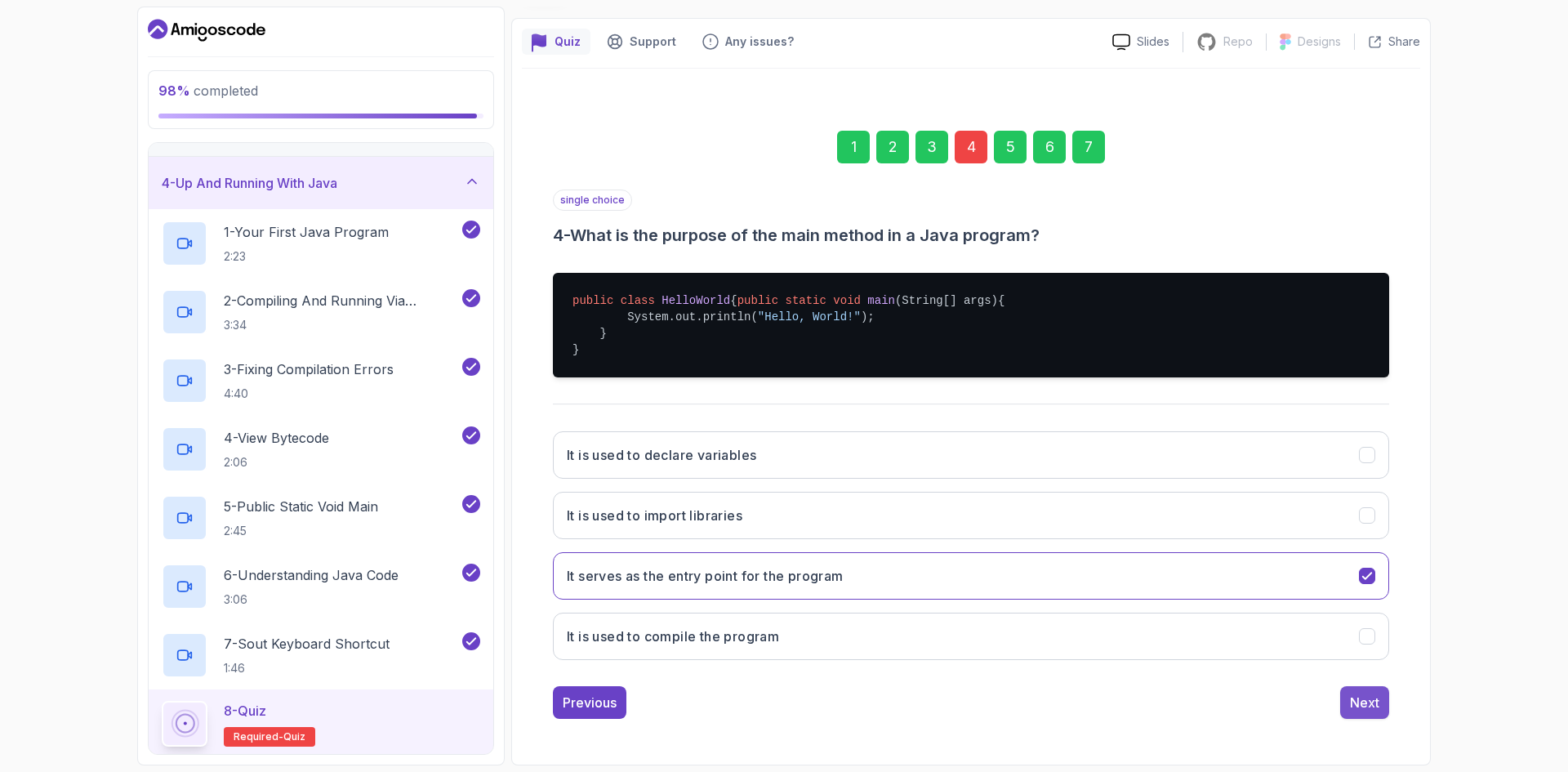
click at [1362, 703] on div "Next" at bounding box center [1364, 702] width 30 height 20
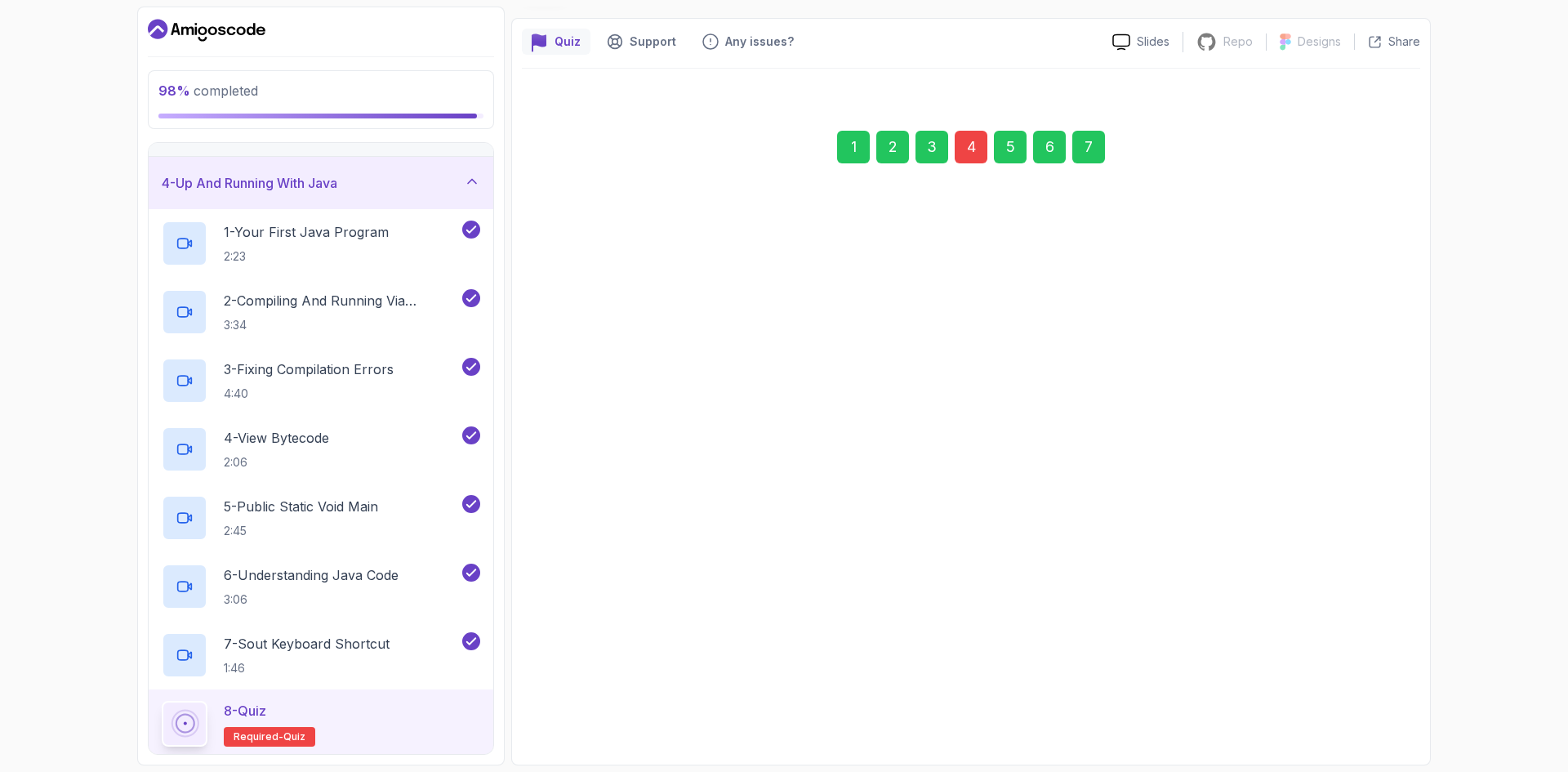
click at [1094, 142] on div "7" at bounding box center [1088, 147] width 33 height 33
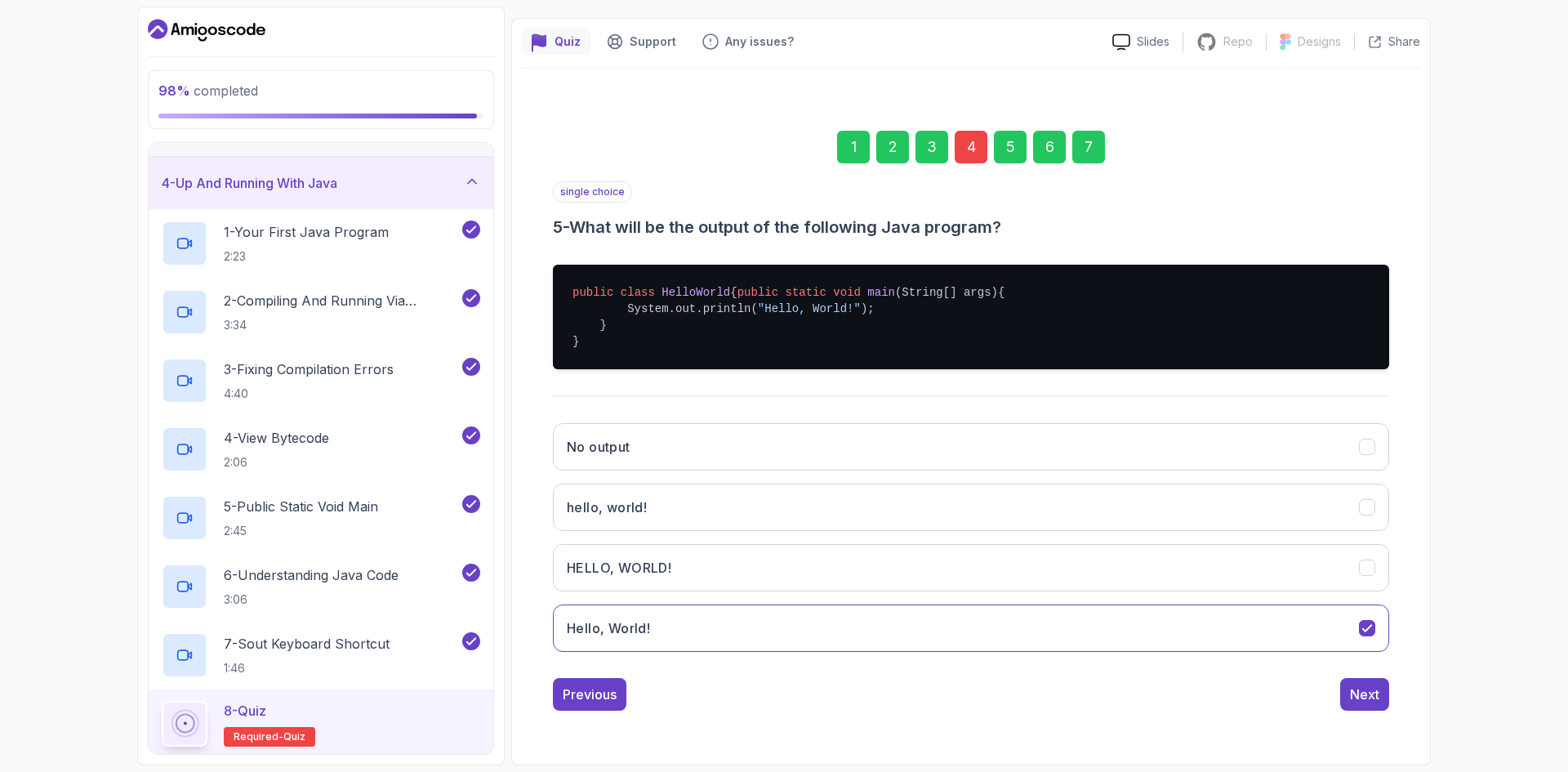
scroll to position [0, 0]
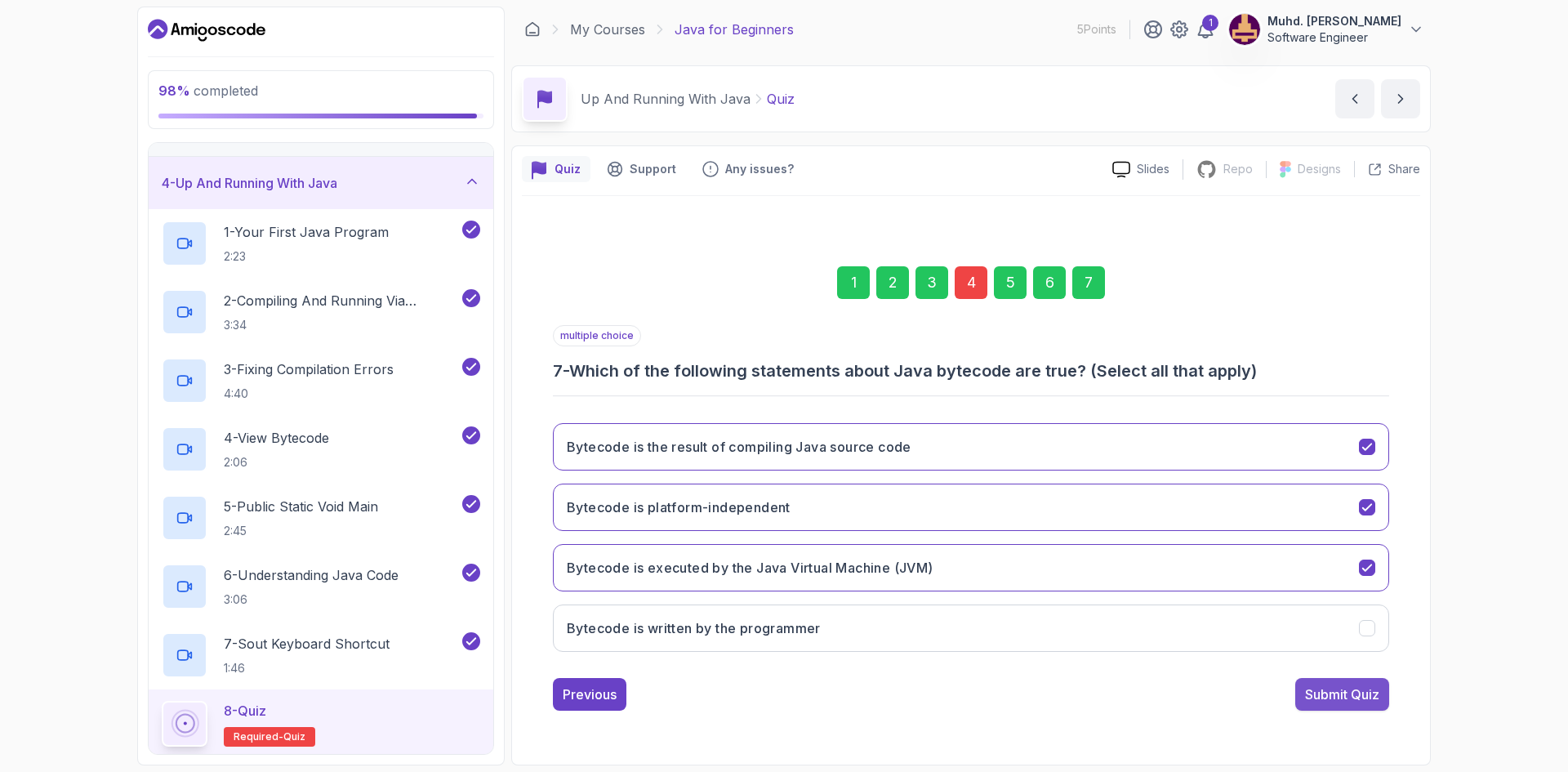
click at [1319, 704] on button "Submit Quiz" at bounding box center [1342, 694] width 94 height 33
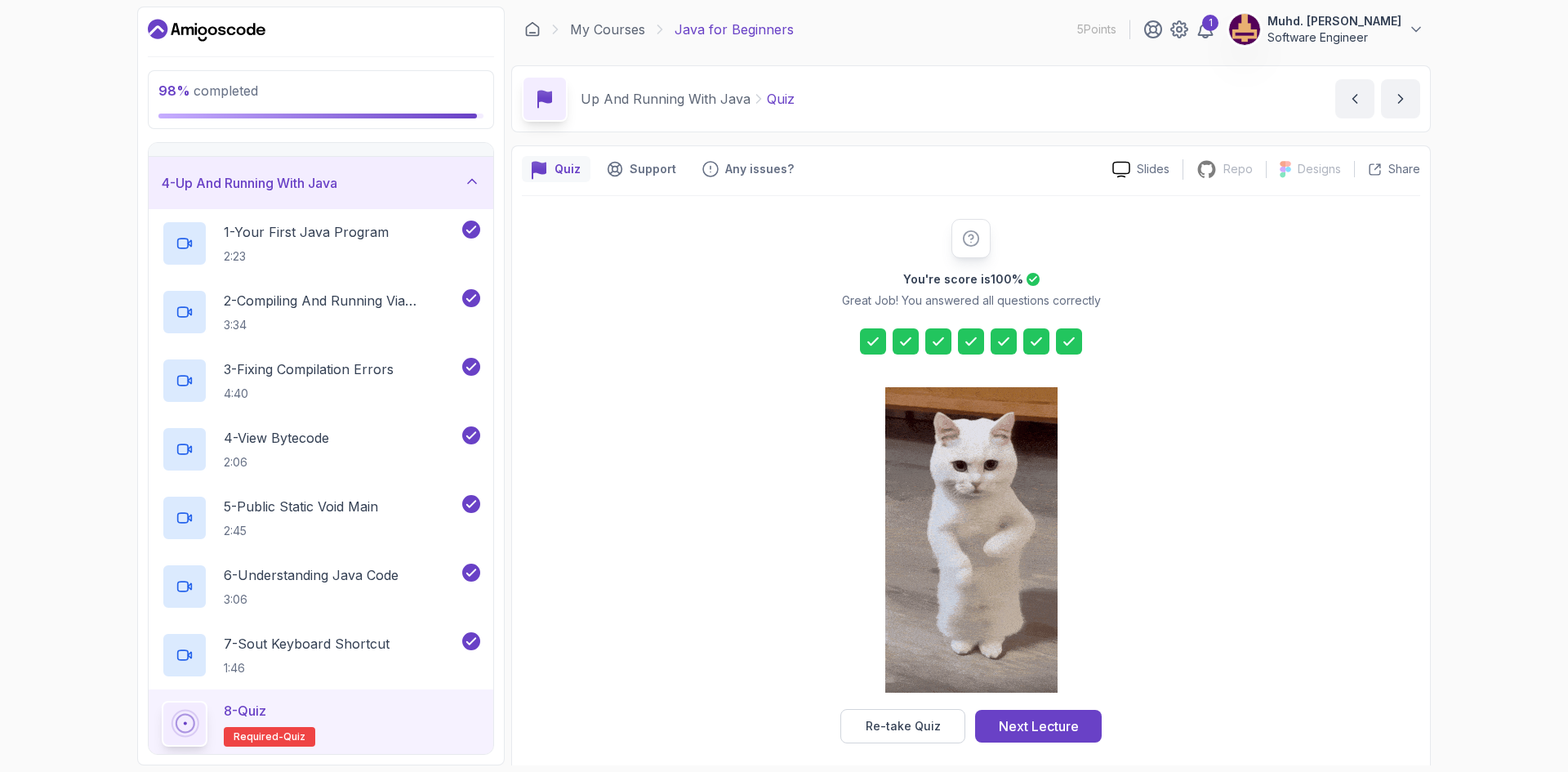
scroll to position [11, 0]
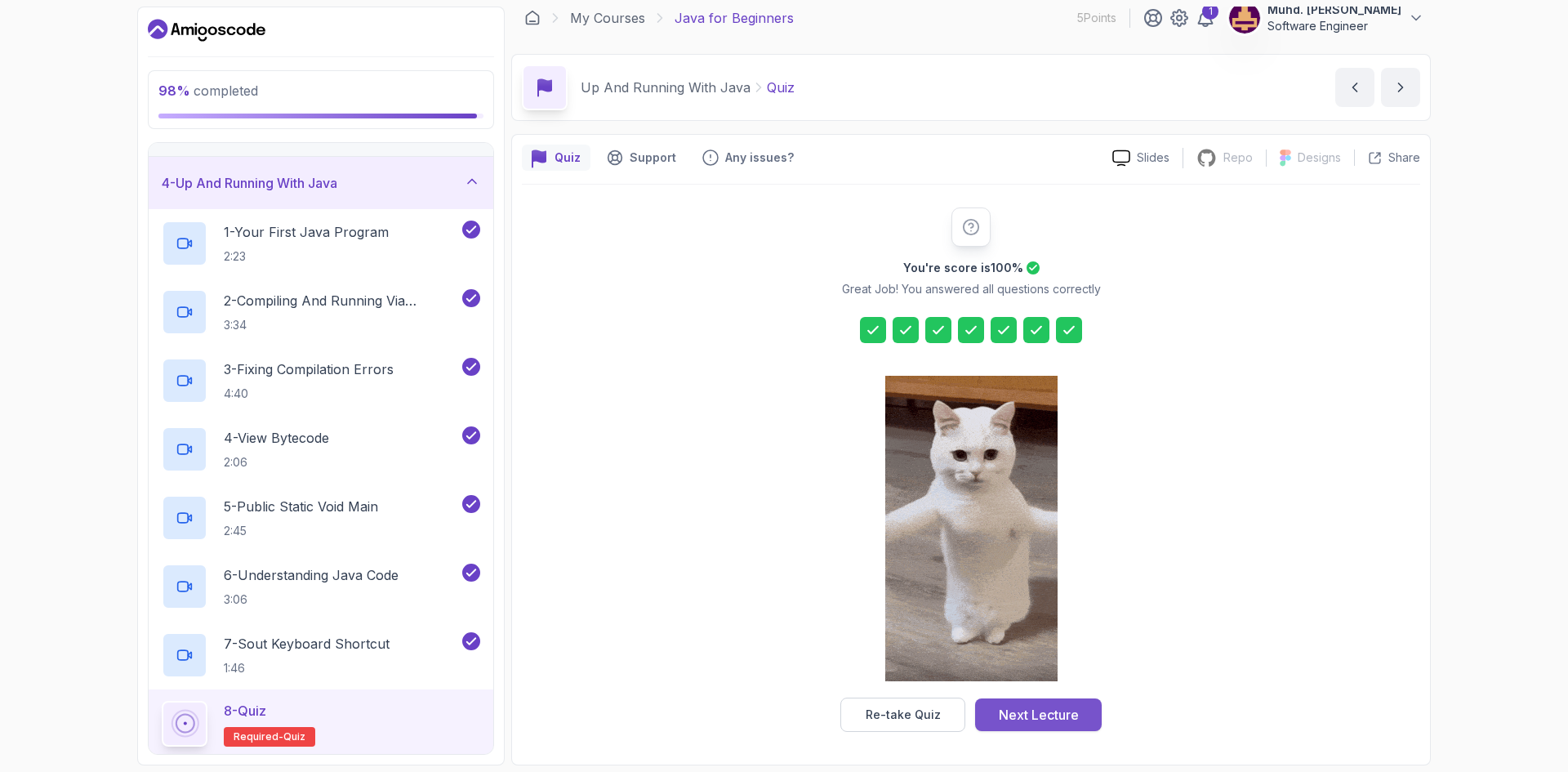
click at [1059, 716] on div "Next Lecture" at bounding box center [1039, 714] width 80 height 20
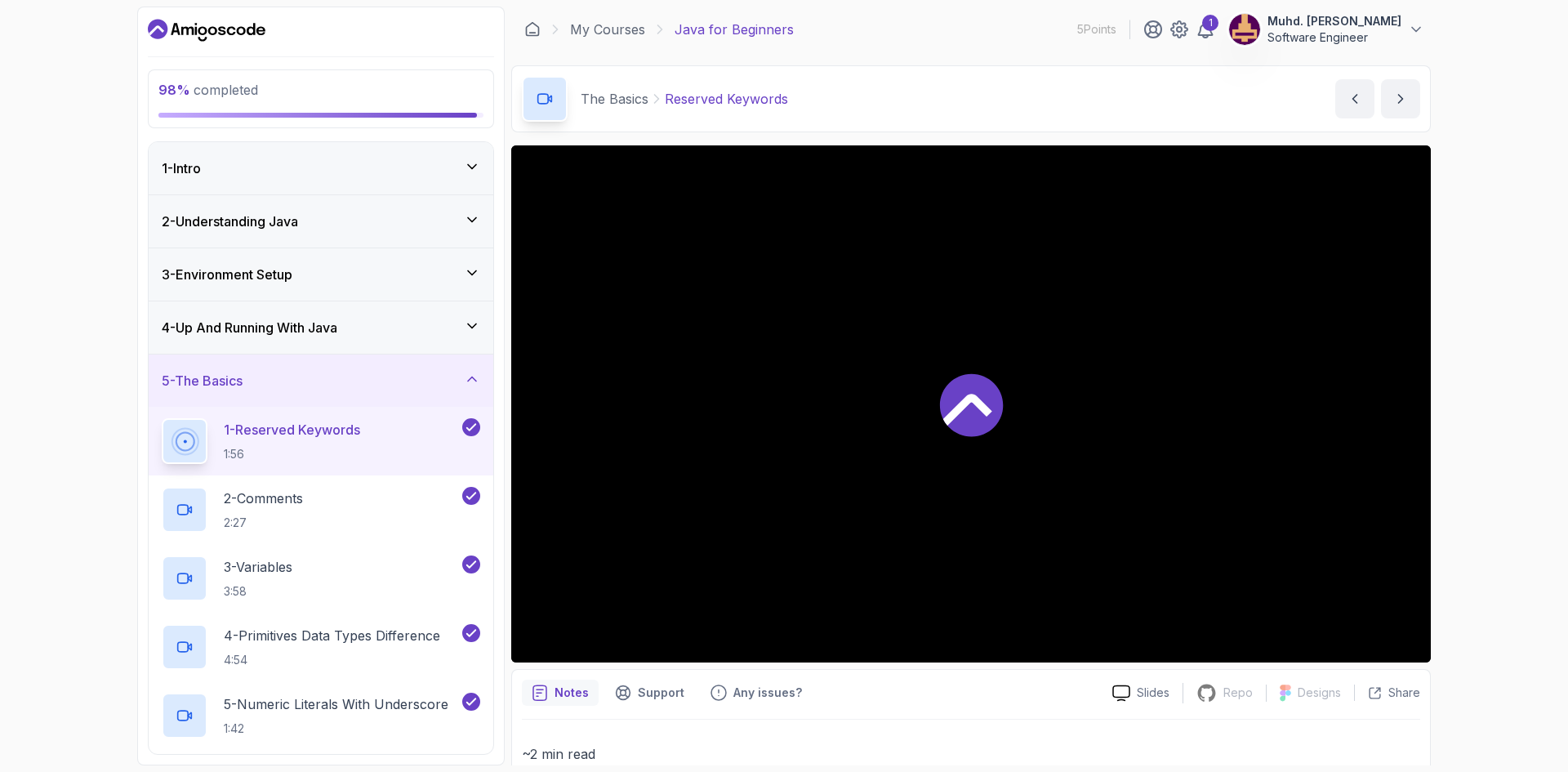
click at [384, 298] on div "3 - Environment Setup" at bounding box center [321, 275] width 344 height 53
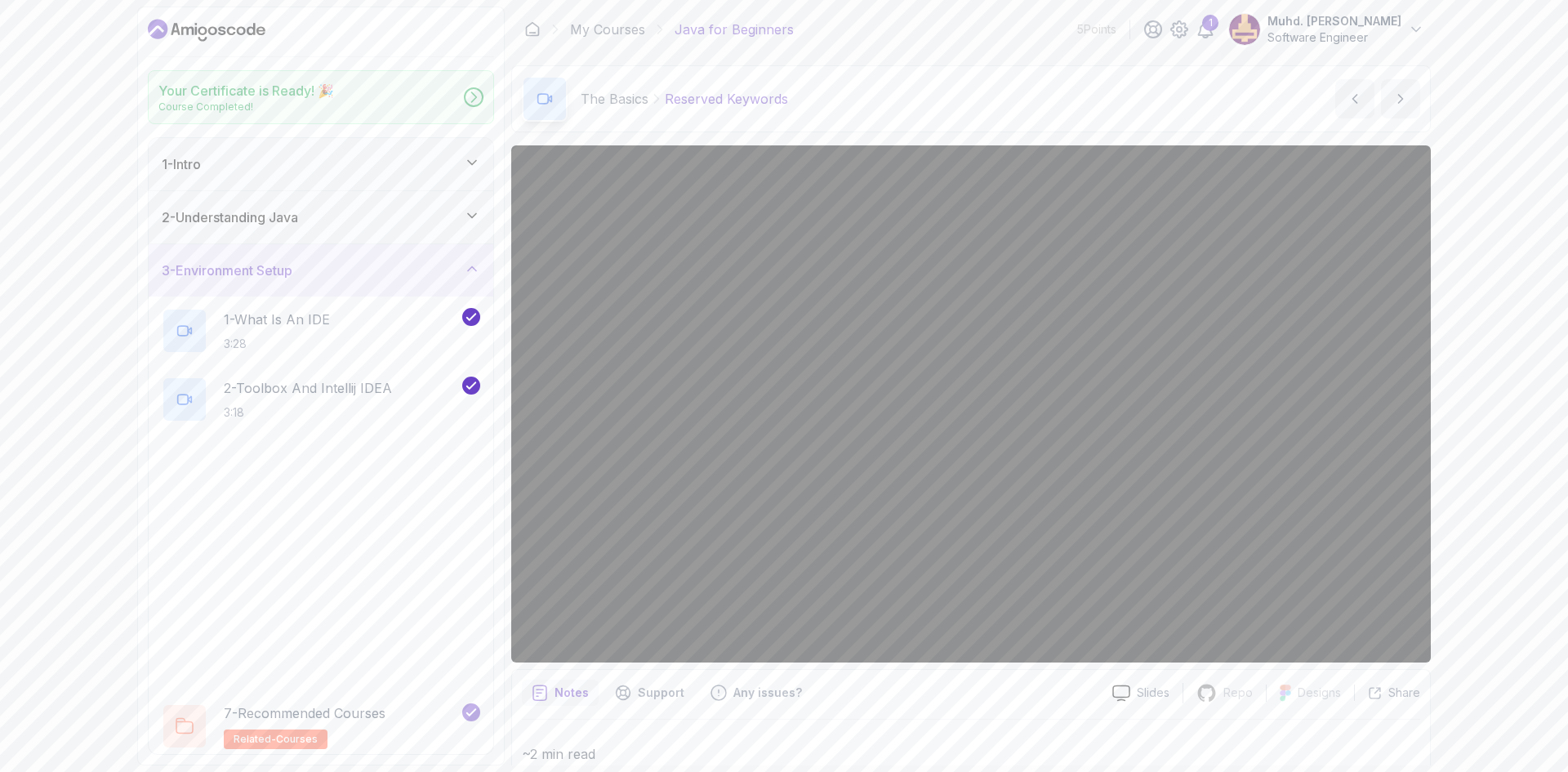
click at [387, 273] on div "Congratulations! You've Completed the Course ! Java for Beginners 100 Points Ch…" at bounding box center [784, 386] width 1568 height 772
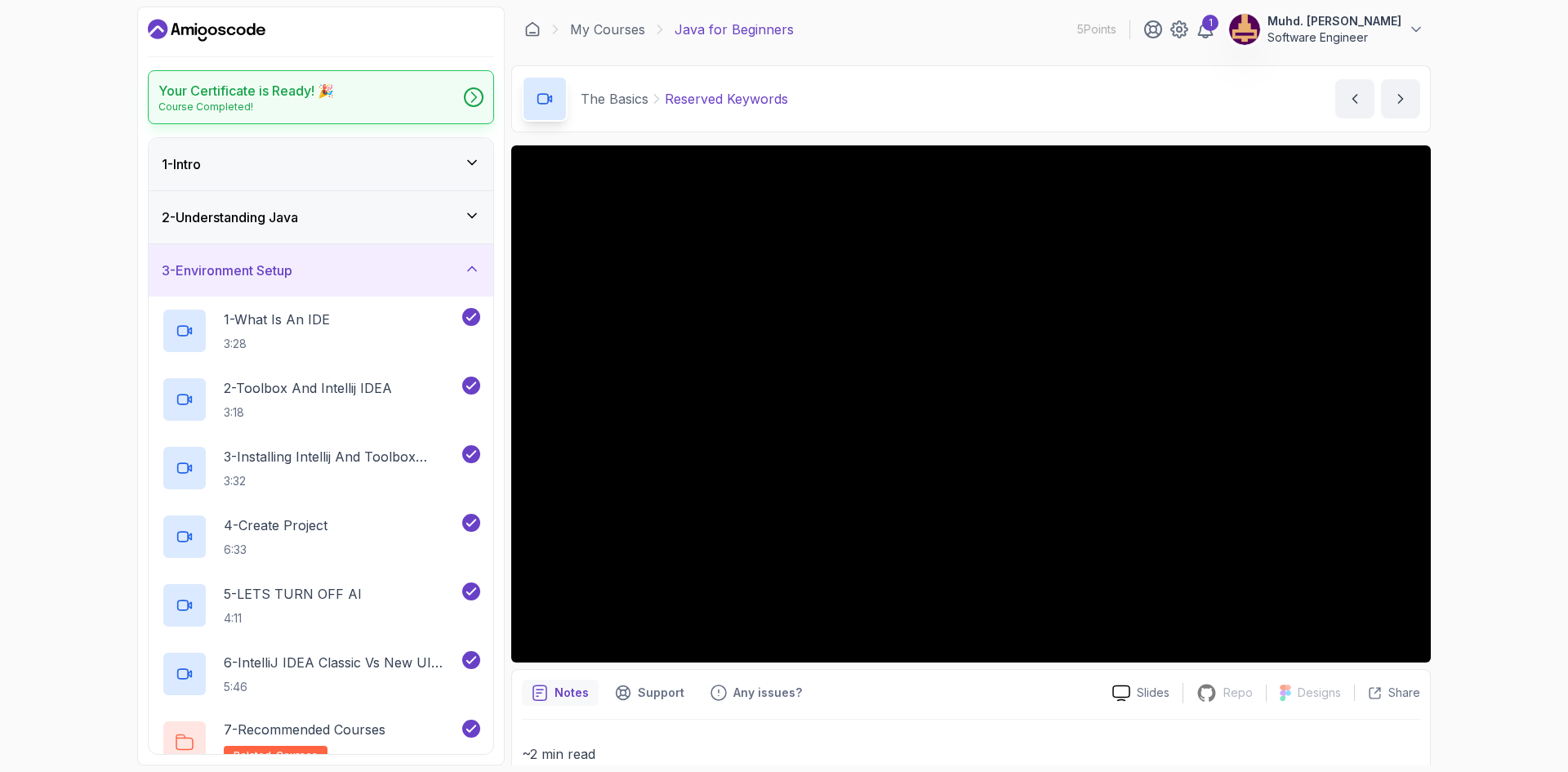
click at [326, 99] on h2 "Your Certificate is Ready! 🎉" at bounding box center [246, 90] width 176 height 20
